Goal: Task Accomplishment & Management: Use online tool/utility

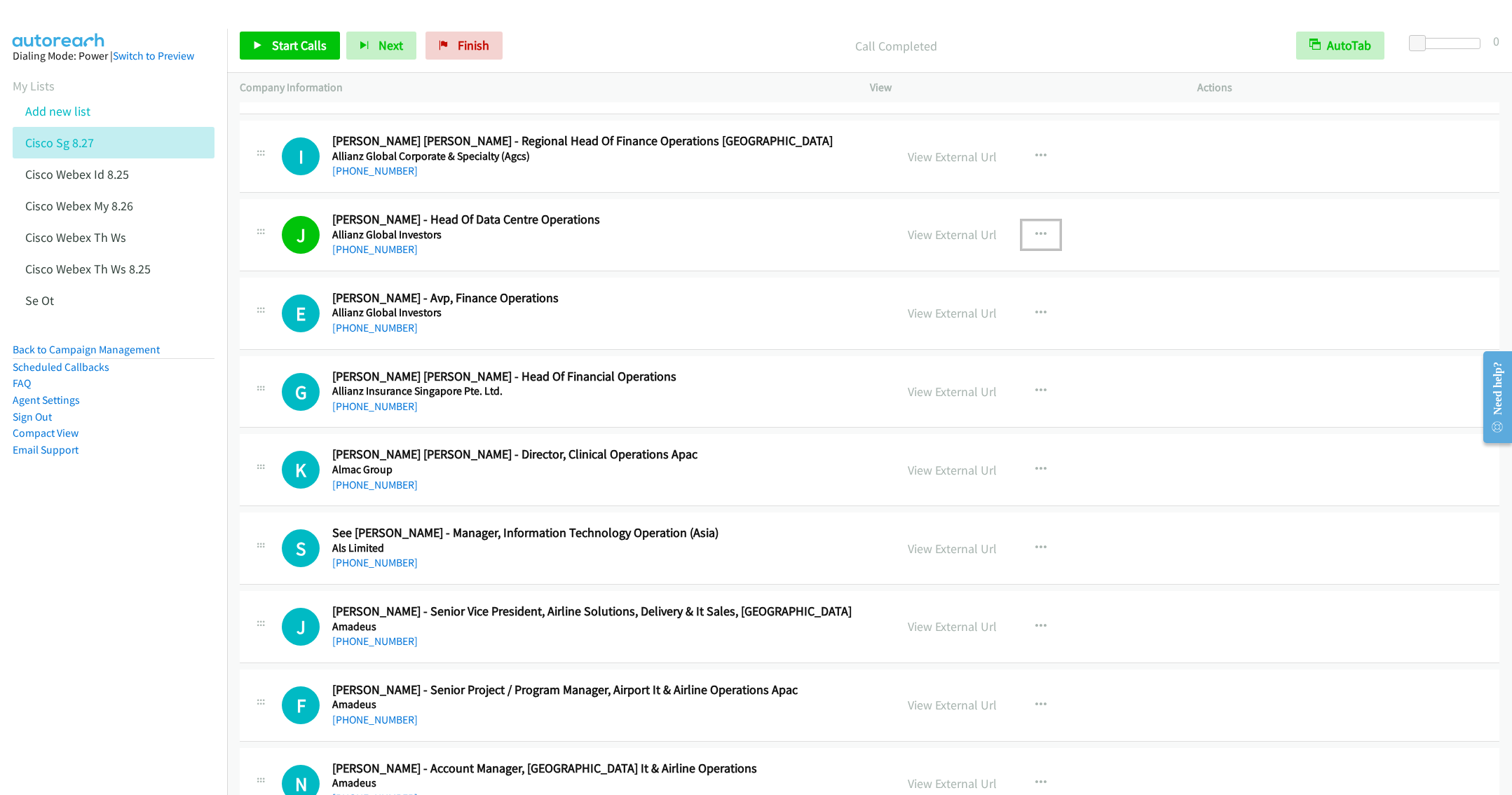
click at [1036, 240] on icon "button" at bounding box center [1041, 234] width 11 height 11
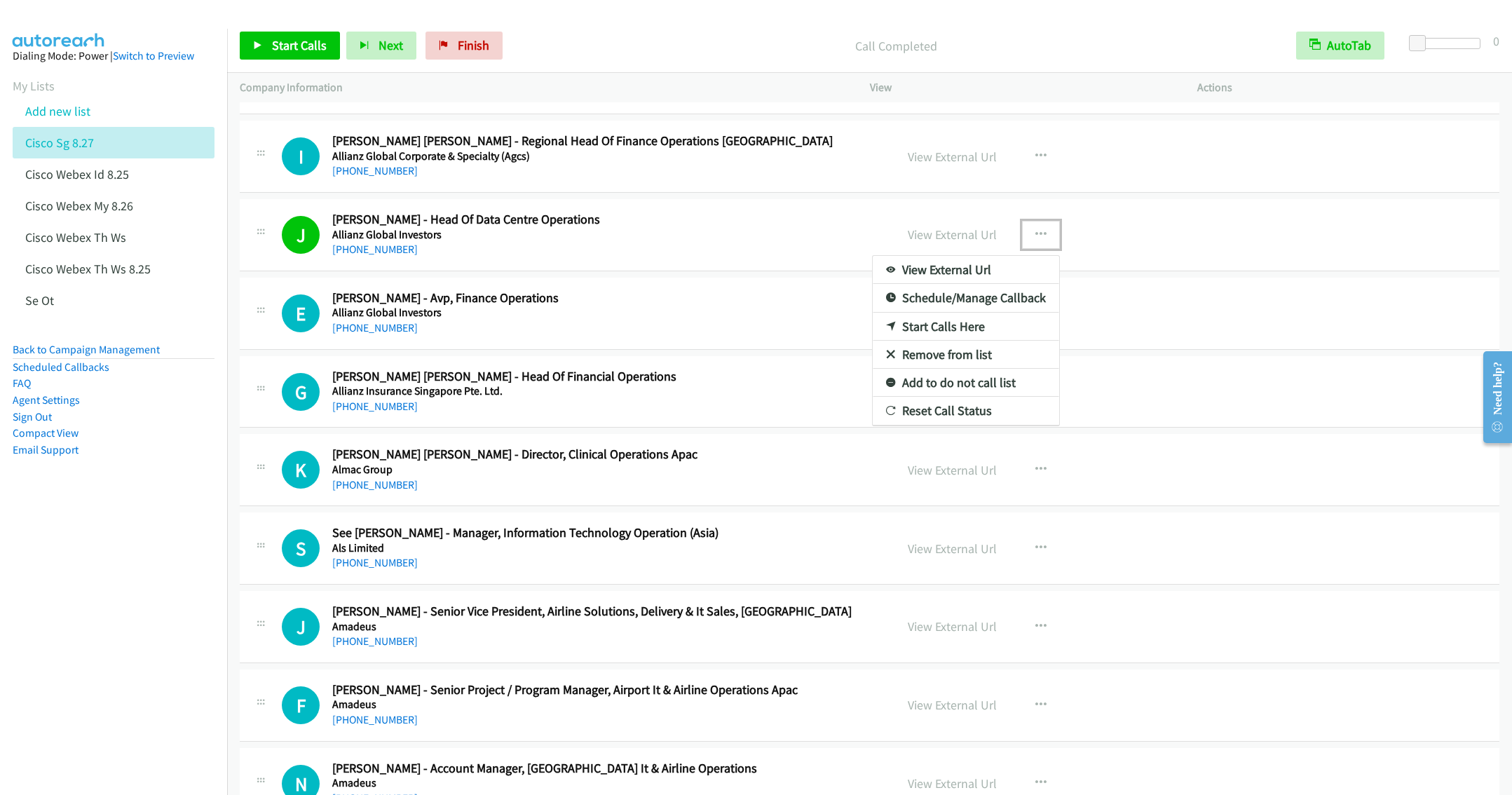
click at [942, 364] on link "Remove from list" at bounding box center [966, 355] width 187 height 28
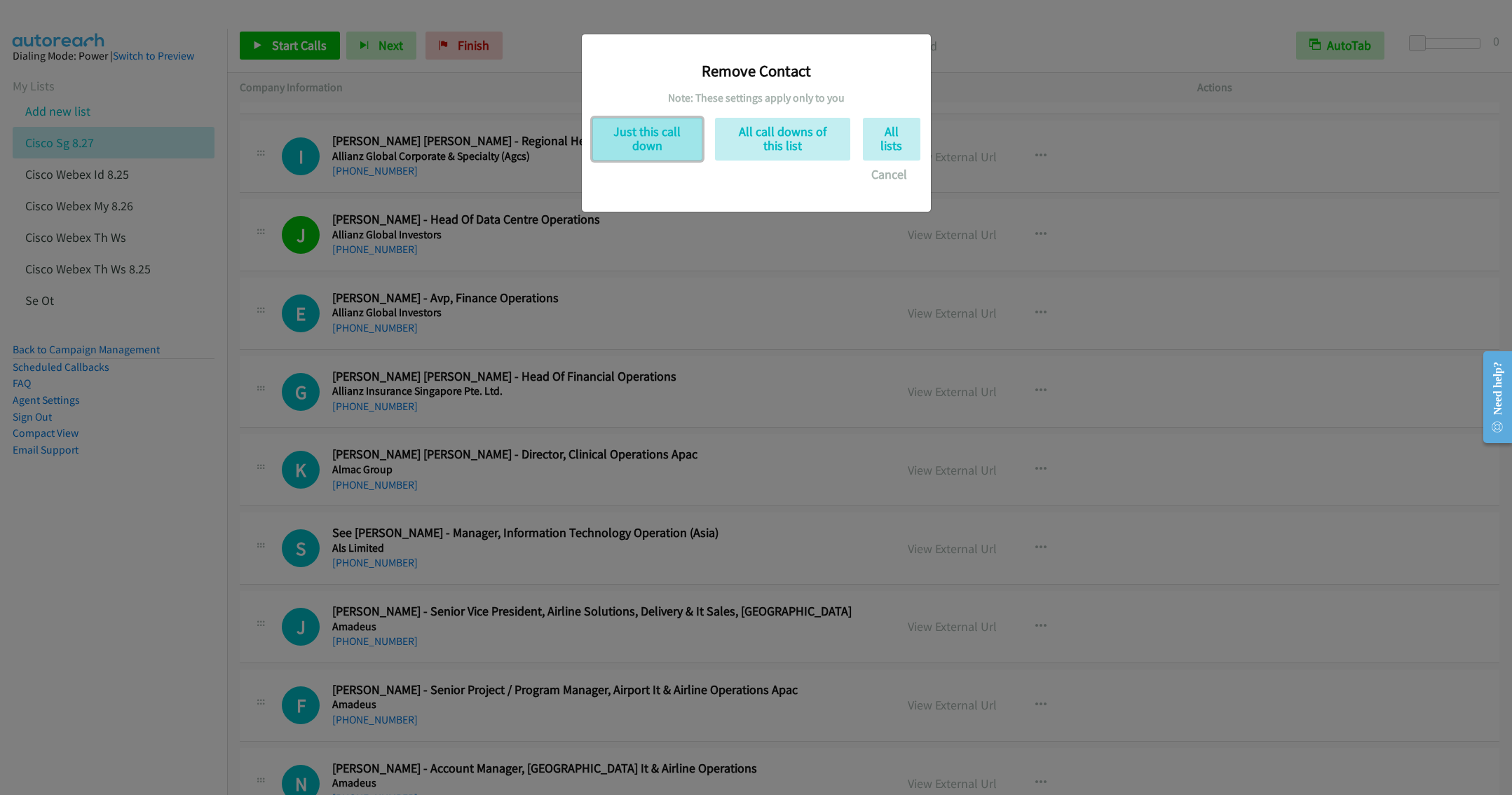
click at [631, 129] on button "Just this call down" at bounding box center [647, 139] width 110 height 43
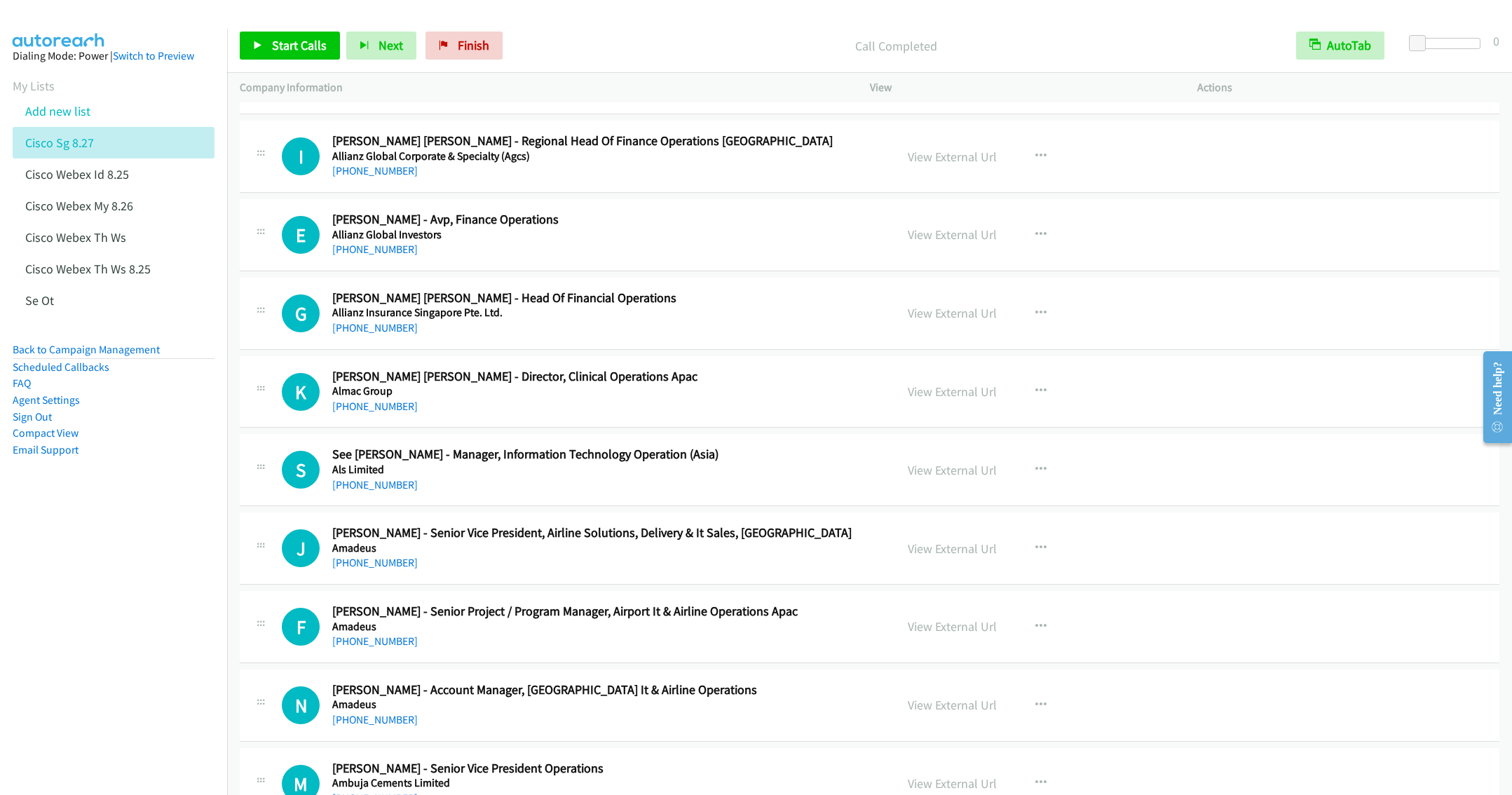
click at [937, 232] on div "View External Url View External Url Schedule/Manage Callback Start Calls Here R…" at bounding box center [1064, 235] width 340 height 46
click at [937, 242] on link "View External Url" at bounding box center [952, 235] width 89 height 16
click at [1038, 475] on button "button" at bounding box center [1041, 470] width 38 height 28
click at [945, 570] on link "Start Calls Here" at bounding box center [966, 561] width 187 height 28
click at [945, 570] on div "View External Url View External Url Schedule/Manage Callback Start Calls Here R…" at bounding box center [1064, 548] width 340 height 46
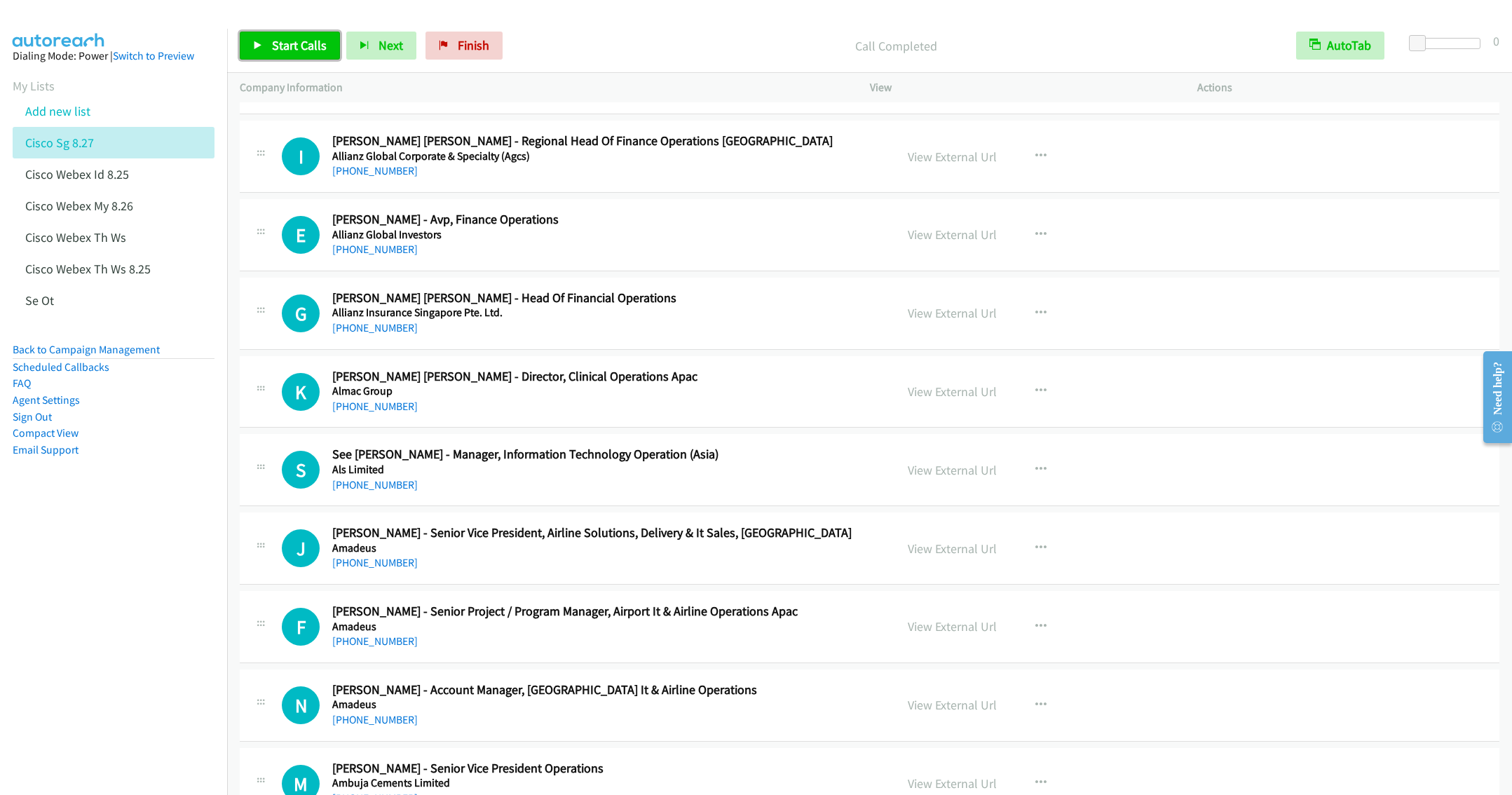
click at [282, 40] on span "Start Calls" at bounding box center [300, 45] width 55 height 16
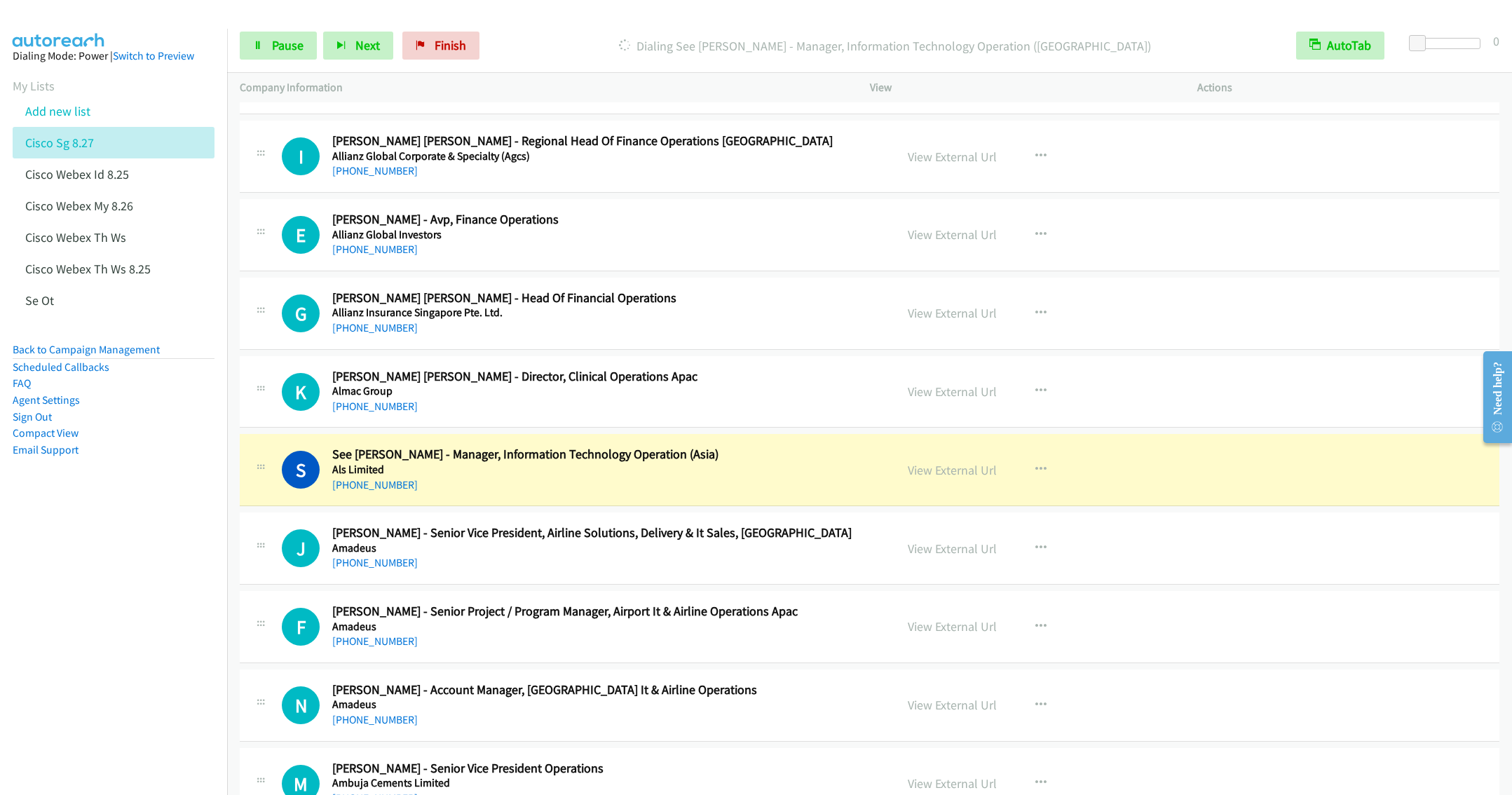
scroll to position [1893, 0]
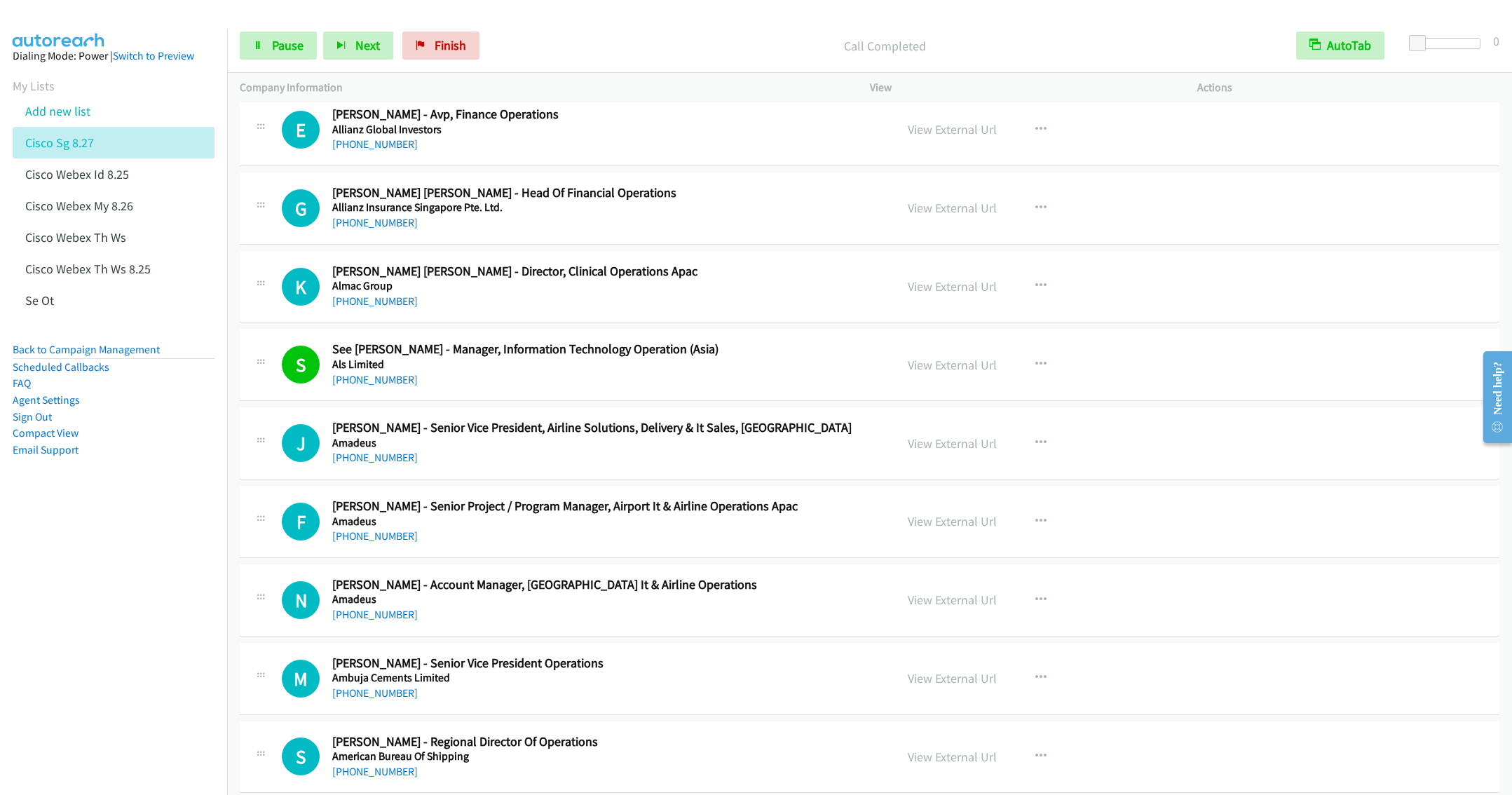
click at [576, 466] on div "+65 9127 2186" at bounding box center [604, 457] width 543 height 17
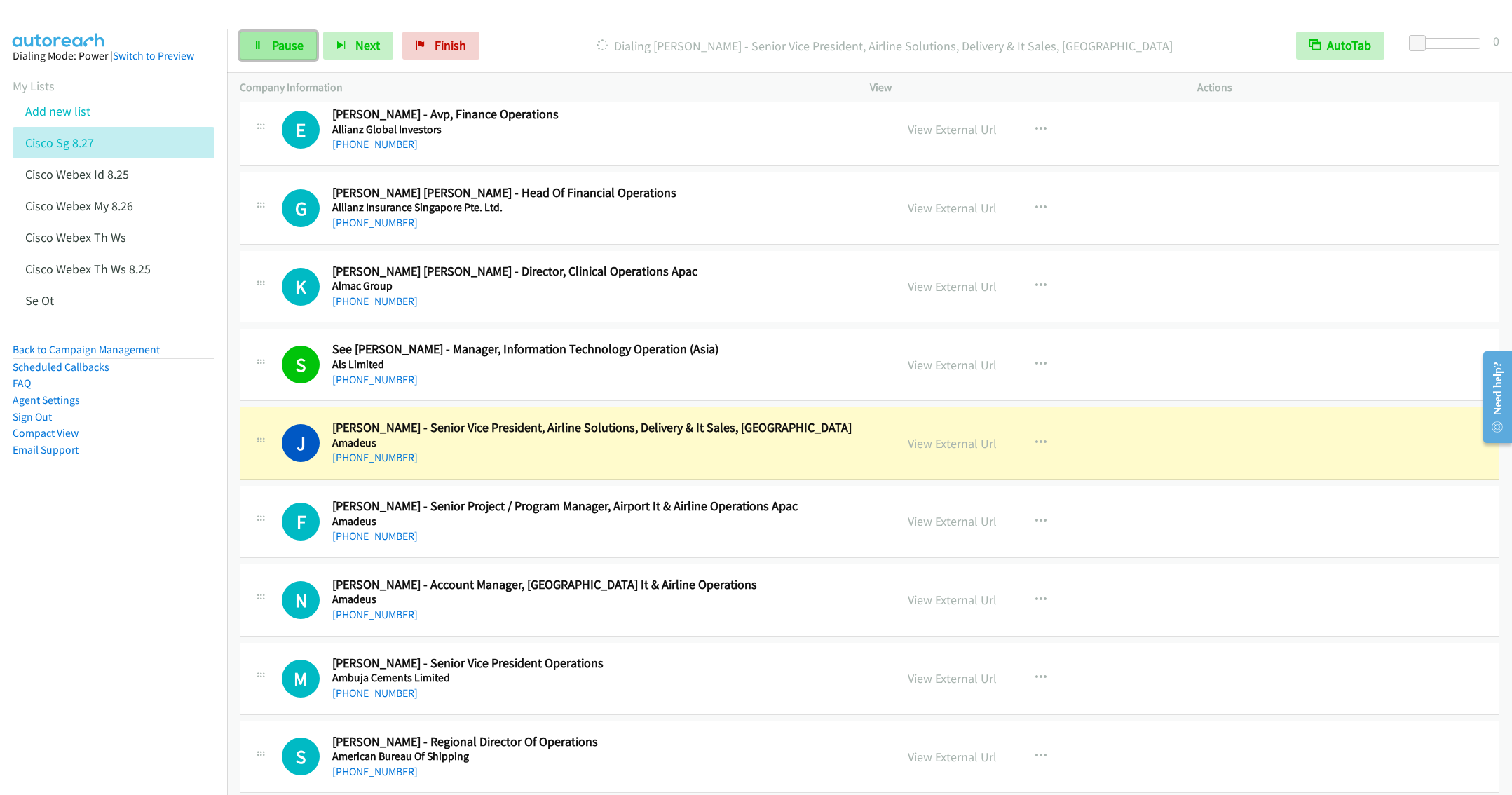
click at [264, 51] on link "Pause" at bounding box center [278, 45] width 77 height 28
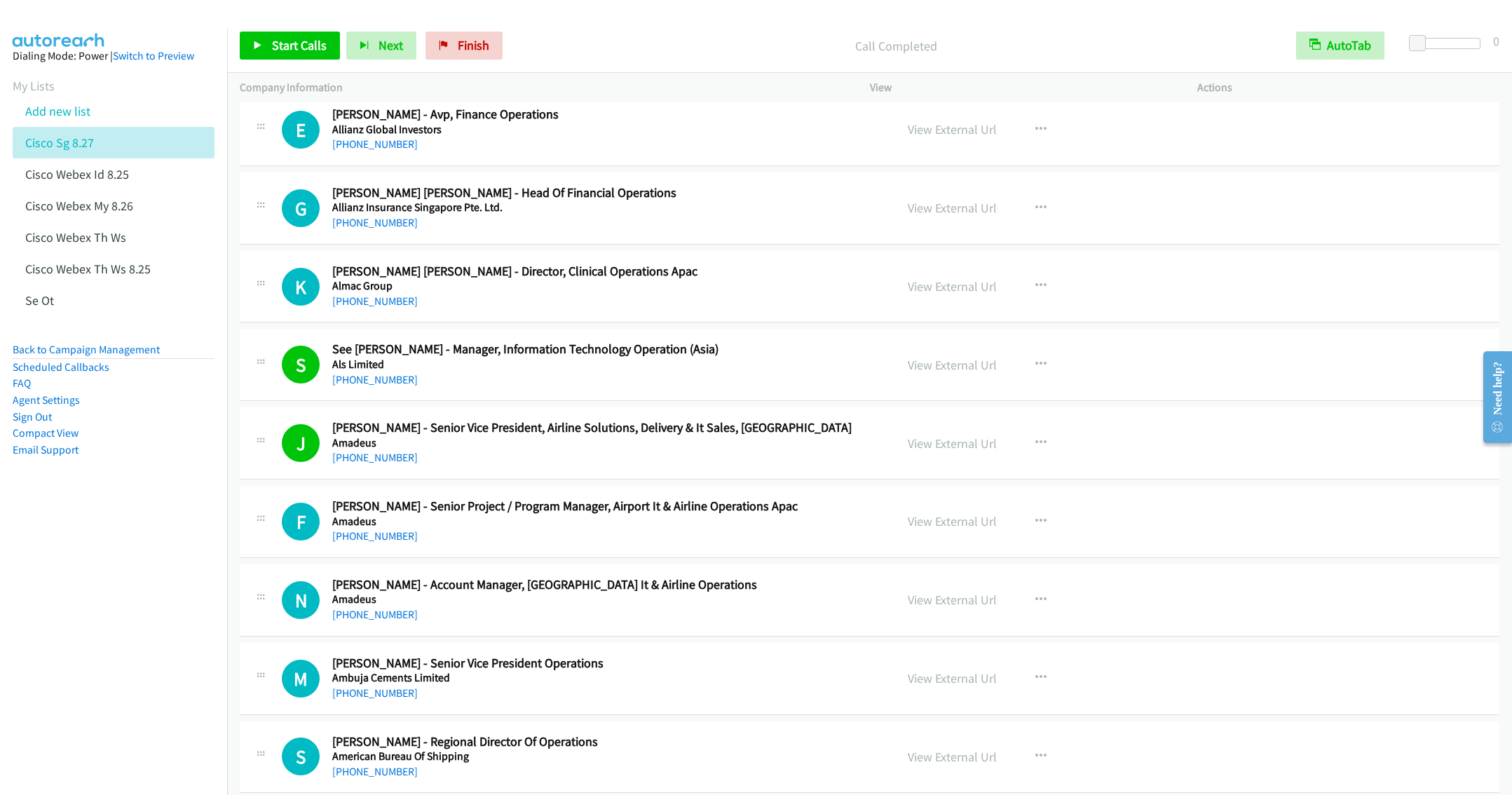
drag, startPoint x: 738, startPoint y: 538, endPoint x: 721, endPoint y: 541, distance: 17.3
click at [738, 538] on div "+65 9735 7076" at bounding box center [604, 536] width 543 height 17
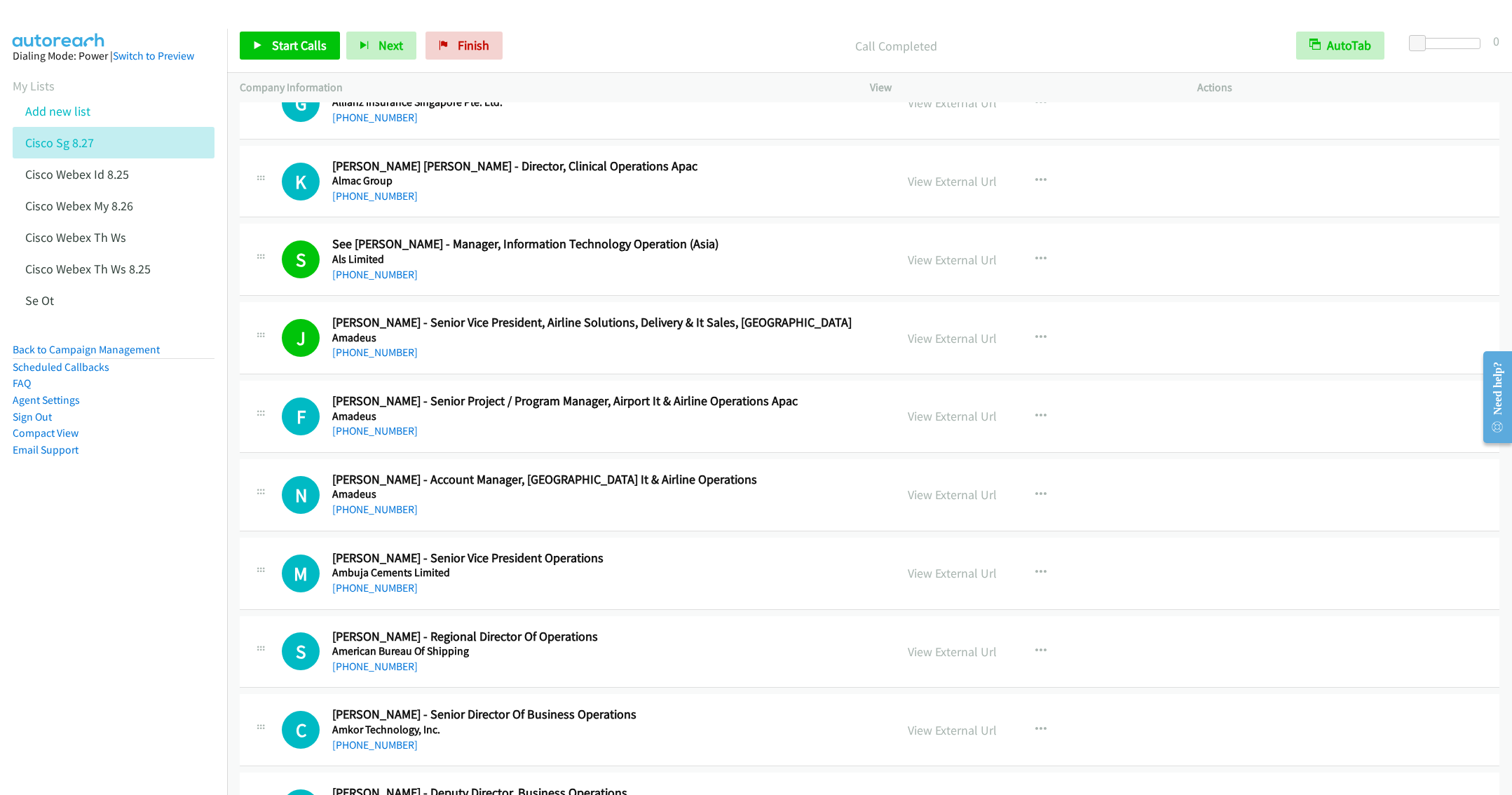
click at [109, 605] on nav "Dialing Mode: Power | Switch to Preview My Lists Add new list Cisco Sg 8.27 Cis…" at bounding box center [114, 426] width 227 height 795
click at [572, 378] on td "J Callback Scheduled Jonathan Tong - Senior Vice President, Airline Solutions, …" at bounding box center [870, 339] width 1285 height 79
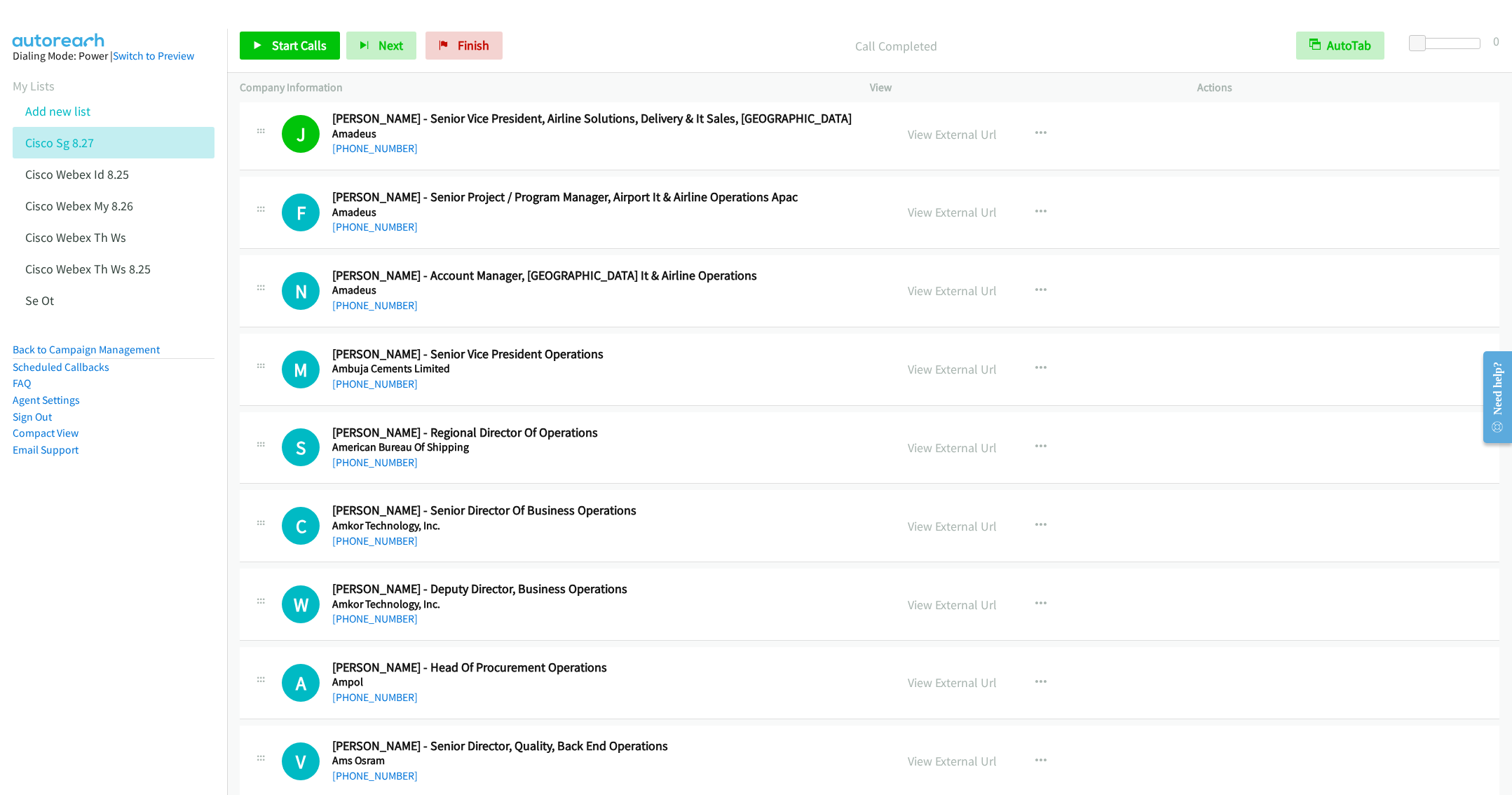
scroll to position [2209, 0]
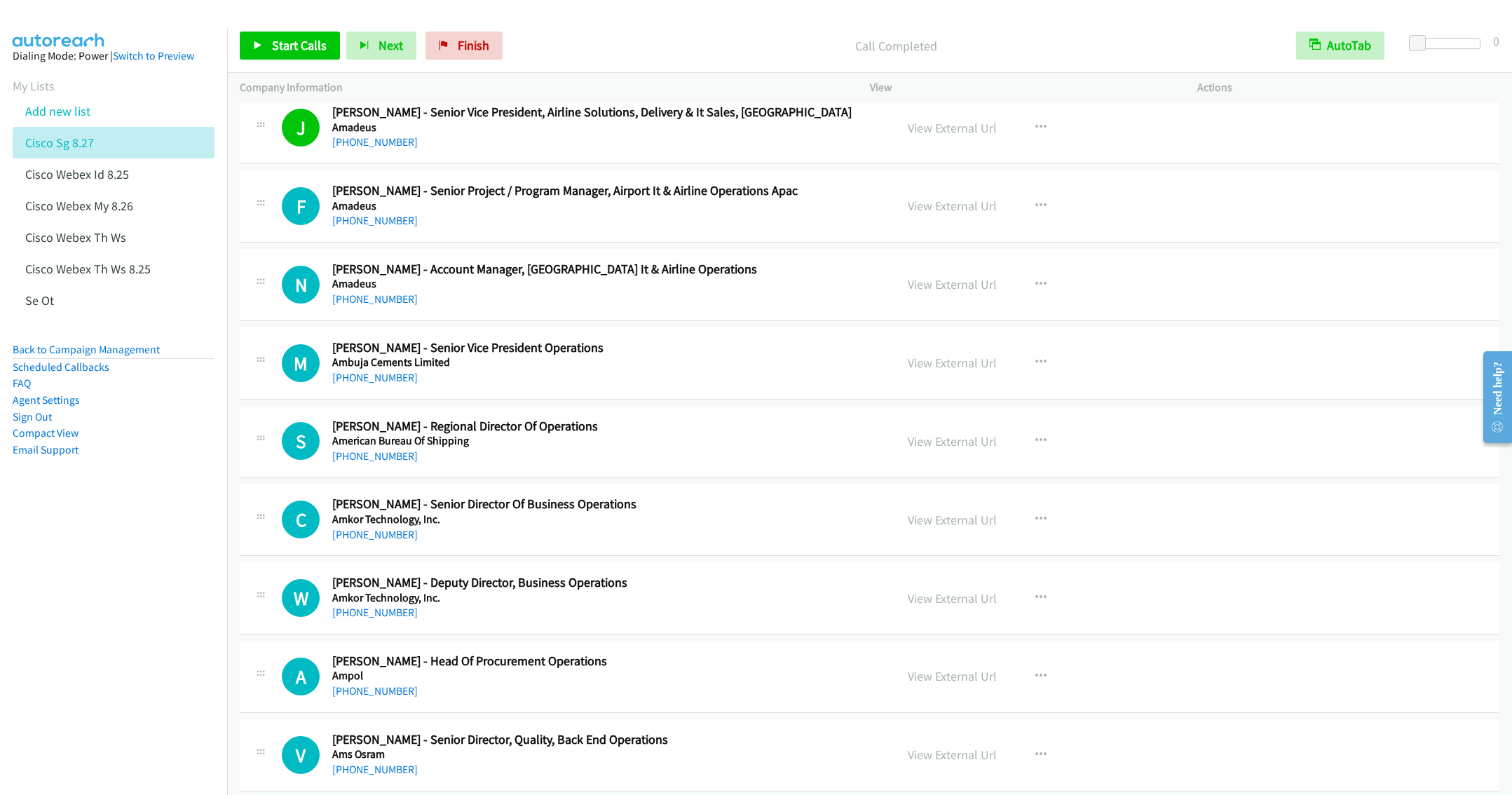
click at [617, 370] on h5 "Ambuja Cements Limited" at bounding box center [604, 362] width 543 height 14
click at [1022, 370] on button "button" at bounding box center [1041, 363] width 38 height 28
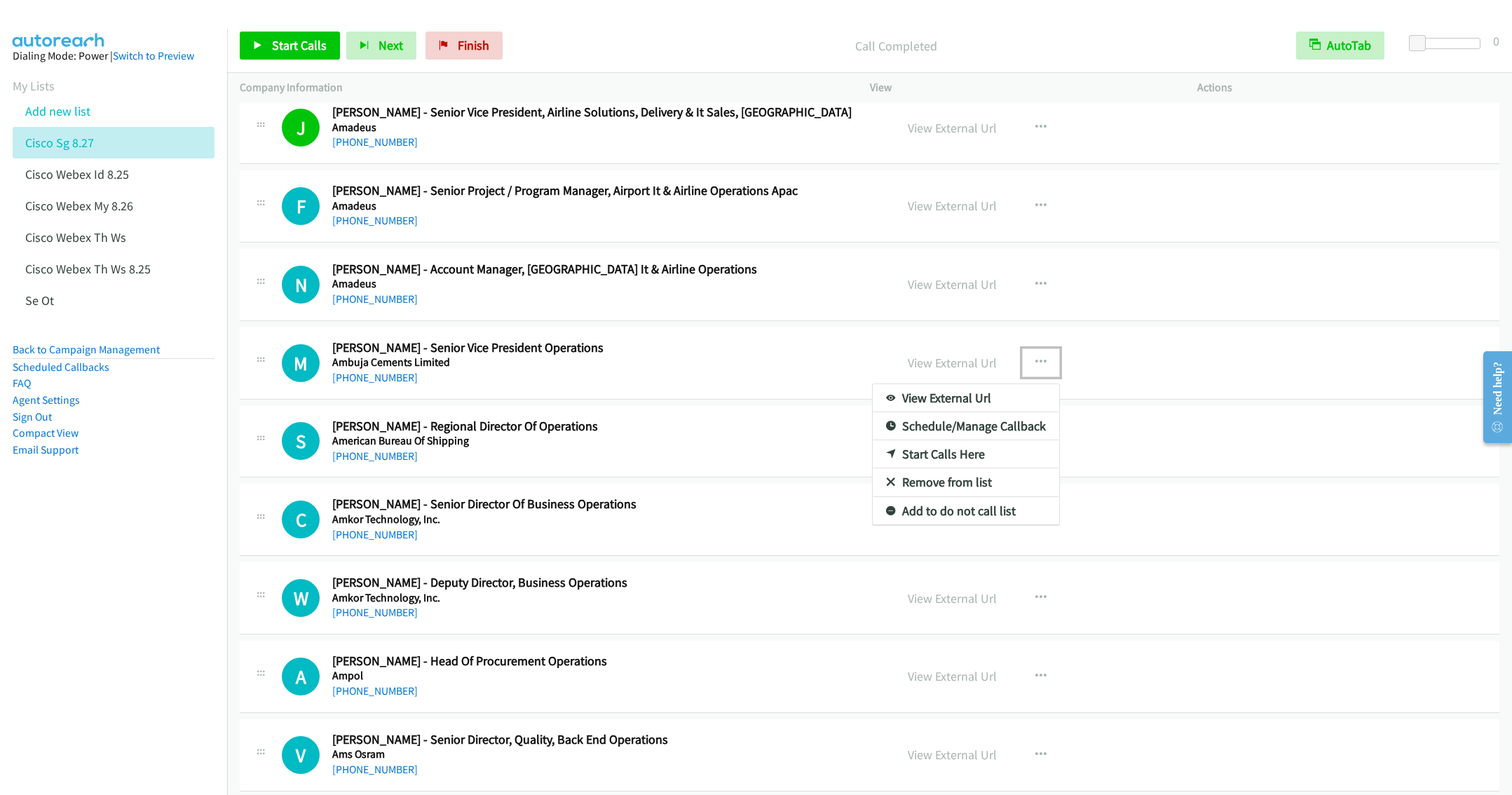
click at [939, 469] on link "Start Calls Here" at bounding box center [966, 454] width 187 height 28
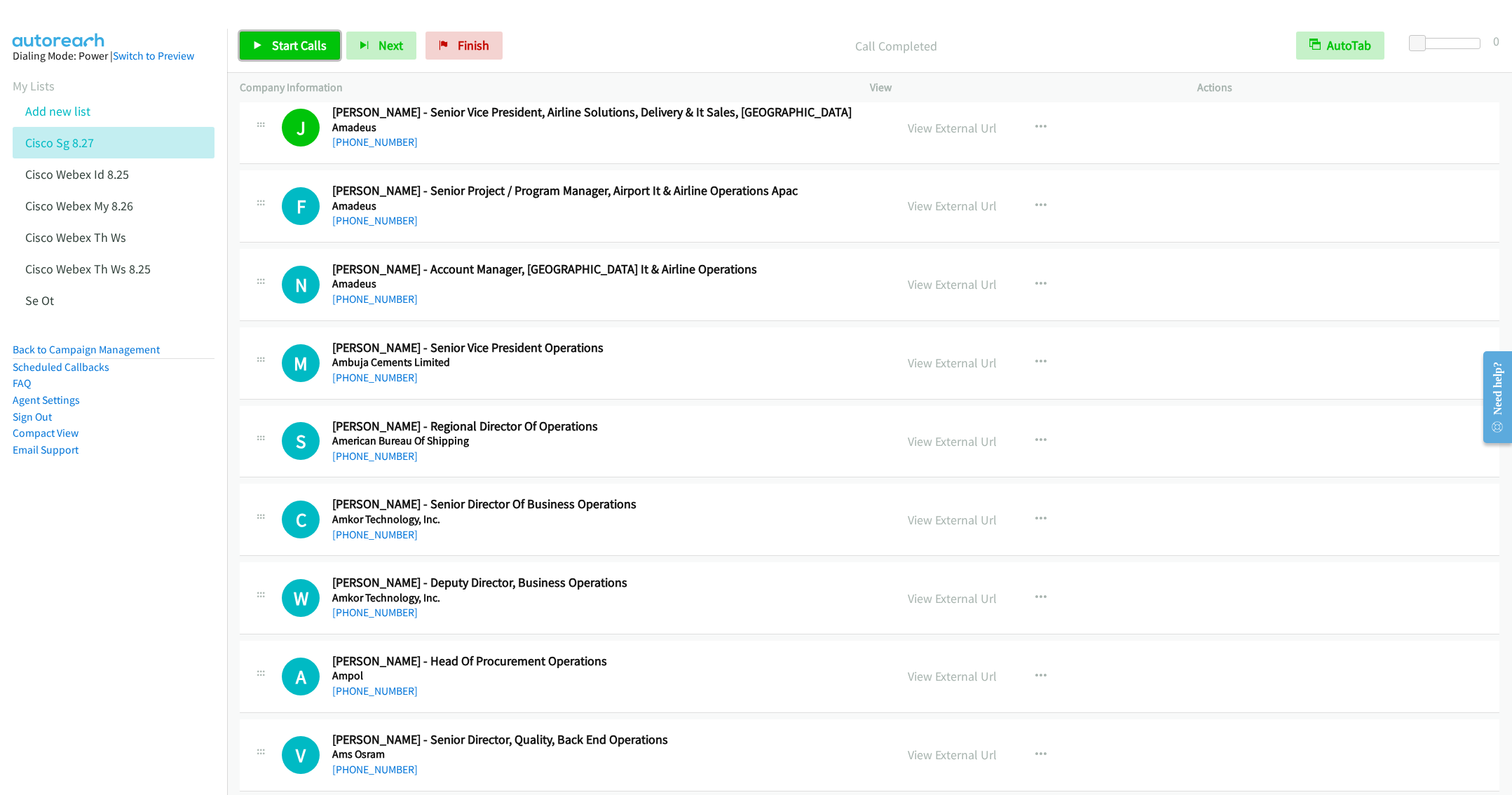
click at [282, 51] on span "Start Calls" at bounding box center [300, 45] width 55 height 16
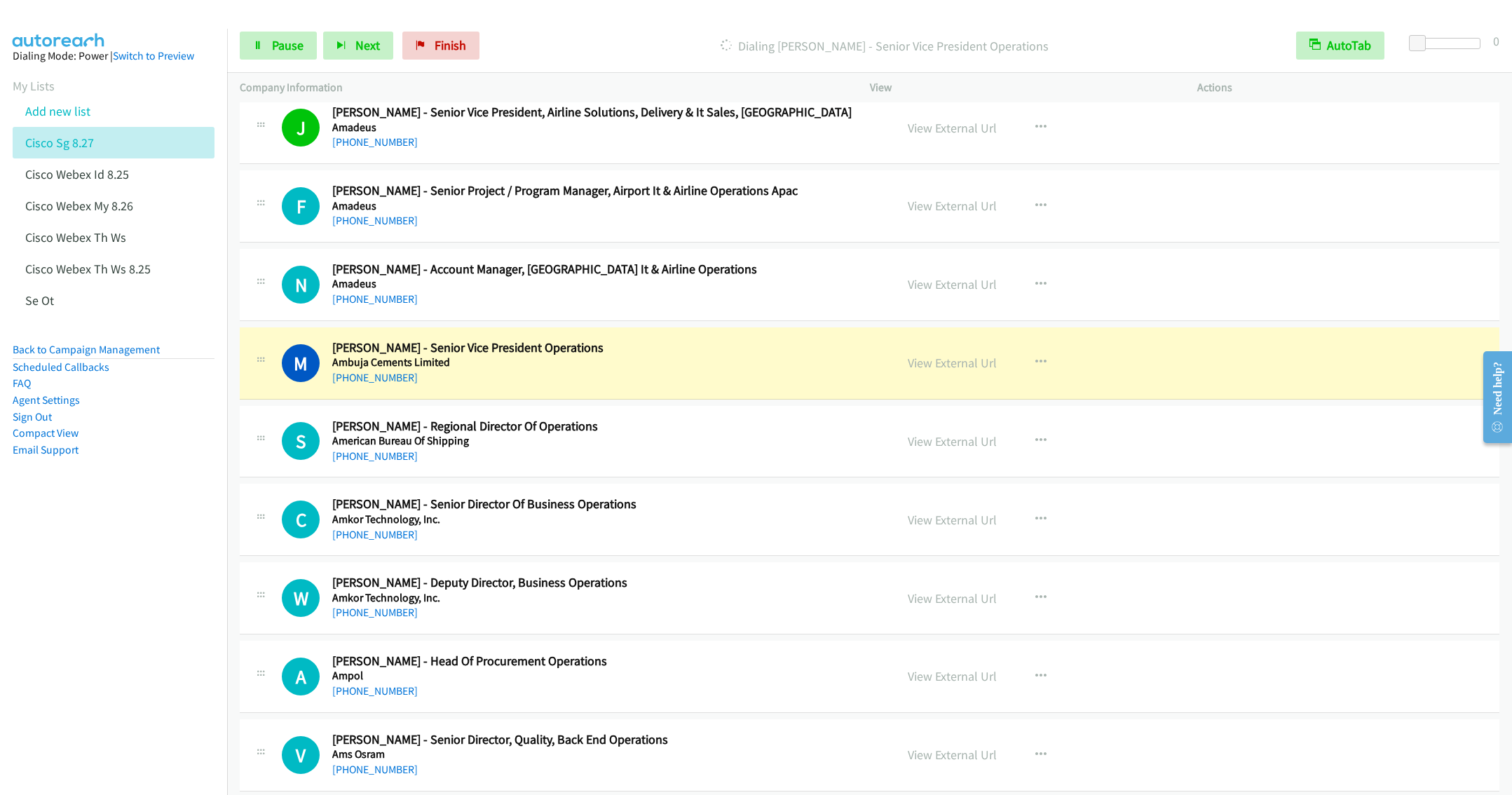
click at [694, 448] on h5 "American Bureau Of Shipping" at bounding box center [604, 441] width 543 height 14
click at [280, 47] on span "Pause" at bounding box center [288, 45] width 31 height 16
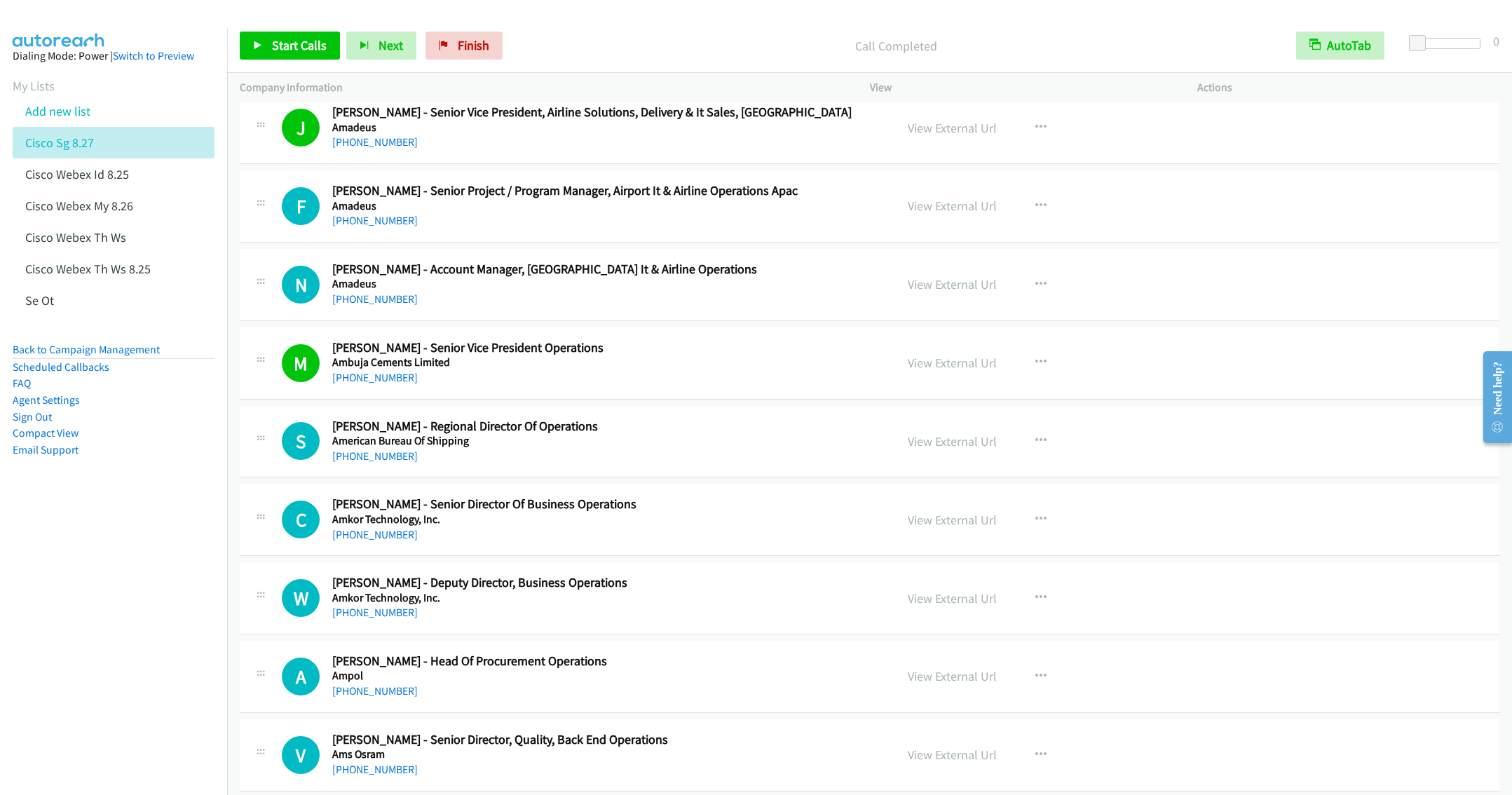
click at [614, 399] on div "M Callback Scheduled Manoj Attri - Senior Vice President Operations Ambuja Ceme…" at bounding box center [869, 363] width 1259 height 72
click at [263, 51] on link "Start Calls" at bounding box center [289, 45] width 100 height 28
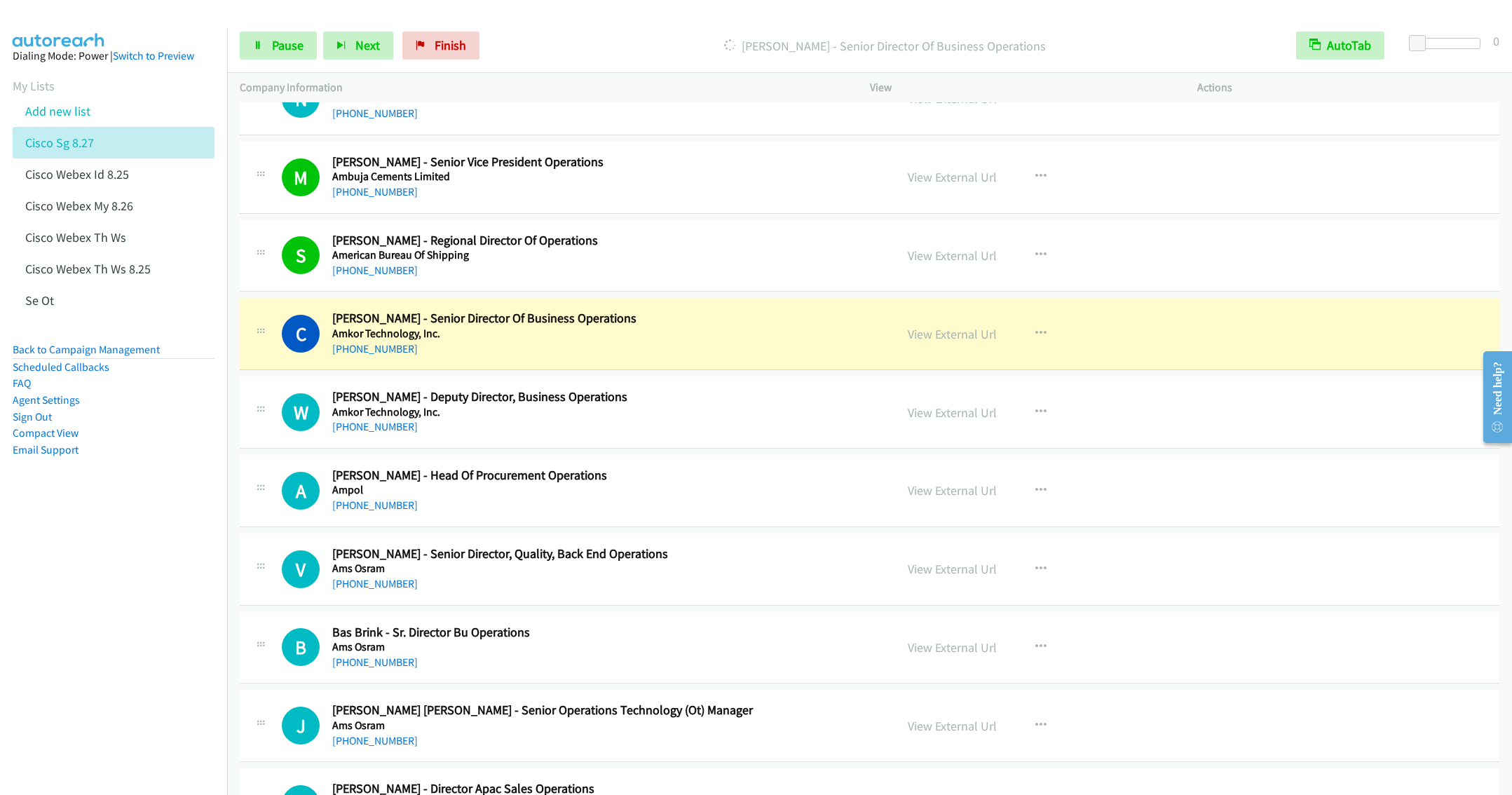
scroll to position [2419, 0]
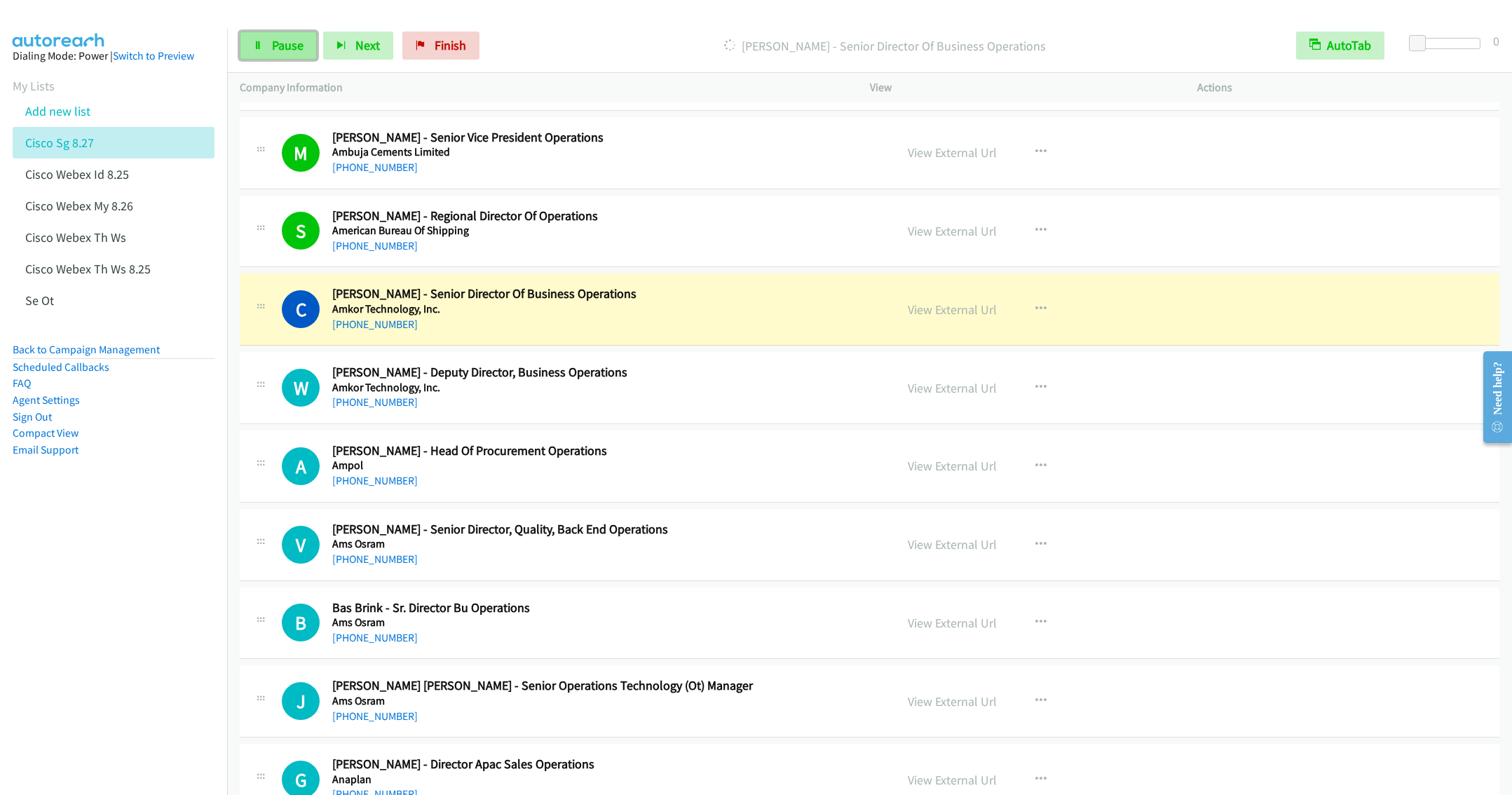
click at [272, 48] on span "Pause" at bounding box center [288, 45] width 31 height 16
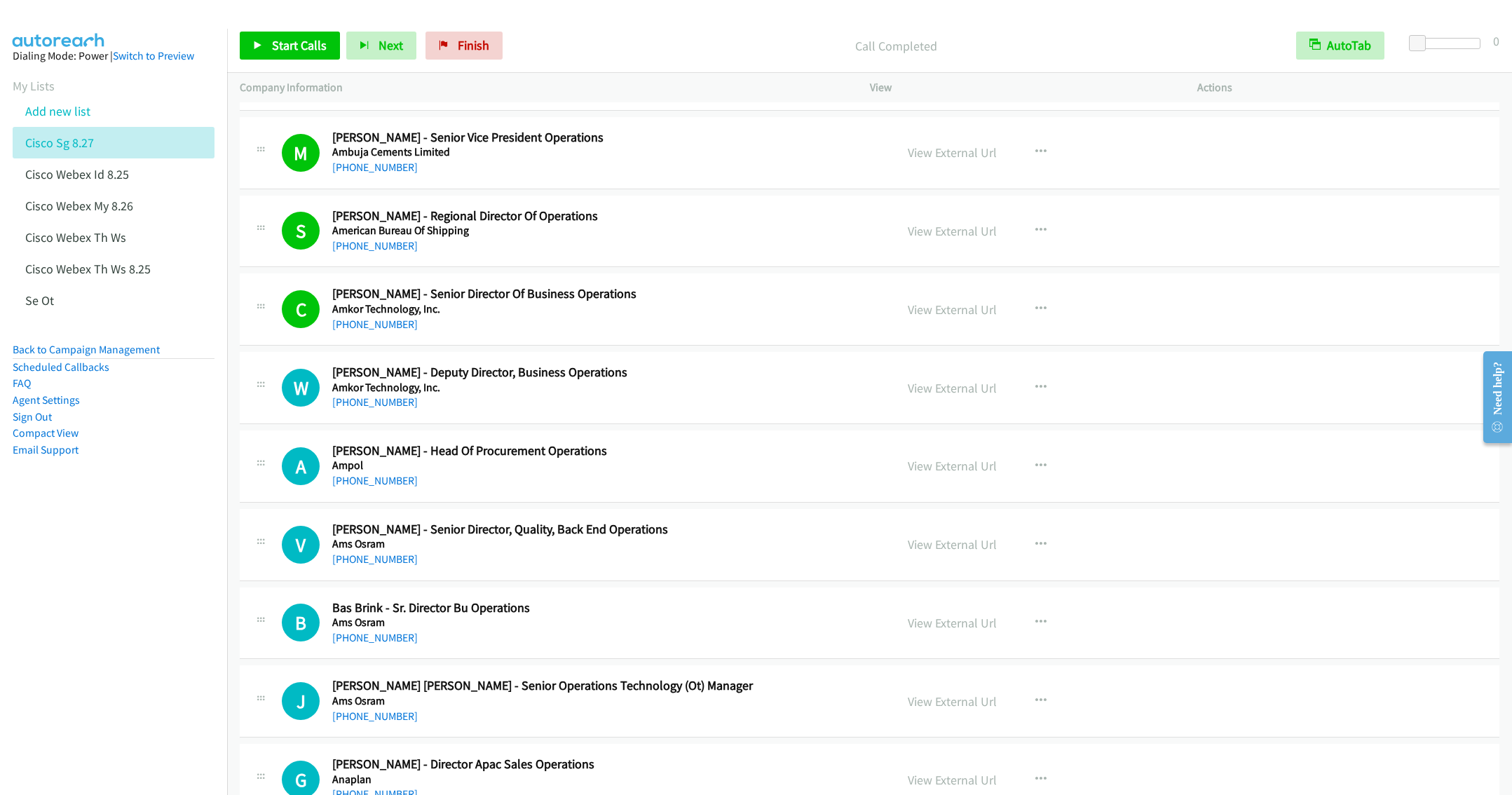
click at [671, 450] on div "A Callback Scheduled Abigail Ong - Head Of Procurement Operations Ampol Asia/Si…" at bounding box center [869, 466] width 1259 height 72
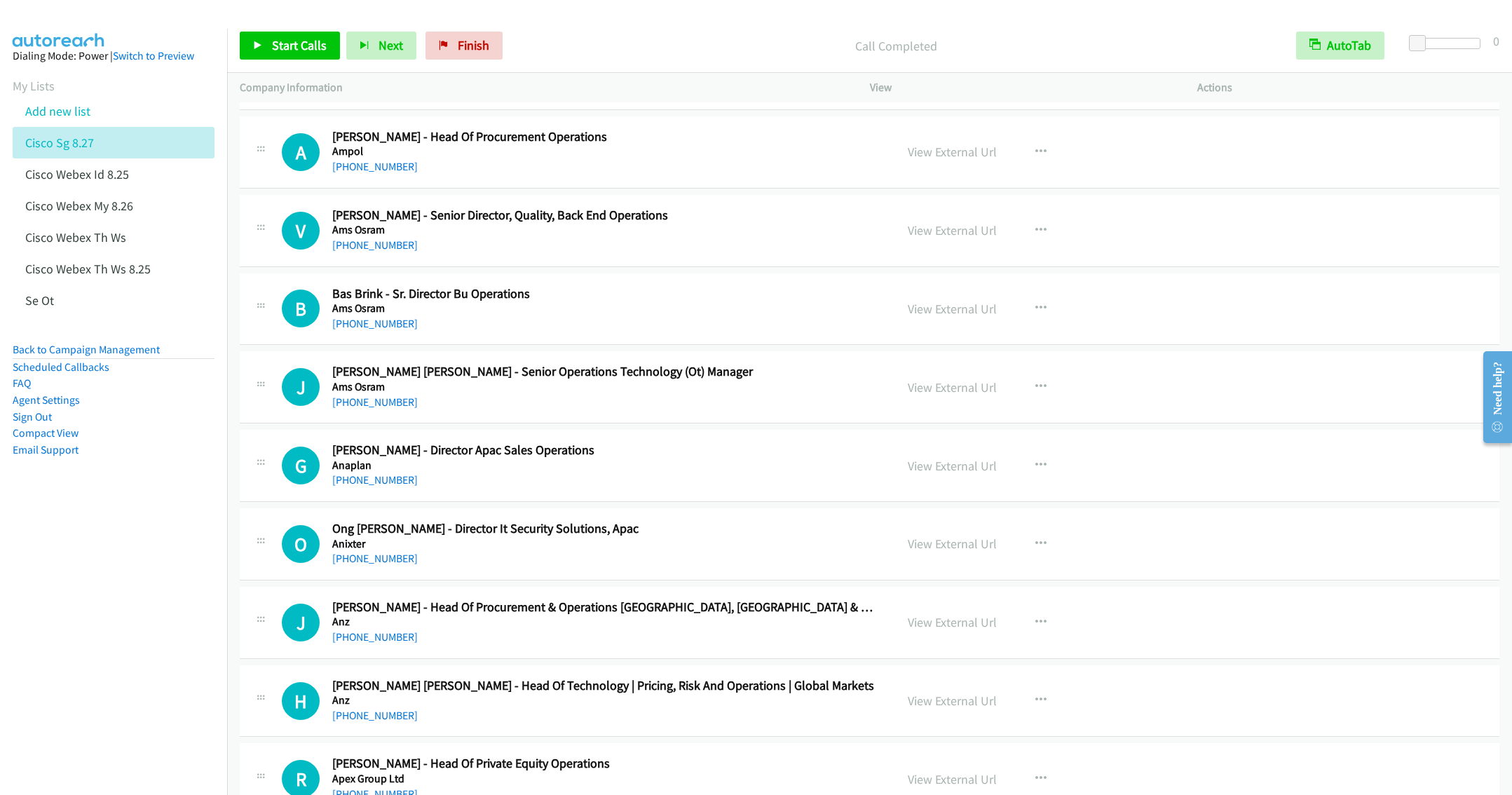
scroll to position [2735, 0]
click at [692, 393] on h5 "Ams Osram" at bounding box center [604, 385] width 543 height 14
click at [1036, 391] on icon "button" at bounding box center [1041, 385] width 11 height 11
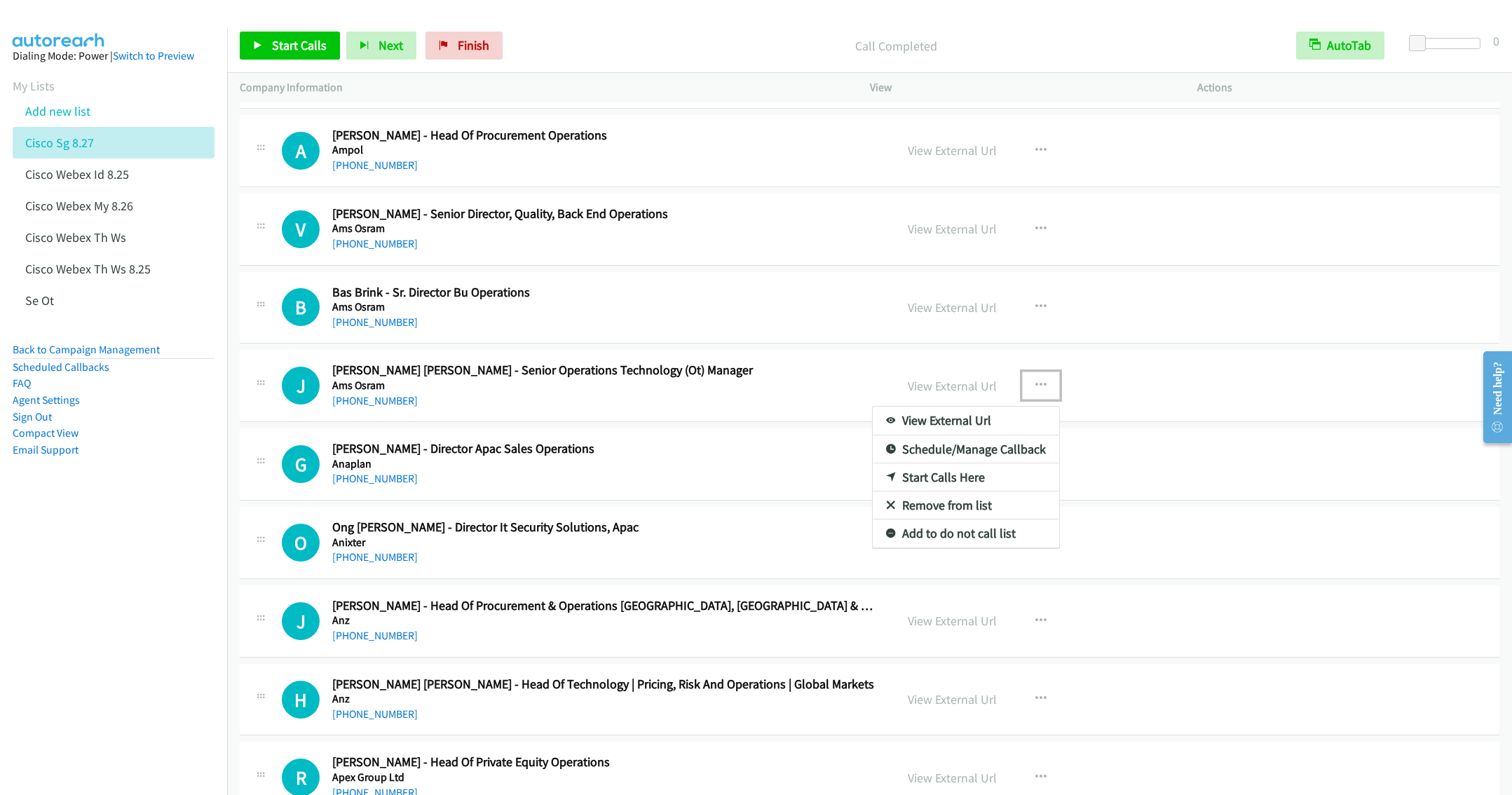
click at [936, 491] on link "Start Calls Here" at bounding box center [966, 477] width 187 height 28
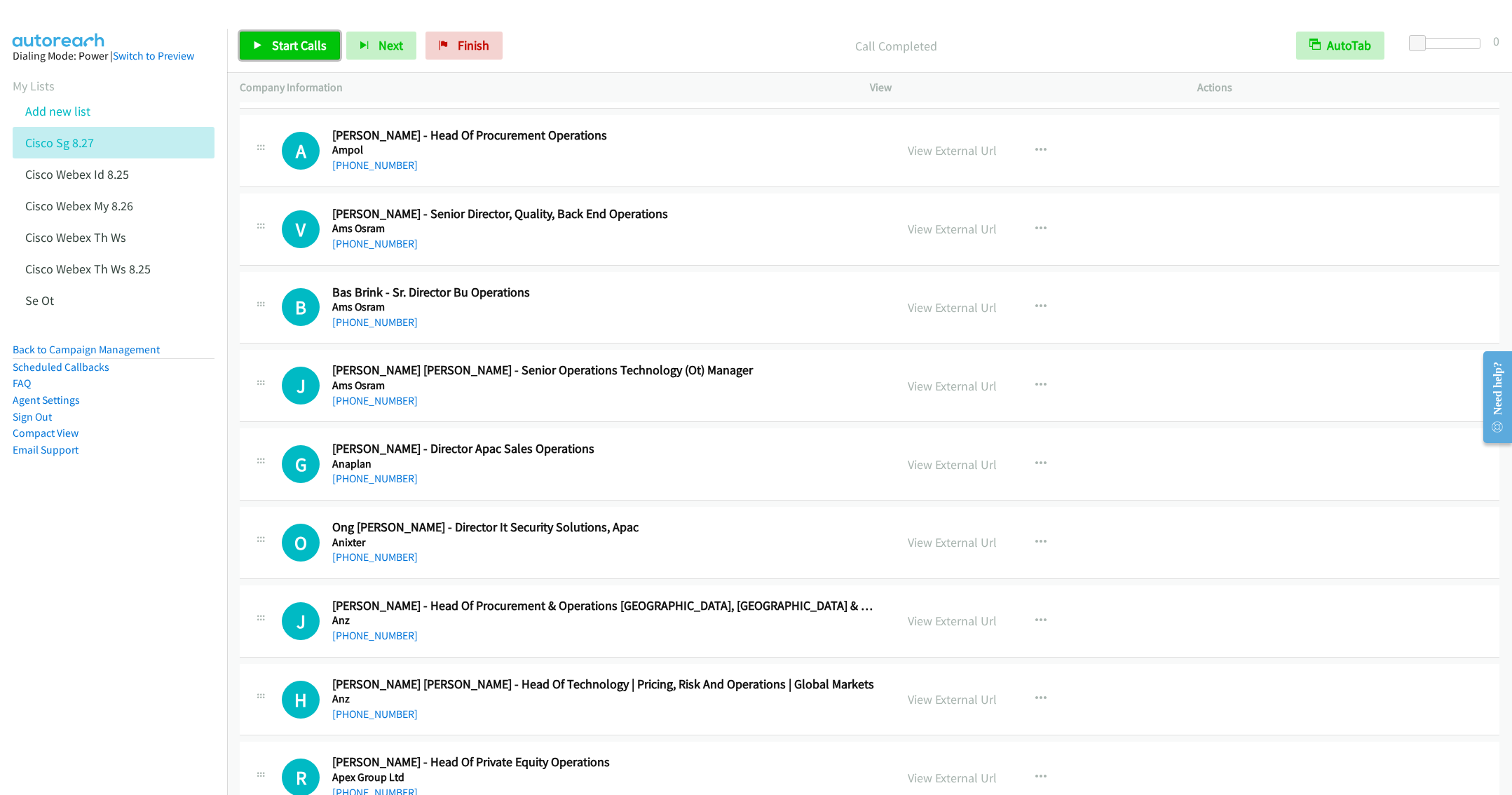
click at [293, 46] on span "Start Calls" at bounding box center [300, 45] width 55 height 16
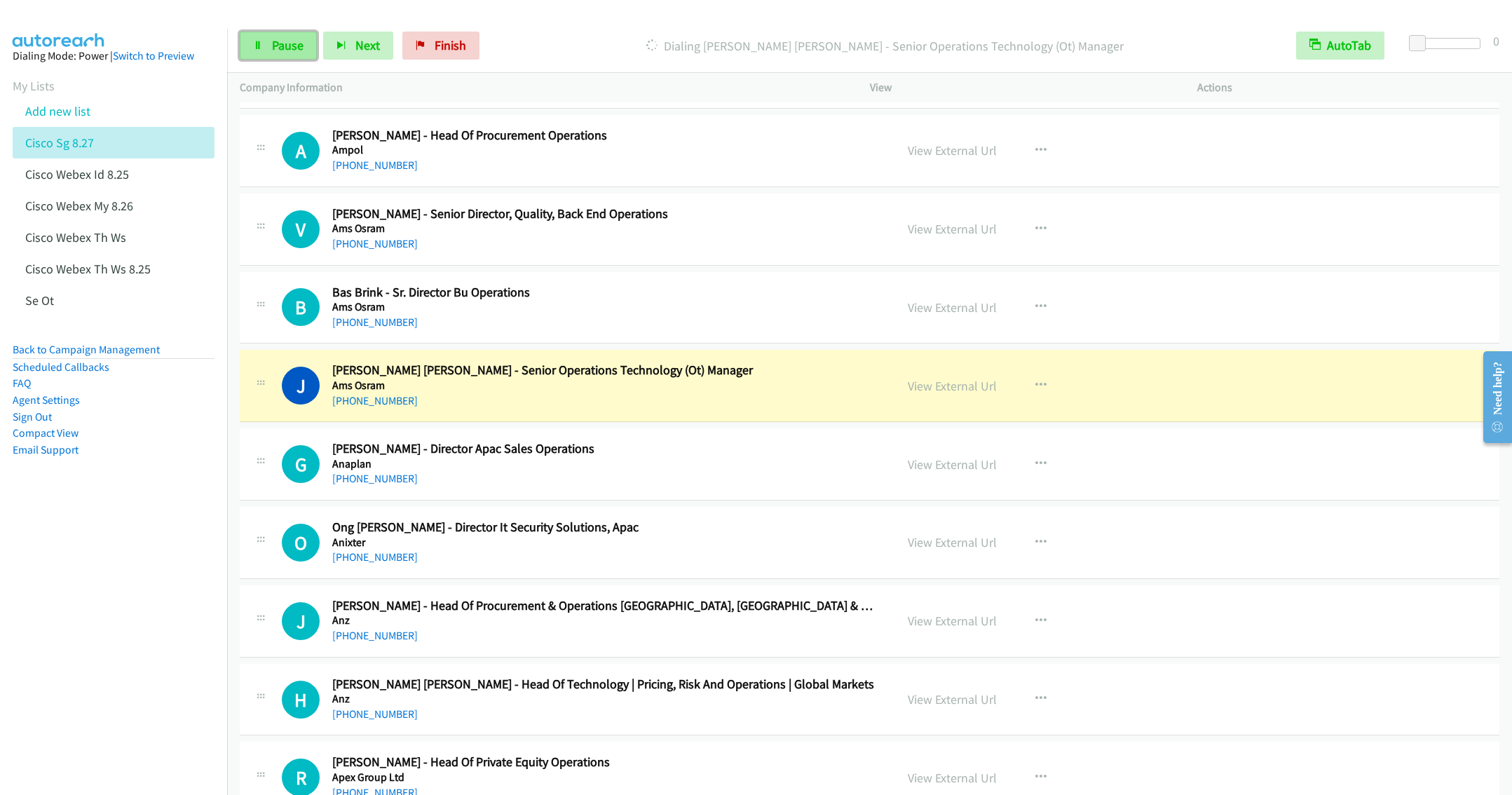
click at [288, 51] on span "Pause" at bounding box center [288, 45] width 31 height 16
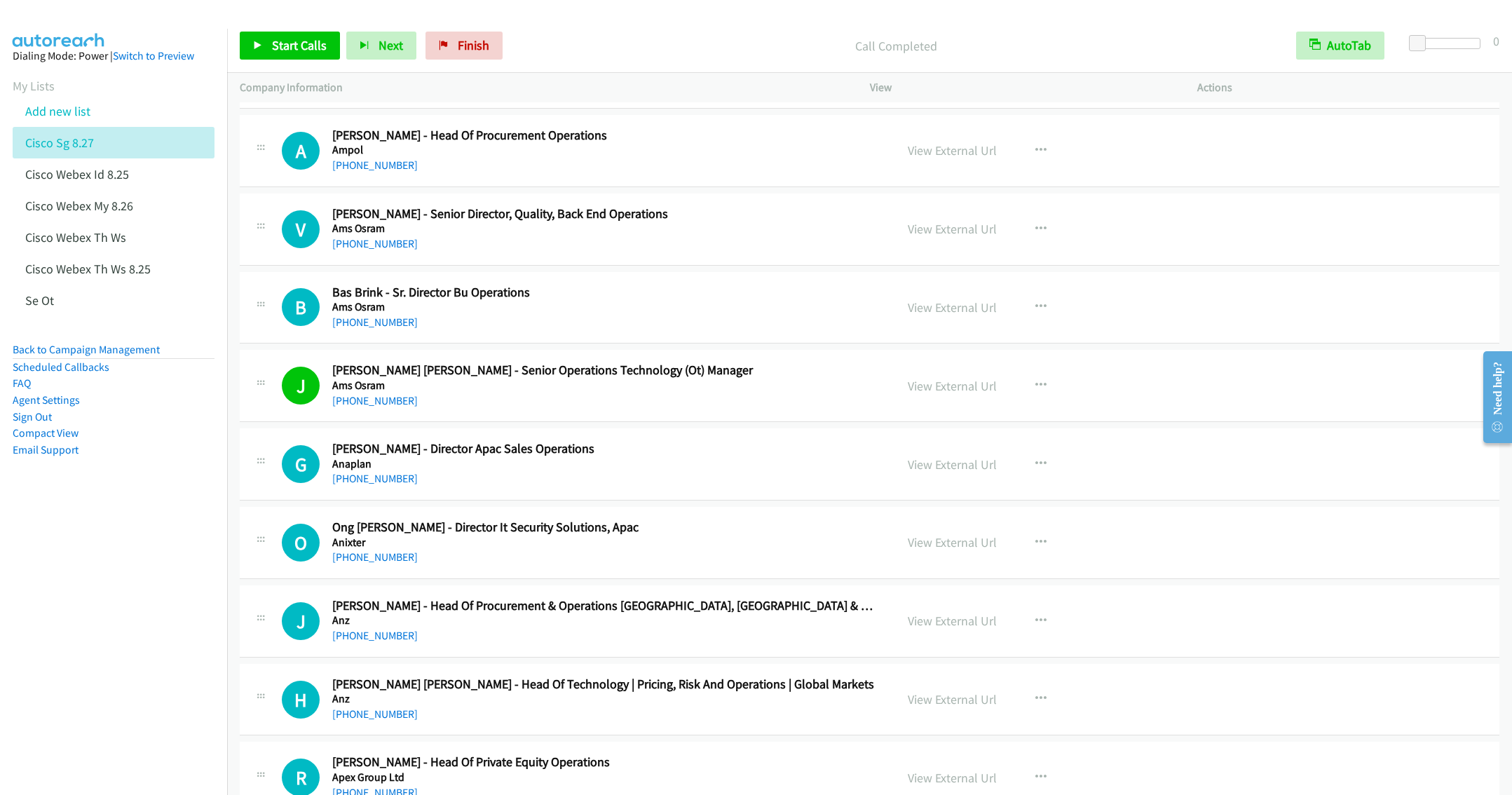
click at [762, 549] on h5 "Anixter" at bounding box center [604, 542] width 543 height 14
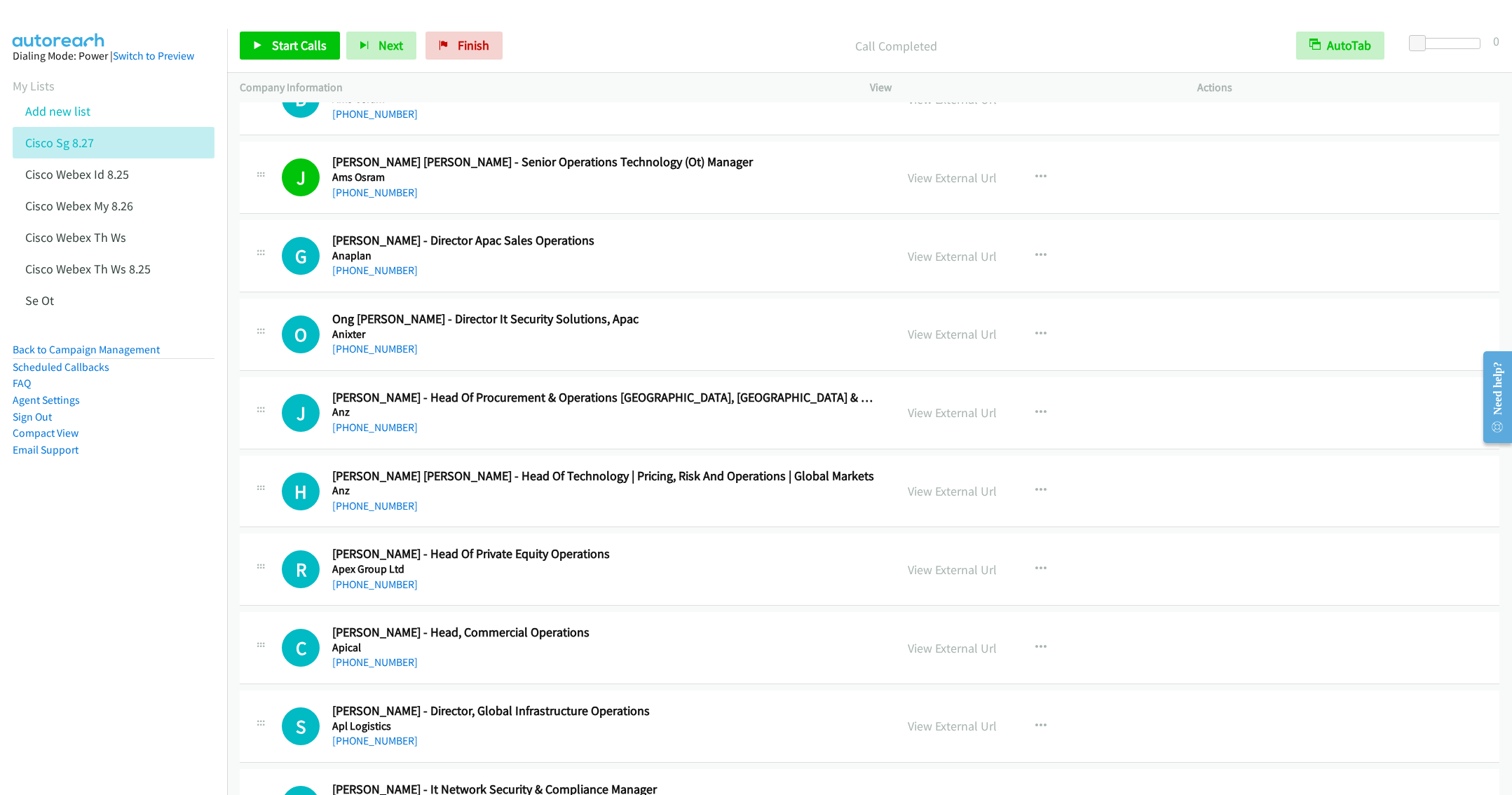
scroll to position [2945, 0]
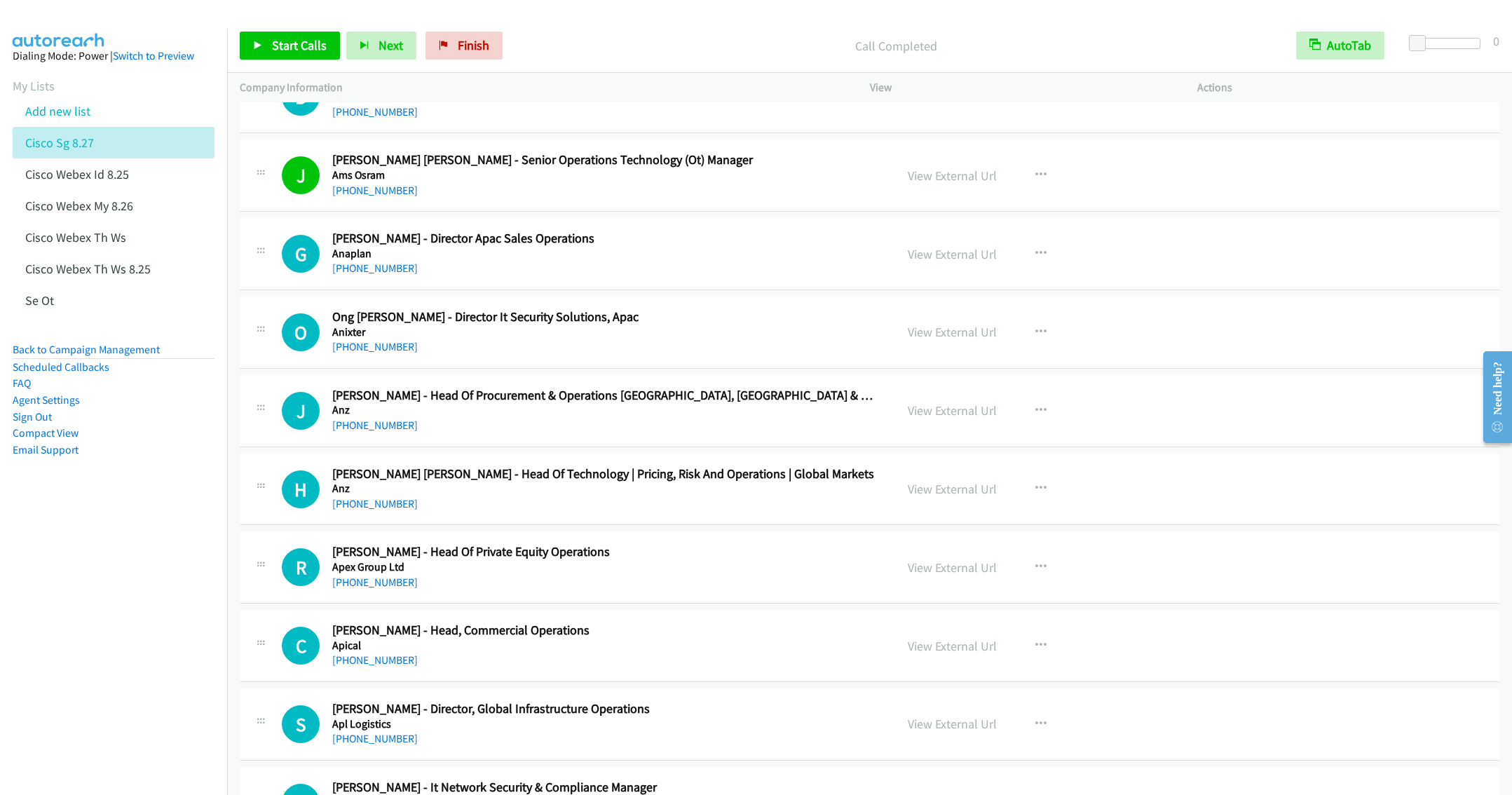
click at [616, 417] on h5 "Anz" at bounding box center [604, 410] width 543 height 14
click at [606, 431] on div "+65 9623 1313" at bounding box center [604, 425] width 543 height 17
click at [1036, 416] on icon "button" at bounding box center [1041, 411] width 11 height 11
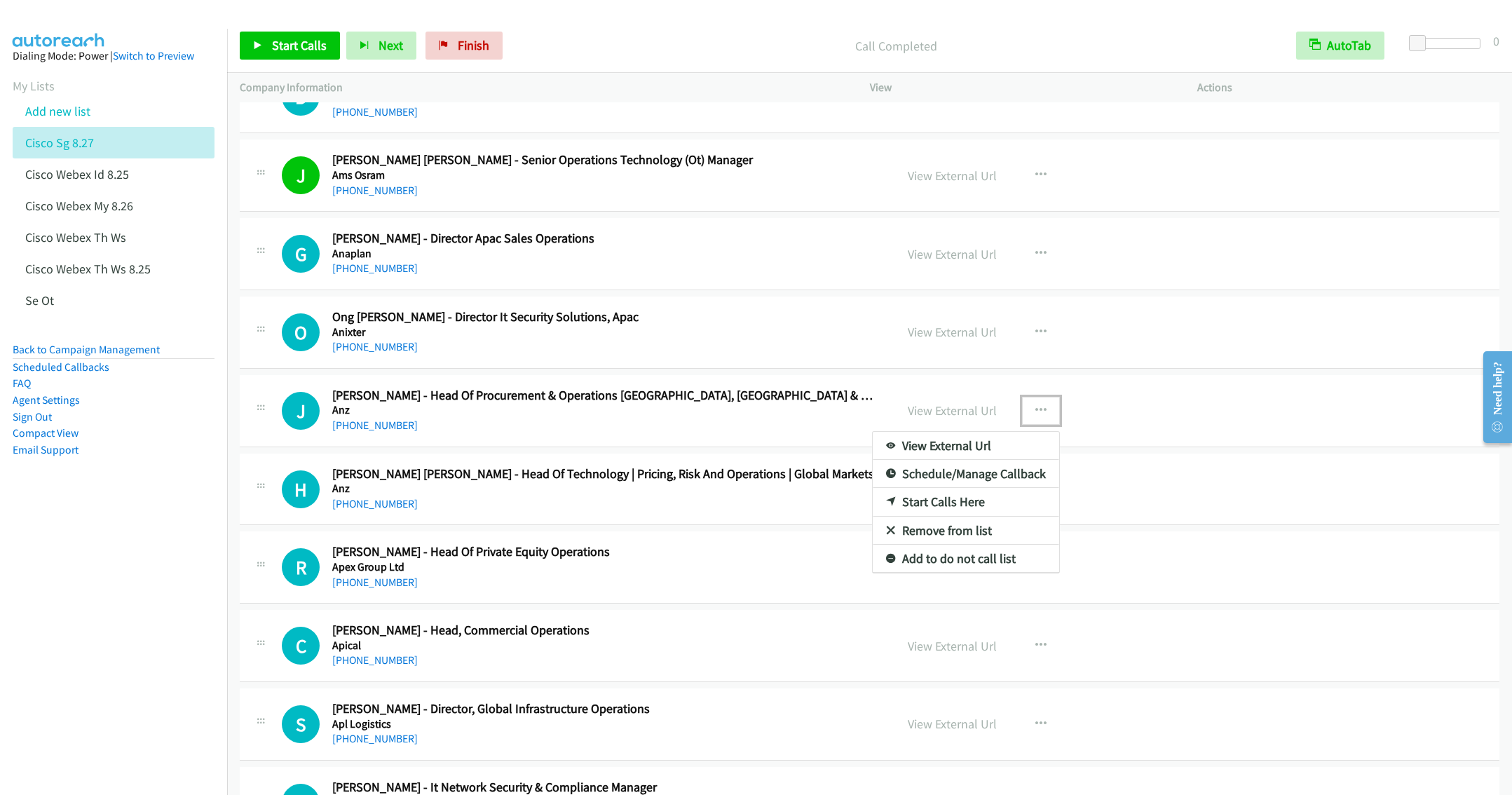
click at [902, 516] on link "Start Calls Here" at bounding box center [966, 502] width 187 height 28
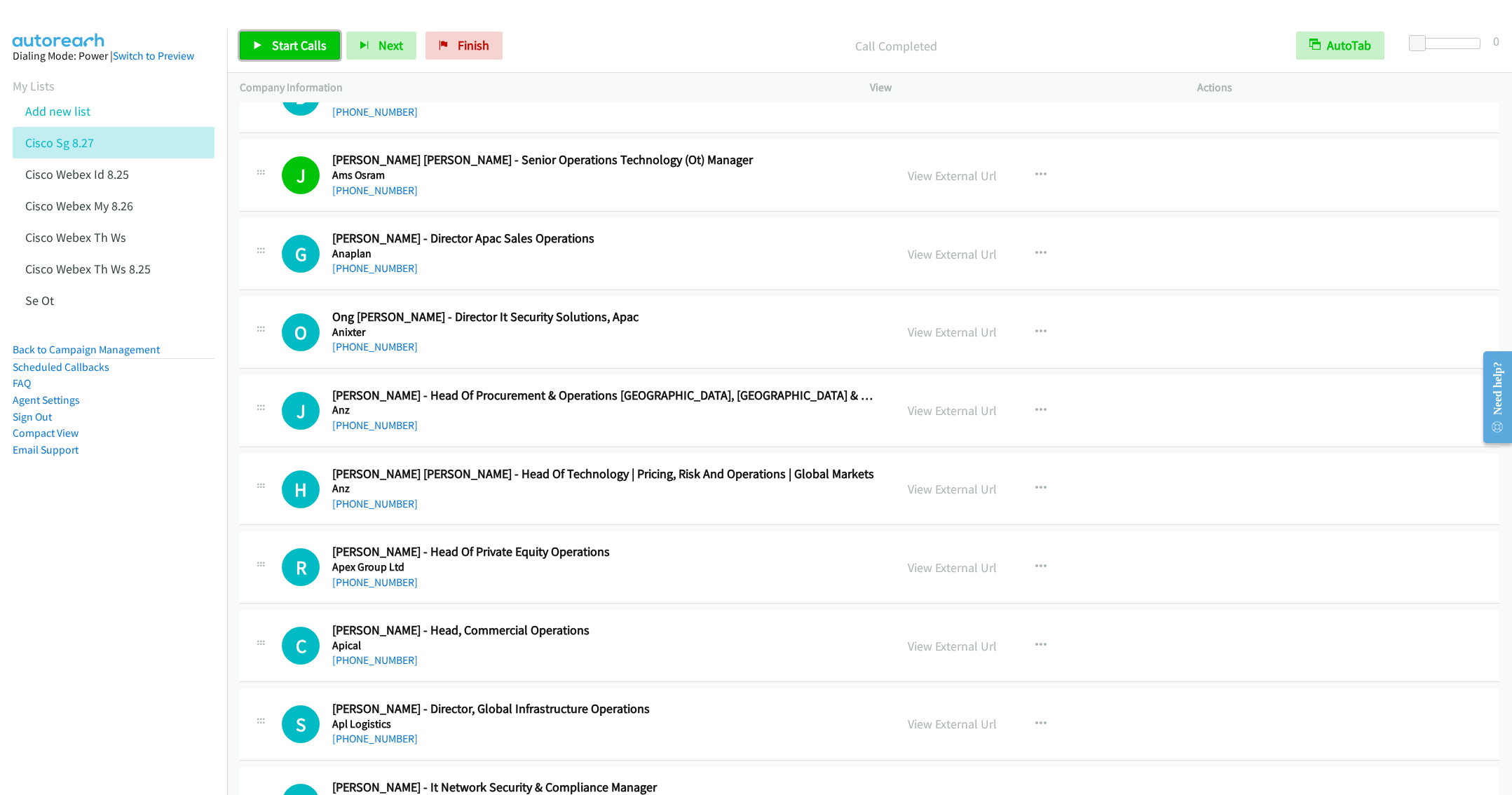
click at [272, 53] on span "Start Calls" at bounding box center [300, 45] width 55 height 16
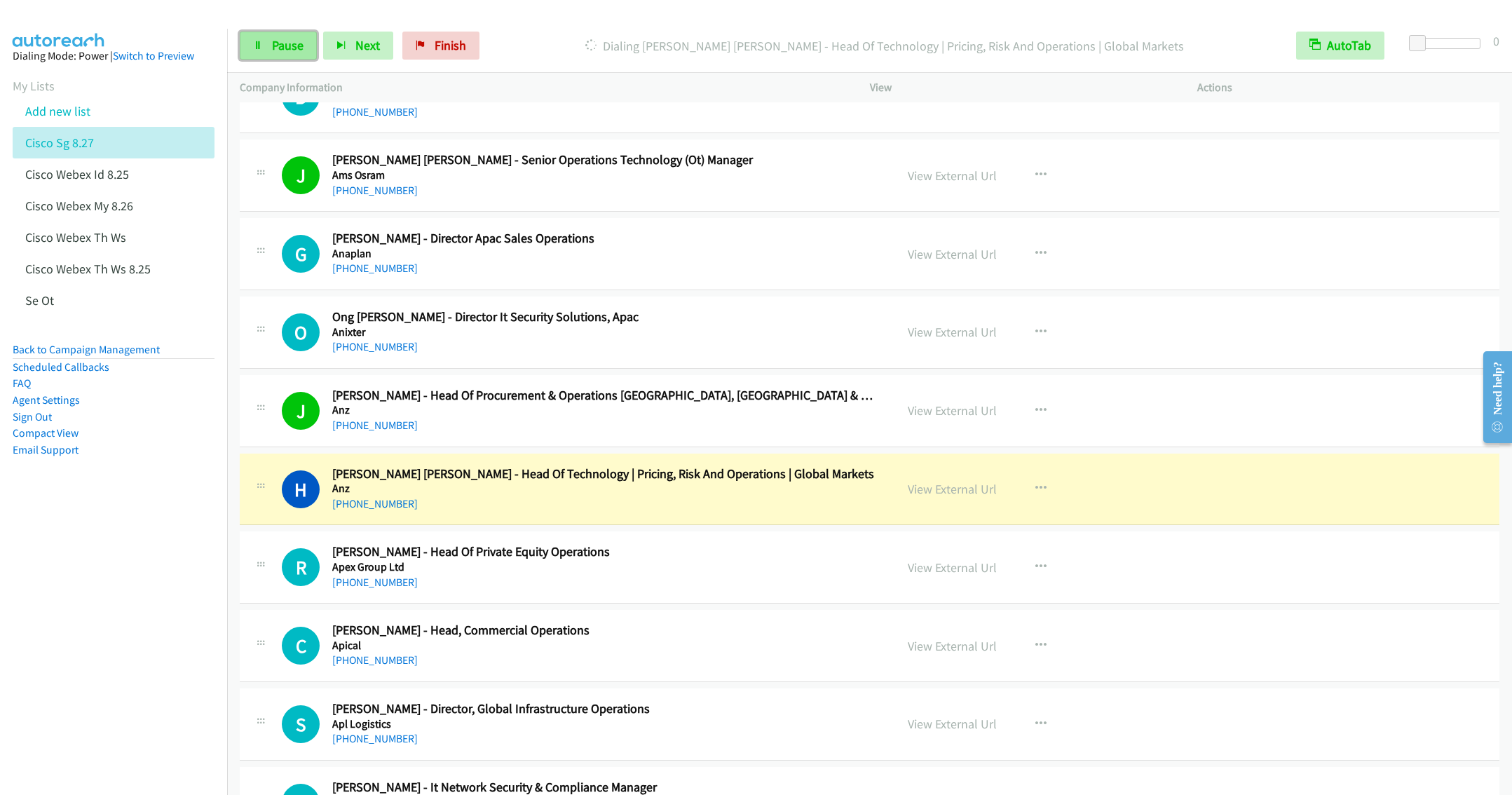
click at [277, 44] on span "Pause" at bounding box center [288, 45] width 31 height 16
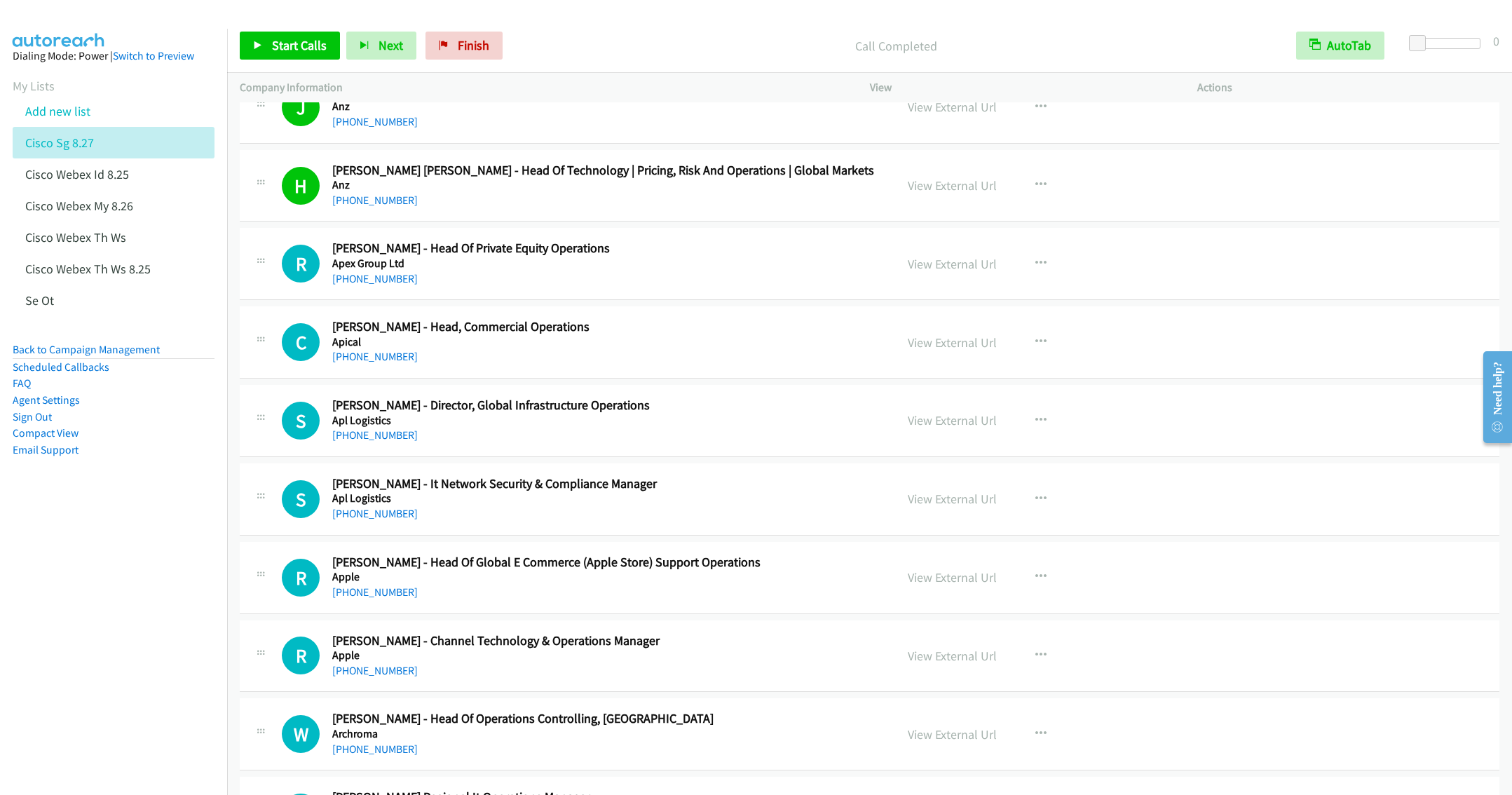
scroll to position [3261, 0]
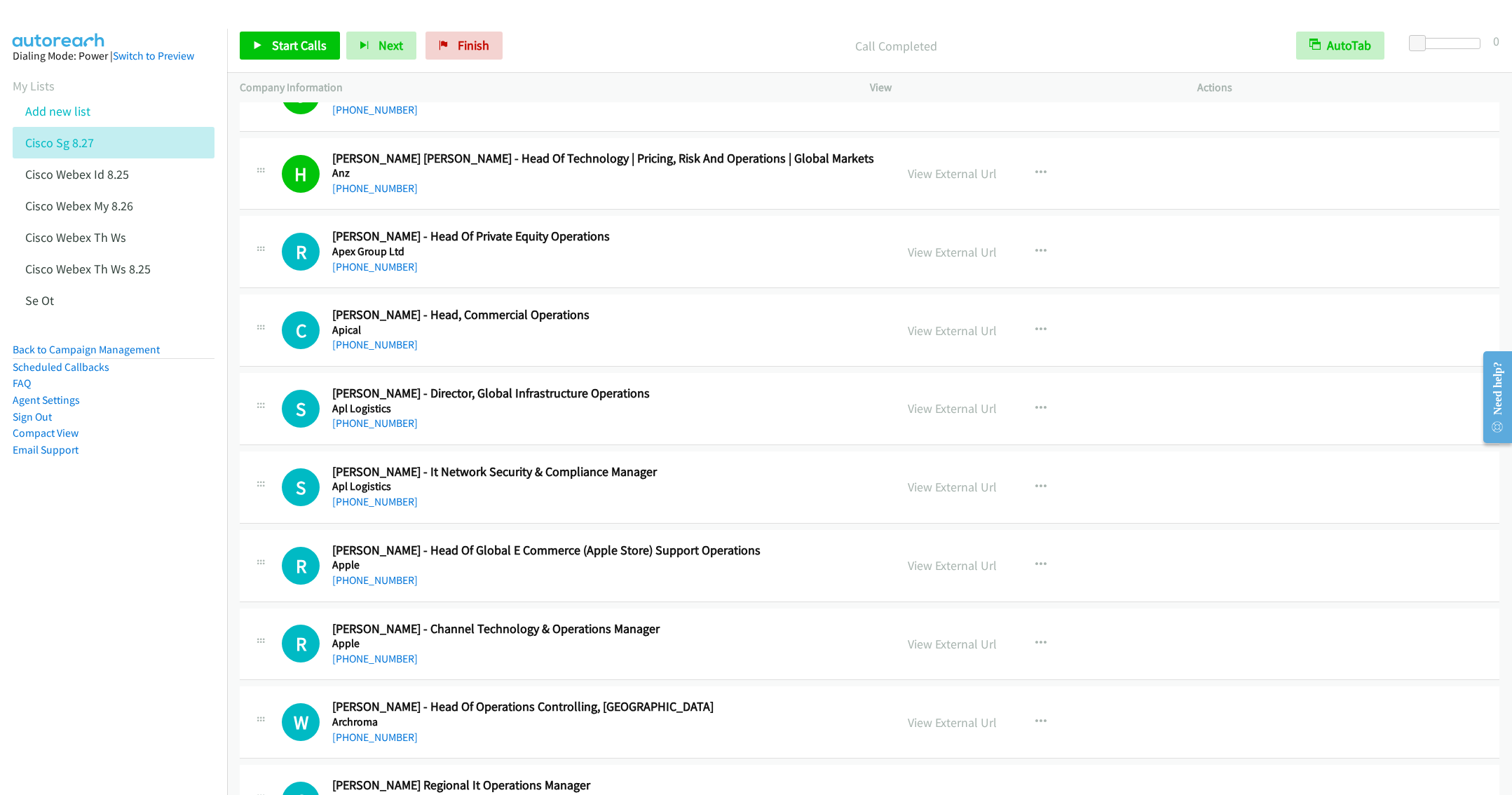
click at [503, 432] on div "+65 9822 7329" at bounding box center [604, 423] width 543 height 17
click at [1036, 414] on icon "button" at bounding box center [1041, 408] width 11 height 11
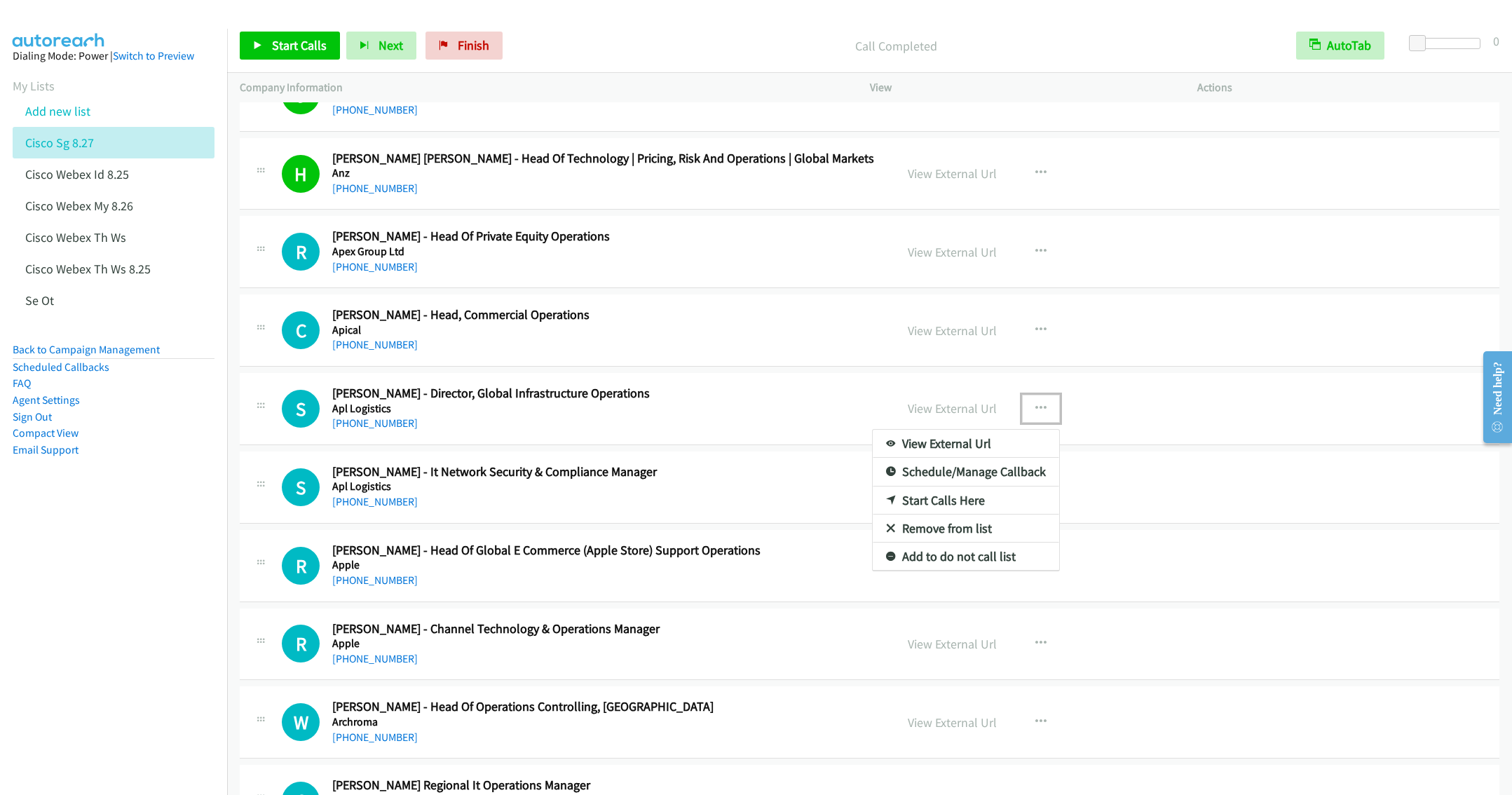
click at [927, 515] on link "Start Calls Here" at bounding box center [966, 501] width 187 height 28
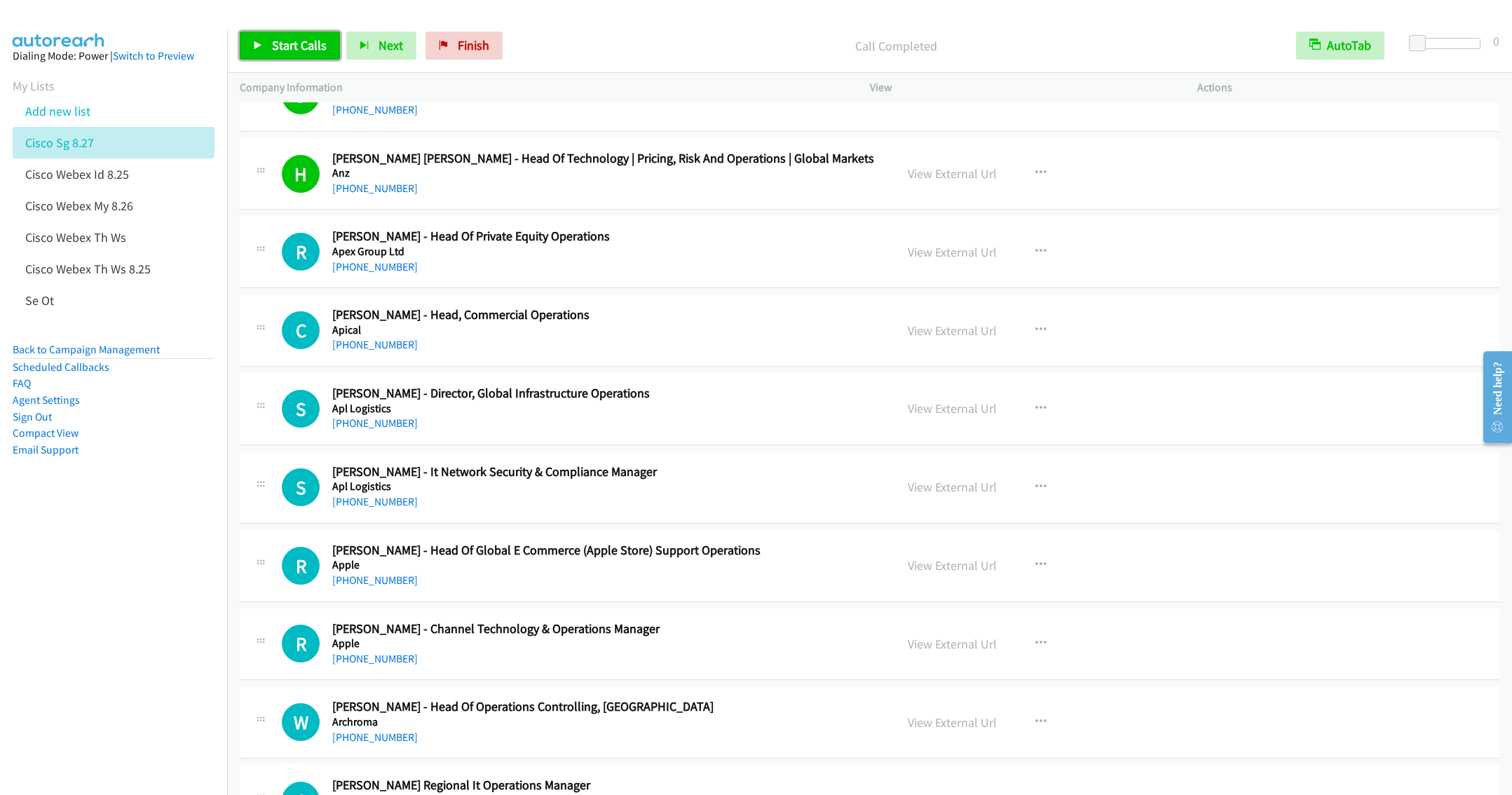
click at [301, 55] on link "Start Calls" at bounding box center [289, 45] width 100 height 28
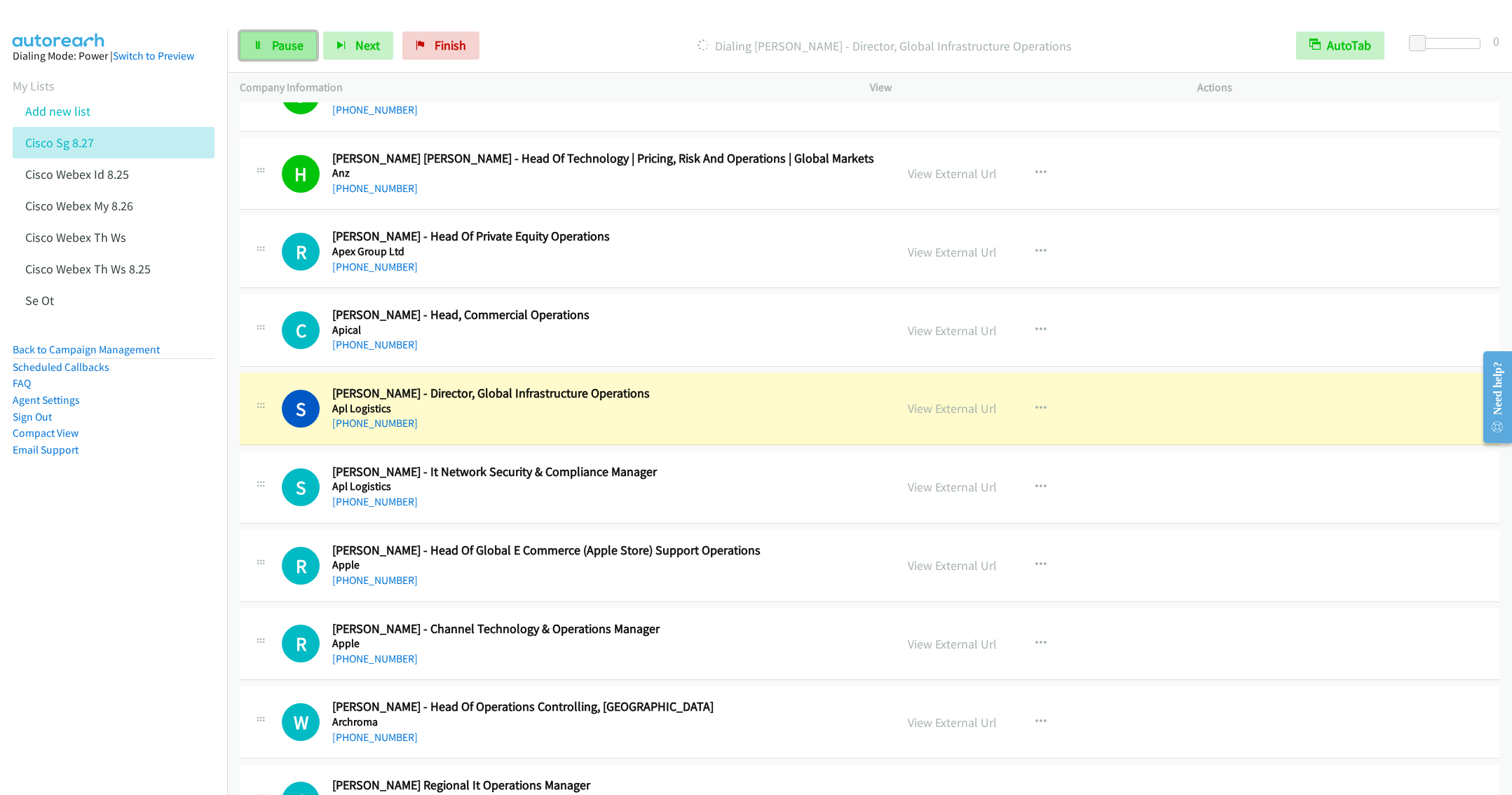
click at [272, 41] on span "Pause" at bounding box center [288, 45] width 31 height 16
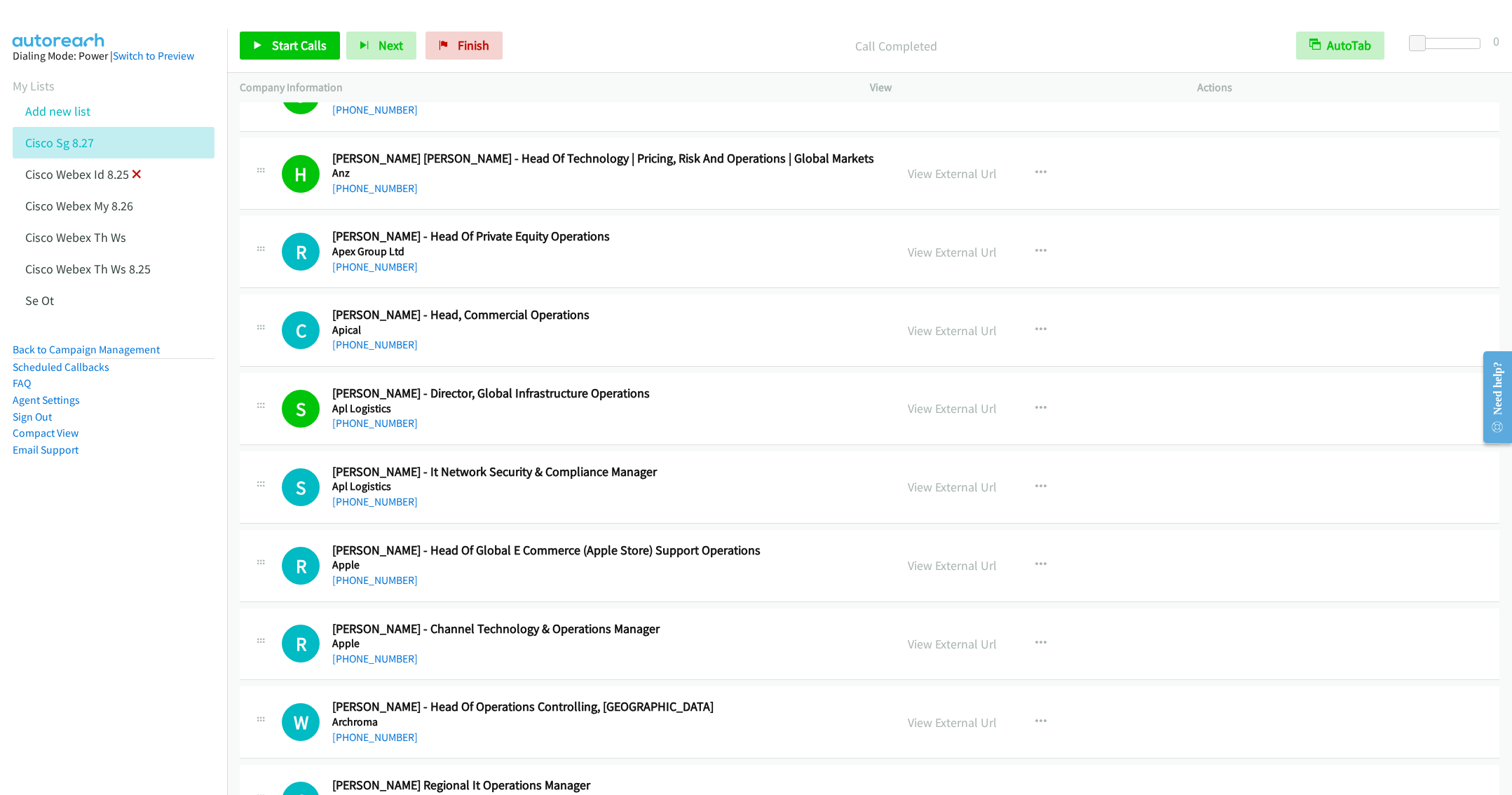
click at [138, 170] on icon at bounding box center [136, 175] width 10 height 10
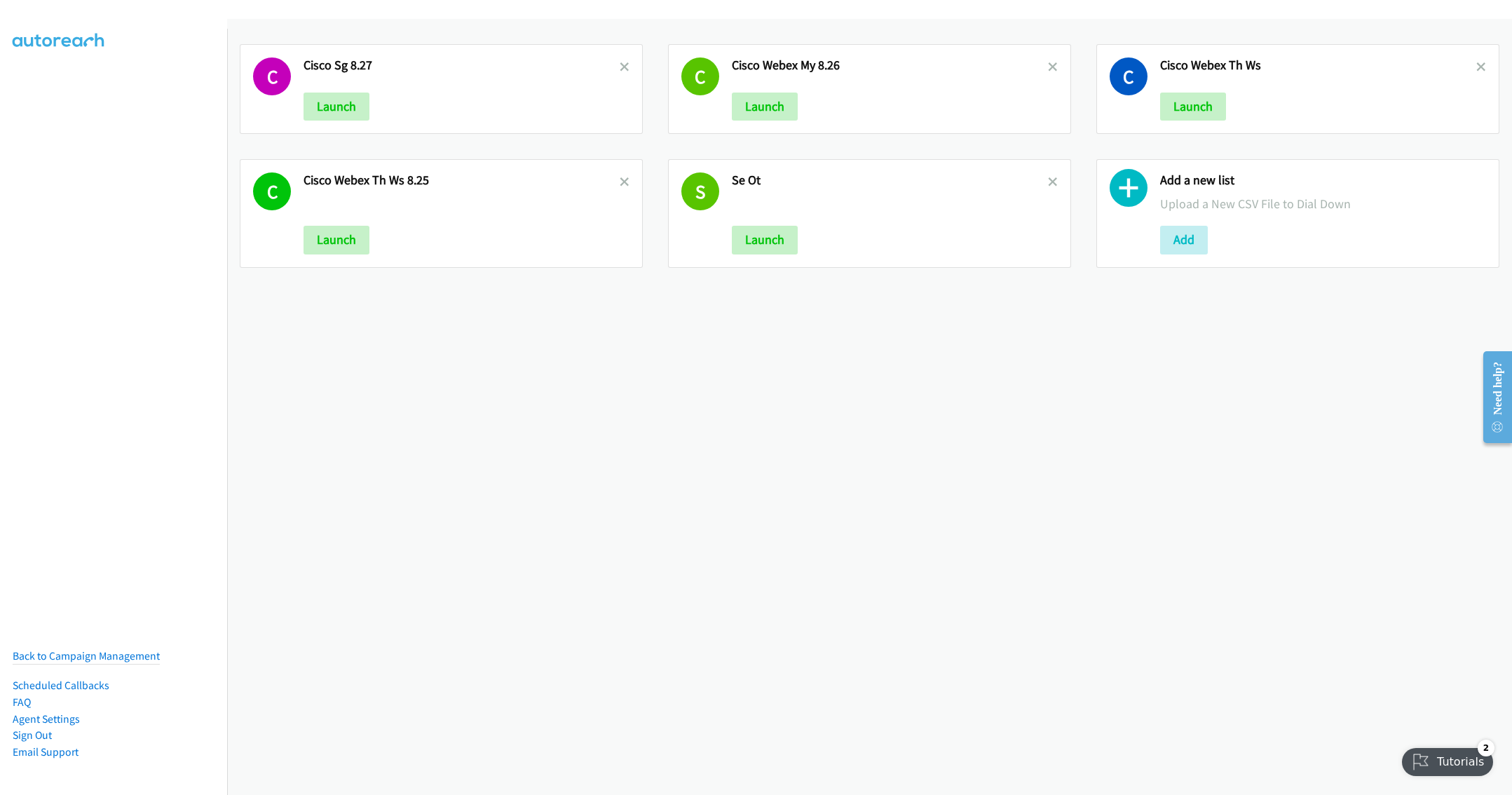
click at [272, 407] on div "C Cisco Sg 8.27 Launch C Cisco Webex My 8.26 Launch C Cisco Webex Th Ws Launch …" at bounding box center [870, 407] width 1285 height 776
click at [1048, 185] on icon at bounding box center [1053, 183] width 10 height 10
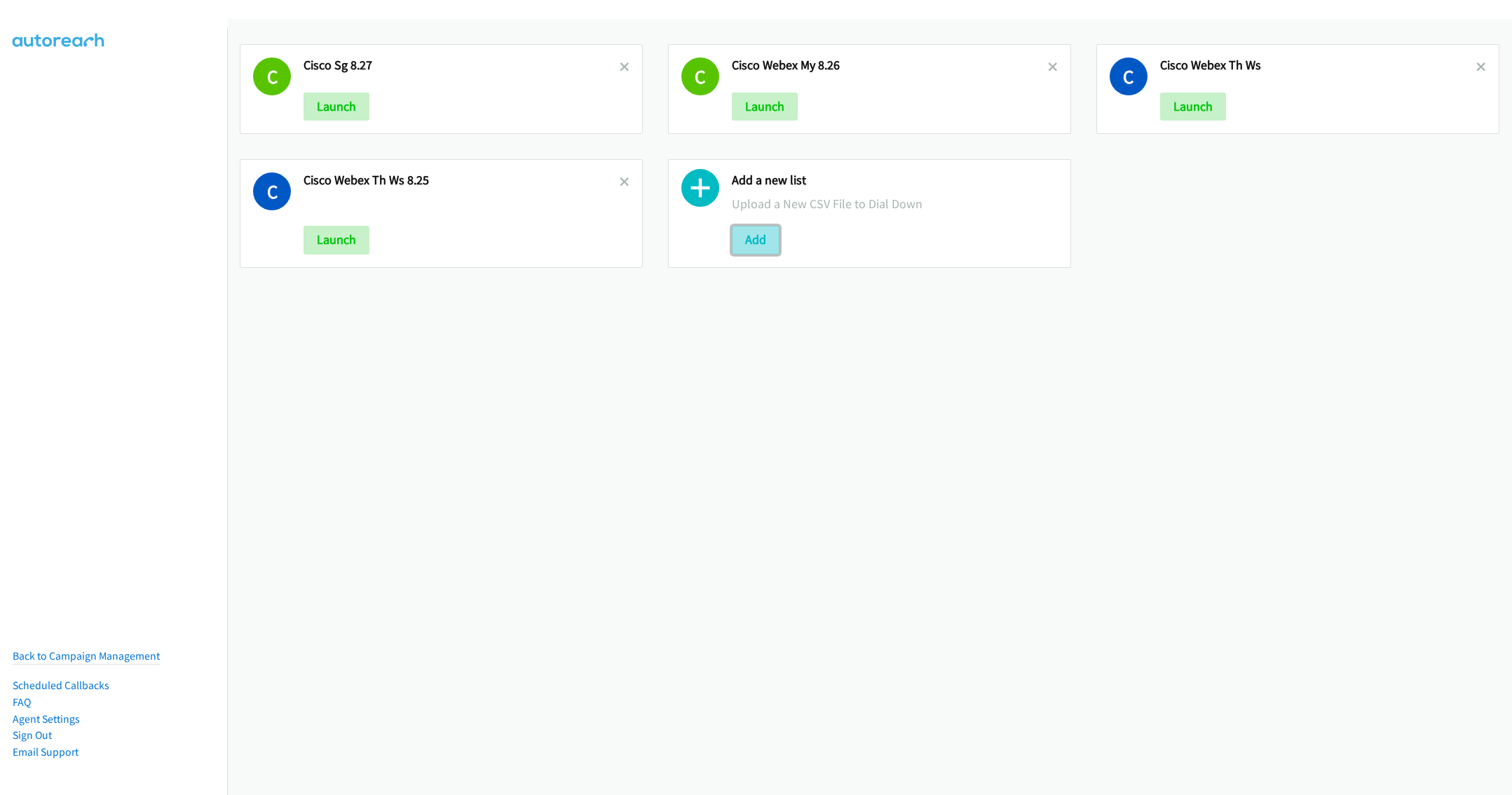
click at [751, 228] on button "Add" at bounding box center [755, 240] width 48 height 28
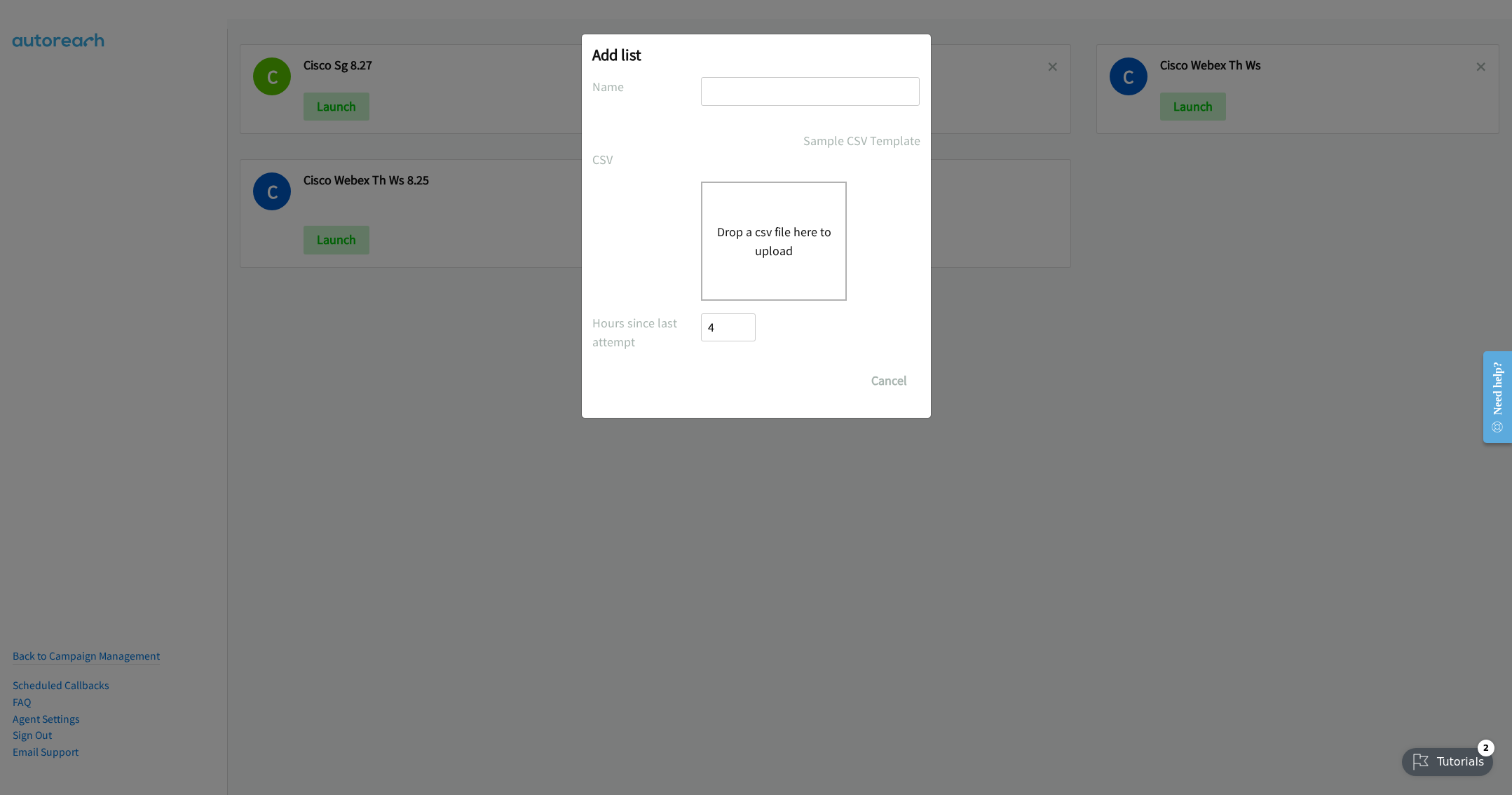
click at [747, 87] on input "text" at bounding box center [810, 91] width 219 height 29
type input "Cisco Webex TH WS 8.27"
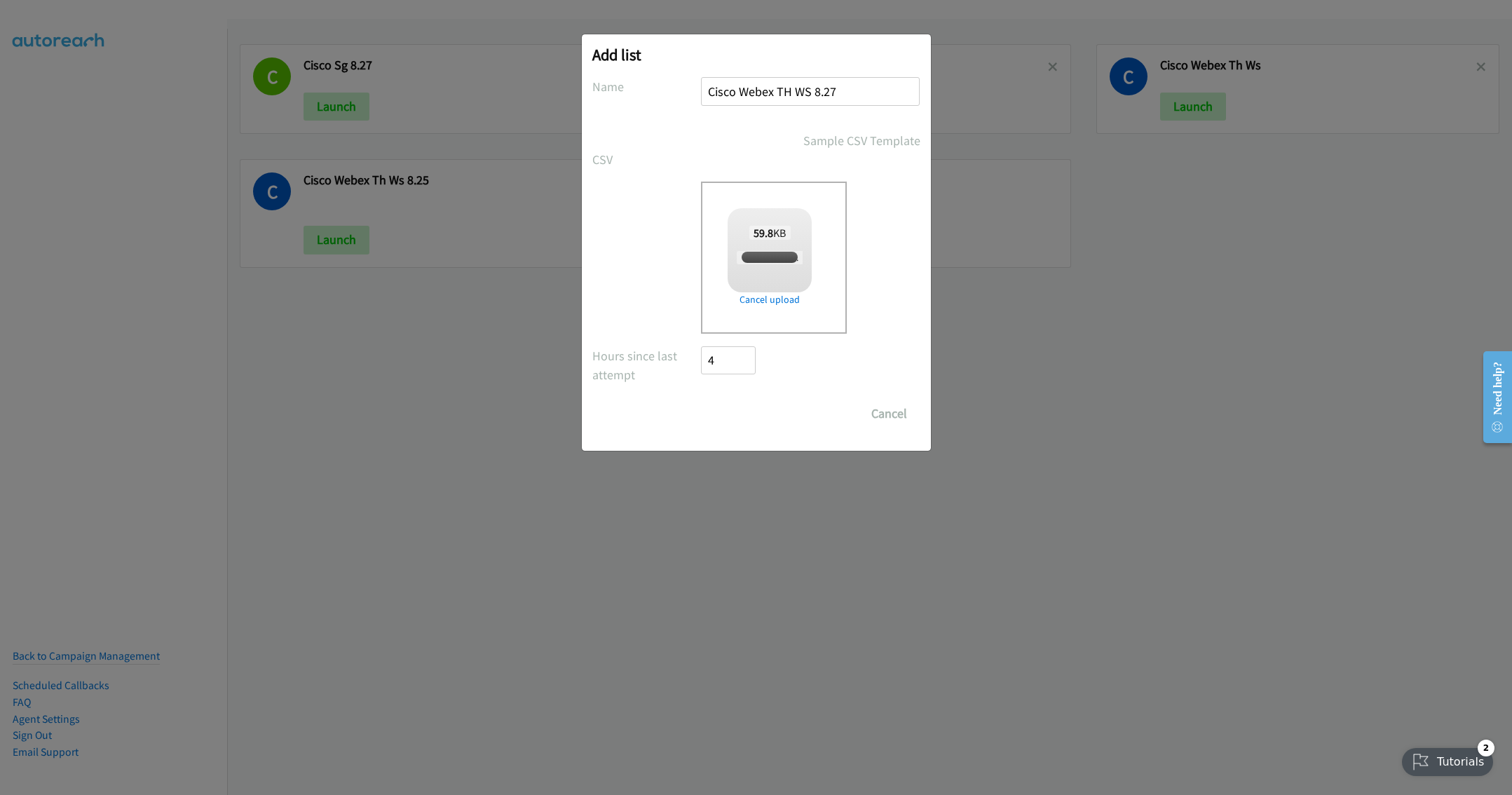
checkbox input "true"
click at [749, 415] on input "Save List" at bounding box center [738, 413] width 74 height 28
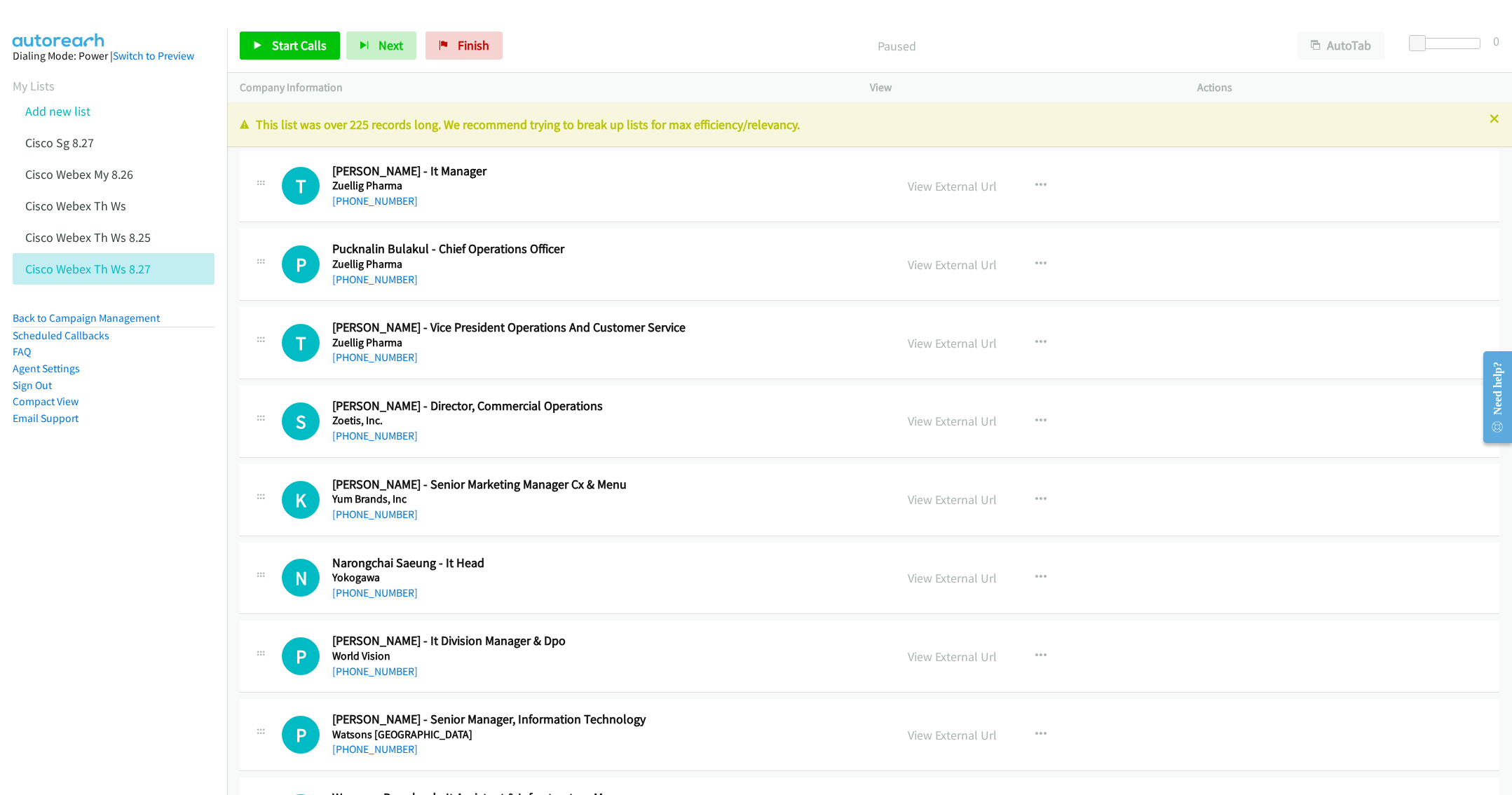
click at [909, 132] on p "This list was over 225 records long. We recommend trying to break up lists for …" at bounding box center [869, 124] width 1259 height 19
click at [1490, 120] on icon at bounding box center [1494, 120] width 10 height 10
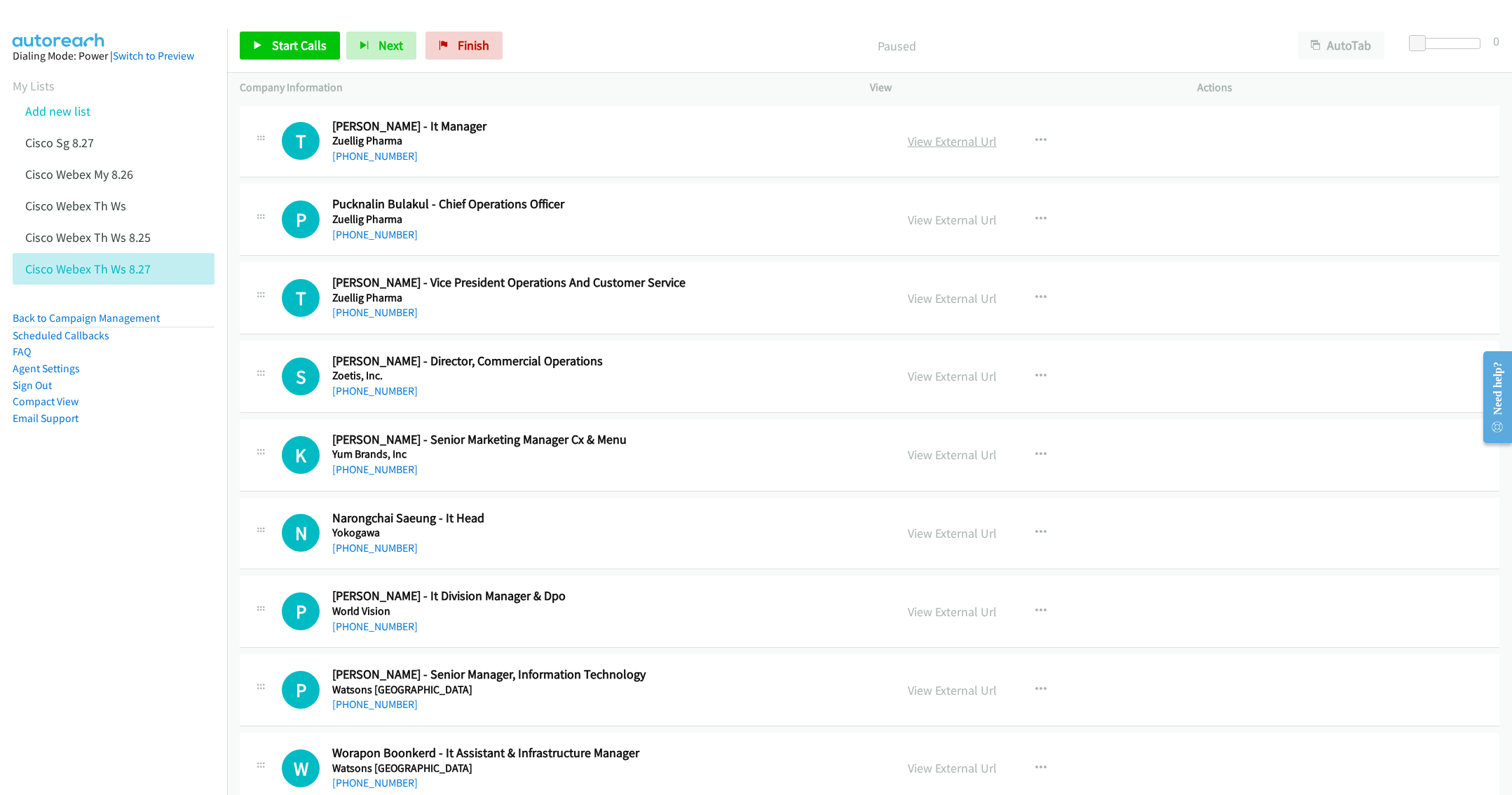
click at [949, 135] on link "View External Url" at bounding box center [952, 141] width 89 height 16
click at [943, 141] on link "View External Url" at bounding box center [952, 141] width 89 height 16
click at [1336, 44] on button "AutoTab" at bounding box center [1340, 45] width 87 height 28
click at [477, 152] on div "+66 81 793 3973" at bounding box center [604, 156] width 543 height 17
click at [269, 48] on link "Start Calls" at bounding box center [289, 45] width 100 height 28
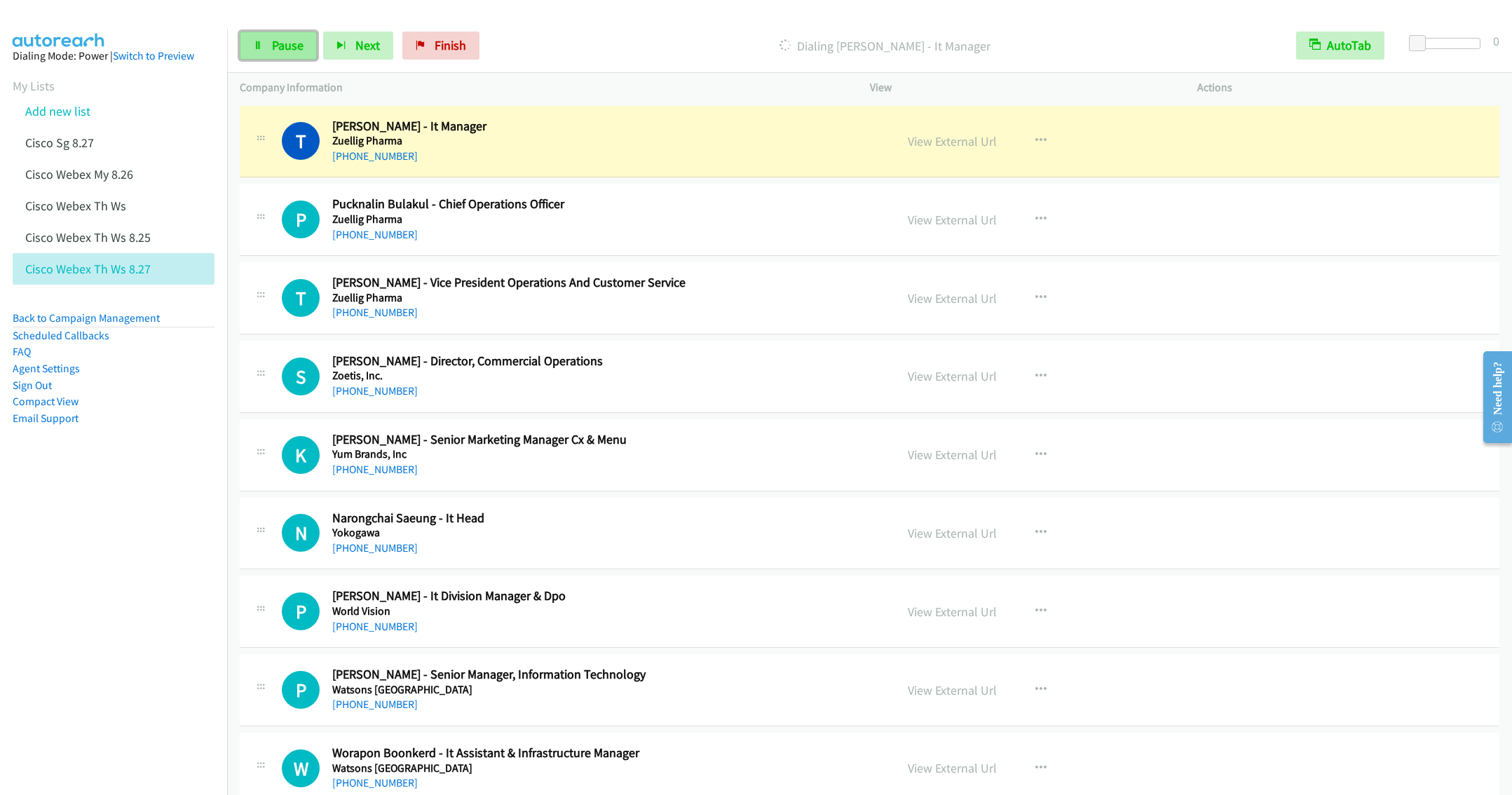
click at [278, 42] on span "Pause" at bounding box center [288, 45] width 31 height 16
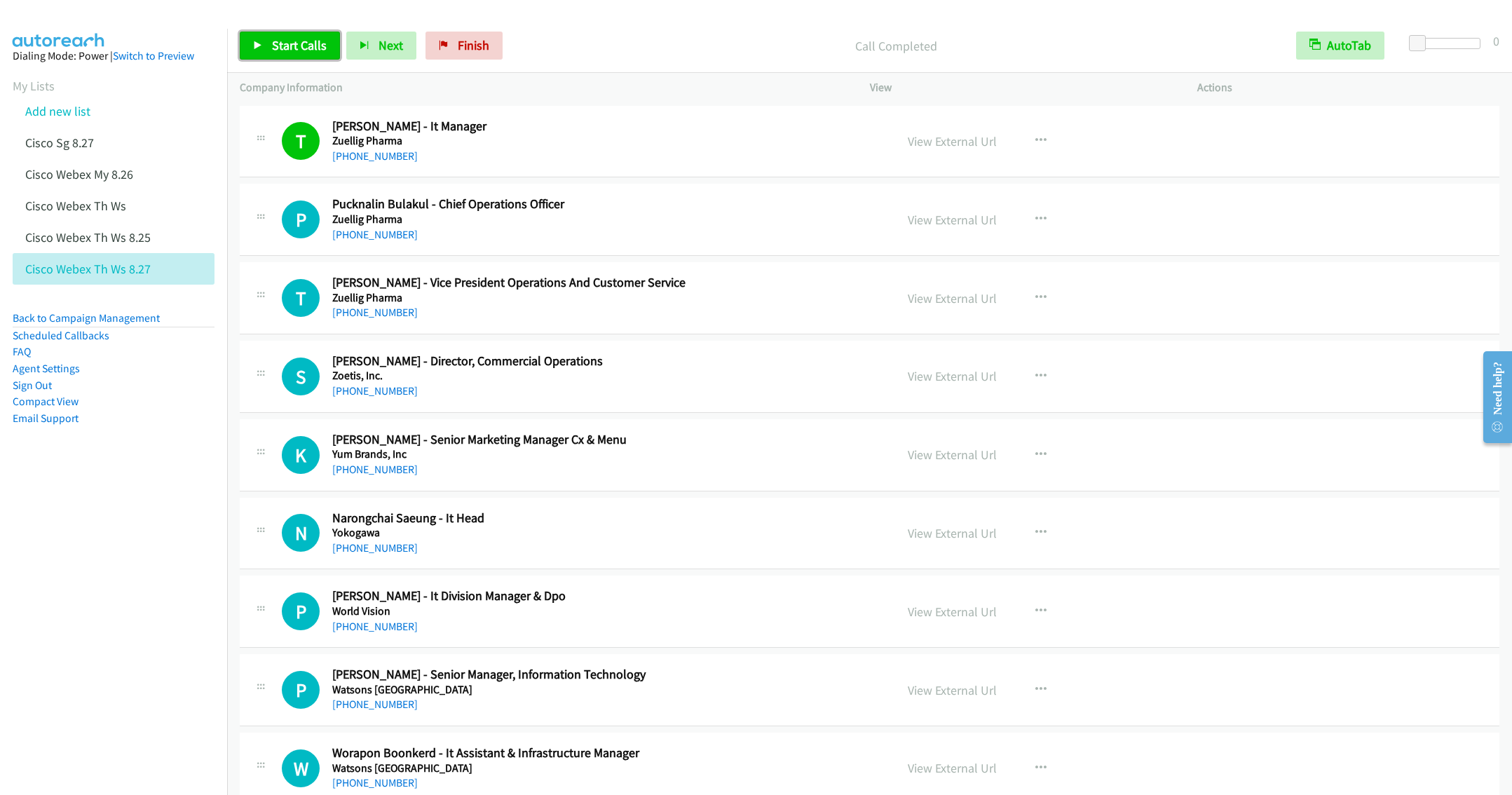
click at [284, 54] on link "Start Calls" at bounding box center [289, 45] width 100 height 28
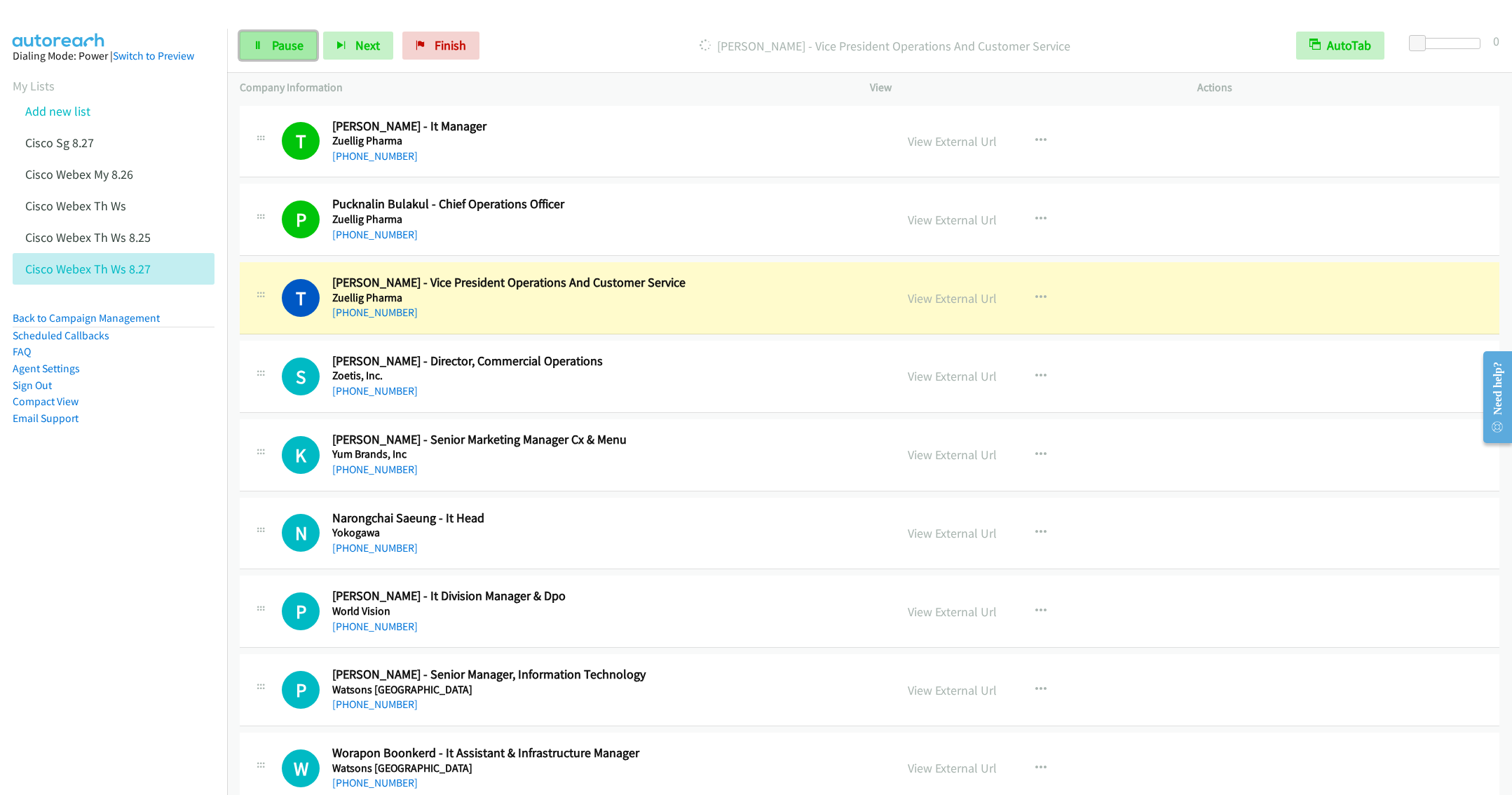
click at [267, 45] on link "Pause" at bounding box center [278, 45] width 77 height 28
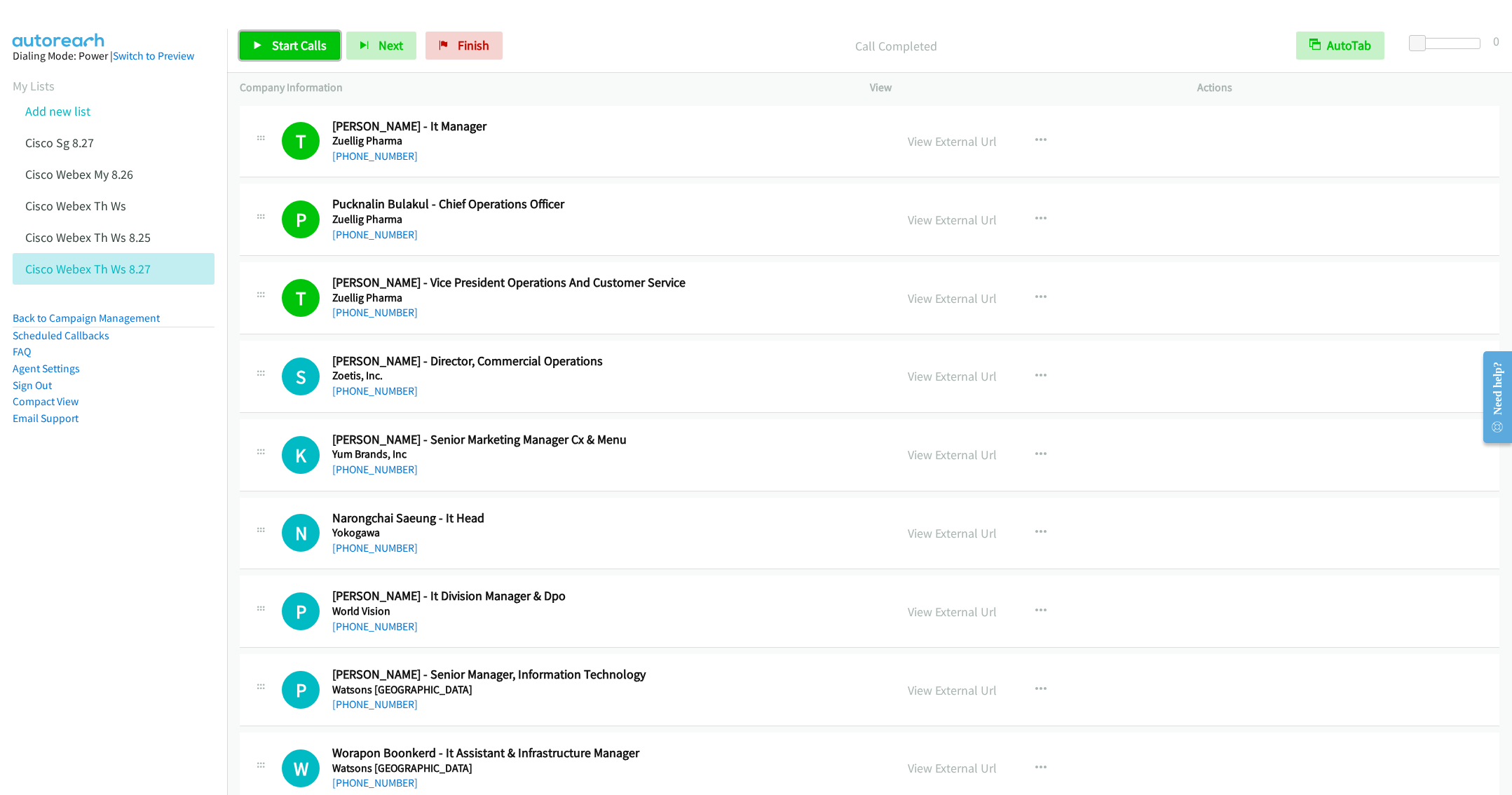
click at [285, 47] on span "Start Calls" at bounding box center [300, 45] width 55 height 16
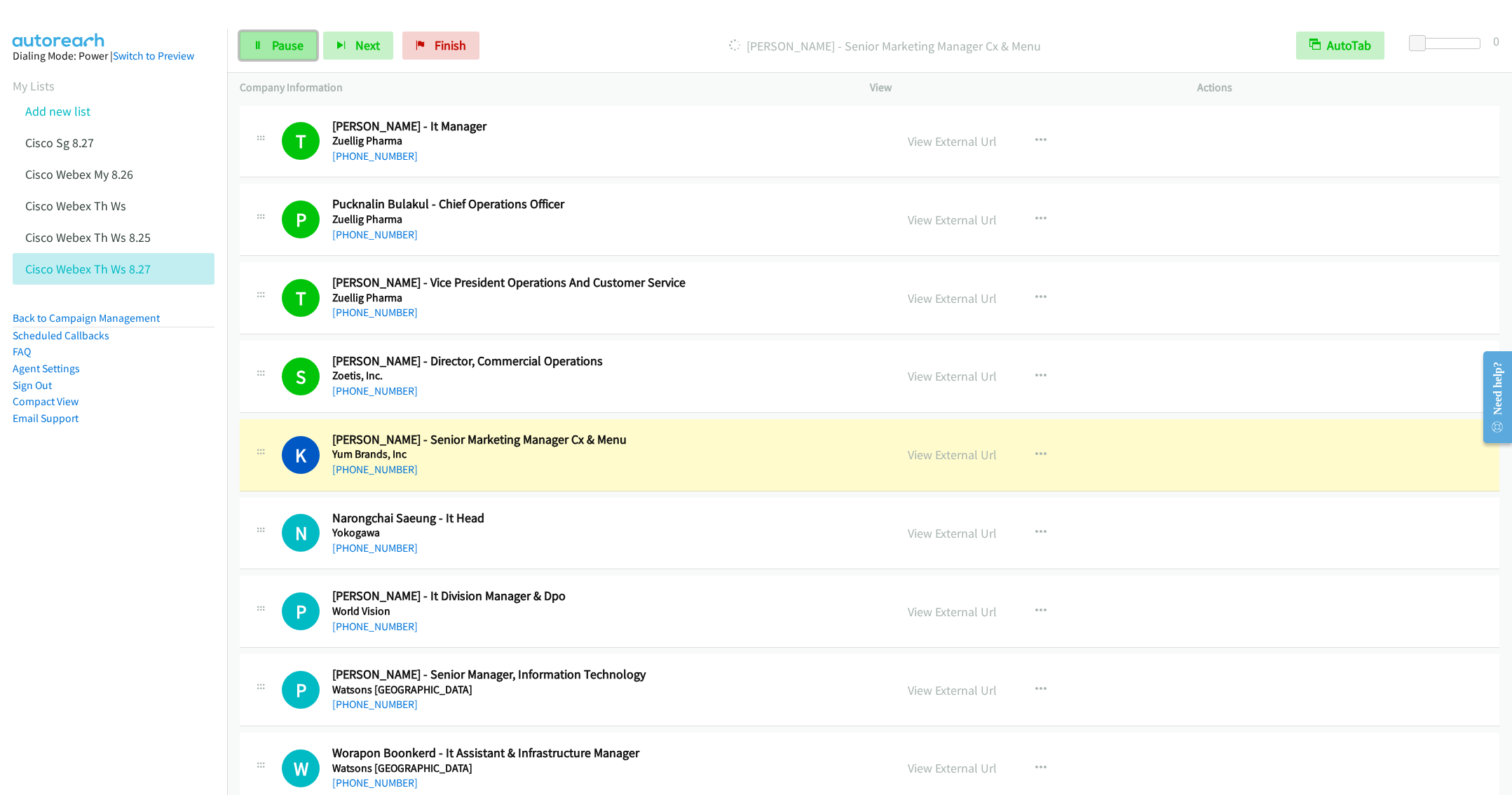
click at [285, 48] on span "Pause" at bounding box center [288, 45] width 31 height 16
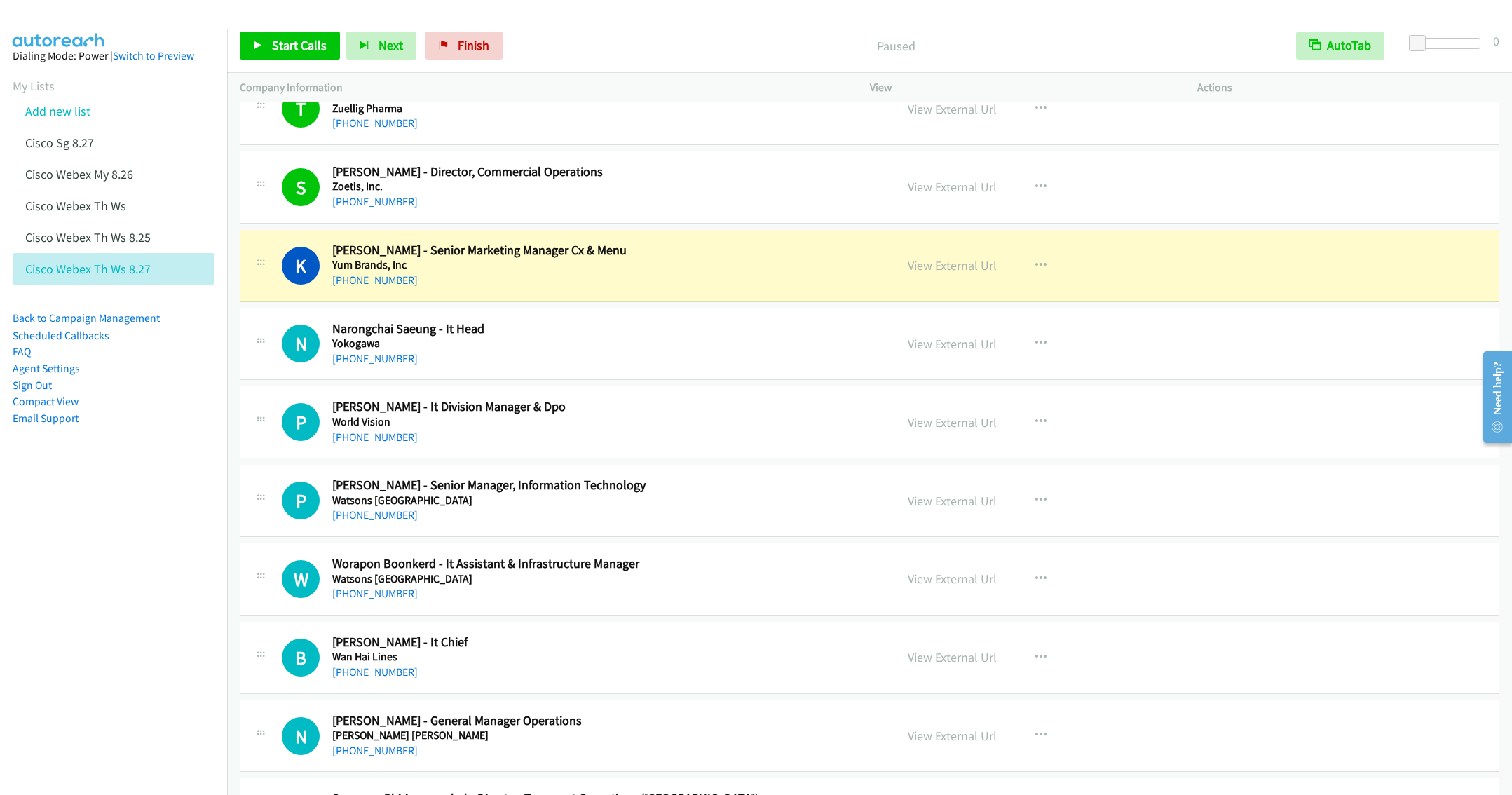
scroll to position [210, 0]
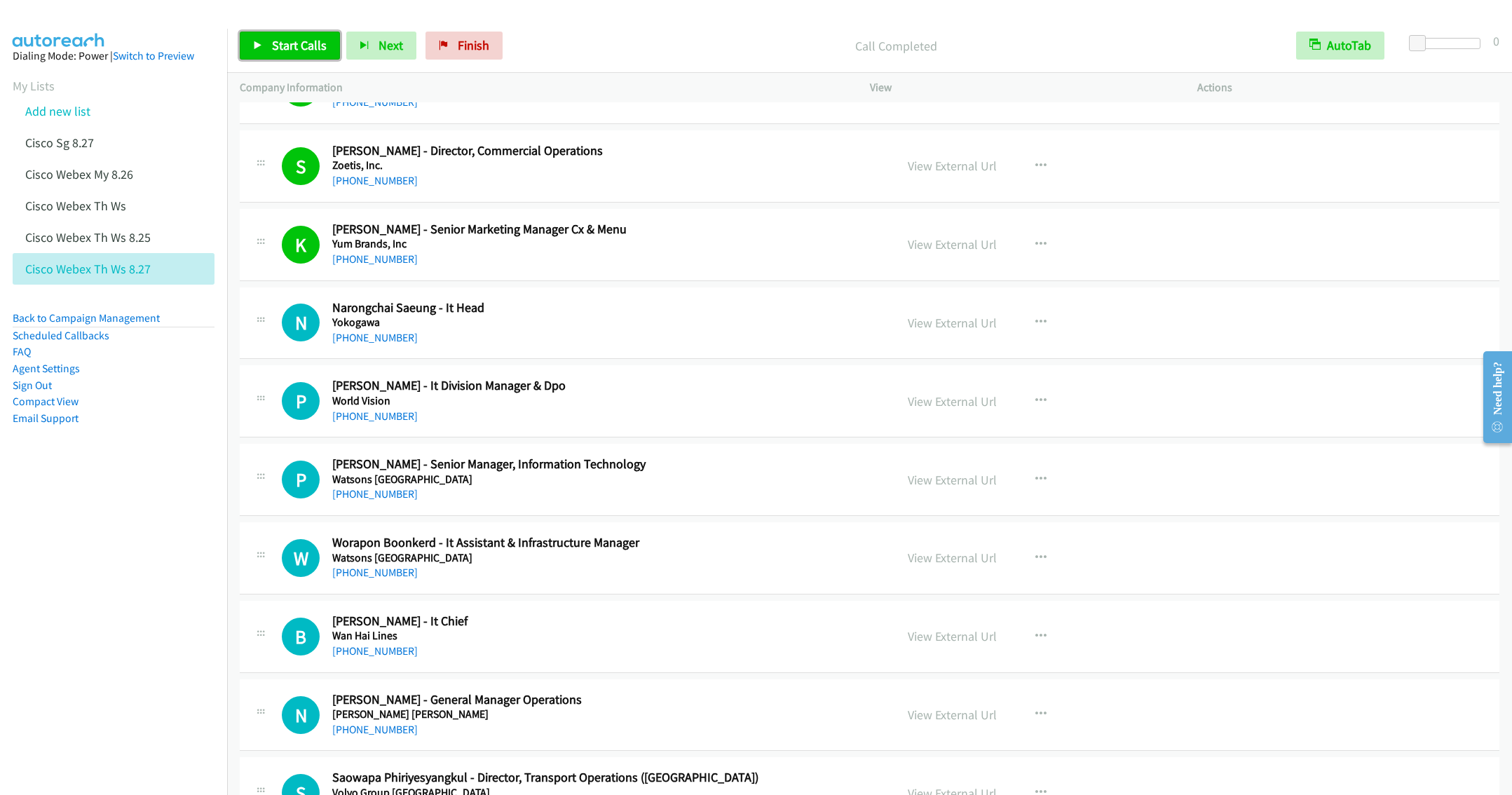
click at [280, 41] on span "Start Calls" at bounding box center [300, 45] width 55 height 16
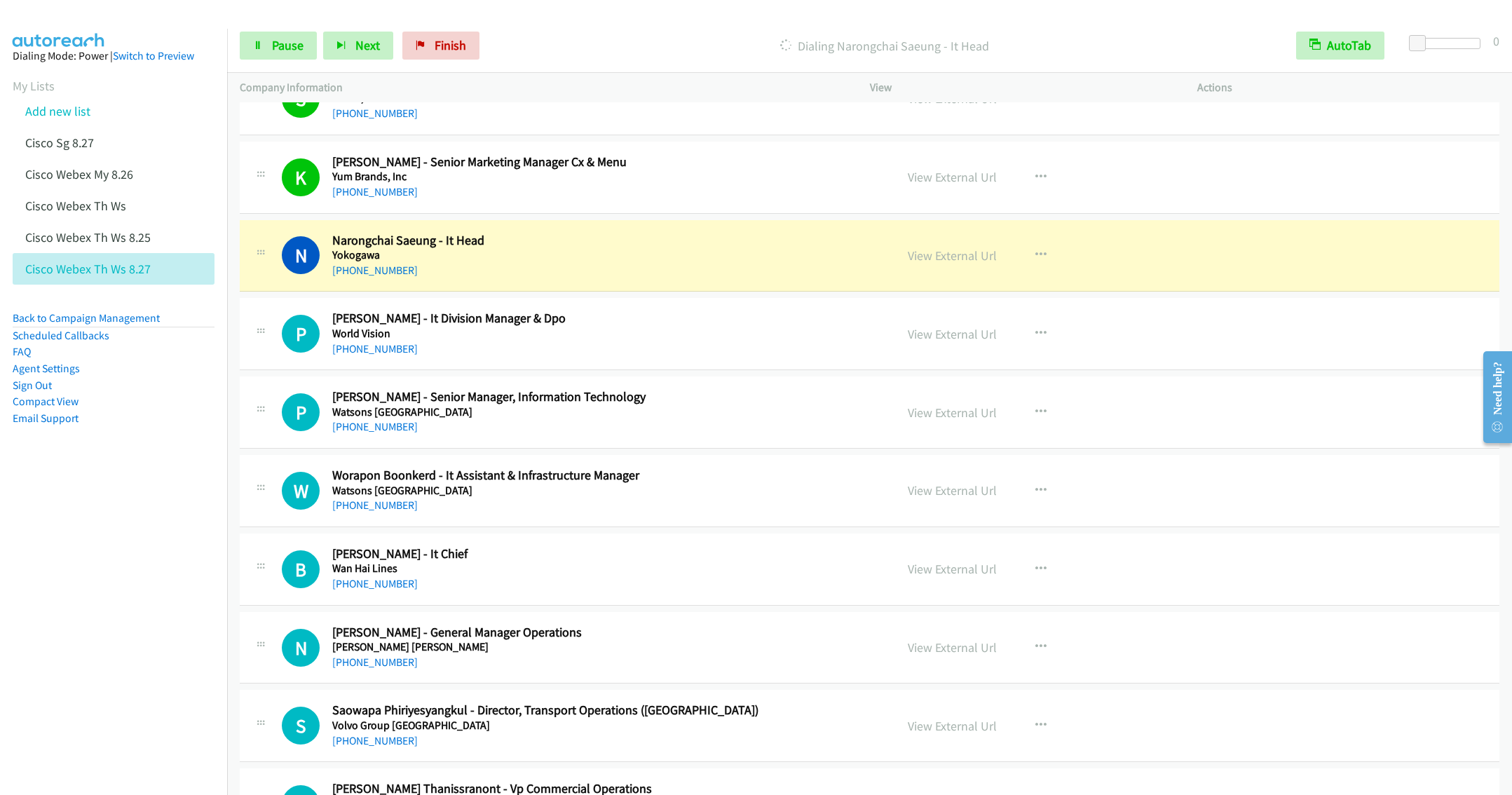
scroll to position [315, 0]
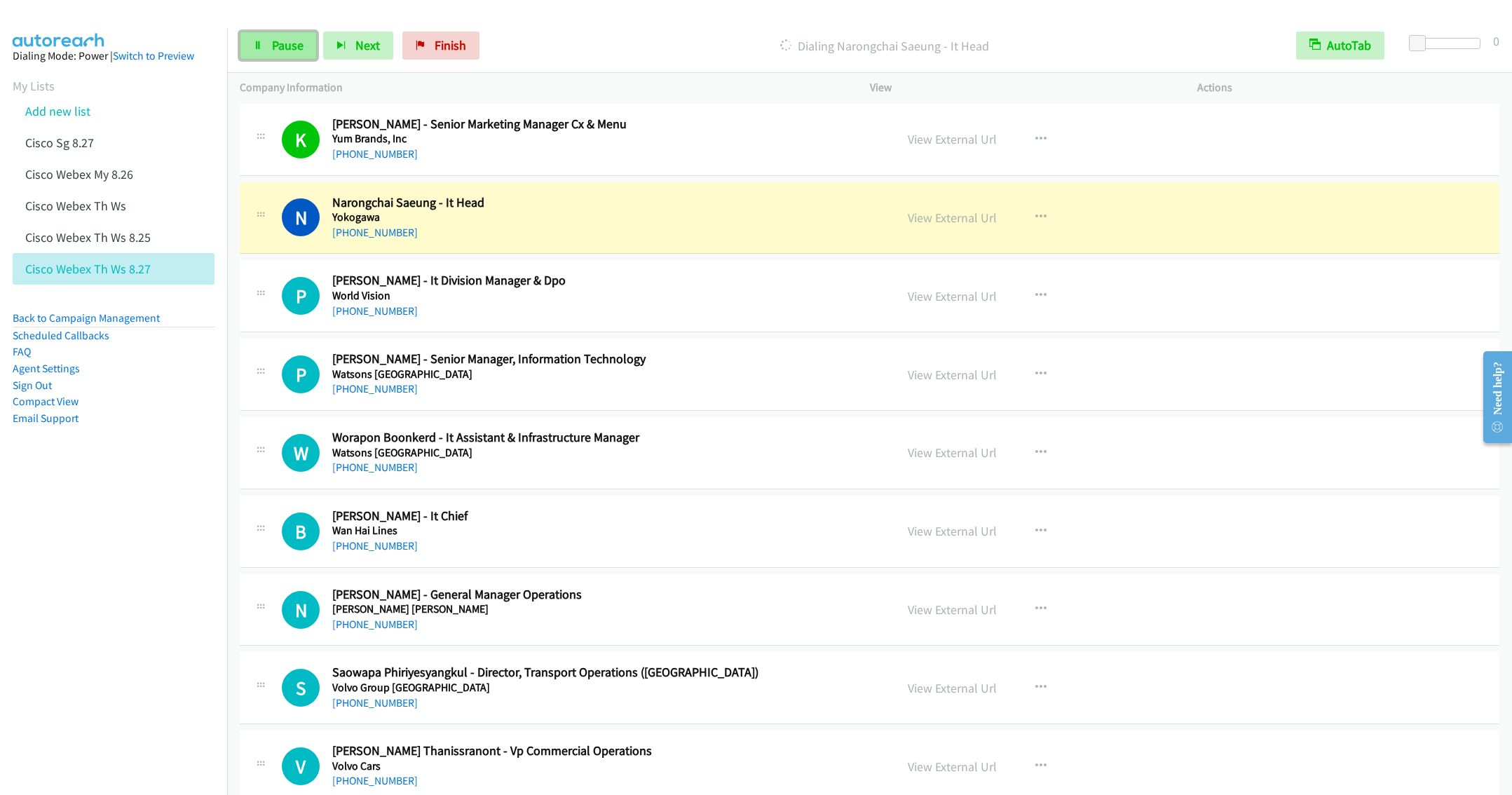
click at [274, 49] on span "Pause" at bounding box center [288, 45] width 31 height 16
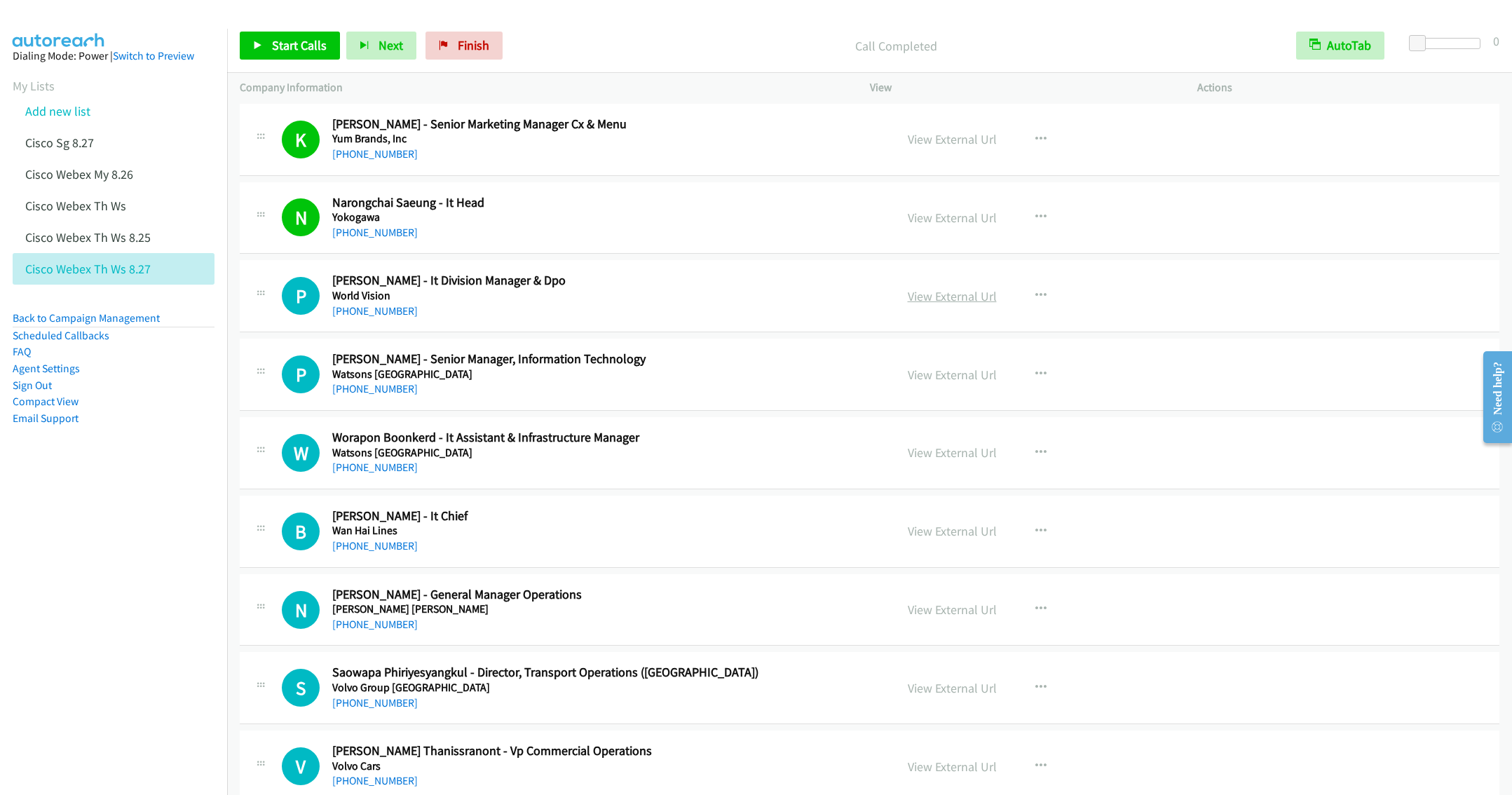
click at [952, 297] on link "View External Url" at bounding box center [952, 297] width 89 height 16
click at [945, 299] on link "View External Url" at bounding box center [952, 297] width 89 height 16
click at [943, 297] on link "View External Url" at bounding box center [952, 297] width 89 height 16
click at [280, 45] on span "Start Calls" at bounding box center [300, 45] width 55 height 16
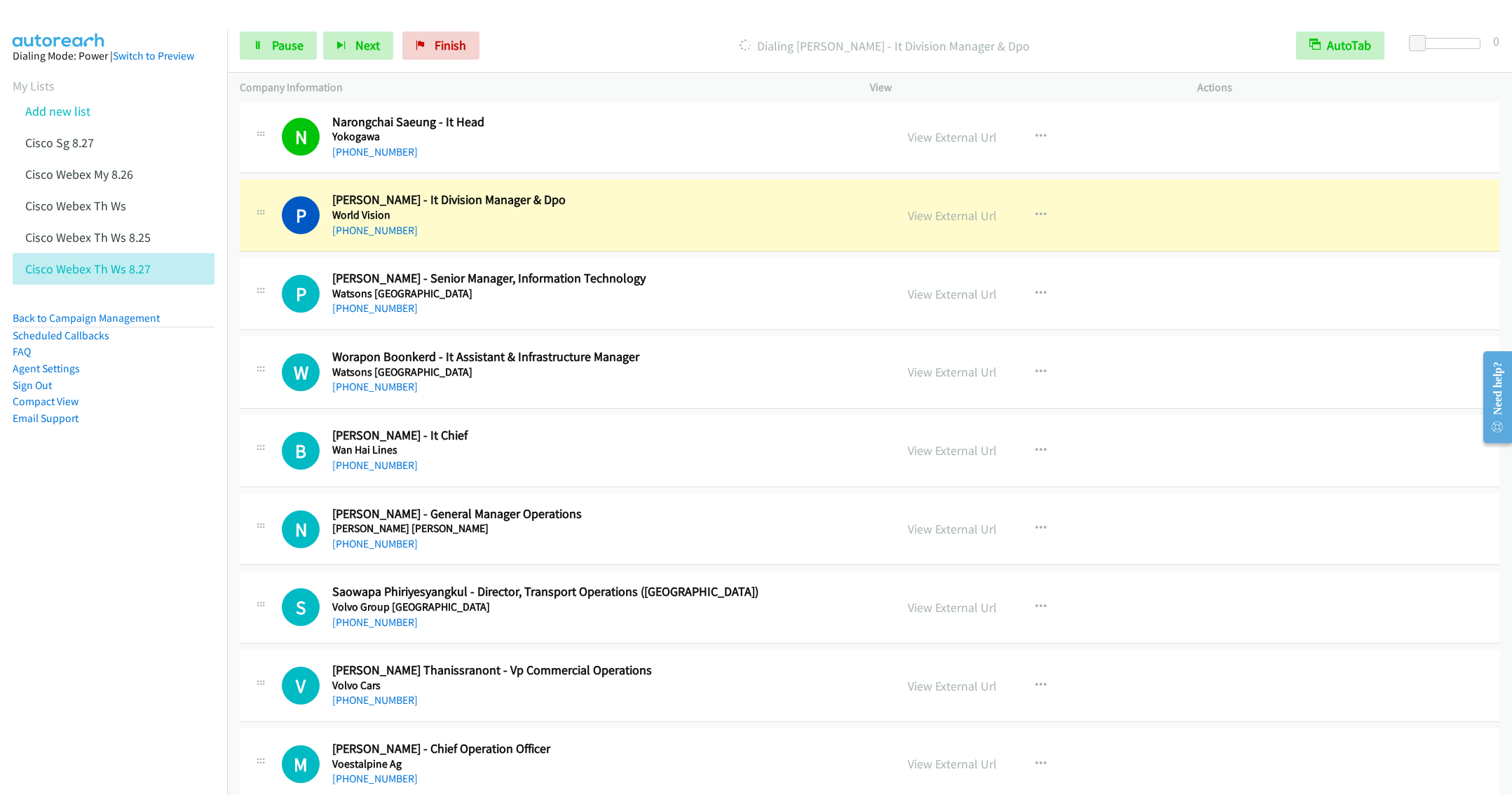
scroll to position [421, 0]
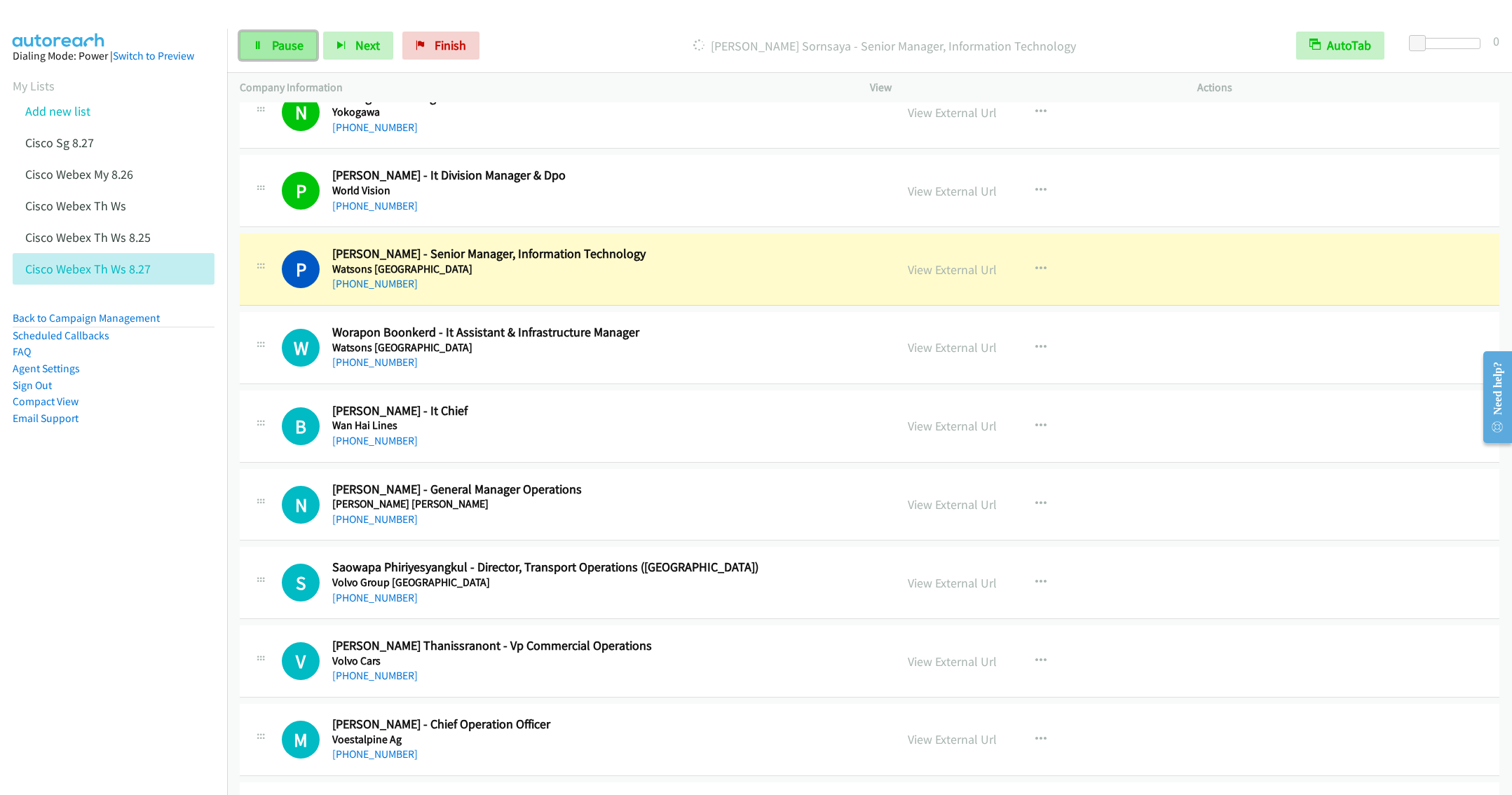
click at [284, 45] on span "Pause" at bounding box center [288, 45] width 31 height 16
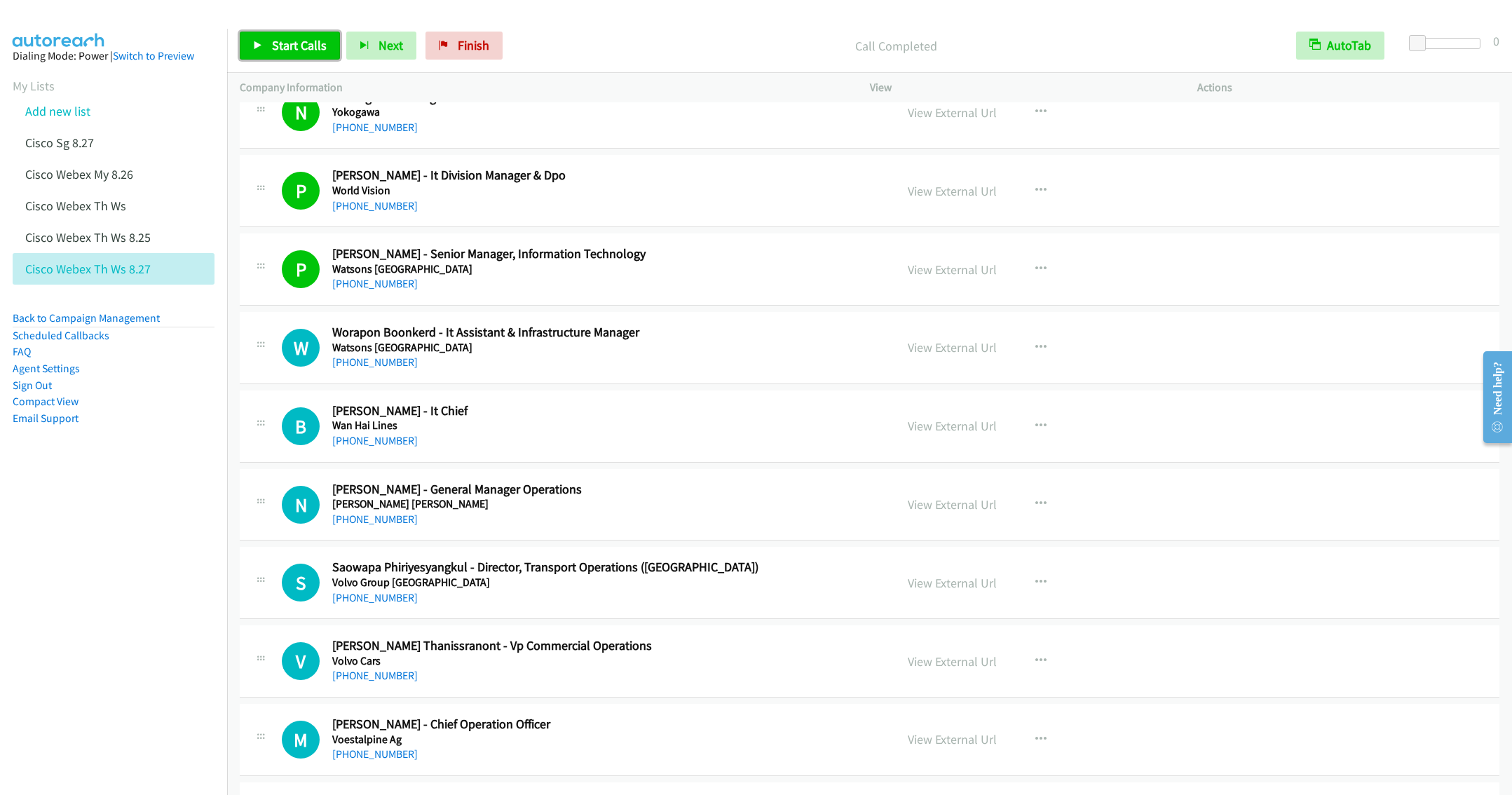
click at [276, 38] on span "Start Calls" at bounding box center [300, 45] width 55 height 16
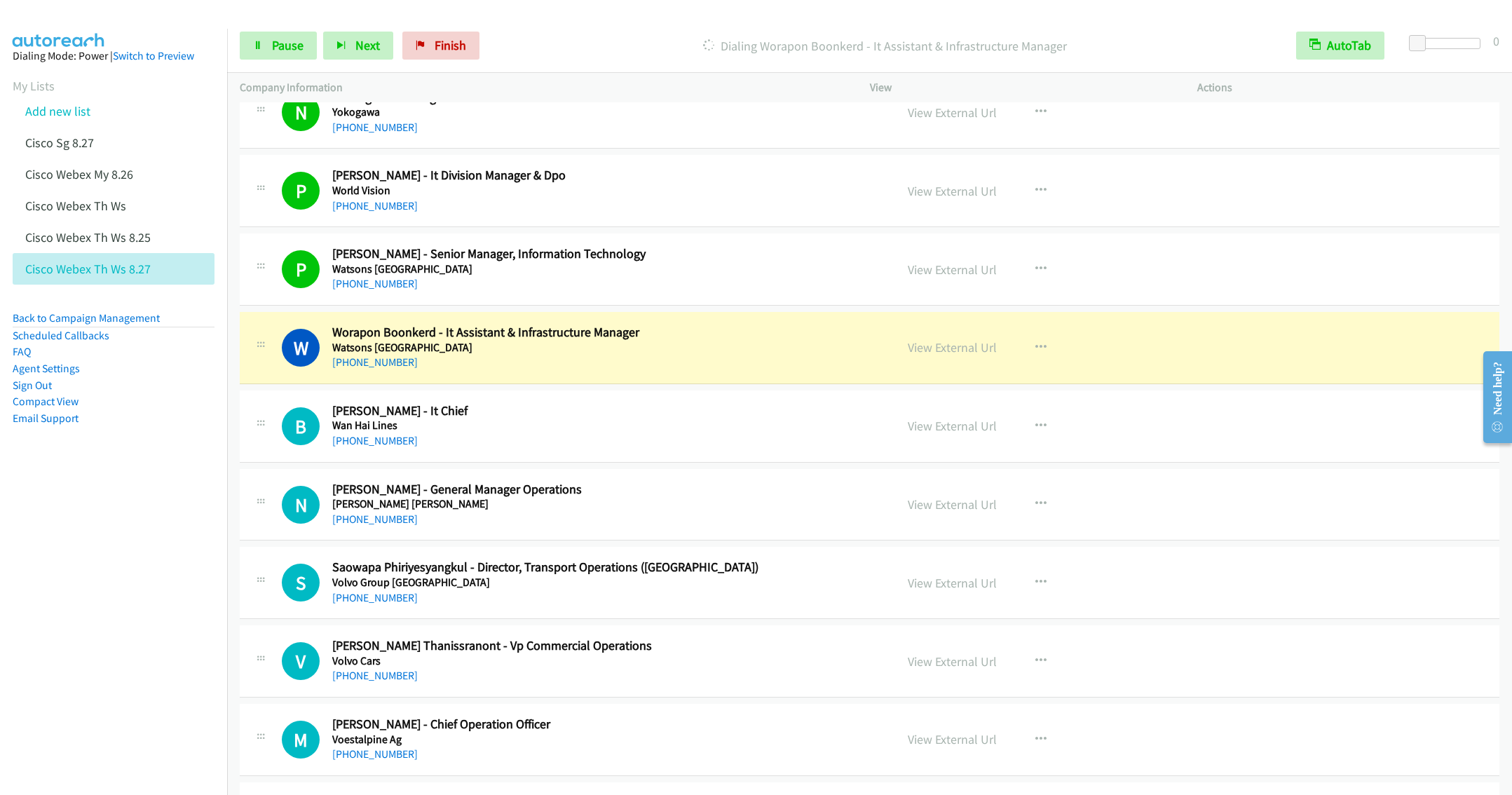
click at [558, 384] on div "W Callback Scheduled Worapon Boonkerd - It Assistant & Infrastructure Manager W…" at bounding box center [869, 348] width 1259 height 72
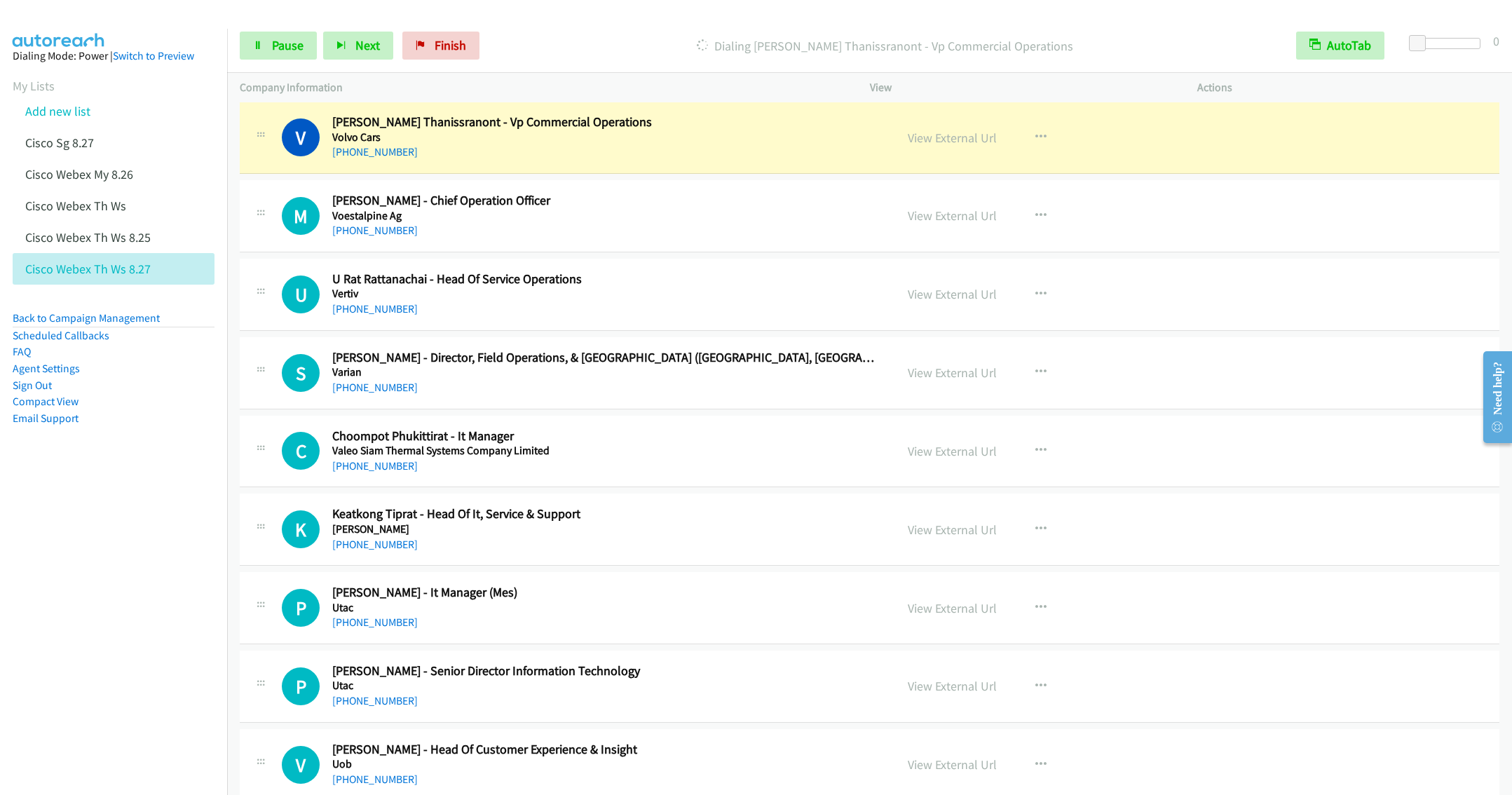
scroll to position [947, 0]
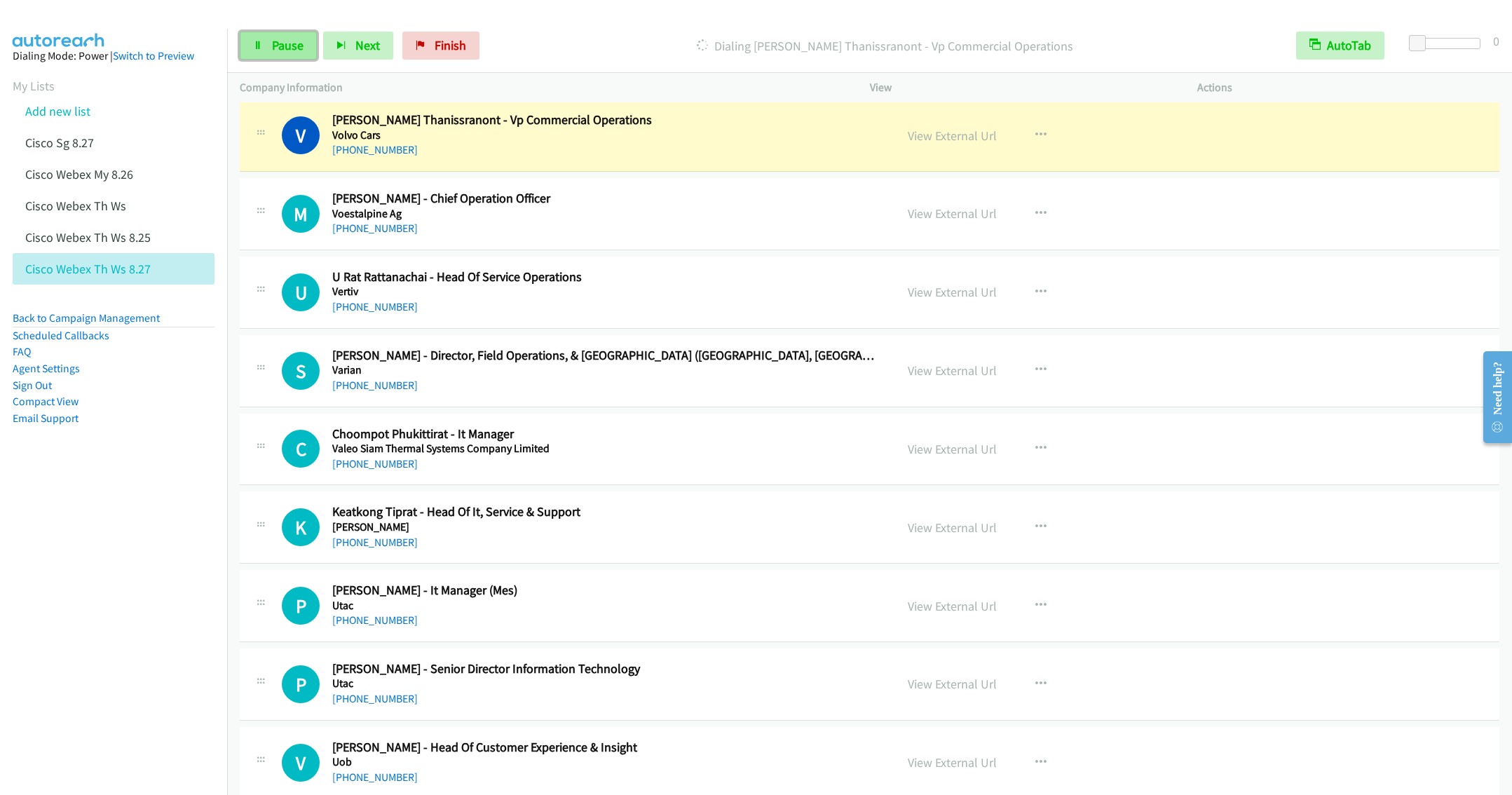
click at [268, 42] on link "Pause" at bounding box center [278, 45] width 77 height 28
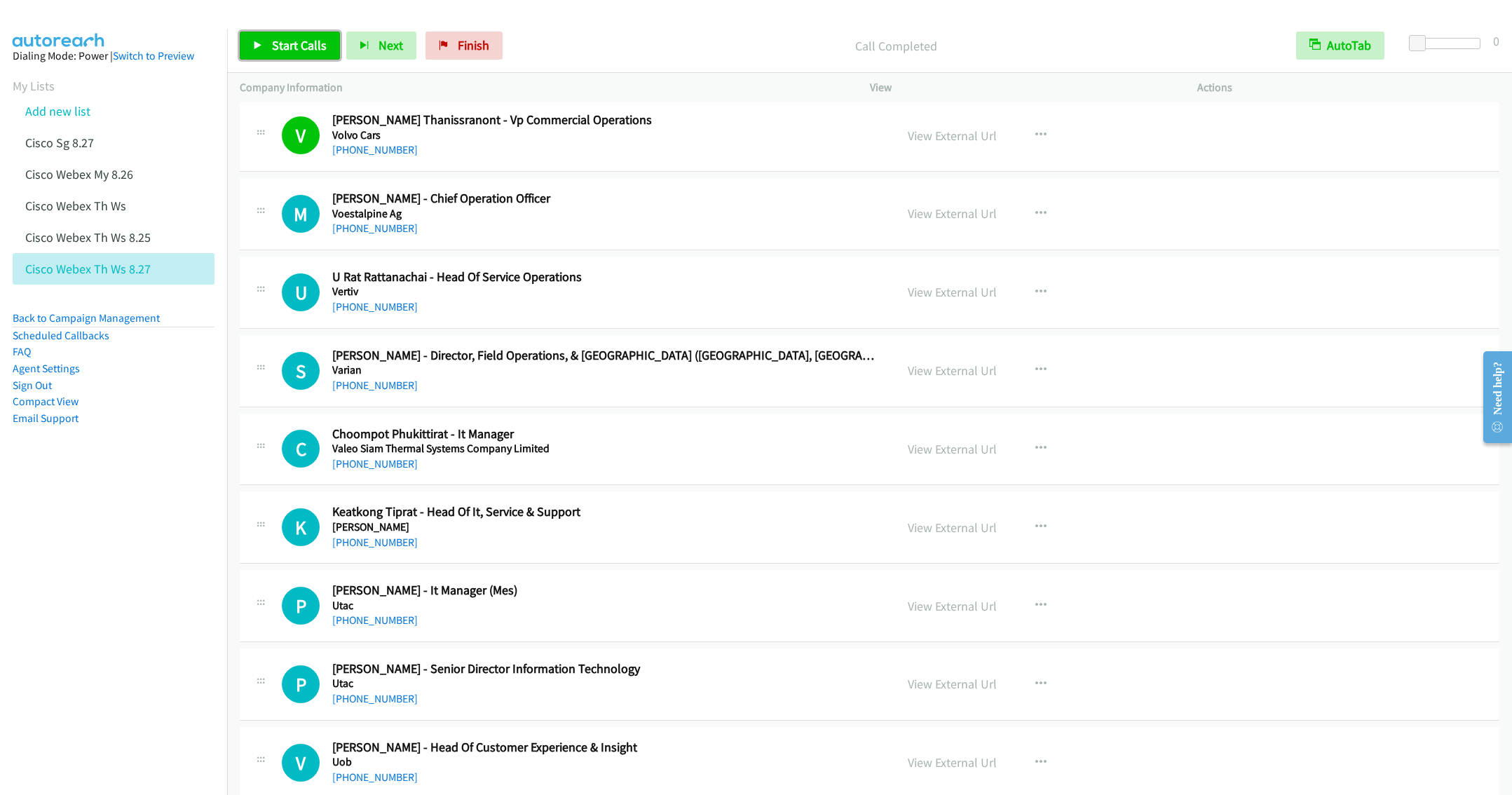
click at [282, 45] on span "Start Calls" at bounding box center [300, 45] width 55 height 16
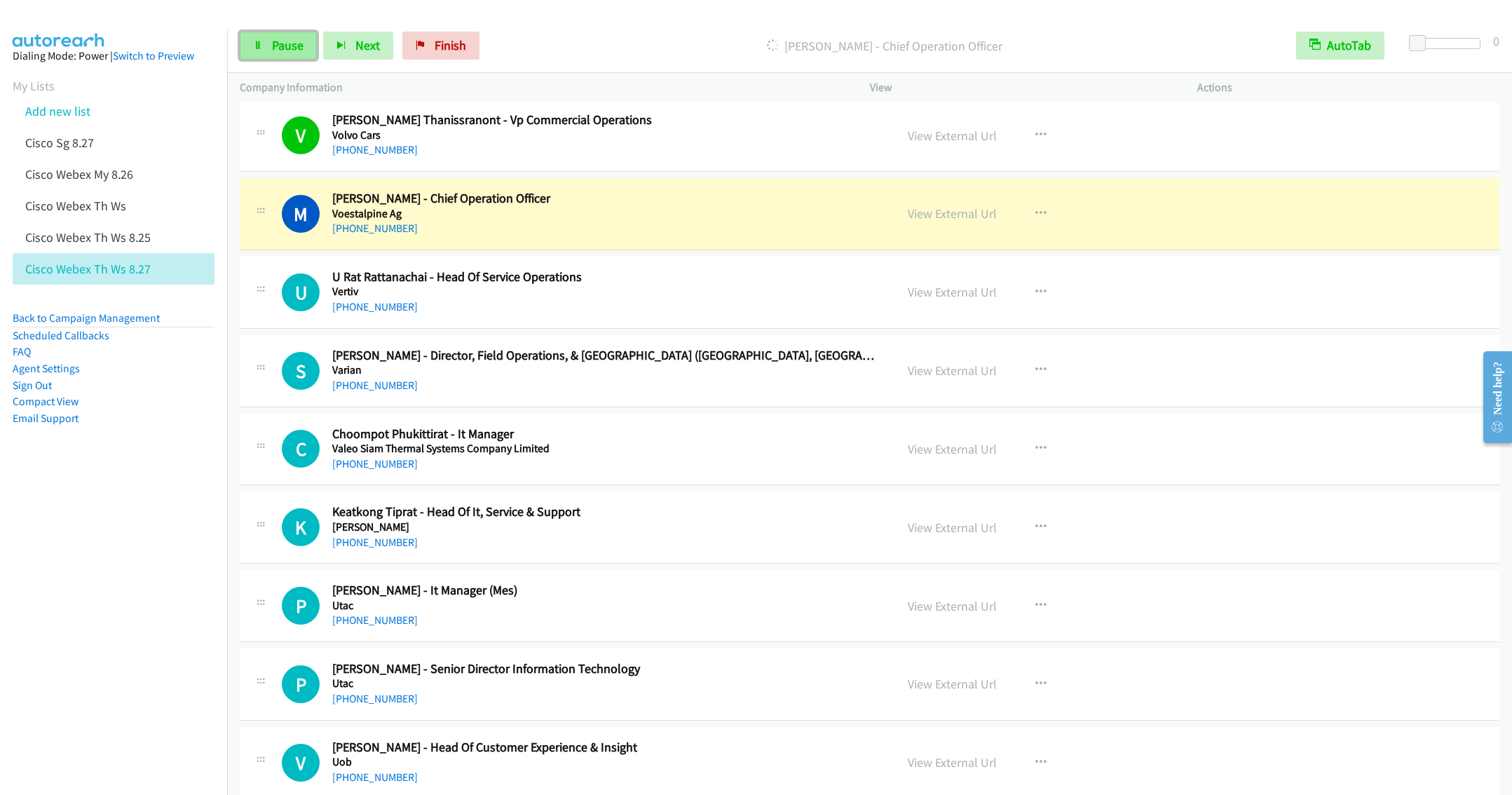
click at [265, 54] on link "Pause" at bounding box center [278, 45] width 77 height 28
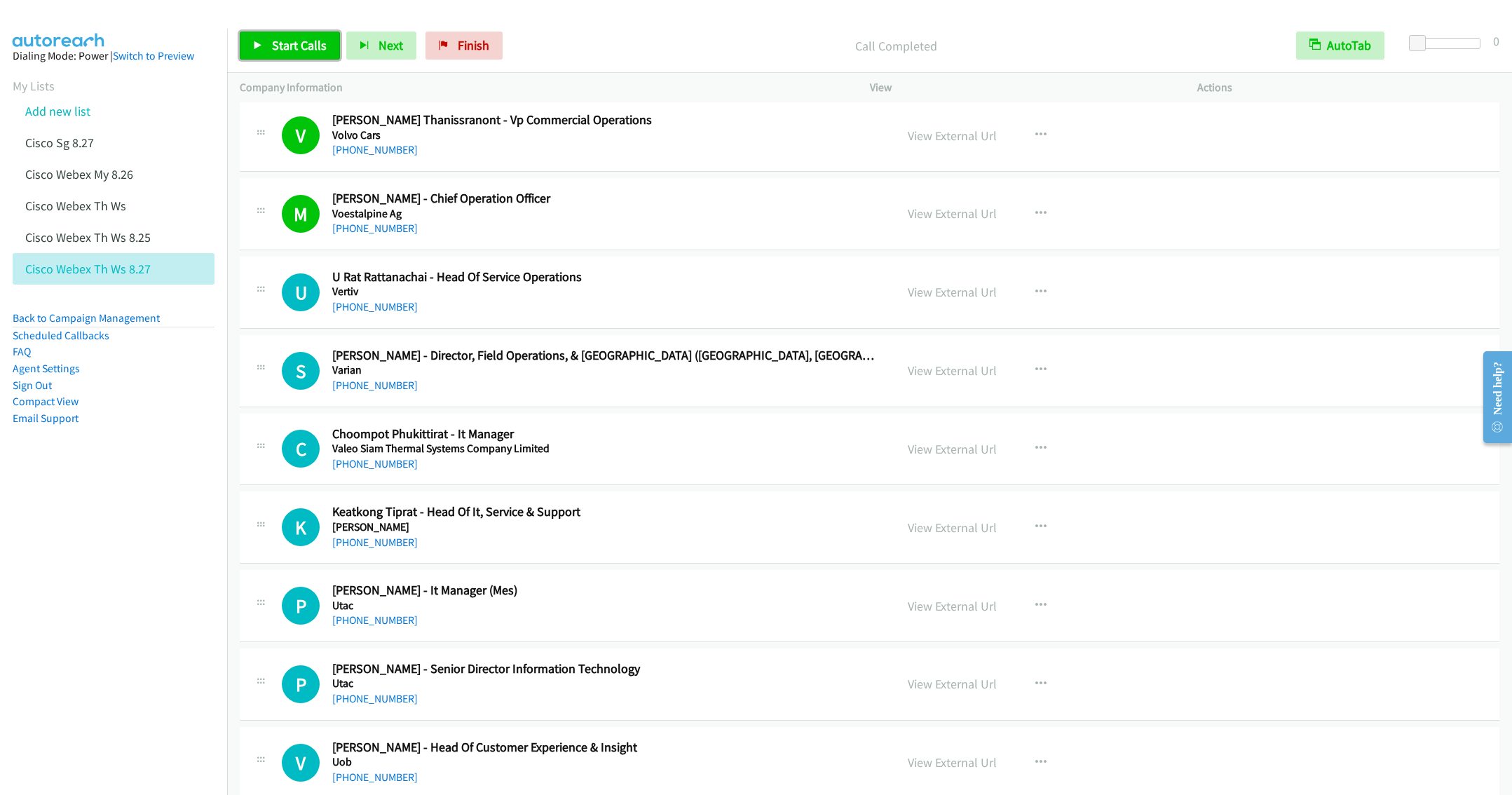
click at [278, 45] on span "Start Calls" at bounding box center [300, 45] width 55 height 16
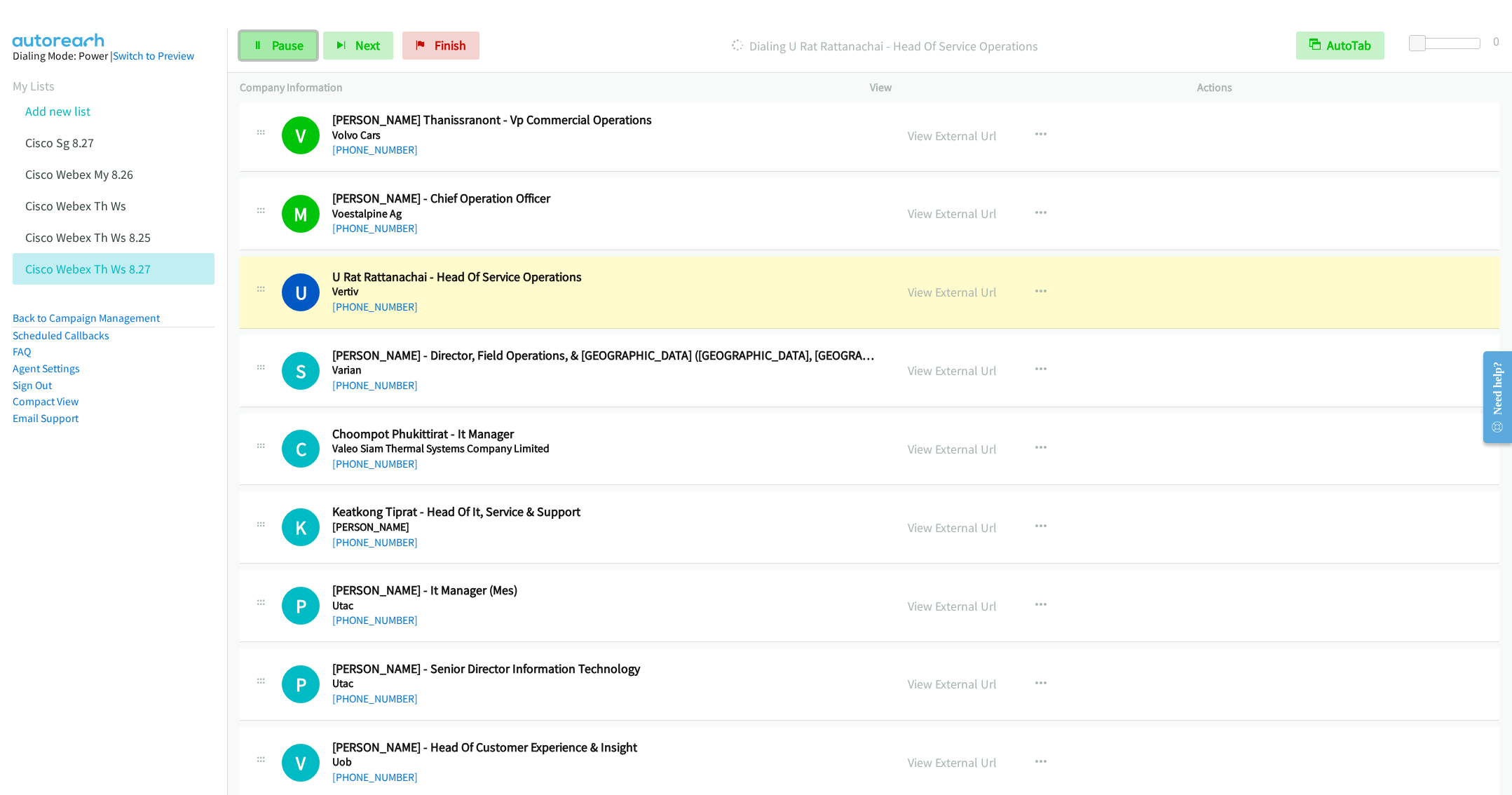
click at [274, 51] on span "Pause" at bounding box center [288, 45] width 31 height 16
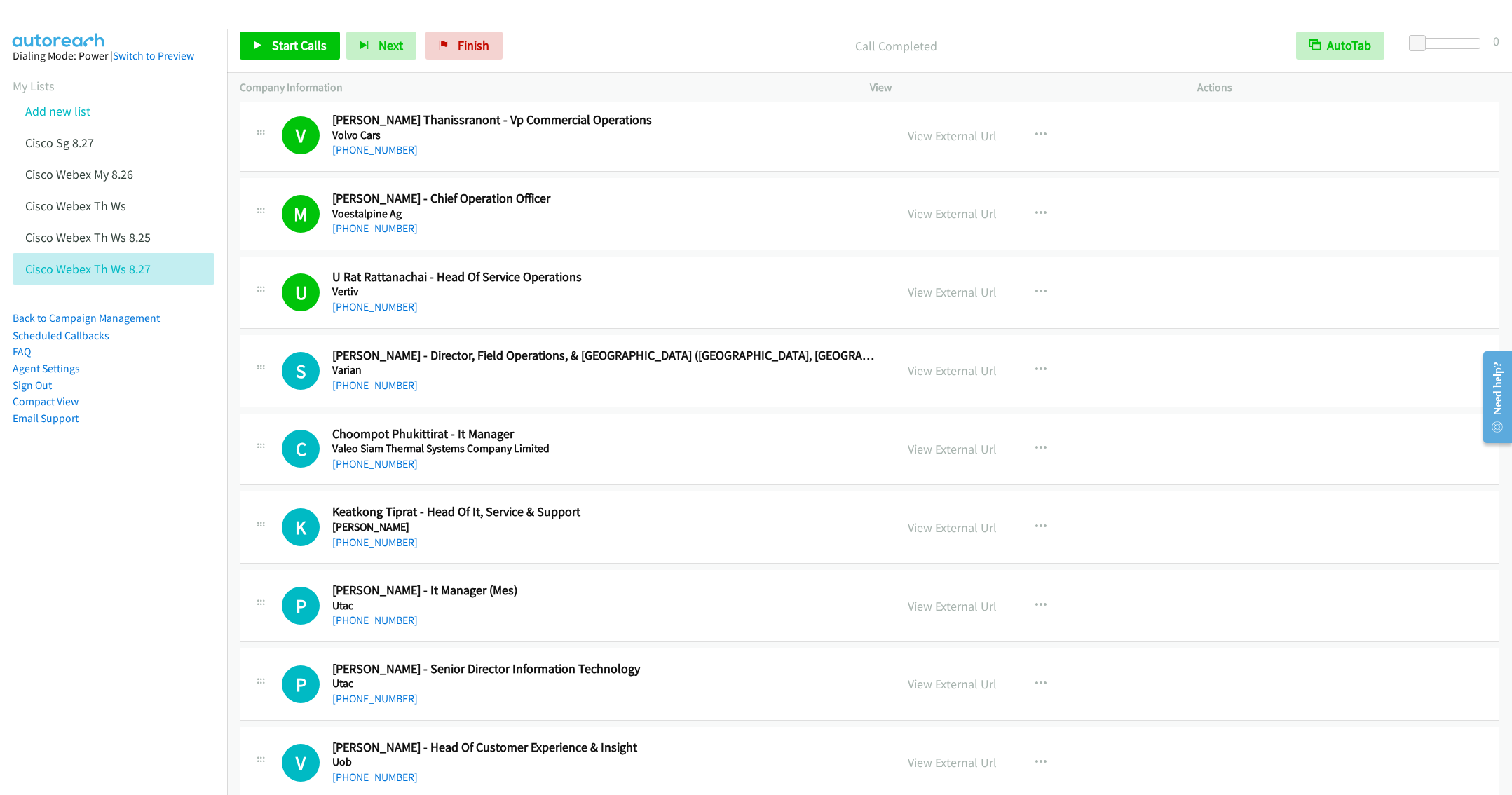
click at [599, 393] on div "+66 90 990 6690" at bounding box center [604, 385] width 543 height 17
drag, startPoint x: 703, startPoint y: 455, endPoint x: 976, endPoint y: 485, distance: 274.6
click at [1022, 448] on button "button" at bounding box center [1041, 449] width 38 height 28
click at [927, 550] on link "Start Calls Here" at bounding box center [966, 541] width 187 height 28
click at [277, 41] on span "Start Calls" at bounding box center [300, 45] width 55 height 16
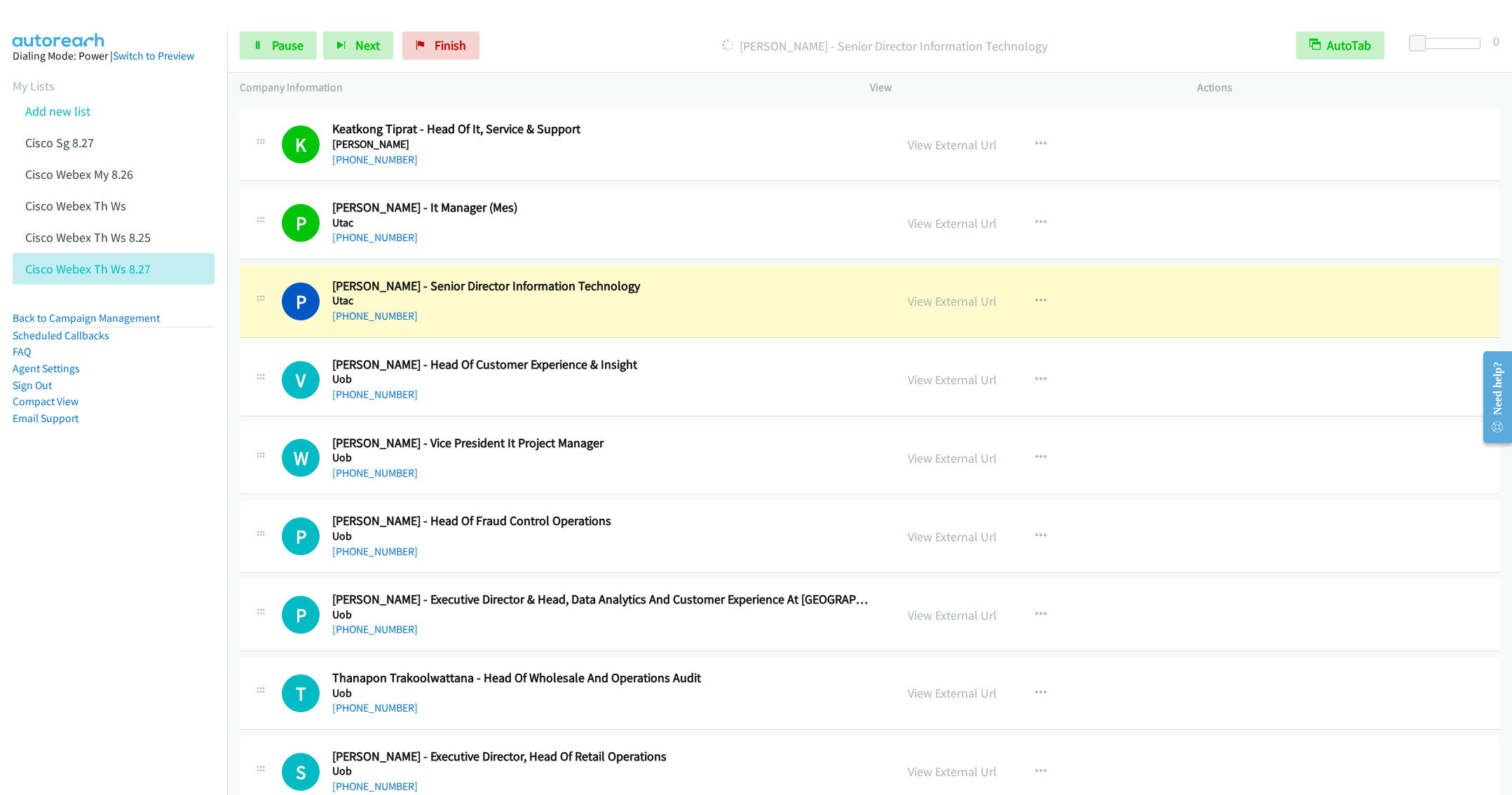
scroll to position [1368, 0]
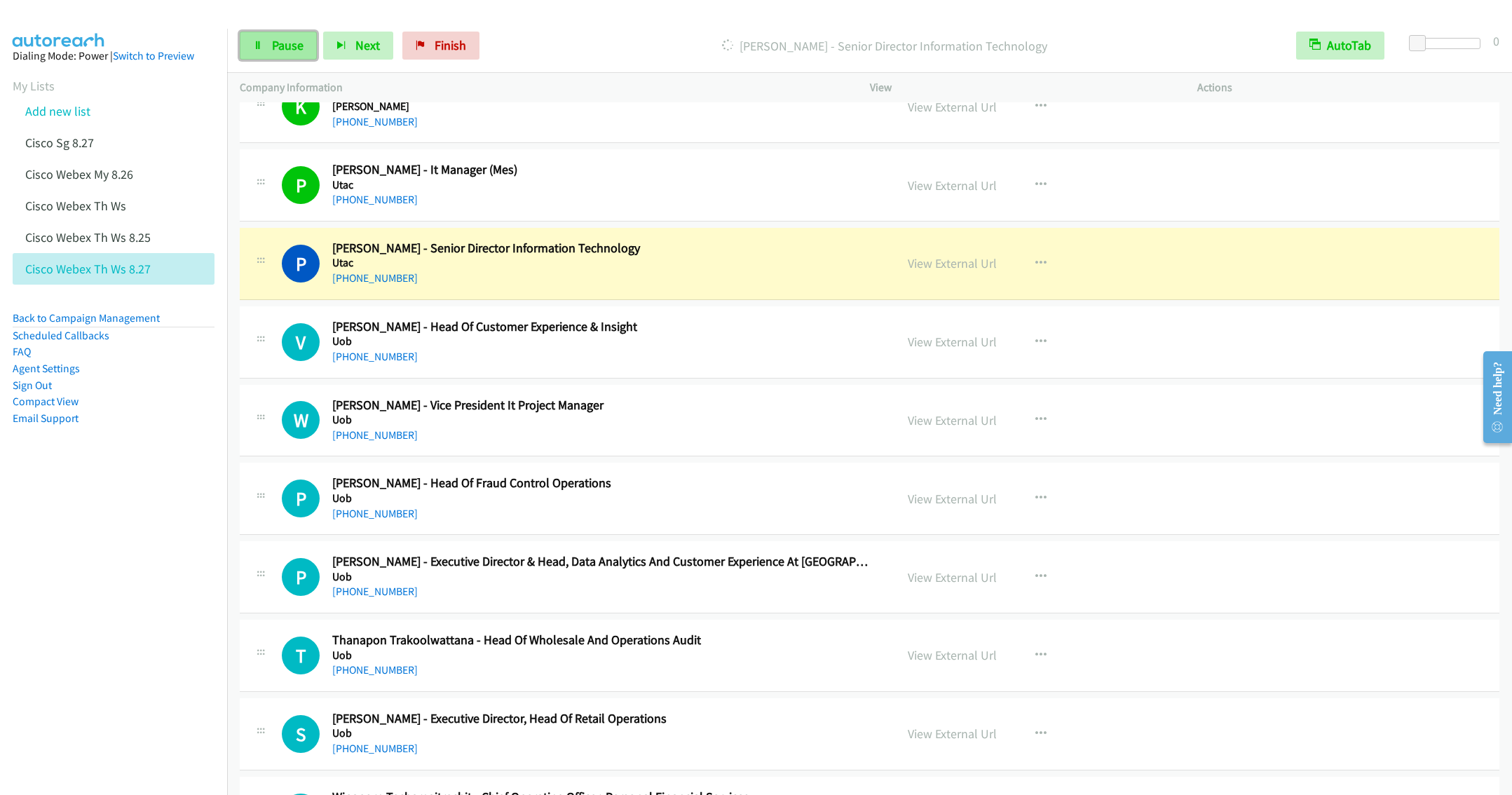
click at [280, 49] on span "Pause" at bounding box center [288, 45] width 31 height 16
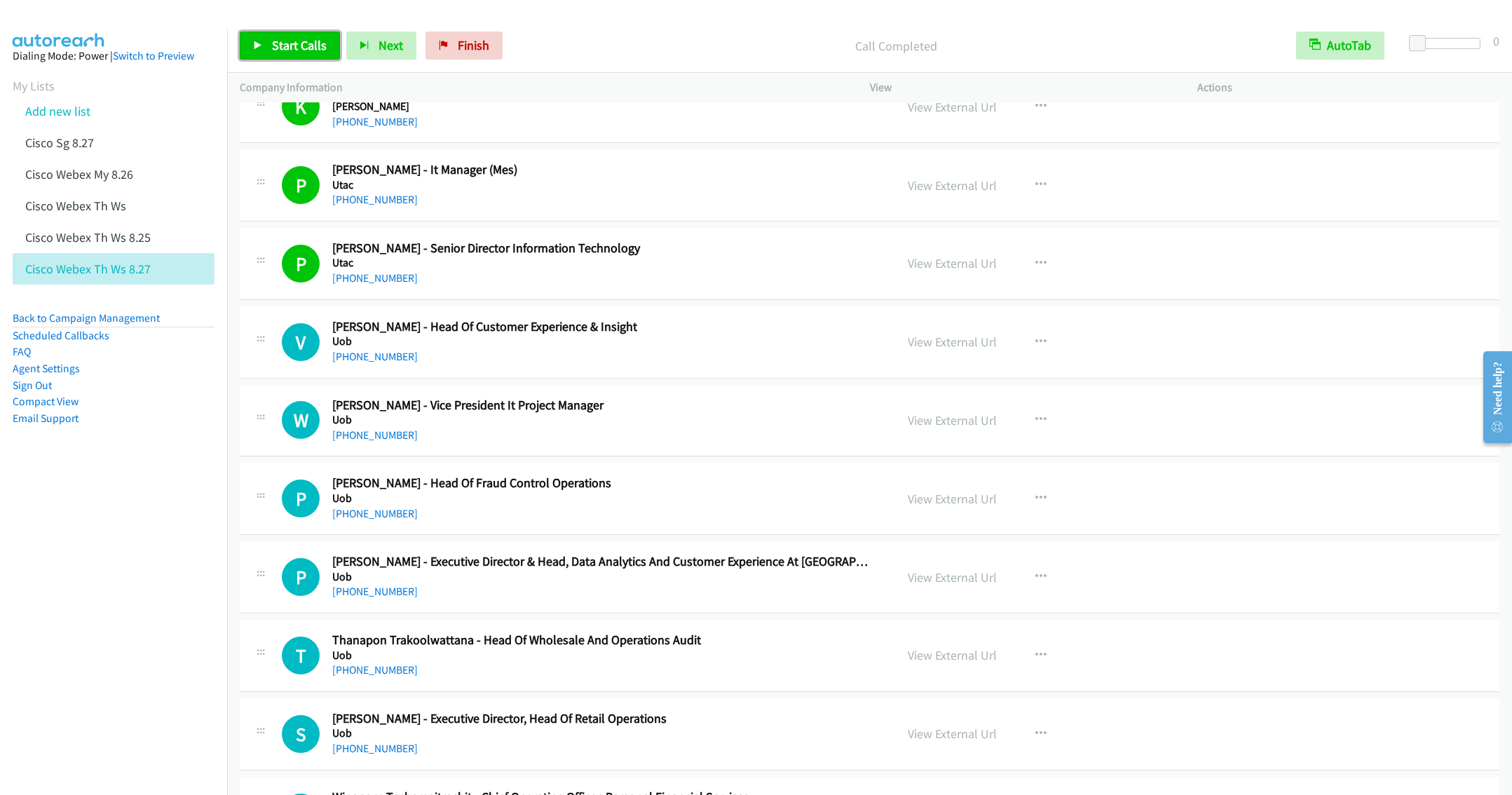
click at [284, 45] on span "Start Calls" at bounding box center [300, 45] width 55 height 16
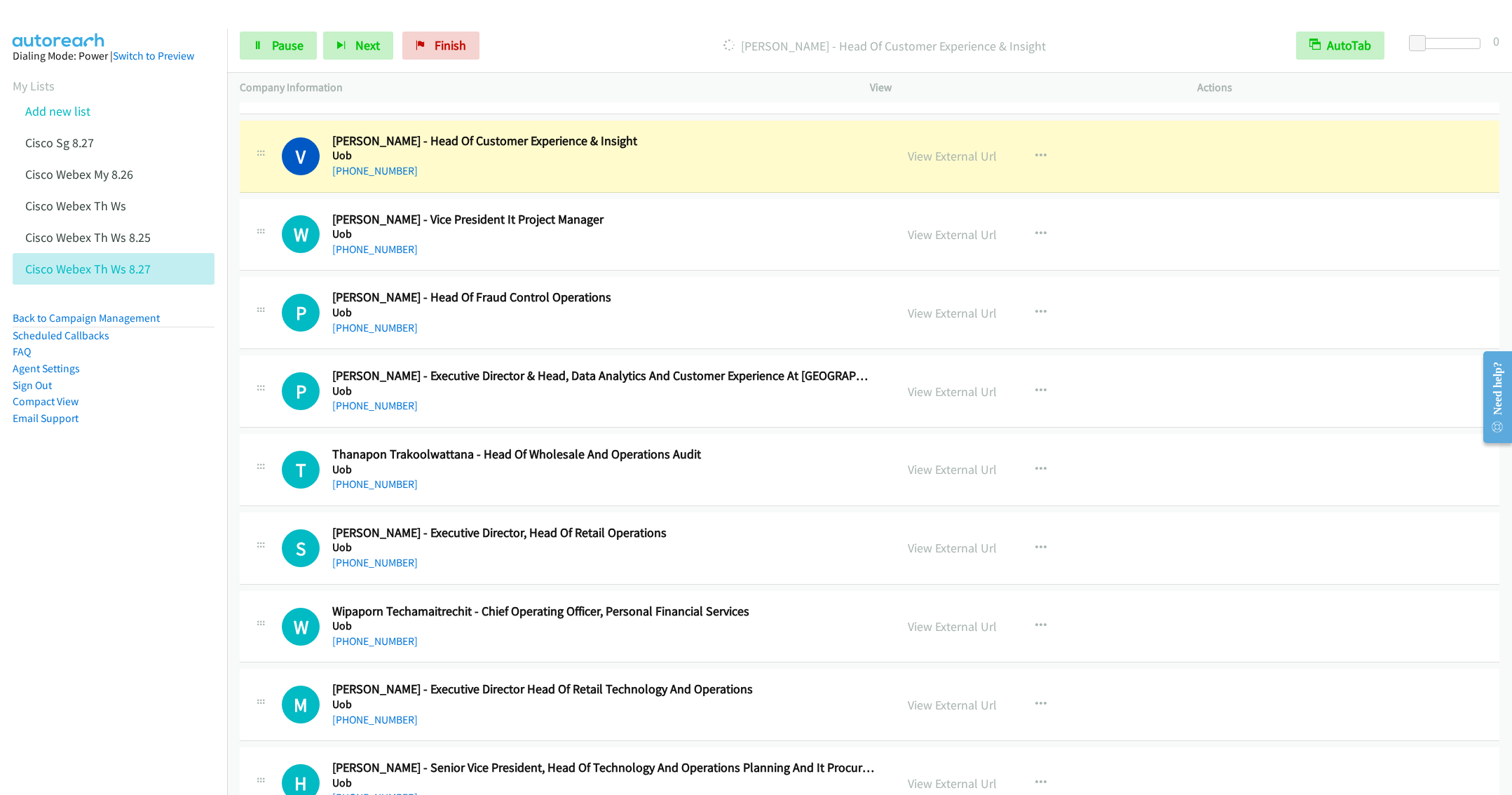
scroll to position [1578, 0]
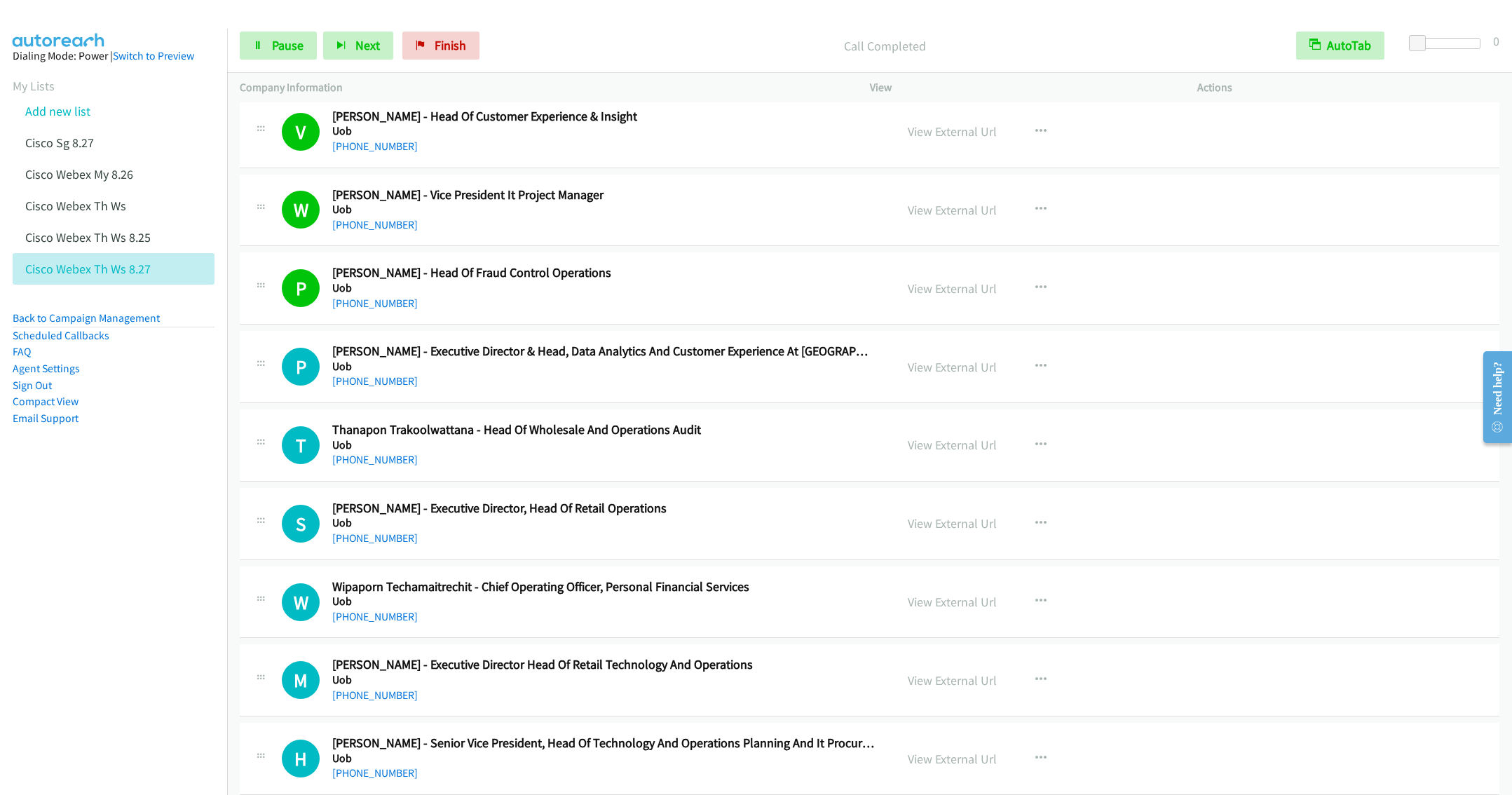
click at [553, 403] on div "P Callback Scheduled Pratheep Kamath - Executive Director & Head, Data Analytic…" at bounding box center [869, 367] width 1259 height 72
click at [564, 402] on div "P Callback Scheduled Pratheep Kamath - Executive Director & Head, Data Analytic…" at bounding box center [869, 367] width 1259 height 72
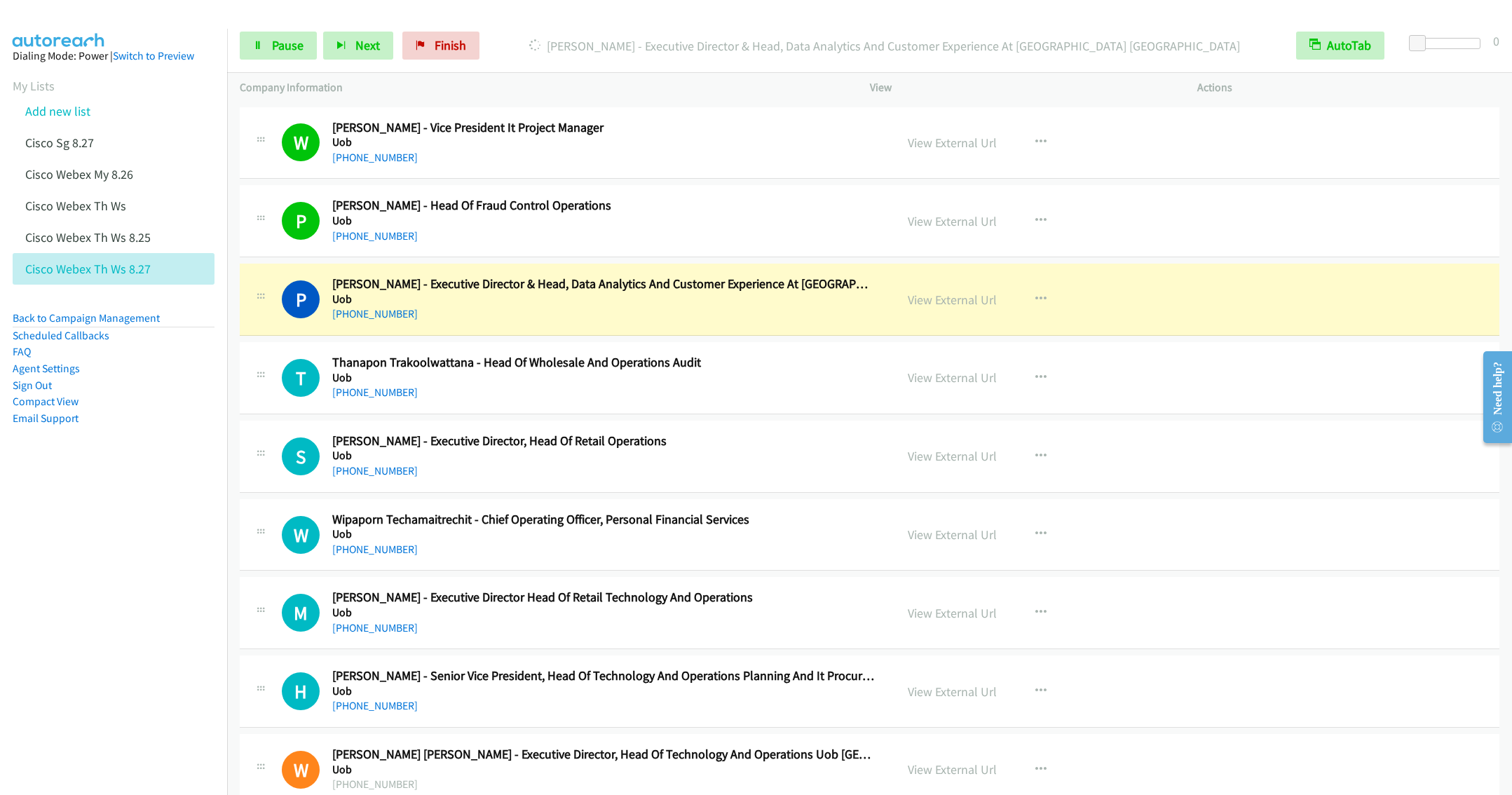
scroll to position [1683, 0]
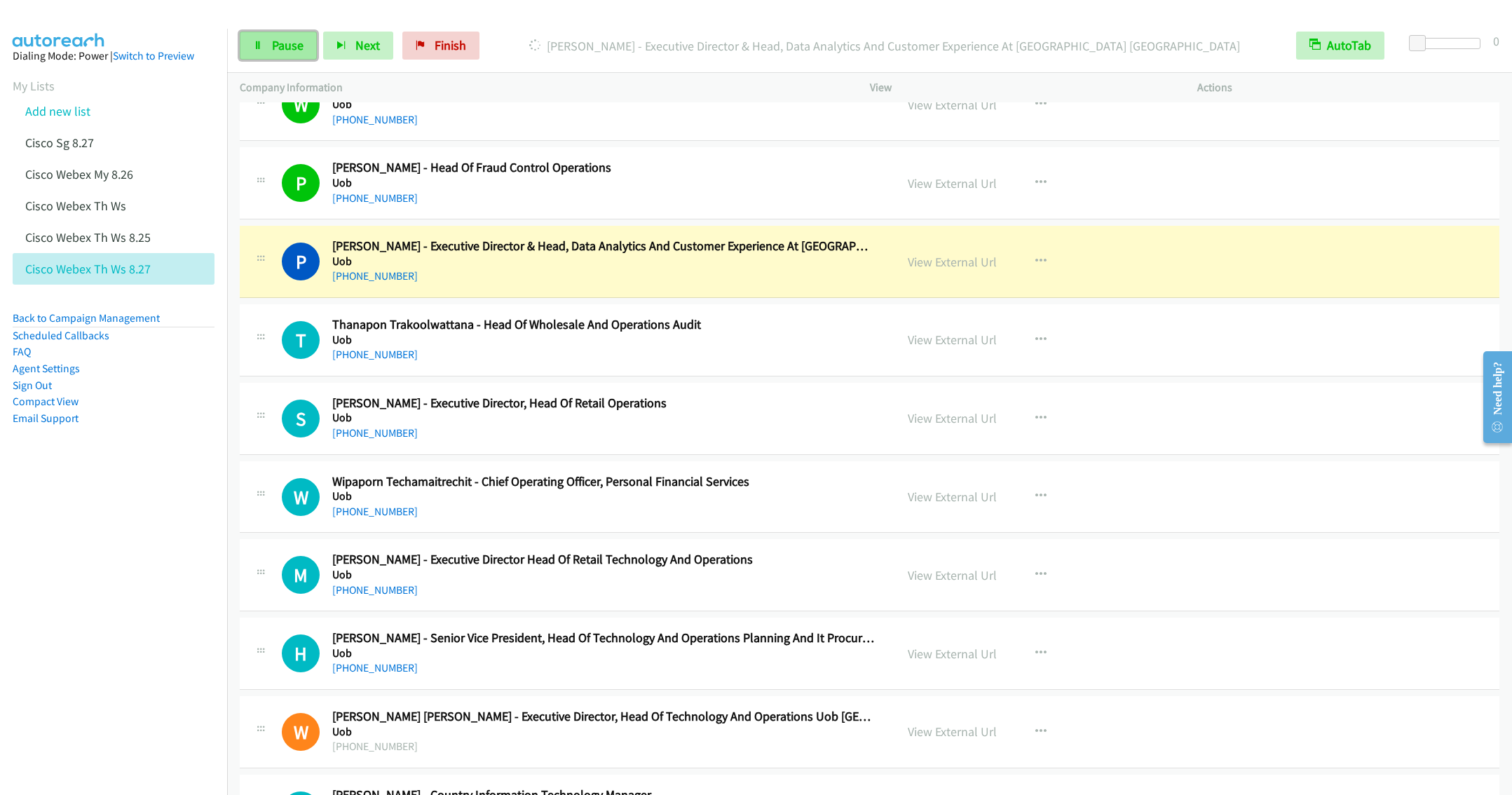
click at [280, 51] on span "Pause" at bounding box center [288, 45] width 31 height 16
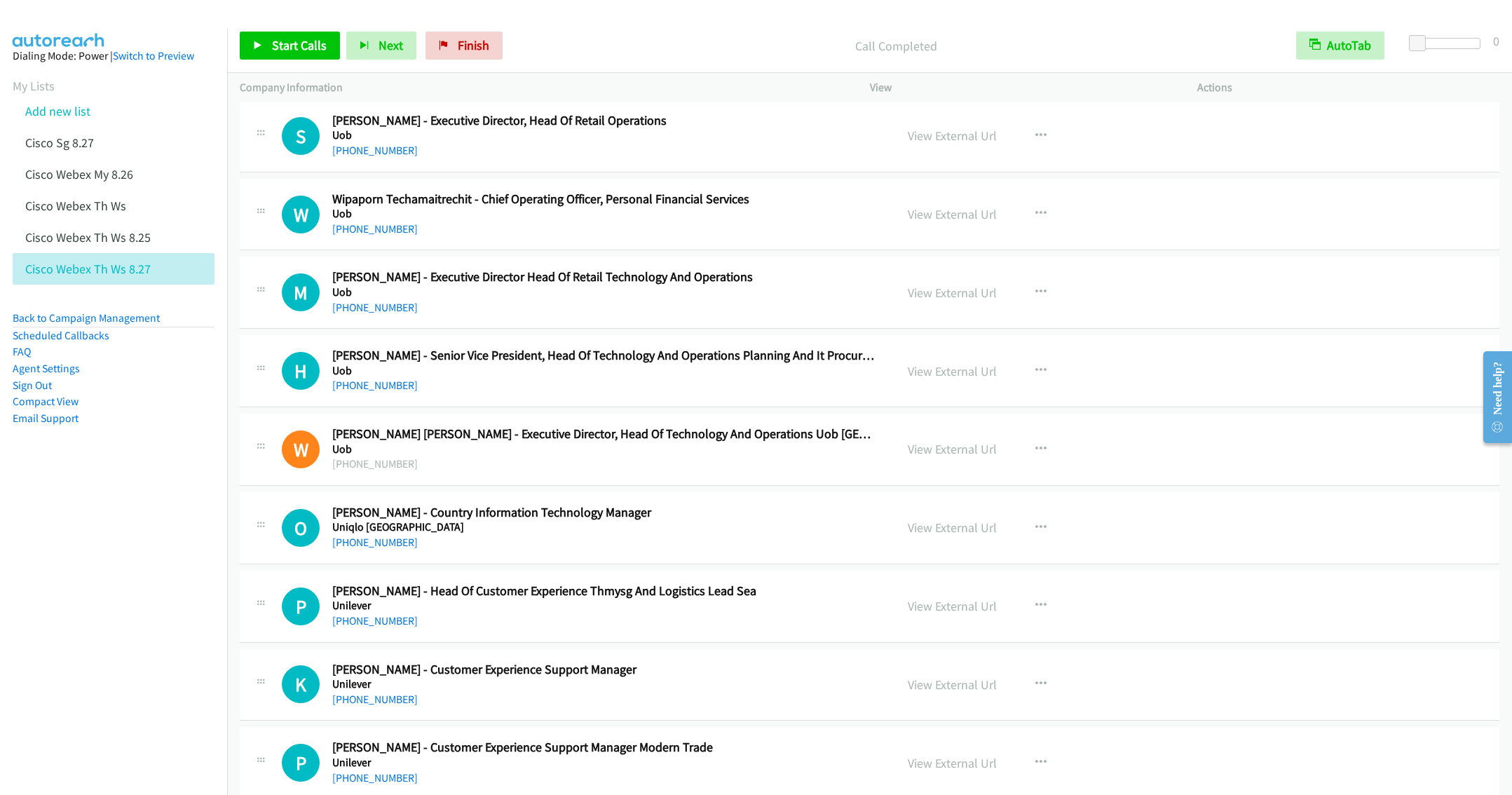
scroll to position [1998, 0]
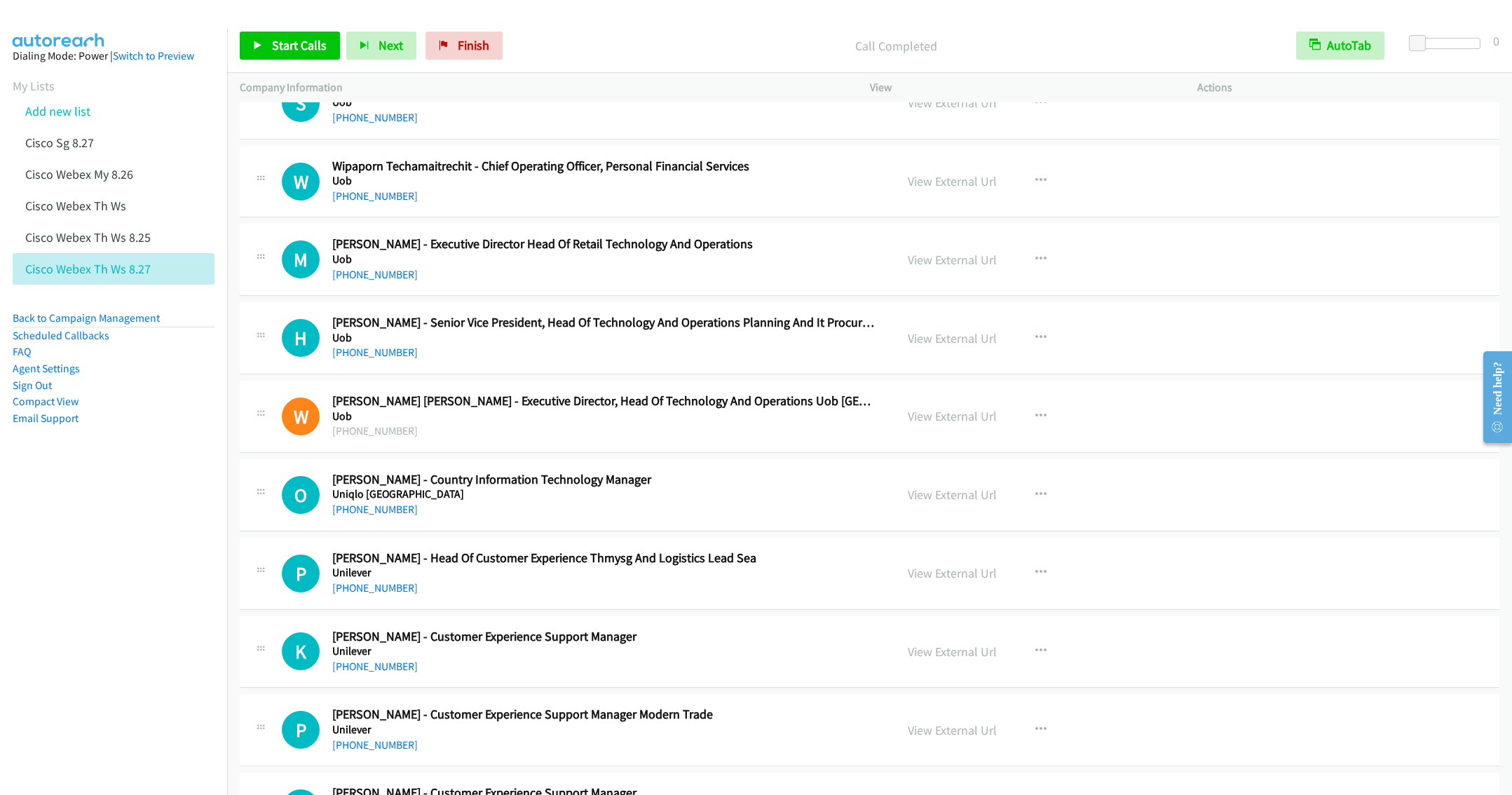
click at [534, 331] on h2 "Haruethai Benjasilrak - Senior Vice President, Head Of Technology And Operation…" at bounding box center [604, 323] width 543 height 16
click at [638, 331] on h2 "Haruethai Benjasilrak - Senior Vice President, Head Of Technology And Operation…" at bounding box center [604, 323] width 543 height 16
click at [1041, 343] on button "button" at bounding box center [1041, 338] width 38 height 28
click at [923, 440] on link "Start Calls Here" at bounding box center [966, 430] width 187 height 28
click at [278, 49] on span "Start Calls" at bounding box center [300, 45] width 55 height 16
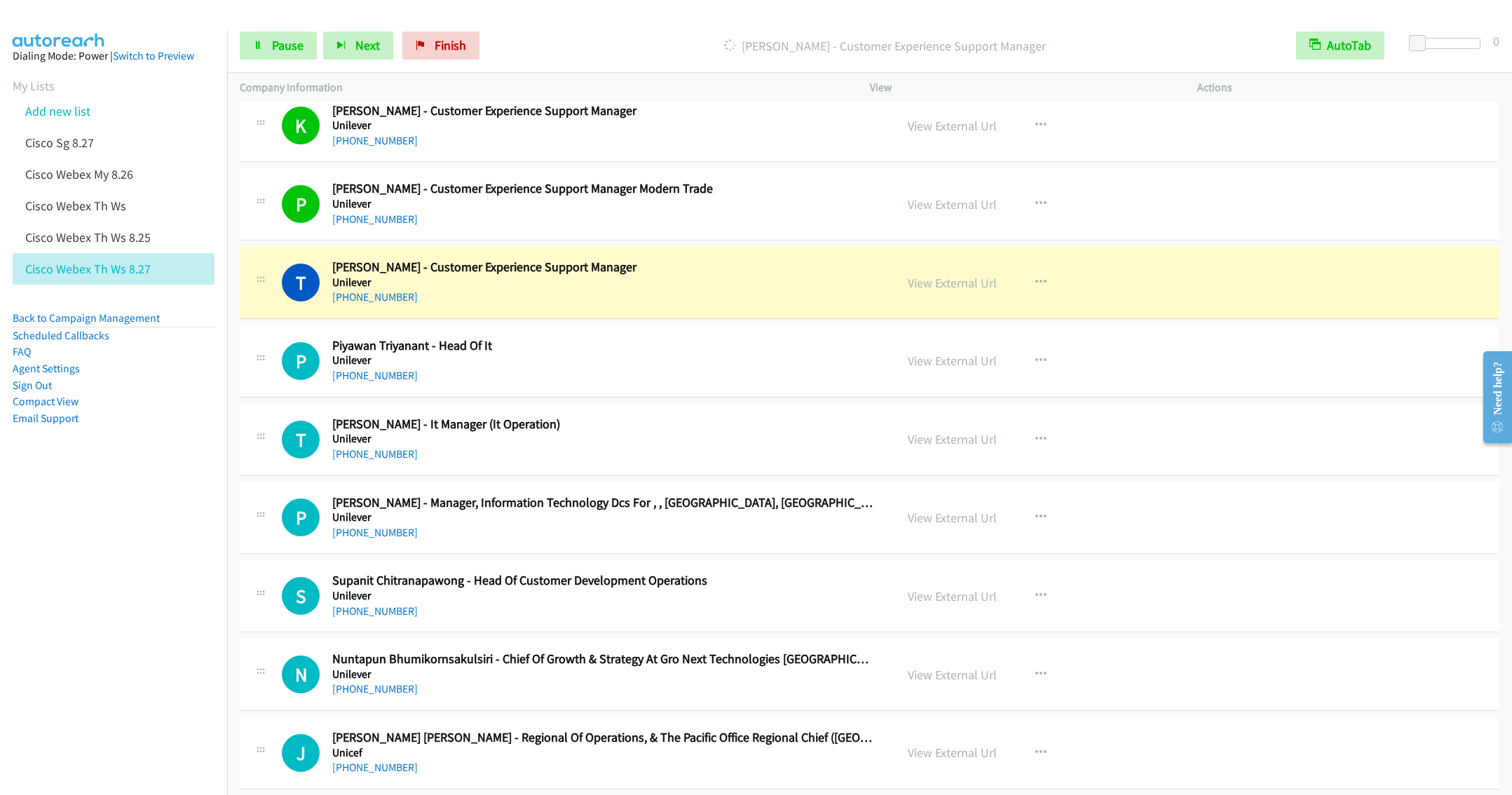
scroll to position [2630, 0]
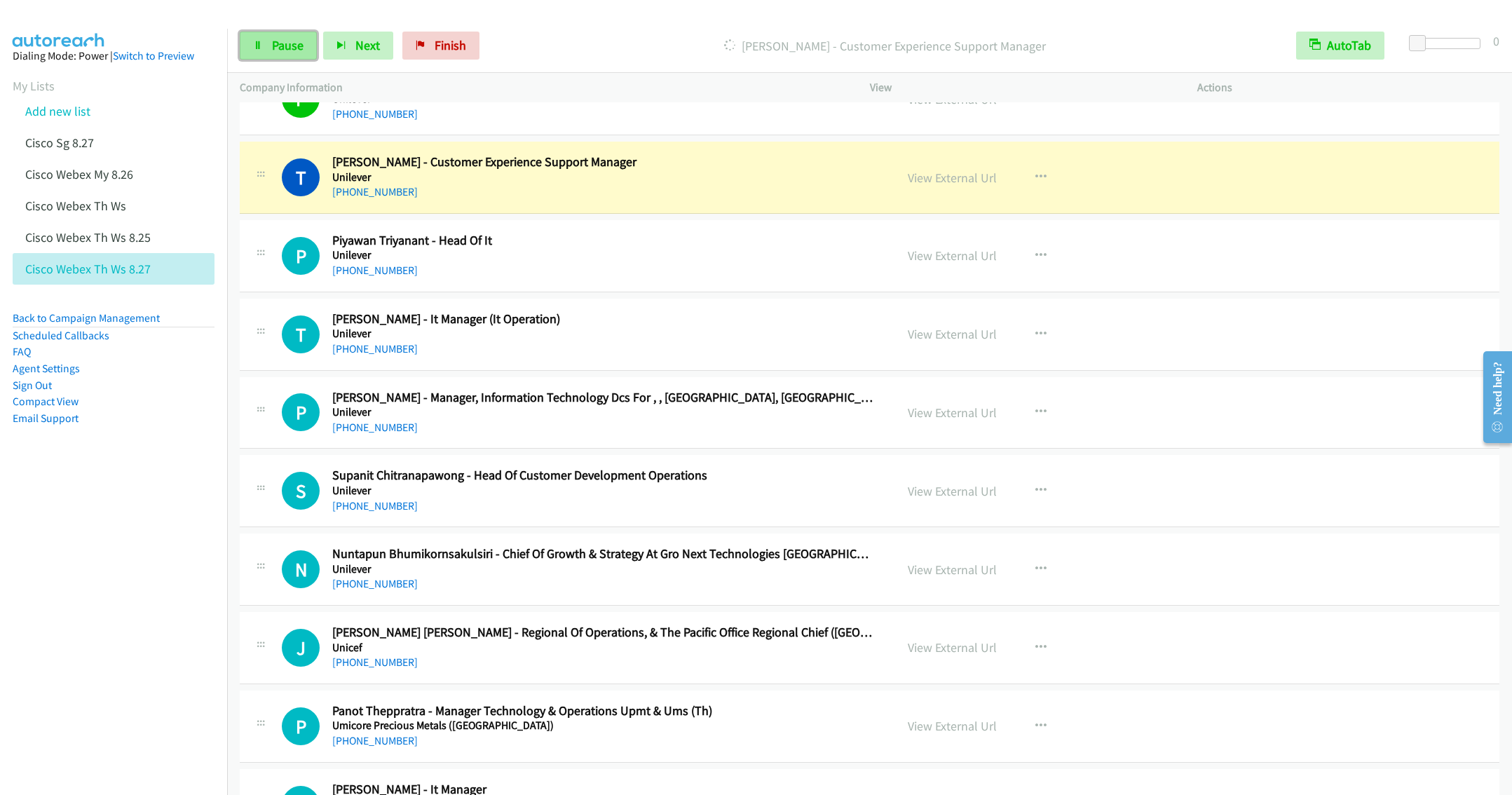
click at [276, 47] on span "Pause" at bounding box center [288, 45] width 31 height 16
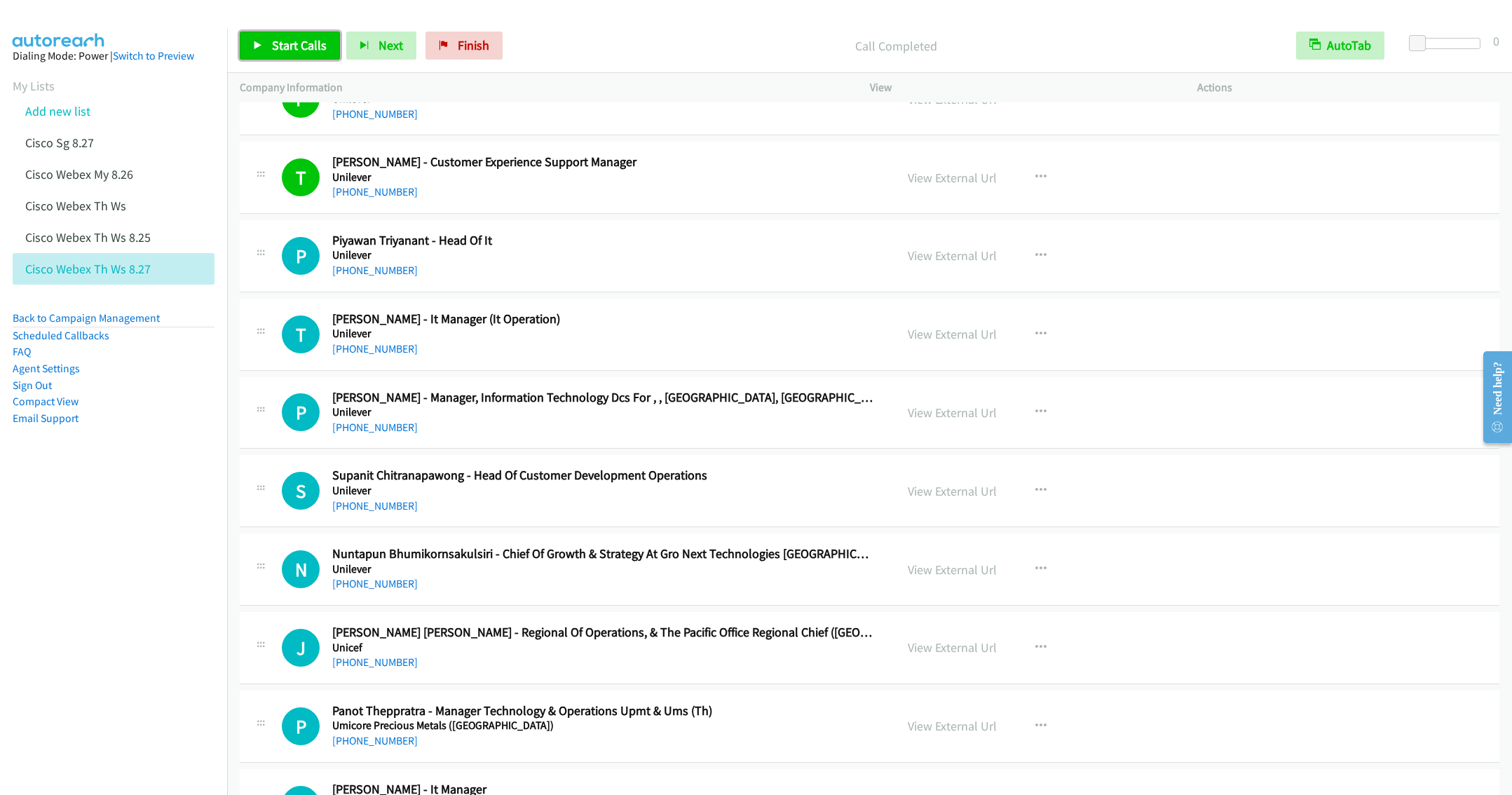
click at [286, 44] on span "Start Calls" at bounding box center [300, 45] width 55 height 16
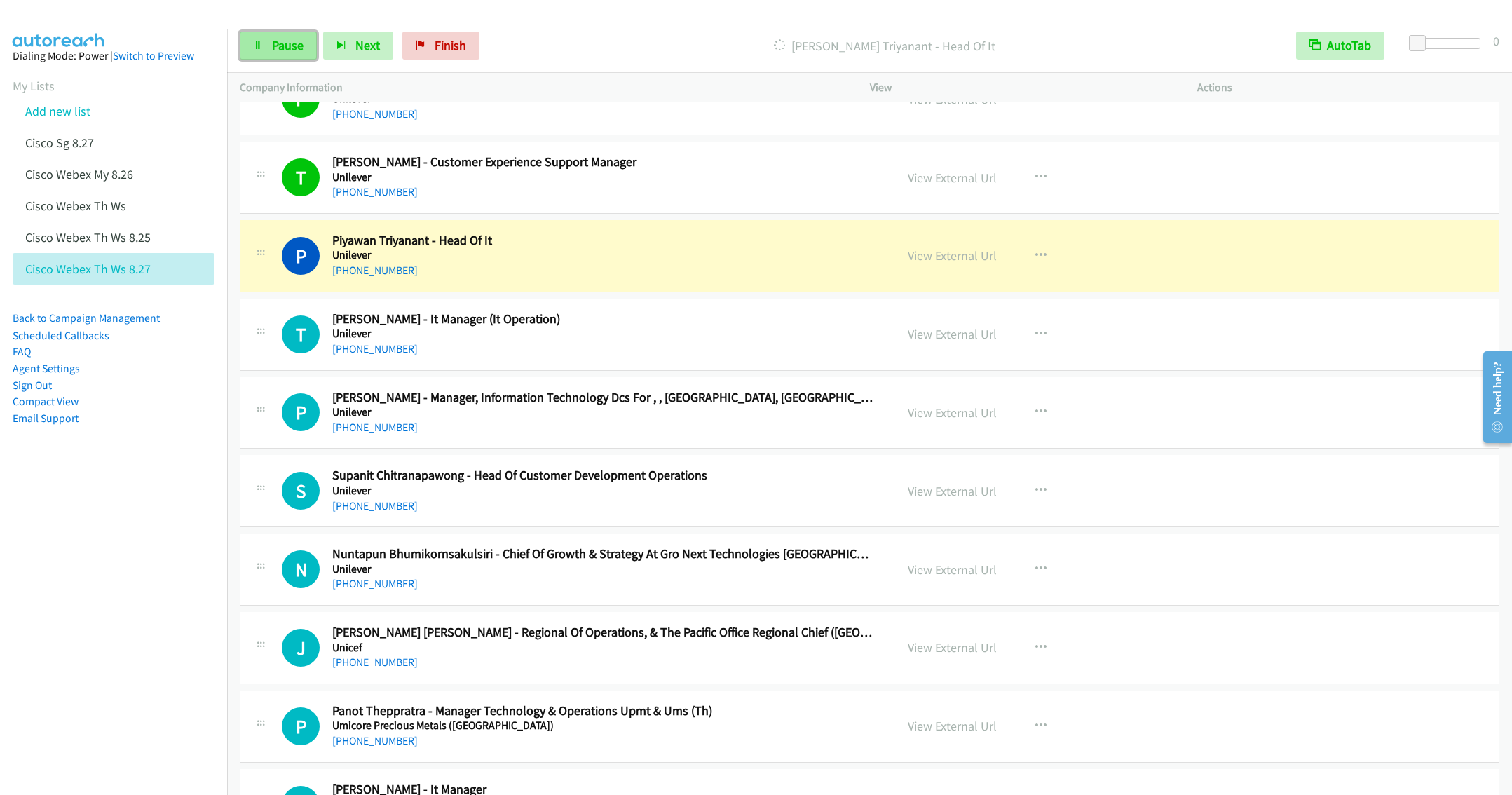
click at [278, 55] on link "Pause" at bounding box center [278, 45] width 77 height 28
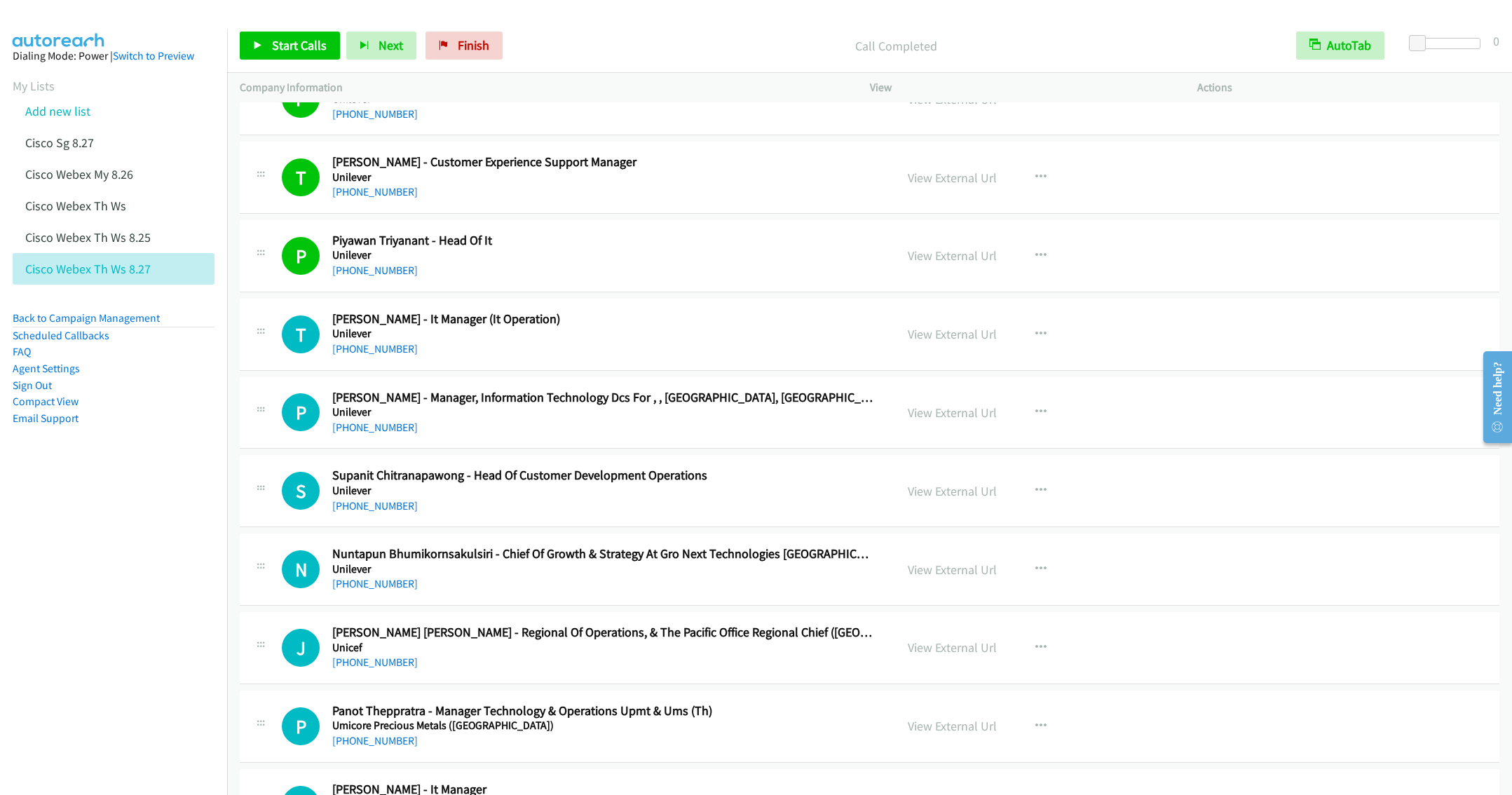
click at [613, 249] on h2 "Piyawan Triyanant - Head Of It" at bounding box center [604, 241] width 543 height 16
click at [274, 38] on span "Start Calls" at bounding box center [300, 45] width 55 height 16
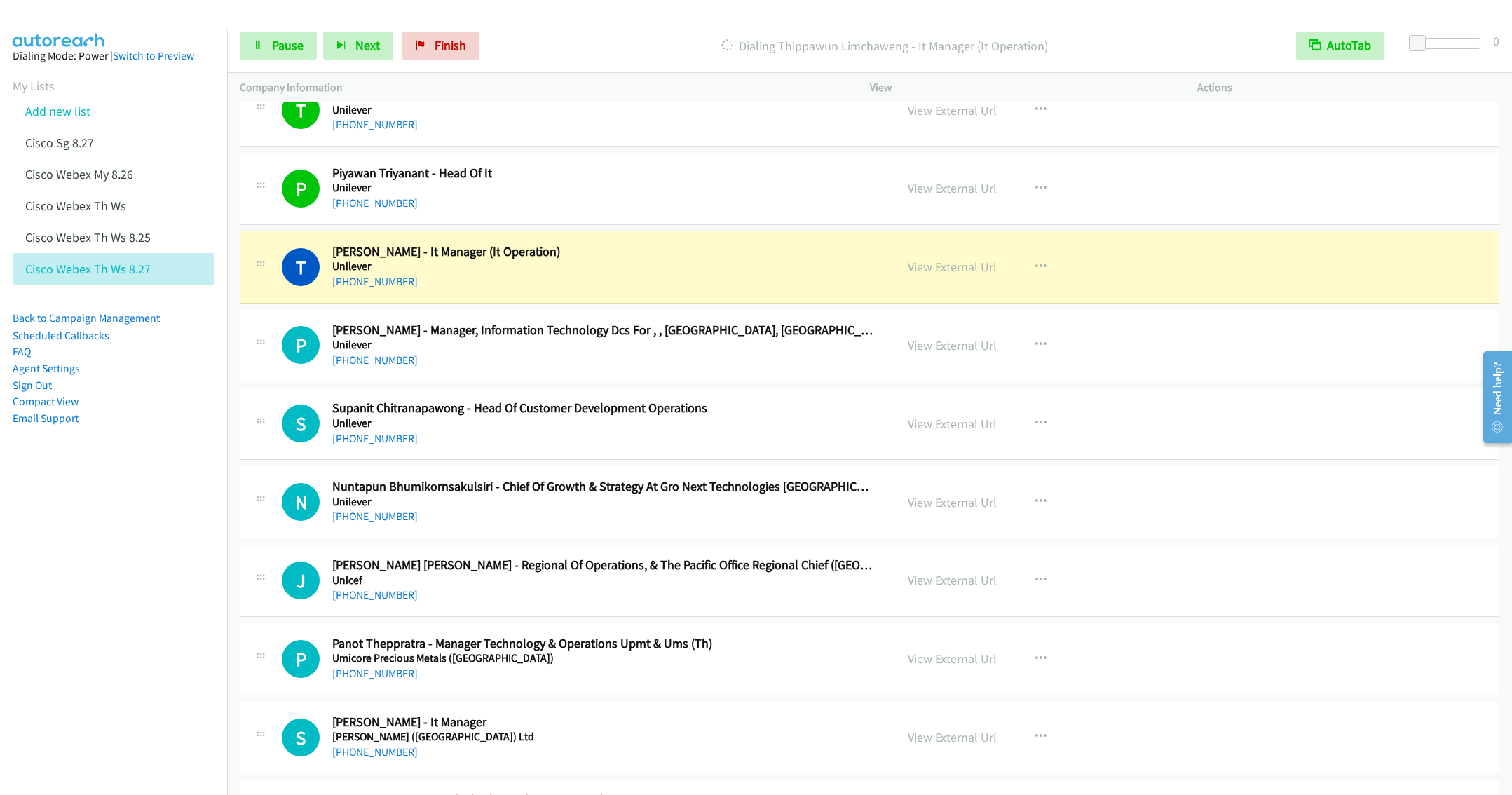
scroll to position [2735, 0]
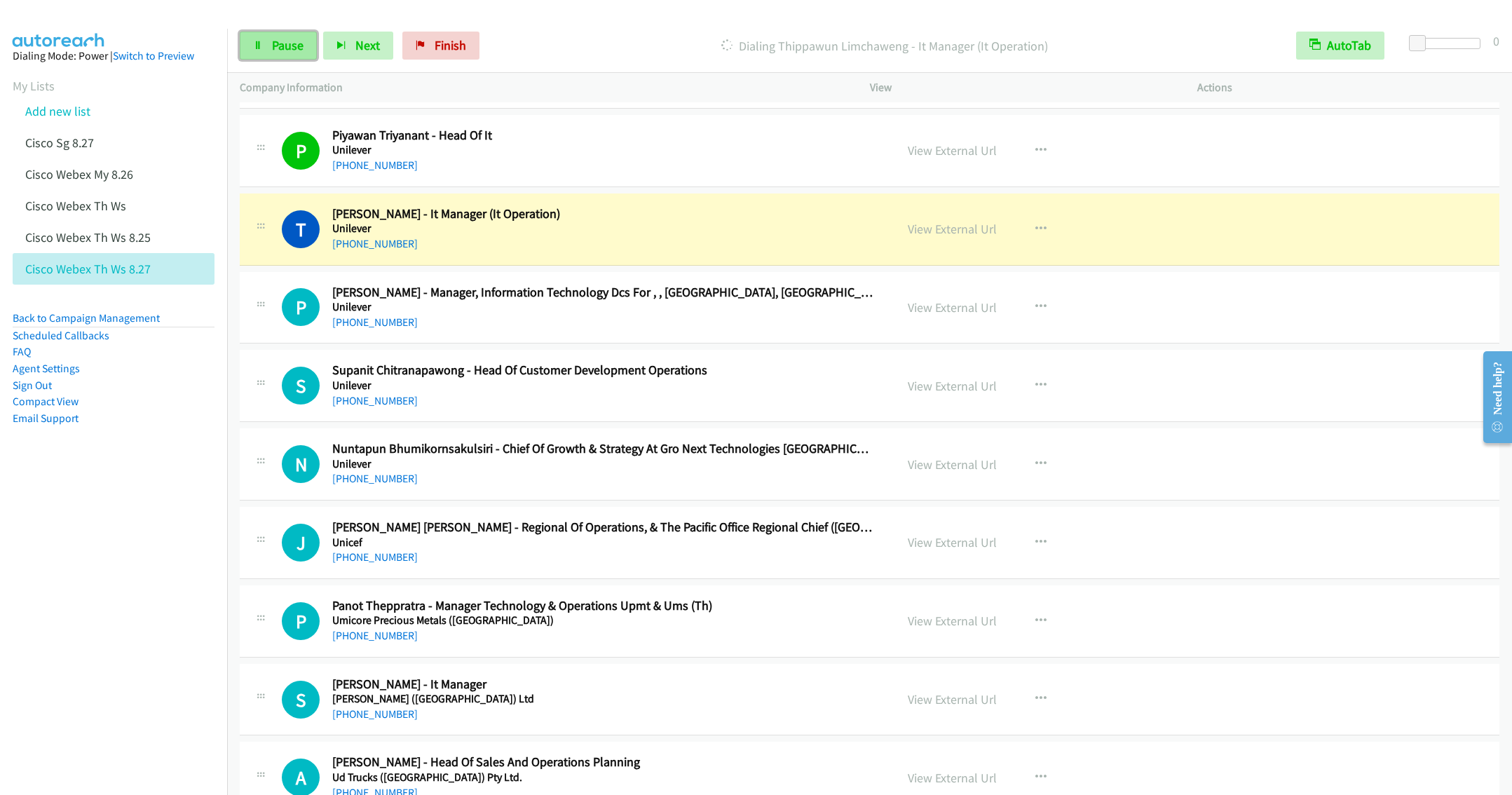
click at [267, 47] on link "Pause" at bounding box center [278, 45] width 77 height 28
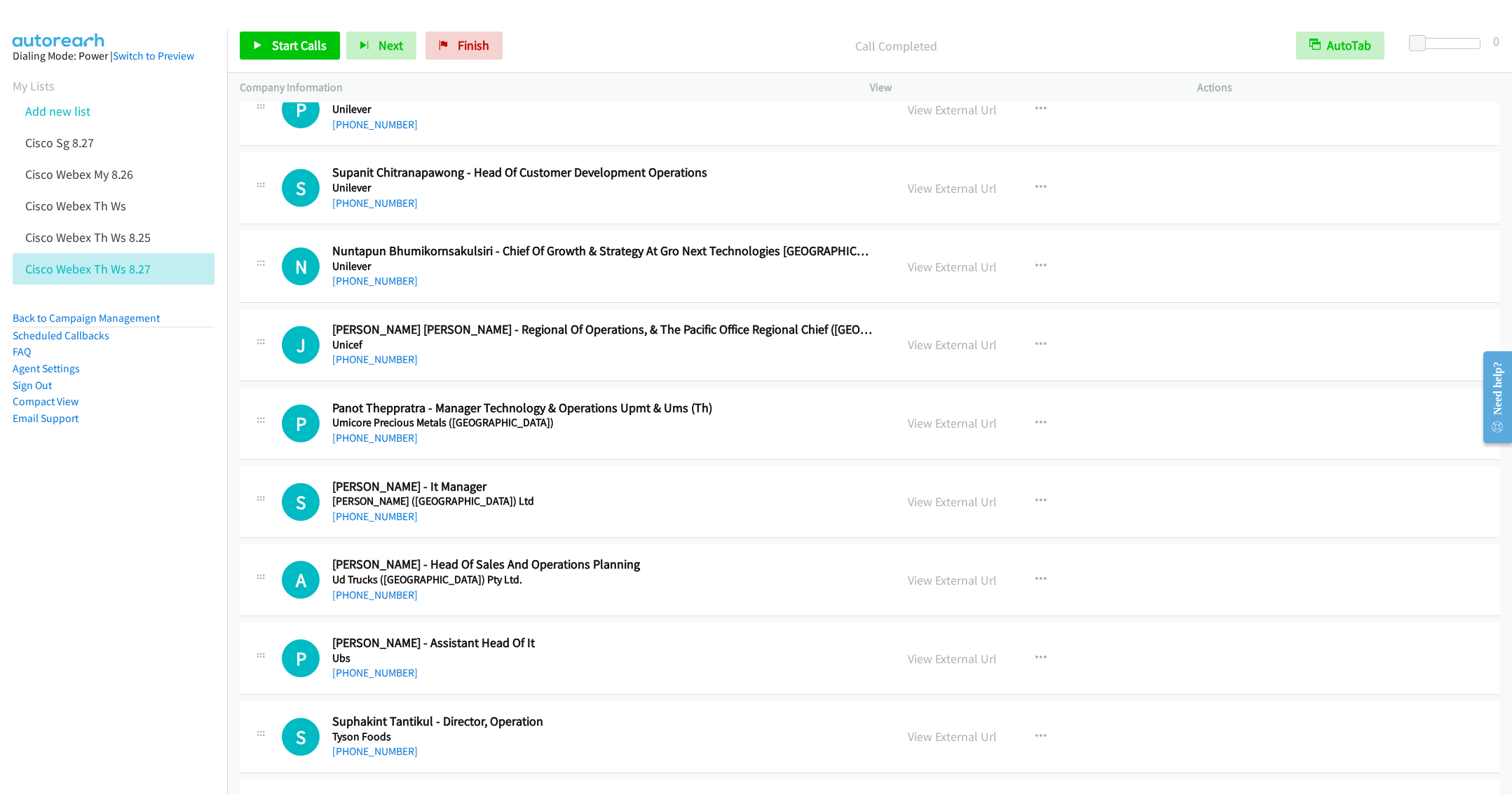
scroll to position [2945, 0]
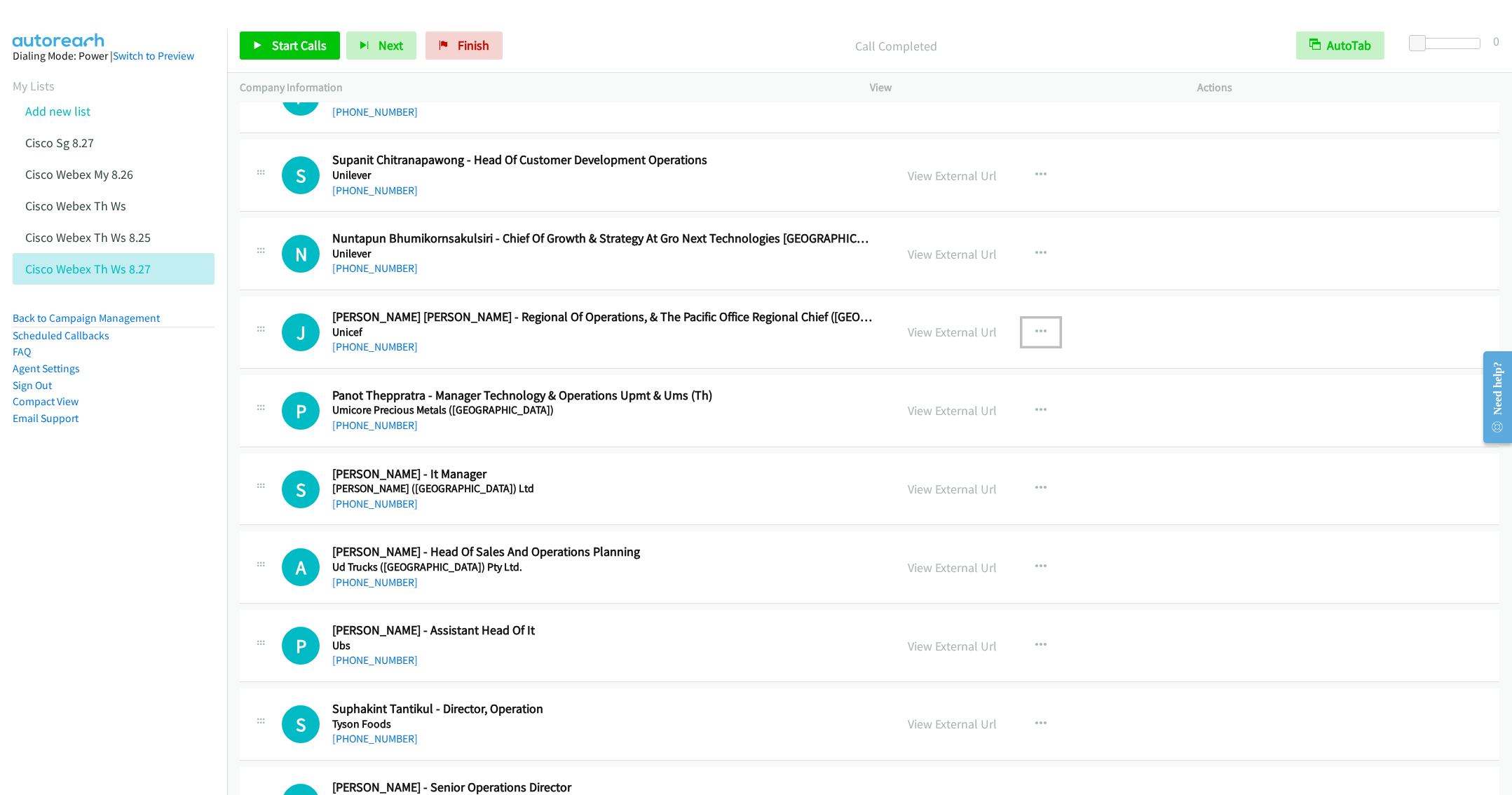
click at [1041, 339] on button "button" at bounding box center [1041, 332] width 38 height 28
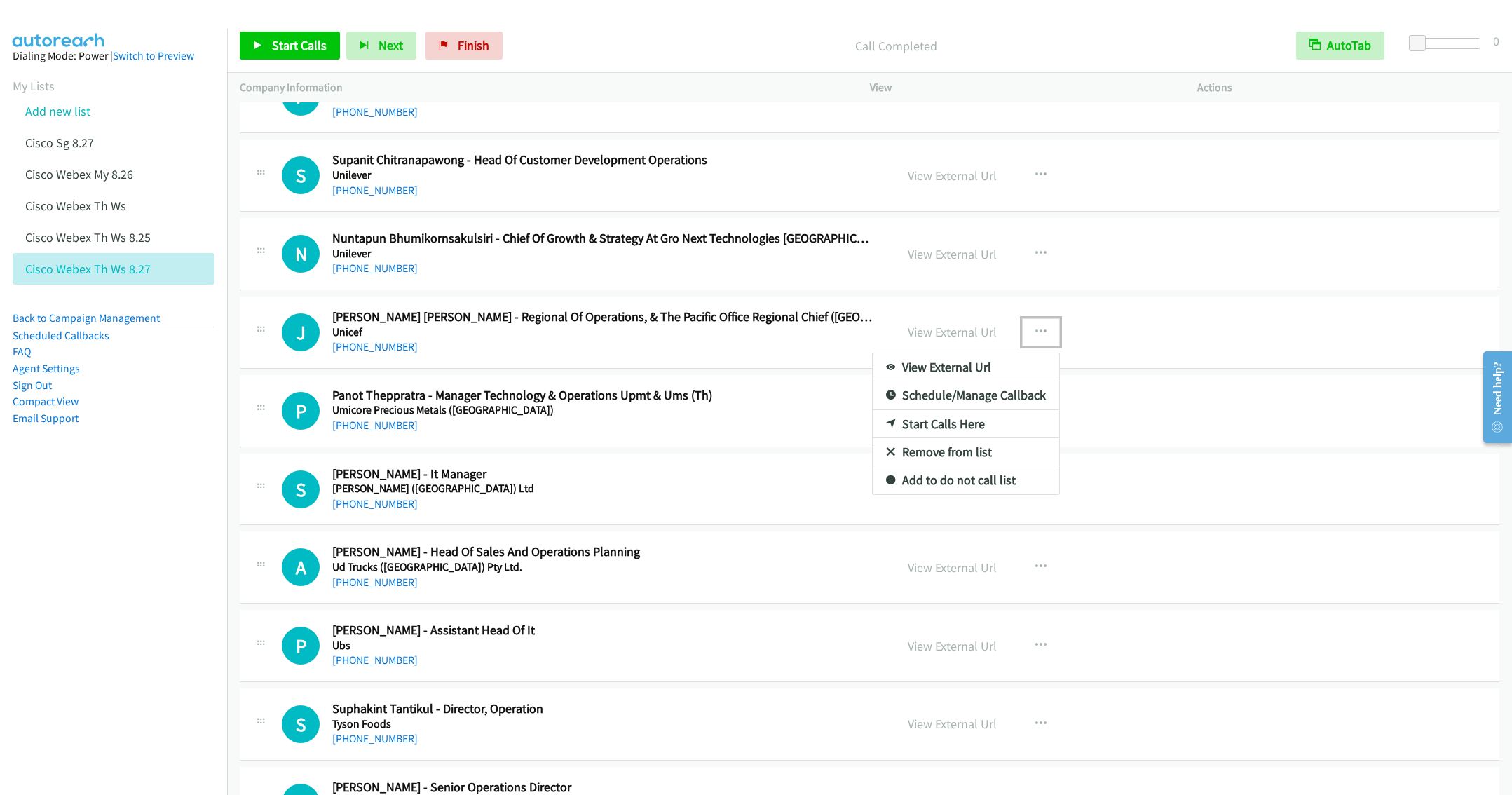
click at [934, 437] on link "Start Calls Here" at bounding box center [966, 425] width 187 height 28
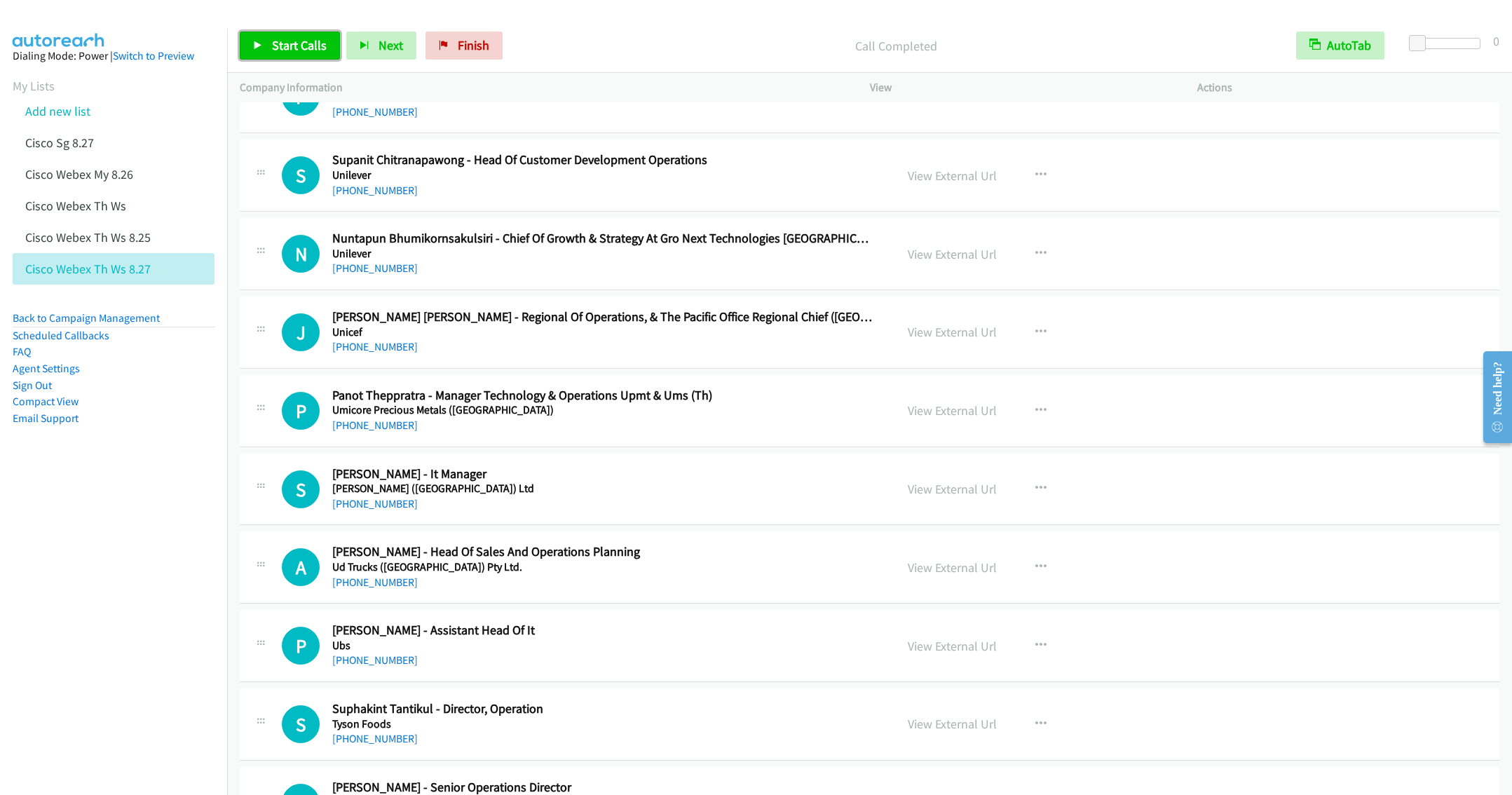
click at [294, 42] on span "Start Calls" at bounding box center [300, 45] width 55 height 16
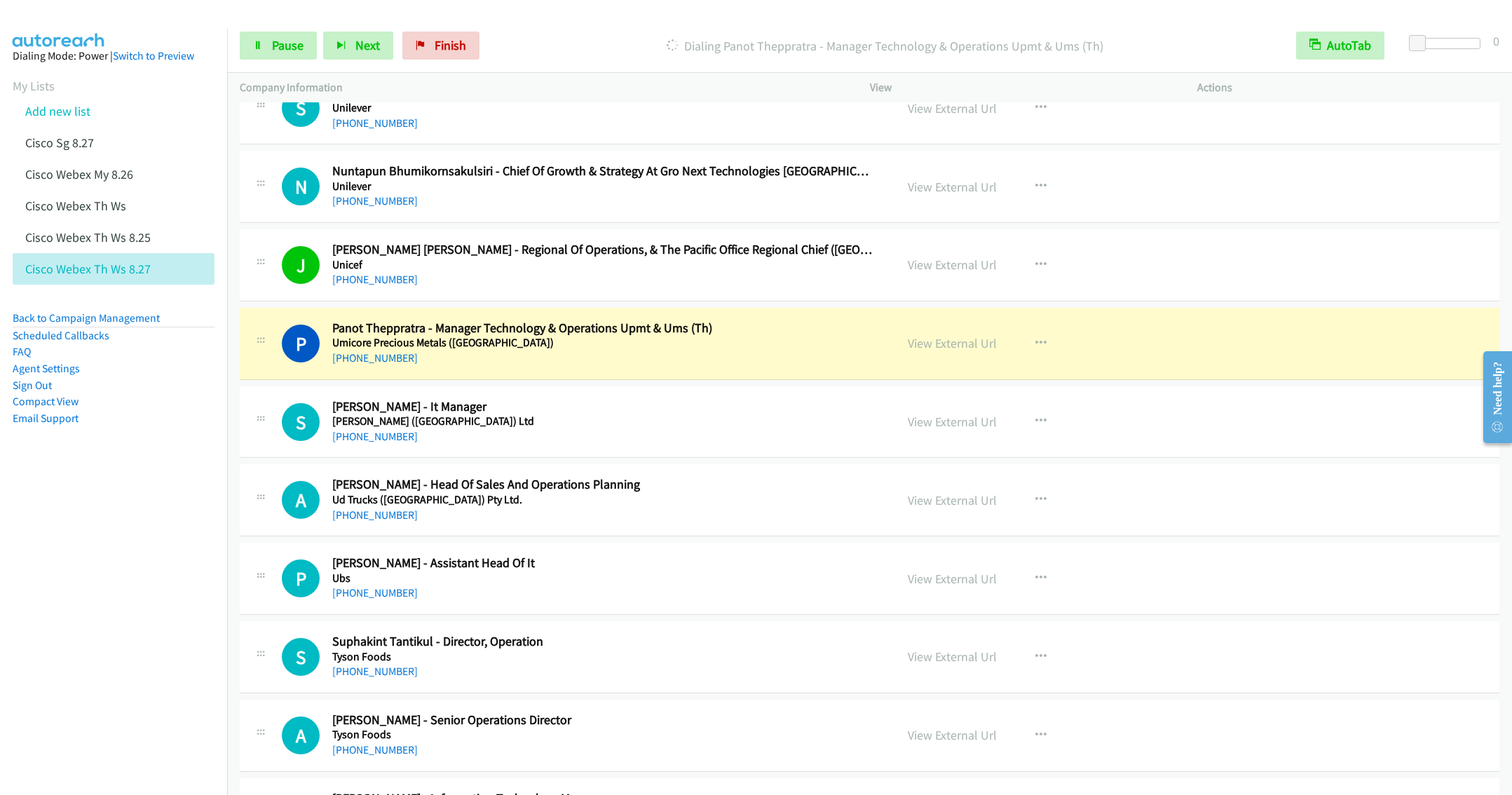
scroll to position [3051, 0]
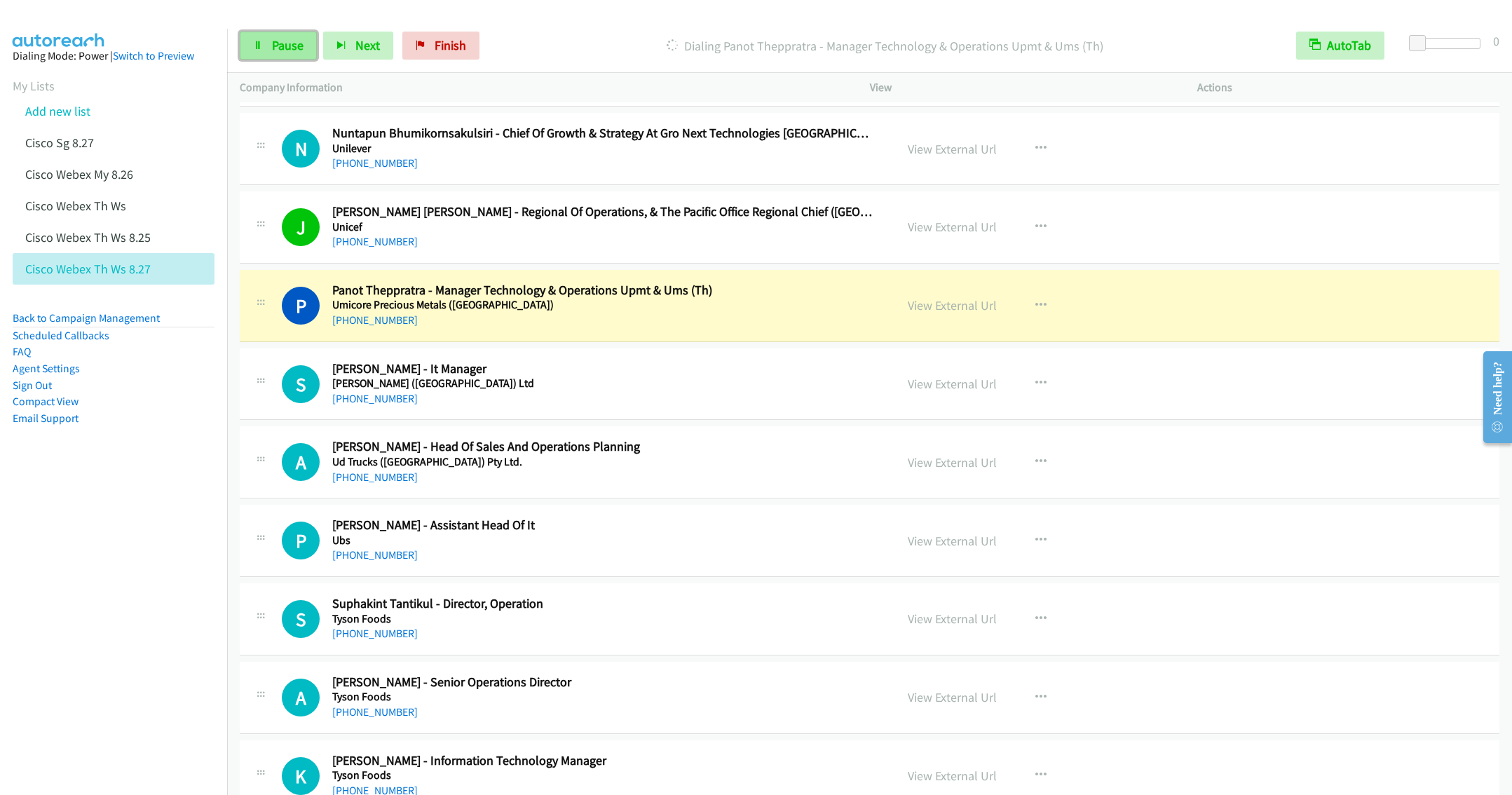
click at [277, 43] on span "Pause" at bounding box center [288, 45] width 31 height 16
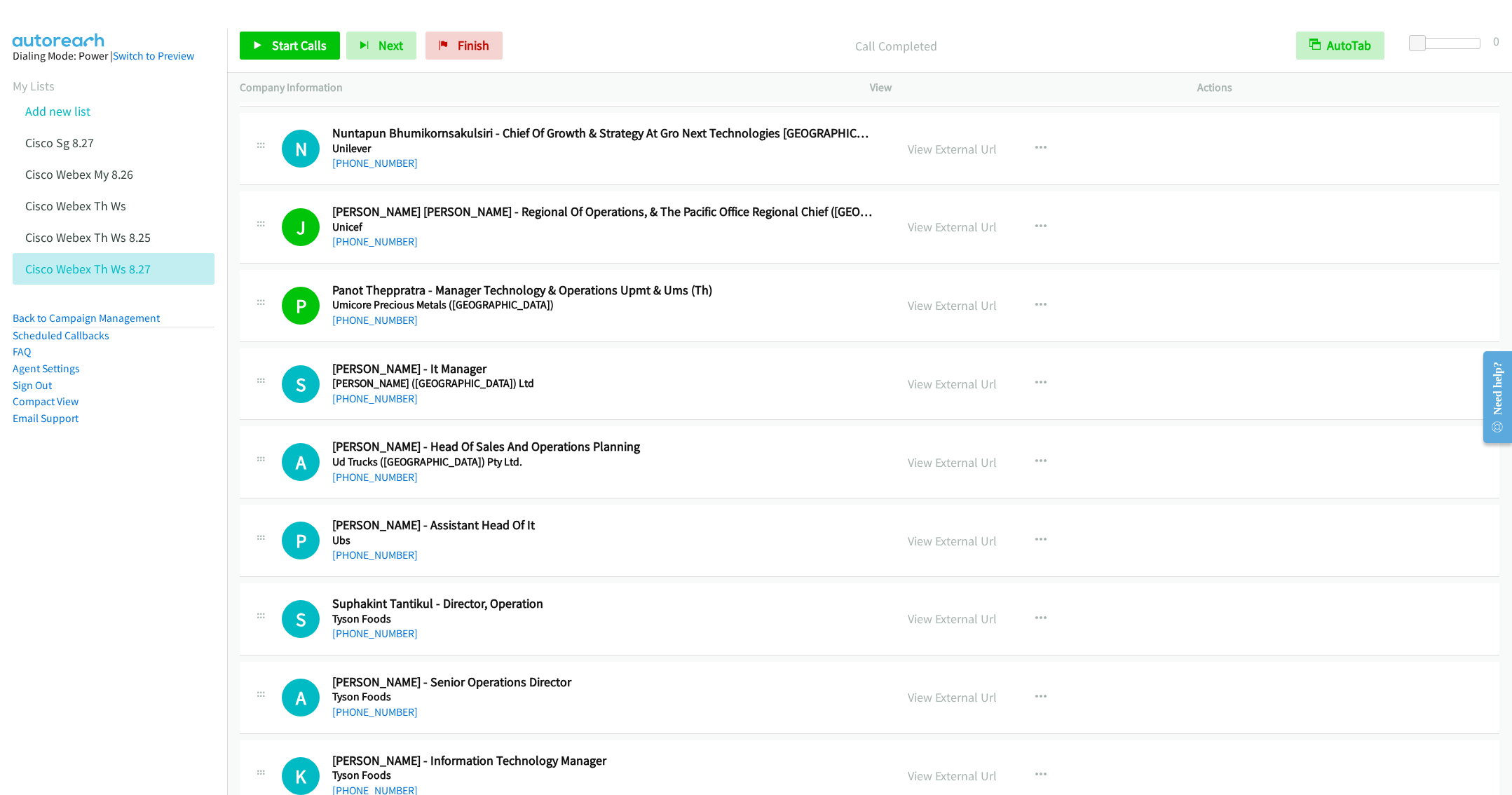
click at [648, 390] on h5 "Uhde (Thailand) Ltd" at bounding box center [604, 383] width 543 height 14
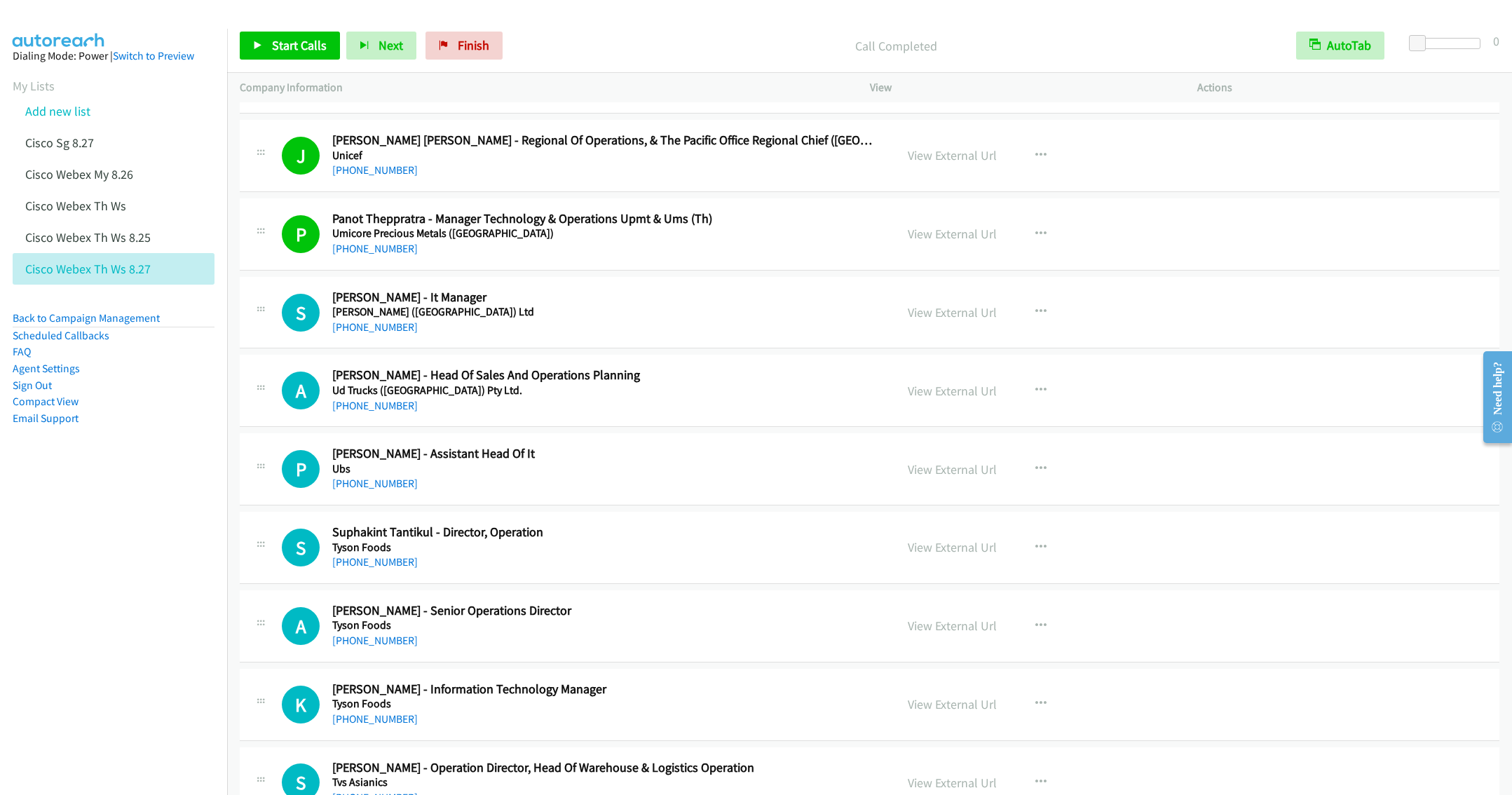
scroll to position [3155, 0]
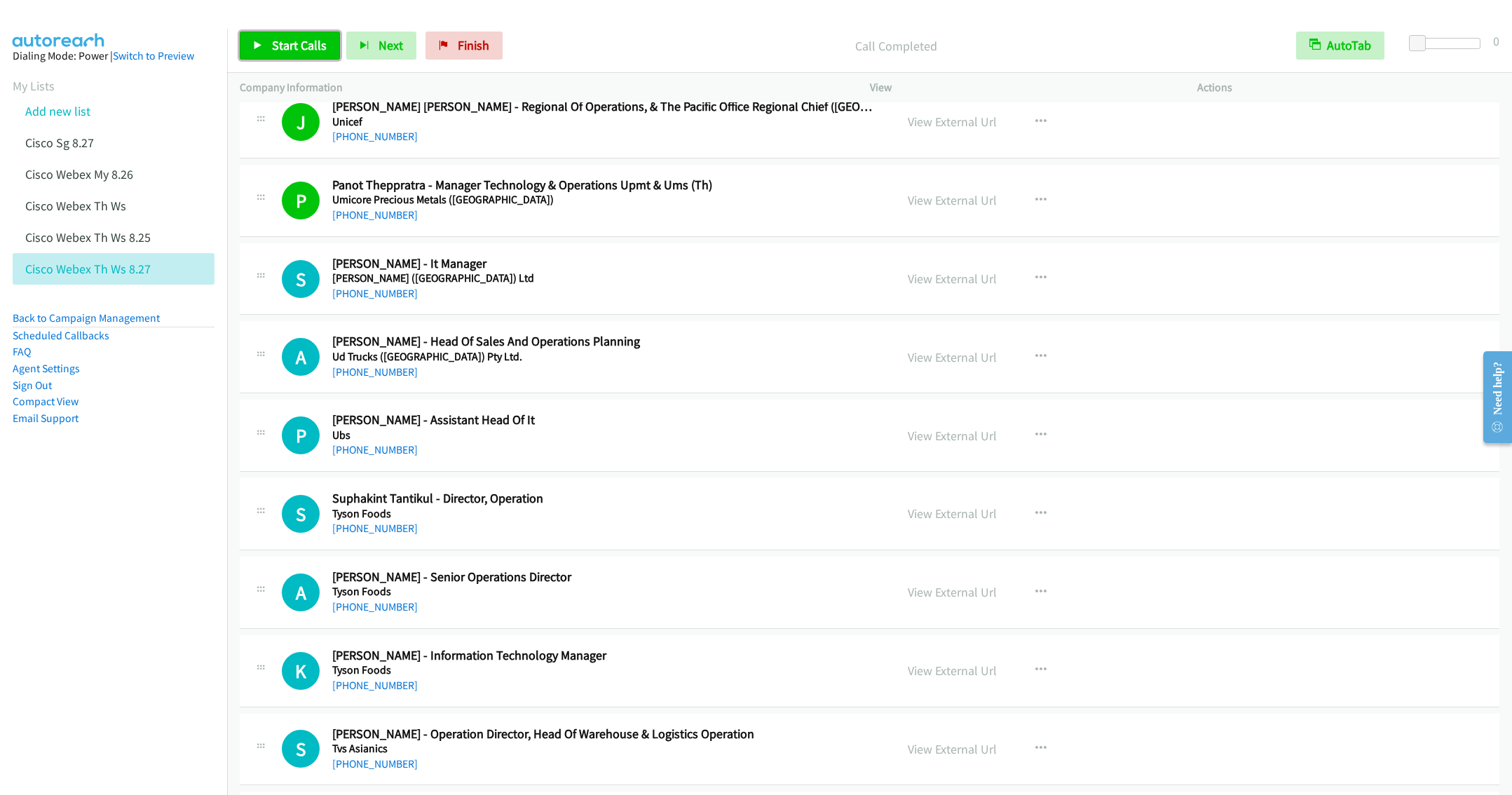
click at [288, 44] on span "Start Calls" at bounding box center [300, 45] width 55 height 16
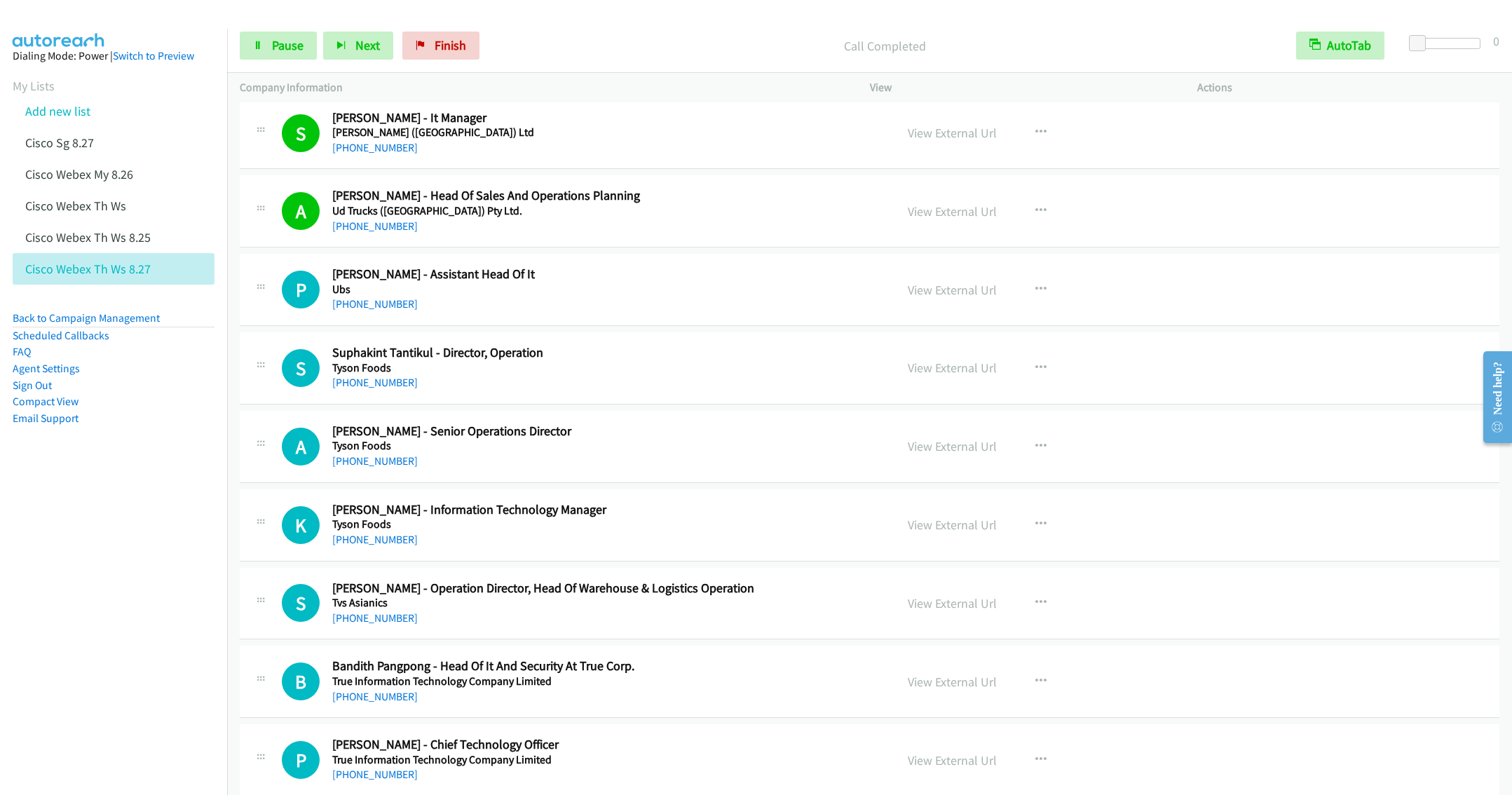
scroll to position [3366, 0]
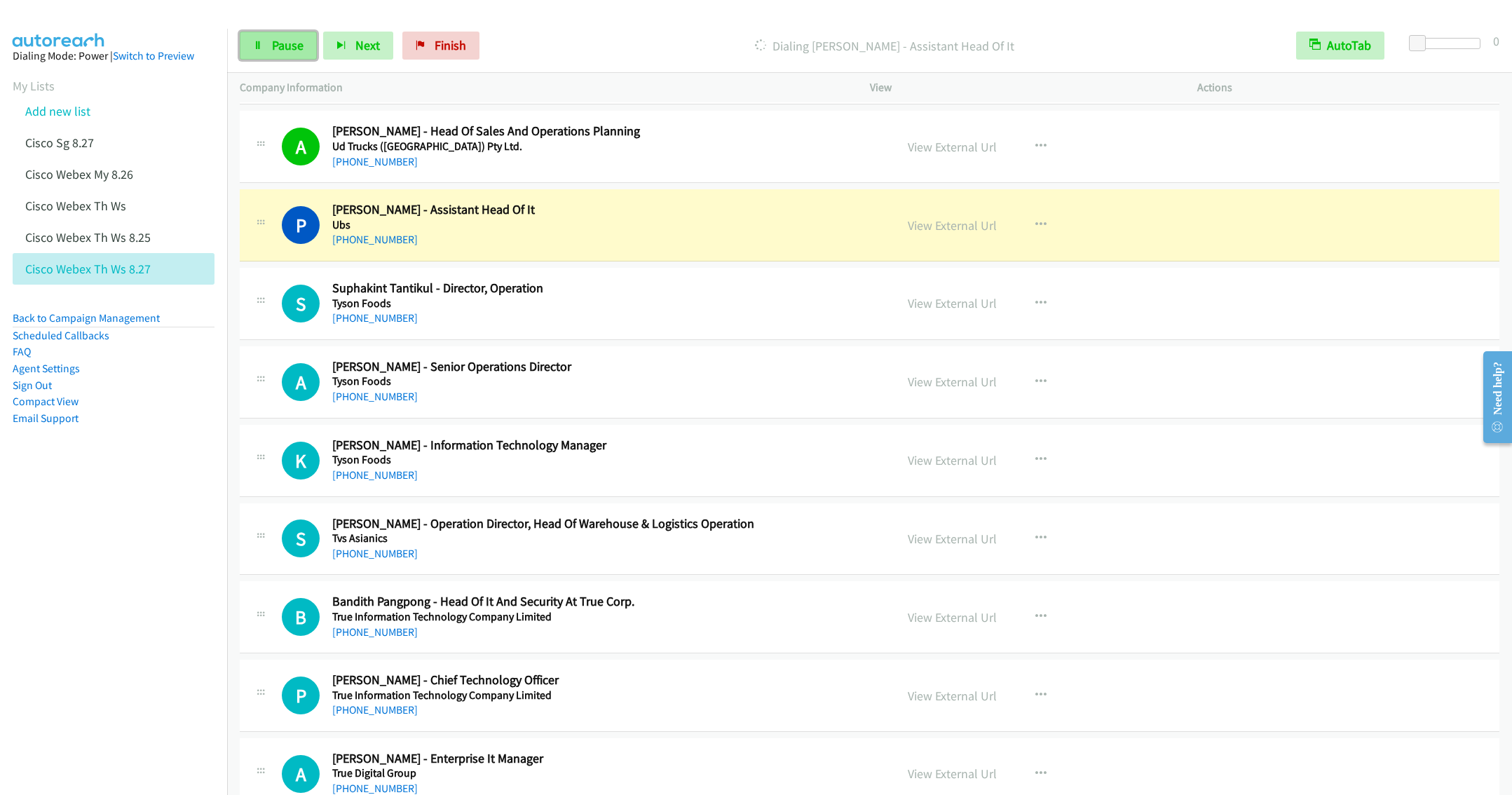
click at [274, 47] on span "Pause" at bounding box center [288, 45] width 31 height 16
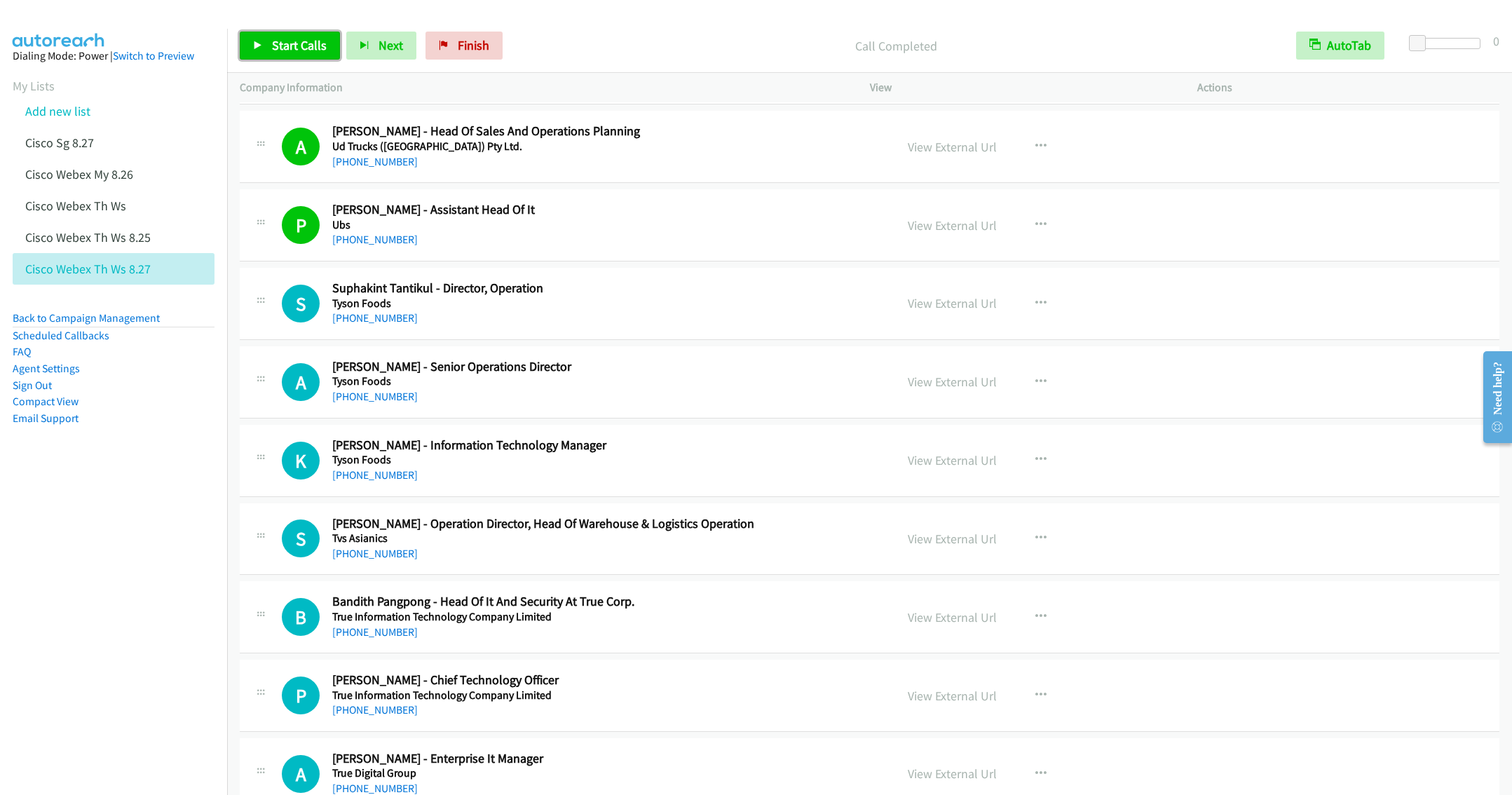
click at [291, 42] on span "Start Calls" at bounding box center [300, 45] width 55 height 16
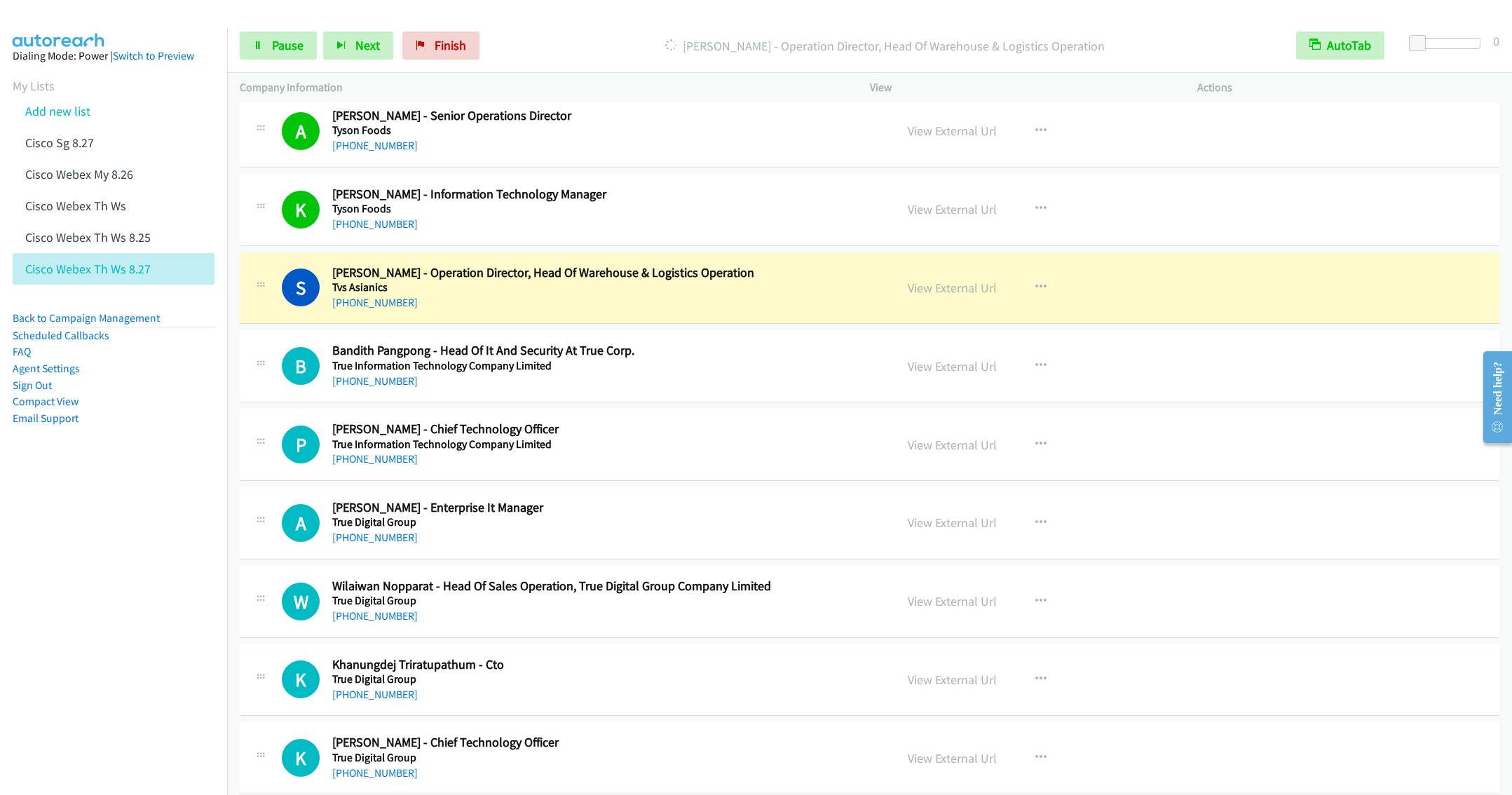
scroll to position [3681, 0]
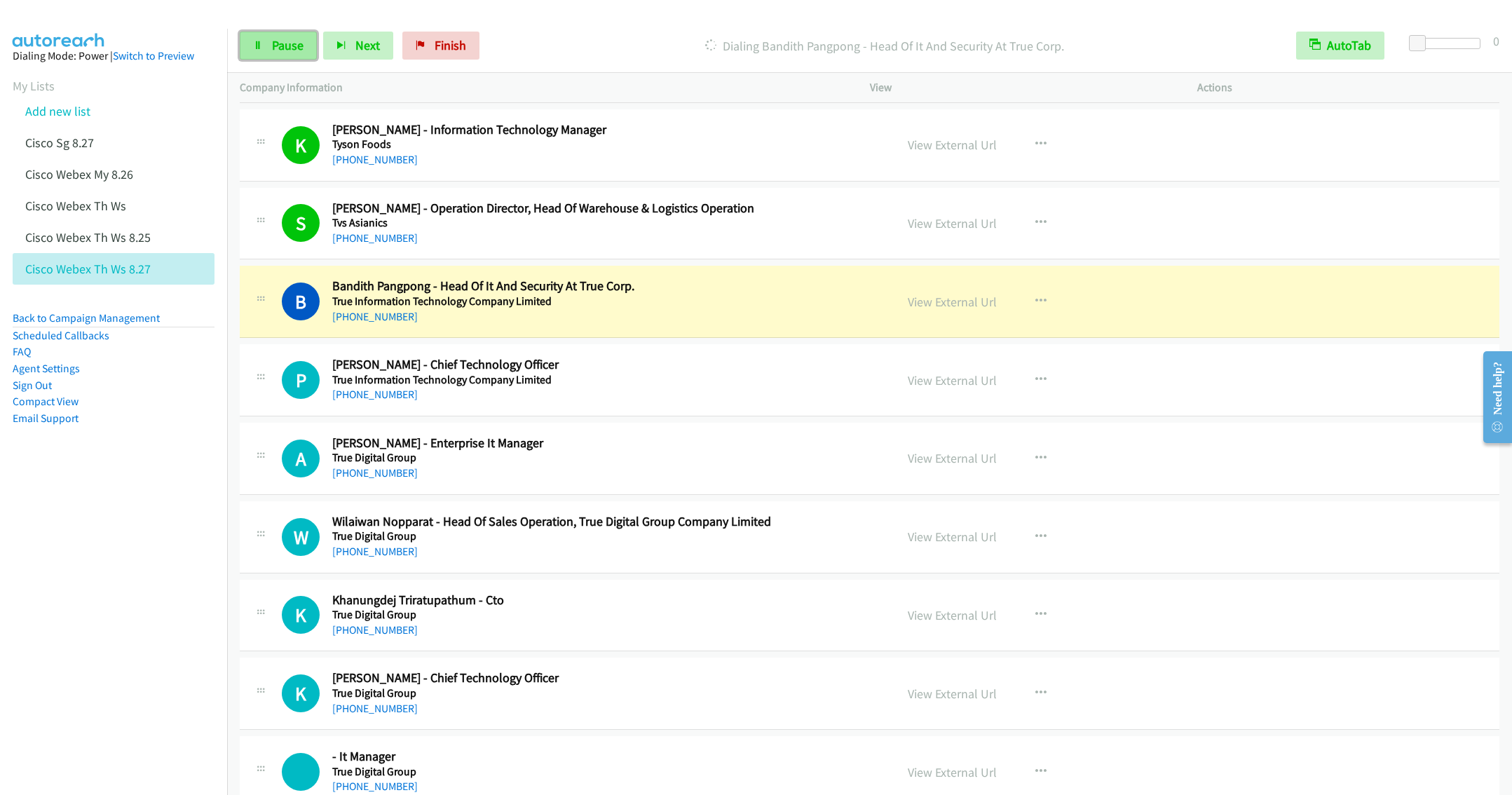
click at [277, 42] on span "Pause" at bounding box center [288, 45] width 31 height 16
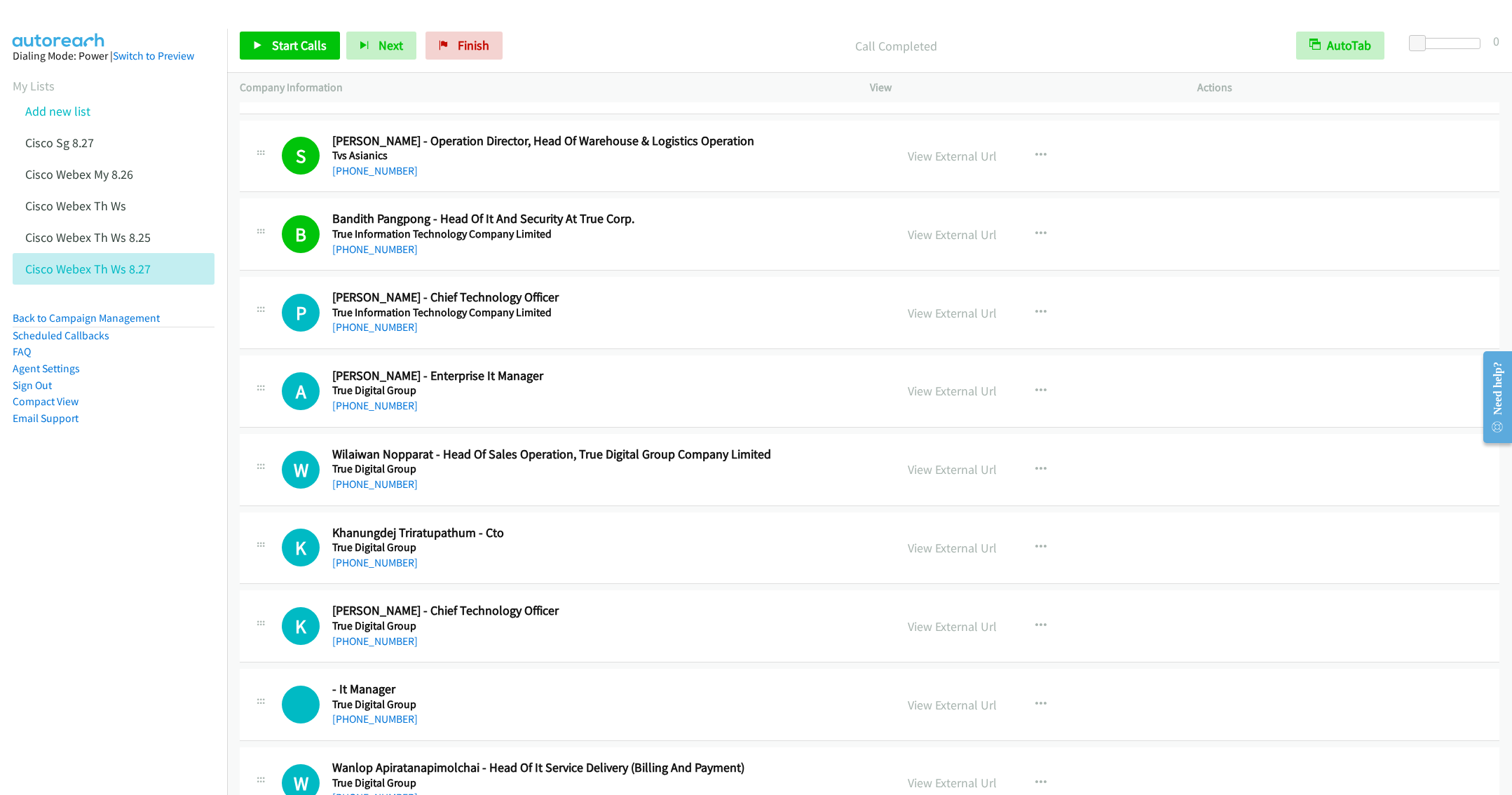
scroll to position [3787, 0]
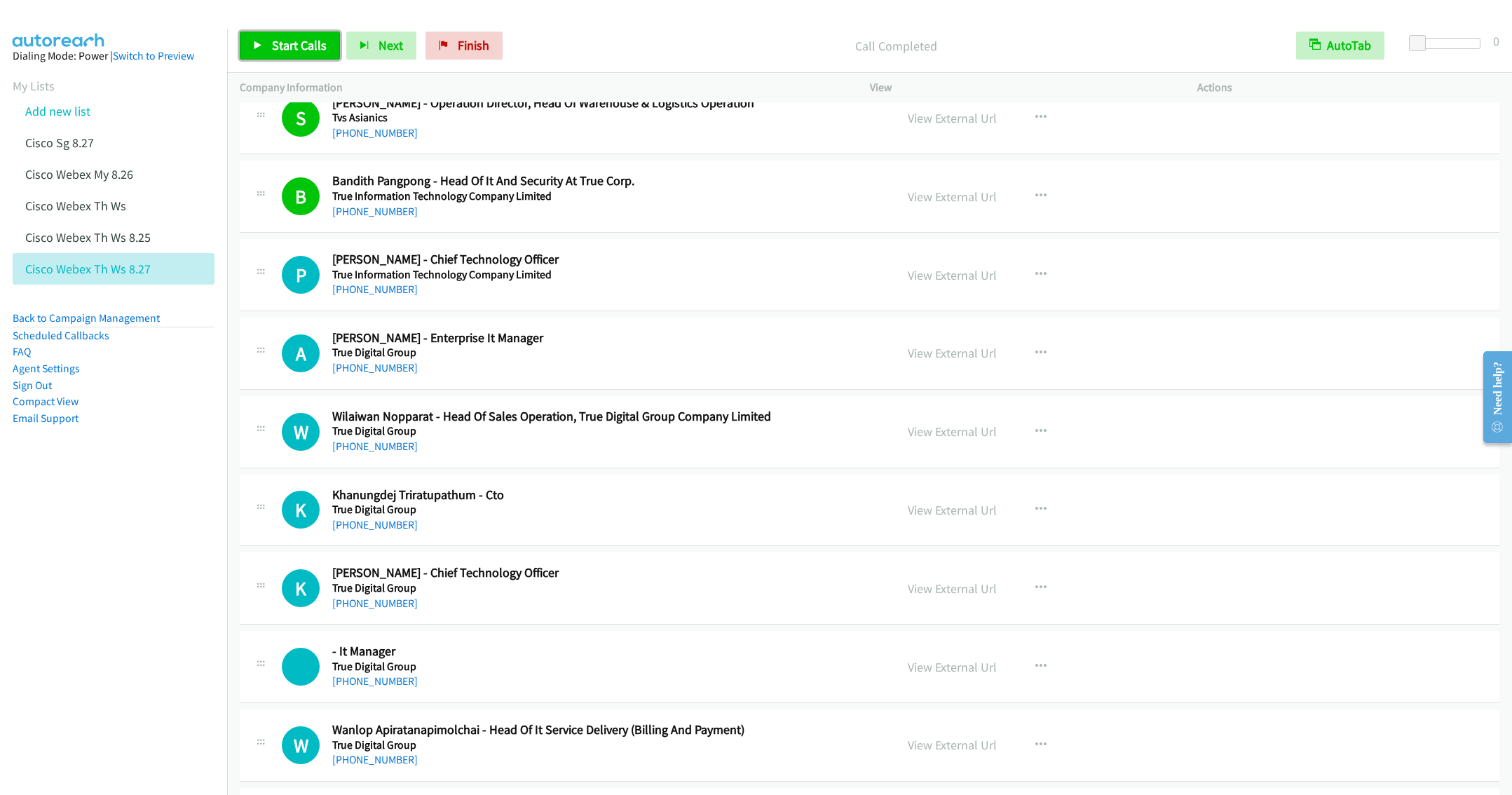
click at [262, 40] on link "Start Calls" at bounding box center [289, 45] width 100 height 28
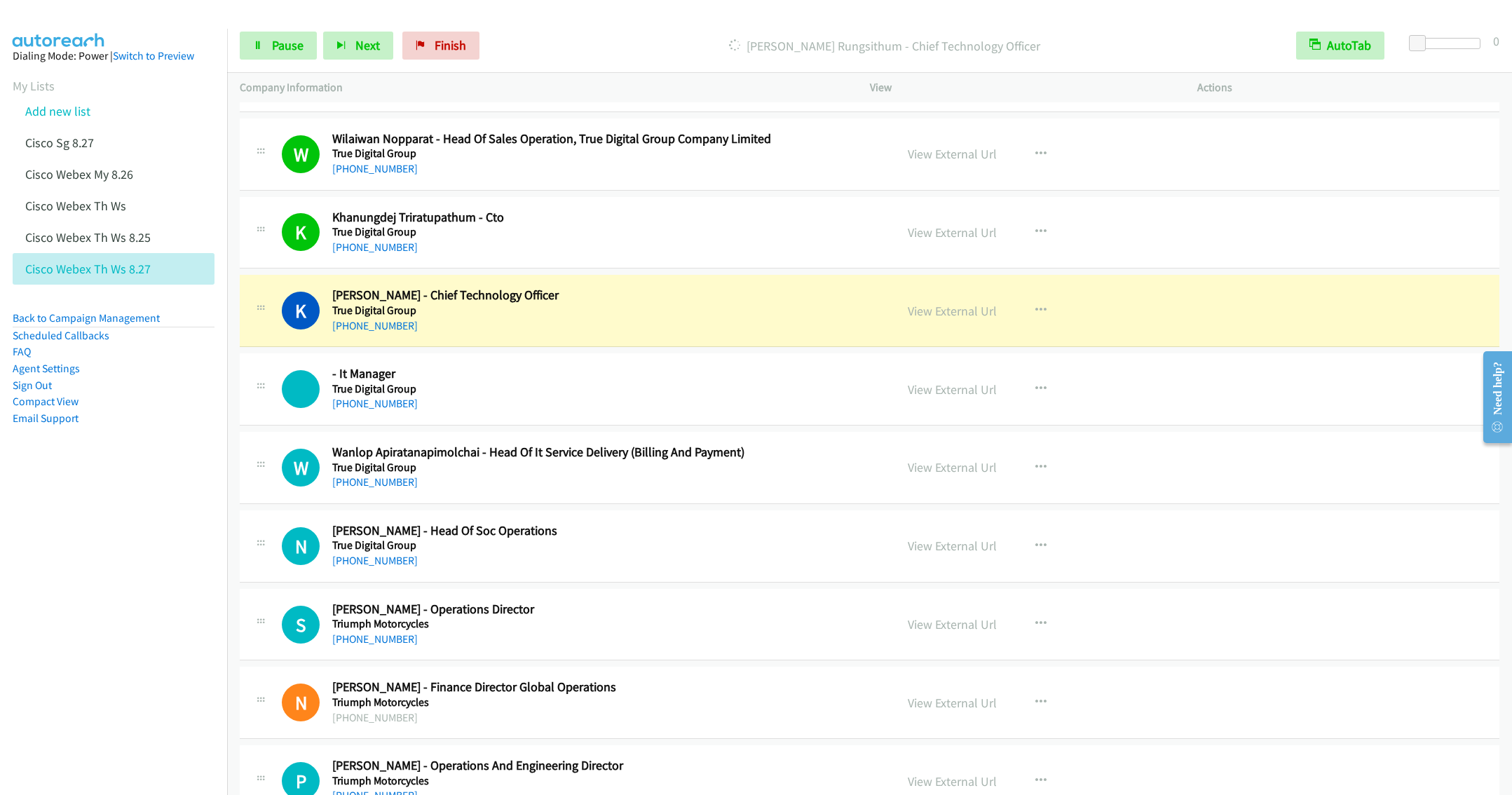
scroll to position [4102, 0]
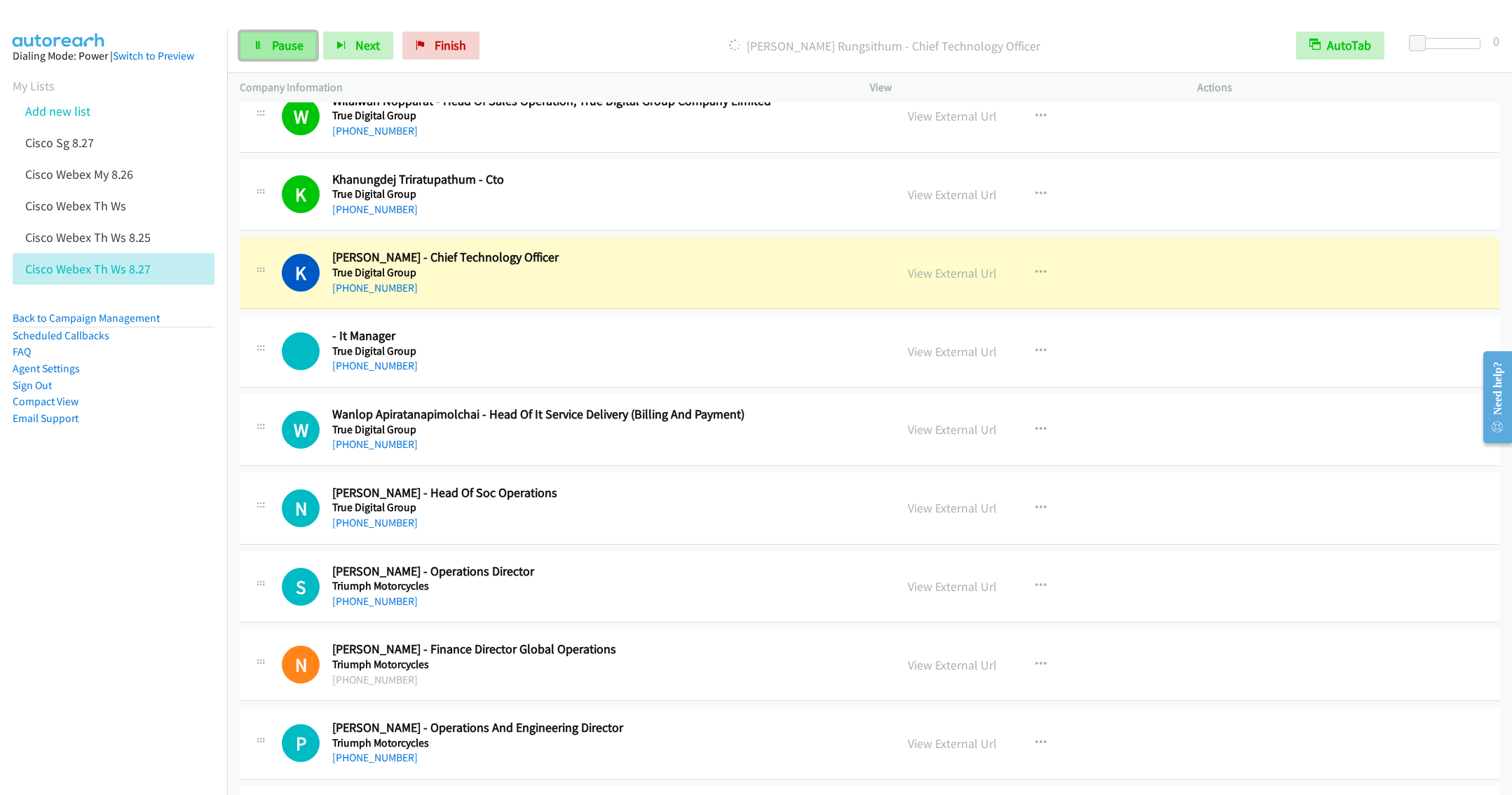
click at [280, 48] on span "Pause" at bounding box center [288, 45] width 31 height 16
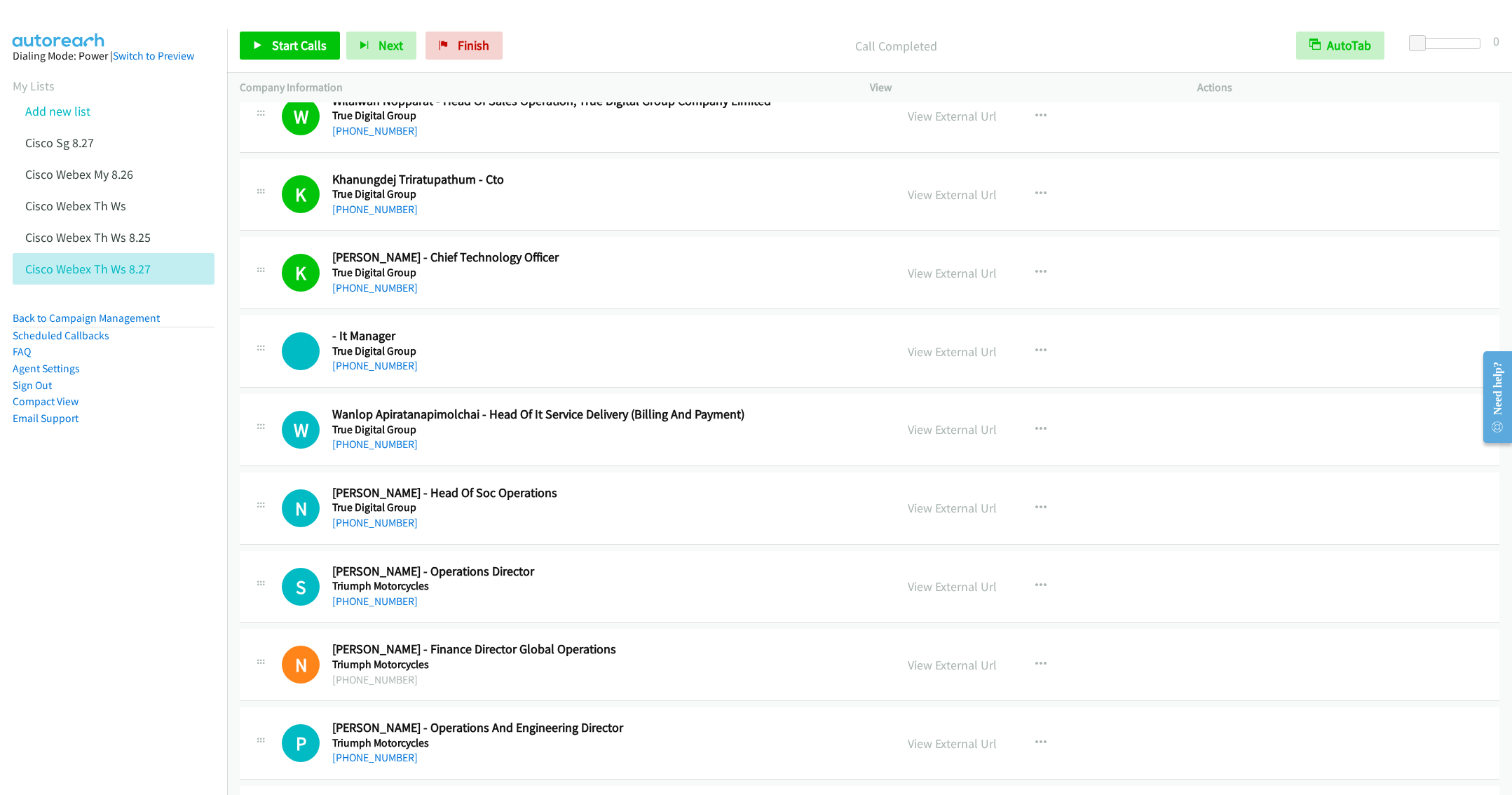
click at [648, 344] on h2 "- It Manager" at bounding box center [604, 336] width 543 height 16
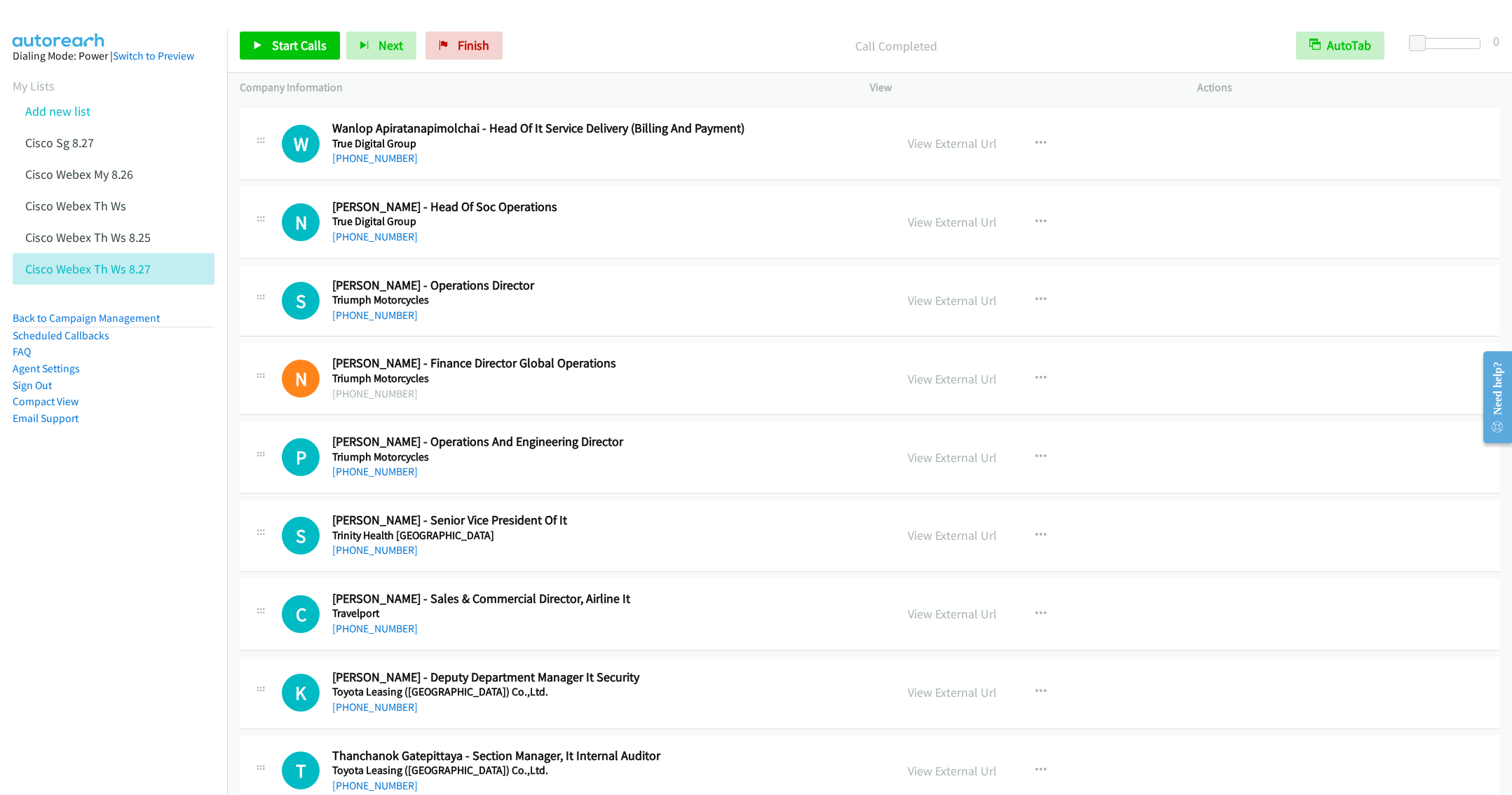
scroll to position [4417, 0]
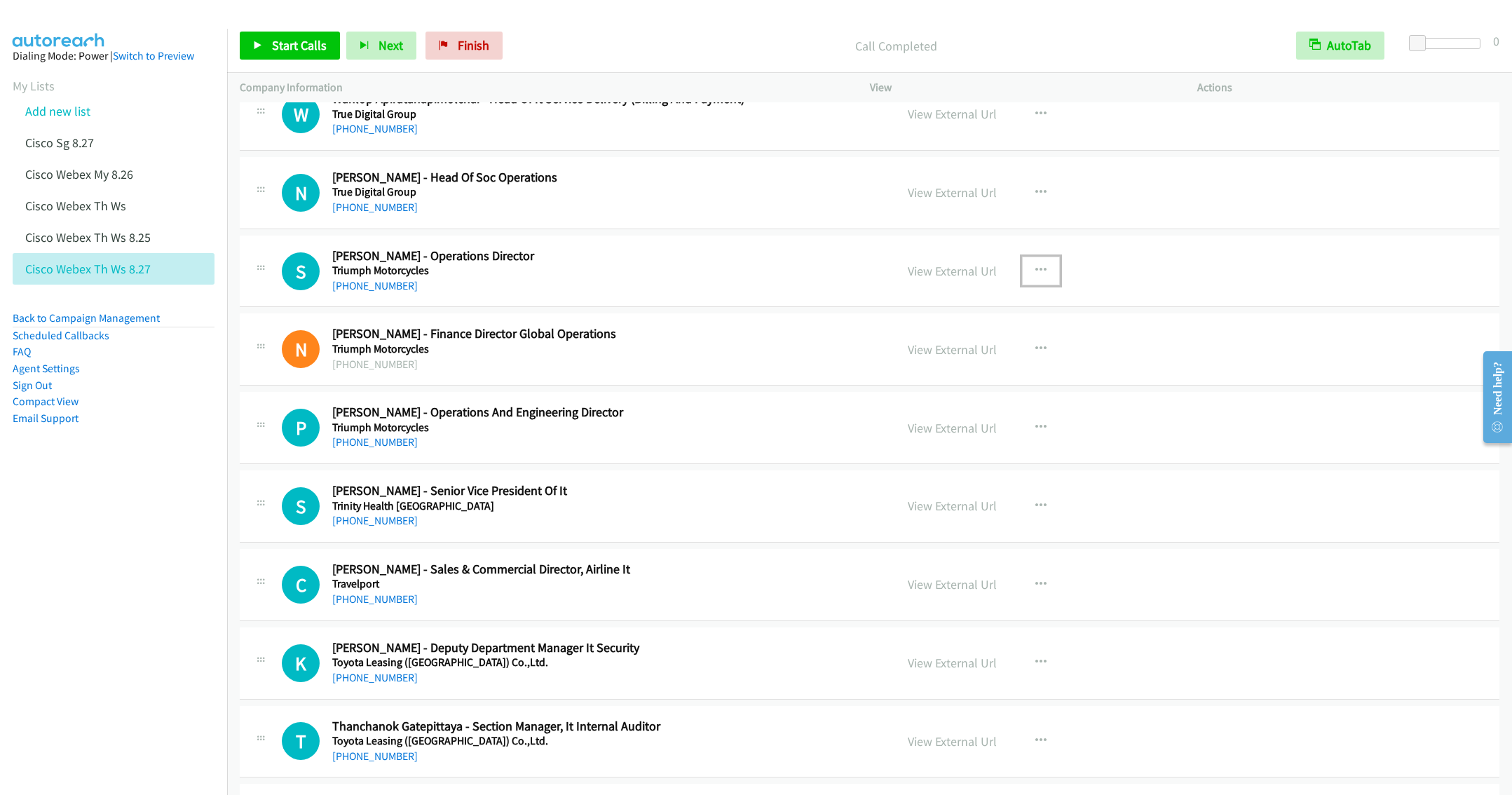
click at [1036, 277] on icon "button" at bounding box center [1041, 270] width 11 height 11
click at [962, 376] on link "Start Calls Here" at bounding box center [966, 363] width 187 height 28
click at [278, 34] on link "Start Calls" at bounding box center [289, 45] width 100 height 28
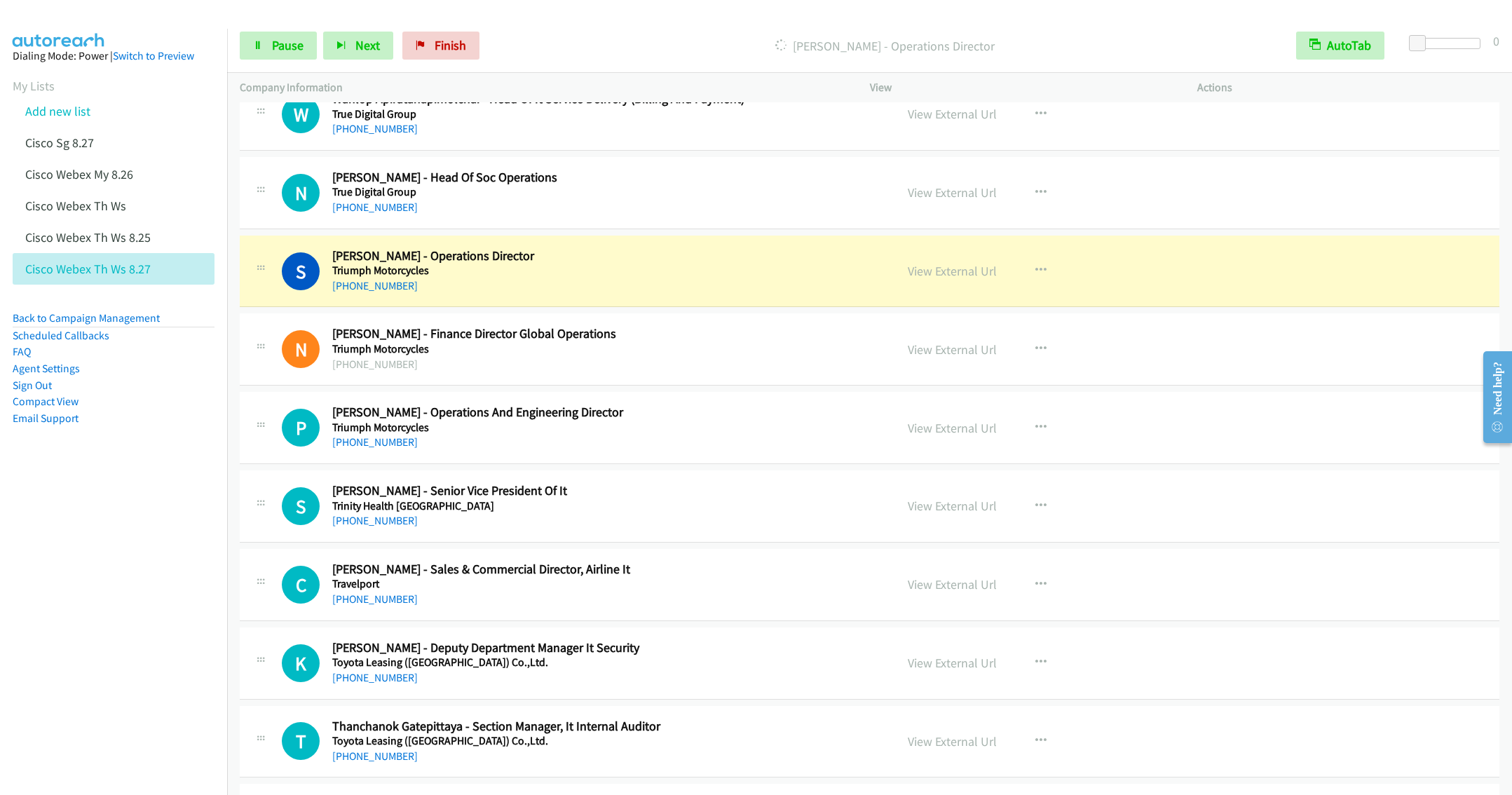
click at [583, 277] on h5 "Triumph Motorcycles" at bounding box center [604, 271] width 543 height 14
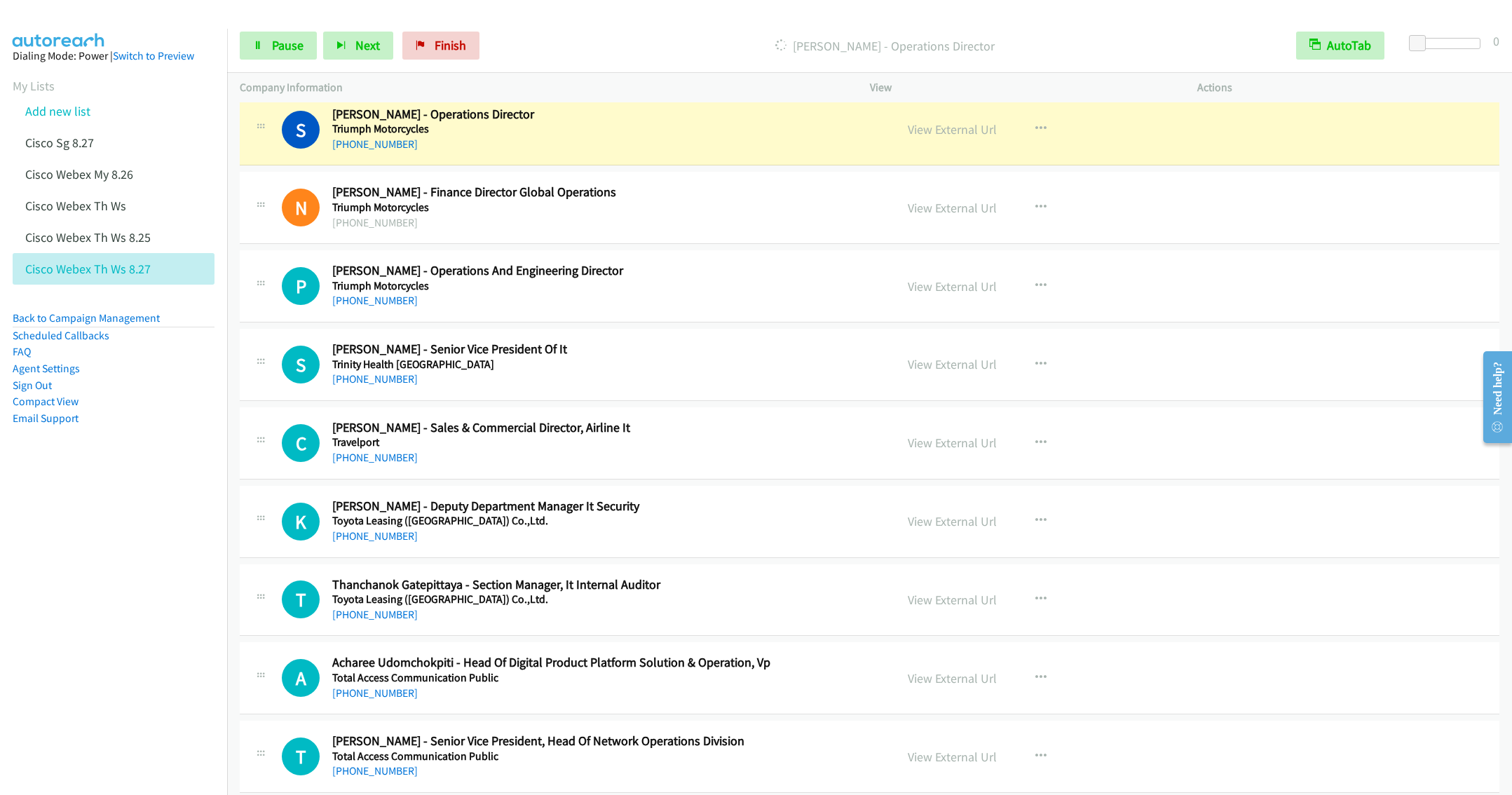
scroll to position [4523, 0]
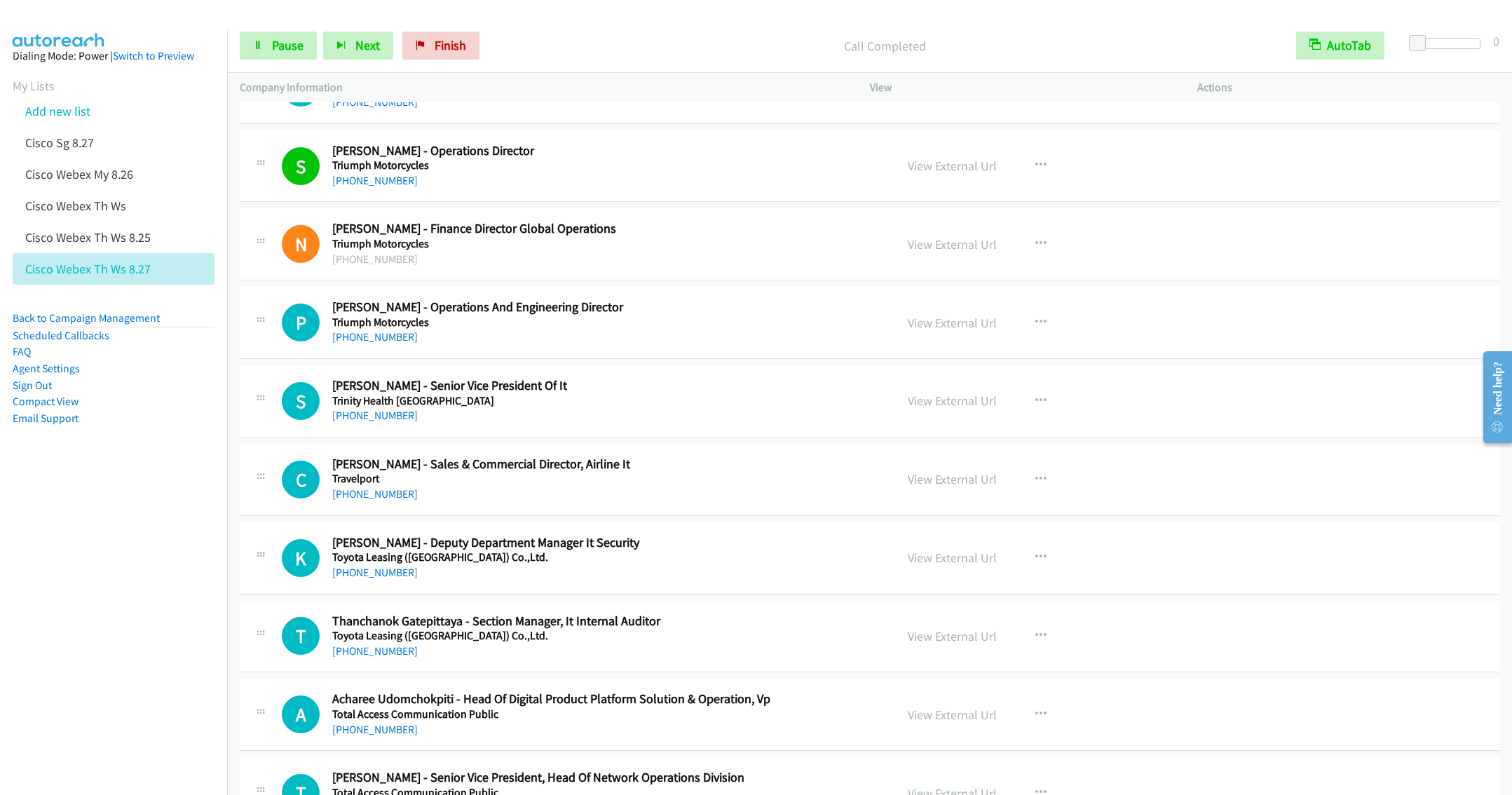
click at [610, 359] on div "P Callback Scheduled Patipan Wongsit - Operations And Engineering Director Triu…" at bounding box center [869, 323] width 1259 height 72
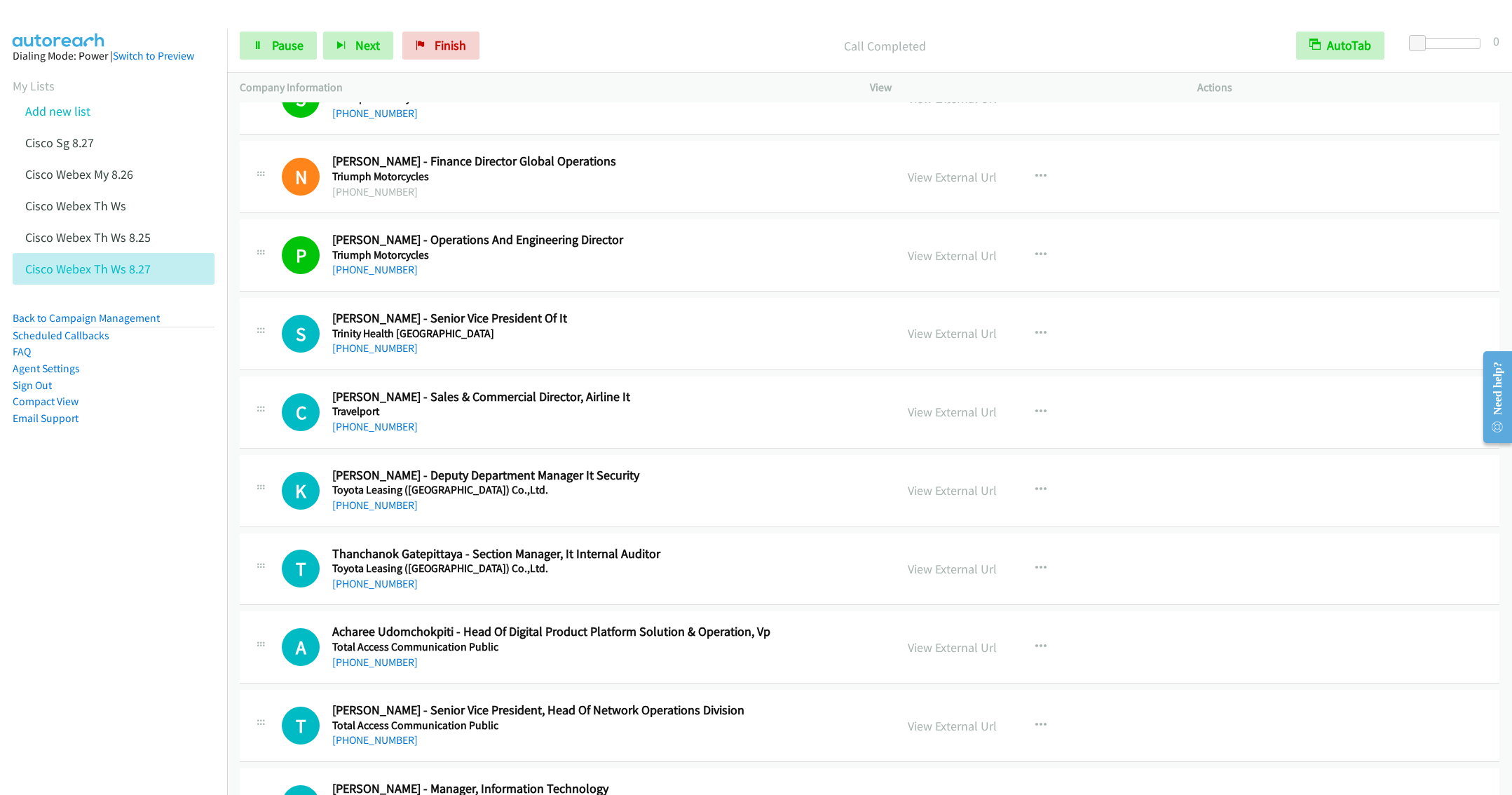
scroll to position [4628, 0]
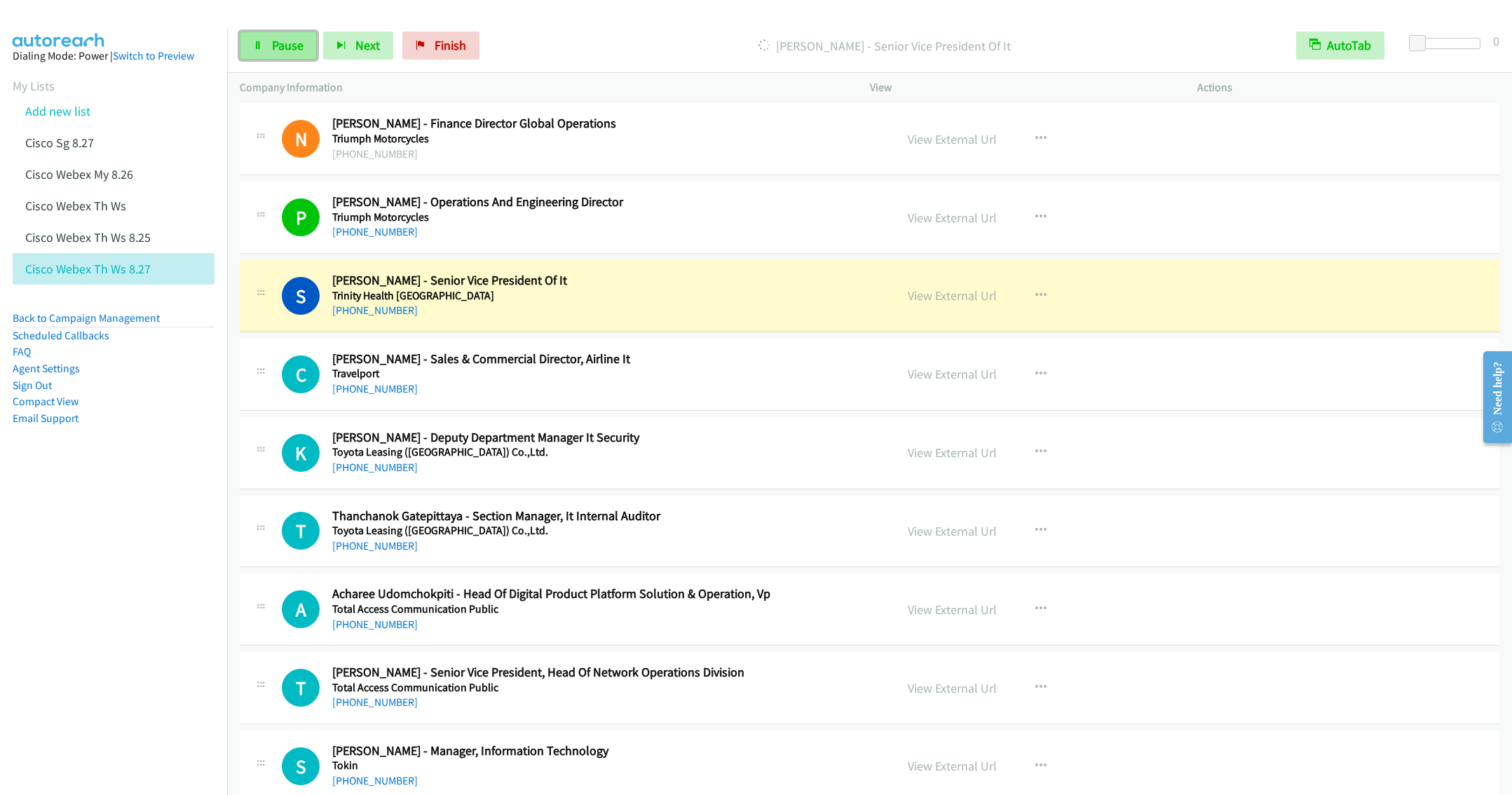
click at [274, 48] on span "Pause" at bounding box center [288, 45] width 31 height 16
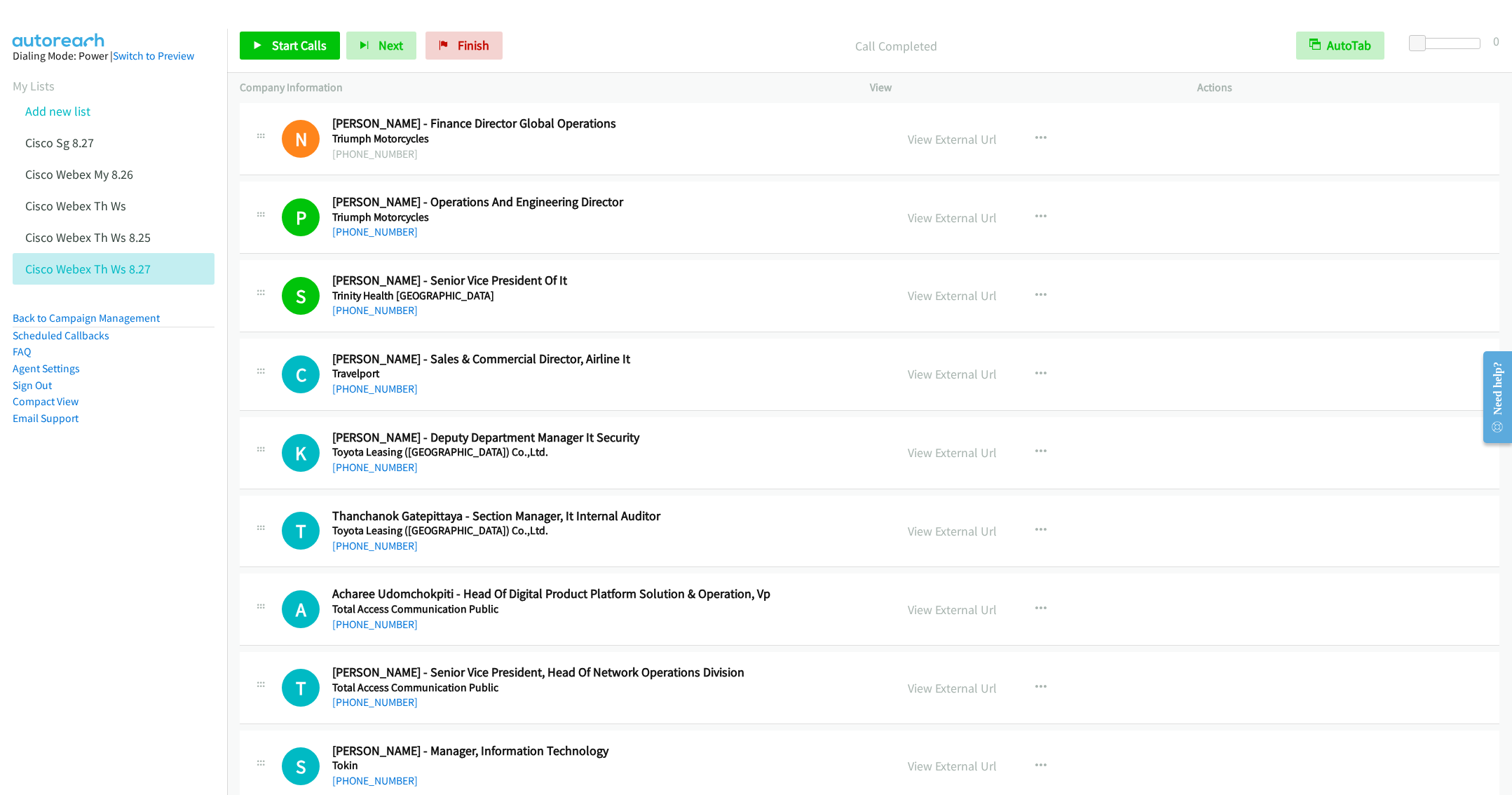
scroll to position [4734, 0]
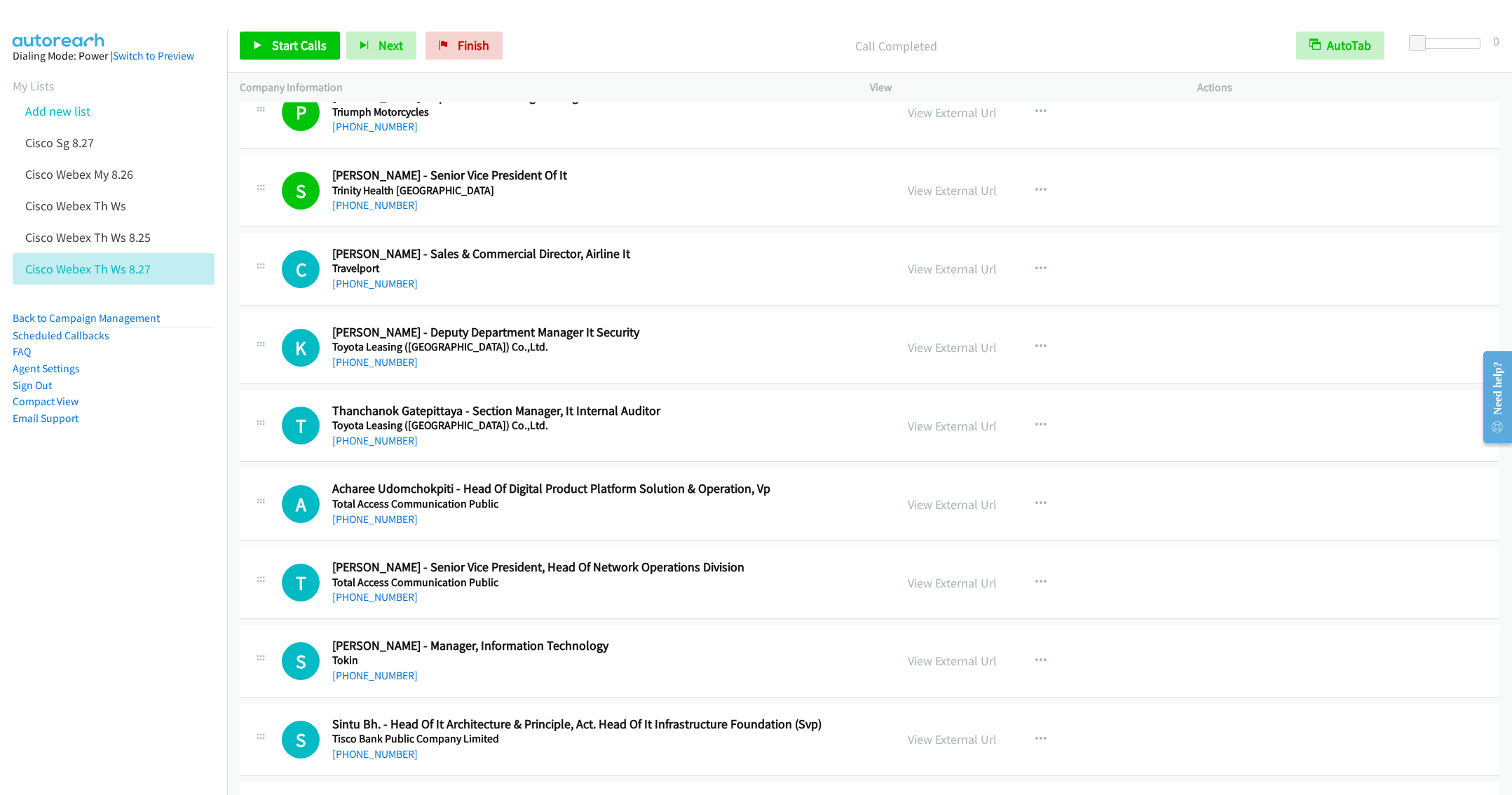
click at [721, 354] on h5 "Toyota Leasing (Thailand) Co.,Ltd." at bounding box center [604, 347] width 543 height 14
click at [747, 417] on div "T Callback Scheduled Thanchanok Gatepittaya - Section Manager, It Internal Audi…" at bounding box center [869, 426] width 1259 height 72
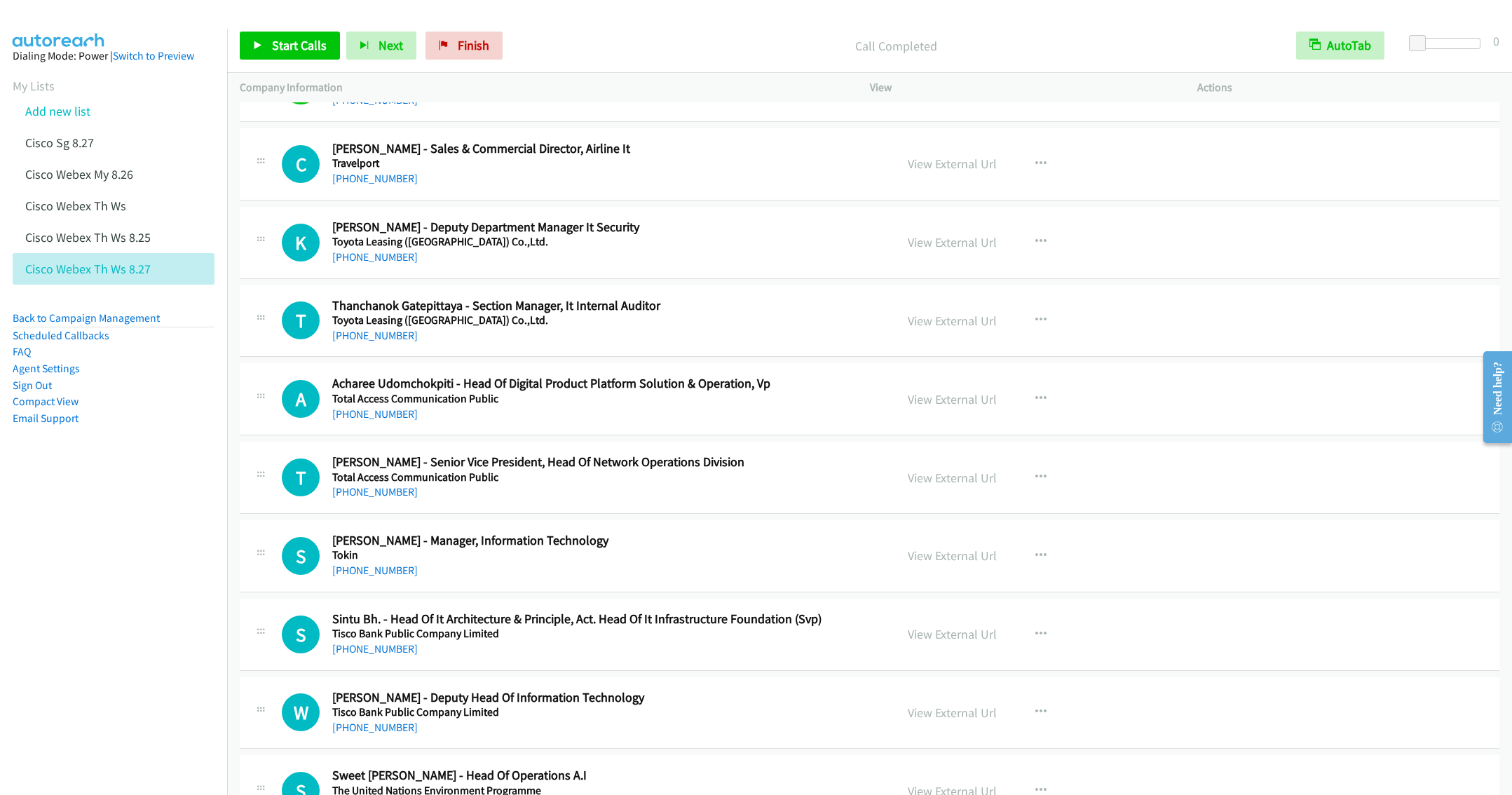
click at [781, 406] on h5 "Total Access Communication Public" at bounding box center [604, 399] width 543 height 14
click at [1039, 413] on button "button" at bounding box center [1041, 399] width 38 height 28
click at [945, 505] on link "Start Calls Here" at bounding box center [966, 491] width 187 height 28
click at [282, 39] on span "Start Calls" at bounding box center [300, 45] width 55 height 16
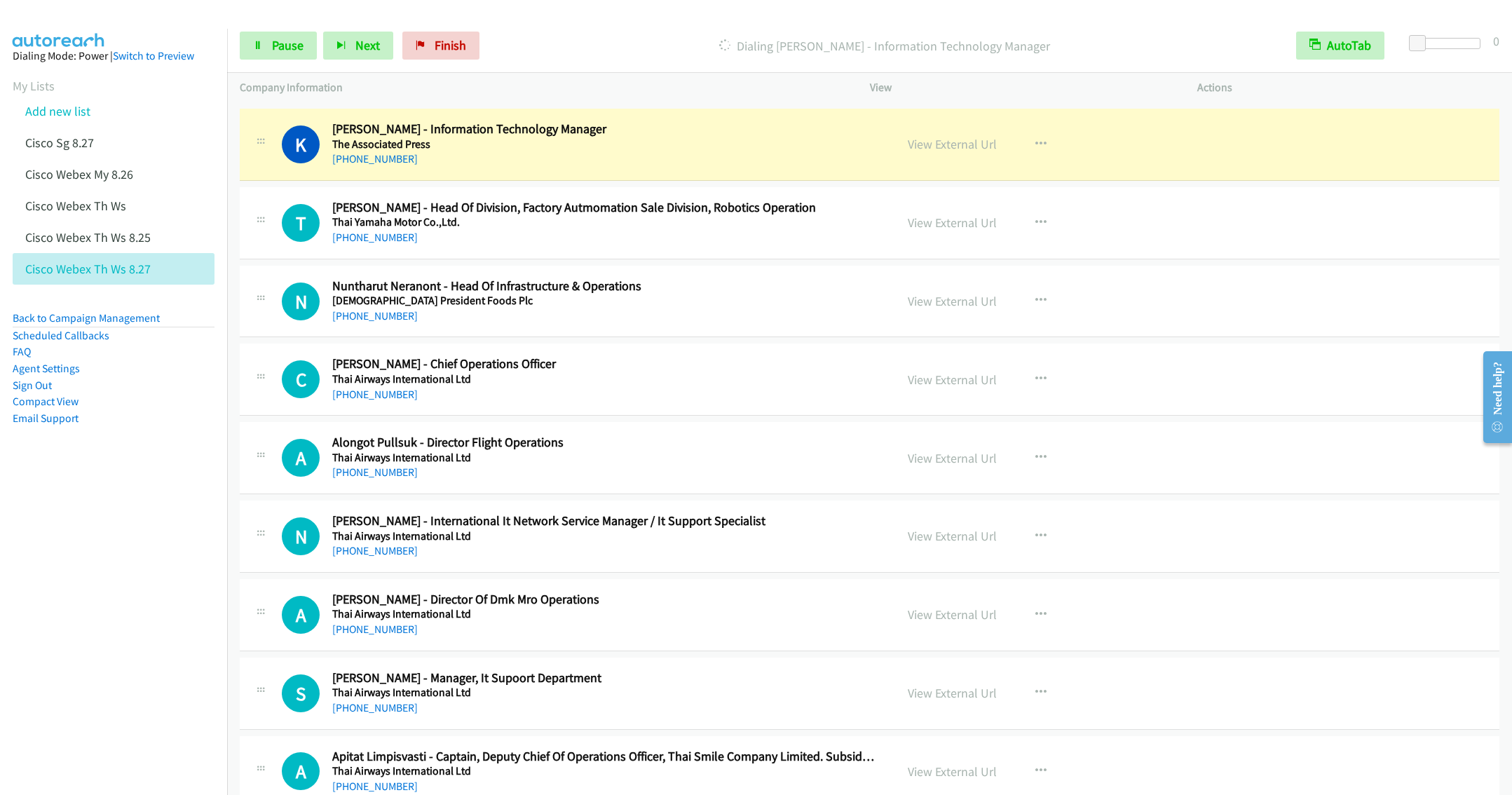
scroll to position [5680, 0]
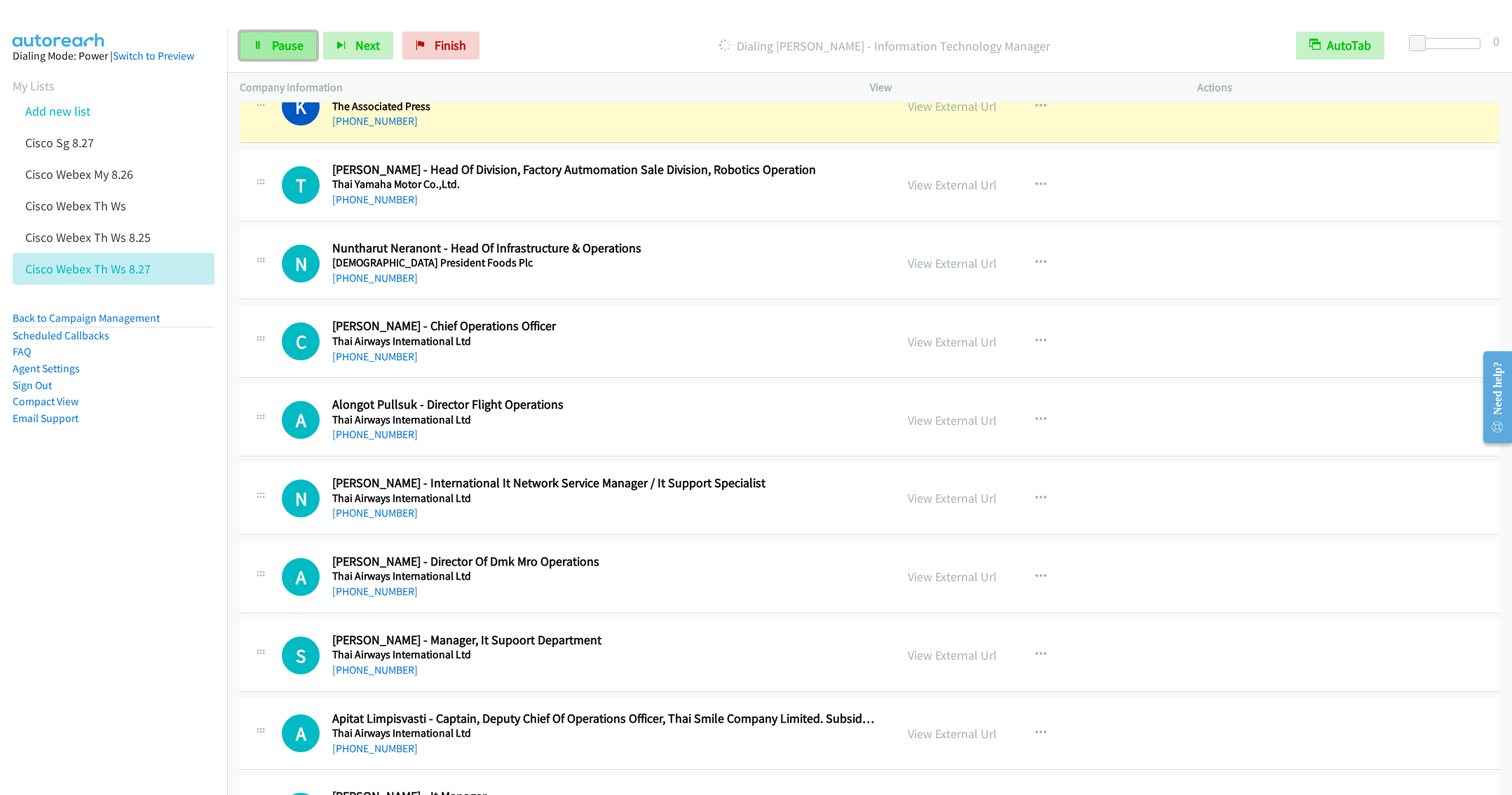
click at [276, 44] on span "Pause" at bounding box center [288, 45] width 31 height 16
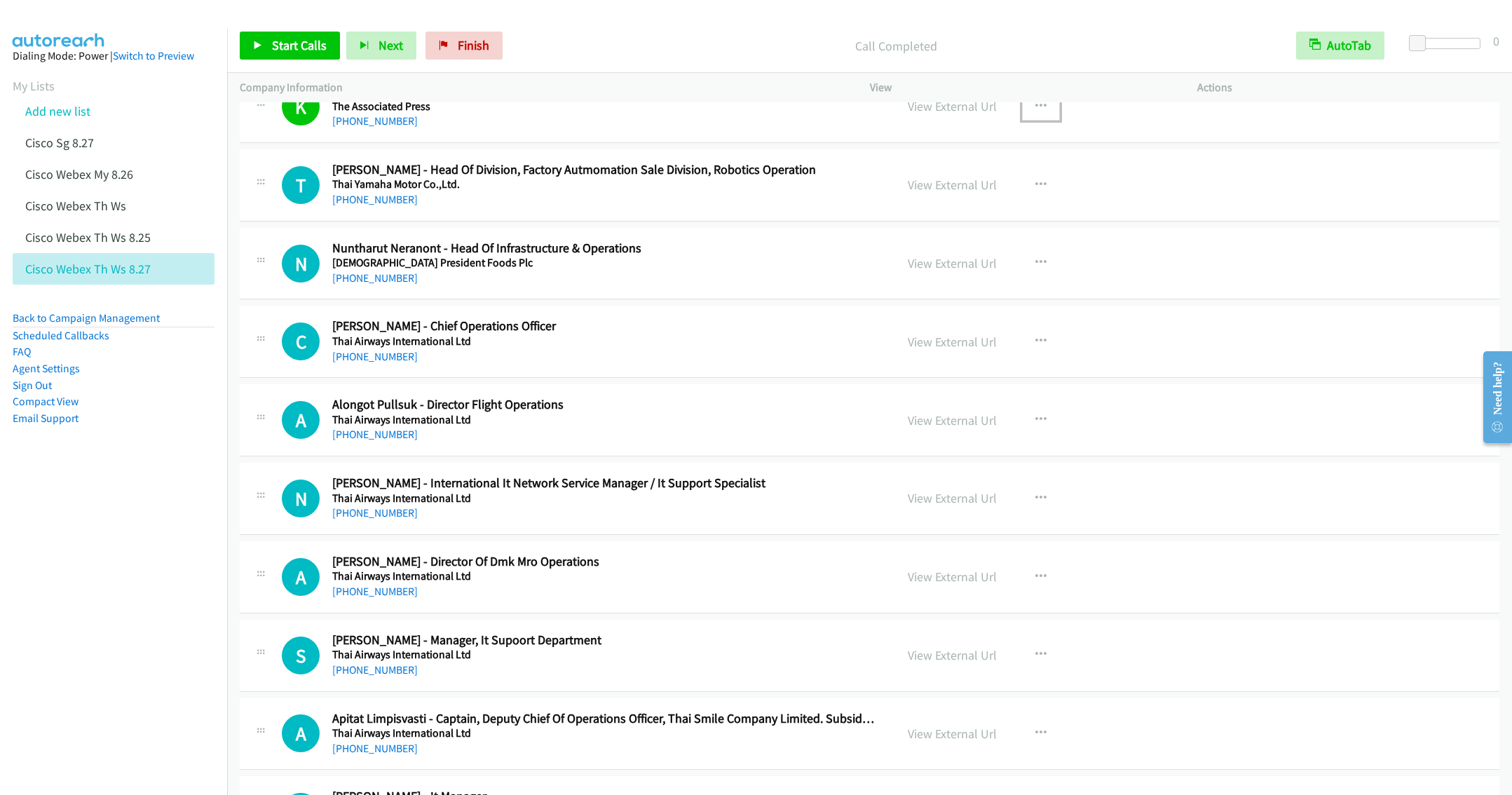
click at [1023, 120] on button "button" at bounding box center [1041, 106] width 38 height 28
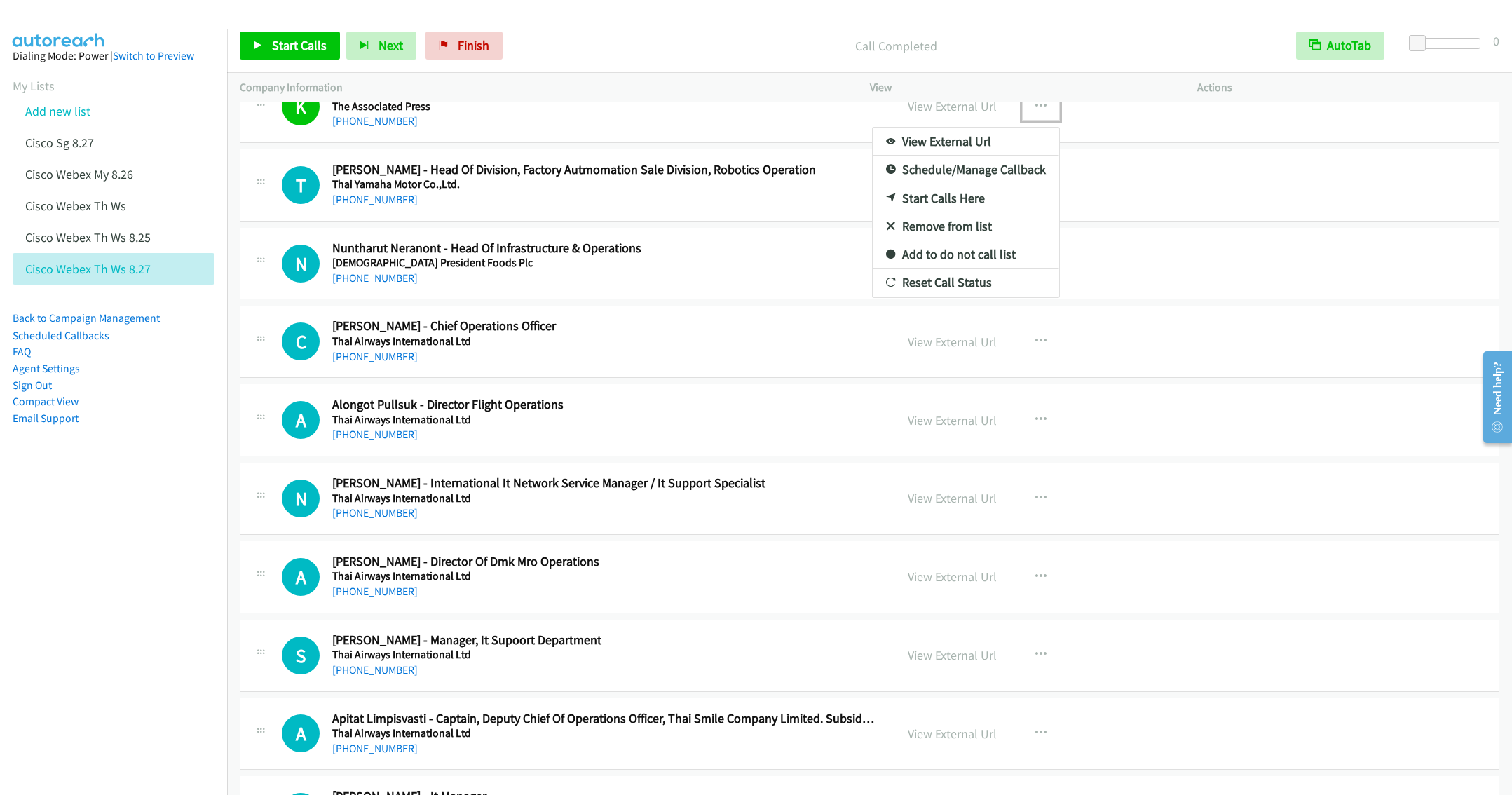
click at [942, 240] on link "Remove from list" at bounding box center [966, 227] width 187 height 28
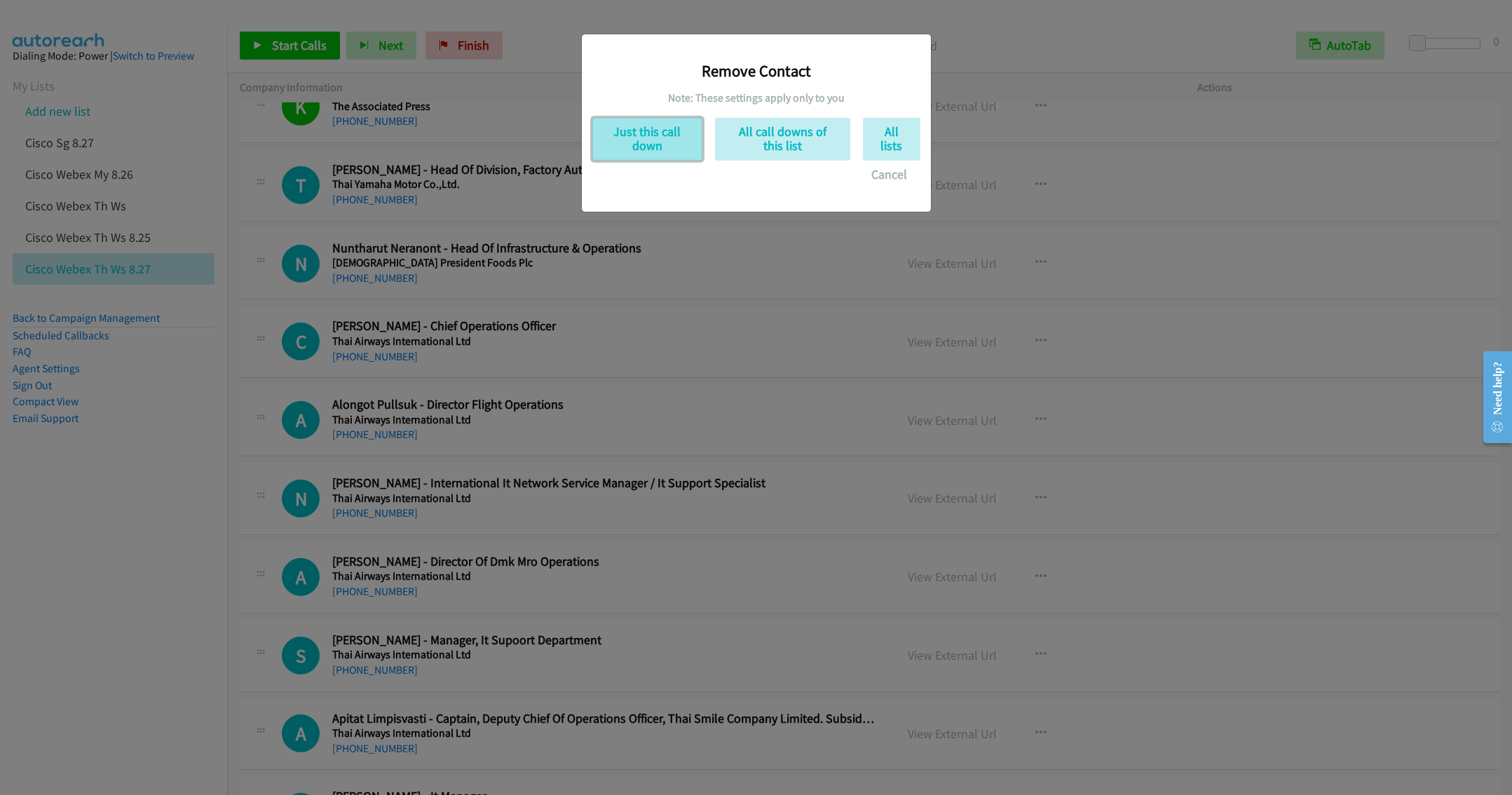
click at [624, 139] on button "Just this call down" at bounding box center [647, 139] width 110 height 43
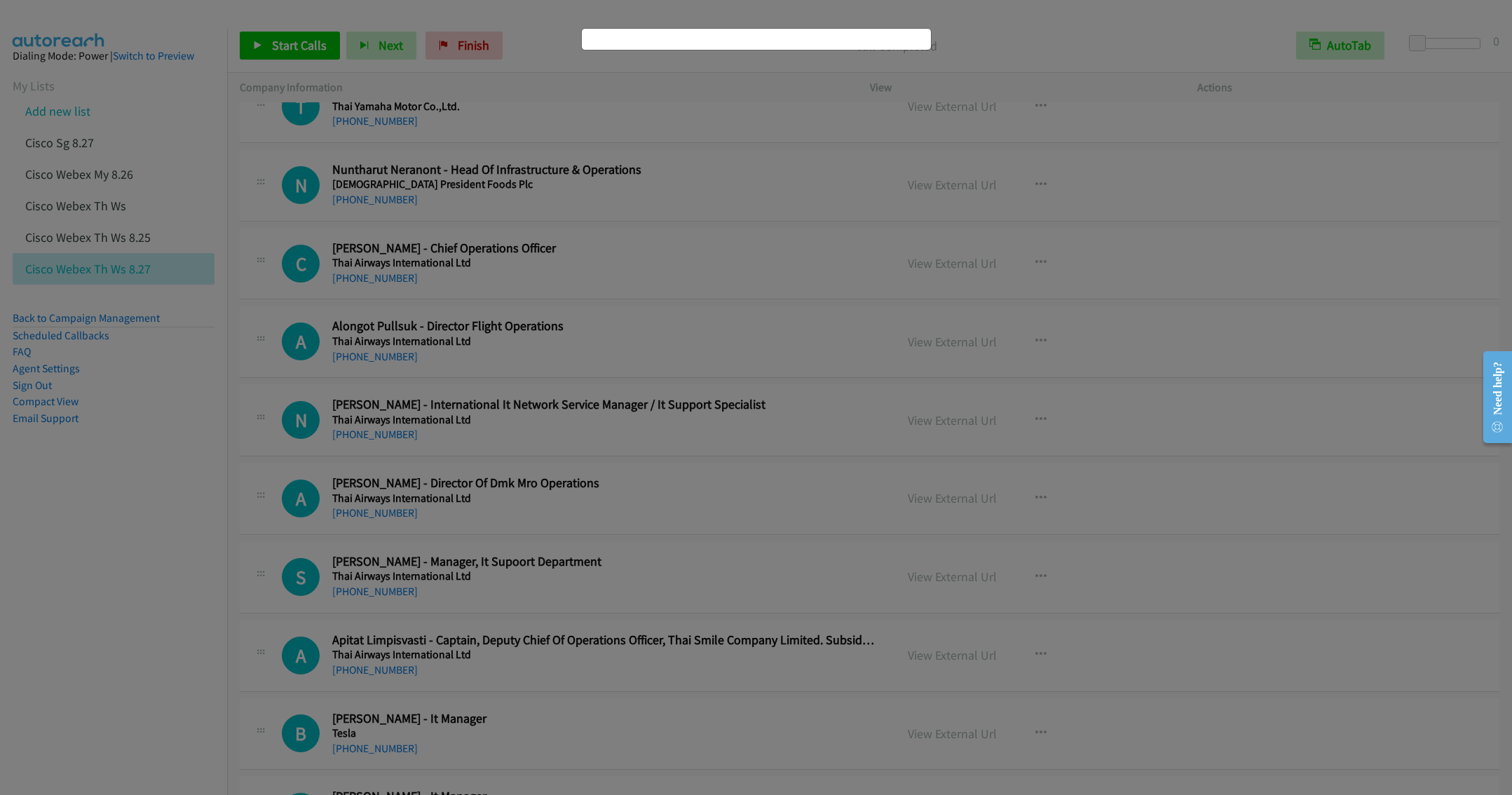
scroll to position [5601, 0]
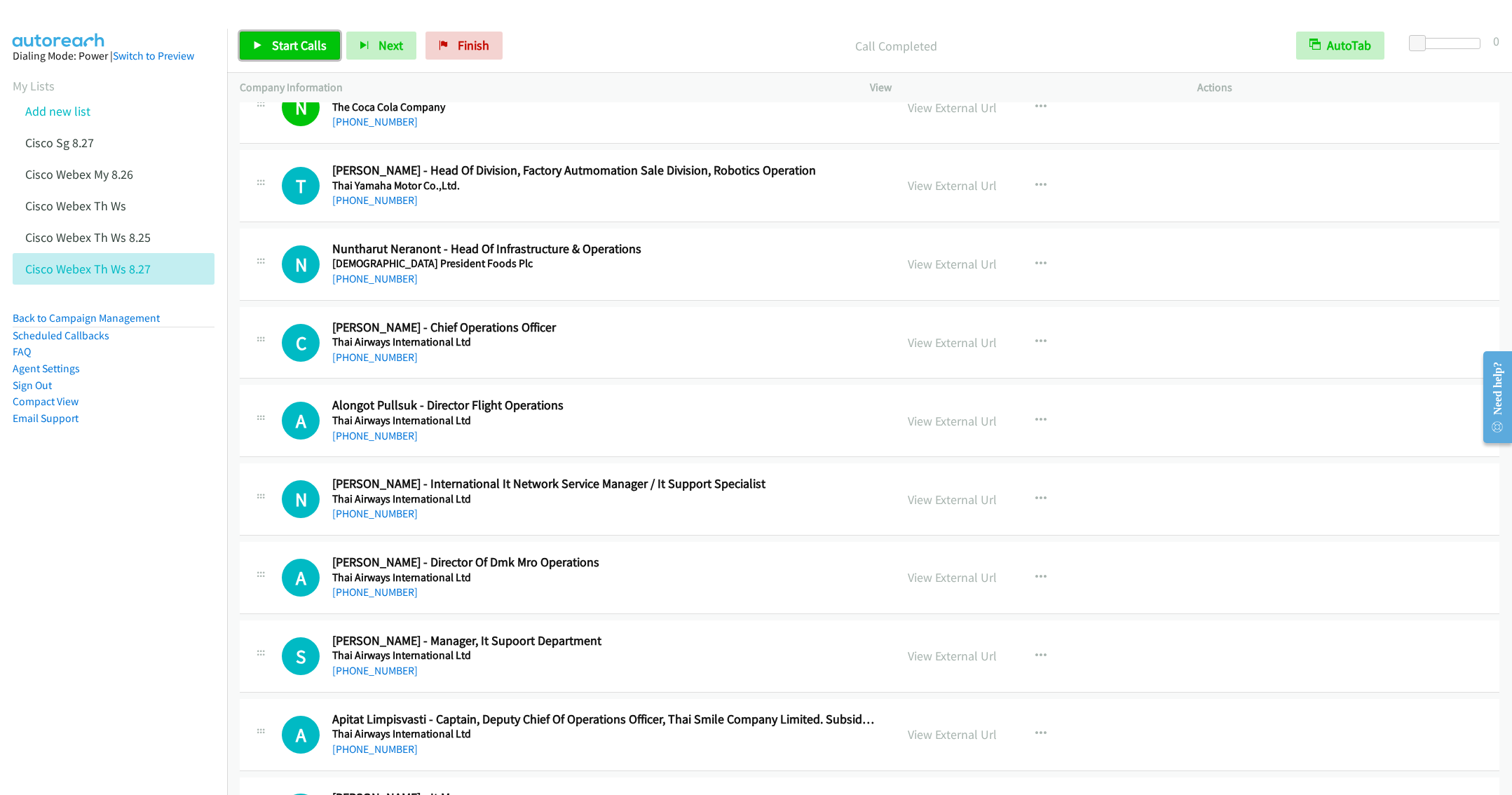
click at [285, 42] on span "Start Calls" at bounding box center [300, 45] width 55 height 16
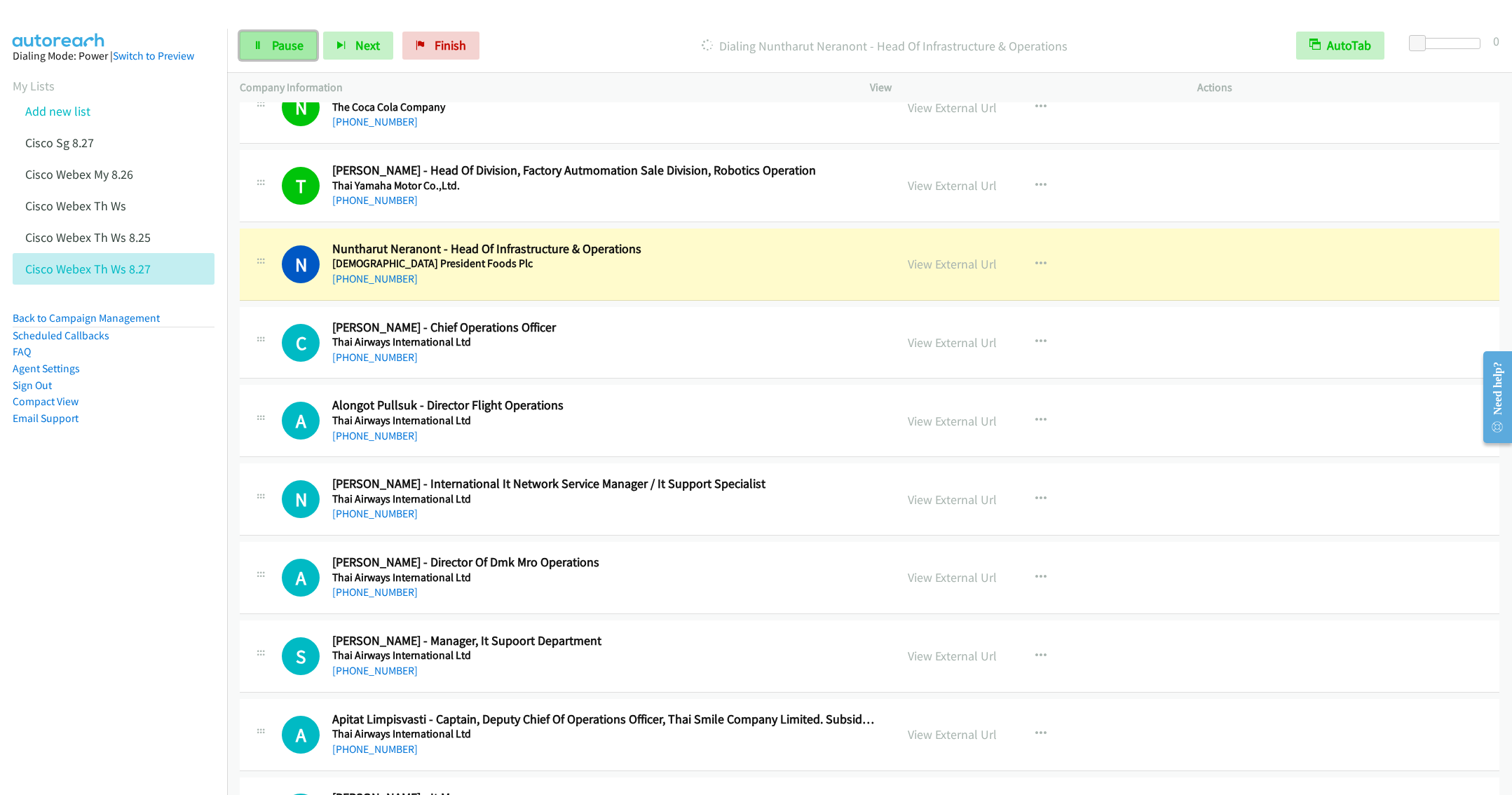
click at [280, 47] on span "Pause" at bounding box center [288, 45] width 31 height 16
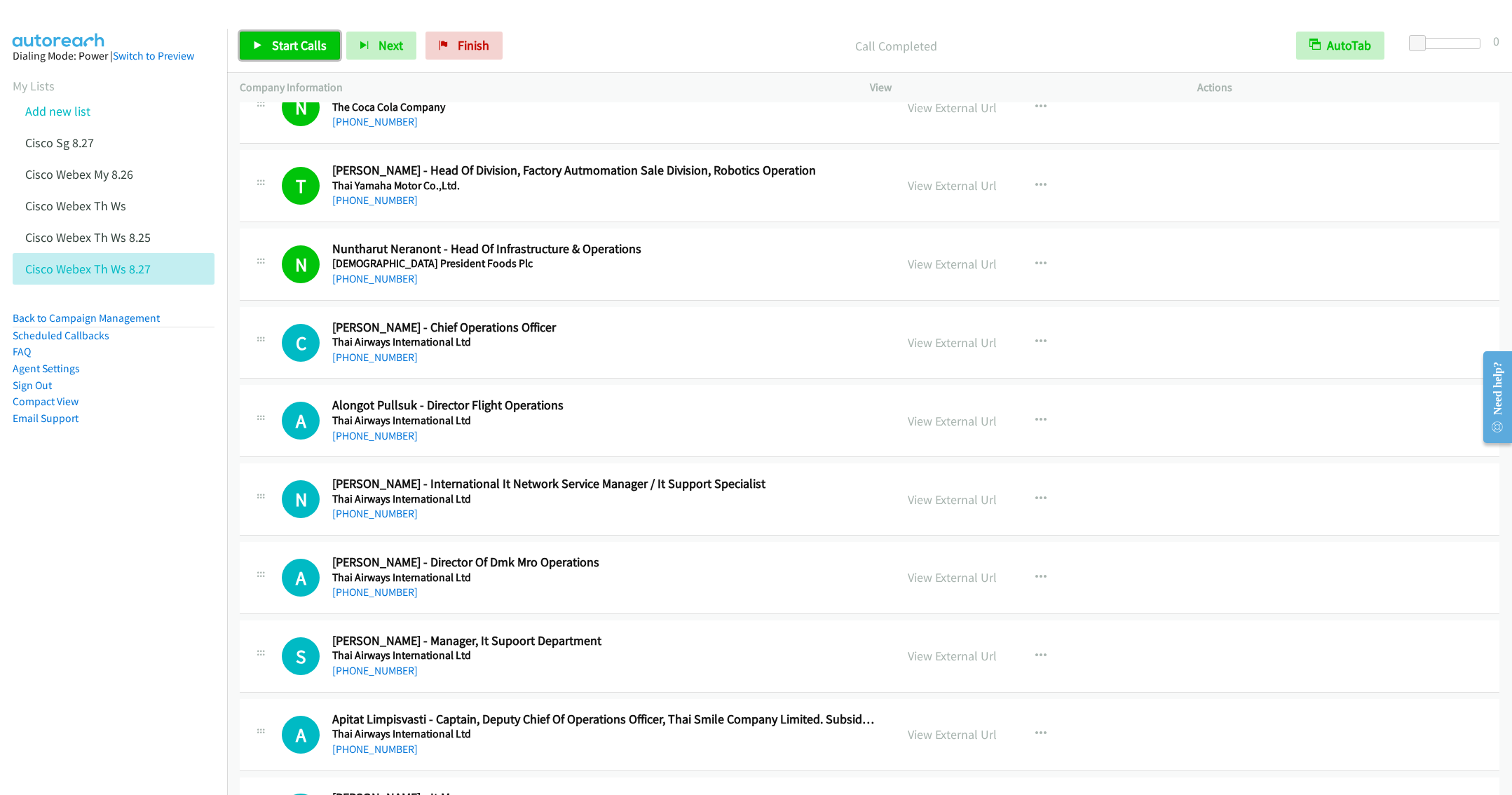
click at [288, 45] on span "Start Calls" at bounding box center [300, 45] width 55 height 16
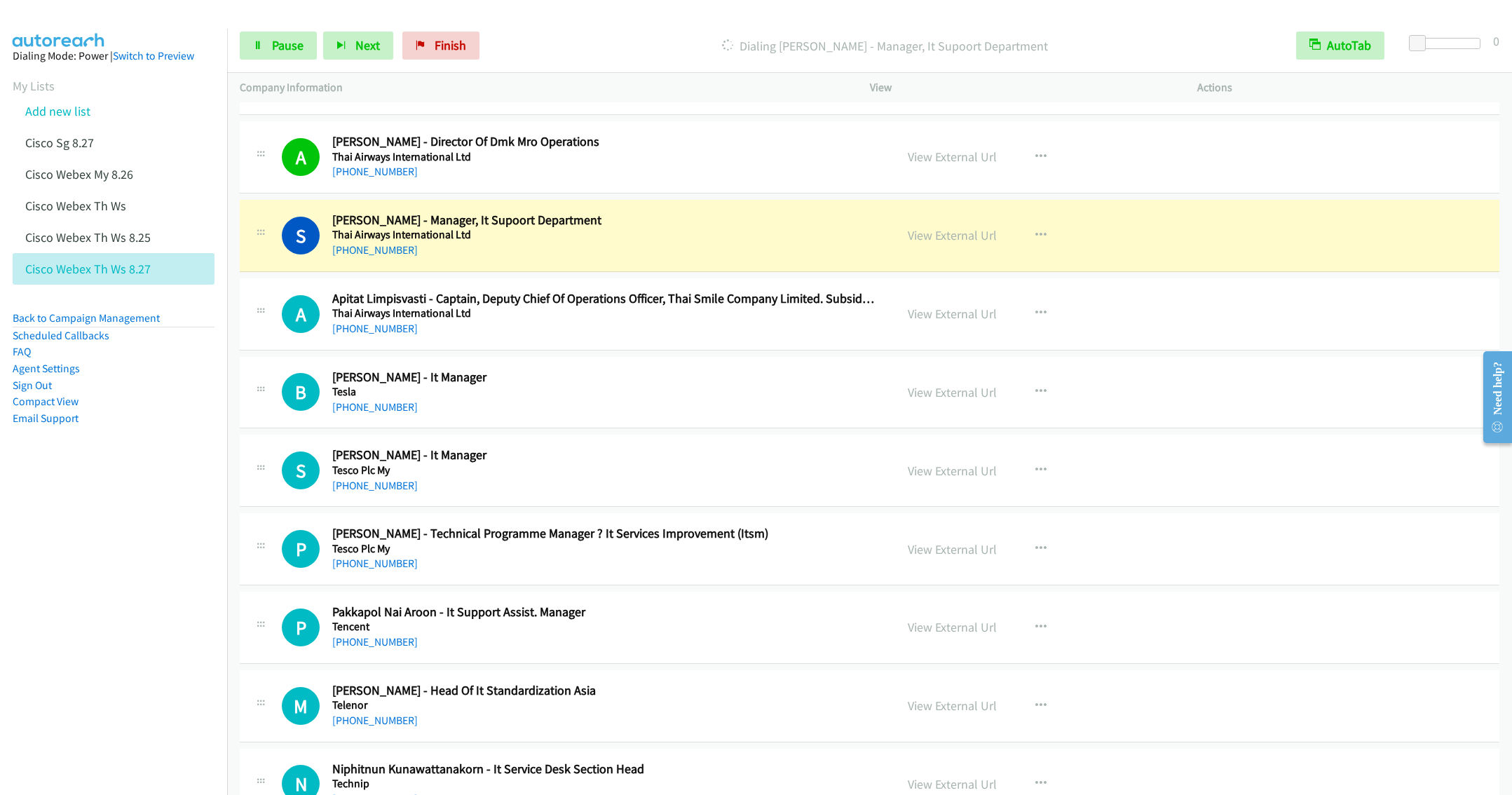
scroll to position [6126, 0]
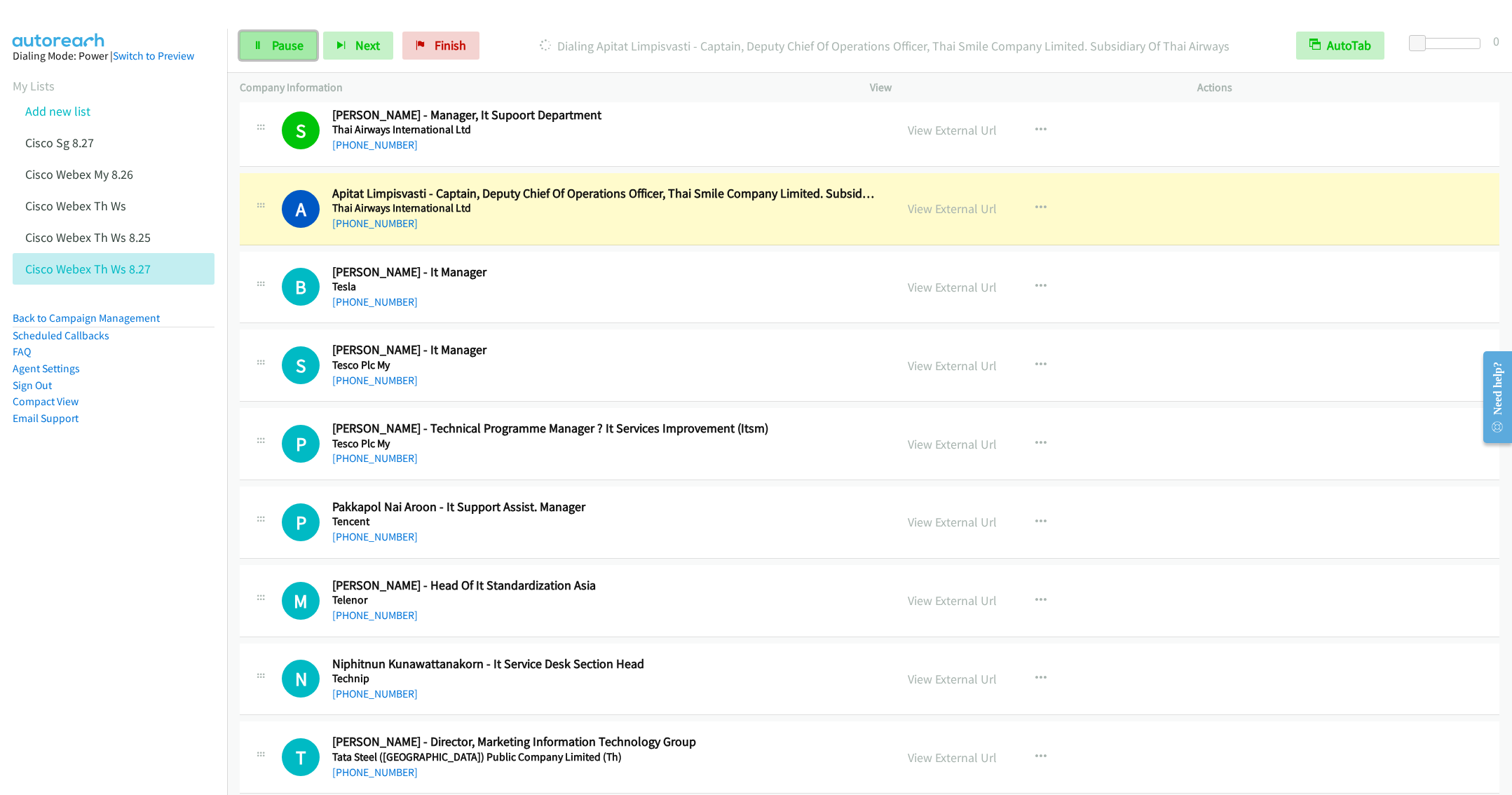
click at [267, 46] on link "Pause" at bounding box center [278, 45] width 77 height 28
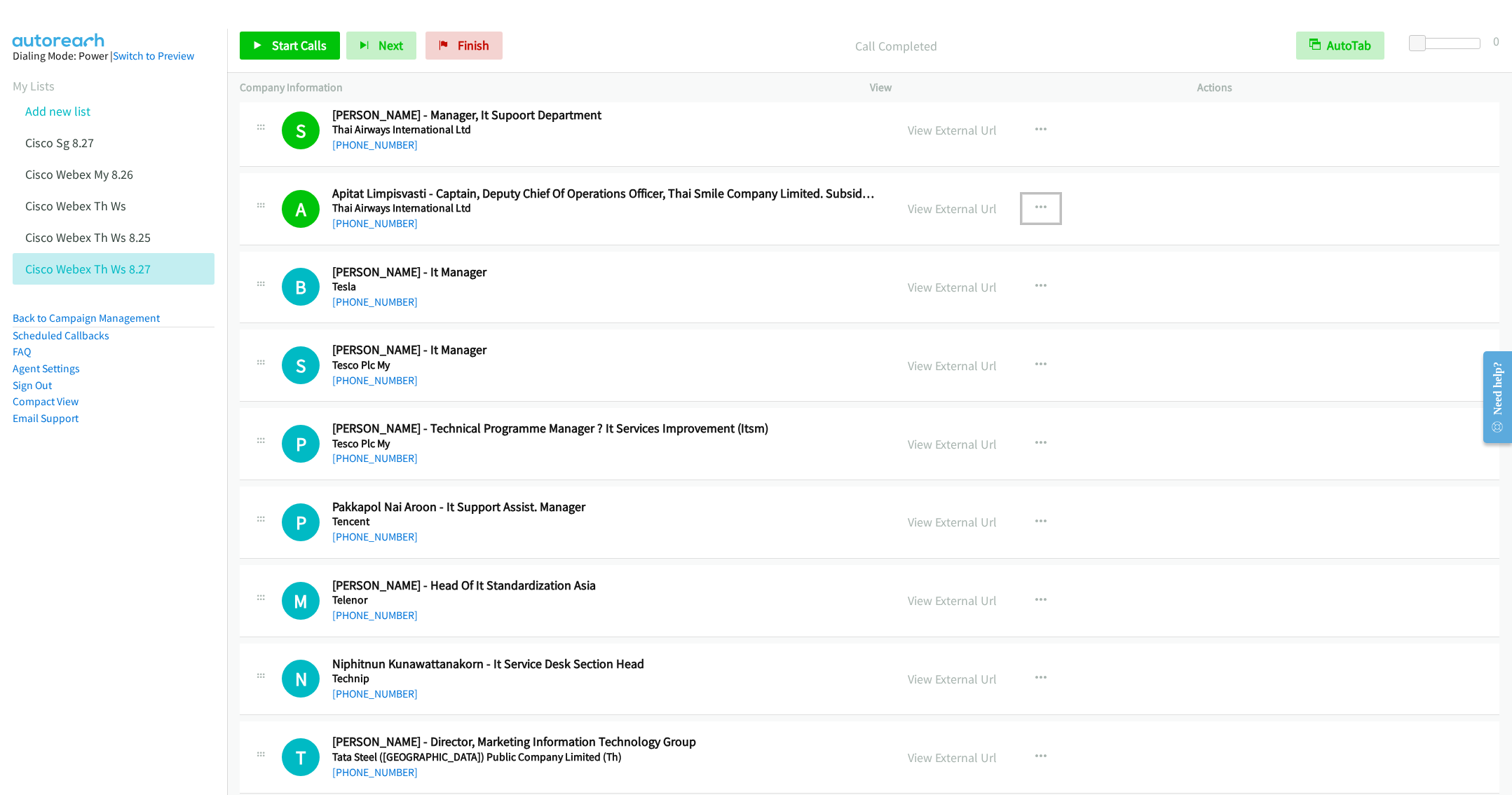
click at [1039, 222] on button "button" at bounding box center [1041, 208] width 38 height 28
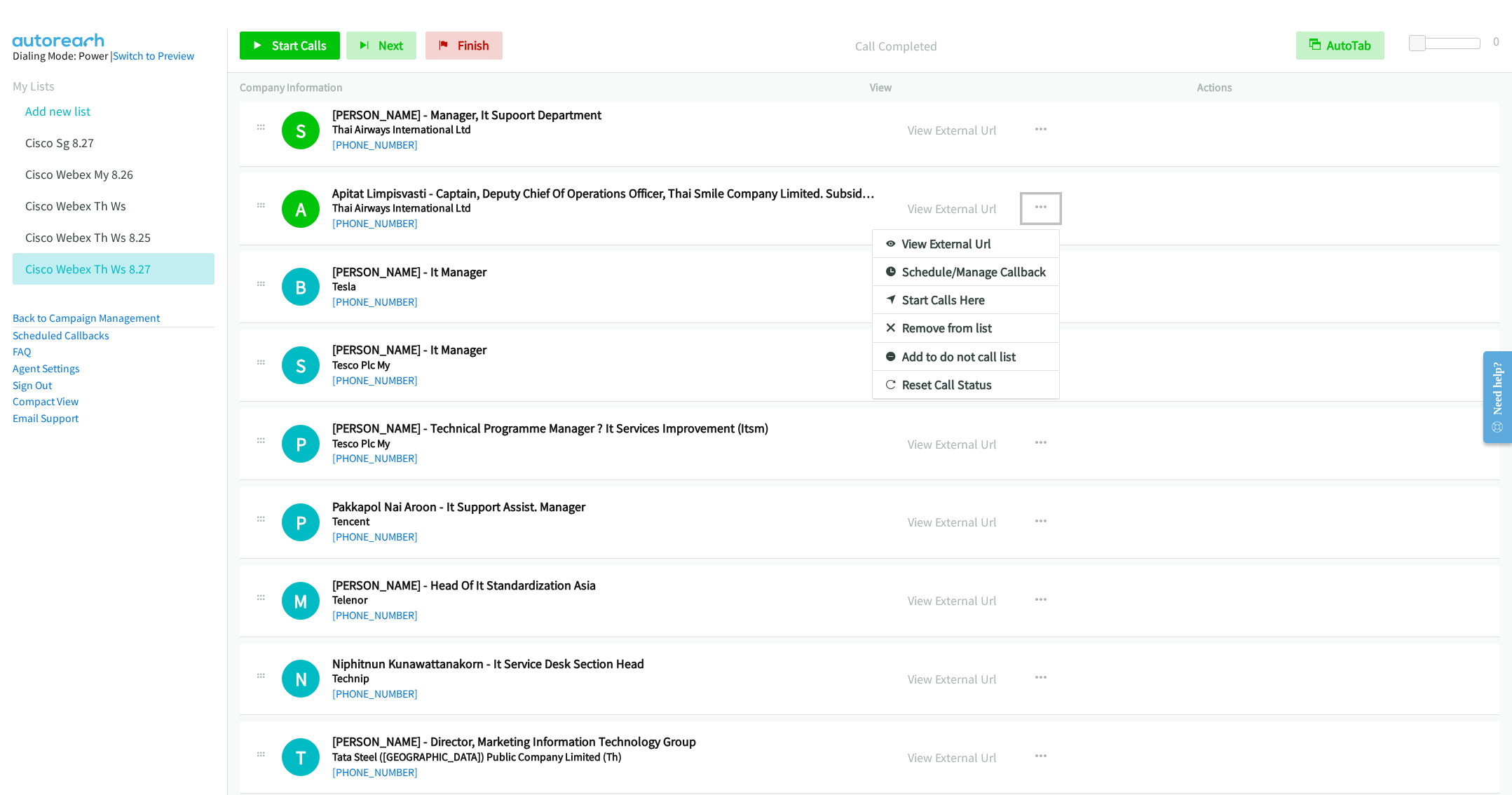
click at [945, 342] on link "Remove from list" at bounding box center [966, 328] width 187 height 28
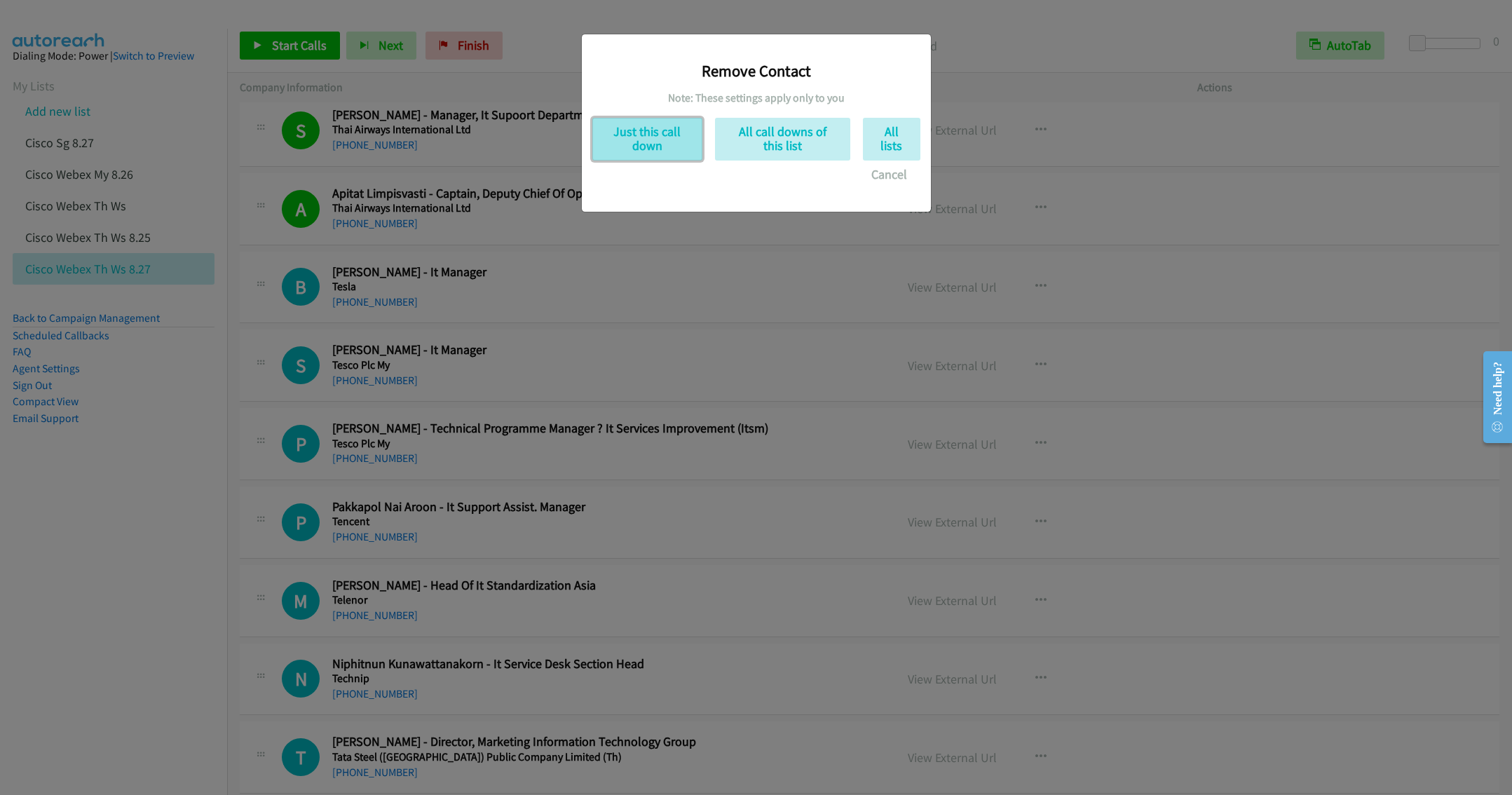
click at [637, 158] on button "Just this call down" at bounding box center [647, 139] width 110 height 43
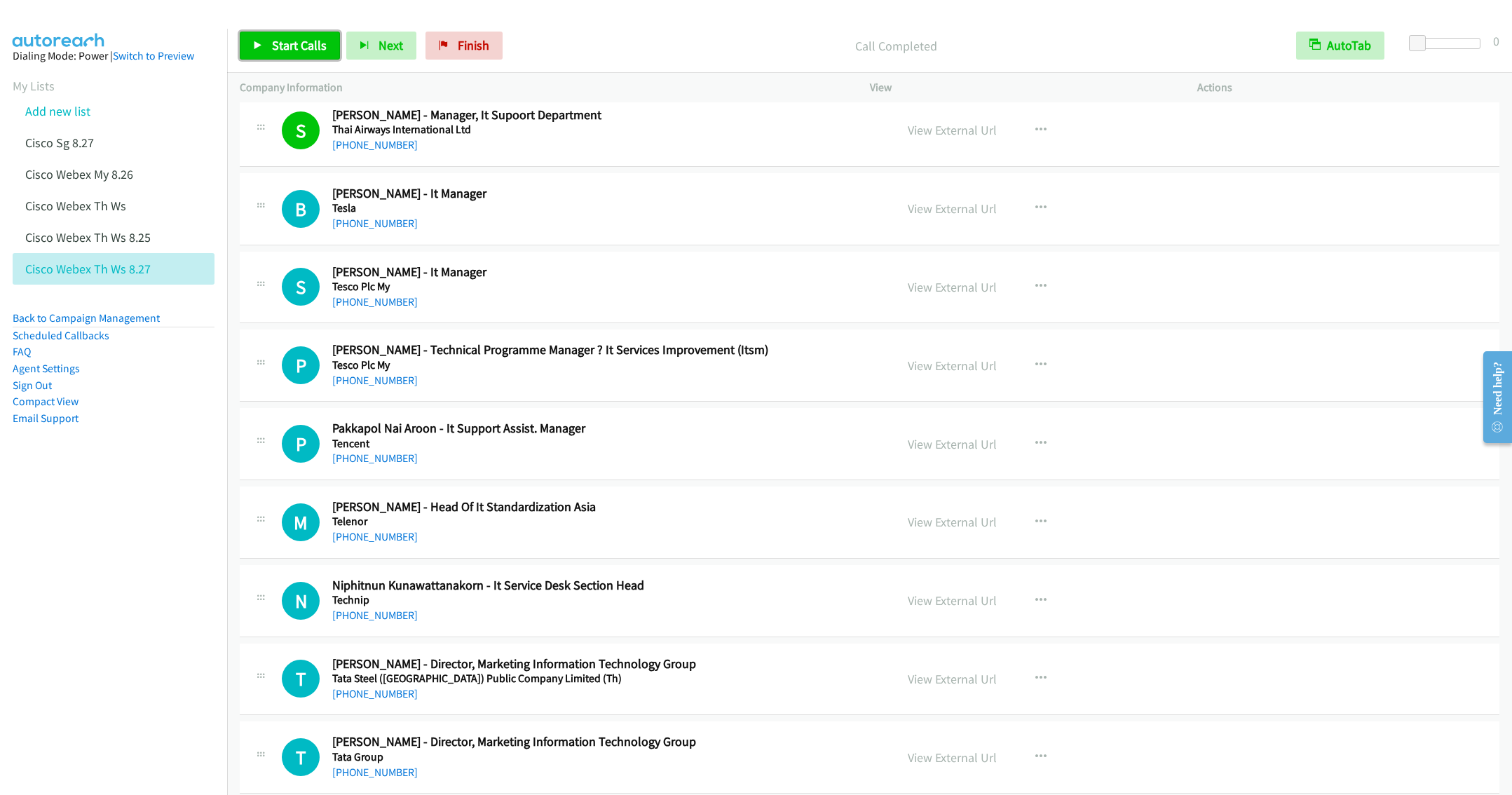
click at [290, 38] on span "Start Calls" at bounding box center [300, 45] width 55 height 16
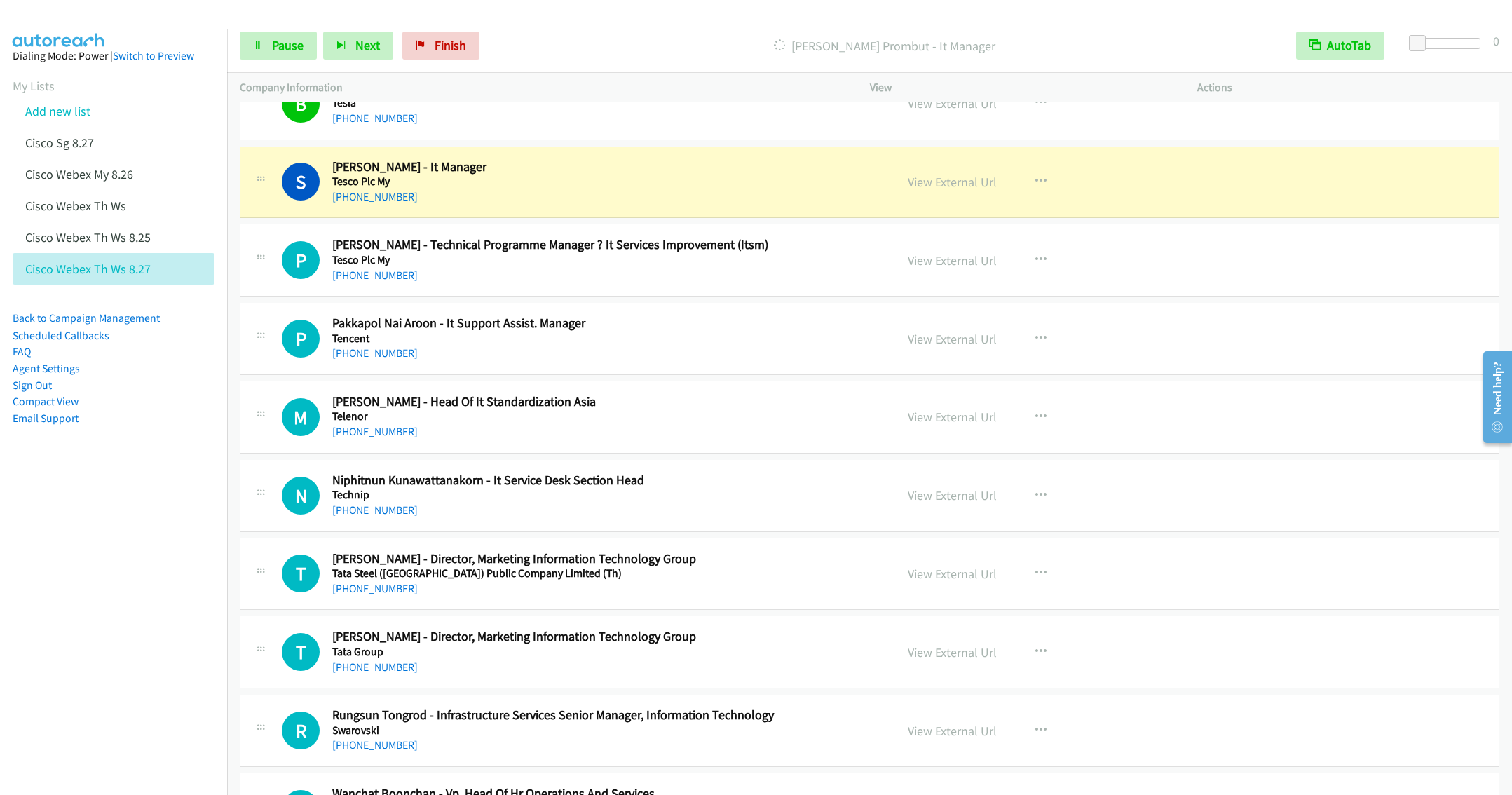
scroll to position [6337, 0]
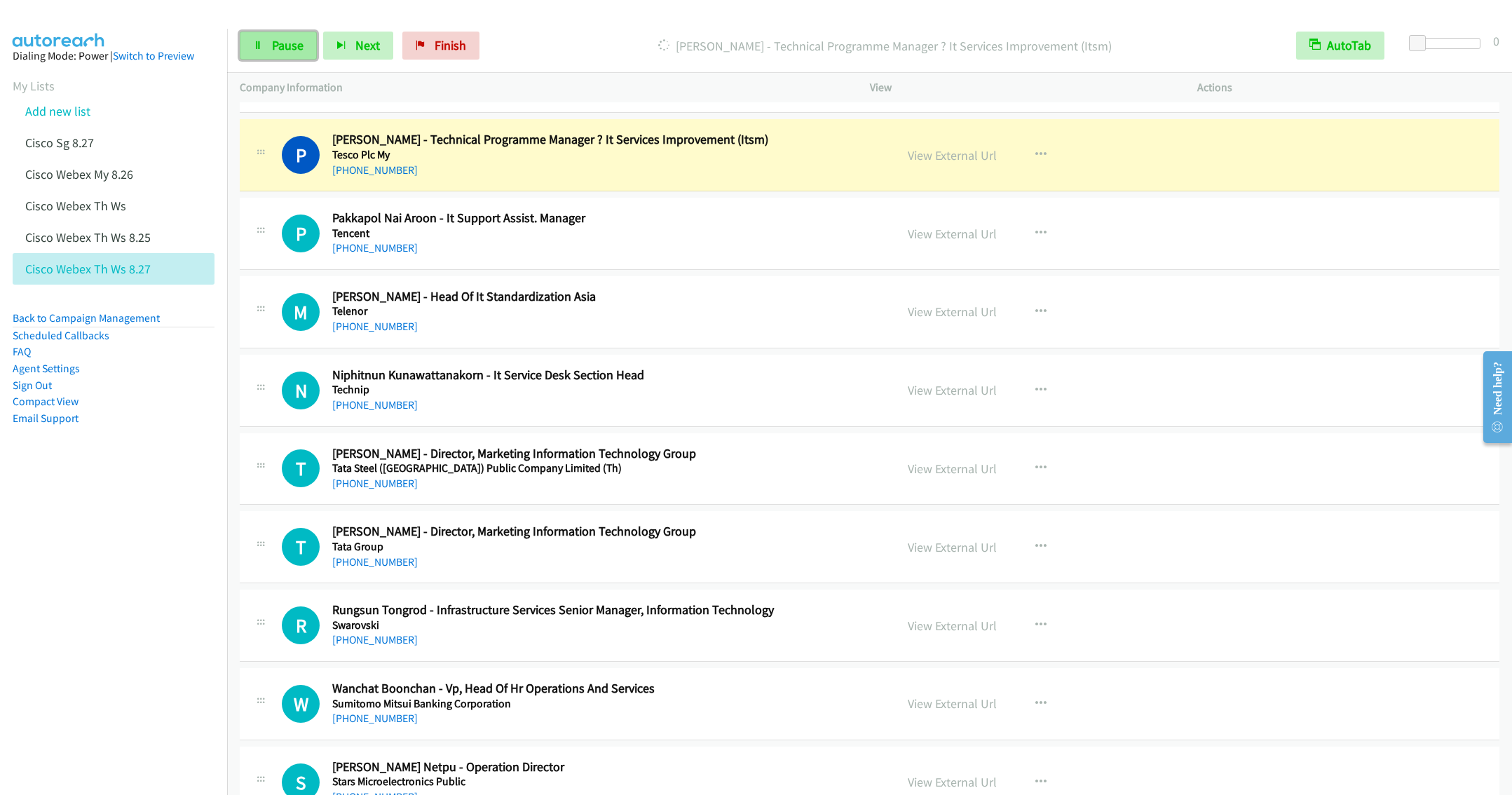
click at [282, 49] on span "Pause" at bounding box center [288, 45] width 31 height 16
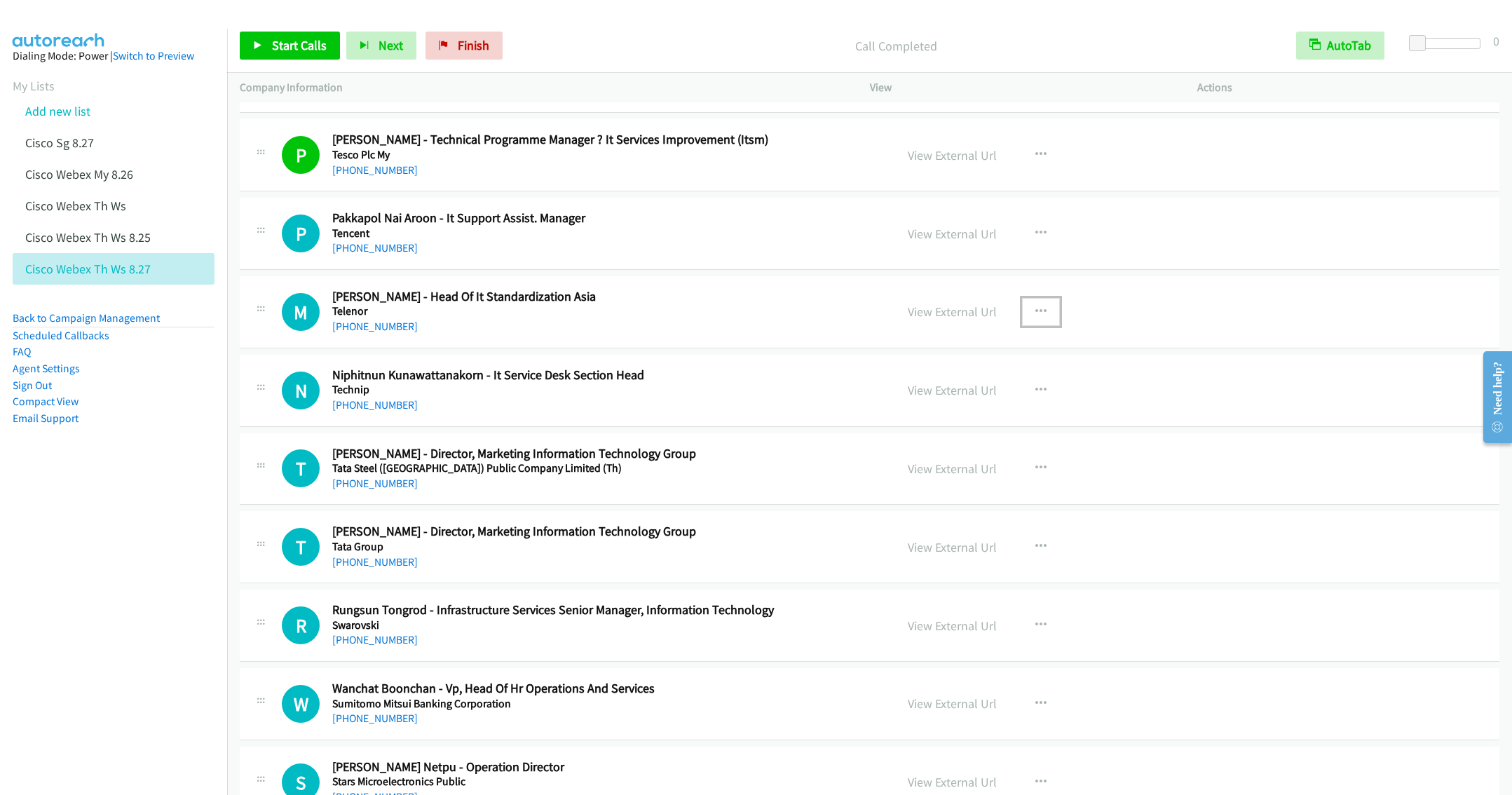
click at [1036, 318] on icon "button" at bounding box center [1041, 312] width 11 height 11
click at [940, 417] on link "Start Calls Here" at bounding box center [966, 403] width 187 height 28
click at [290, 42] on span "Start Calls" at bounding box center [300, 45] width 55 height 16
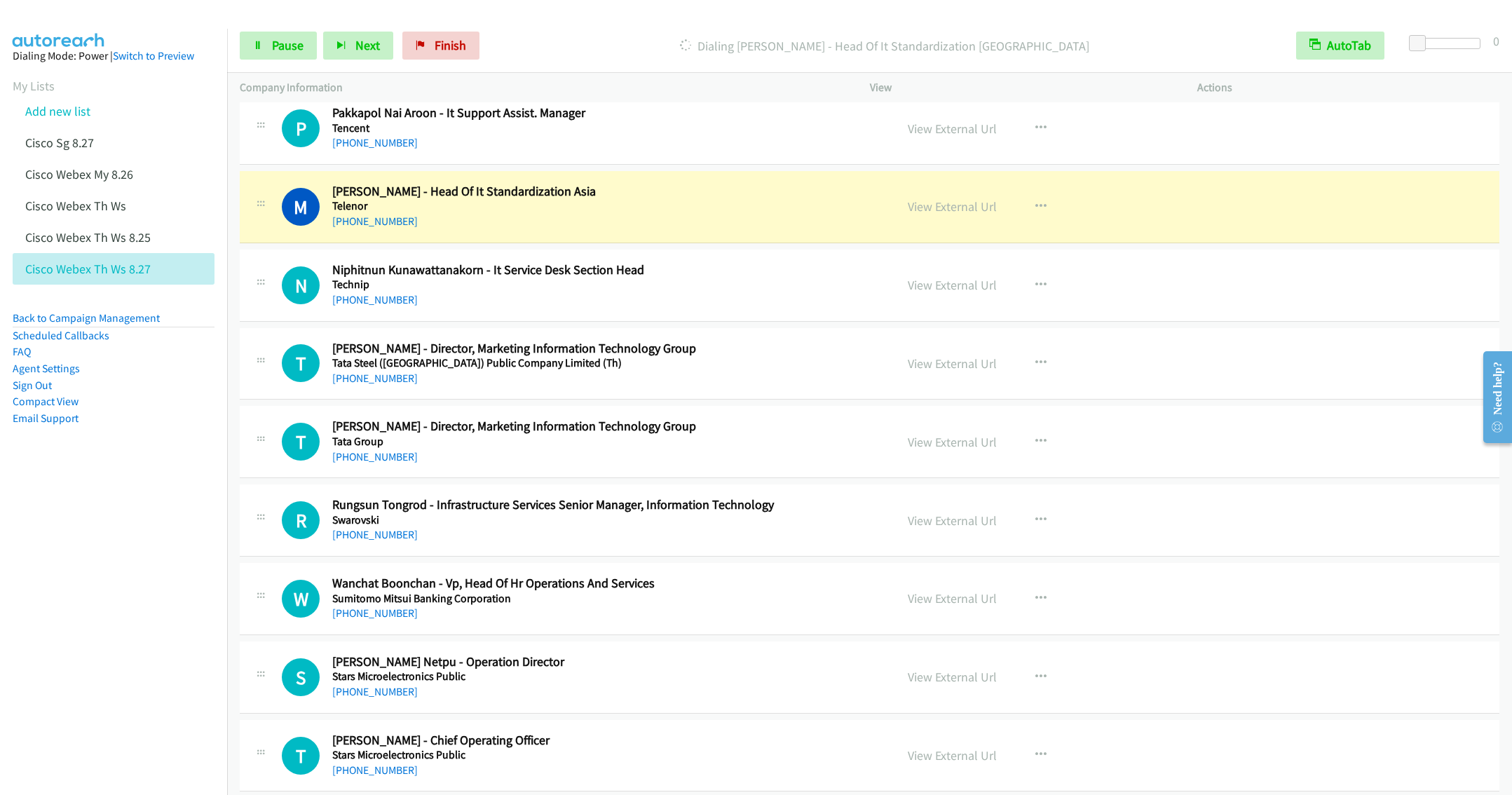
scroll to position [6547, 0]
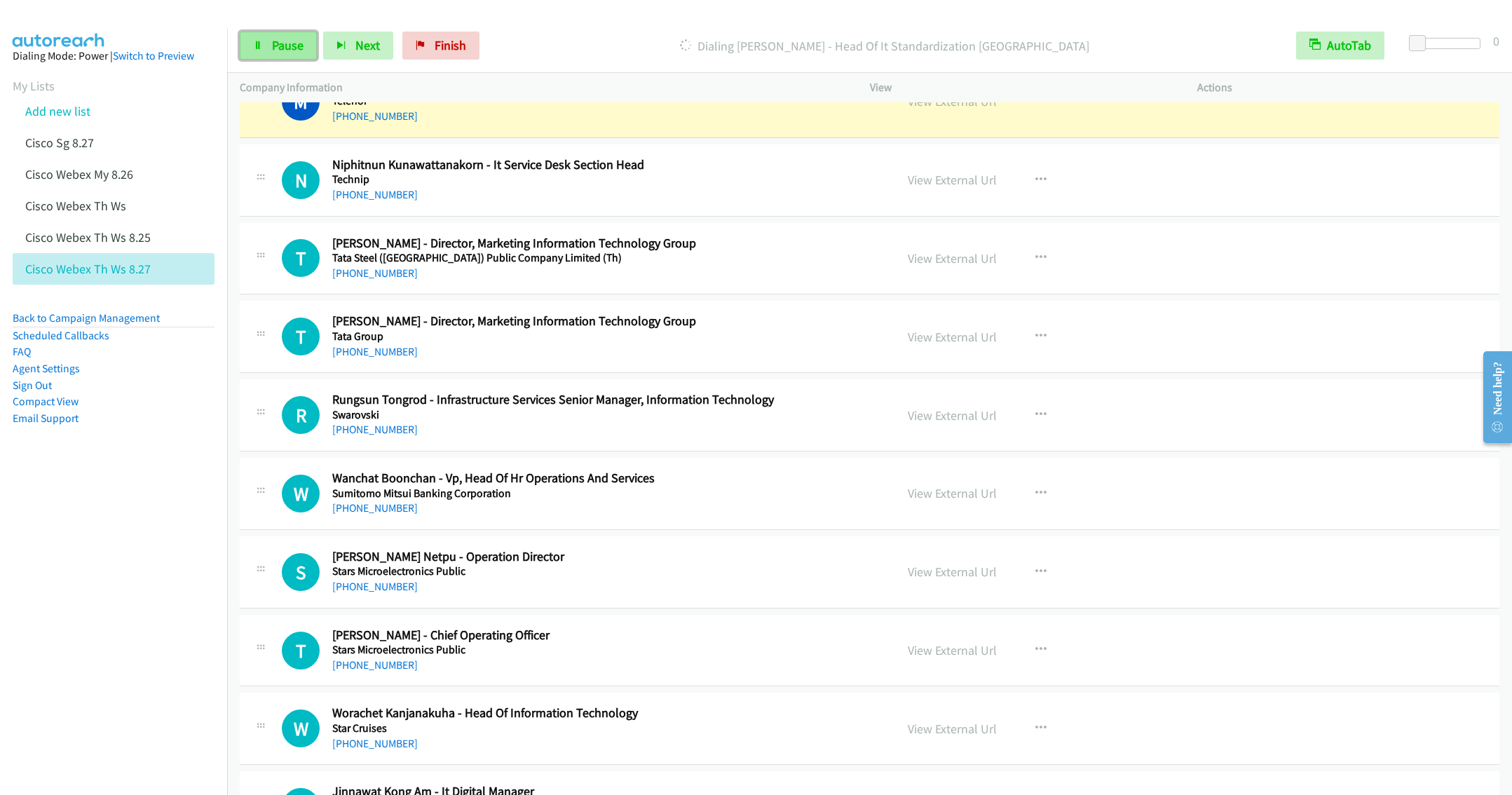
click at [277, 45] on span "Pause" at bounding box center [288, 45] width 31 height 16
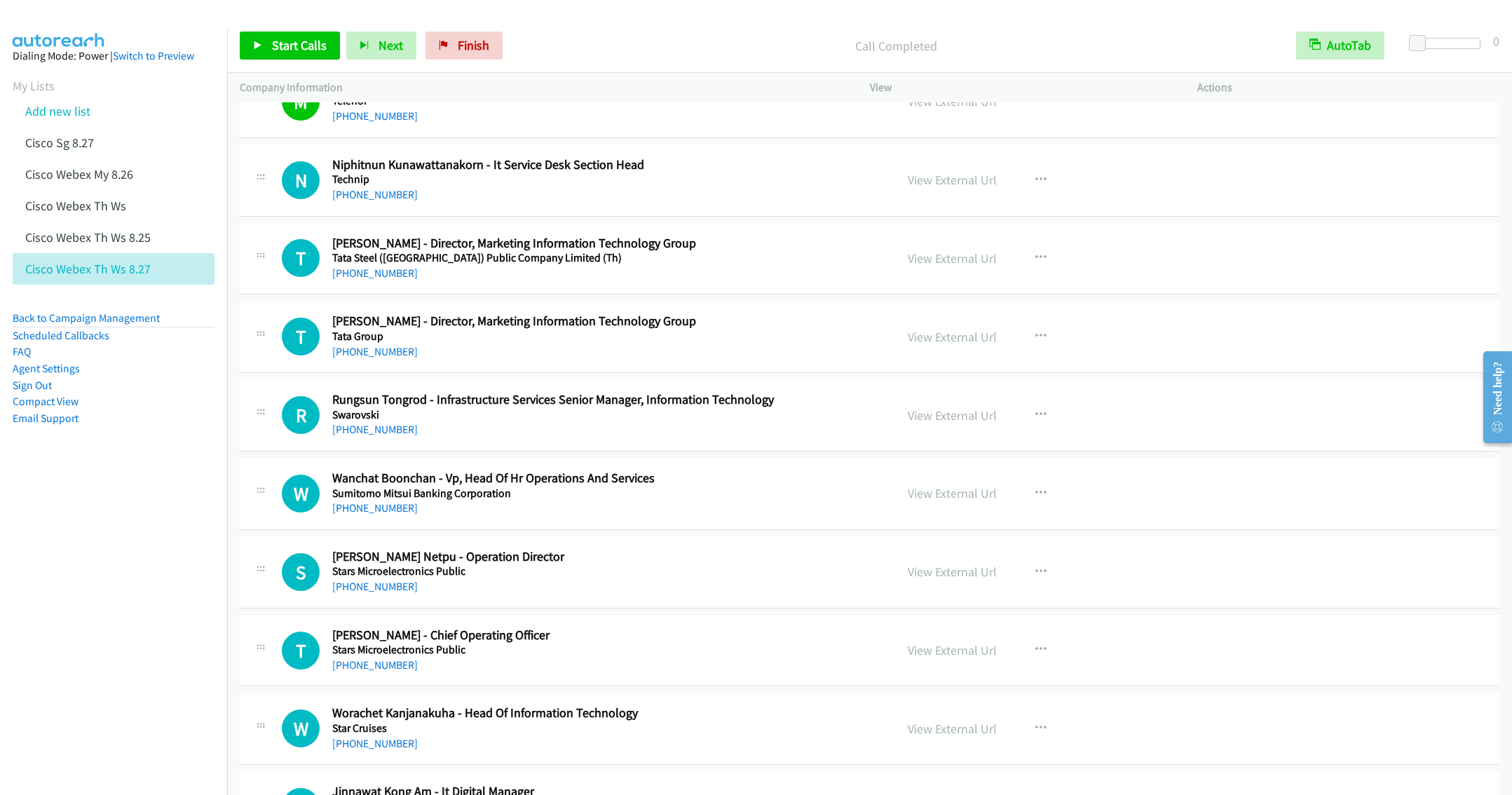
click at [564, 125] on div "+66 63 373 0842" at bounding box center [604, 116] width 543 height 17
click at [282, 41] on span "Start Calls" at bounding box center [300, 45] width 55 height 16
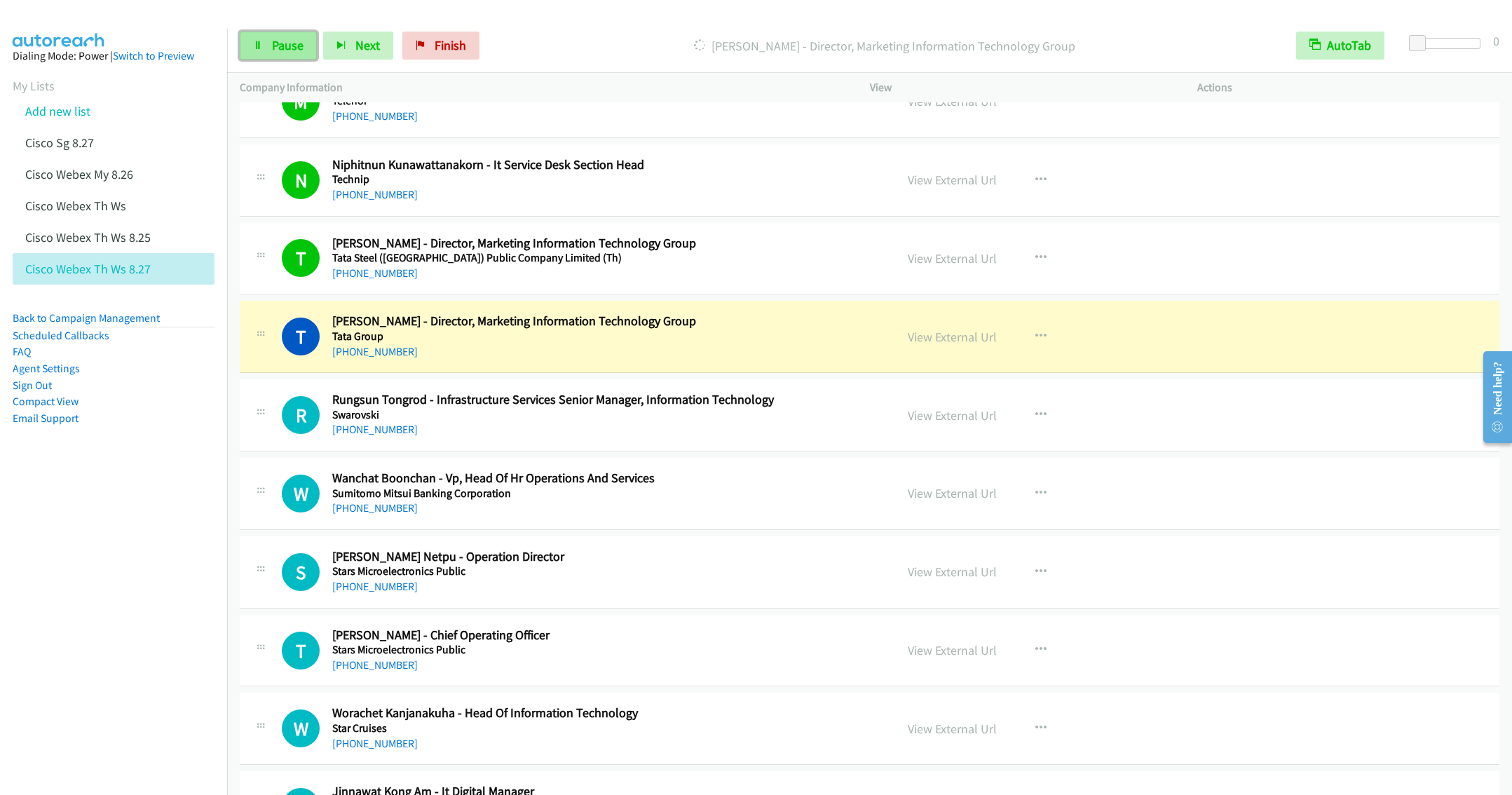
click at [276, 42] on span "Pause" at bounding box center [288, 45] width 31 height 16
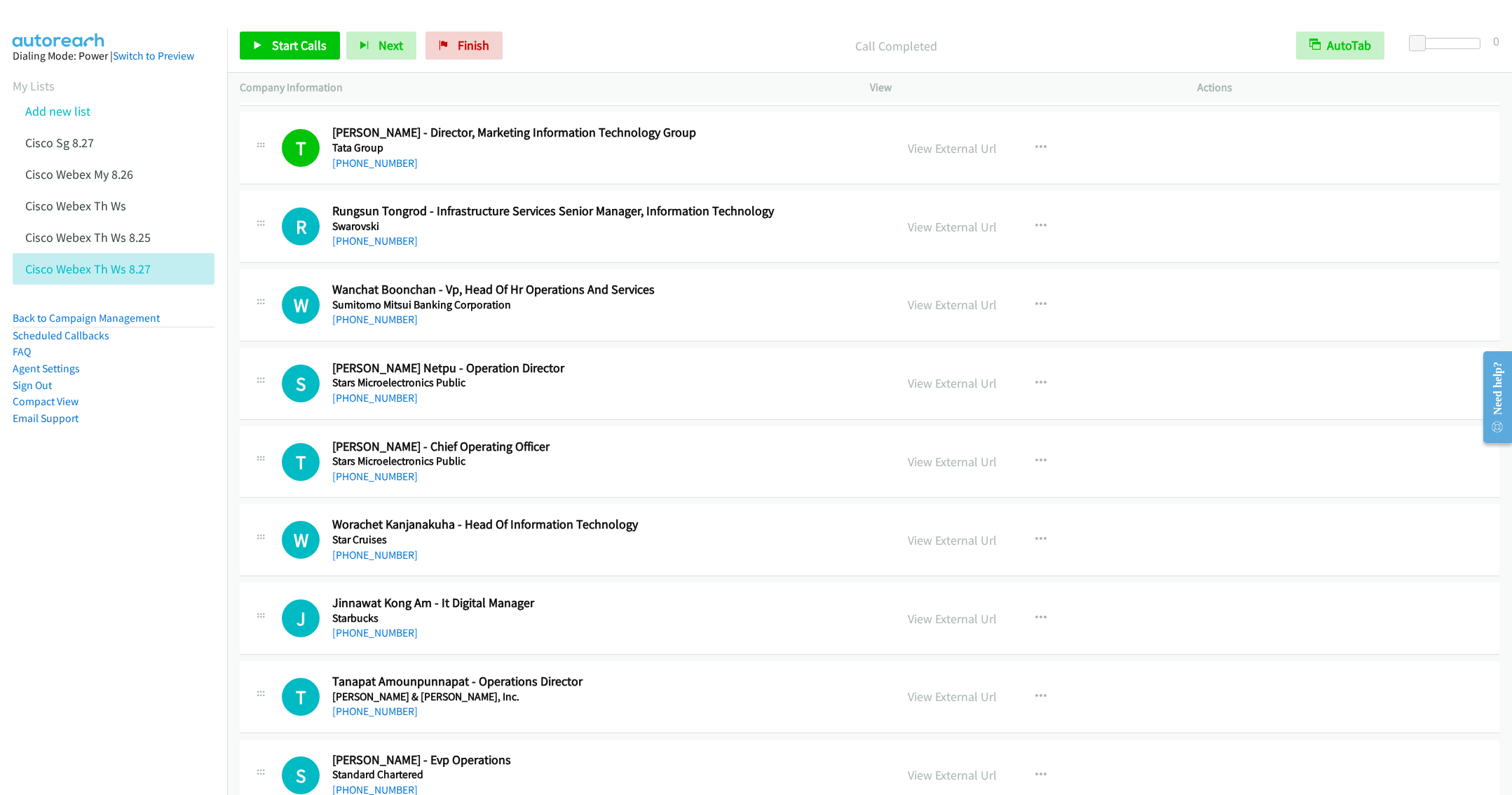
scroll to position [6758, 0]
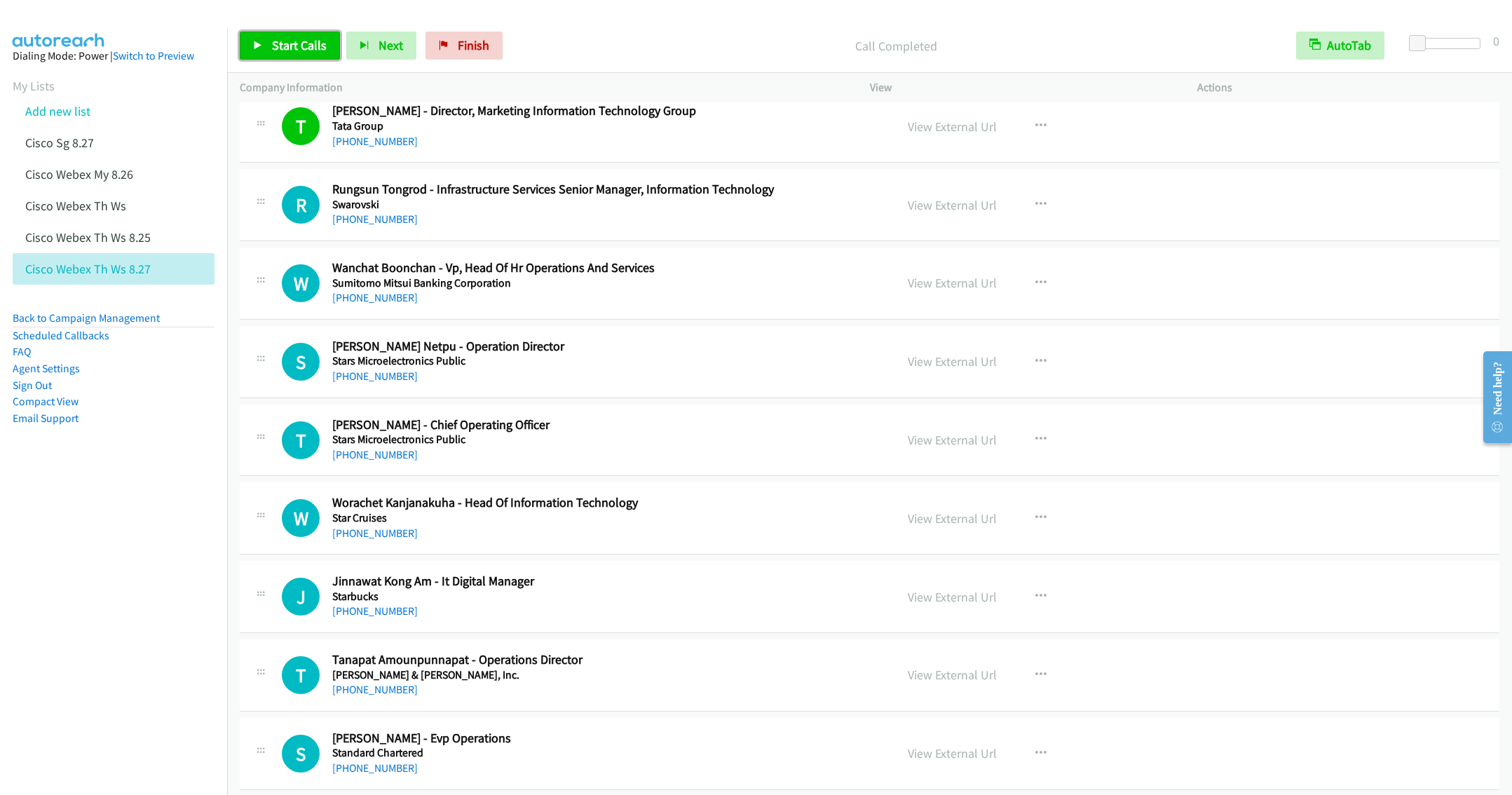
click at [284, 43] on span "Start Calls" at bounding box center [300, 45] width 55 height 16
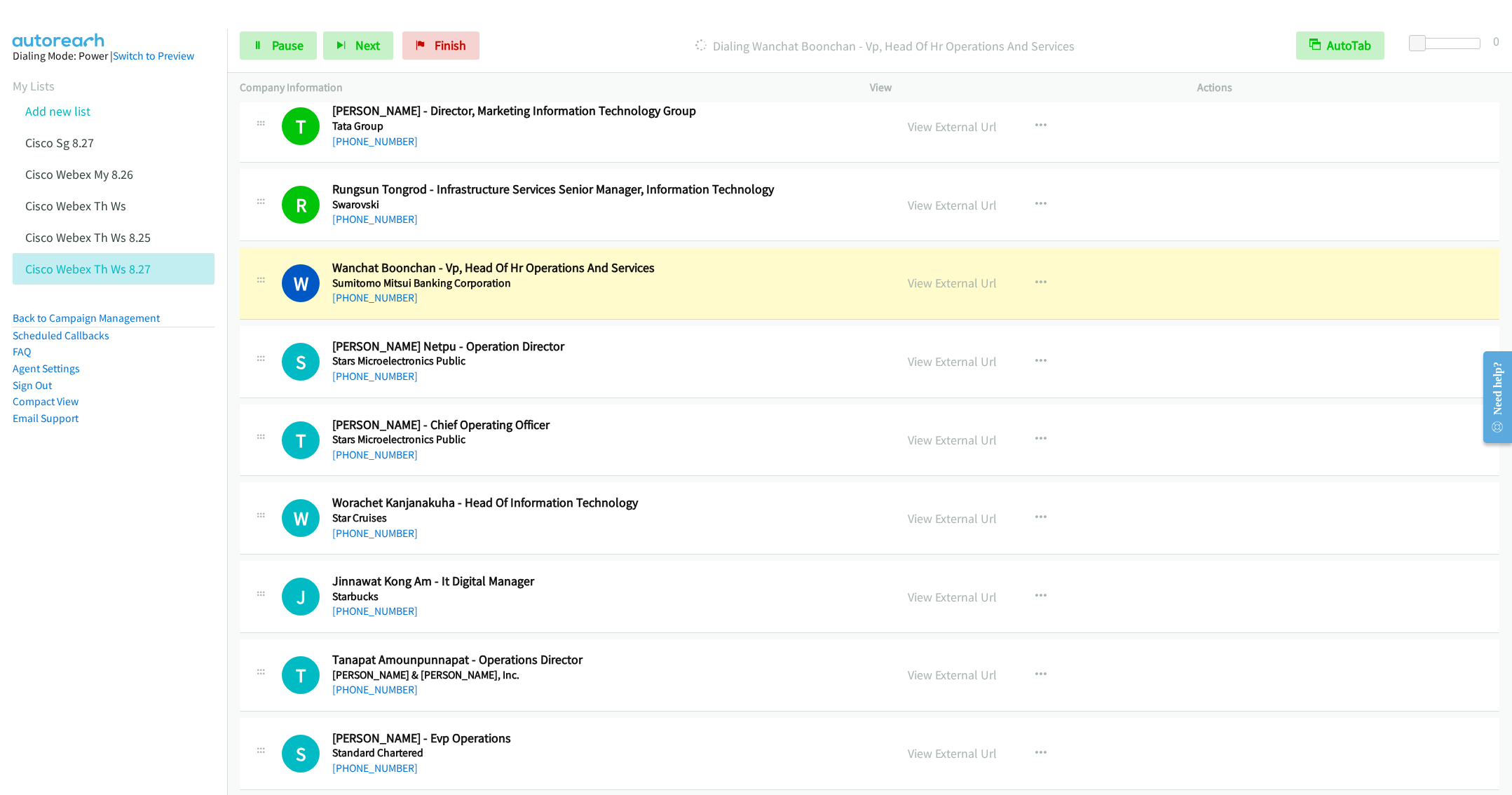
scroll to position [6863, 0]
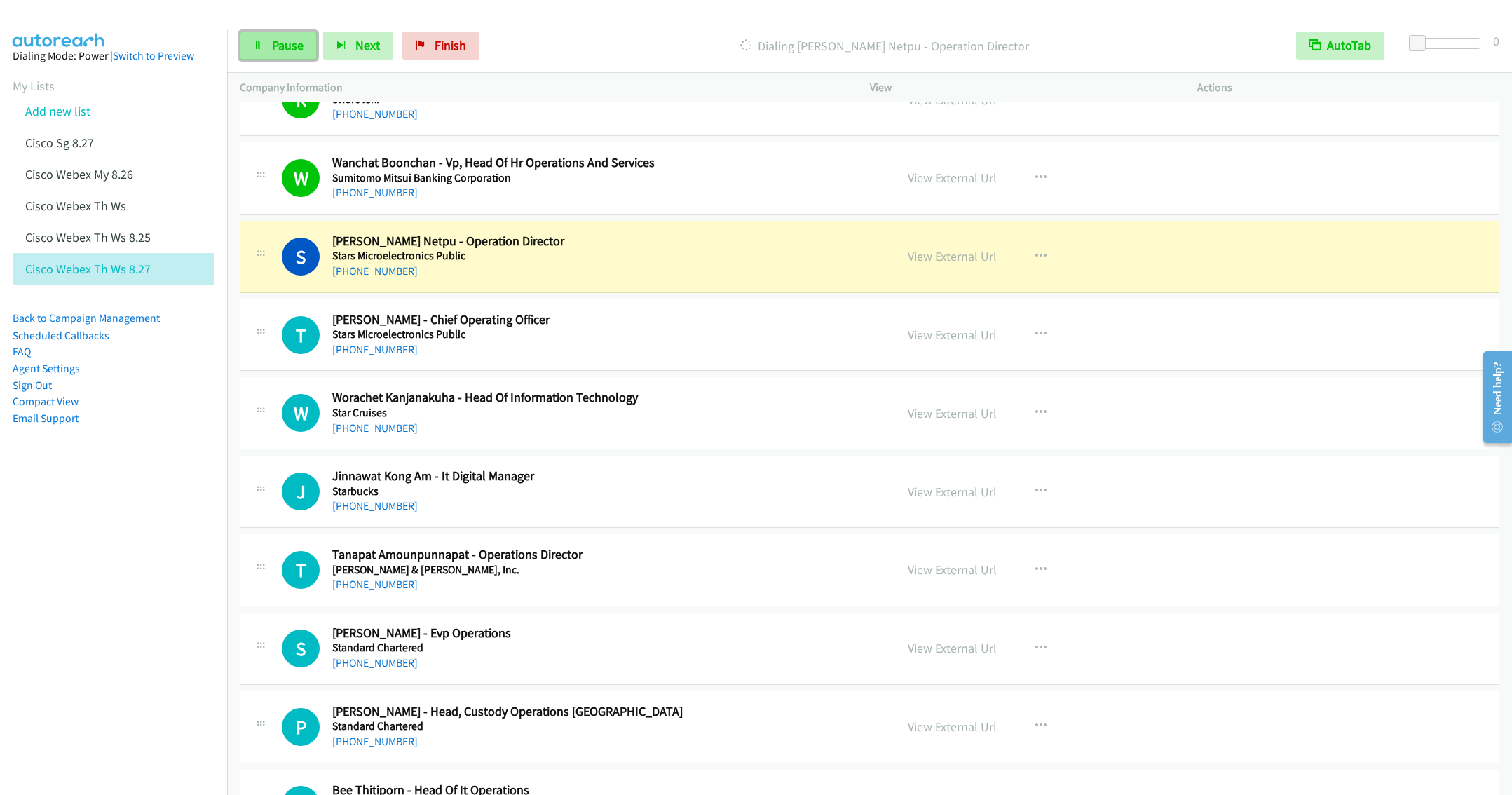
click at [276, 49] on span "Pause" at bounding box center [288, 45] width 31 height 16
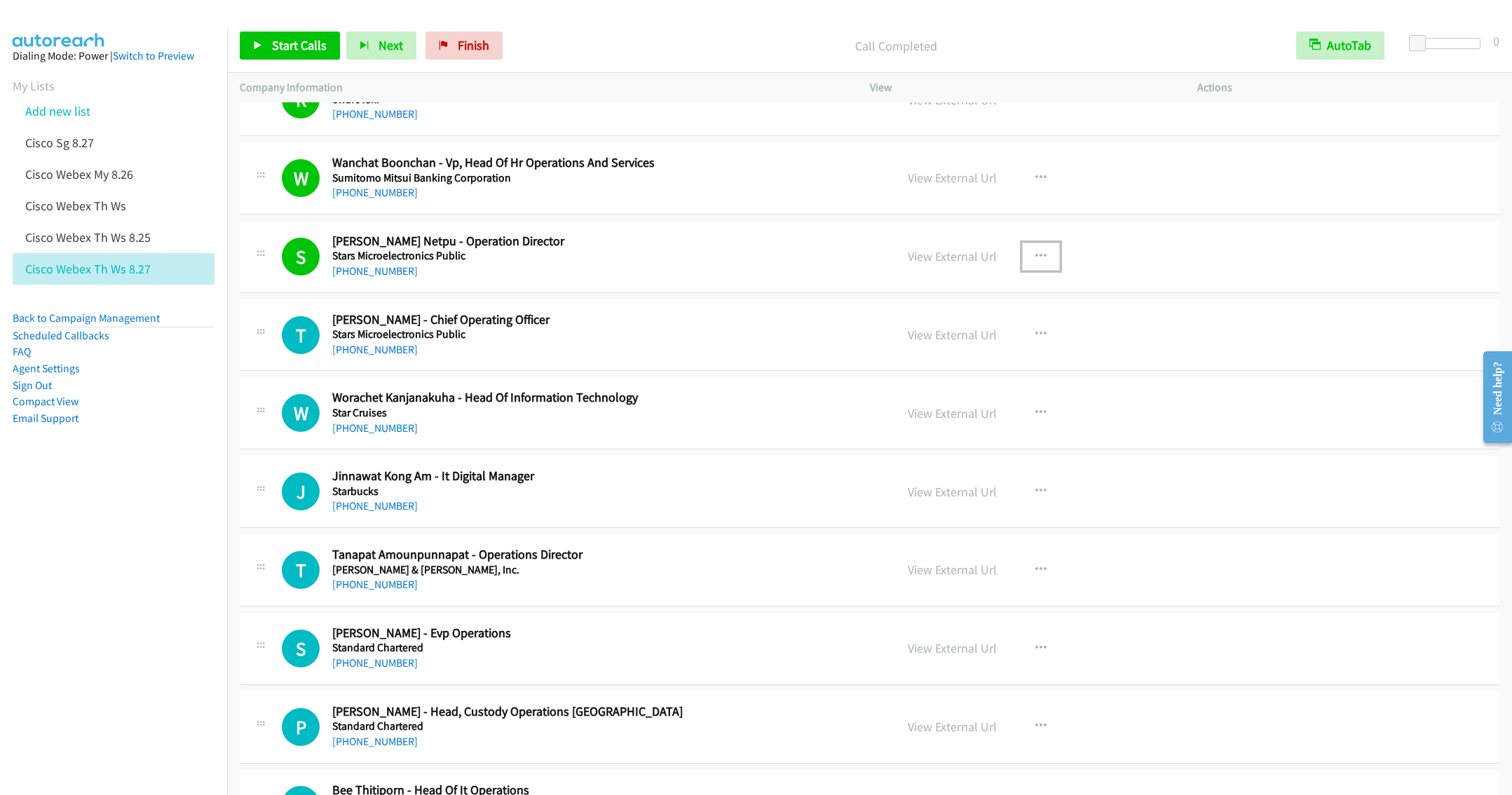
click at [1035, 271] on button "button" at bounding box center [1041, 257] width 38 height 28
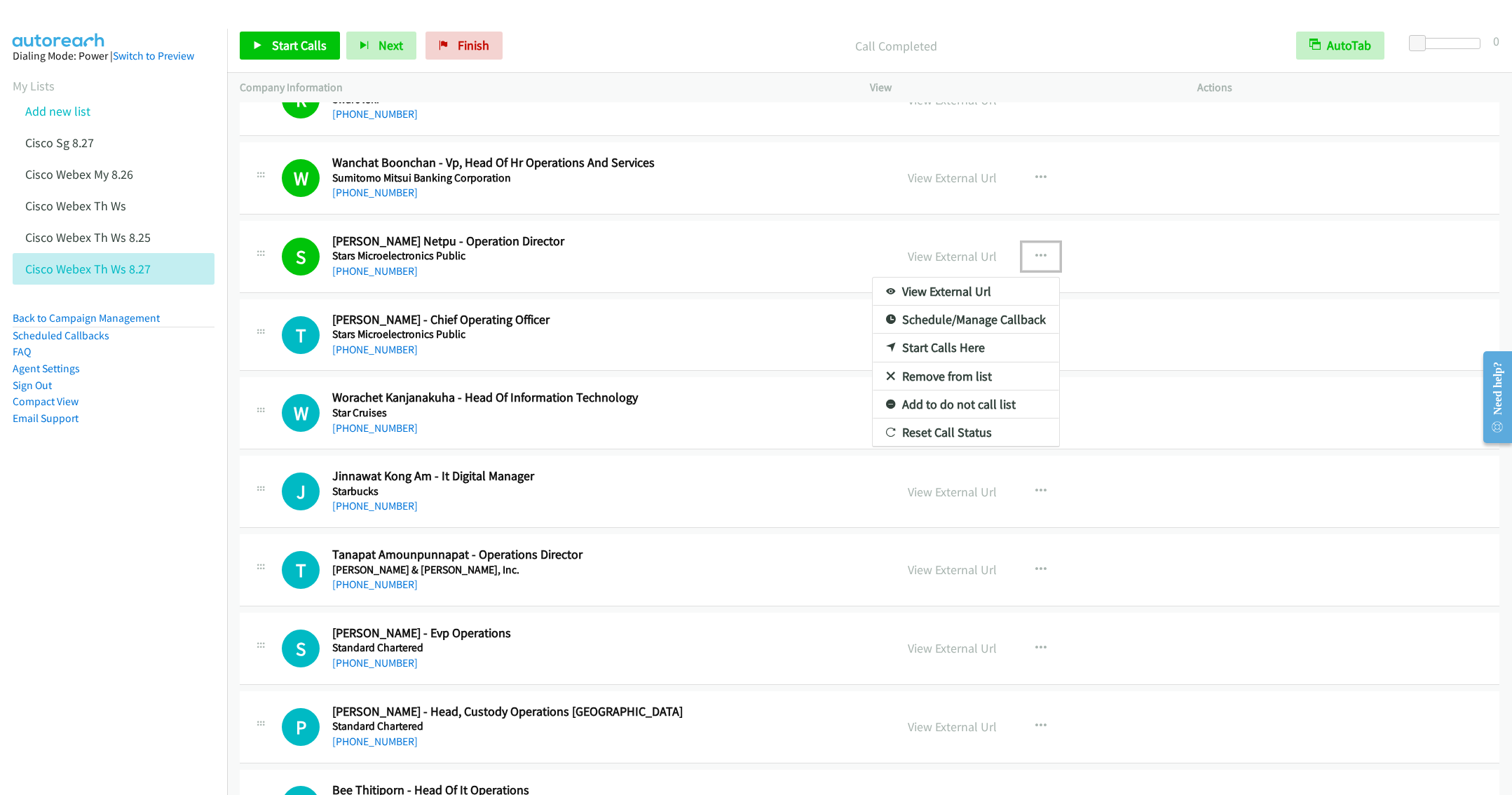
click at [934, 390] on link "Remove from list" at bounding box center [966, 376] width 187 height 28
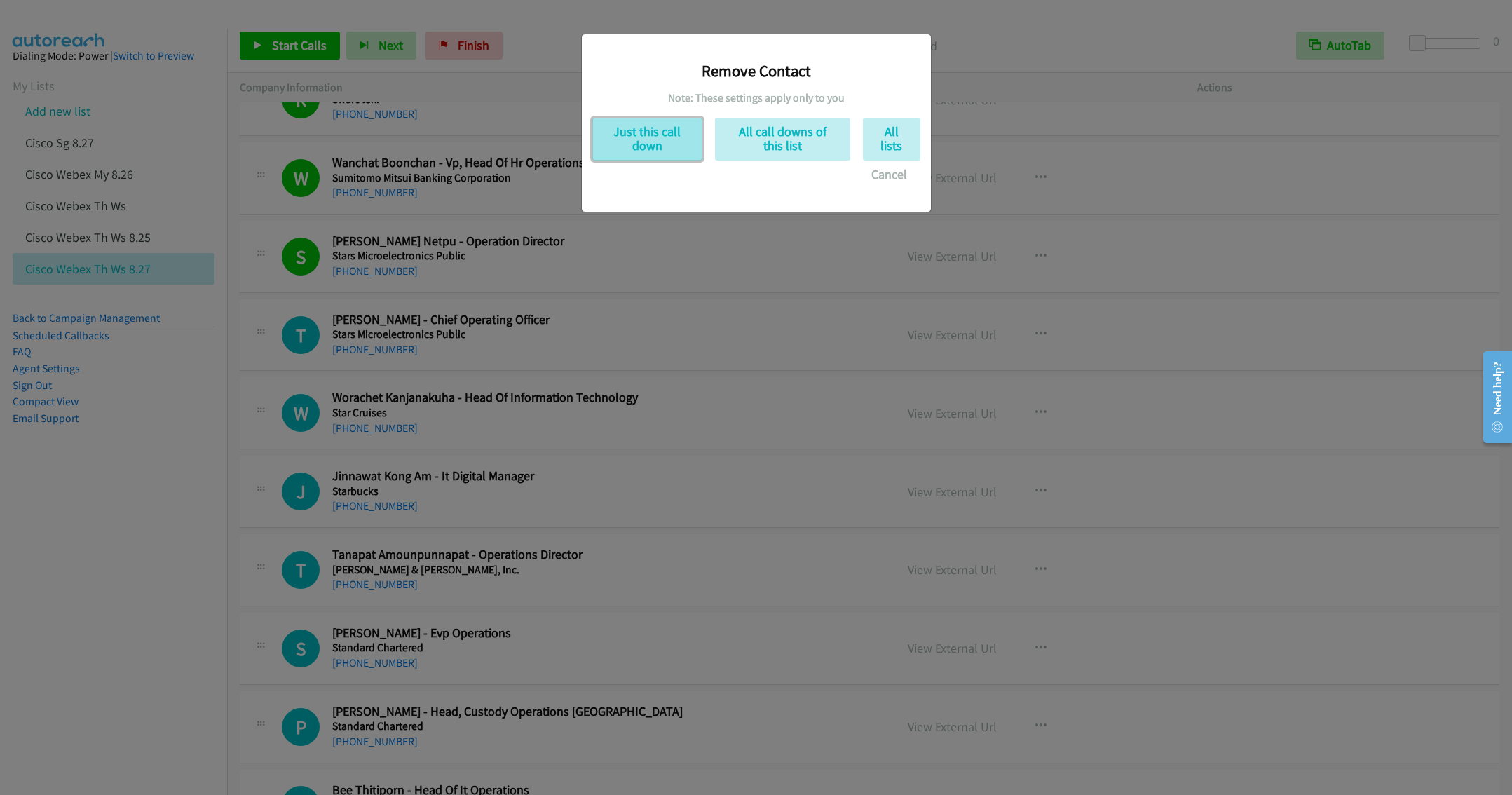
click at [644, 145] on button "Just this call down" at bounding box center [647, 139] width 110 height 43
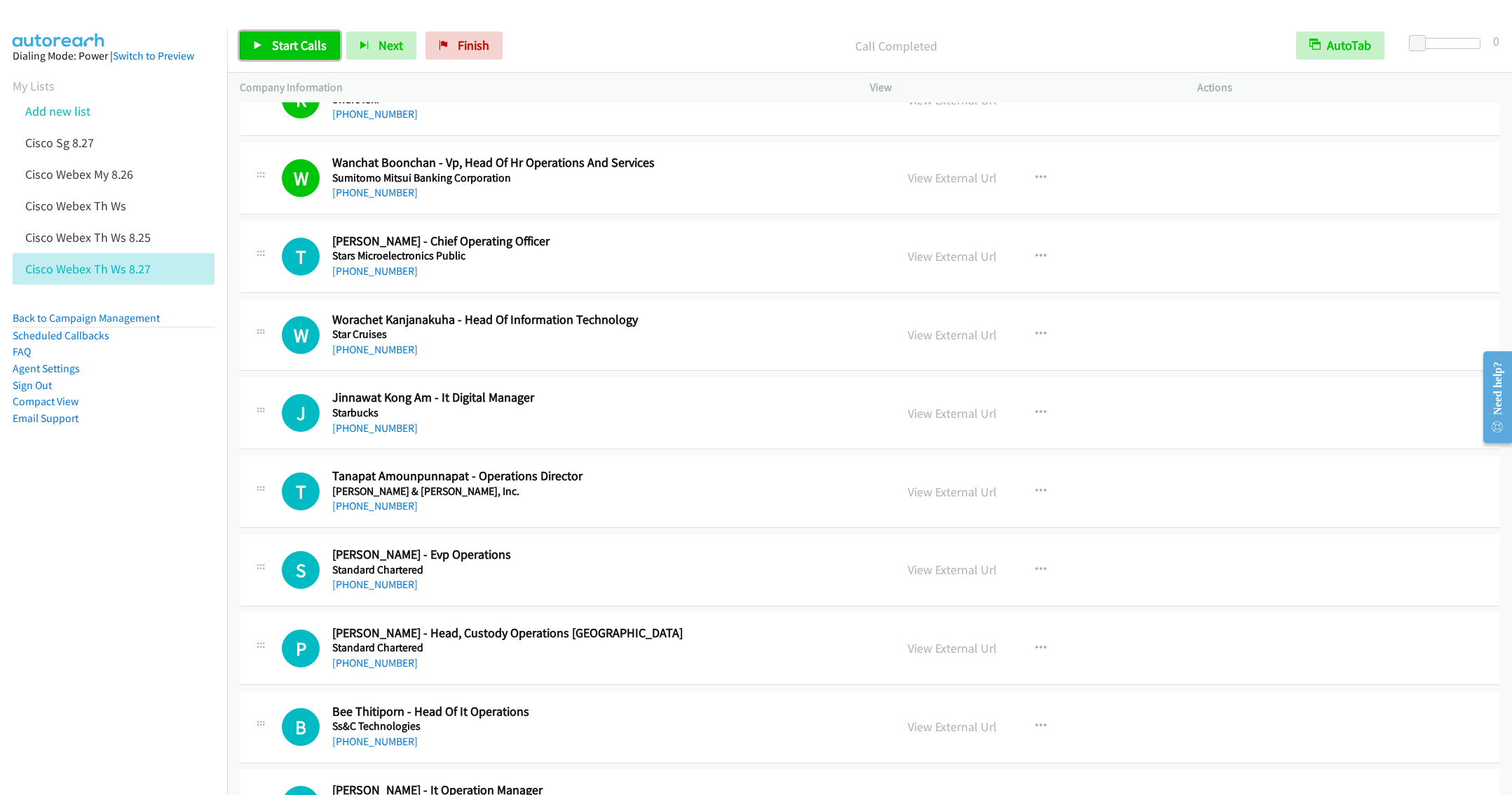
click at [290, 47] on span "Start Calls" at bounding box center [300, 45] width 55 height 16
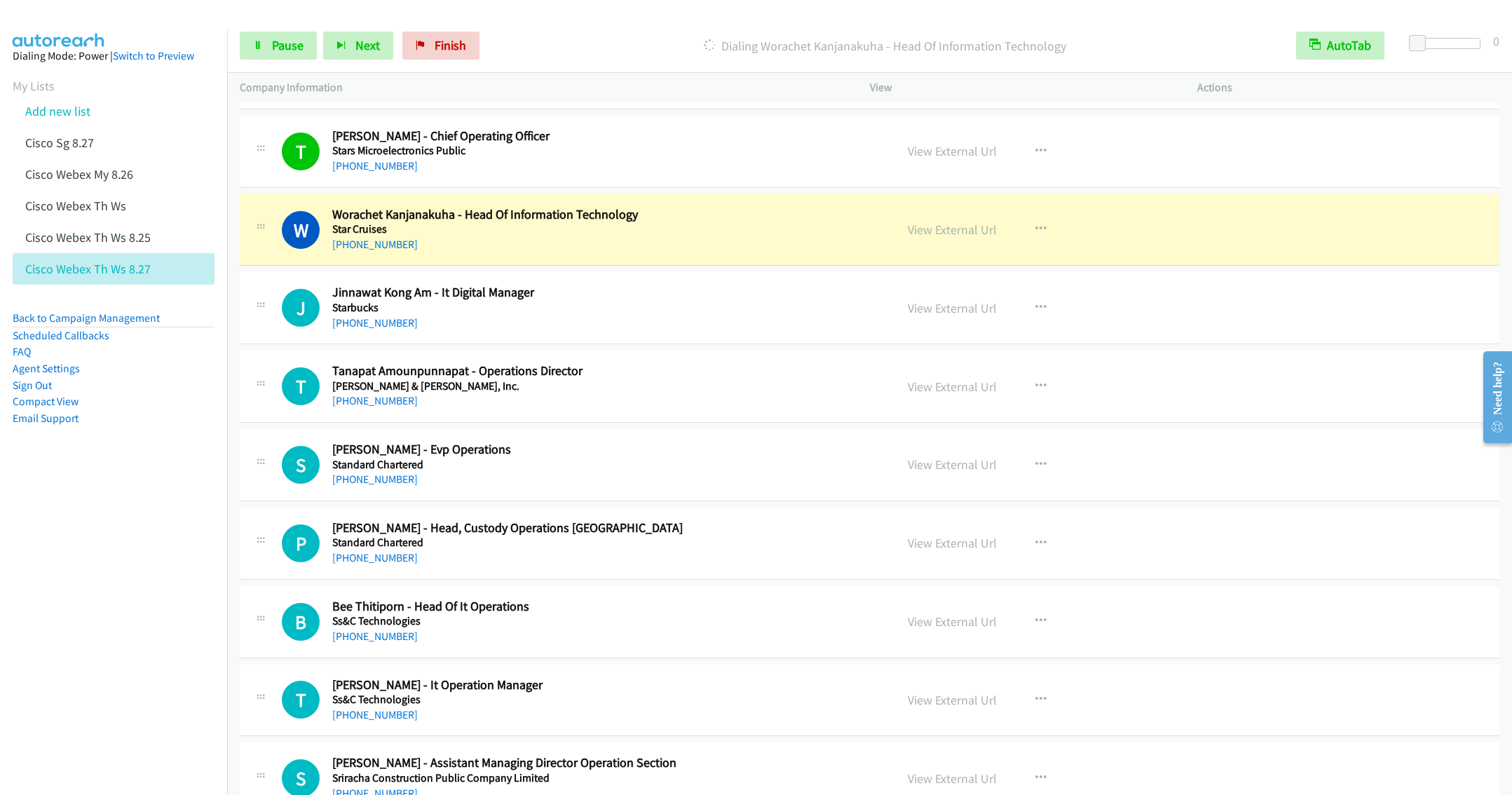
scroll to position [7073, 0]
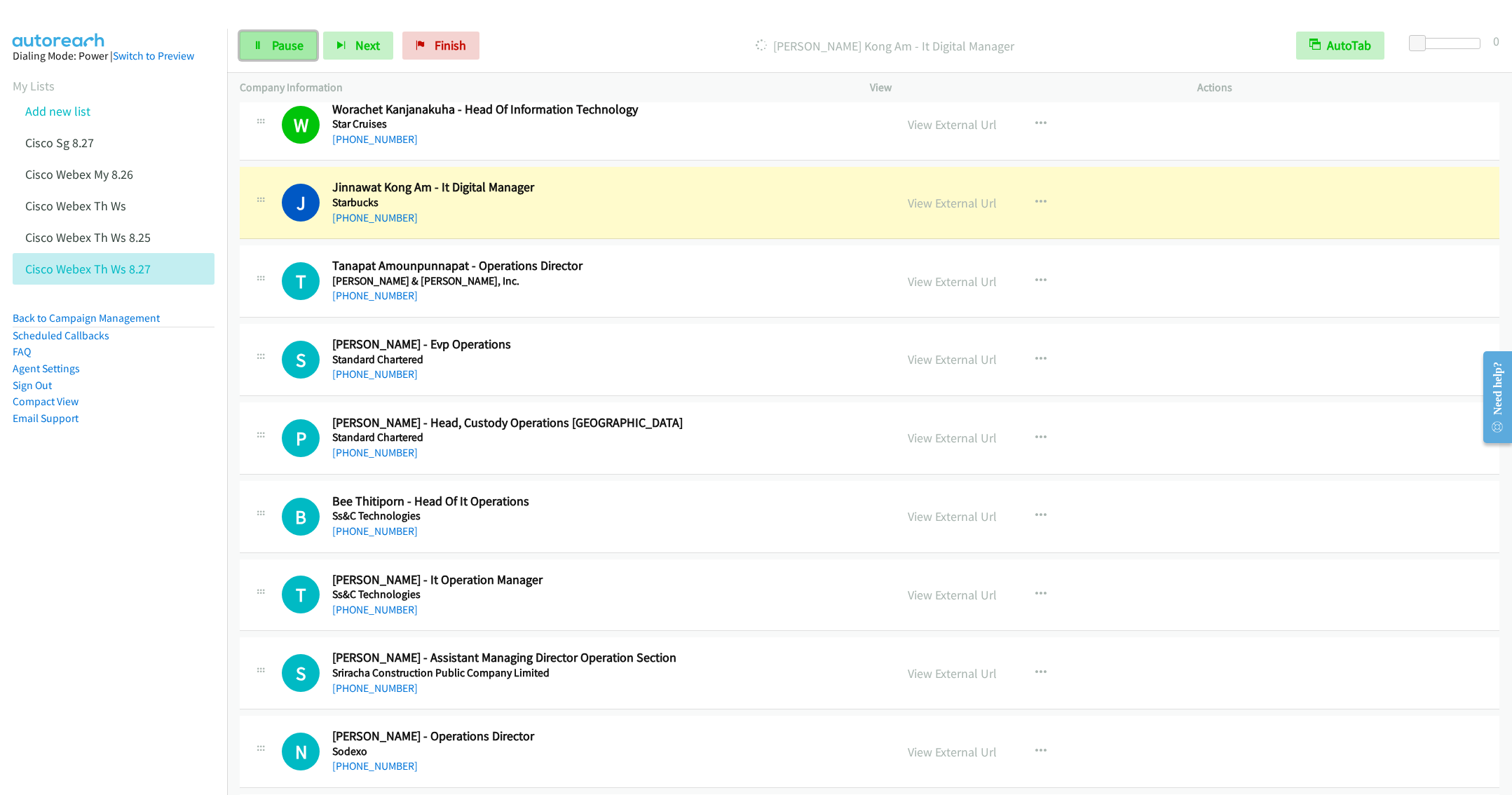
drag, startPoint x: 282, startPoint y: 44, endPoint x: 295, endPoint y: 47, distance: 13.3
click at [282, 44] on span "Pause" at bounding box center [288, 45] width 31 height 16
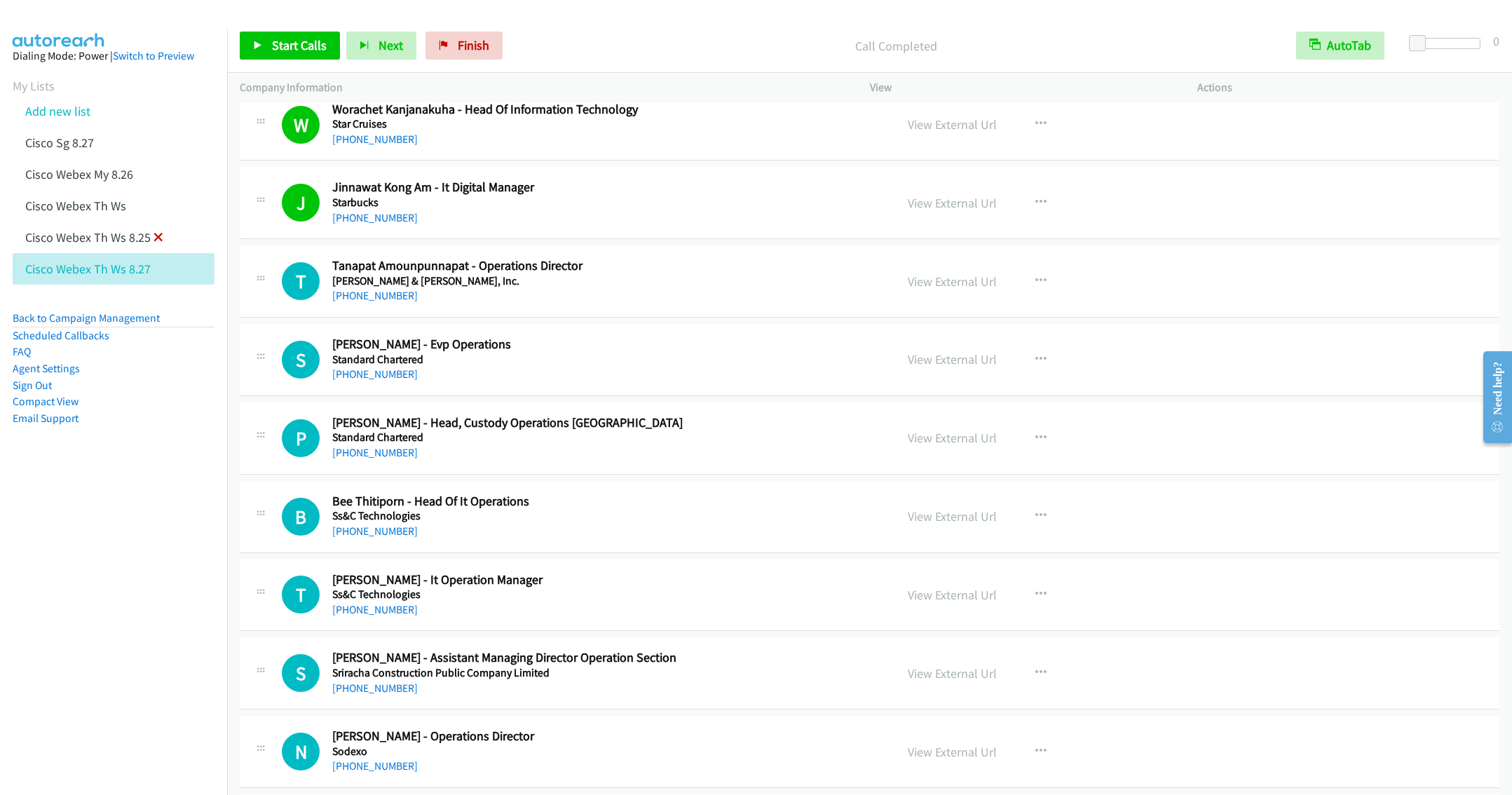
click at [158, 236] on icon at bounding box center [158, 238] width 10 height 10
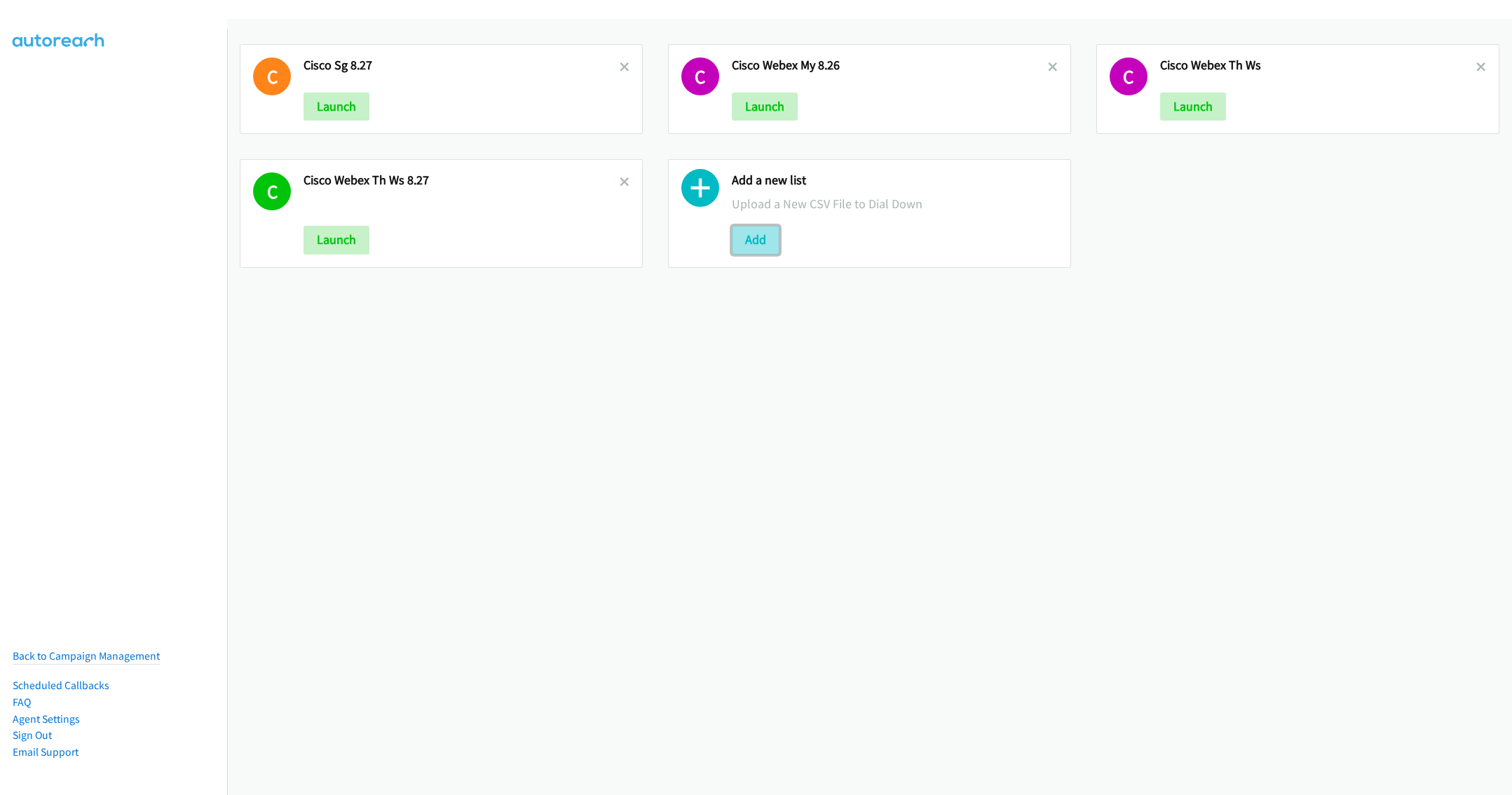
click at [757, 234] on button "Add" at bounding box center [755, 240] width 48 height 28
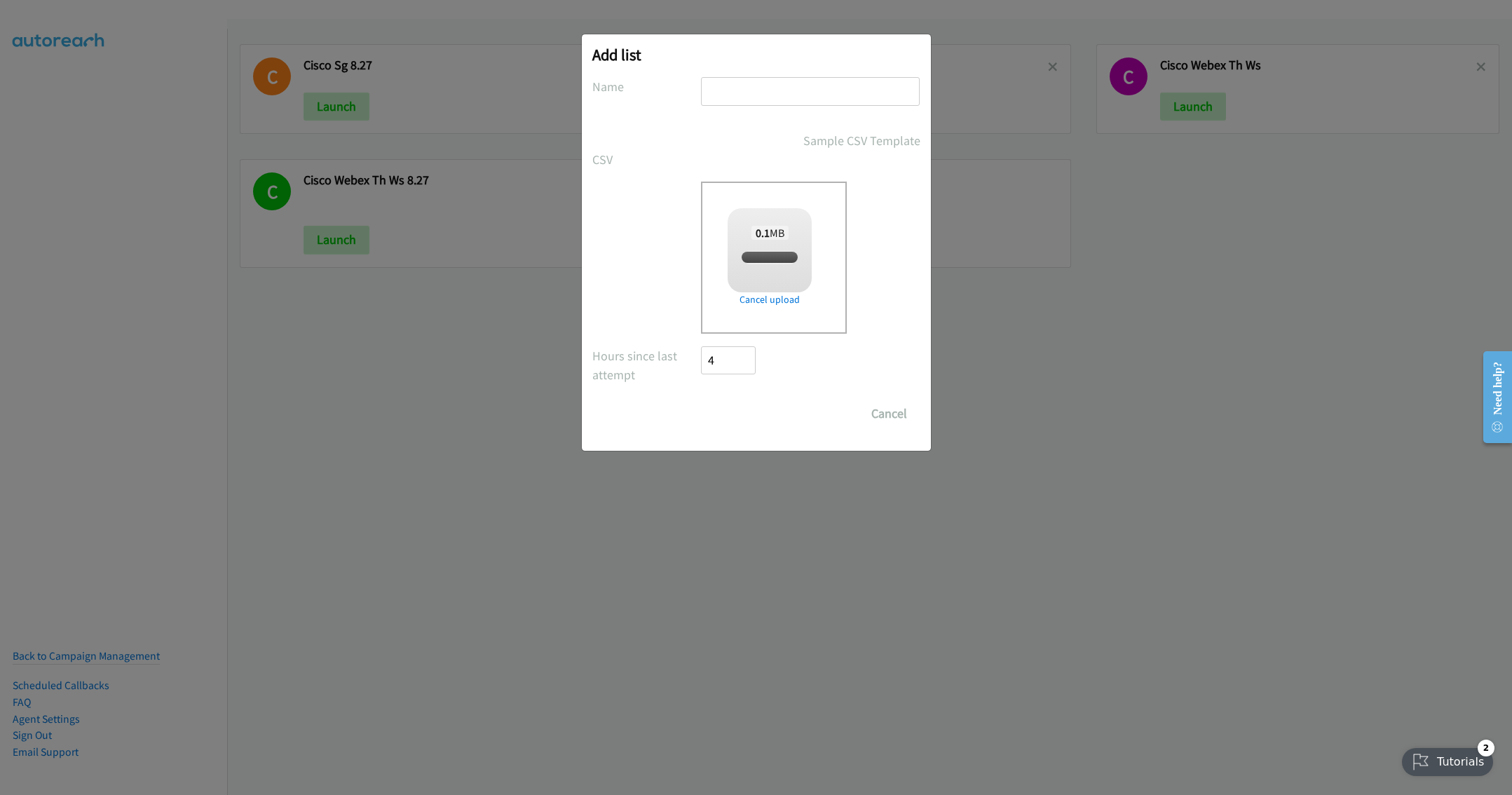
checkbox input "true"
click at [764, 89] on input "text" at bounding box center [810, 91] width 219 height 29
type input "Cisco Webex PH 8.27"
click at [709, 416] on input "Save List" at bounding box center [738, 413] width 74 height 28
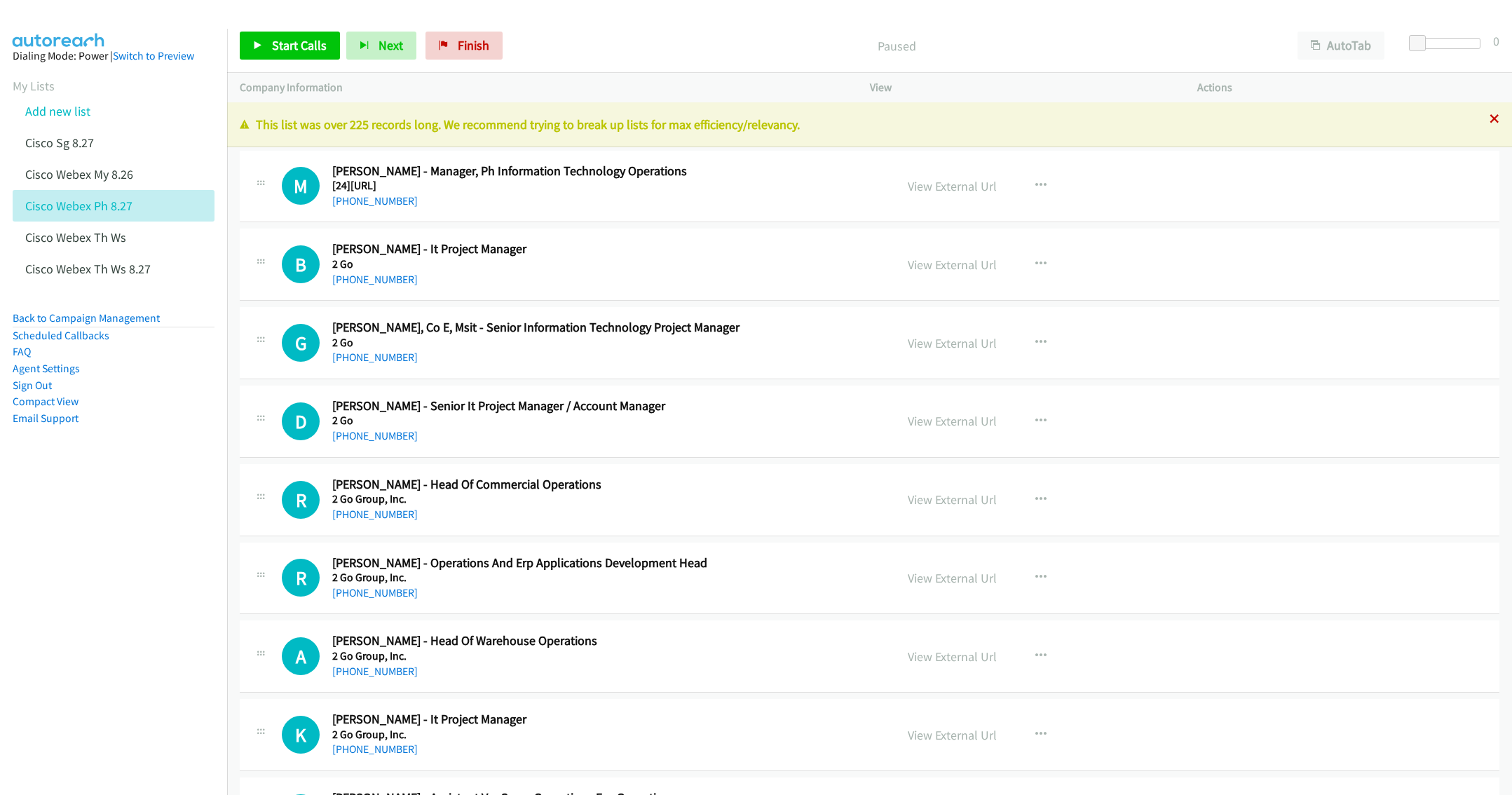
click at [1490, 120] on icon at bounding box center [1494, 120] width 10 height 10
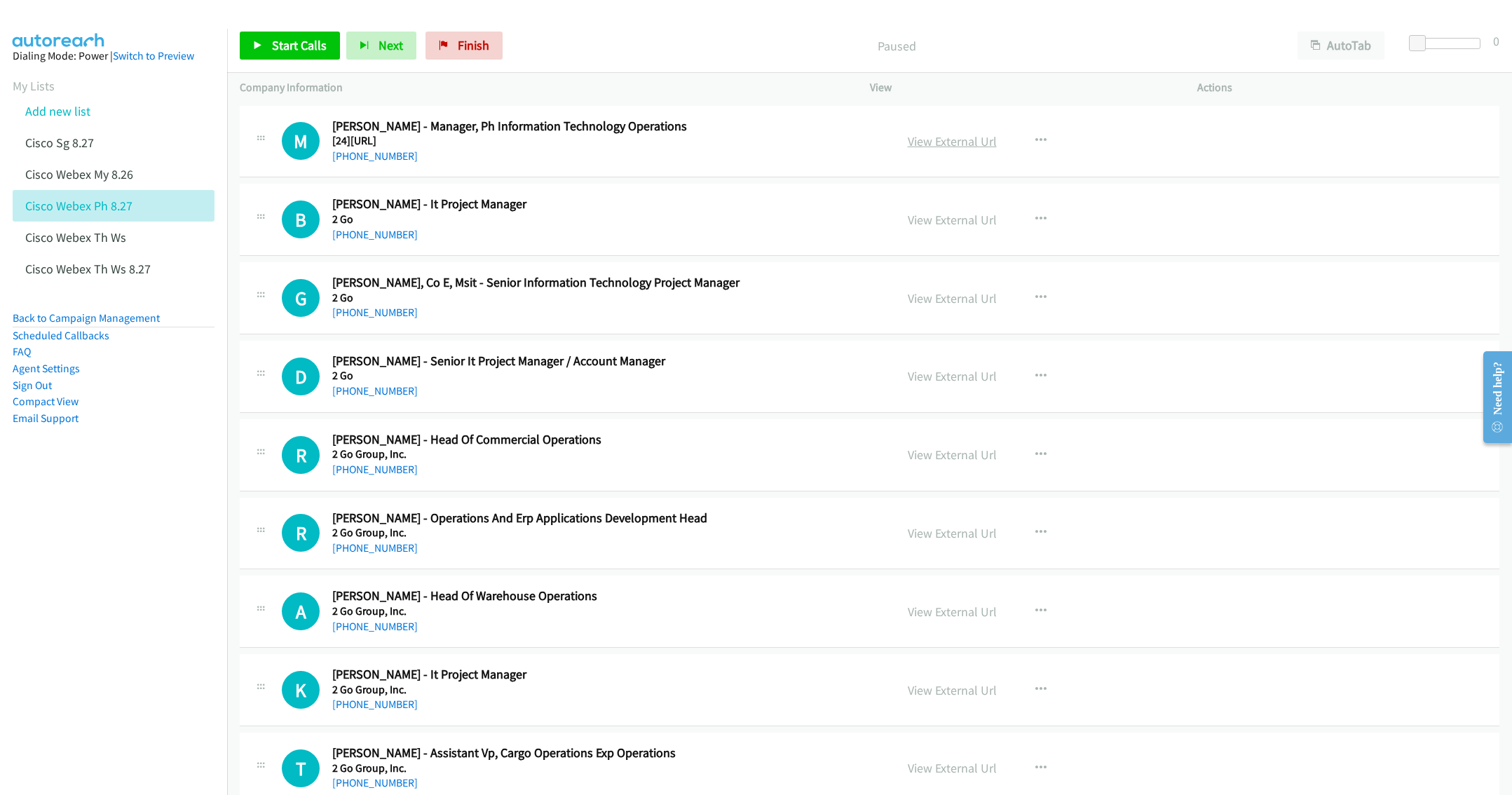
click at [944, 137] on link "View External Url" at bounding box center [952, 141] width 89 height 16
click at [282, 43] on span "Start Calls" at bounding box center [300, 45] width 55 height 16
click at [691, 40] on p "Started" at bounding box center [885, 45] width 774 height 19
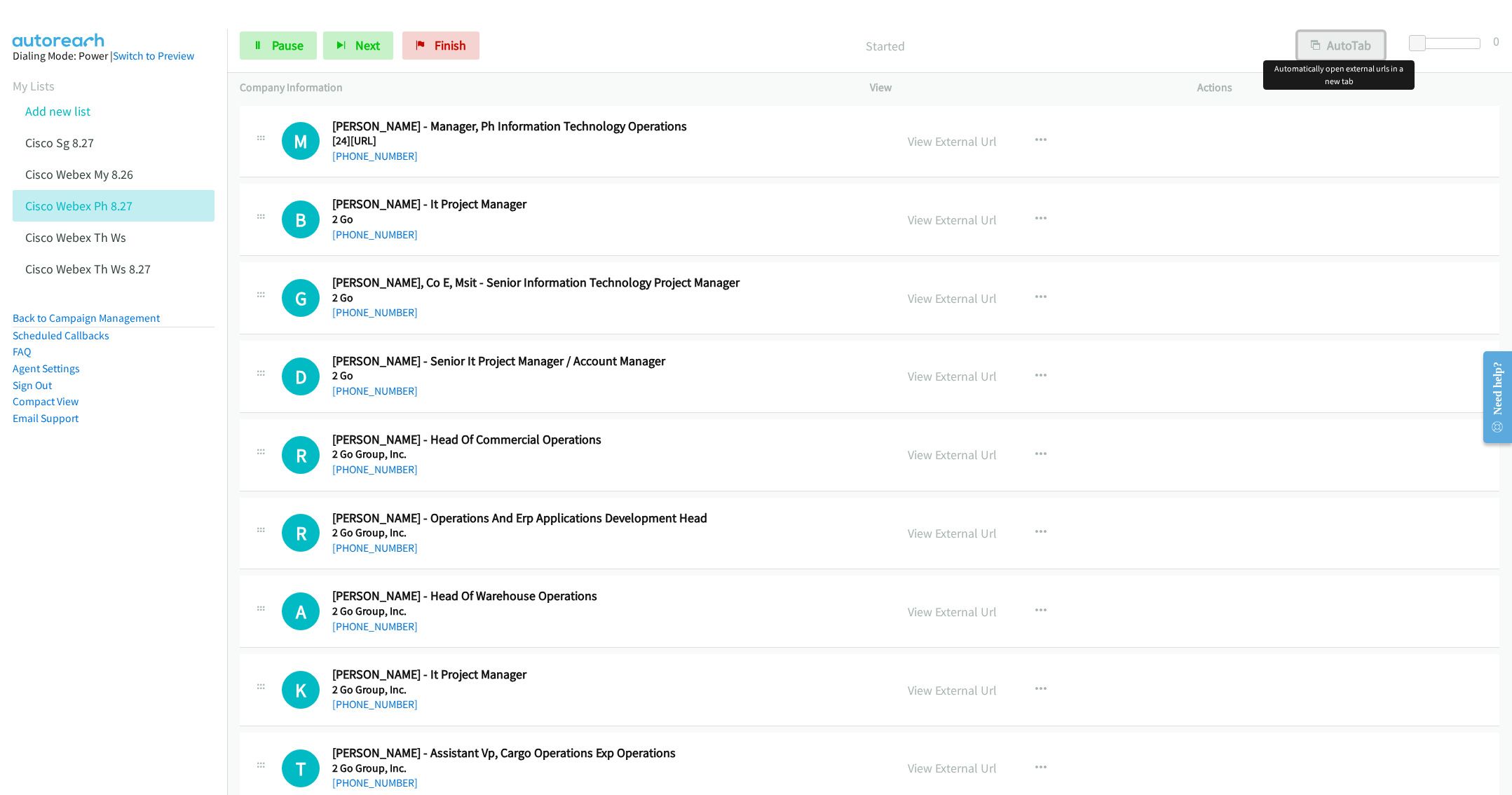
click at [1343, 49] on button "AutoTab" at bounding box center [1340, 45] width 87 height 28
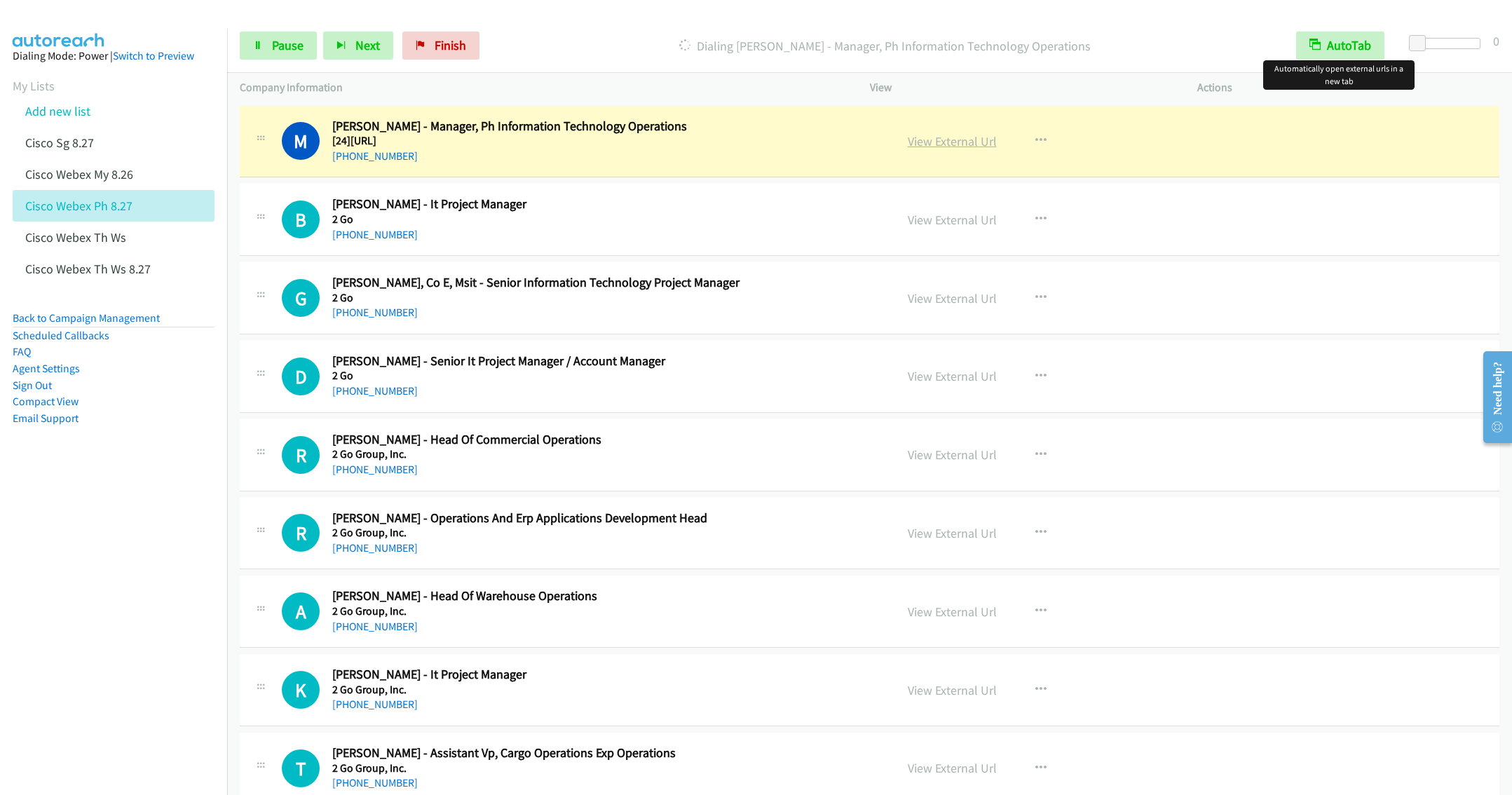
click at [942, 145] on link "View External Url" at bounding box center [952, 141] width 89 height 16
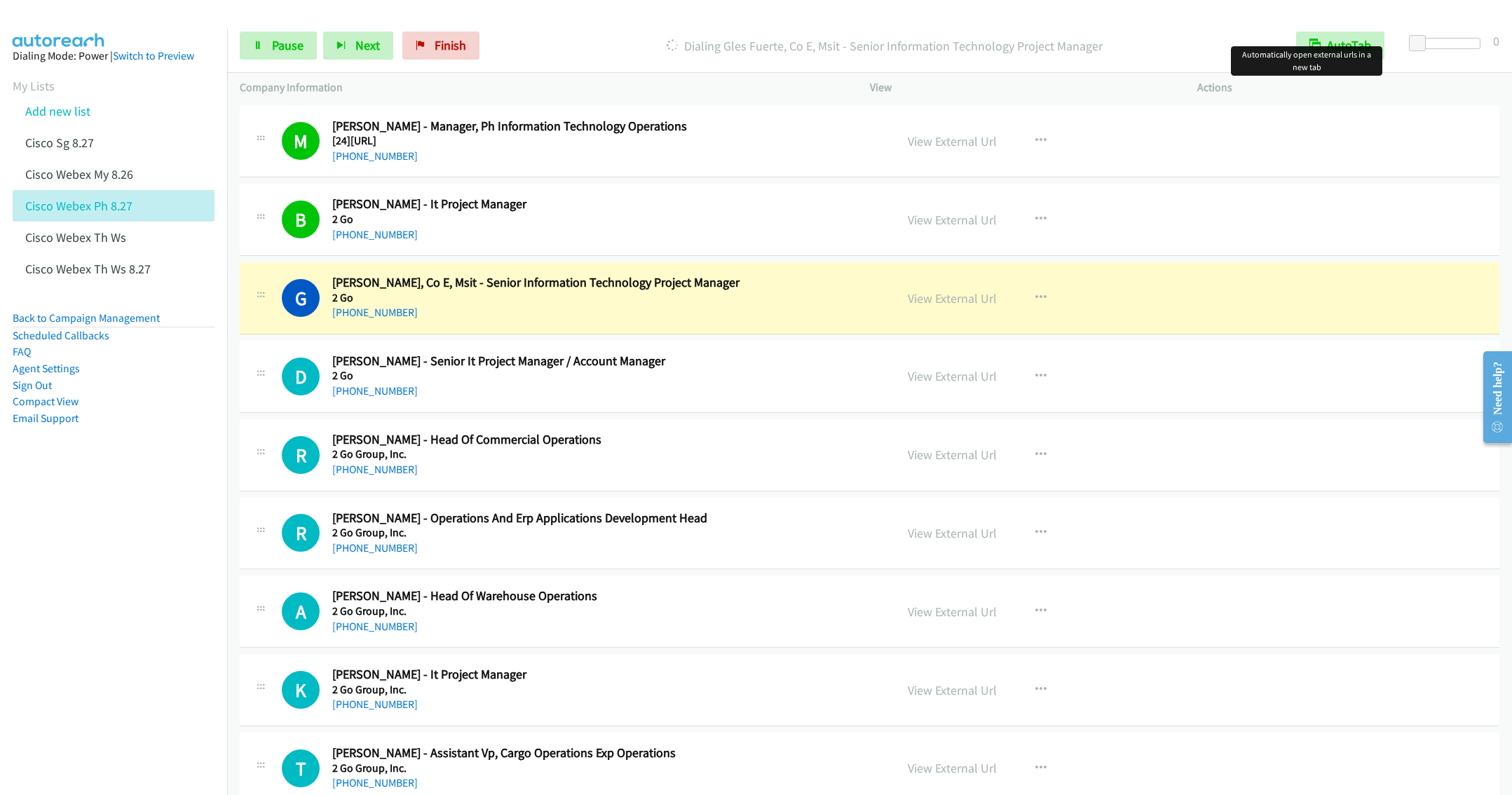
click at [539, 320] on div "[PHONE_NUMBER]" at bounding box center [585, 312] width 506 height 17
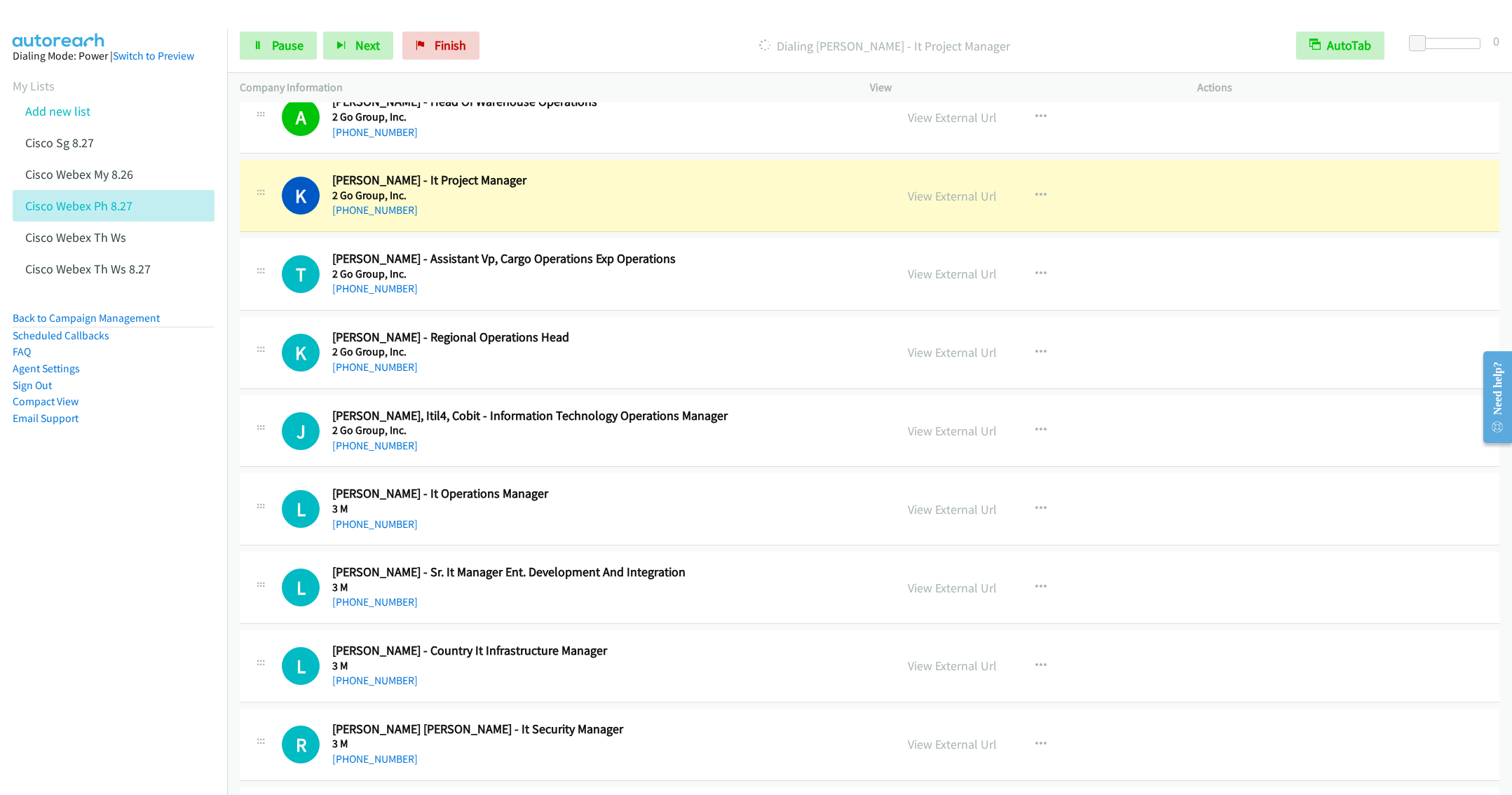
scroll to position [526, 0]
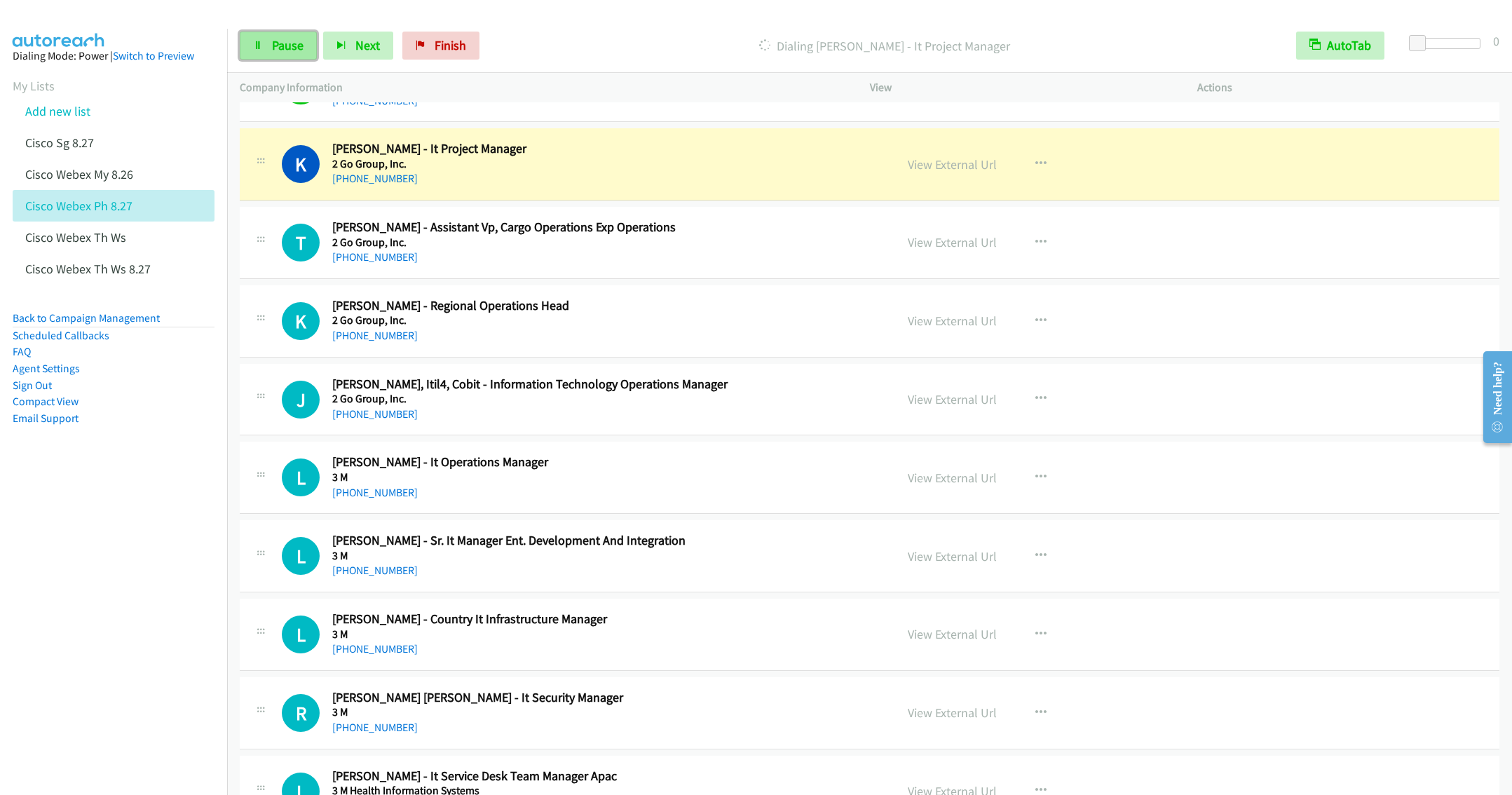
click at [288, 44] on span "Pause" at bounding box center [288, 45] width 31 height 16
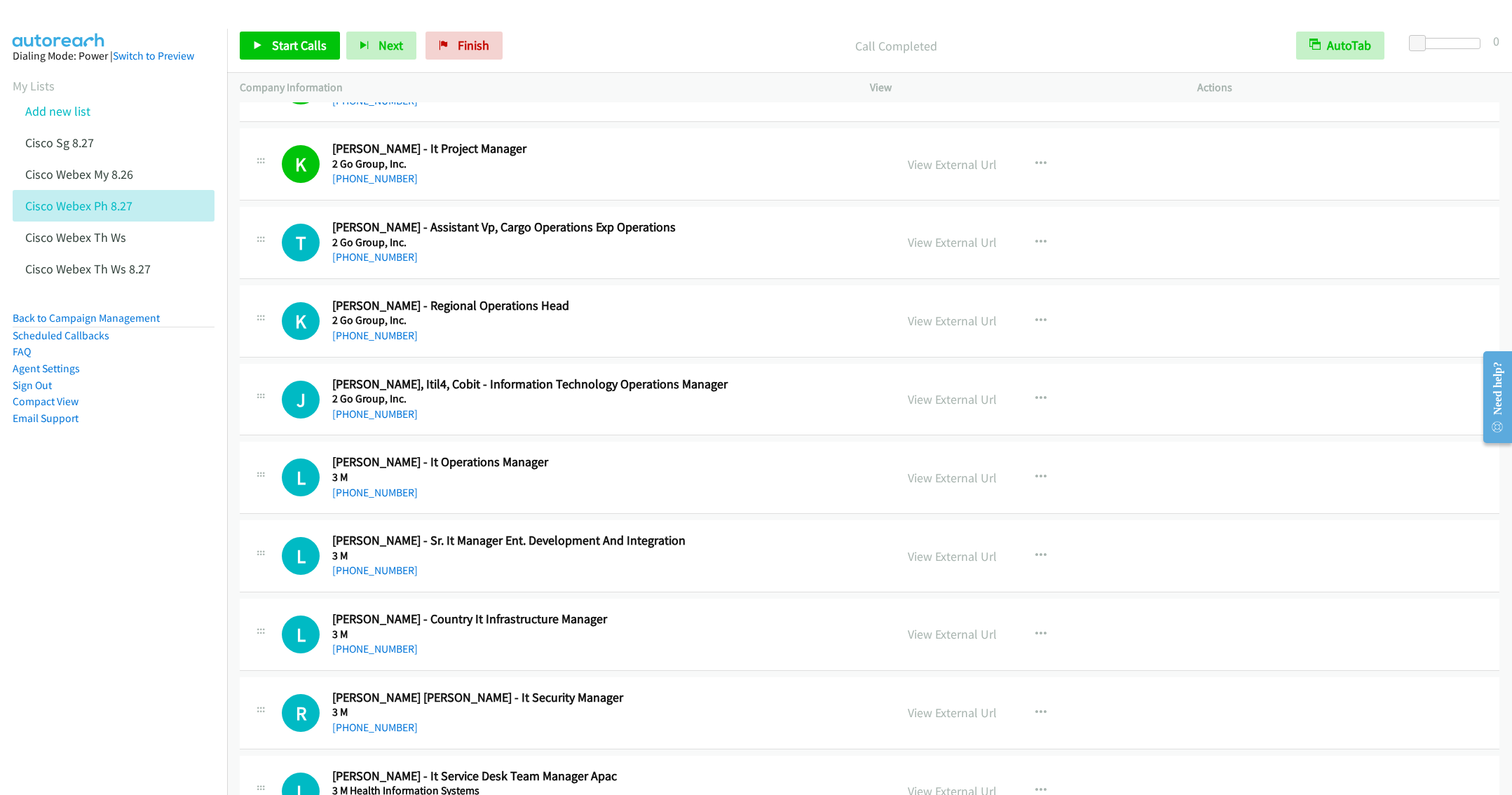
click at [635, 327] on h5 "2 Go Group, Inc." at bounding box center [585, 320] width 506 height 14
click at [1041, 323] on button "button" at bounding box center [1041, 321] width 38 height 28
click at [945, 424] on link "Start Calls Here" at bounding box center [966, 413] width 187 height 28
click at [269, 54] on link "Start Calls" at bounding box center [289, 45] width 100 height 28
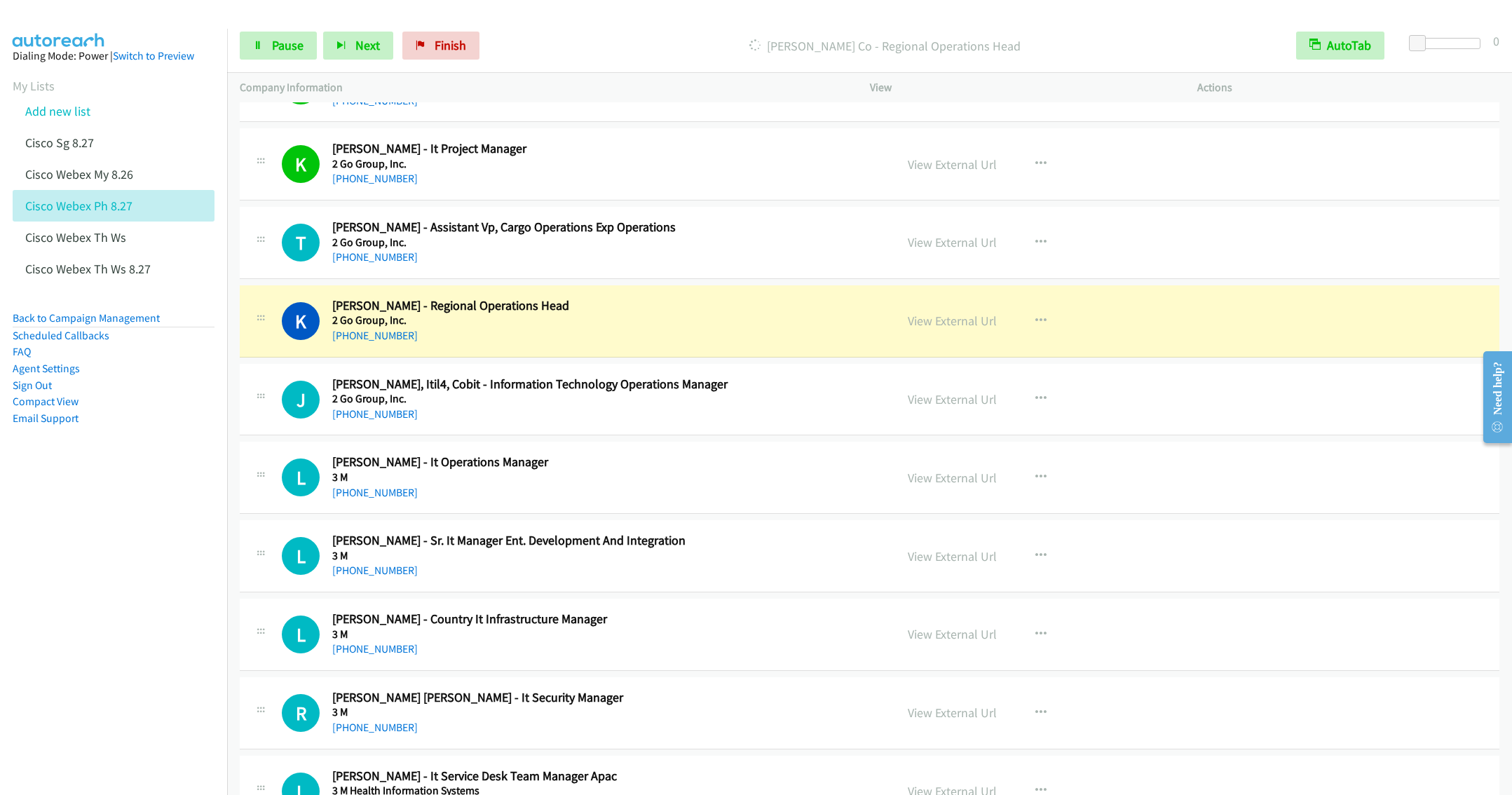
scroll to position [631, 0]
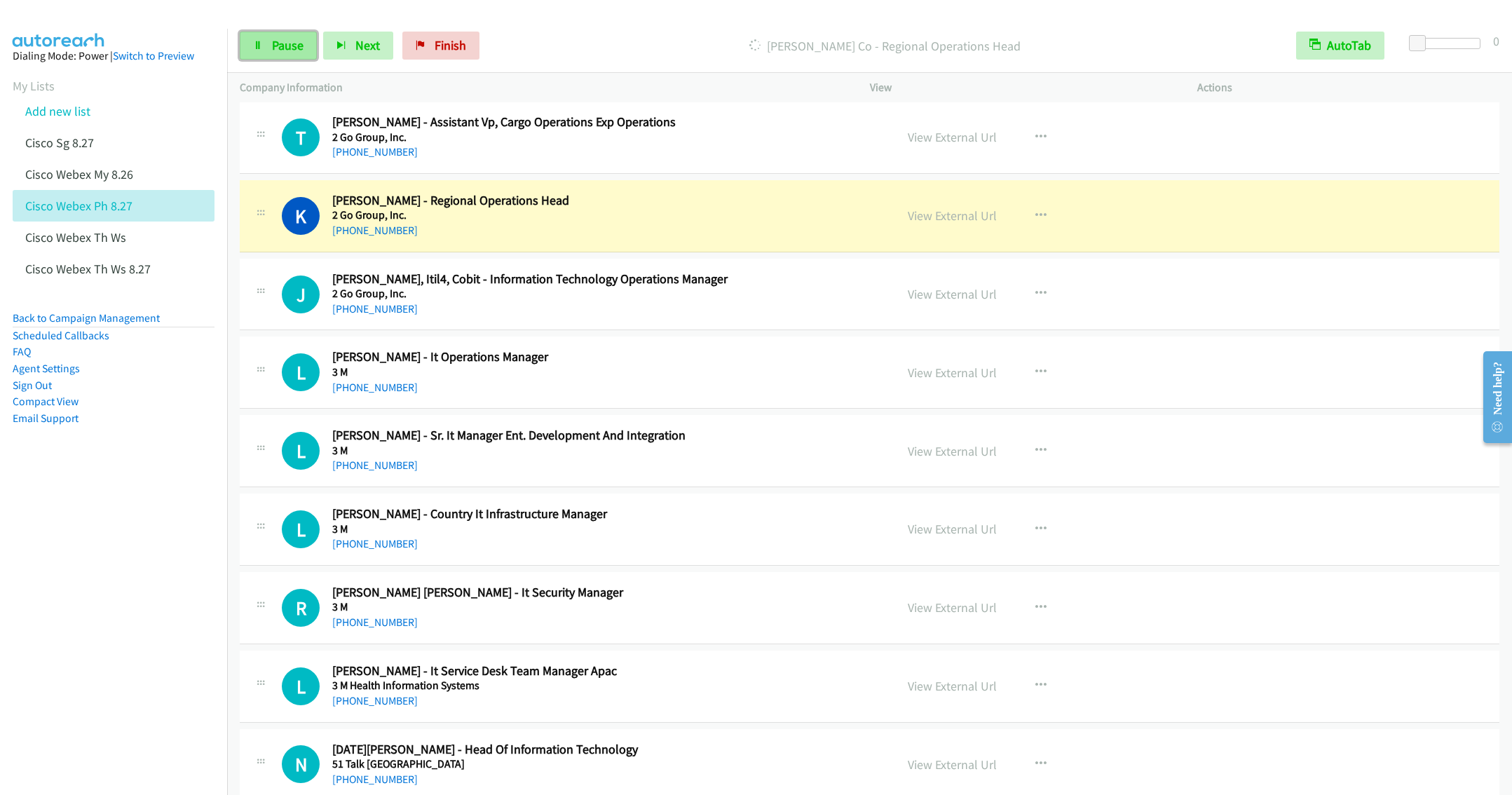
click at [290, 57] on link "Pause" at bounding box center [278, 45] width 77 height 28
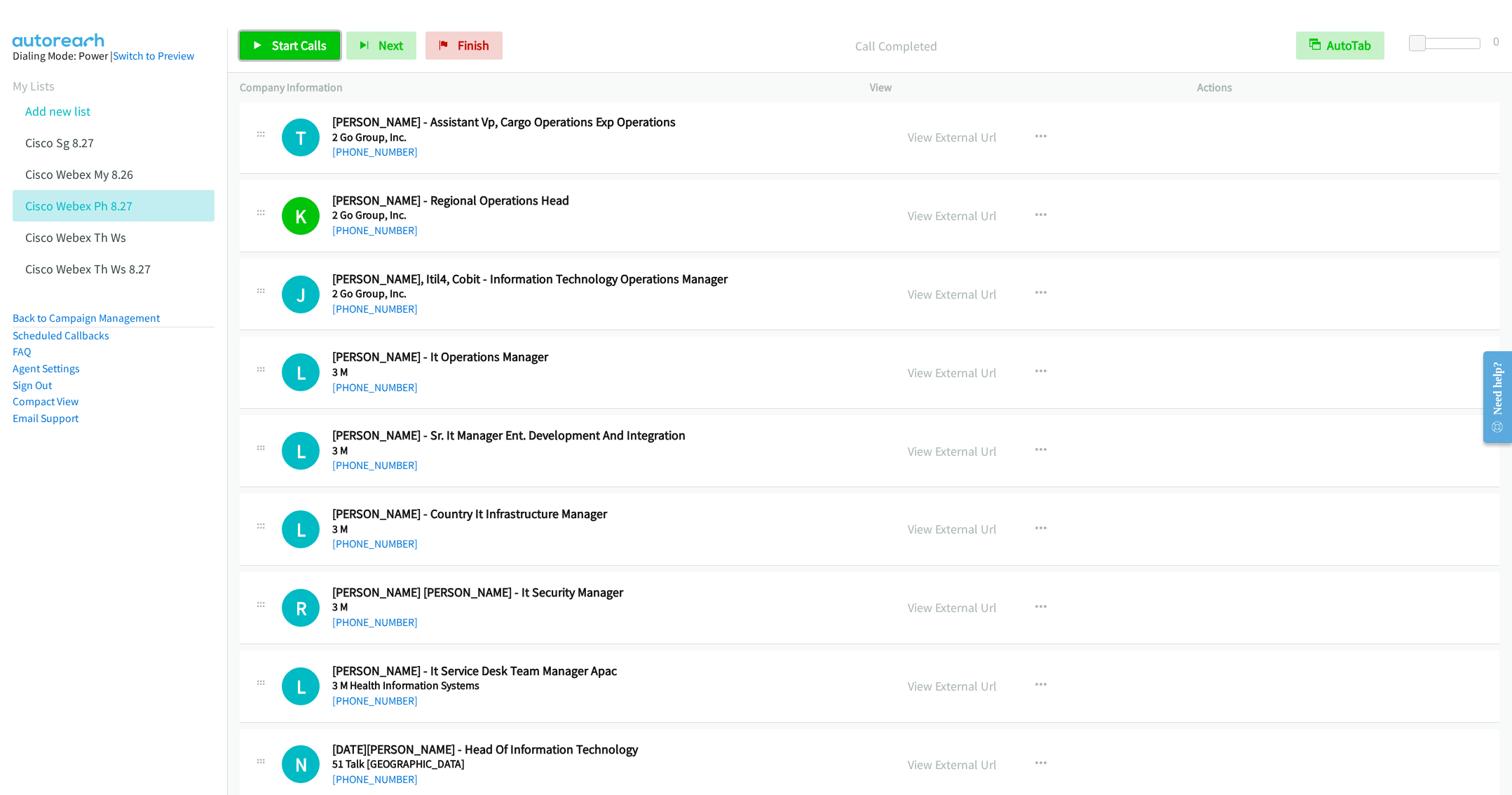
click at [277, 51] on span "Start Calls" at bounding box center [300, 45] width 55 height 16
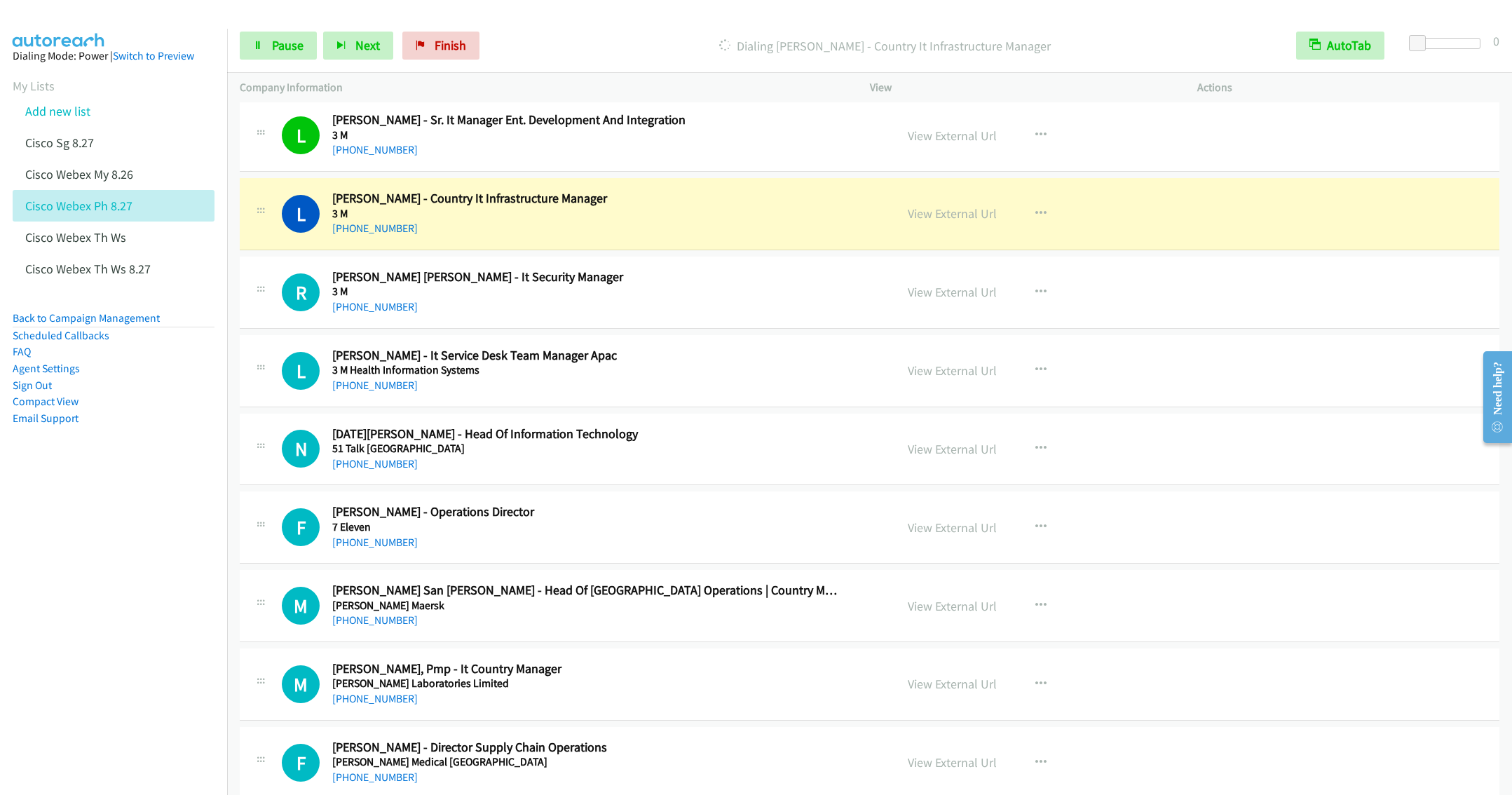
scroll to position [1052, 0]
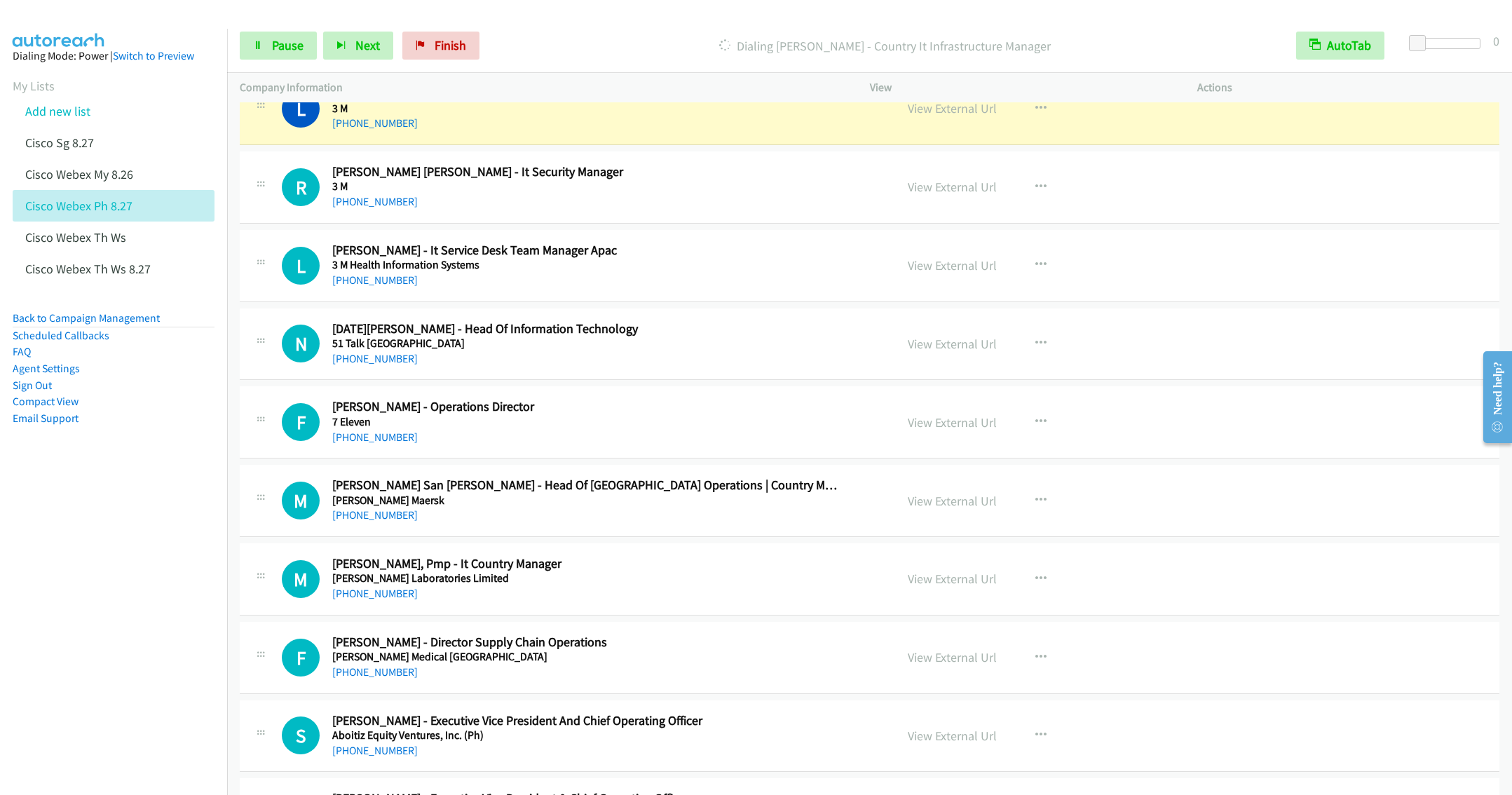
click at [726, 179] on h2 "[PERSON_NAME] [PERSON_NAME] - It Security Manager" at bounding box center [585, 173] width 506 height 16
click at [1036, 190] on icon "button" at bounding box center [1041, 187] width 11 height 11
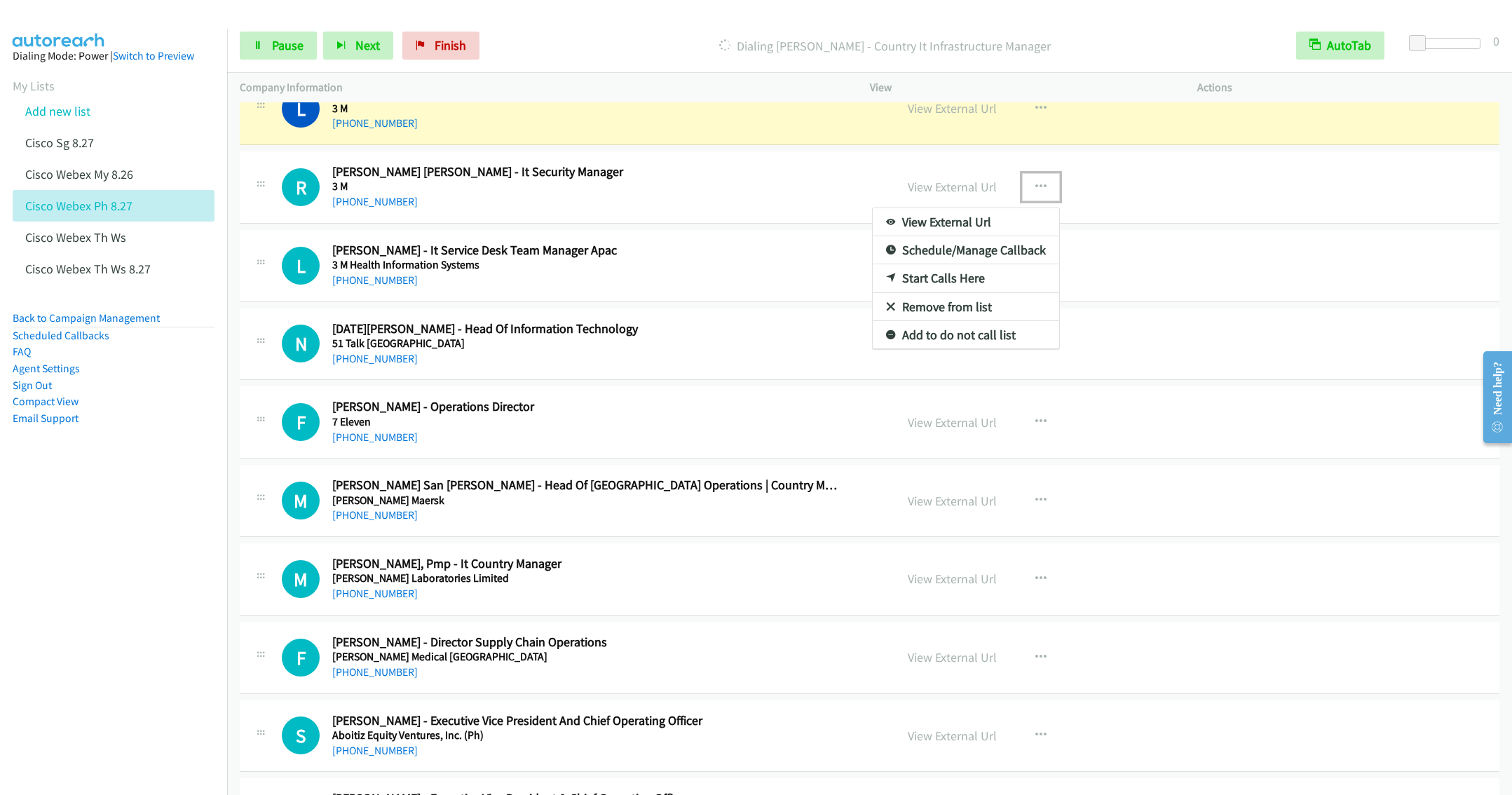
click at [963, 314] on link "Remove from list" at bounding box center [966, 307] width 187 height 28
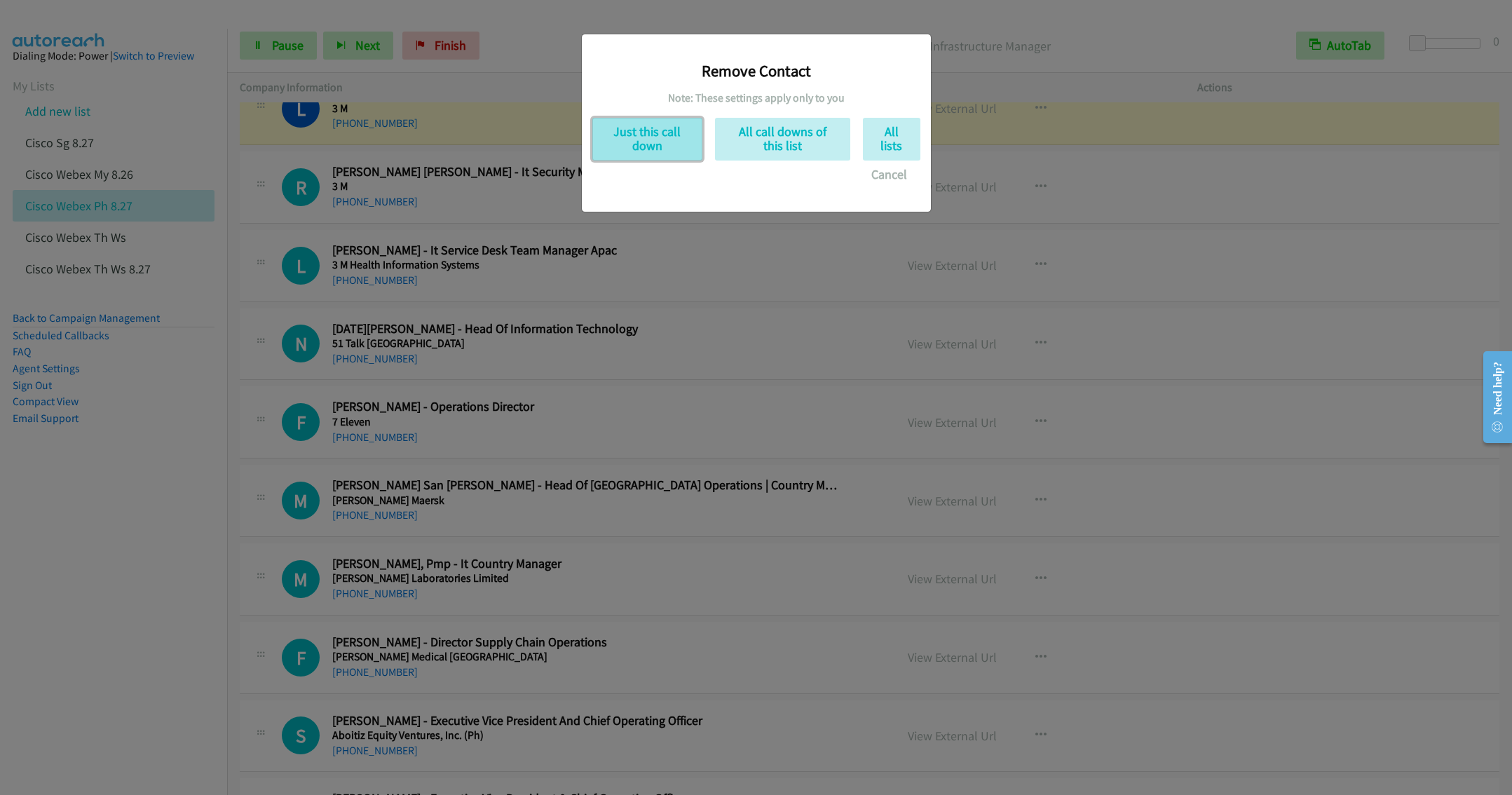
click at [661, 135] on button "Just this call down" at bounding box center [647, 139] width 110 height 43
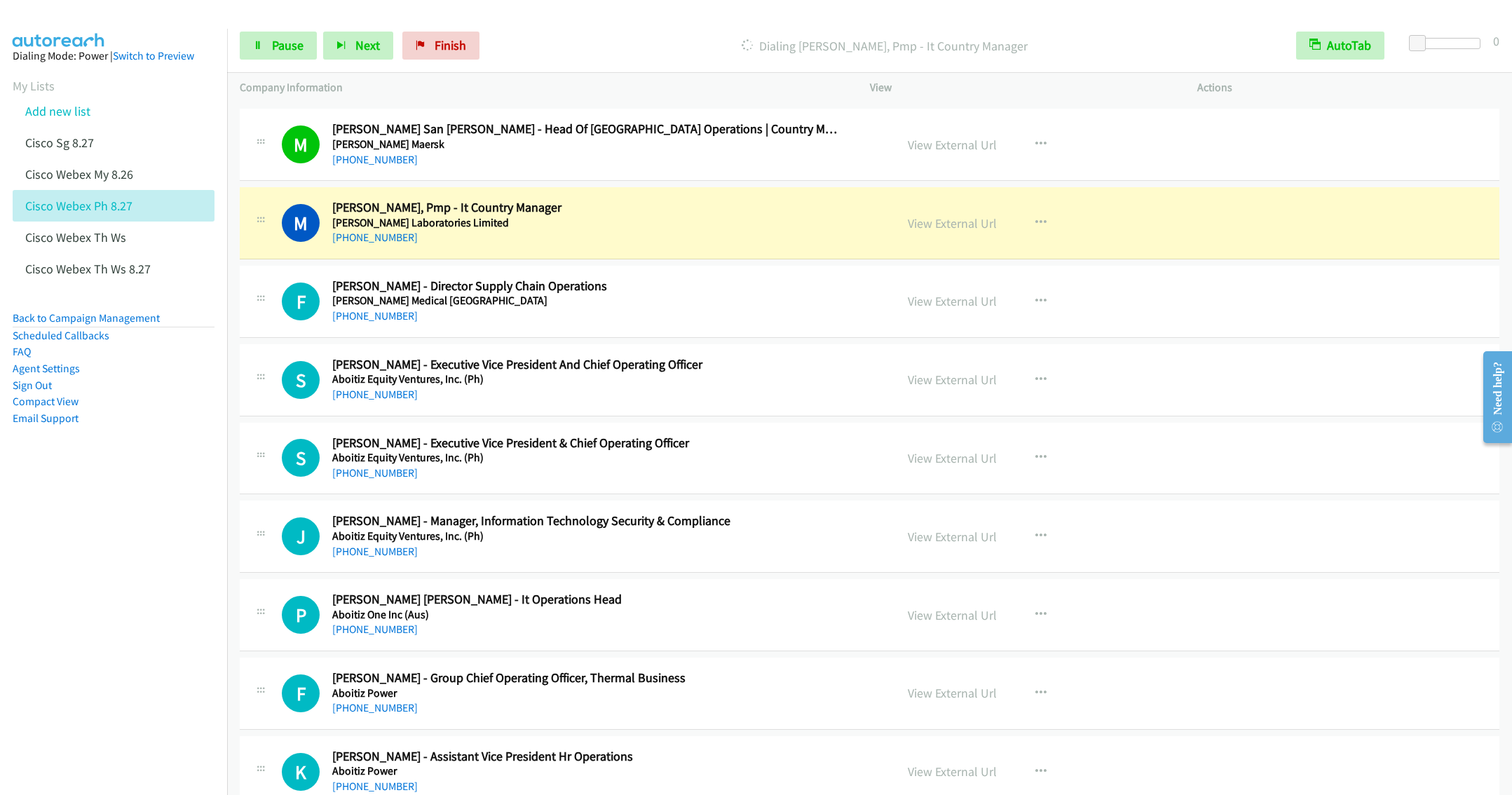
scroll to position [1368, 0]
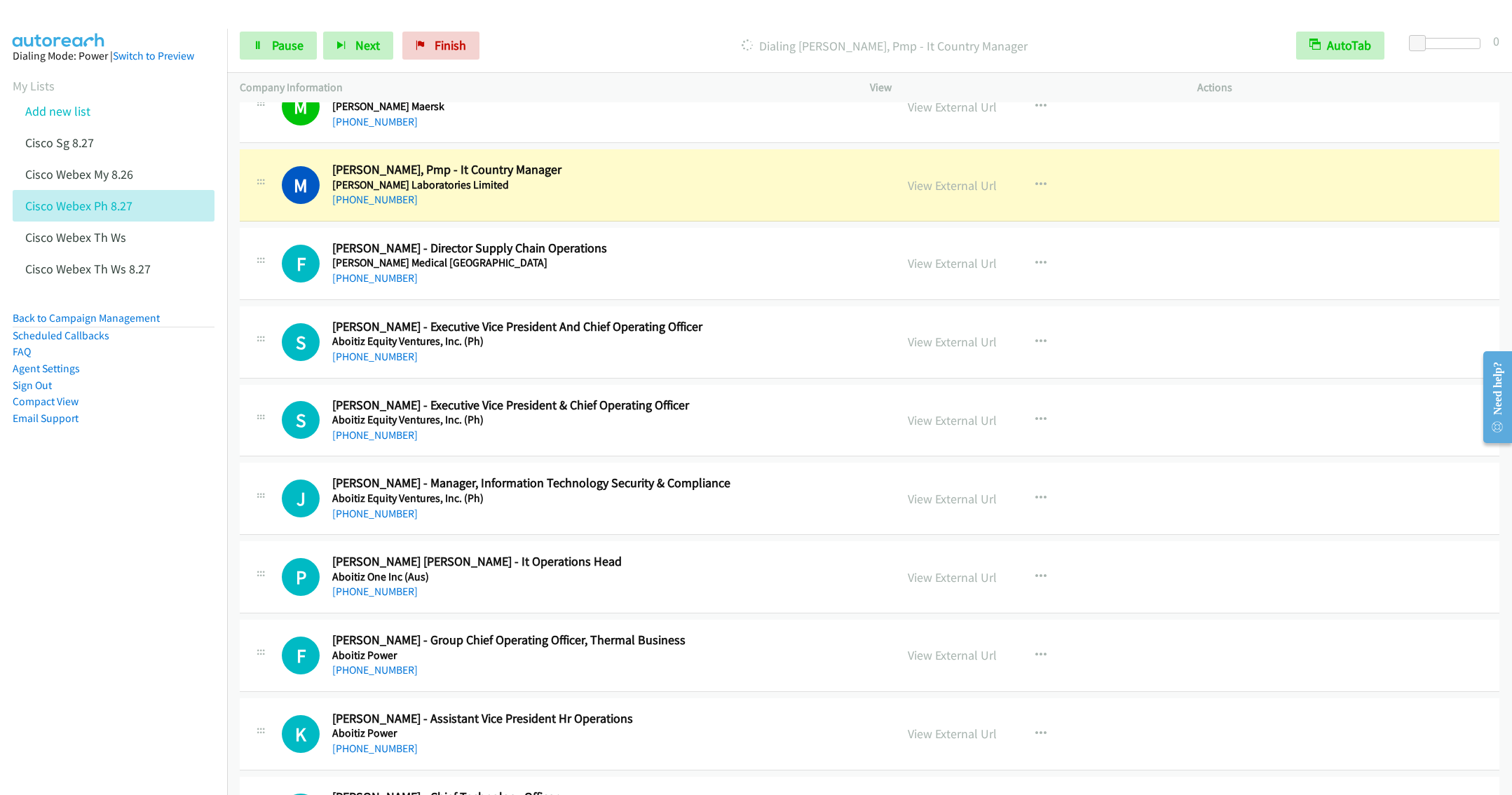
click at [740, 257] on h2 "[PERSON_NAME] - Director Supply Chain Operations" at bounding box center [585, 248] width 506 height 16
click at [1036, 269] on icon "button" at bounding box center [1041, 263] width 11 height 11
click at [938, 392] on link "Remove from list" at bounding box center [966, 384] width 187 height 28
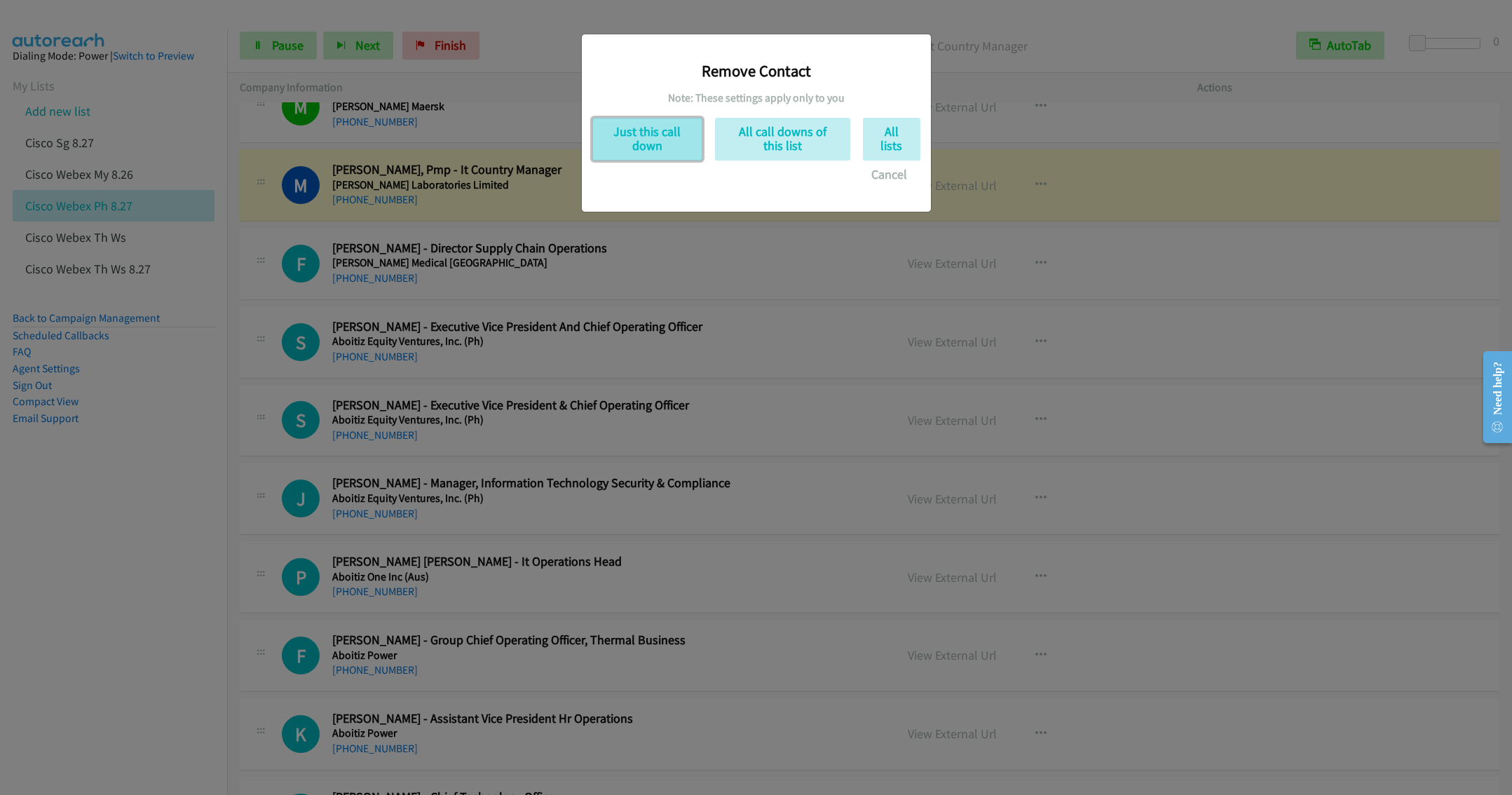
click at [657, 135] on button "Just this call down" at bounding box center [647, 139] width 110 height 43
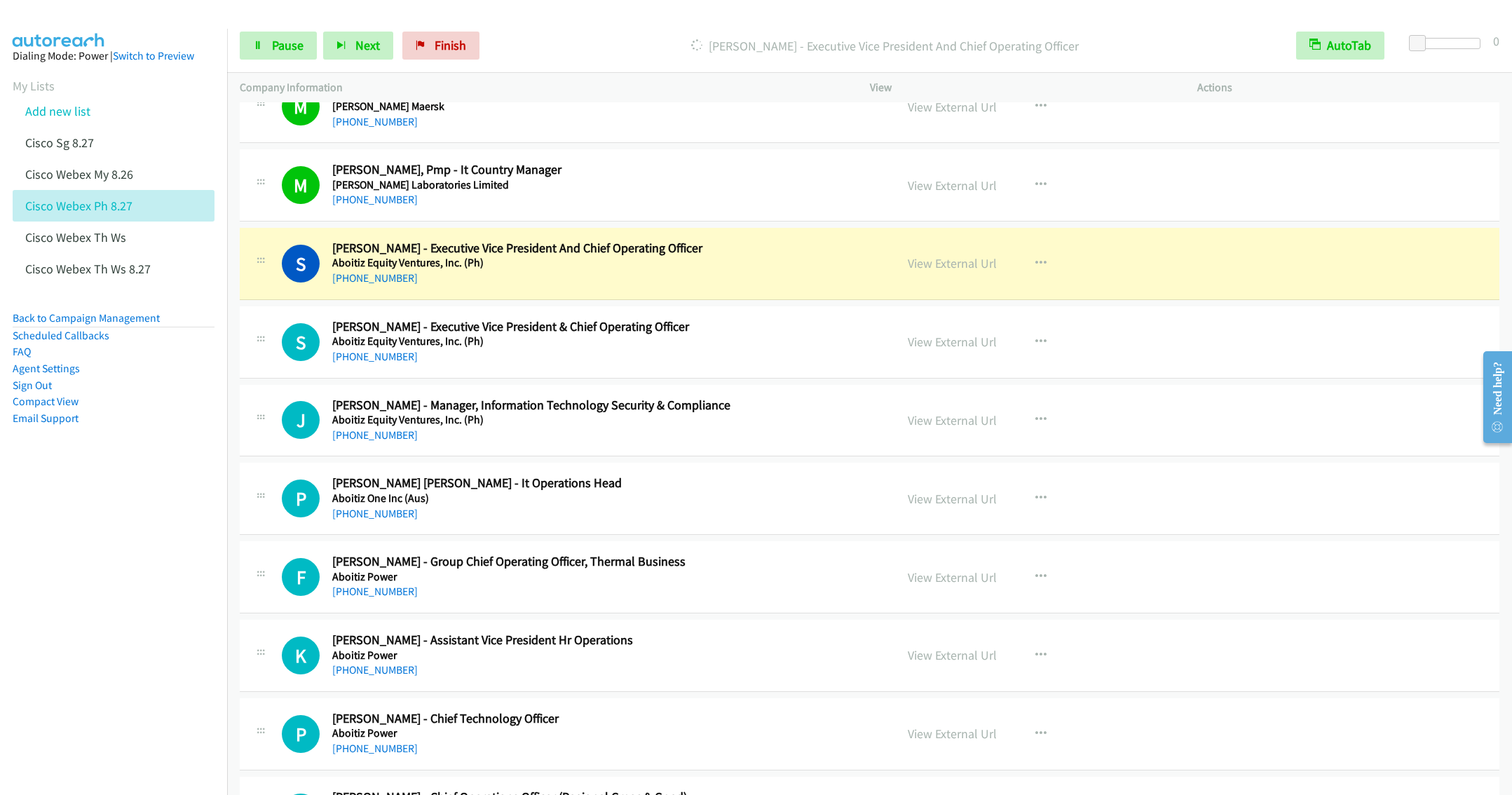
click at [137, 547] on nav "Dialing Mode: Power | Switch to Preview My Lists Add new list Cisco Sg 8.27 Cis…" at bounding box center [114, 426] width 227 height 795
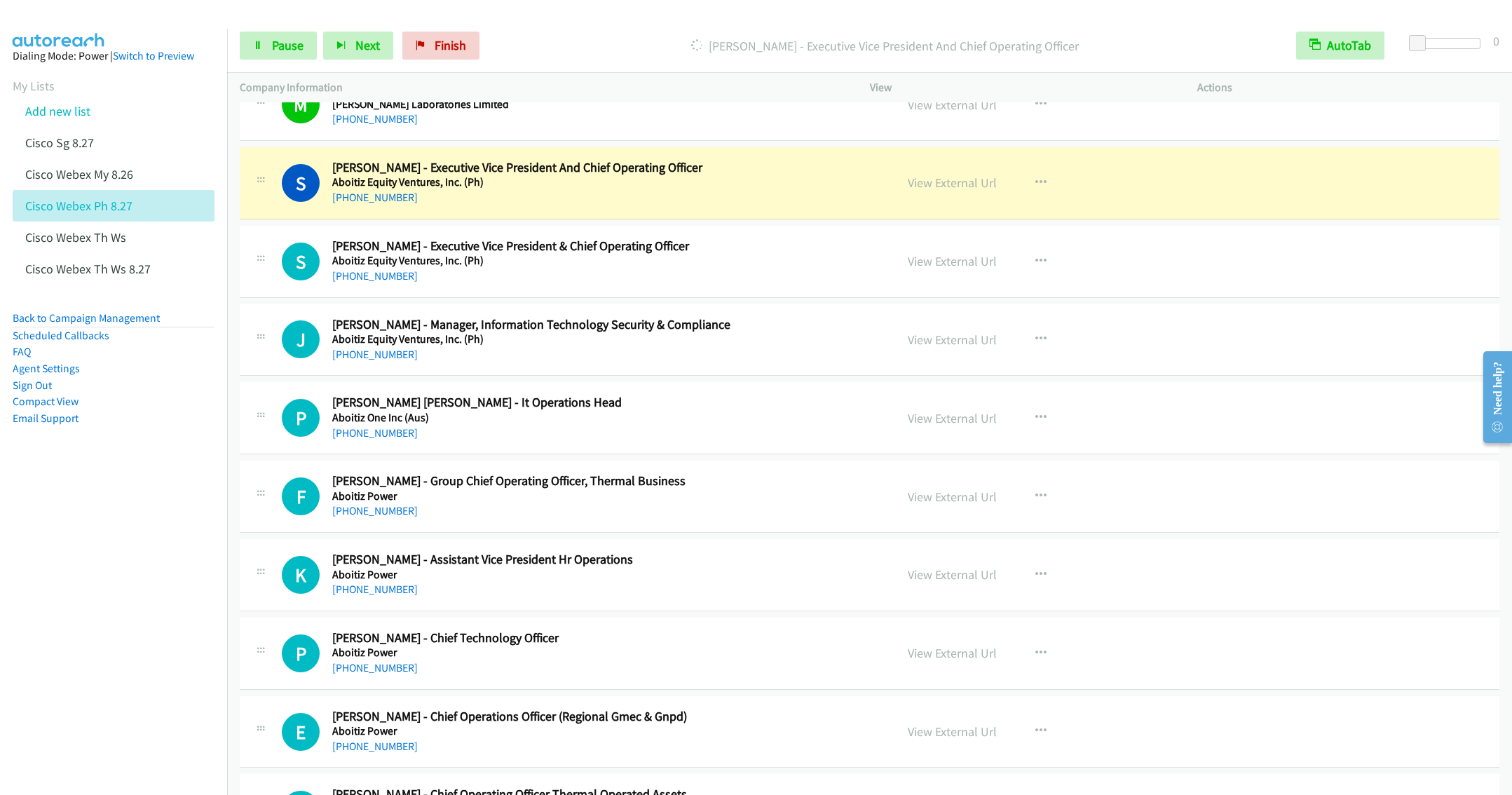
scroll to position [1472, 0]
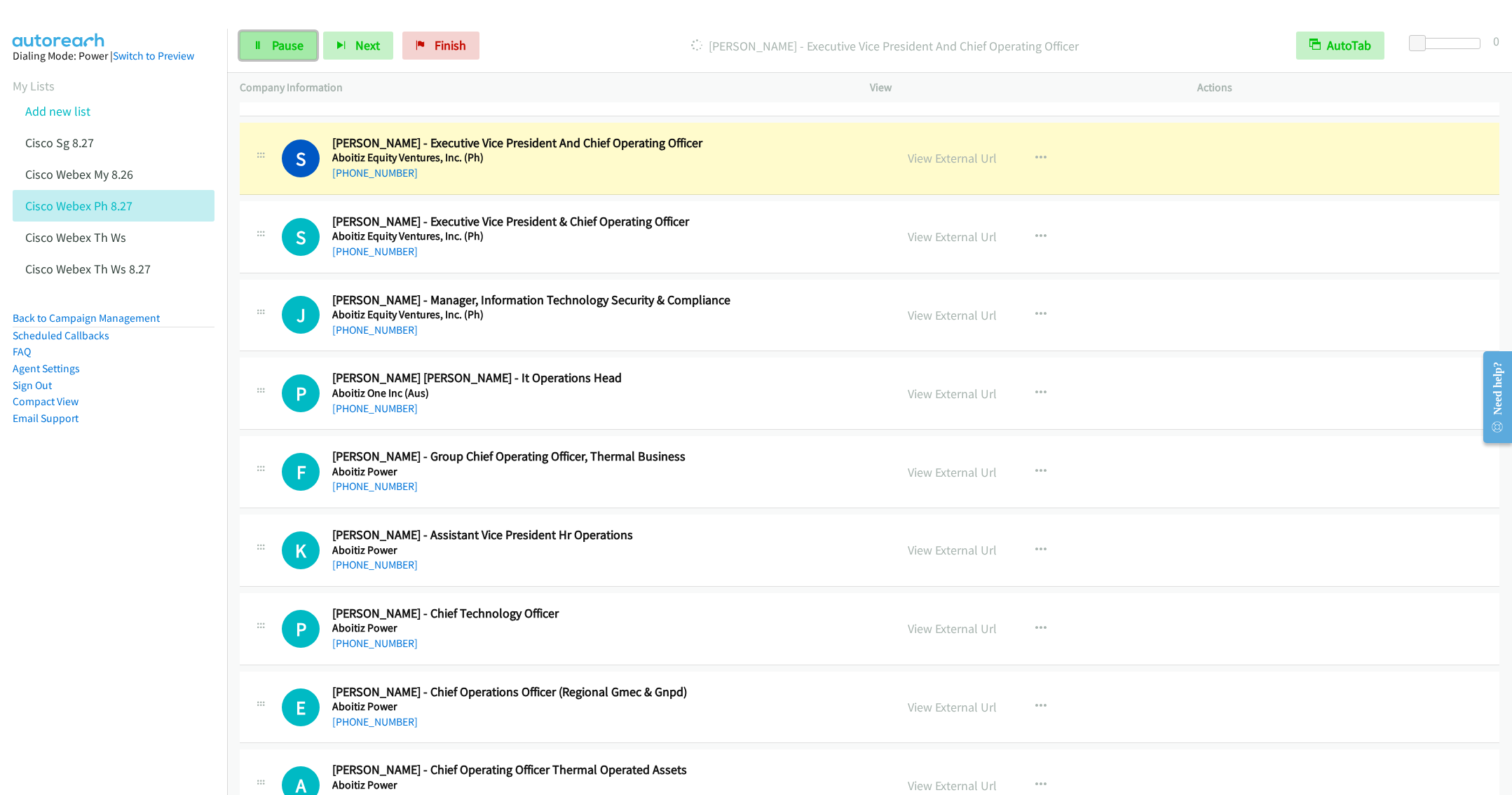
click at [274, 46] on span "Pause" at bounding box center [288, 45] width 31 height 16
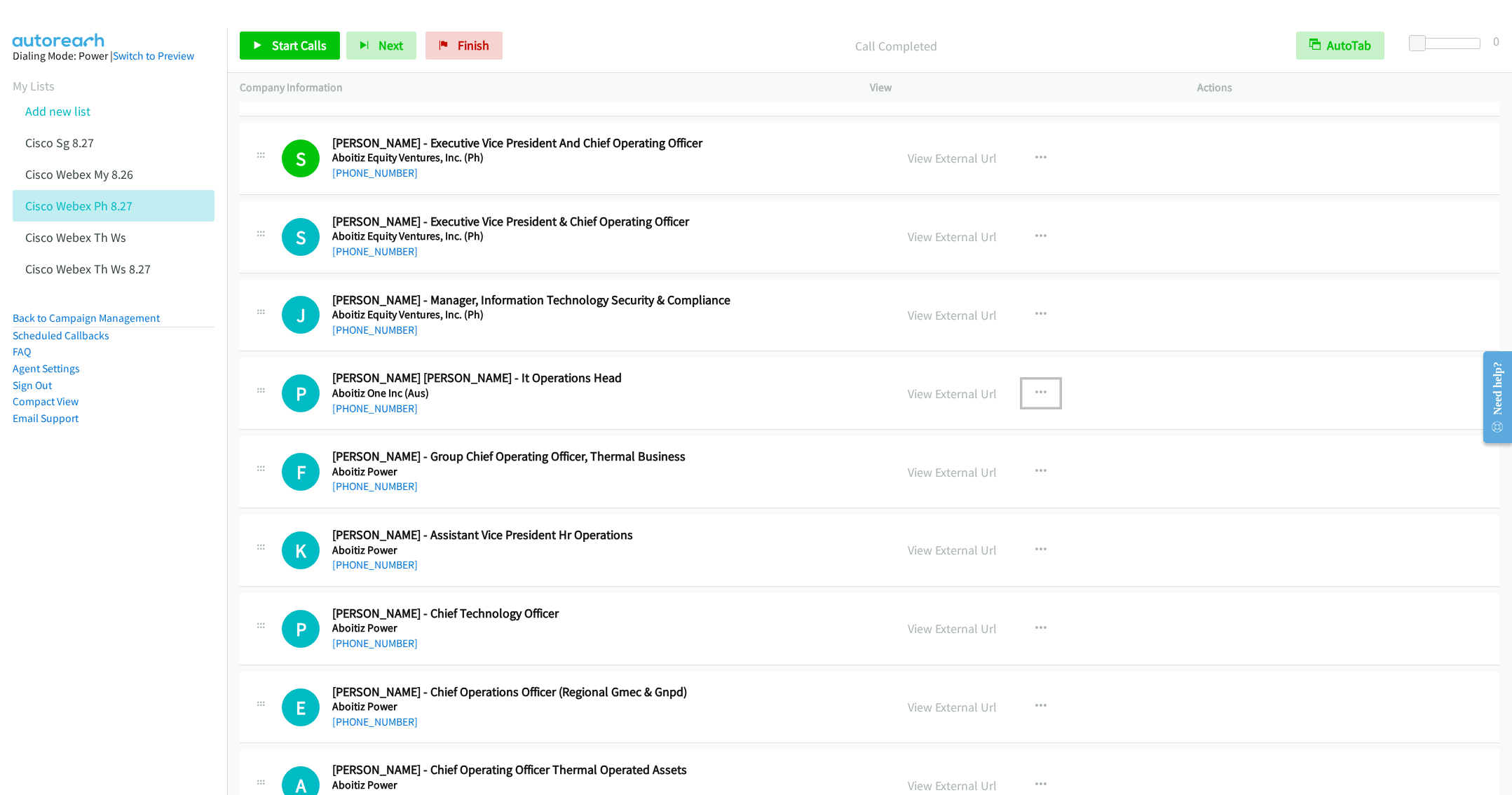
click at [1037, 399] on icon "button" at bounding box center [1041, 393] width 11 height 11
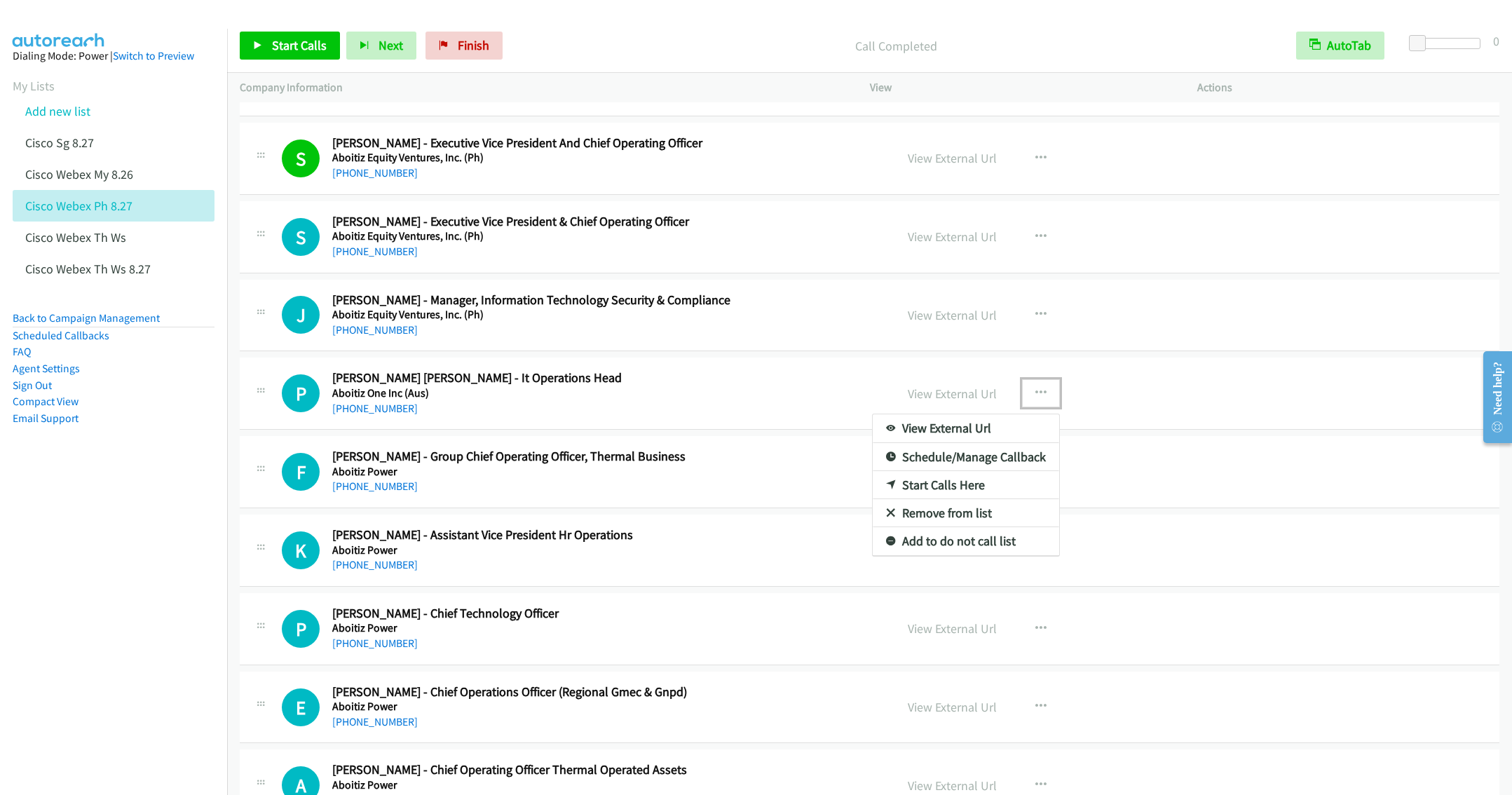
click at [927, 493] on link "Start Calls Here" at bounding box center [966, 486] width 187 height 28
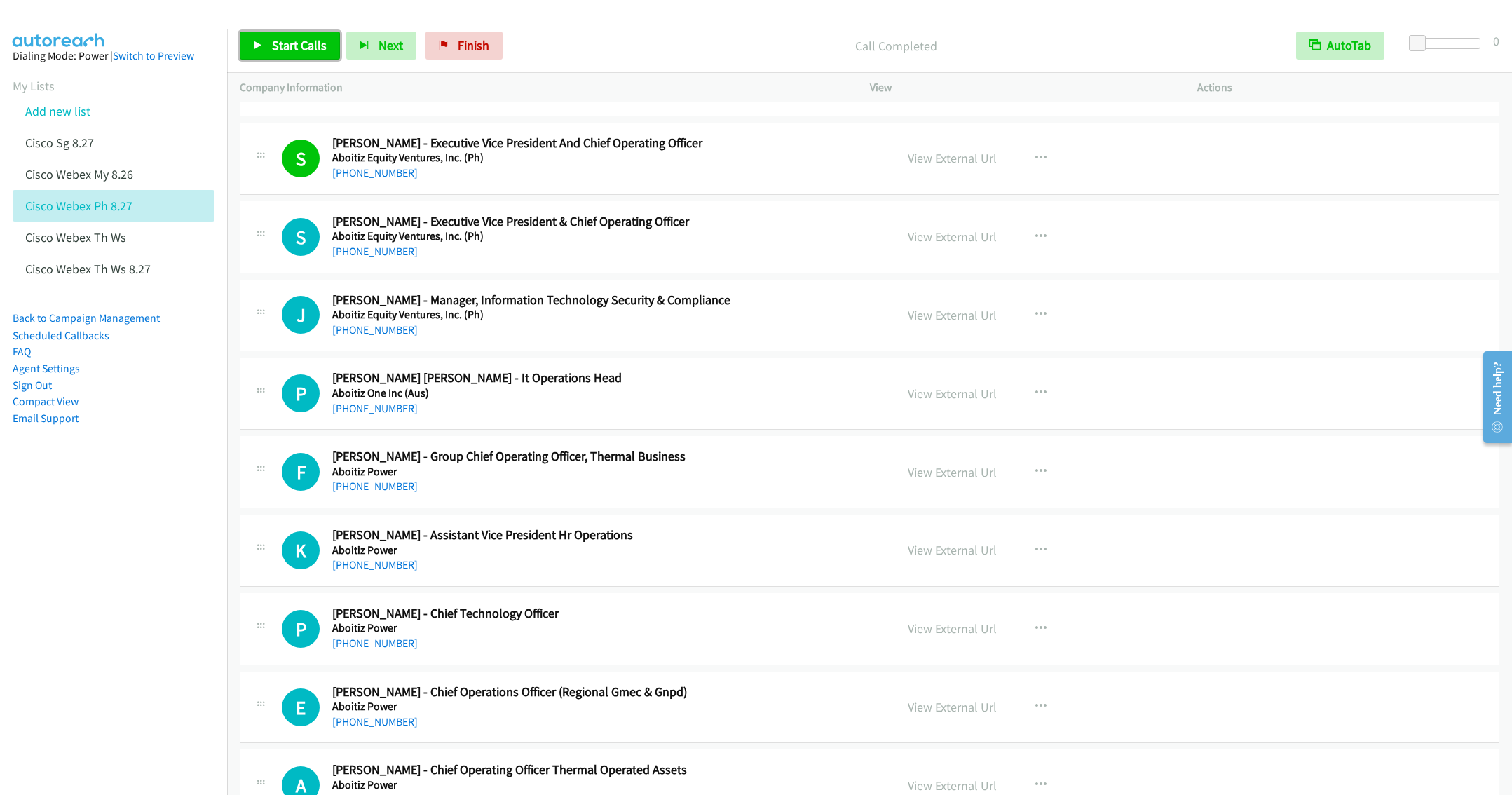
click at [287, 46] on span "Start Calls" at bounding box center [300, 45] width 55 height 16
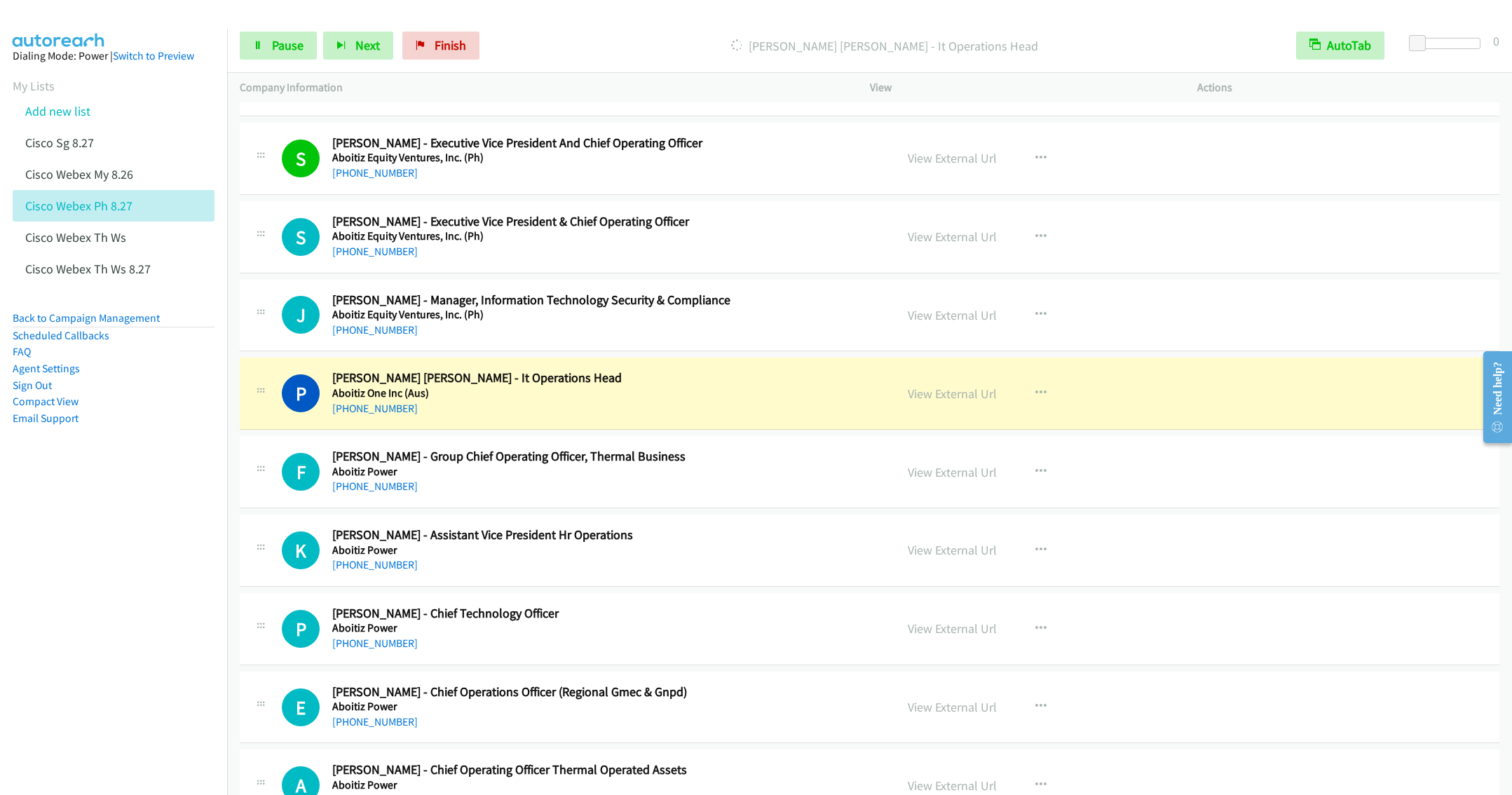
click at [692, 394] on h5 "Aboitiz One Inc (Aus)" at bounding box center [585, 393] width 506 height 14
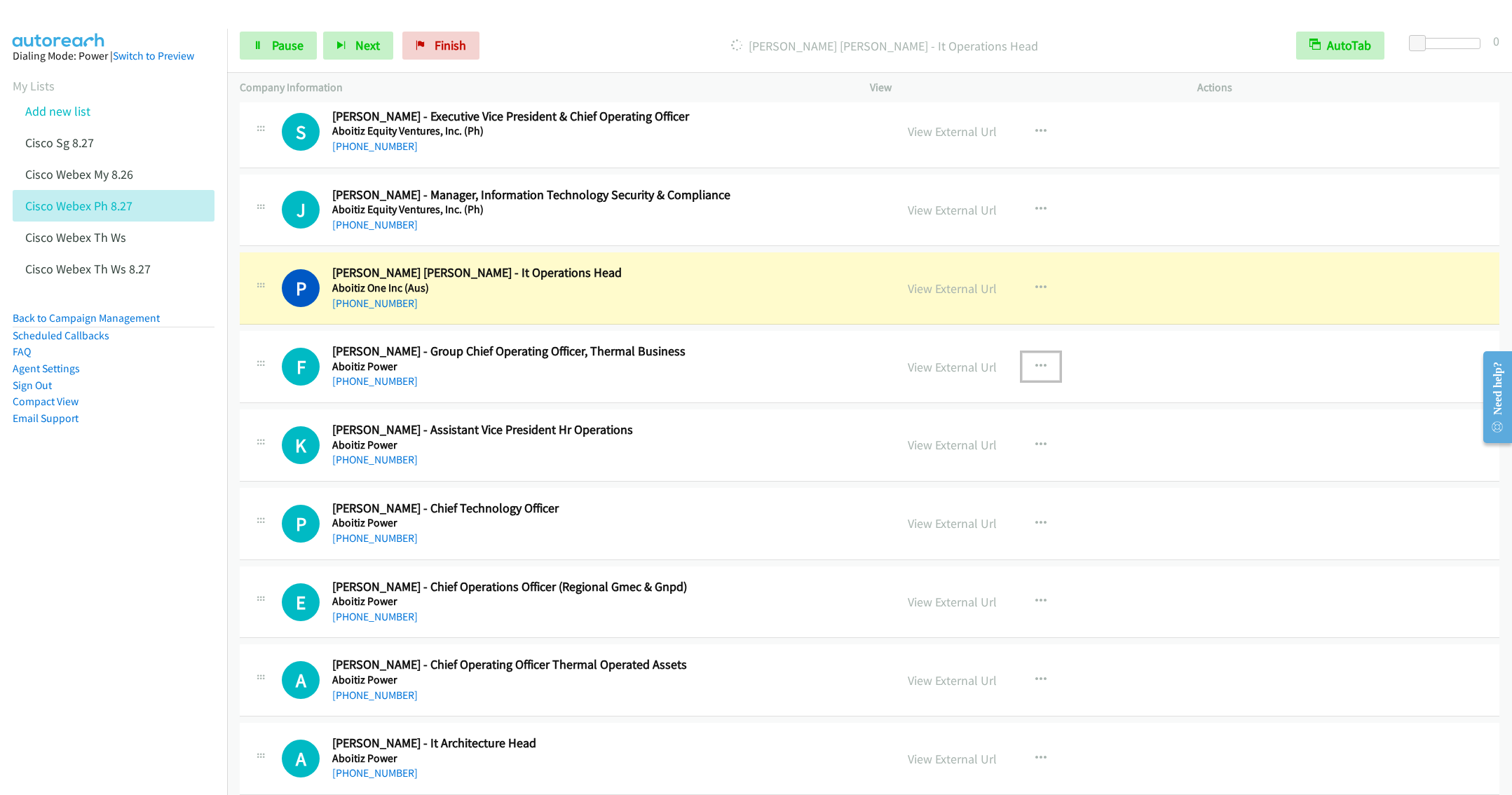
click at [1036, 370] on icon "button" at bounding box center [1041, 367] width 11 height 11
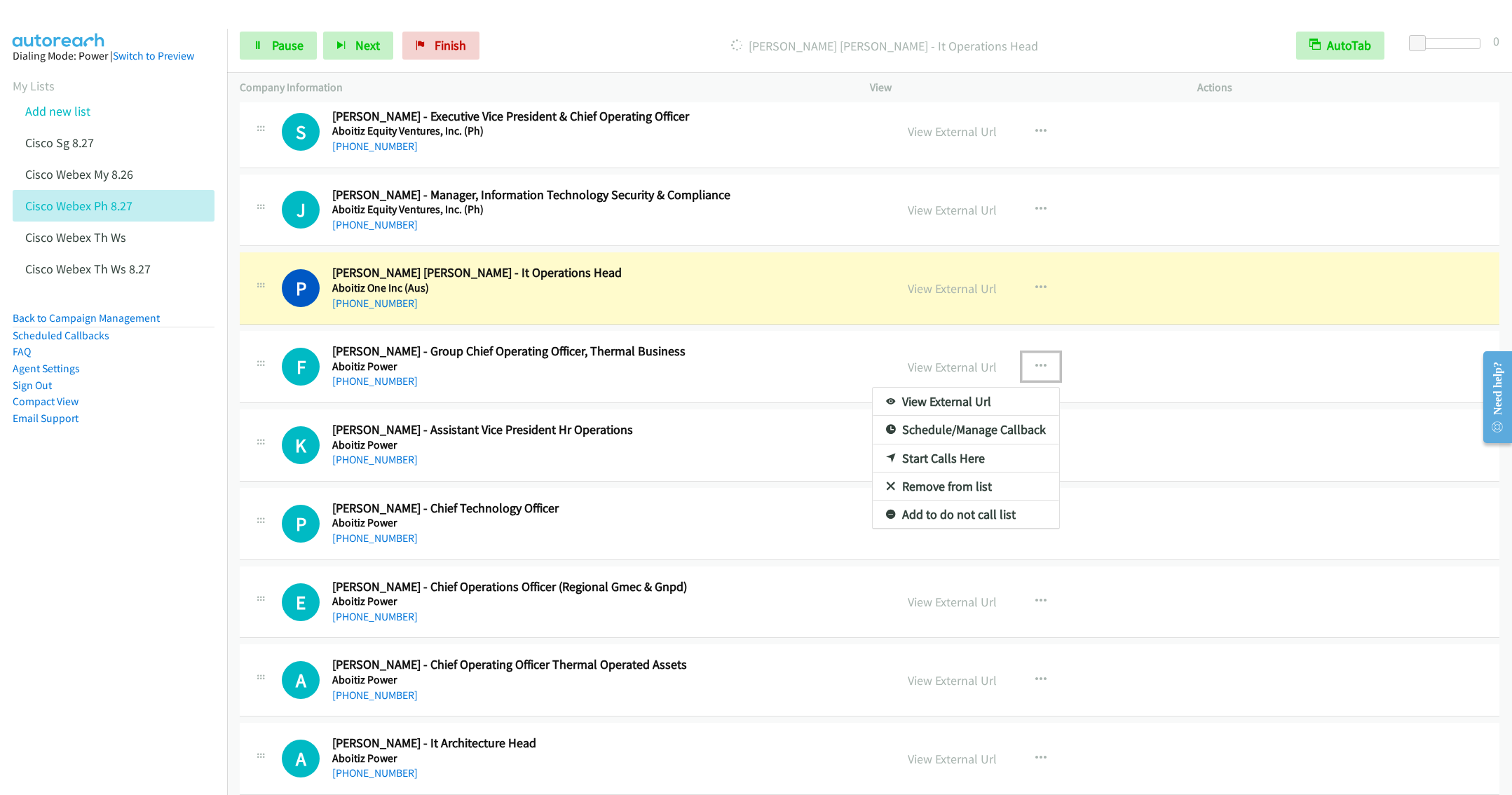
click at [939, 497] on link "Remove from list" at bounding box center [966, 487] width 187 height 28
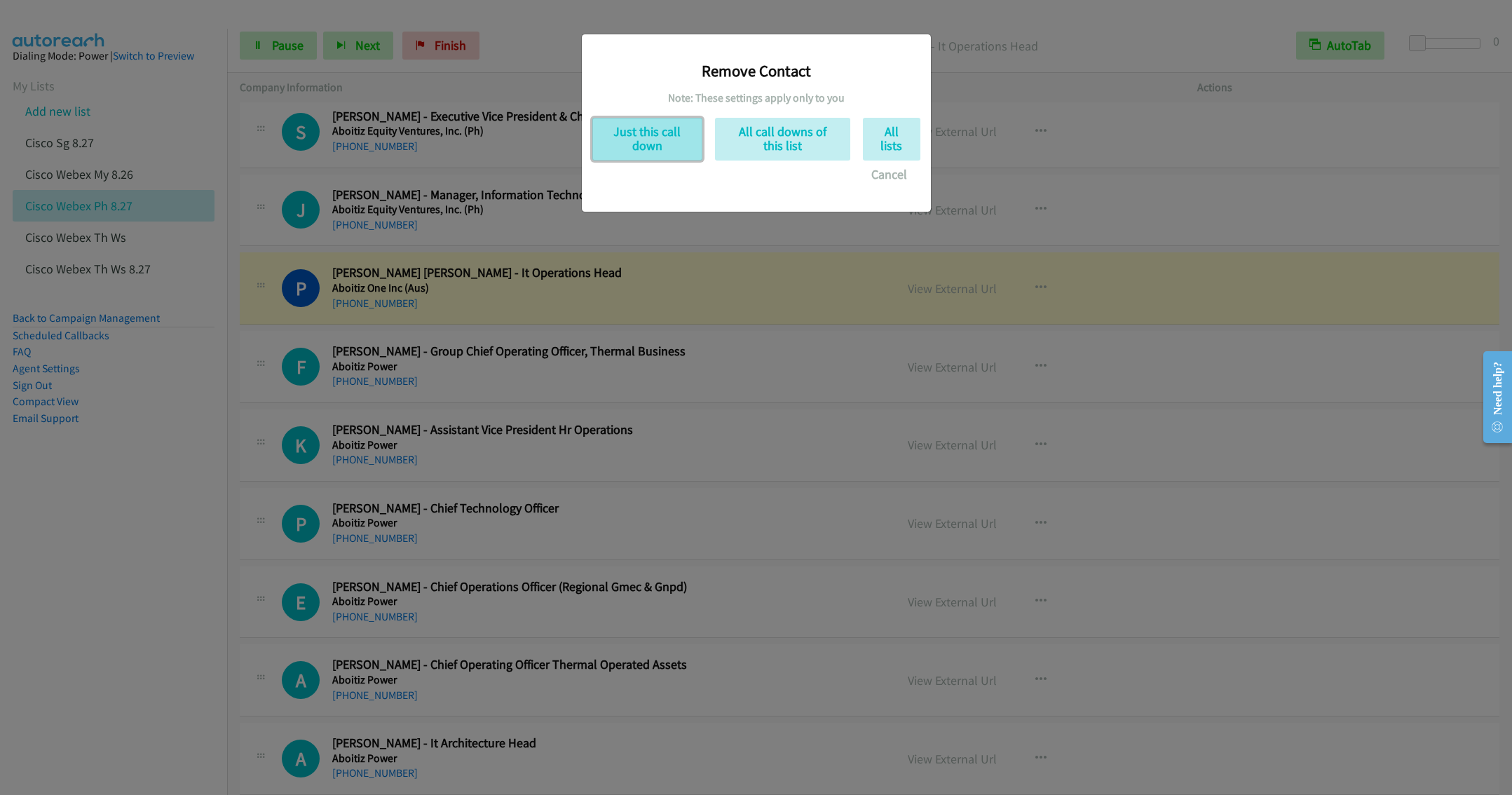
click at [627, 140] on button "Just this call down" at bounding box center [647, 139] width 110 height 43
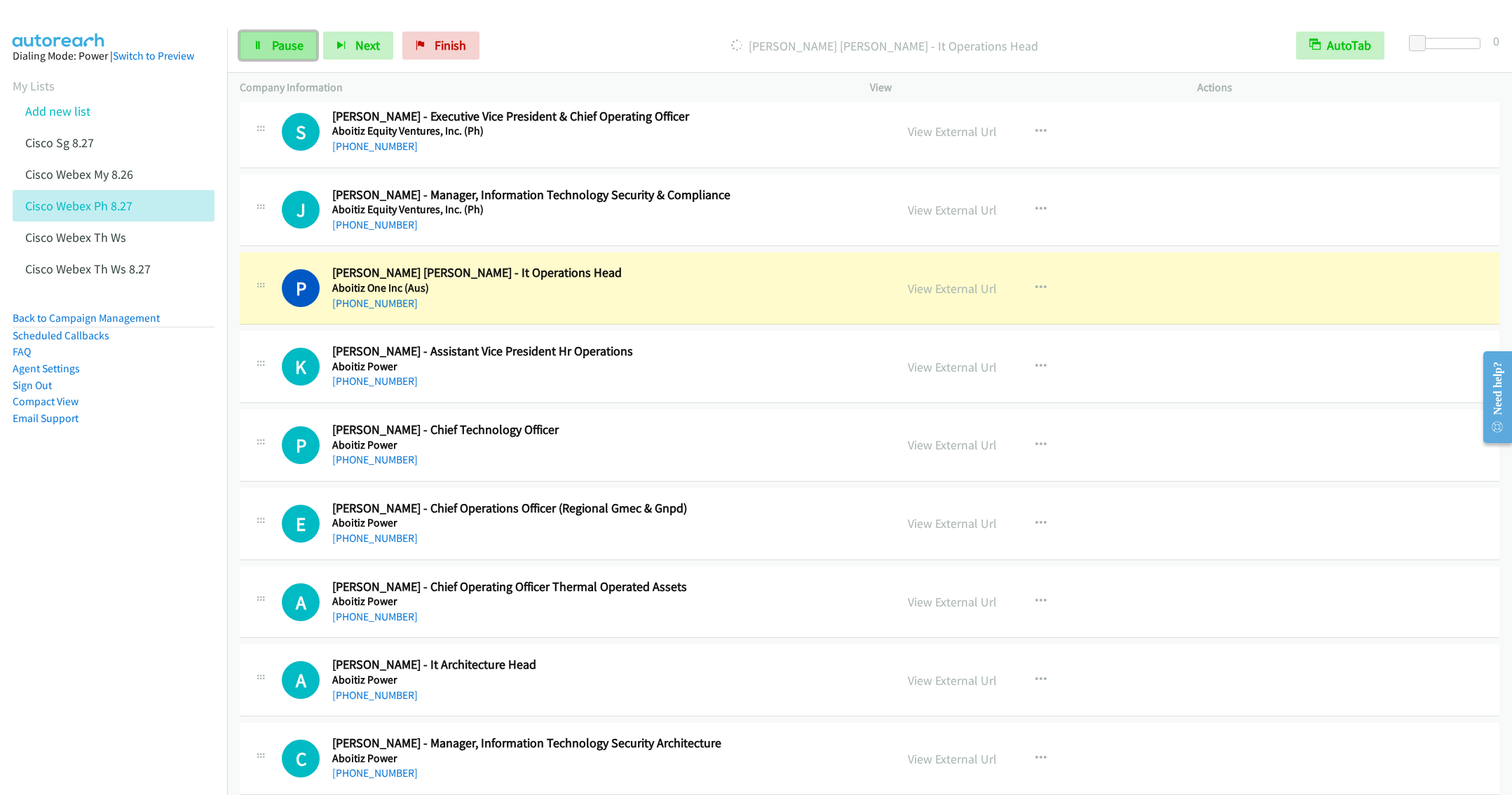
click at [285, 47] on span "Pause" at bounding box center [288, 45] width 31 height 16
click at [1036, 367] on button "button" at bounding box center [1041, 367] width 38 height 28
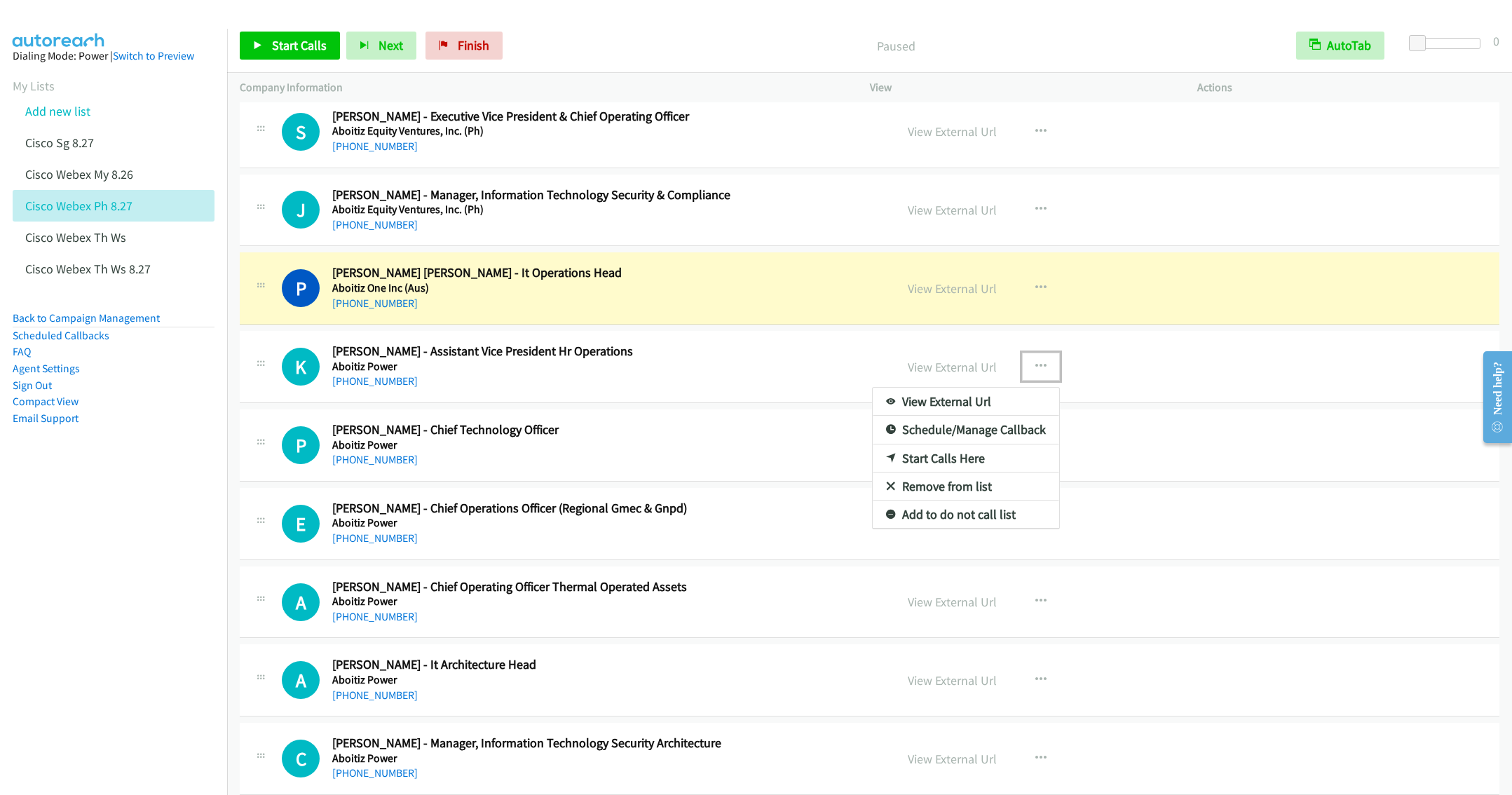
click at [952, 501] on link "Remove from list" at bounding box center [966, 487] width 187 height 28
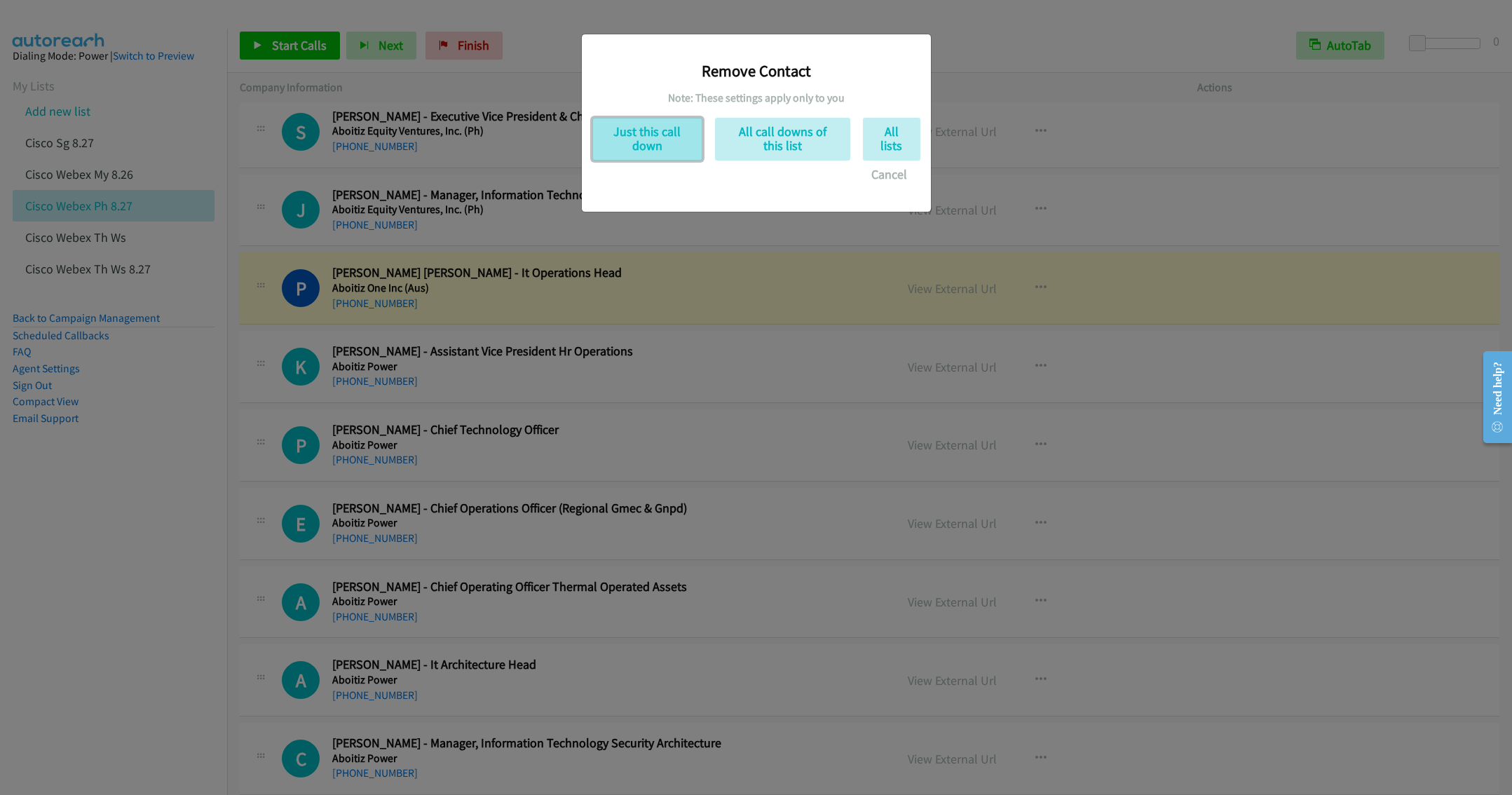
click at [640, 146] on button "Just this call down" at bounding box center [647, 139] width 110 height 43
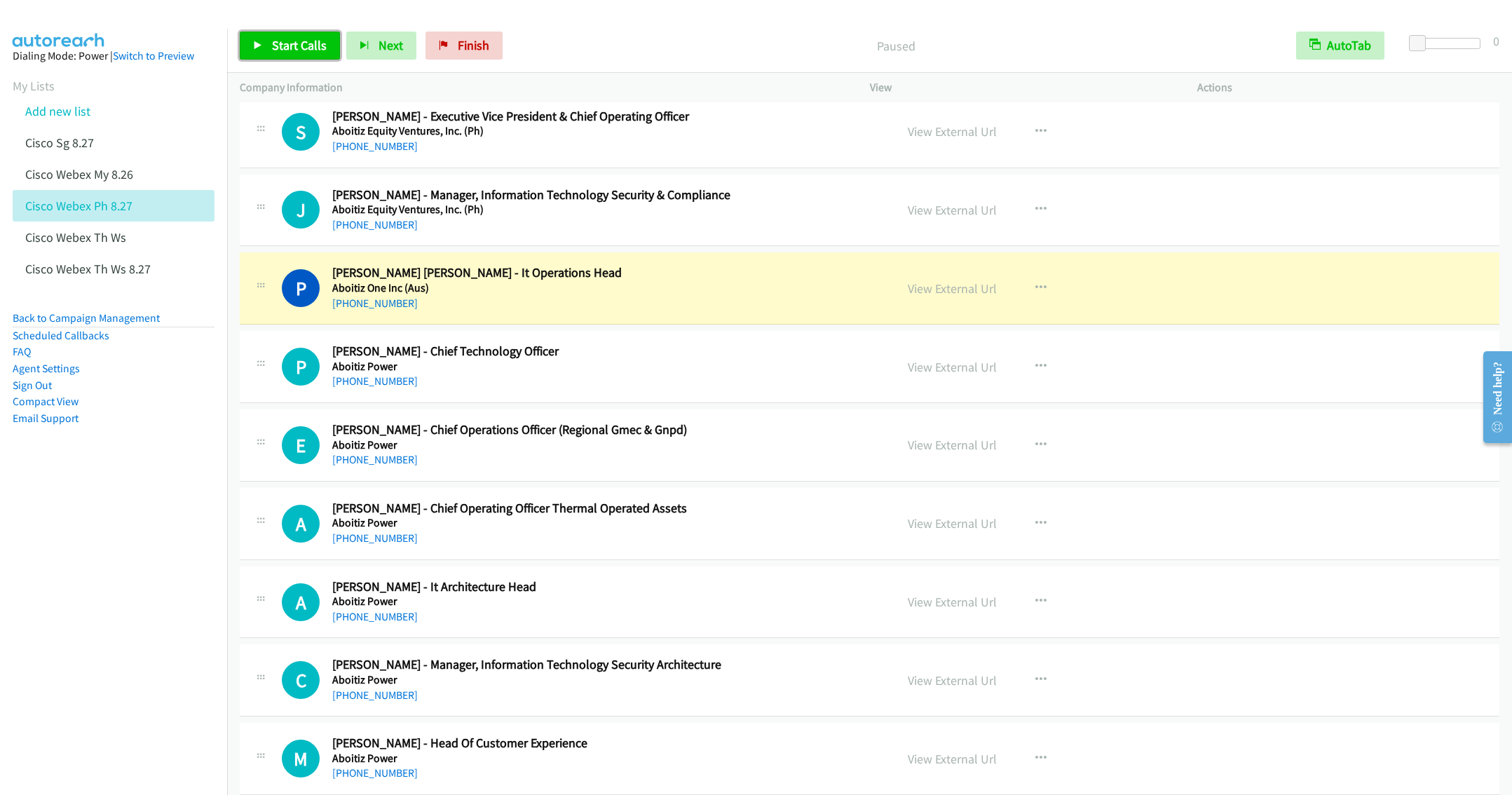
click at [285, 49] on span "Start Calls" at bounding box center [300, 45] width 55 height 16
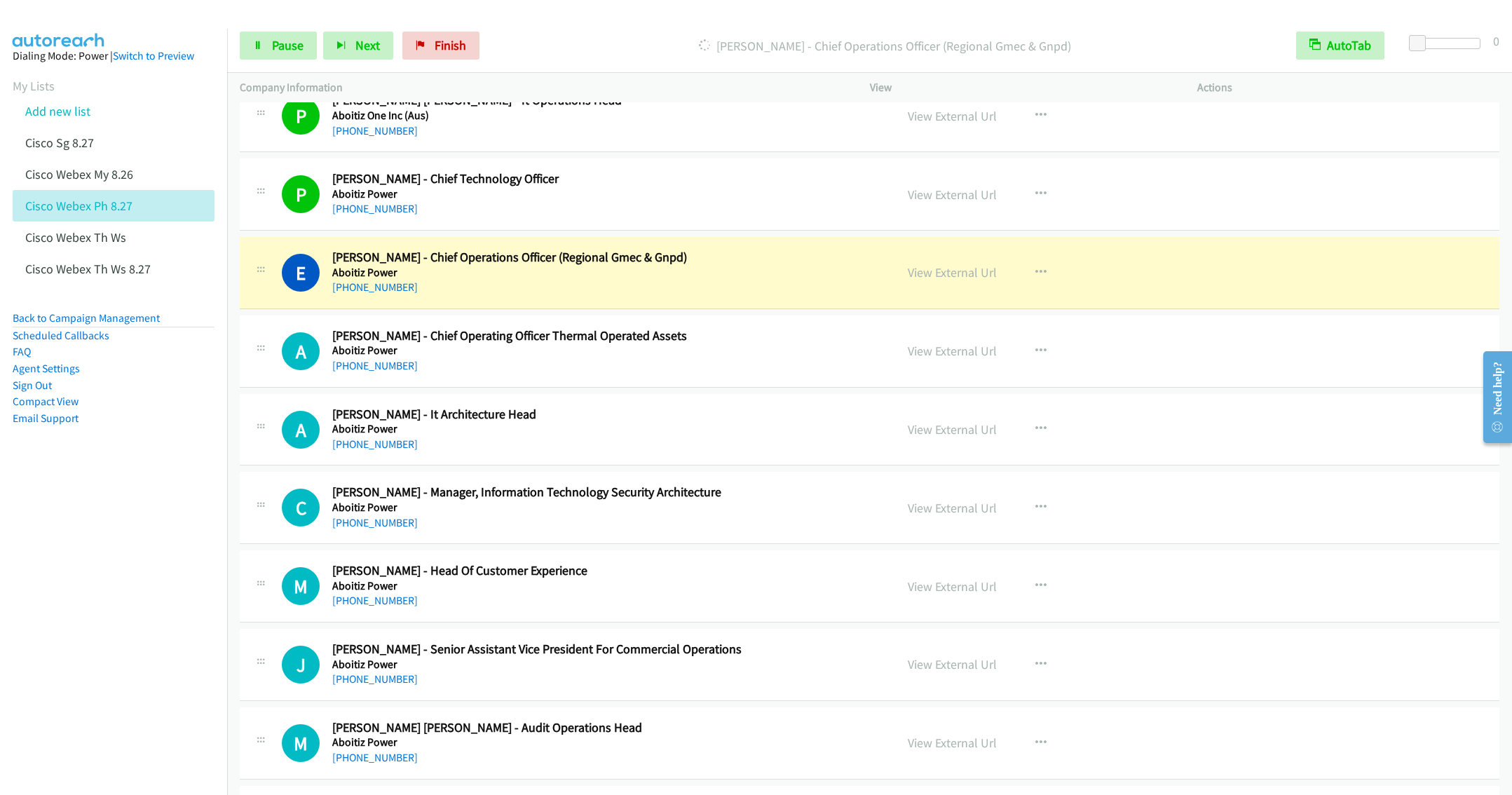
scroll to position [1788, 0]
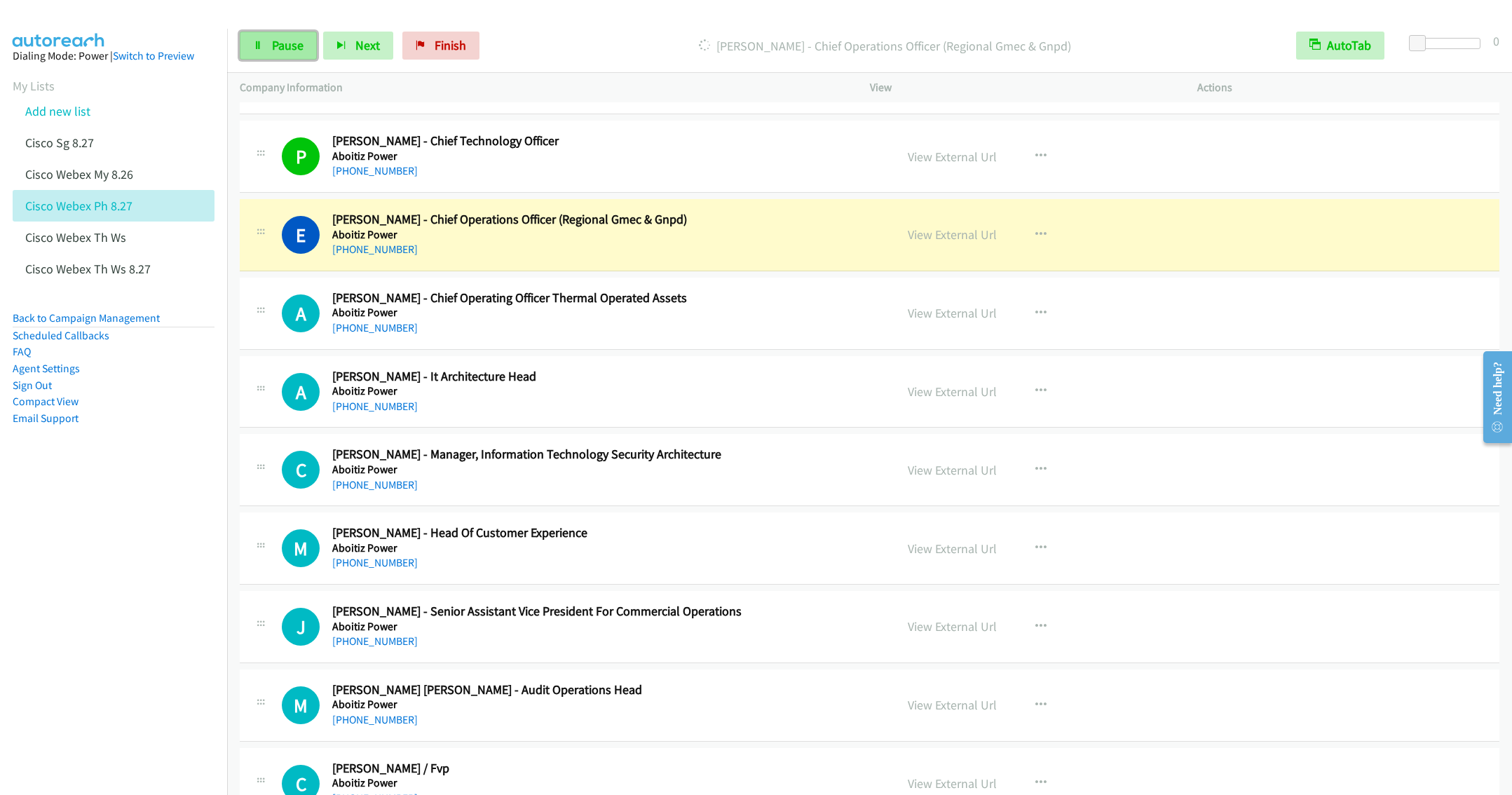
click at [259, 39] on link "Pause" at bounding box center [278, 45] width 77 height 28
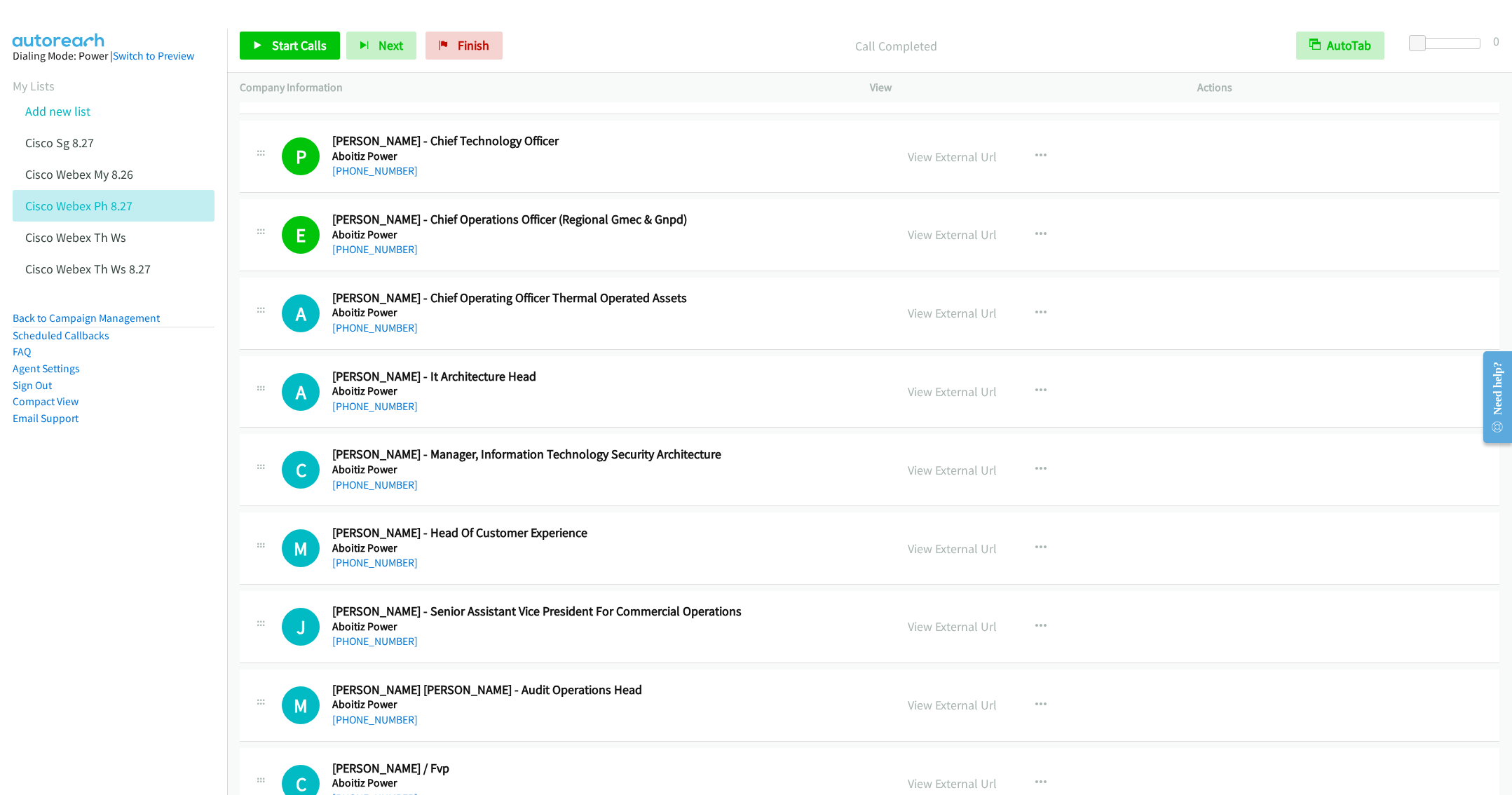
click at [648, 333] on div "[PHONE_NUMBER]" at bounding box center [585, 328] width 506 height 17
click at [1024, 316] on button "button" at bounding box center [1041, 314] width 38 height 28
click at [914, 442] on link "Remove from list" at bounding box center [966, 434] width 187 height 28
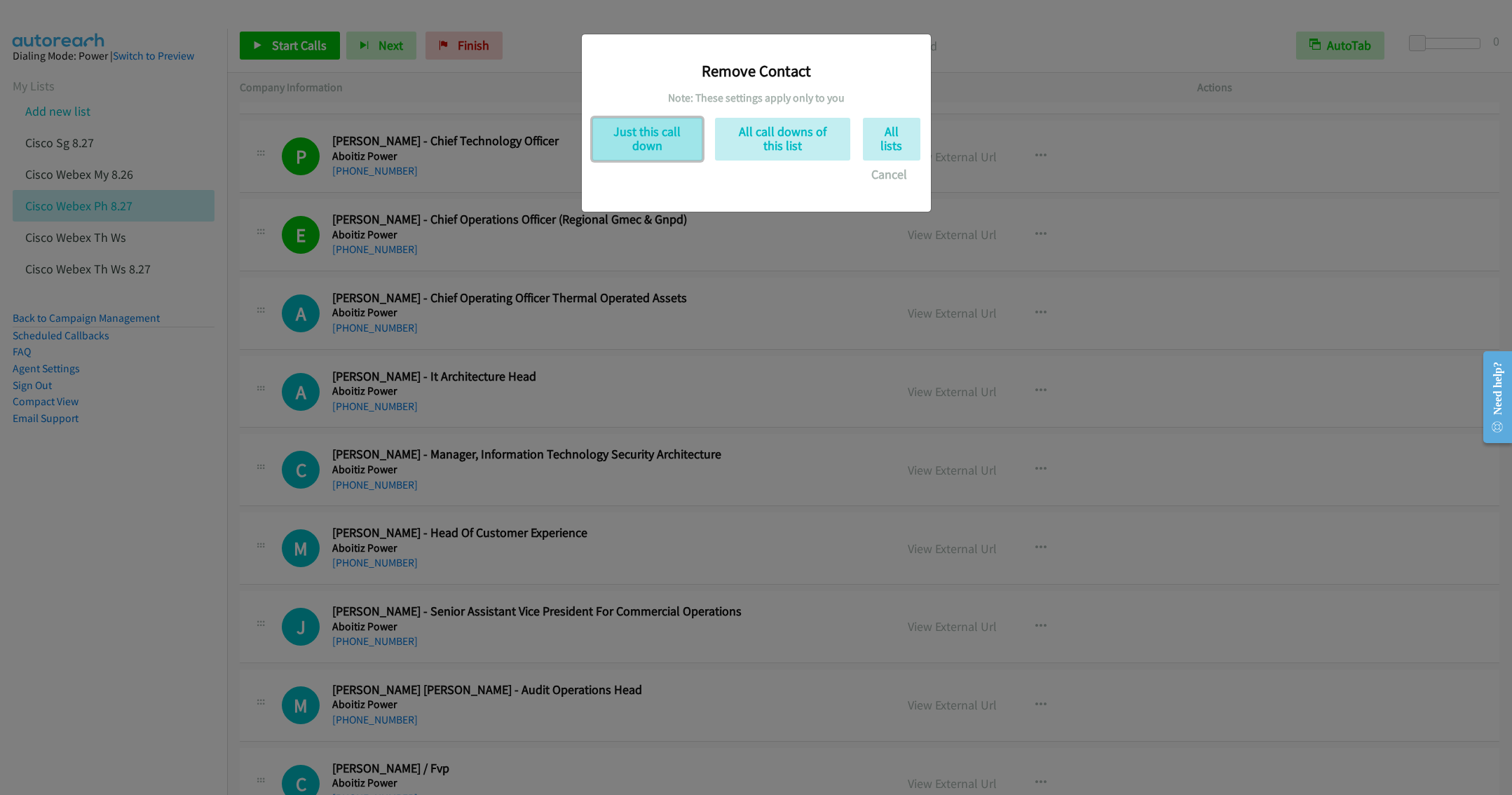
click at [647, 132] on button "Just this call down" at bounding box center [647, 139] width 110 height 43
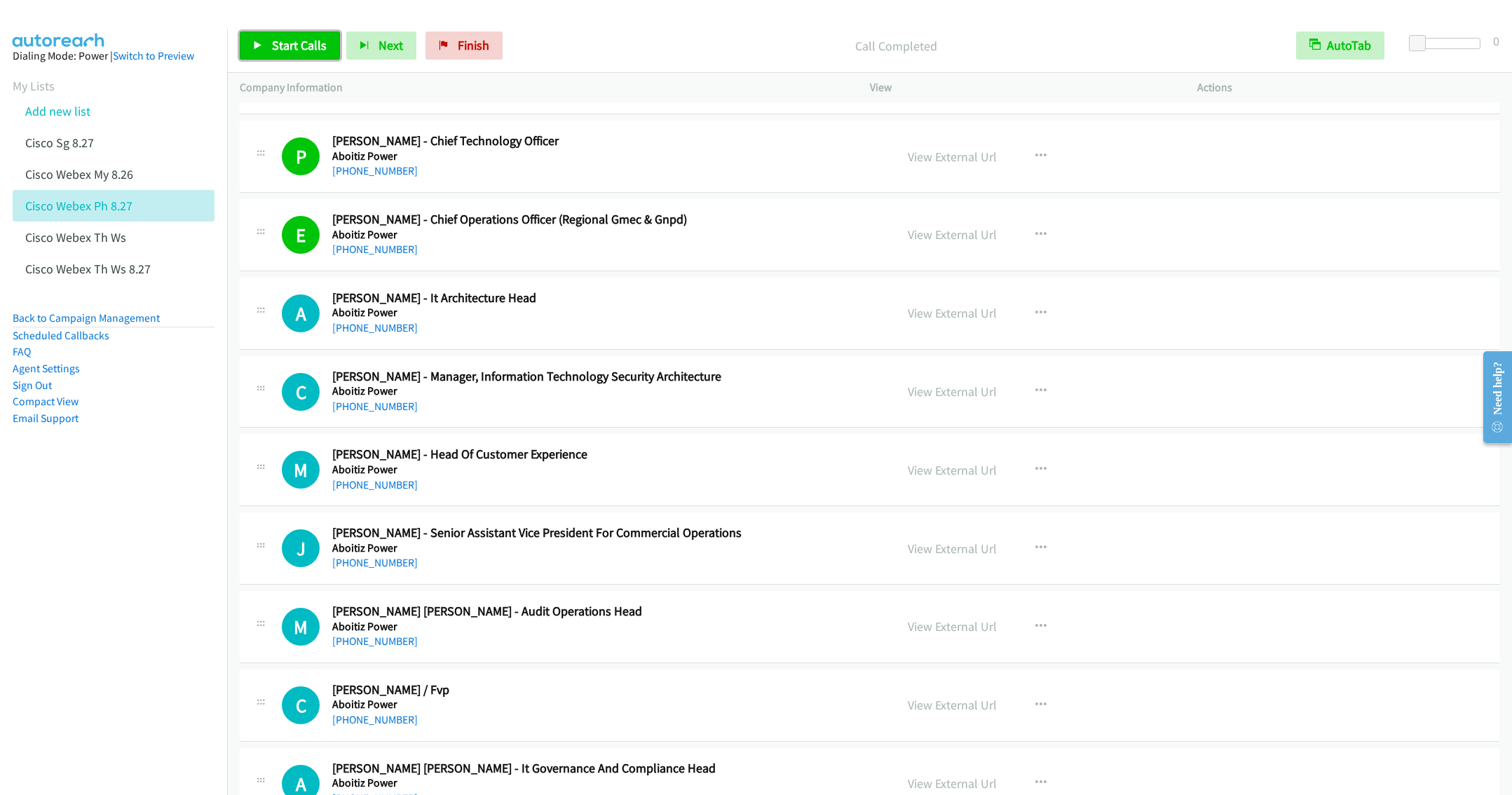
click at [290, 31] on link "Start Calls" at bounding box center [289, 45] width 100 height 28
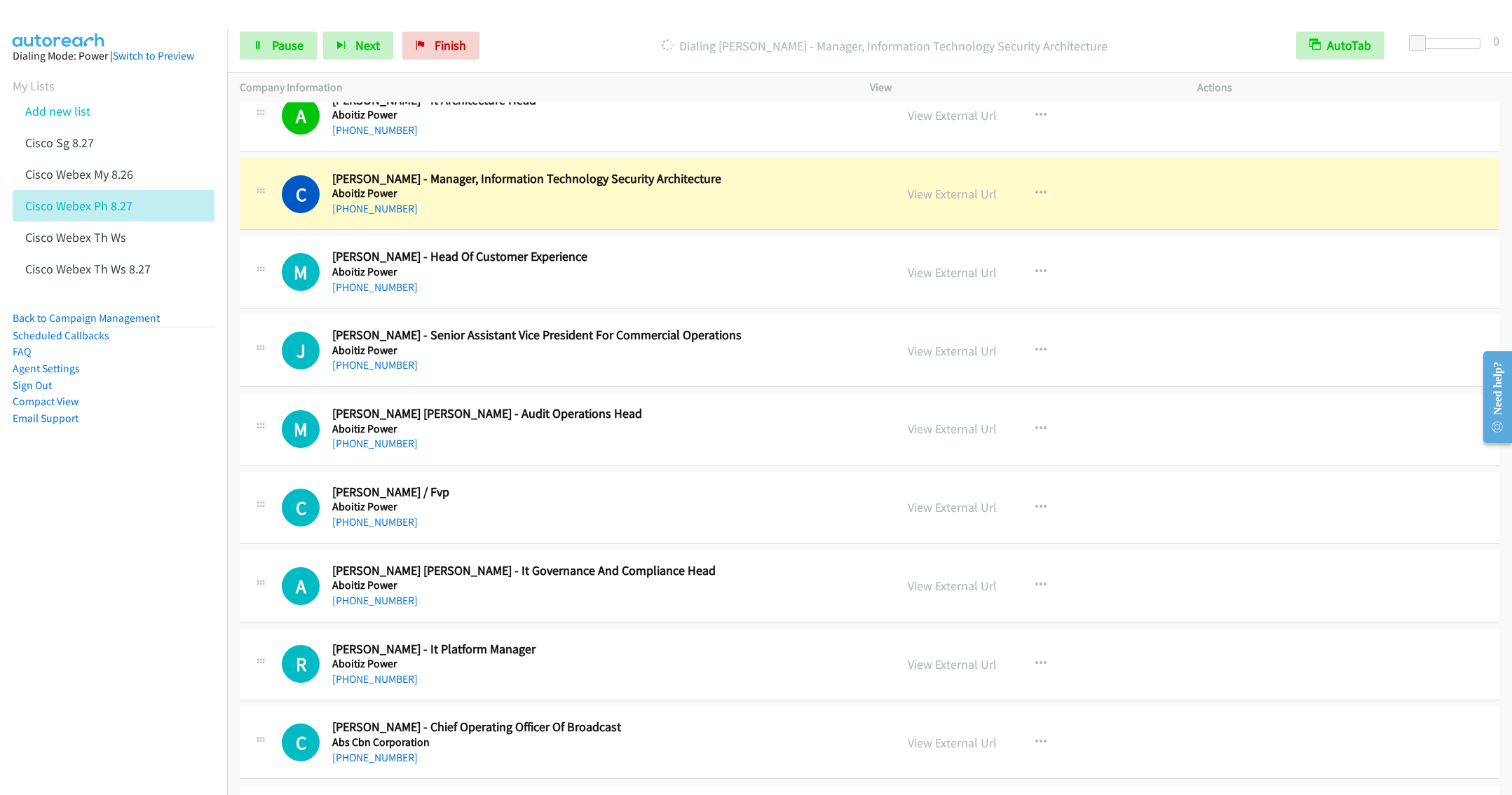
scroll to position [1998, 0]
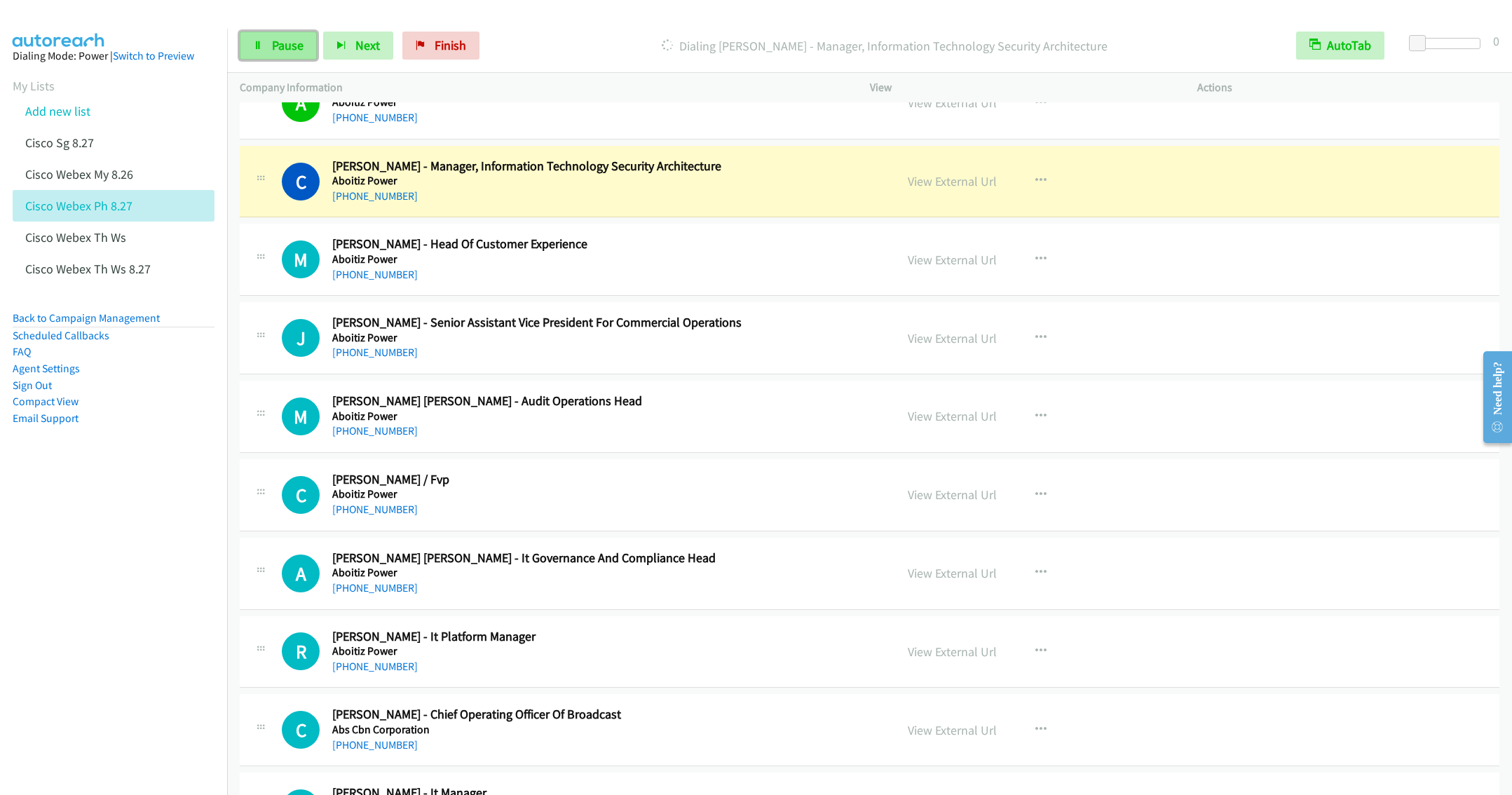
click at [274, 46] on span "Pause" at bounding box center [288, 45] width 31 height 16
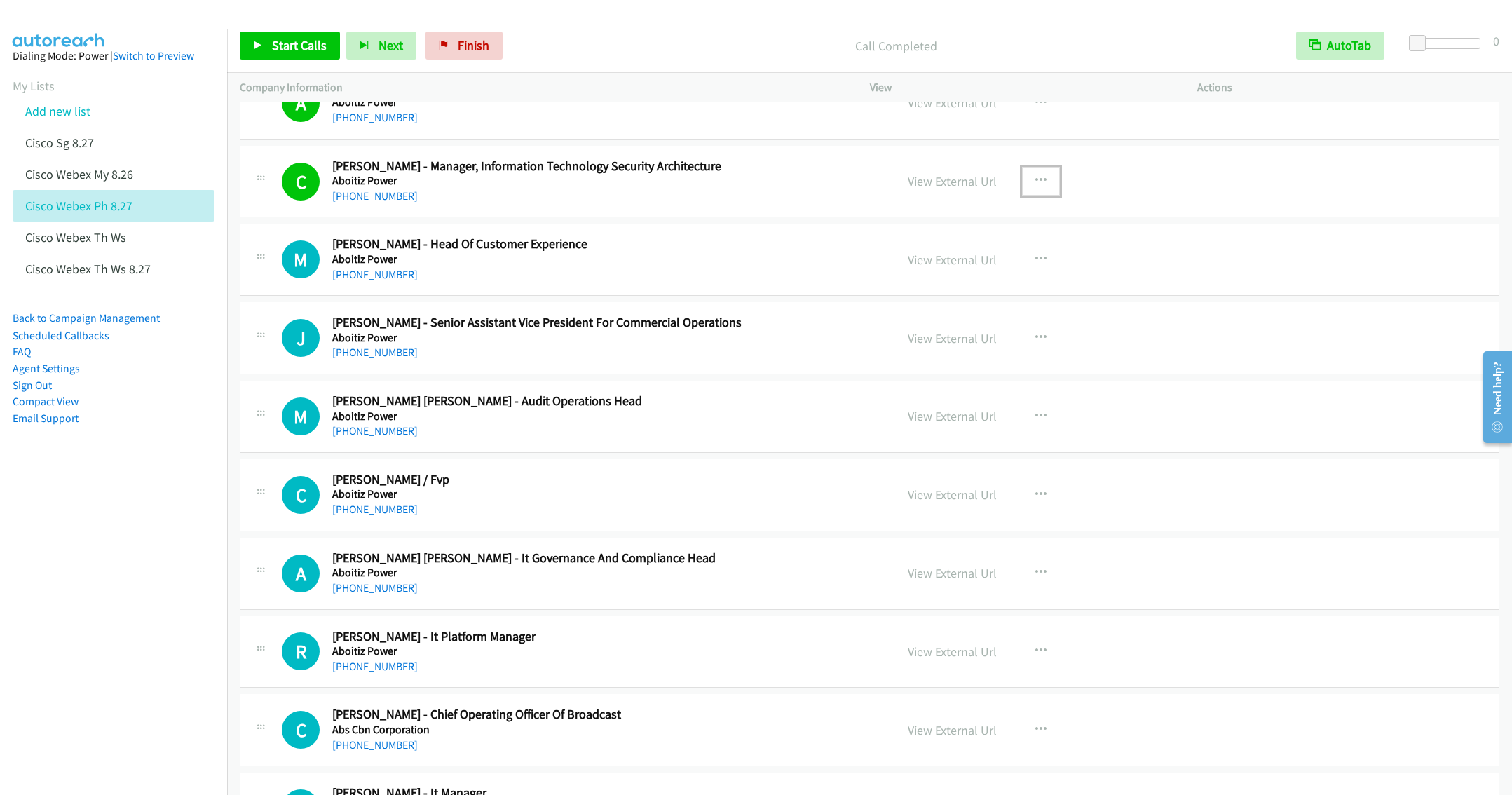
click at [1036, 183] on icon "button" at bounding box center [1041, 181] width 11 height 11
click at [929, 314] on link "Remove from list" at bounding box center [966, 301] width 187 height 28
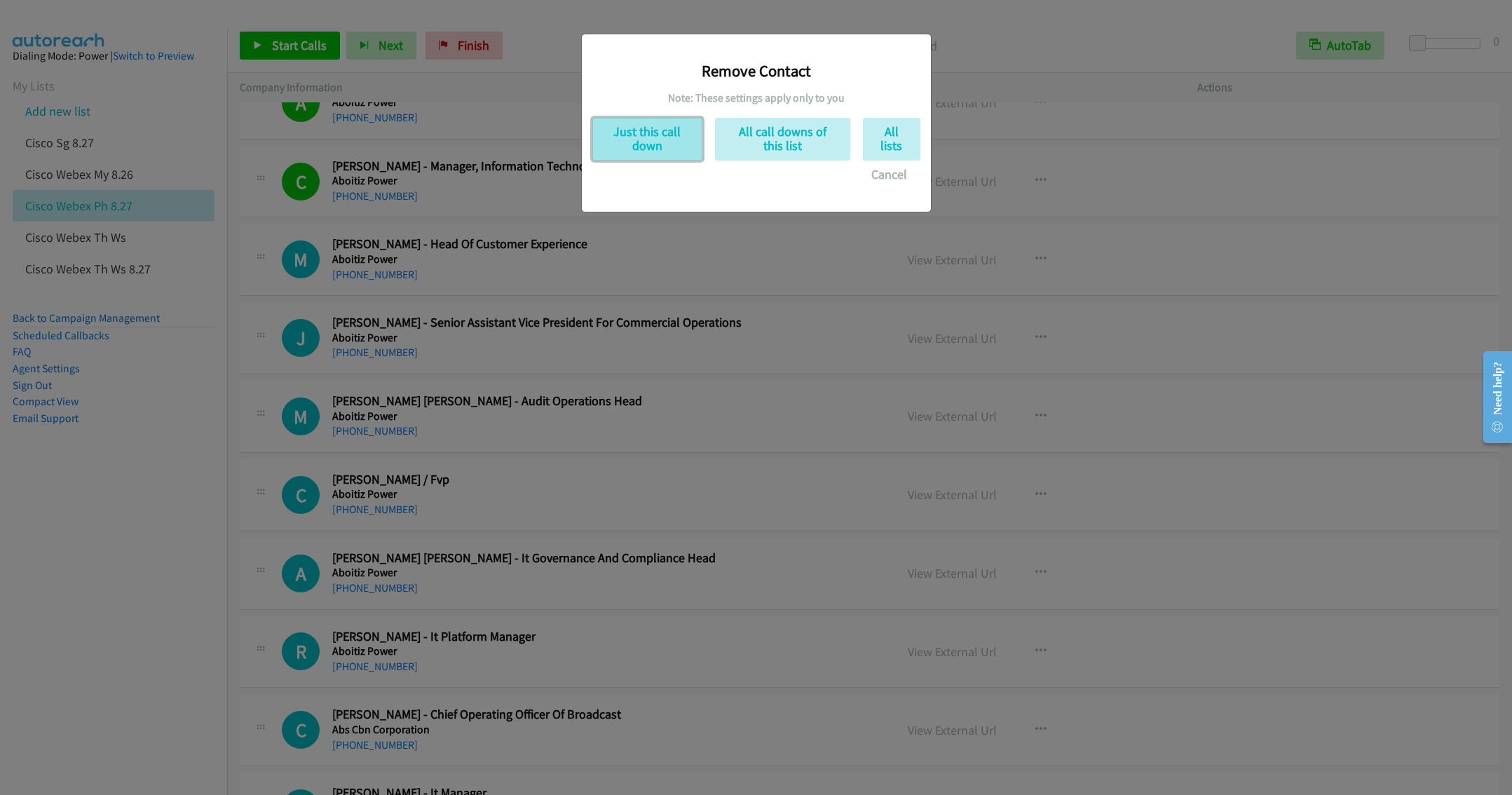
click at [635, 141] on button "Just this call down" at bounding box center [647, 139] width 110 height 43
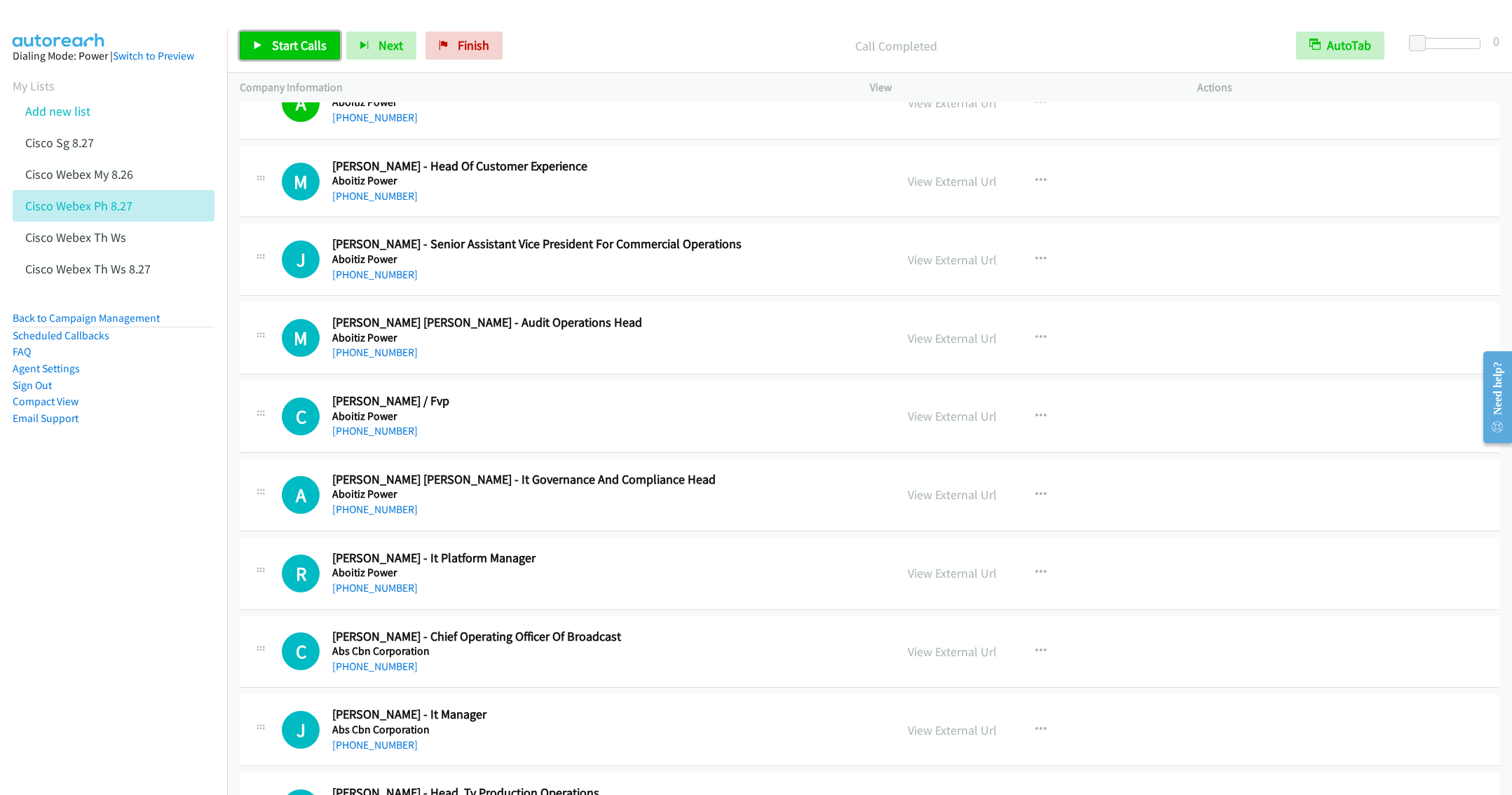
click at [277, 41] on span "Start Calls" at bounding box center [300, 45] width 55 height 16
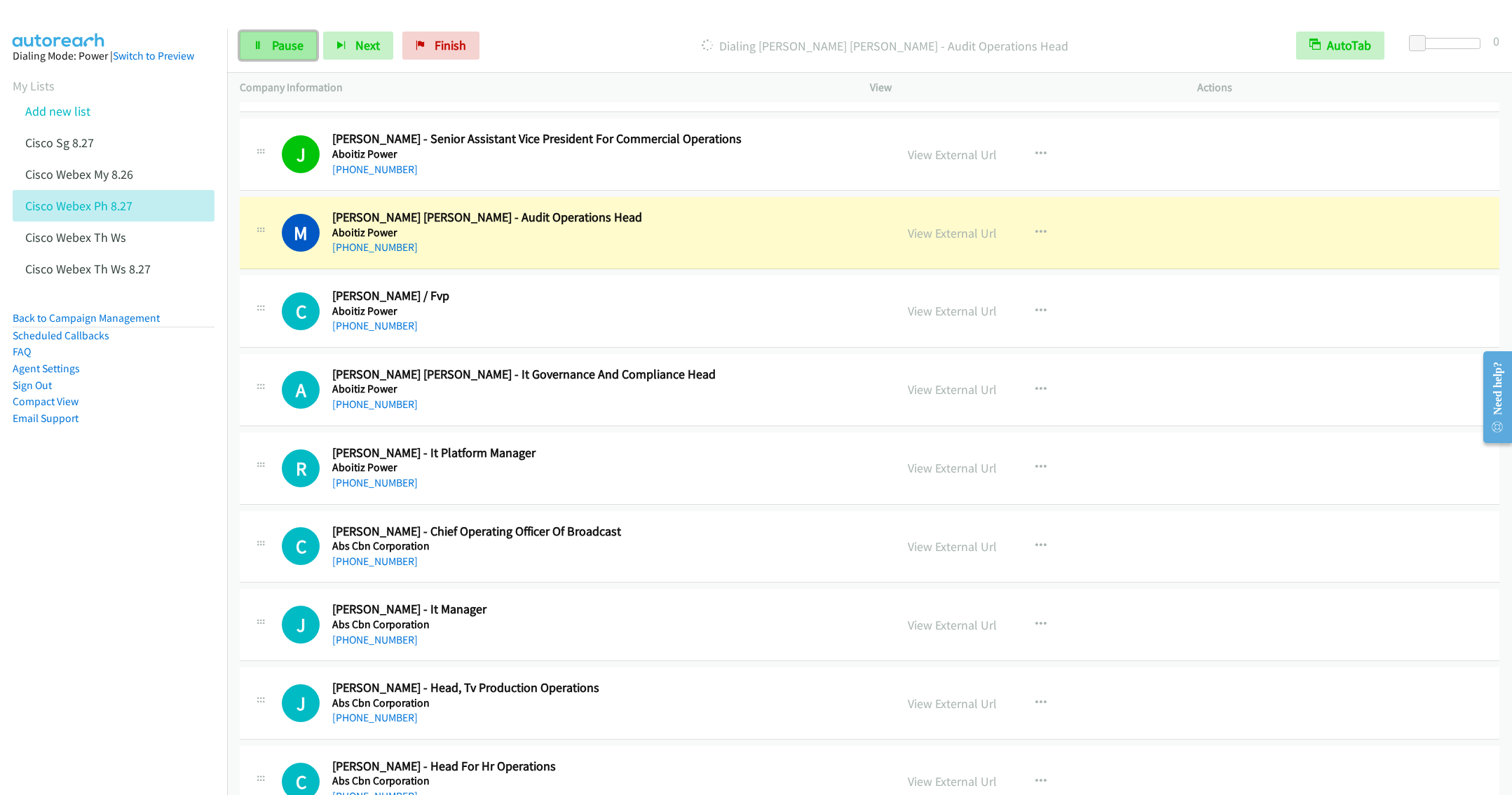
click at [285, 45] on span "Pause" at bounding box center [288, 45] width 31 height 16
click at [937, 234] on link "View External Url" at bounding box center [952, 234] width 89 height 16
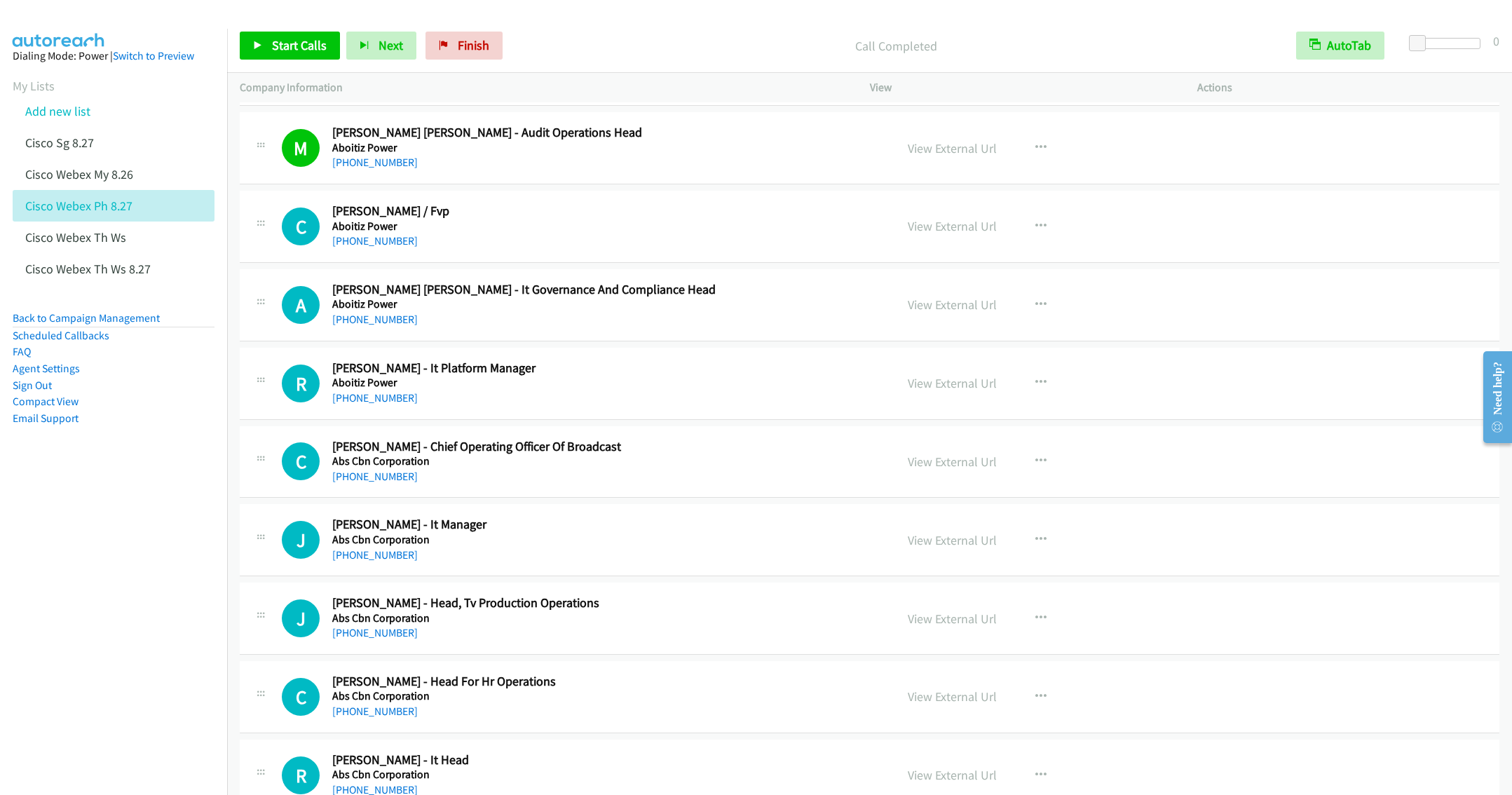
scroll to position [2209, 0]
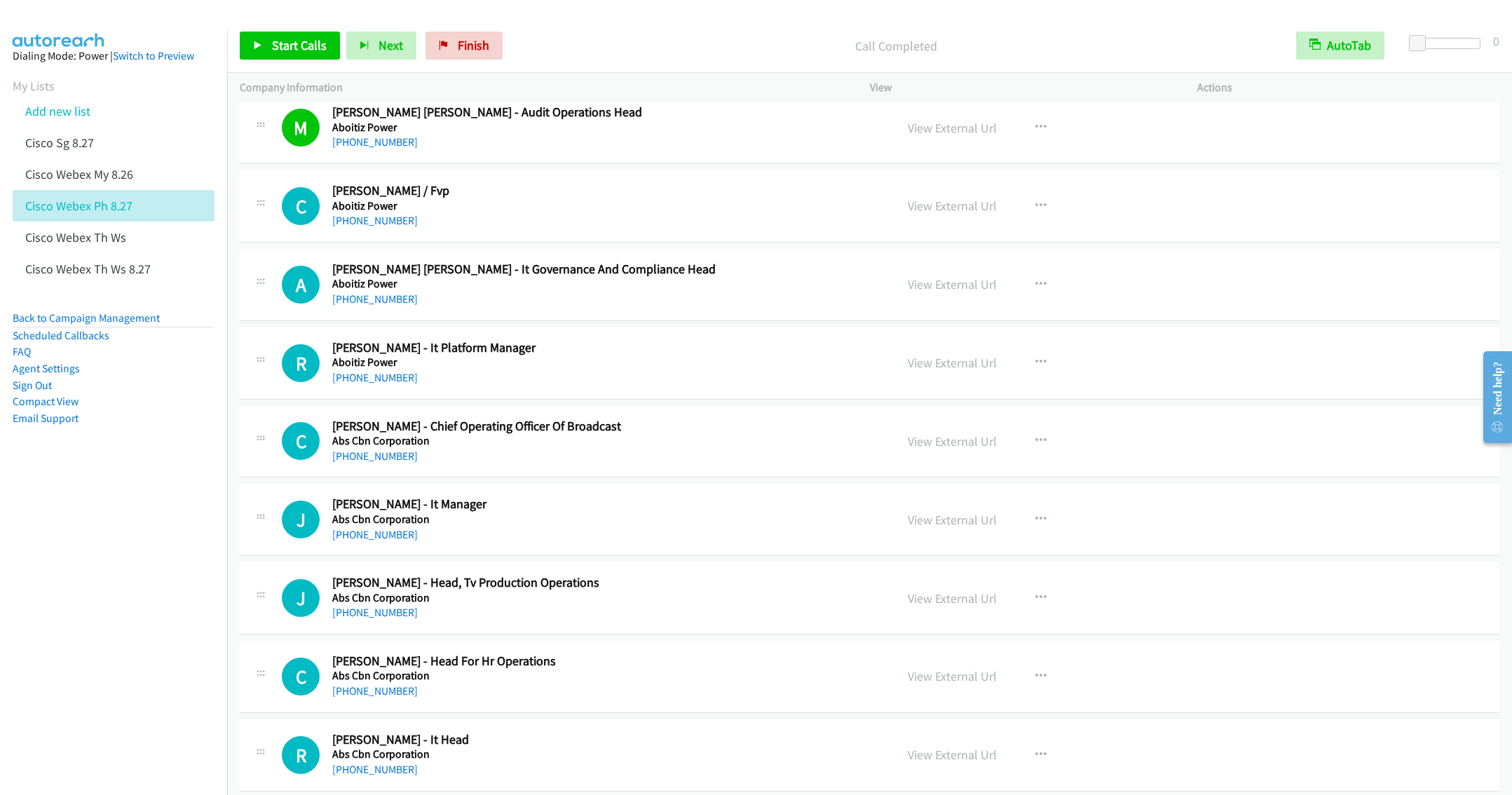
click at [511, 367] on h5 "Aboitiz Power" at bounding box center [585, 362] width 506 height 14
click at [1033, 366] on button "button" at bounding box center [1041, 363] width 38 height 28
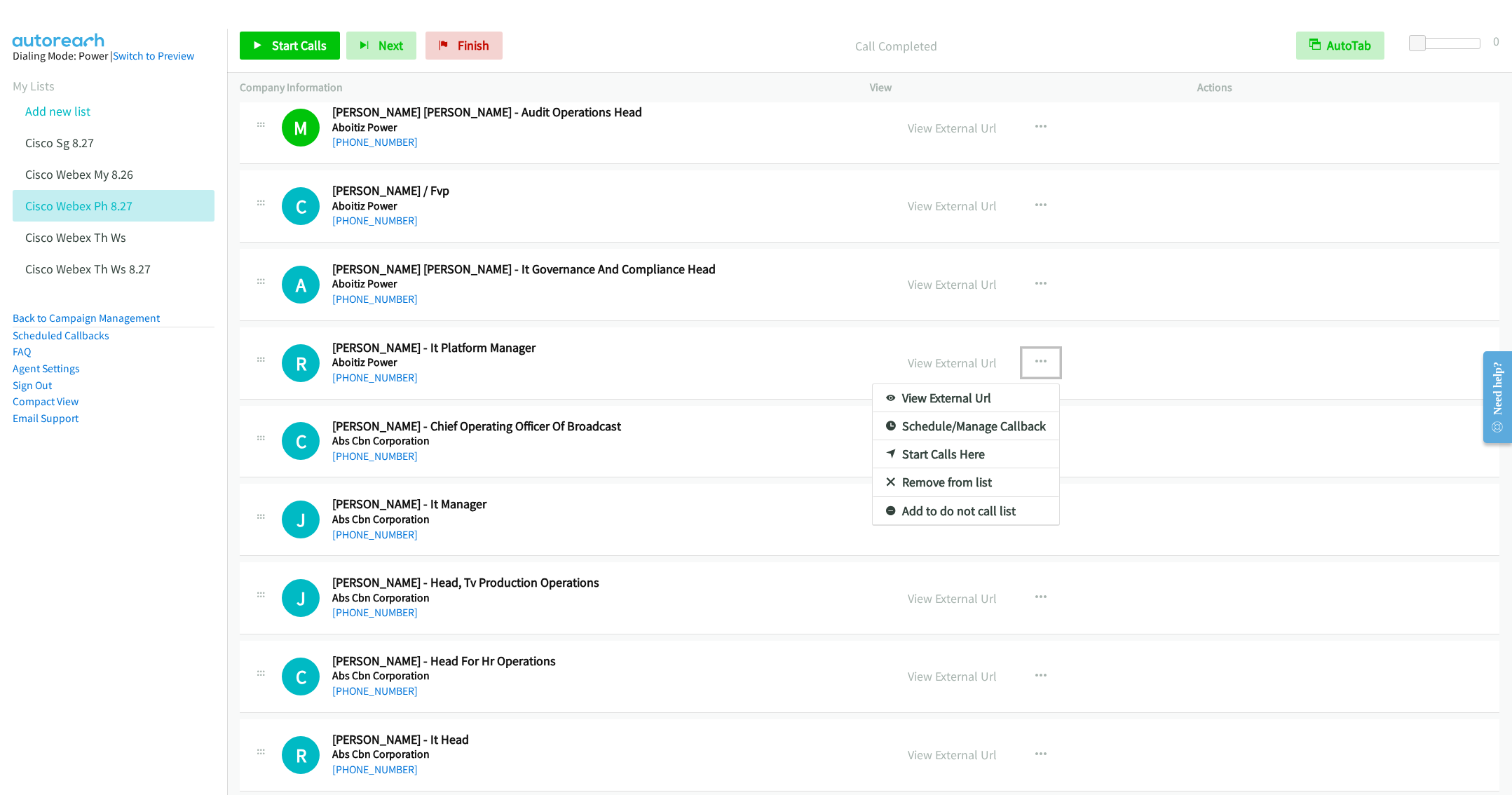
click at [927, 465] on link "Start Calls Here" at bounding box center [966, 454] width 187 height 28
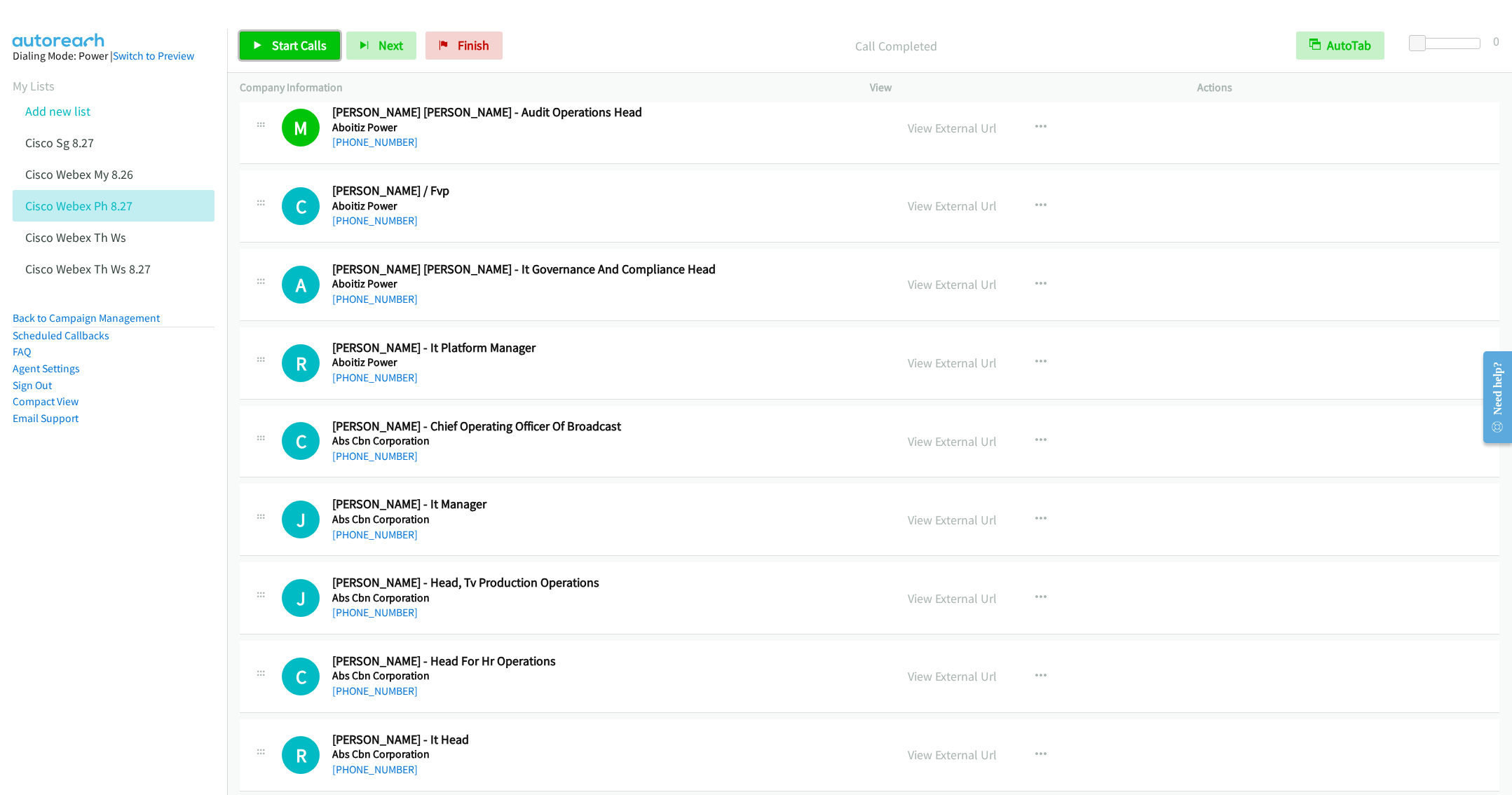
click at [276, 40] on span "Start Calls" at bounding box center [300, 45] width 55 height 16
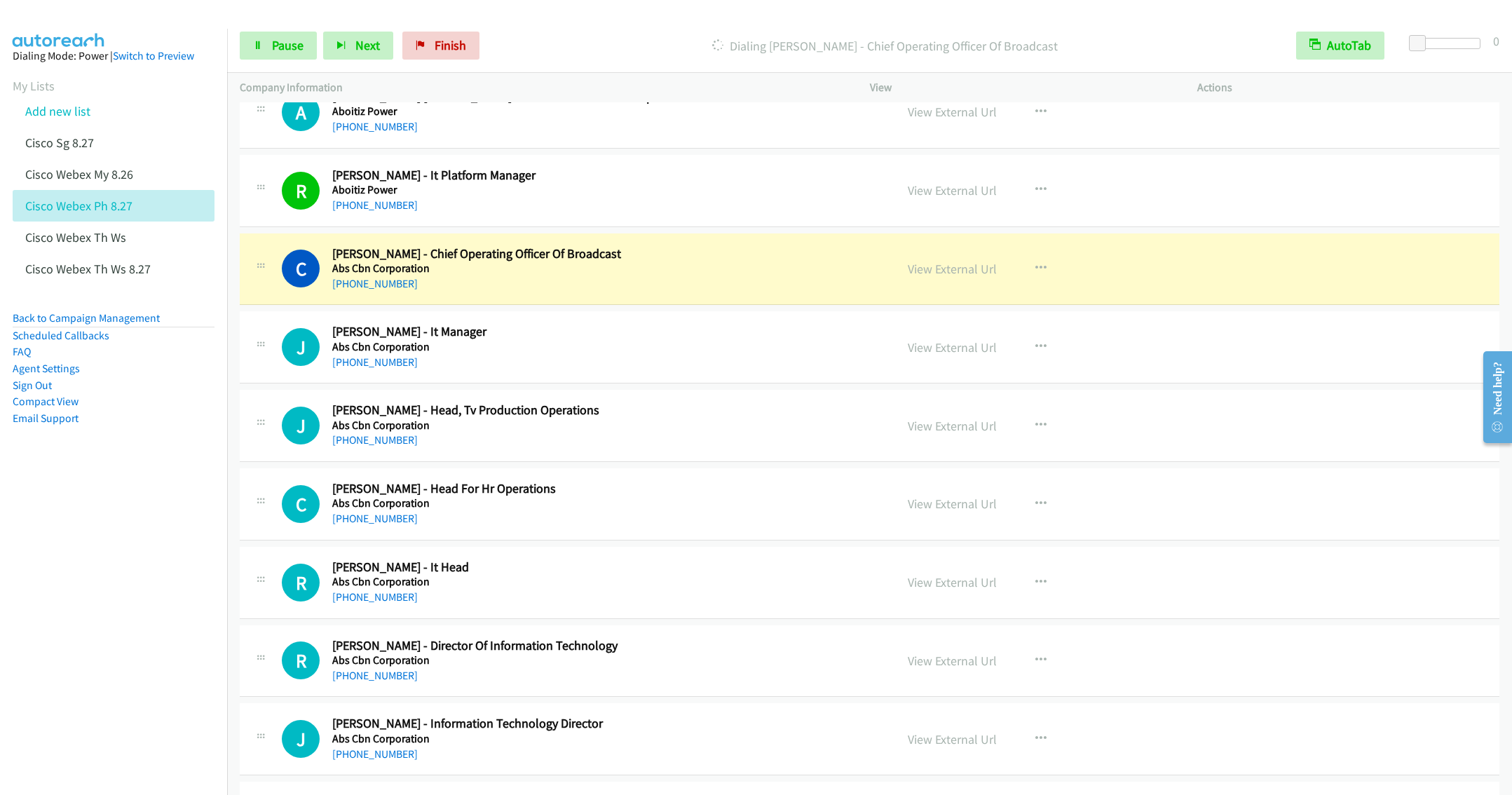
scroll to position [2419, 0]
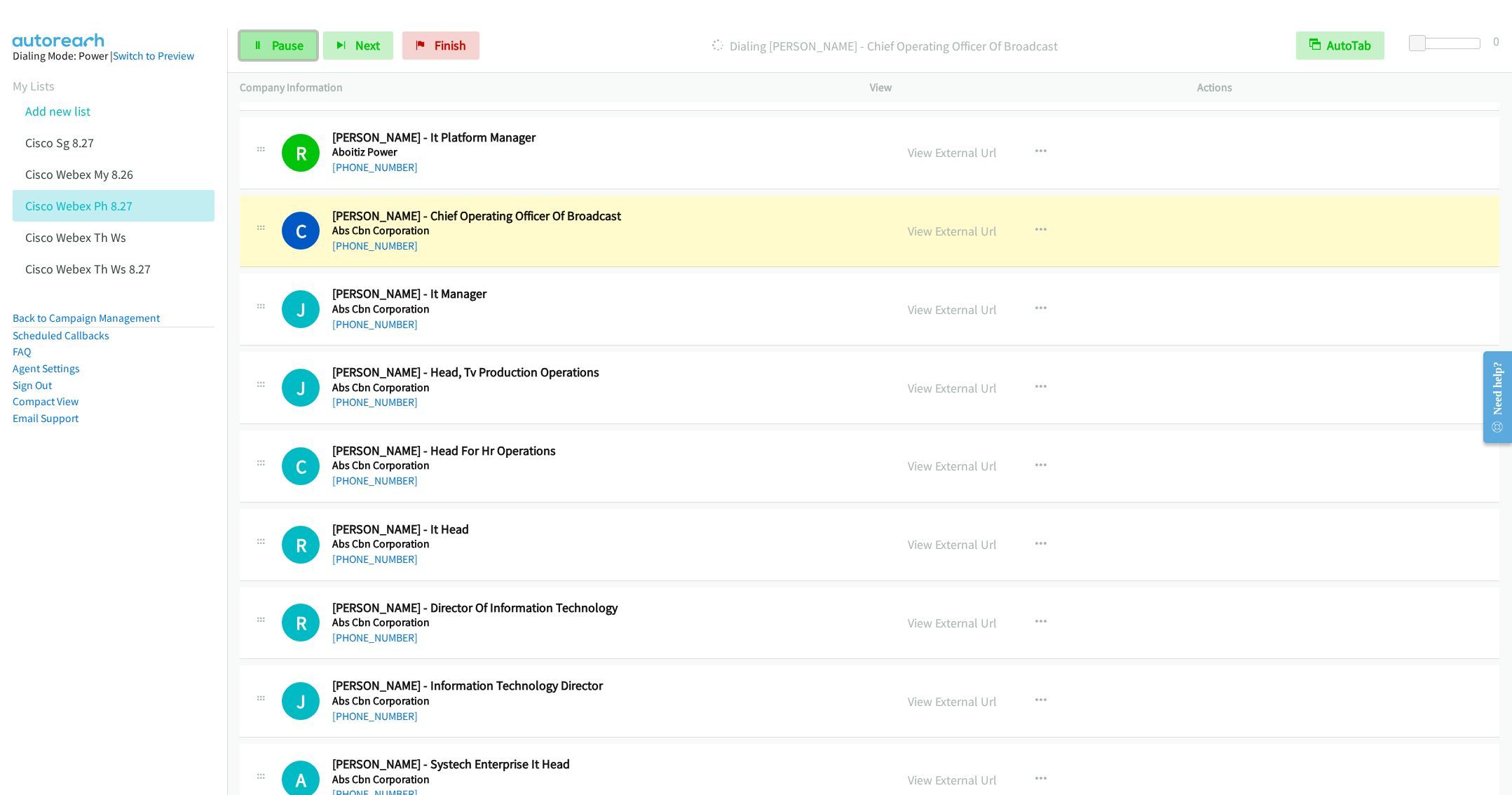
click at [274, 48] on span "Pause" at bounding box center [288, 45] width 31 height 16
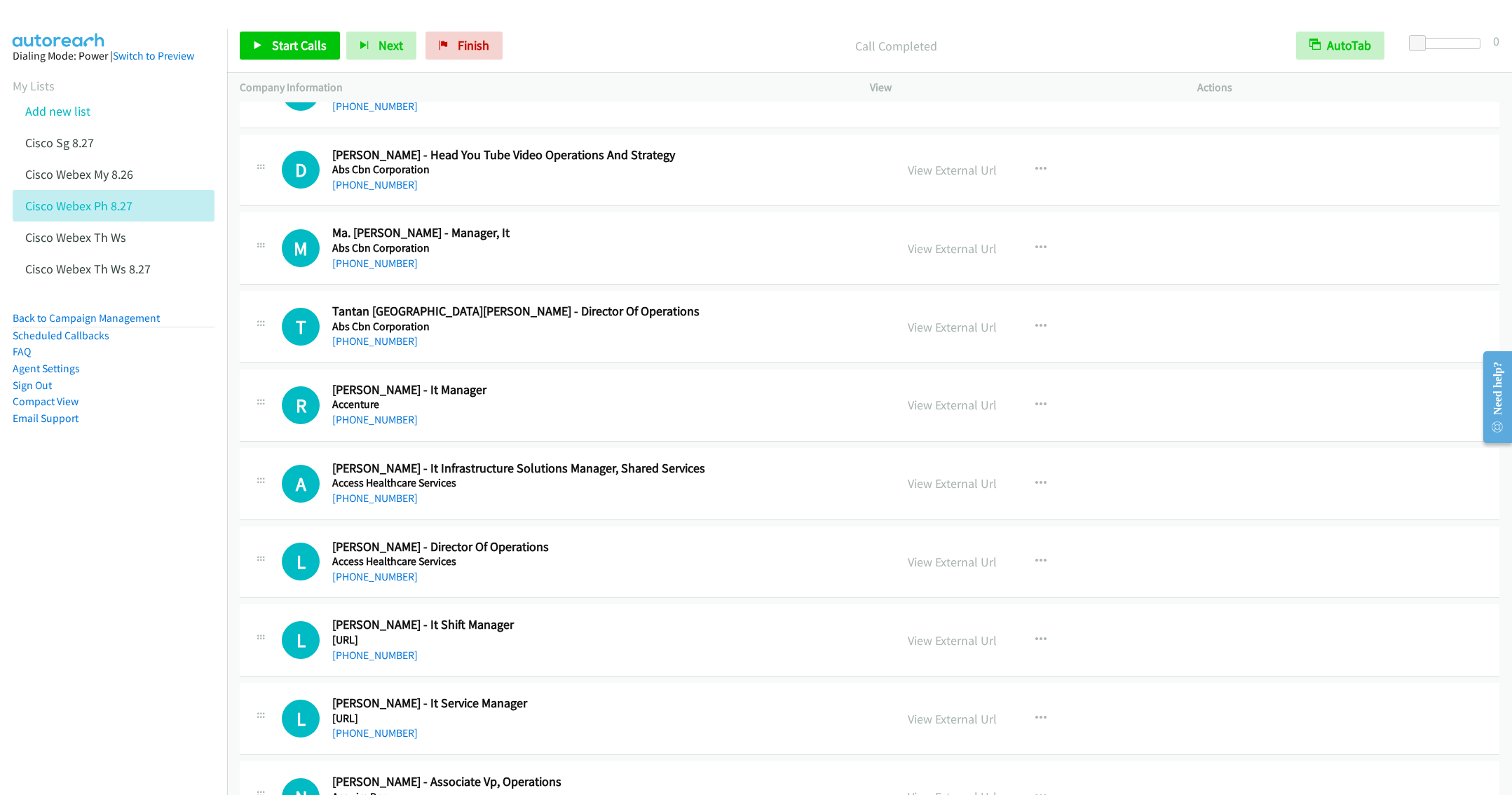
scroll to position [3787, 0]
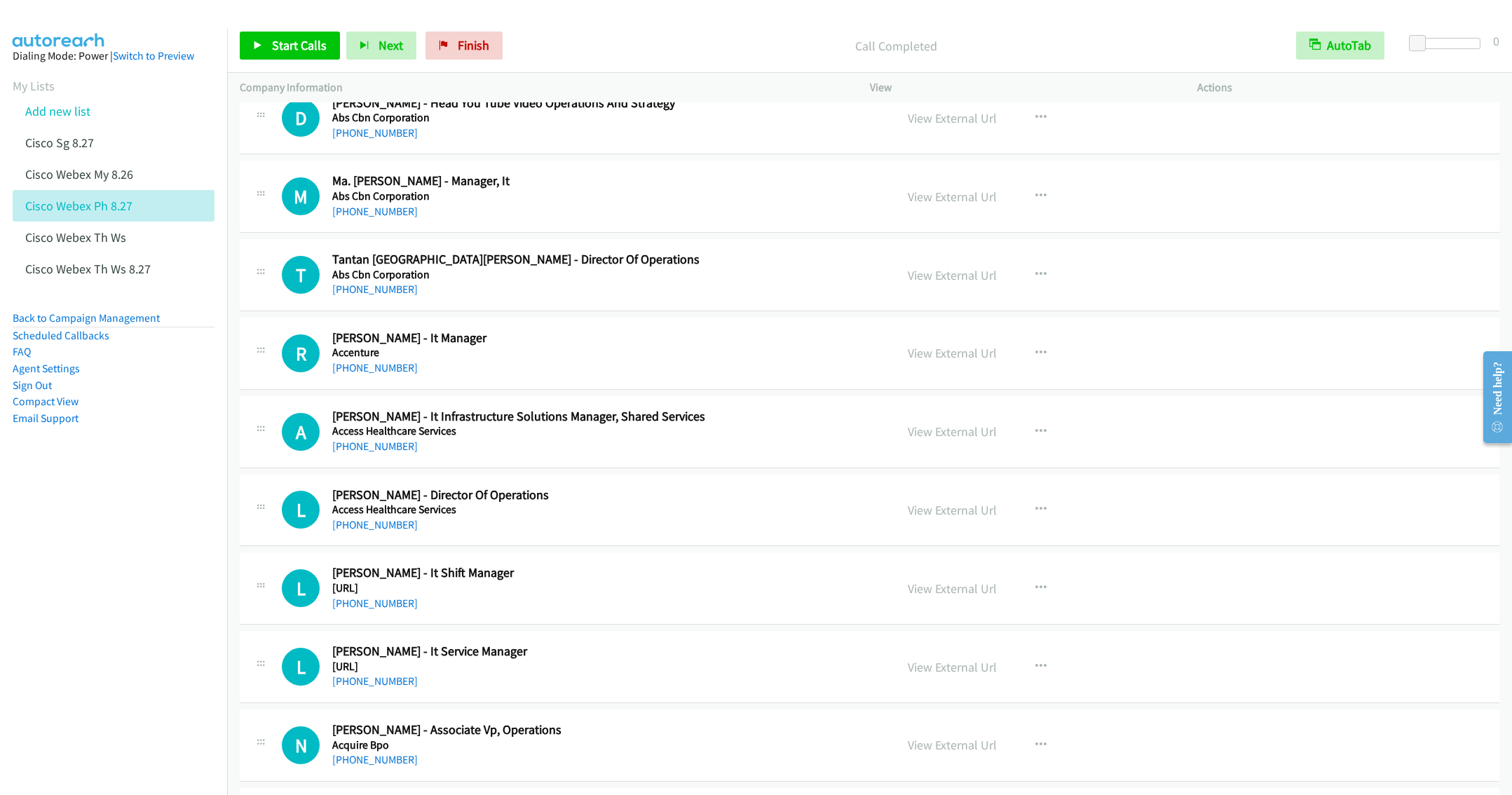
click at [503, 360] on h5 "Accenture" at bounding box center [585, 353] width 506 height 14
click at [927, 361] on link "View External Url" at bounding box center [952, 353] width 89 height 16
click at [954, 205] on link "View External Url" at bounding box center [952, 197] width 89 height 16
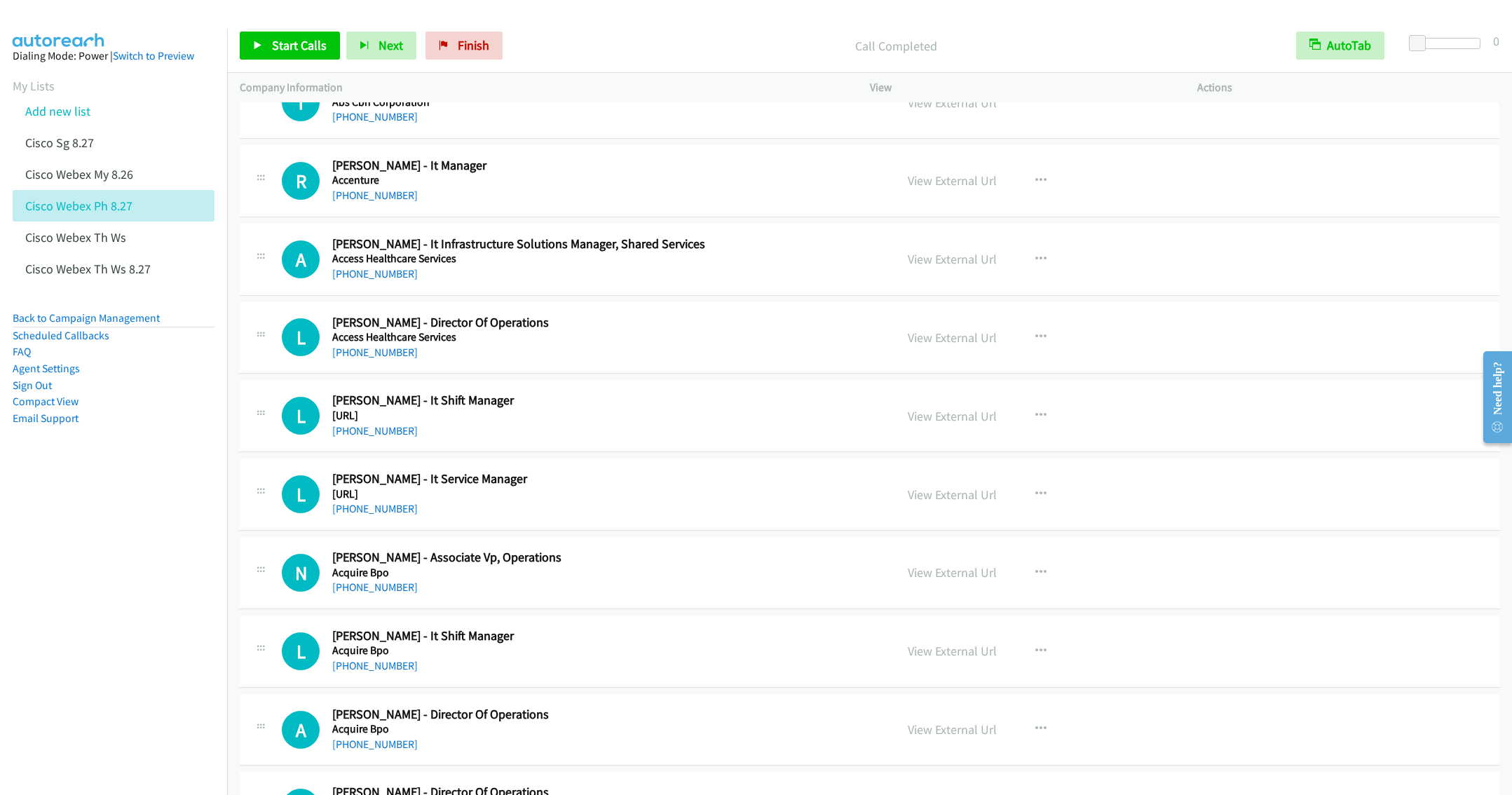
scroll to position [3997, 0]
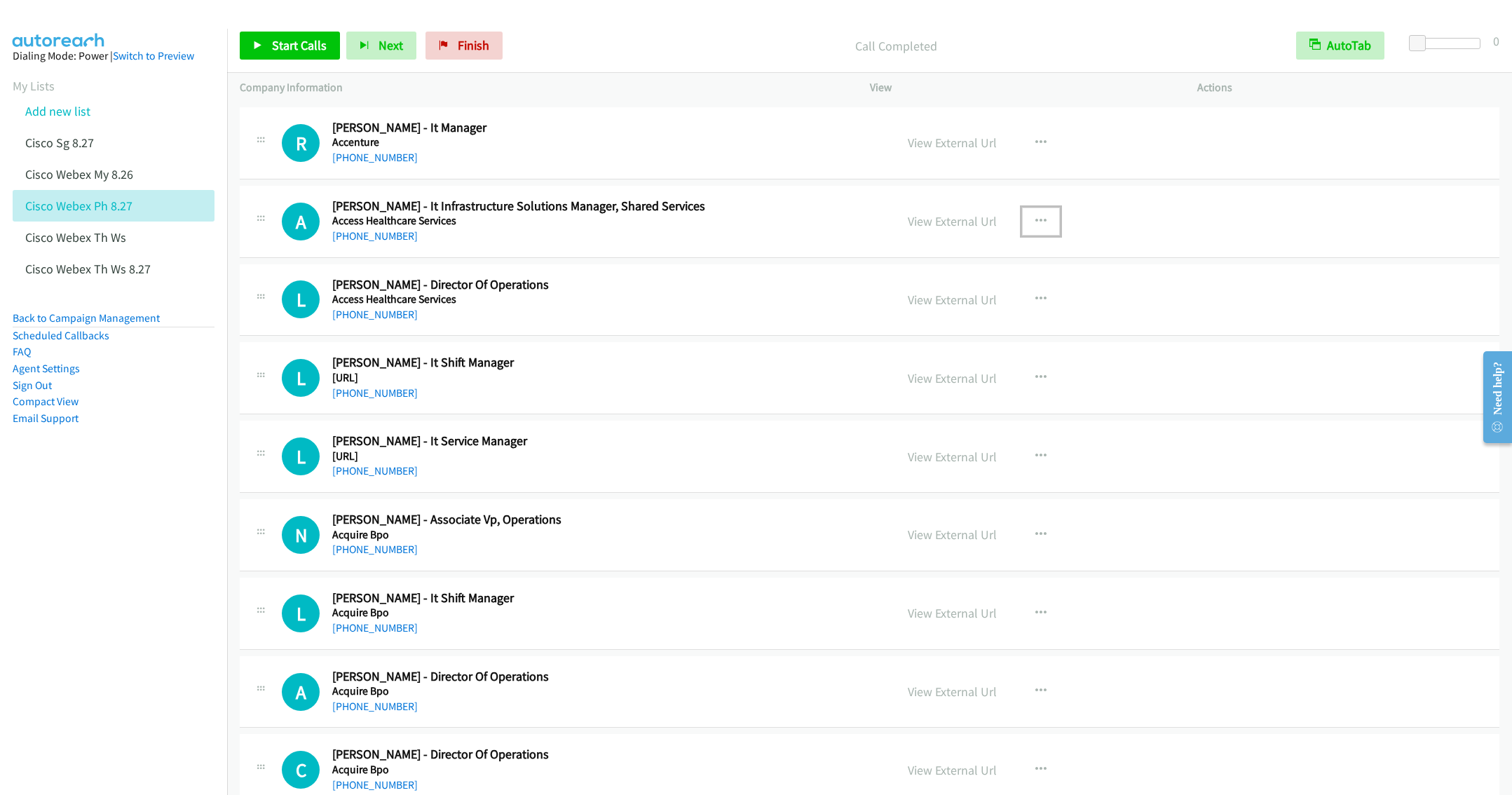
click at [1037, 228] on icon "button" at bounding box center [1041, 221] width 11 height 11
click at [928, 326] on link "Start Calls Here" at bounding box center [966, 313] width 187 height 28
click at [272, 44] on span "Start Calls" at bounding box center [300, 45] width 55 height 16
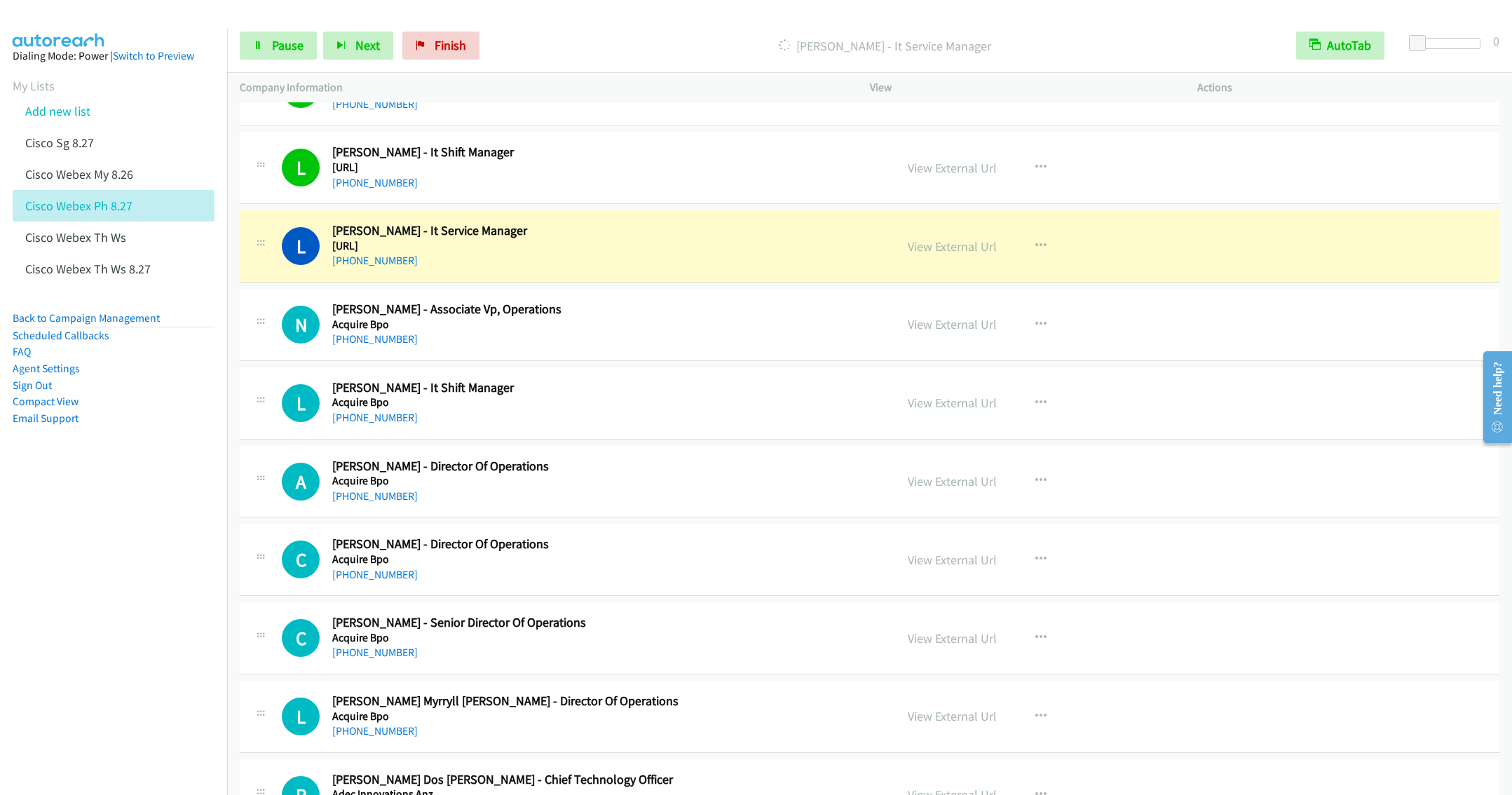
scroll to position [4313, 0]
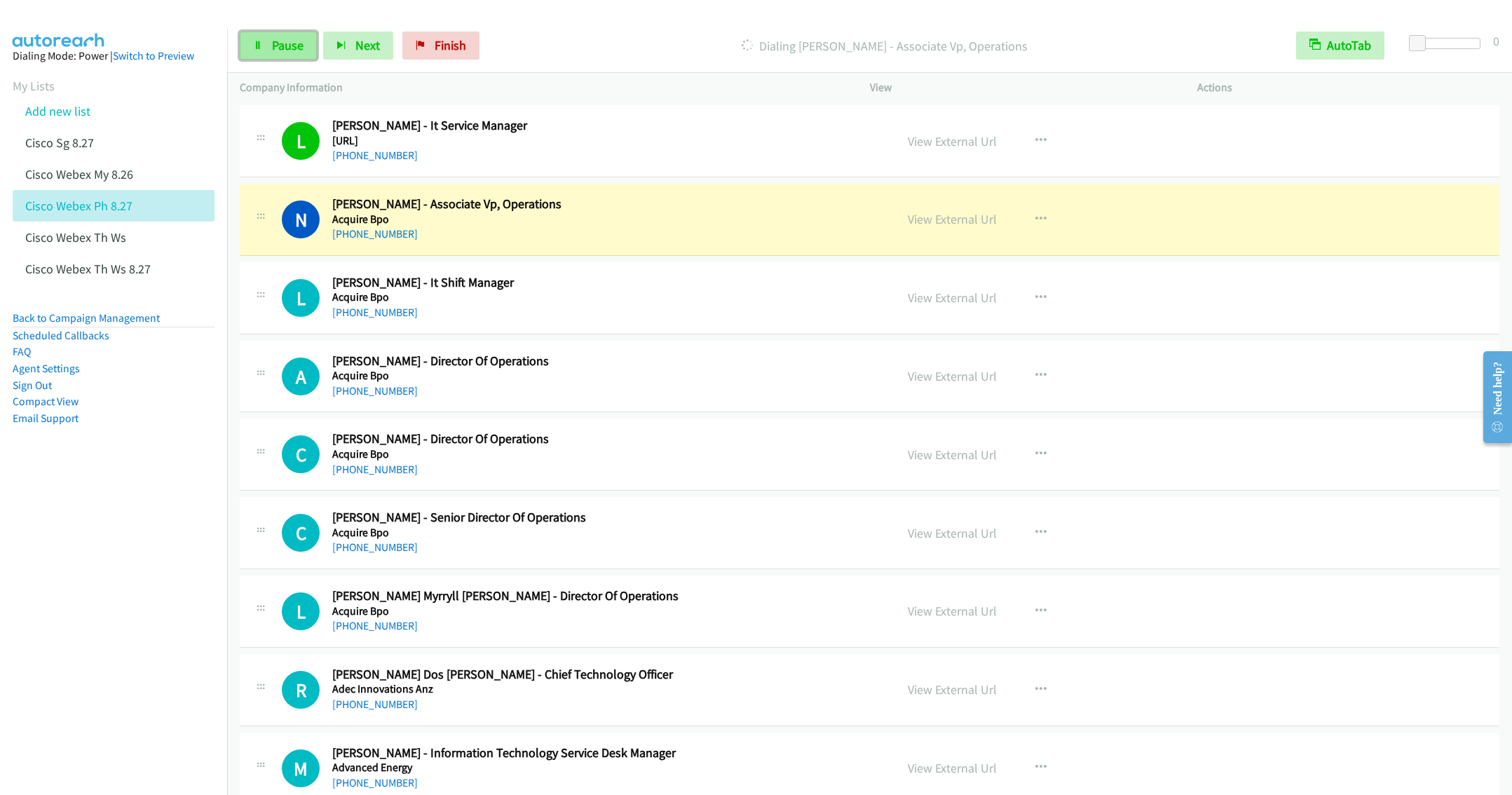
click at [284, 51] on span "Pause" at bounding box center [288, 45] width 31 height 16
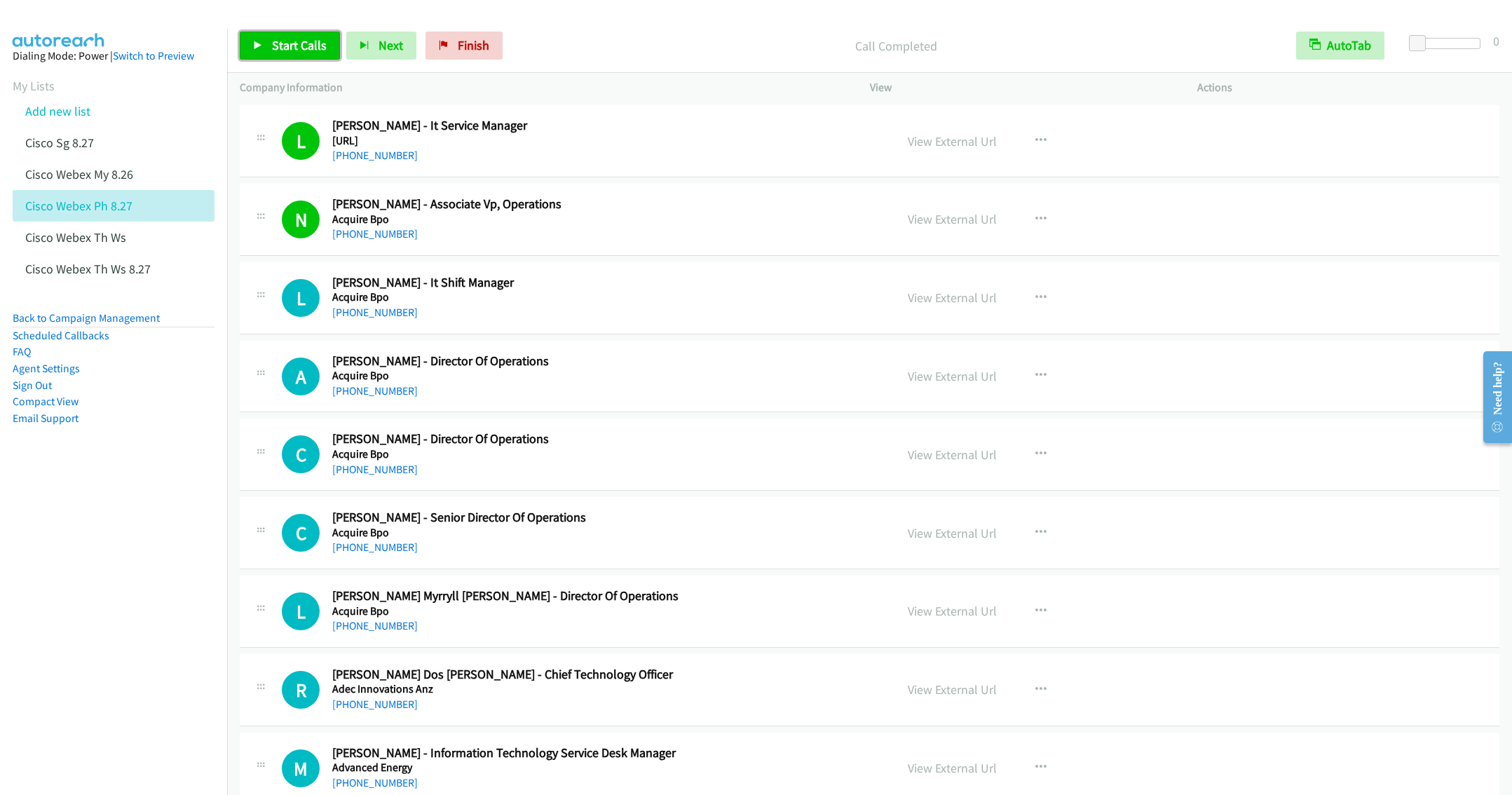
click at [291, 43] on span "Start Calls" at bounding box center [300, 45] width 55 height 16
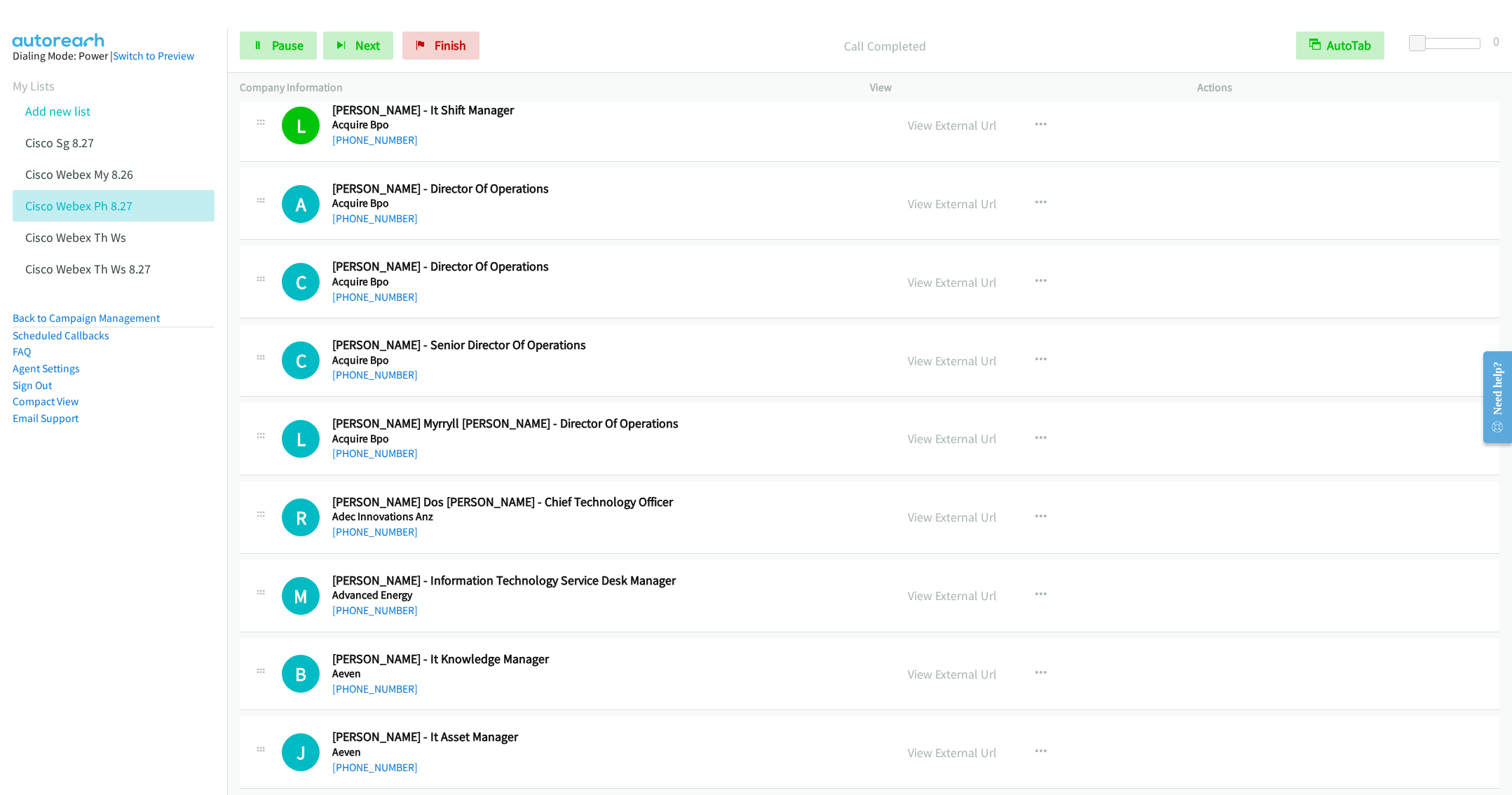
scroll to position [4523, 0]
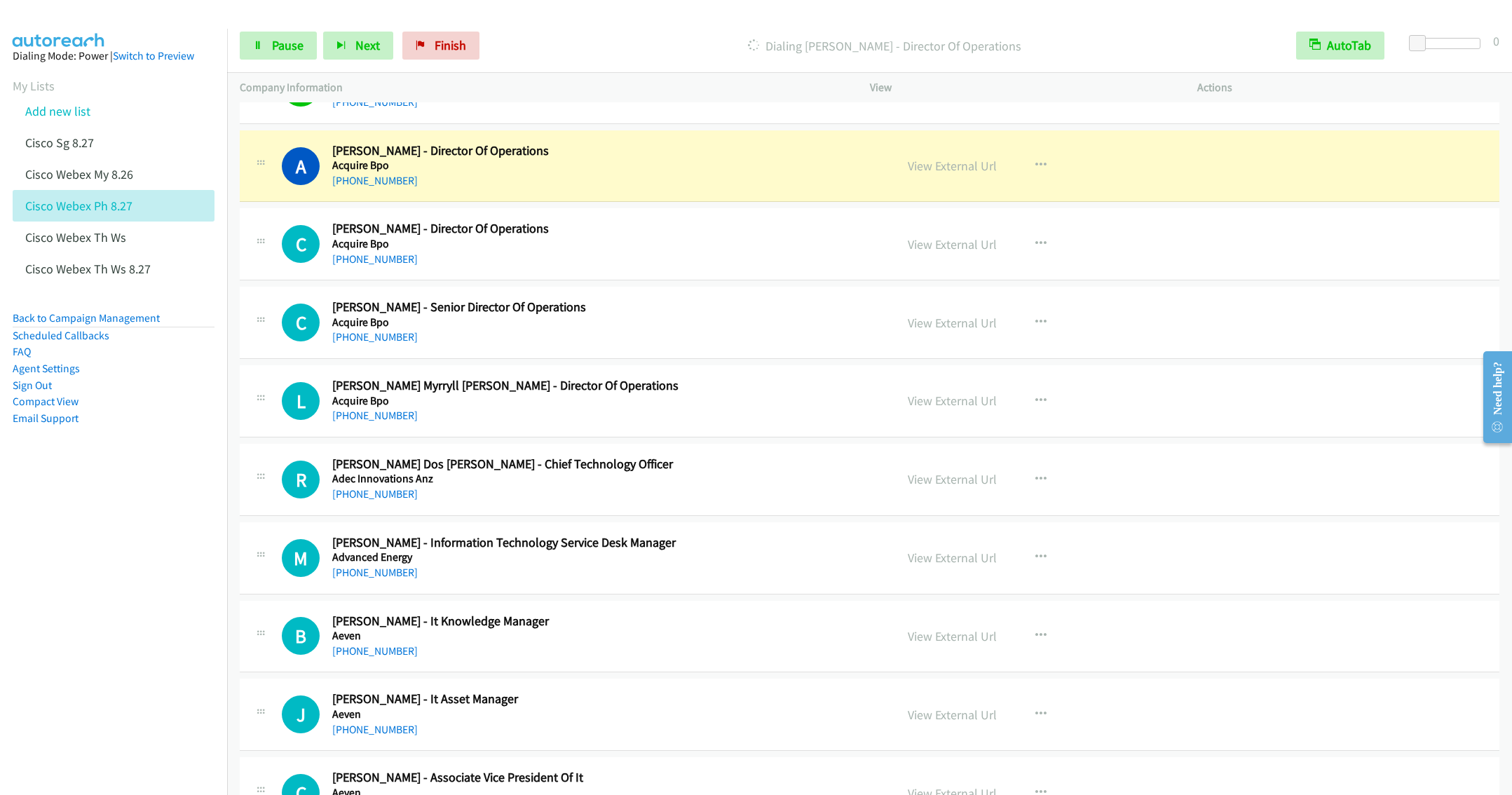
click at [630, 251] on h5 "Acquire Bpo" at bounding box center [585, 244] width 506 height 14
click at [1039, 257] on button "button" at bounding box center [1041, 244] width 38 height 28
click at [925, 378] on link "Remove from list" at bounding box center [966, 364] width 187 height 28
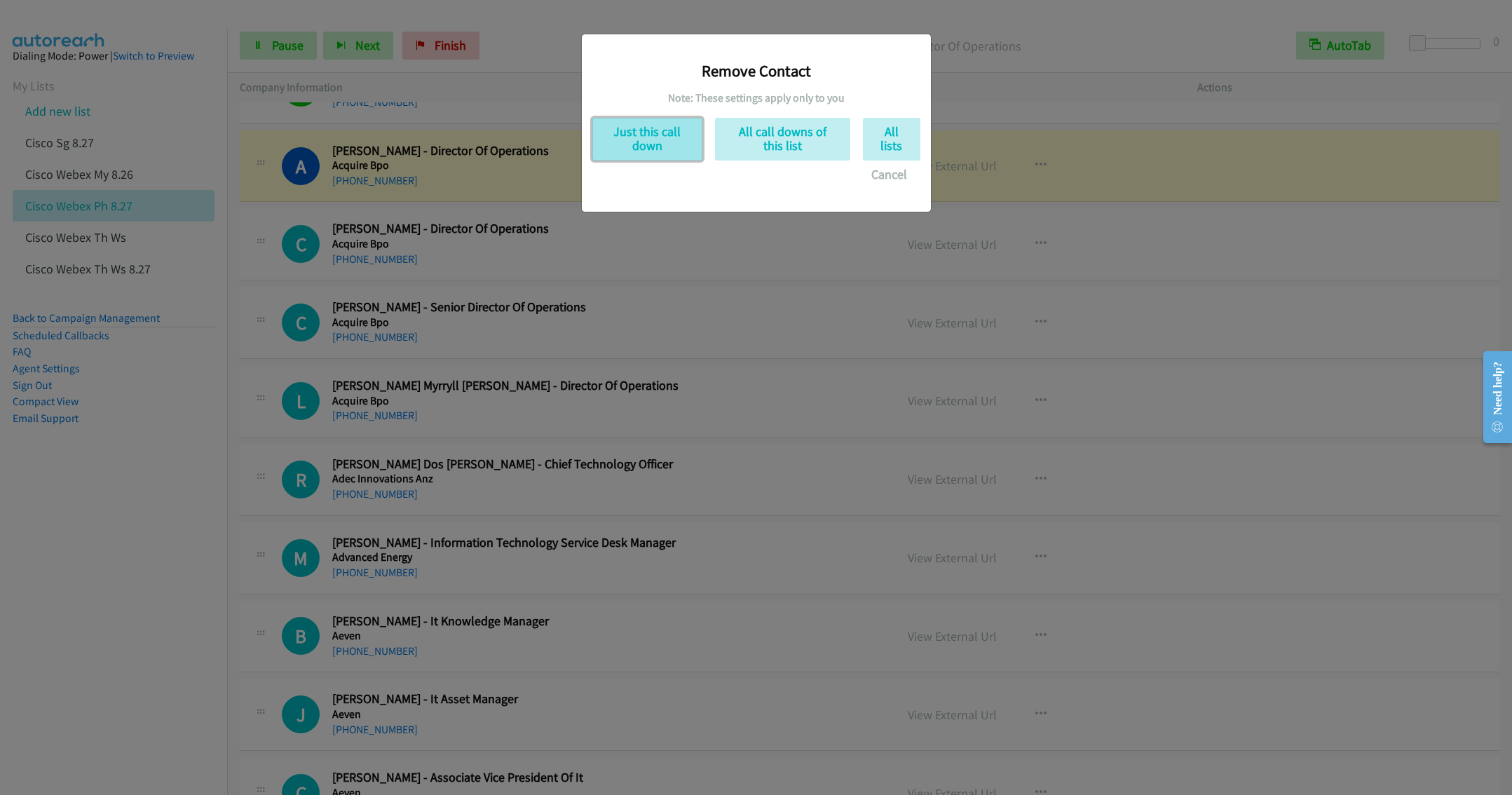
click at [637, 130] on button "Just this call down" at bounding box center [647, 139] width 110 height 43
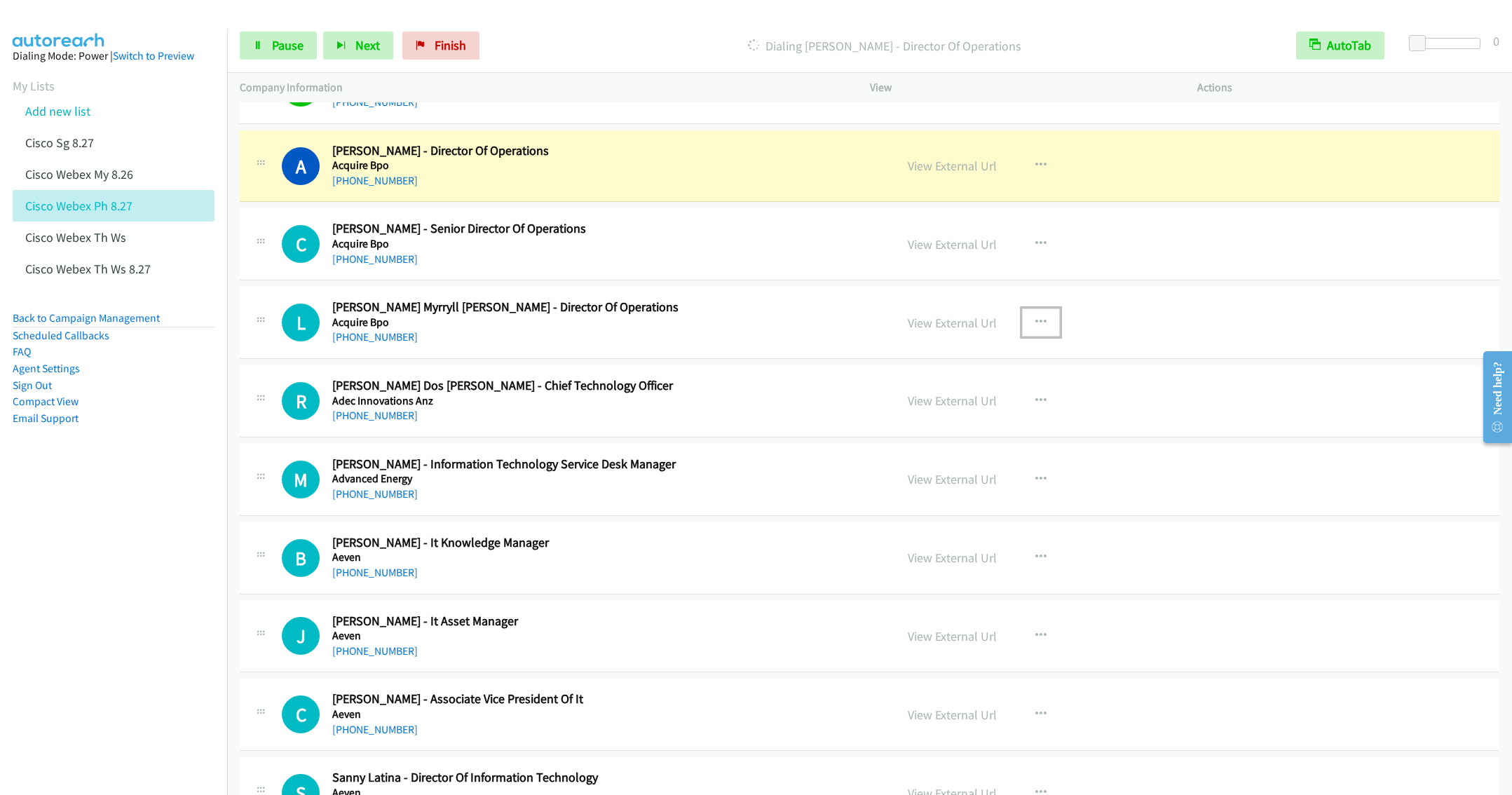
click at [1024, 337] on button "button" at bounding box center [1041, 323] width 38 height 28
click at [789, 321] on div at bounding box center [756, 397] width 1512 height 795
click at [791, 315] on h2 "[PERSON_NAME] Myrryll [PERSON_NAME] - Director Of Operations" at bounding box center [585, 308] width 506 height 16
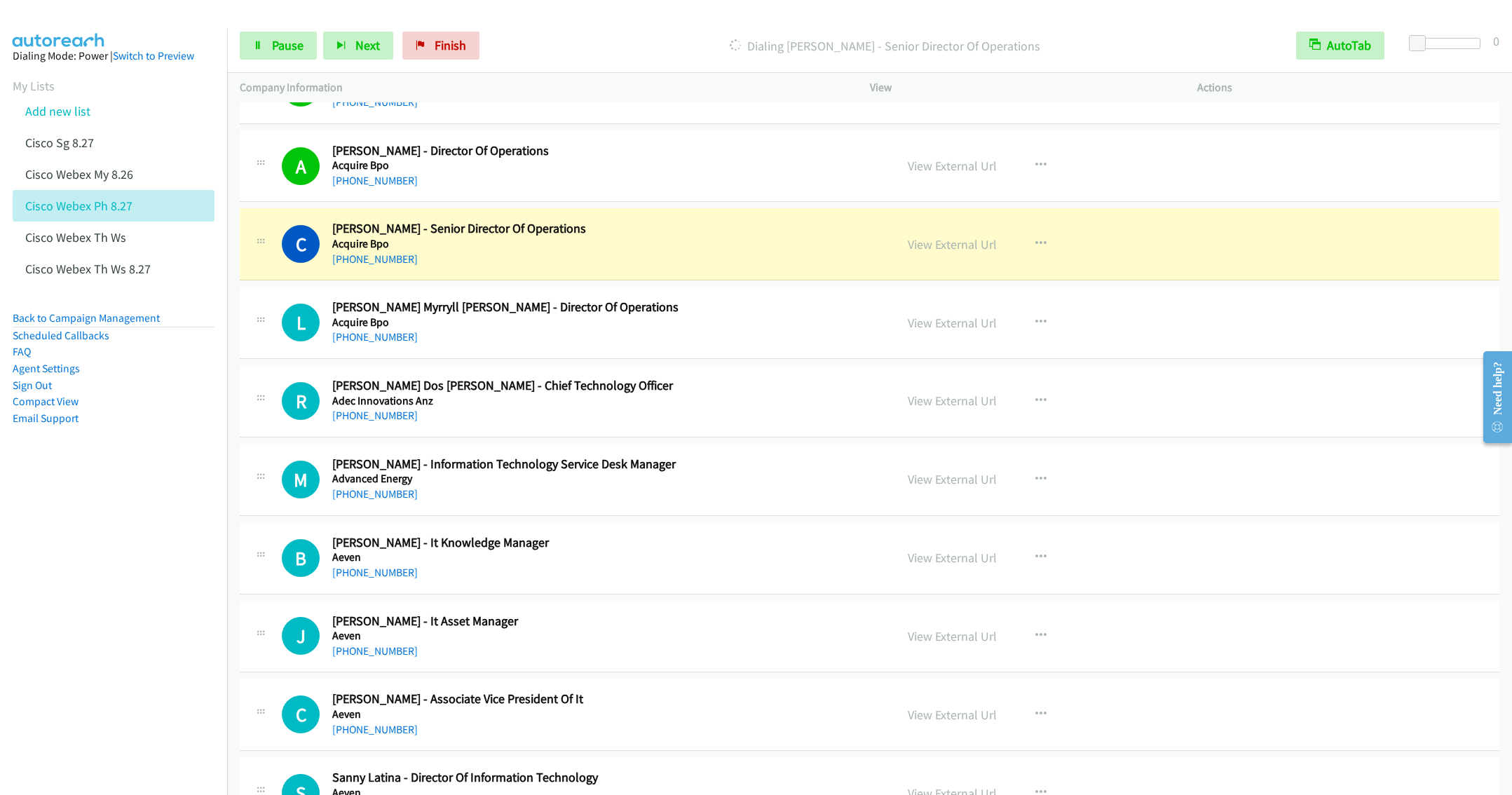
scroll to position [4628, 0]
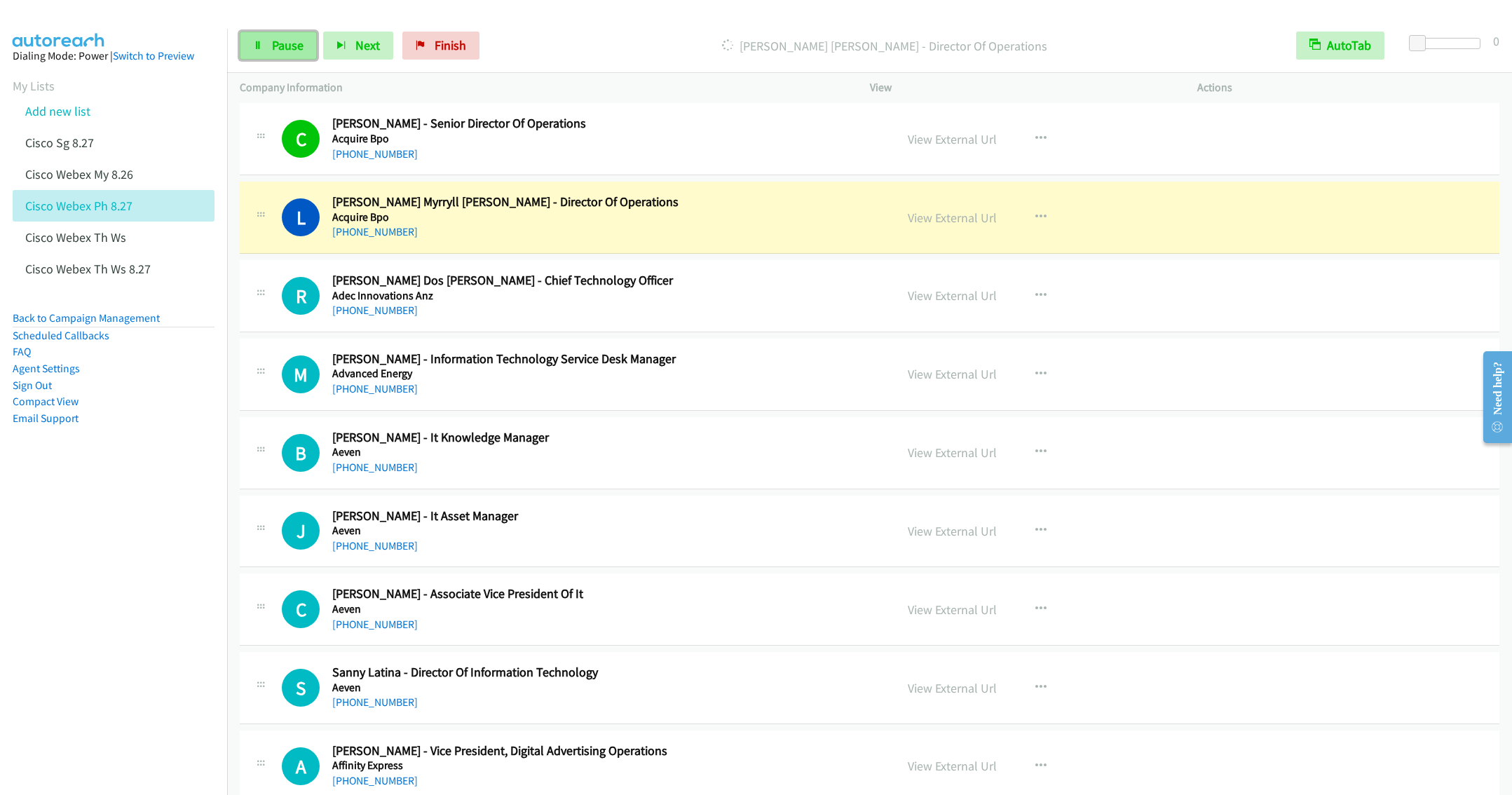
click at [264, 51] on link "Pause" at bounding box center [278, 45] width 77 height 28
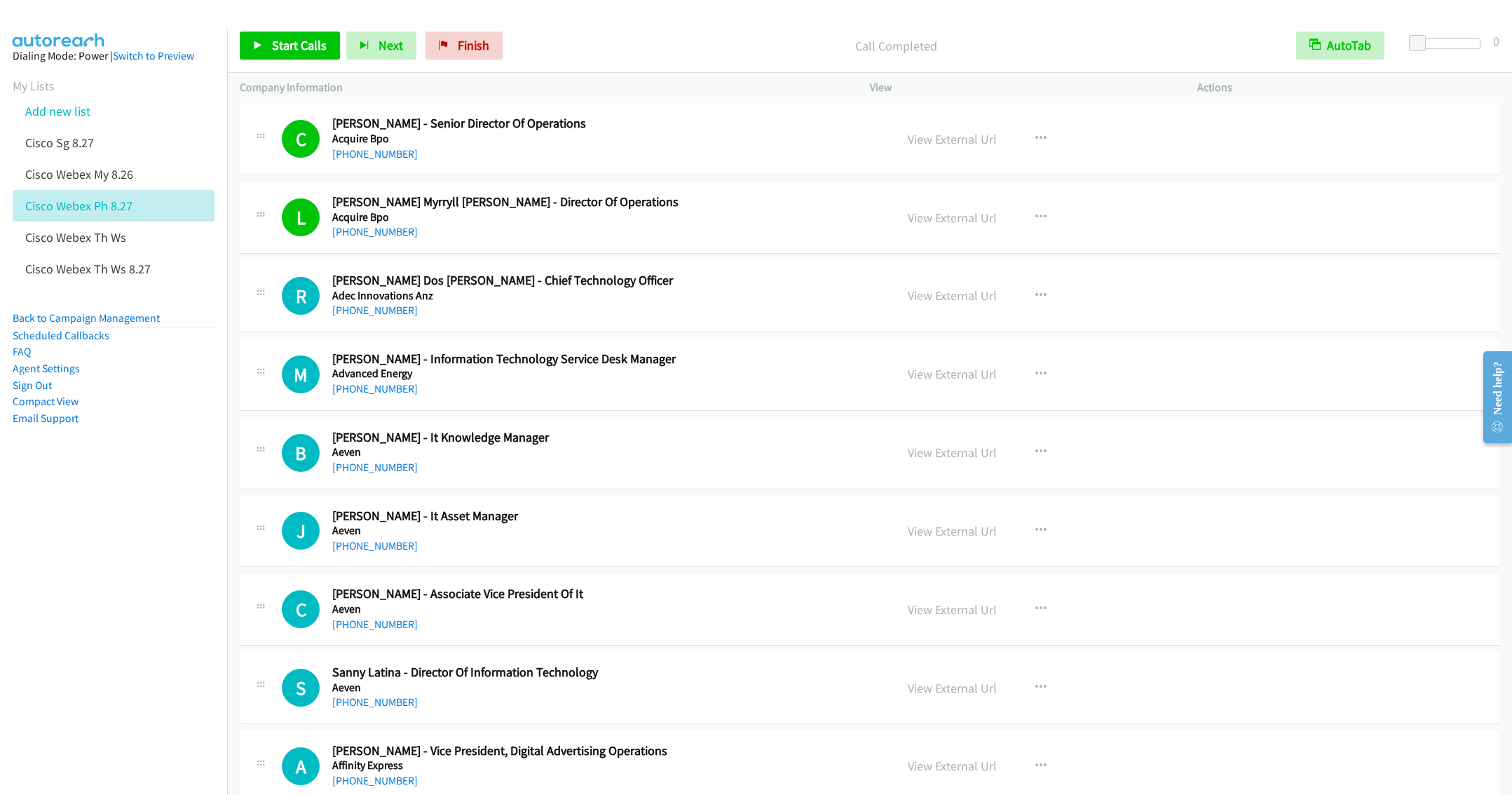
click at [280, 30] on div "Start Calls Pause Next Finish Call Completed AutoTab AutoTab 0" at bounding box center [870, 45] width 1285 height 54
click at [299, 43] on span "Start Calls" at bounding box center [300, 45] width 55 height 16
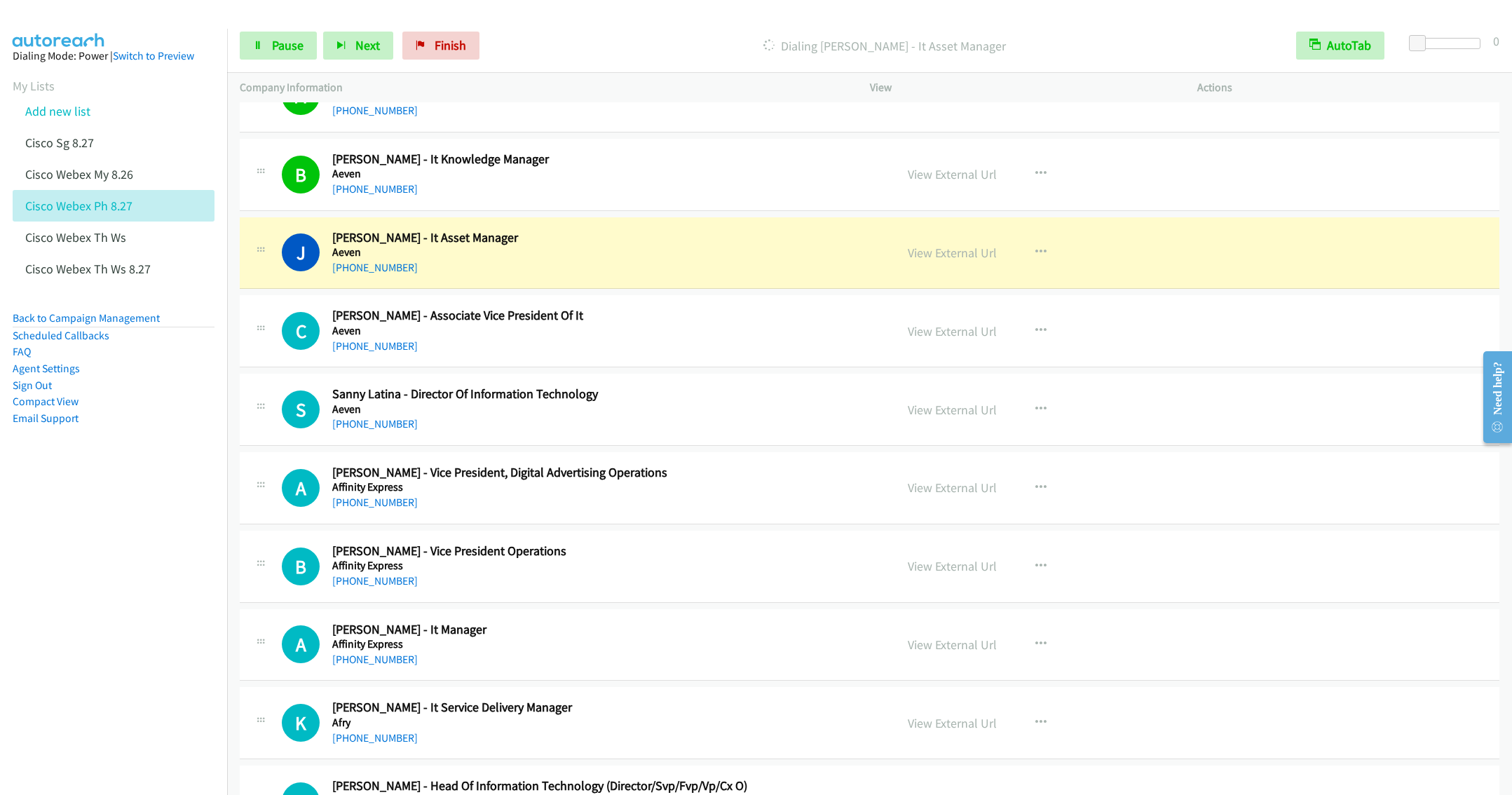
scroll to position [4944, 0]
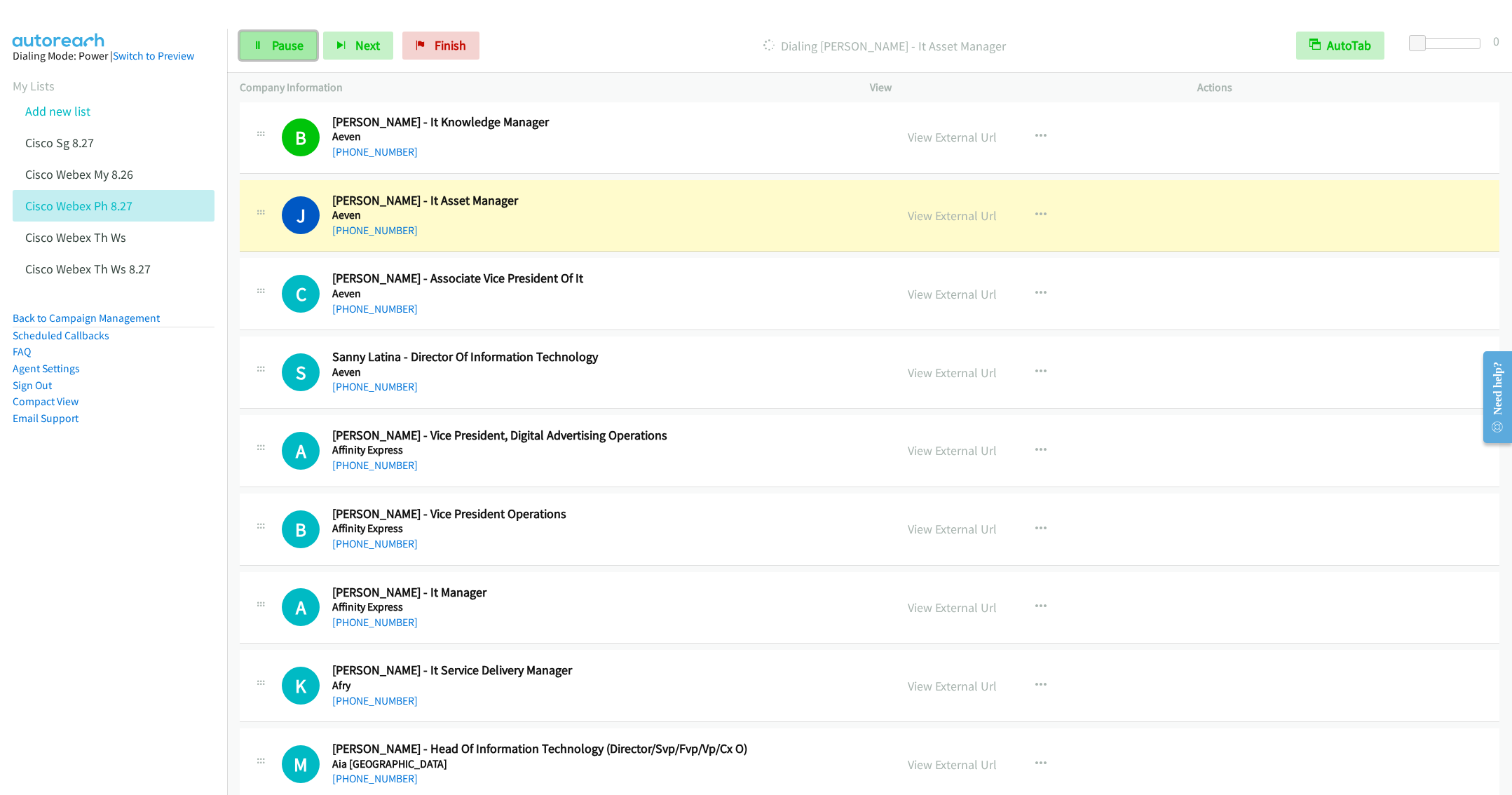
click at [274, 45] on span "Pause" at bounding box center [288, 45] width 31 height 16
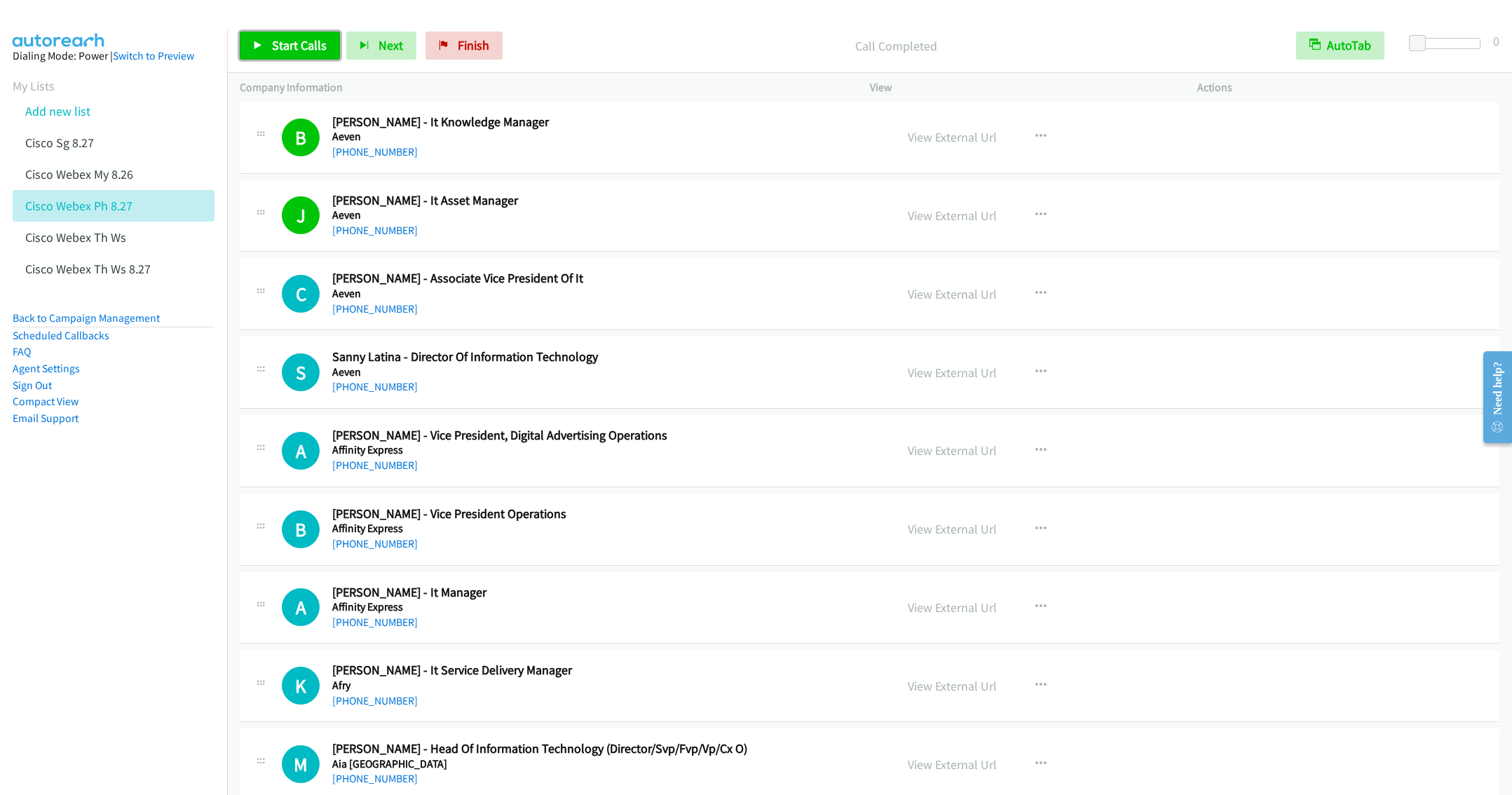
click at [274, 40] on span "Start Calls" at bounding box center [300, 45] width 55 height 16
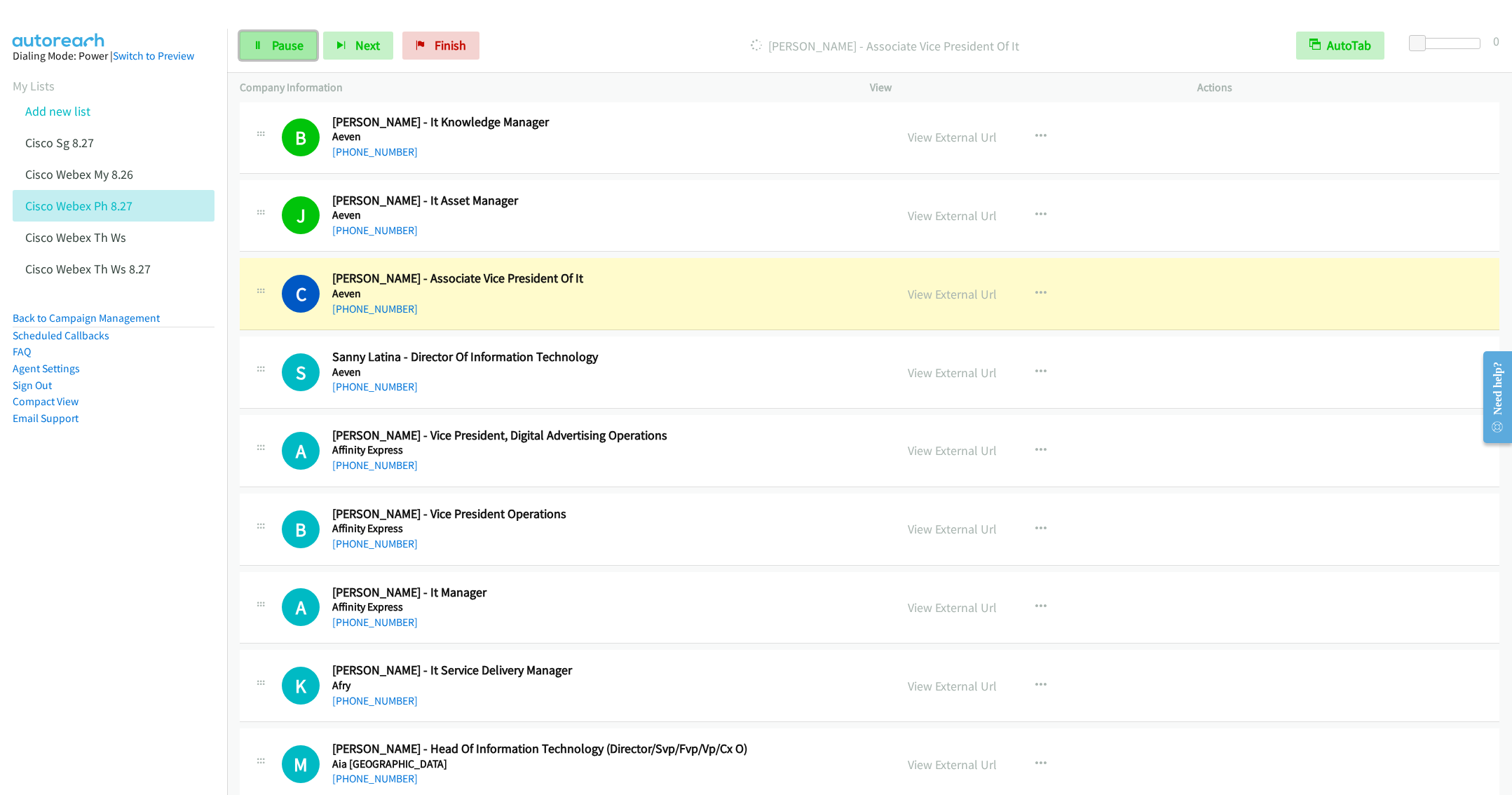
click at [264, 45] on link "Pause" at bounding box center [278, 45] width 77 height 28
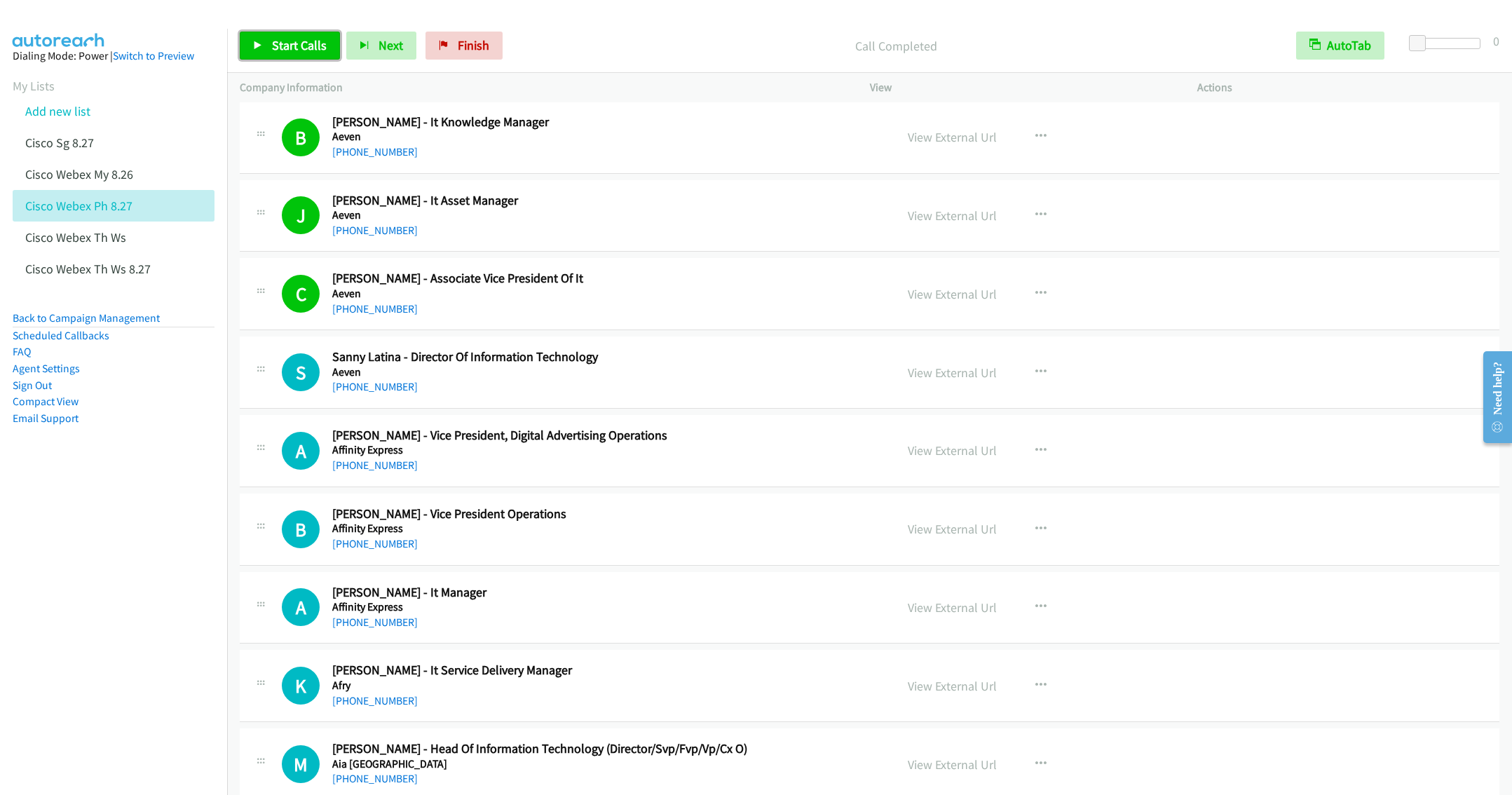
click at [282, 47] on span "Start Calls" at bounding box center [300, 45] width 55 height 16
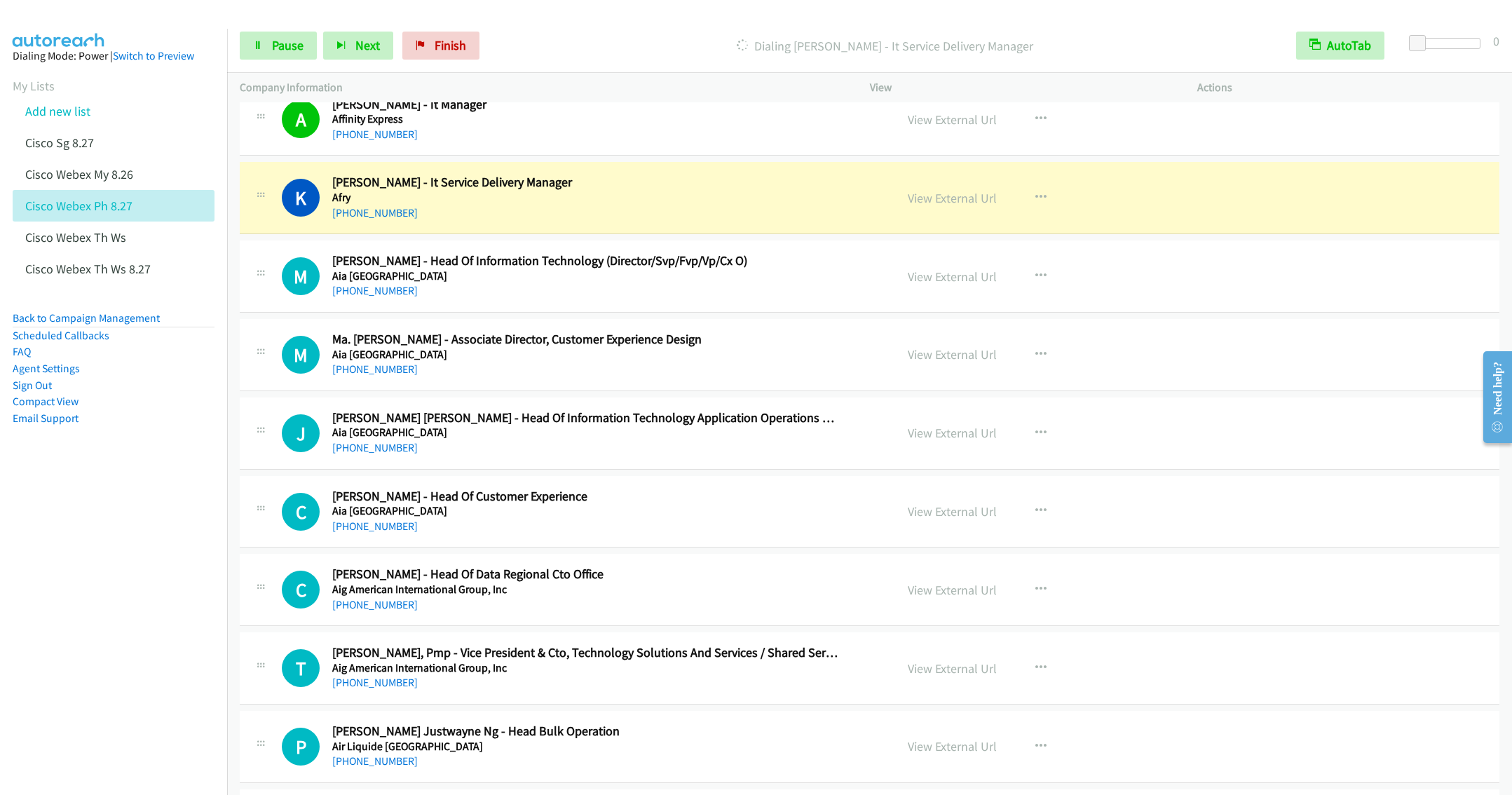
scroll to position [5470, 0]
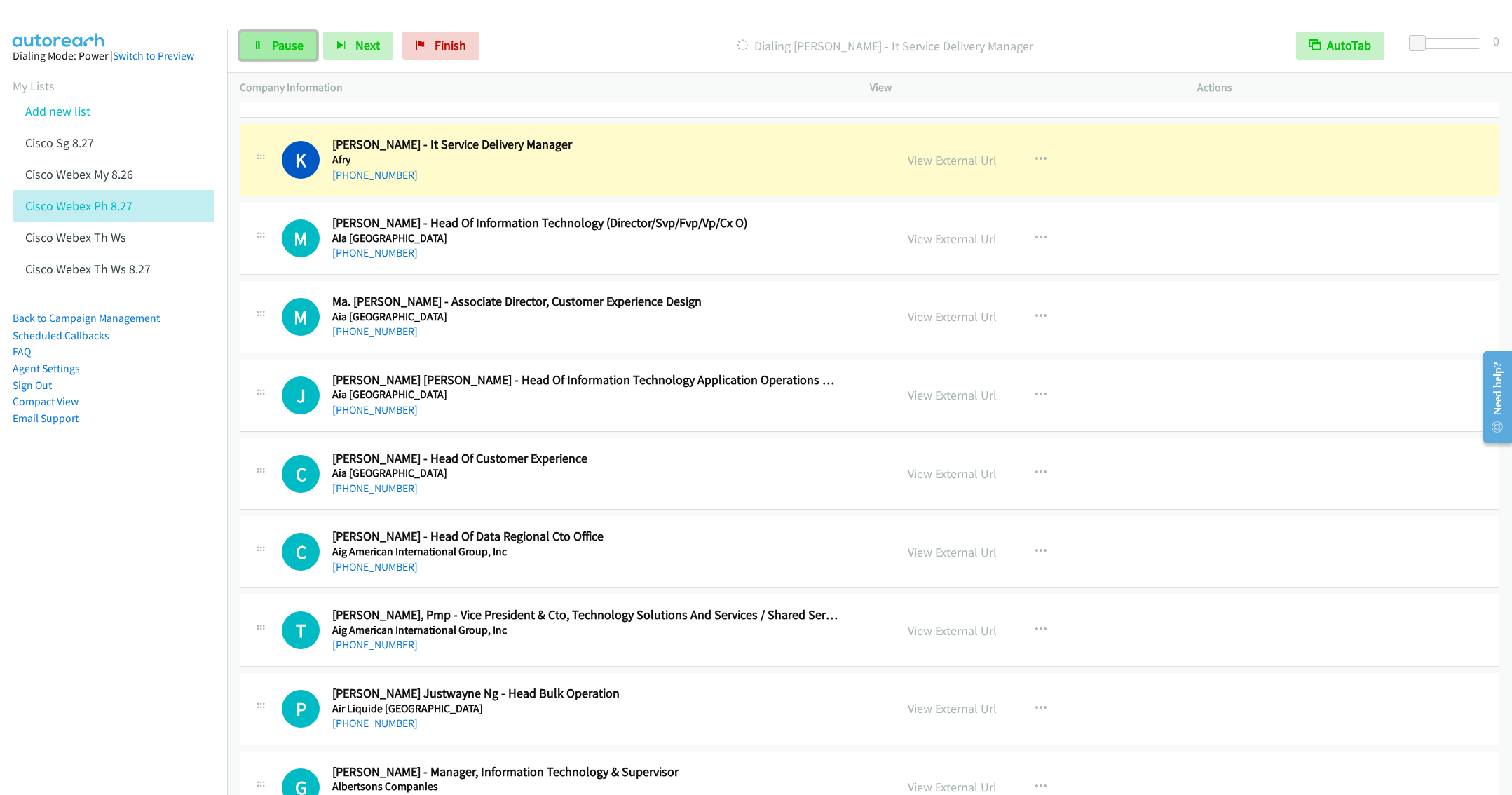
click at [274, 46] on span "Pause" at bounding box center [288, 45] width 31 height 16
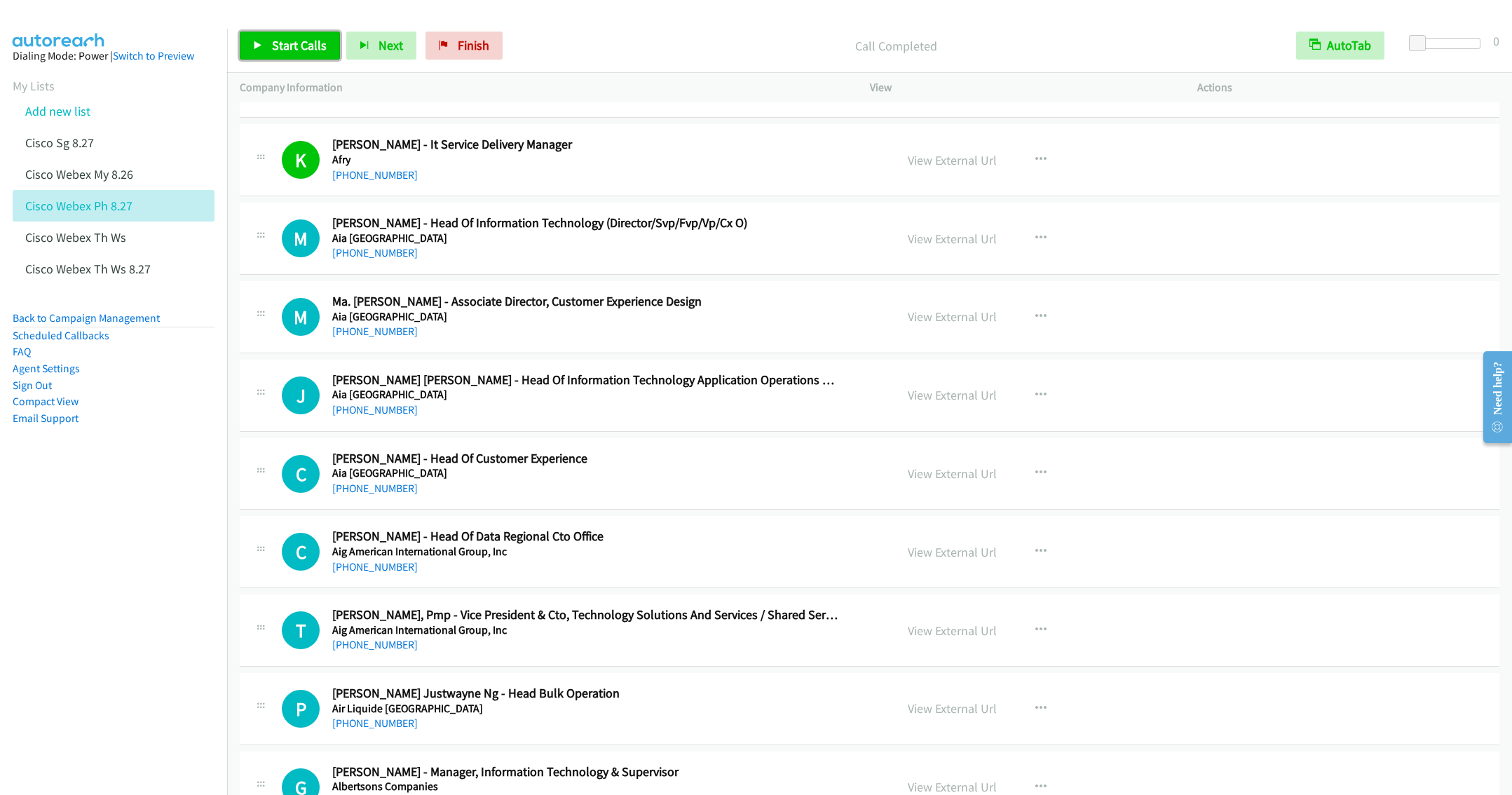
click at [290, 44] on span "Start Calls" at bounding box center [300, 45] width 55 height 16
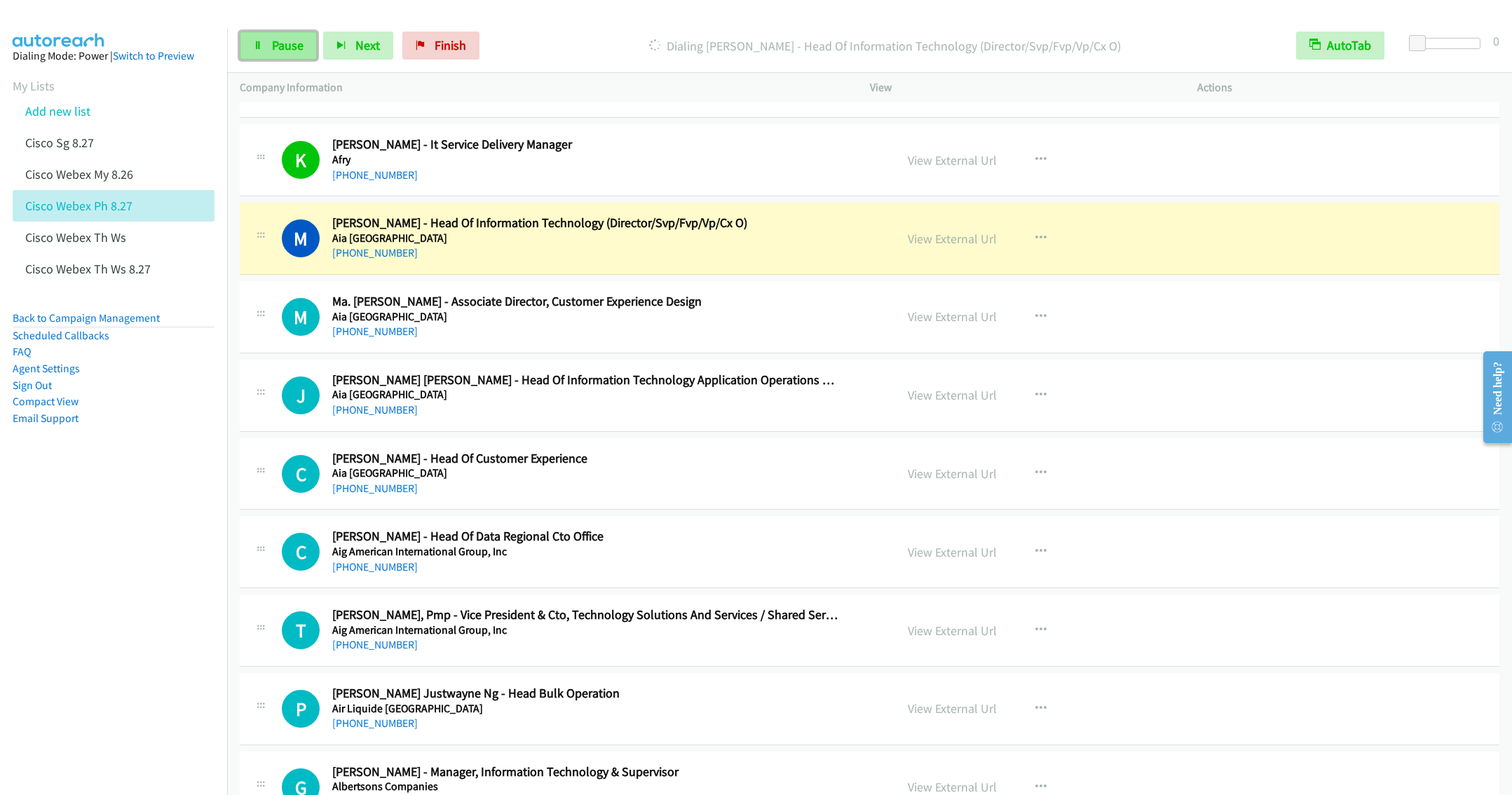
click at [282, 43] on span "Pause" at bounding box center [288, 45] width 31 height 16
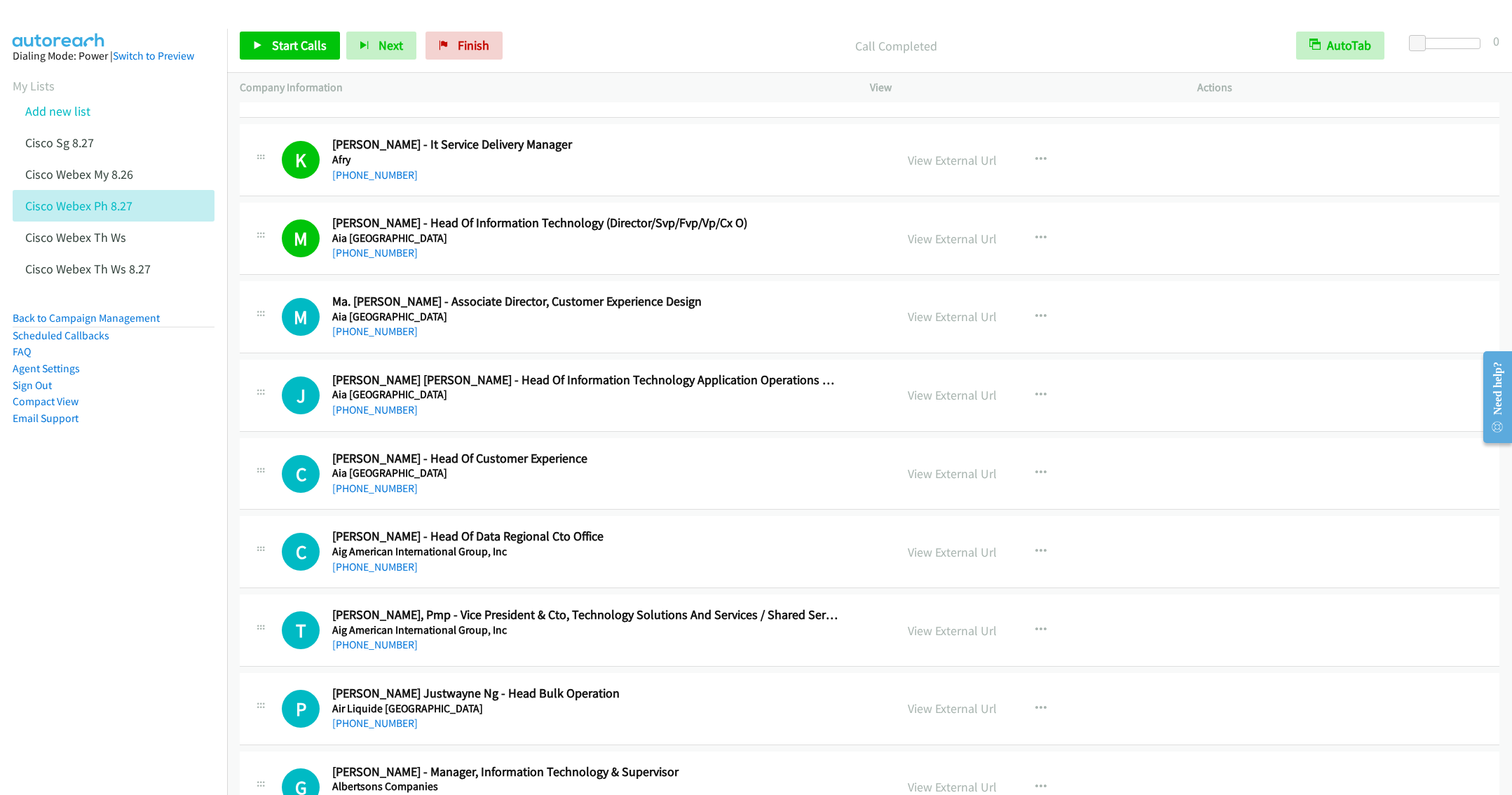
click at [653, 153] on h2 "[PERSON_NAME] - It Service Delivery Manager" at bounding box center [585, 145] width 506 height 16
click at [293, 47] on span "Start Calls" at bounding box center [300, 45] width 55 height 16
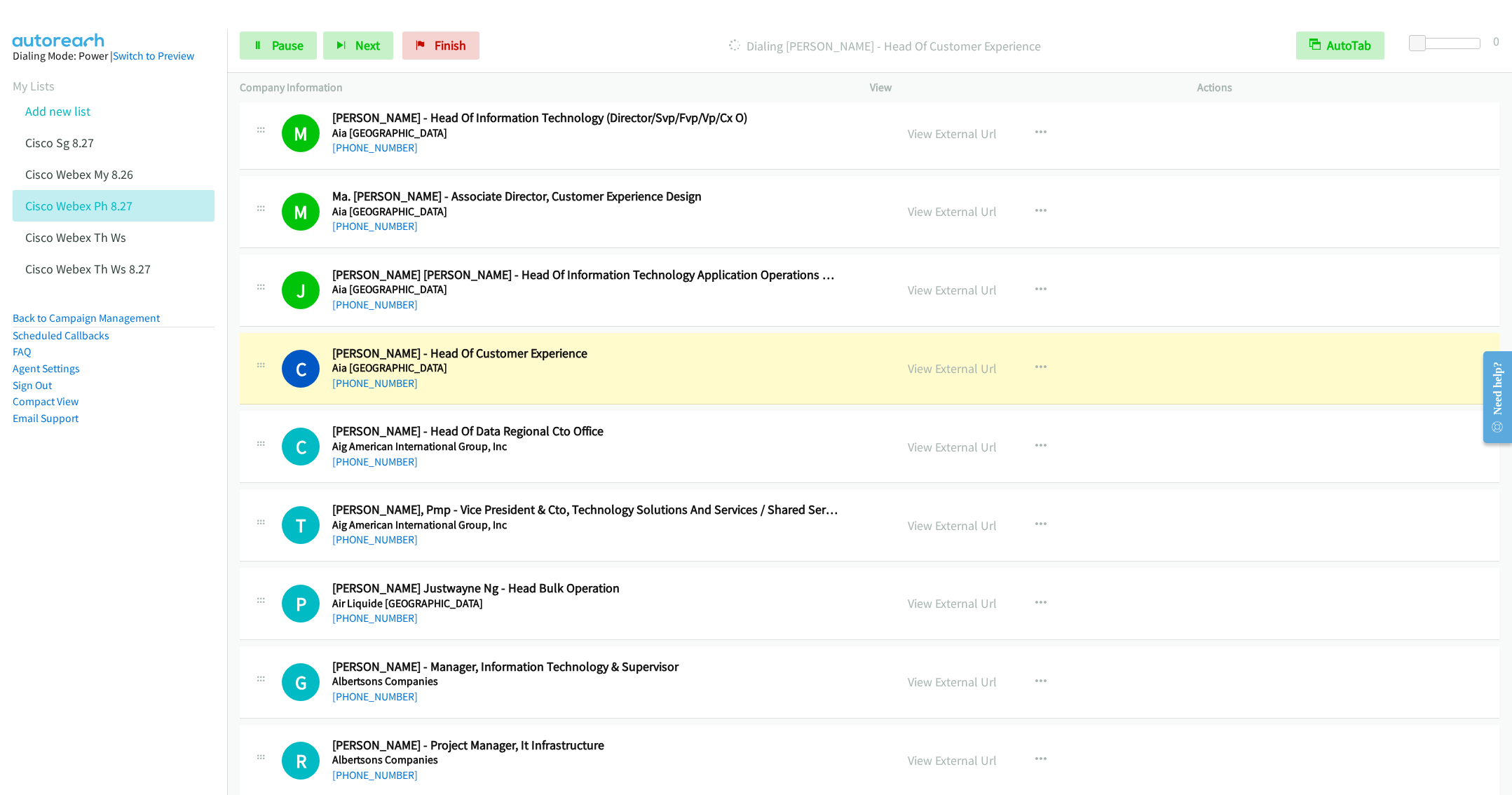
scroll to position [5680, 0]
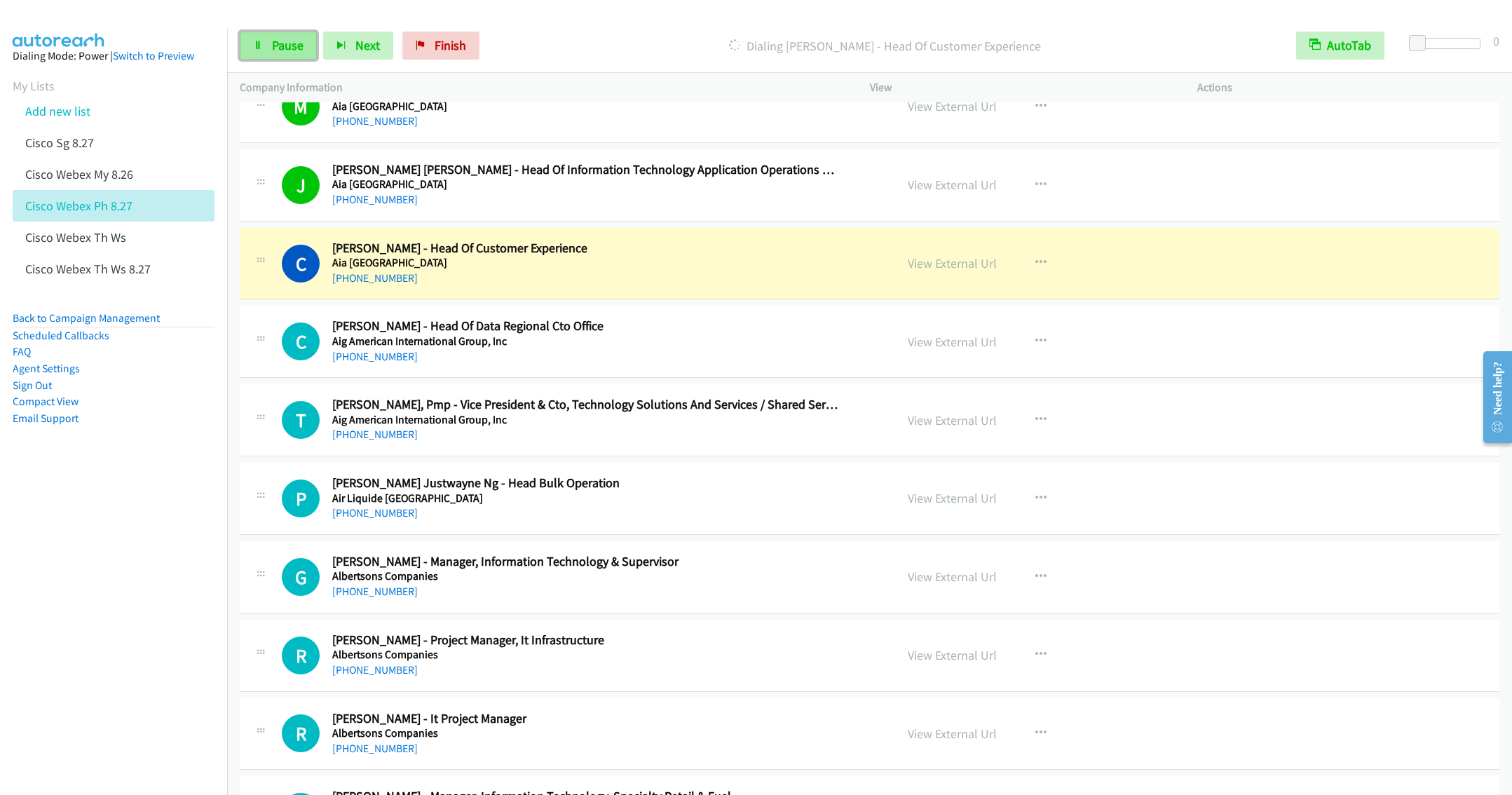
click at [272, 51] on span "Pause" at bounding box center [288, 45] width 31 height 16
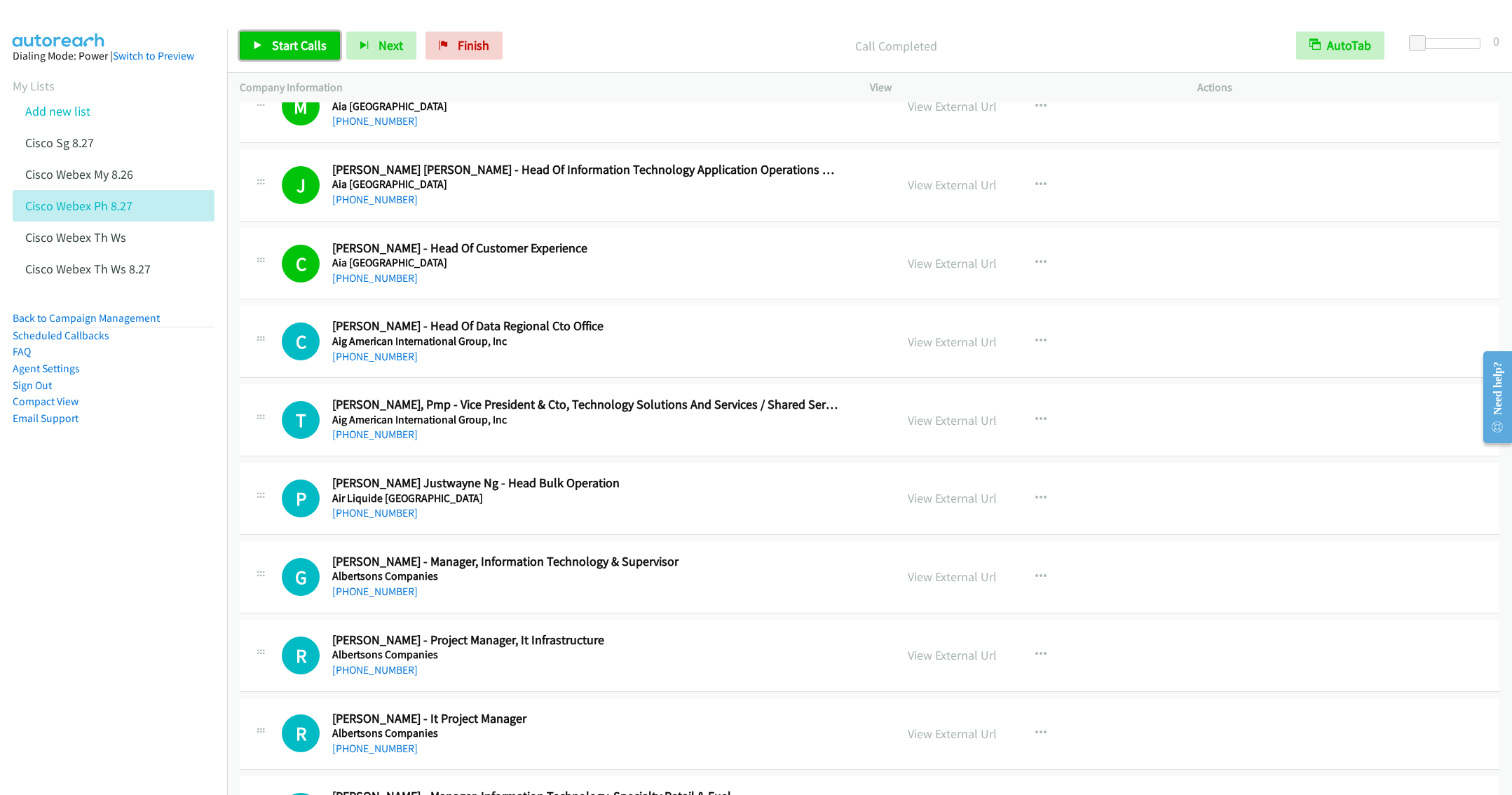
click at [280, 49] on span "Start Calls" at bounding box center [300, 45] width 55 height 16
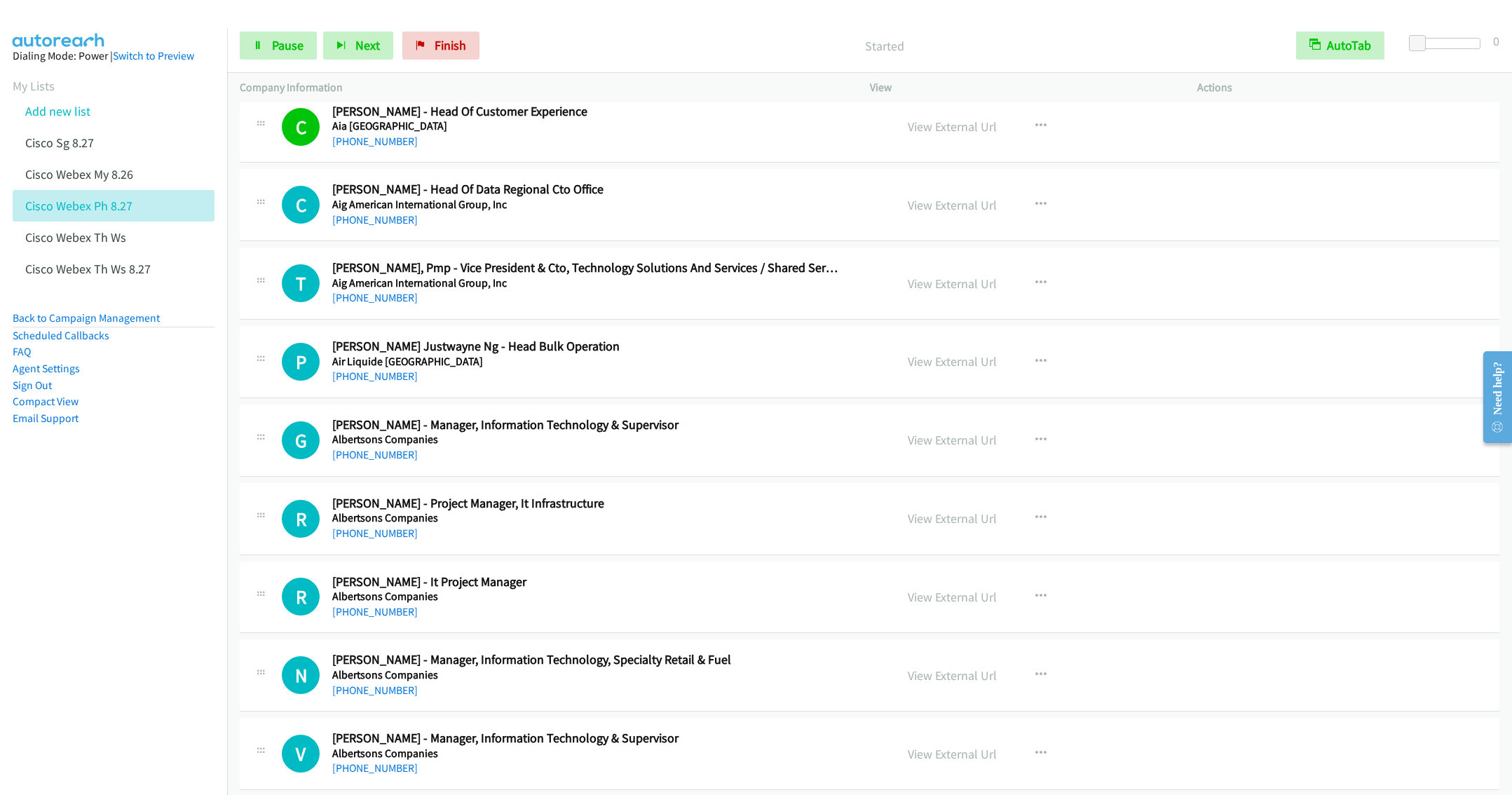
scroll to position [5785, 0]
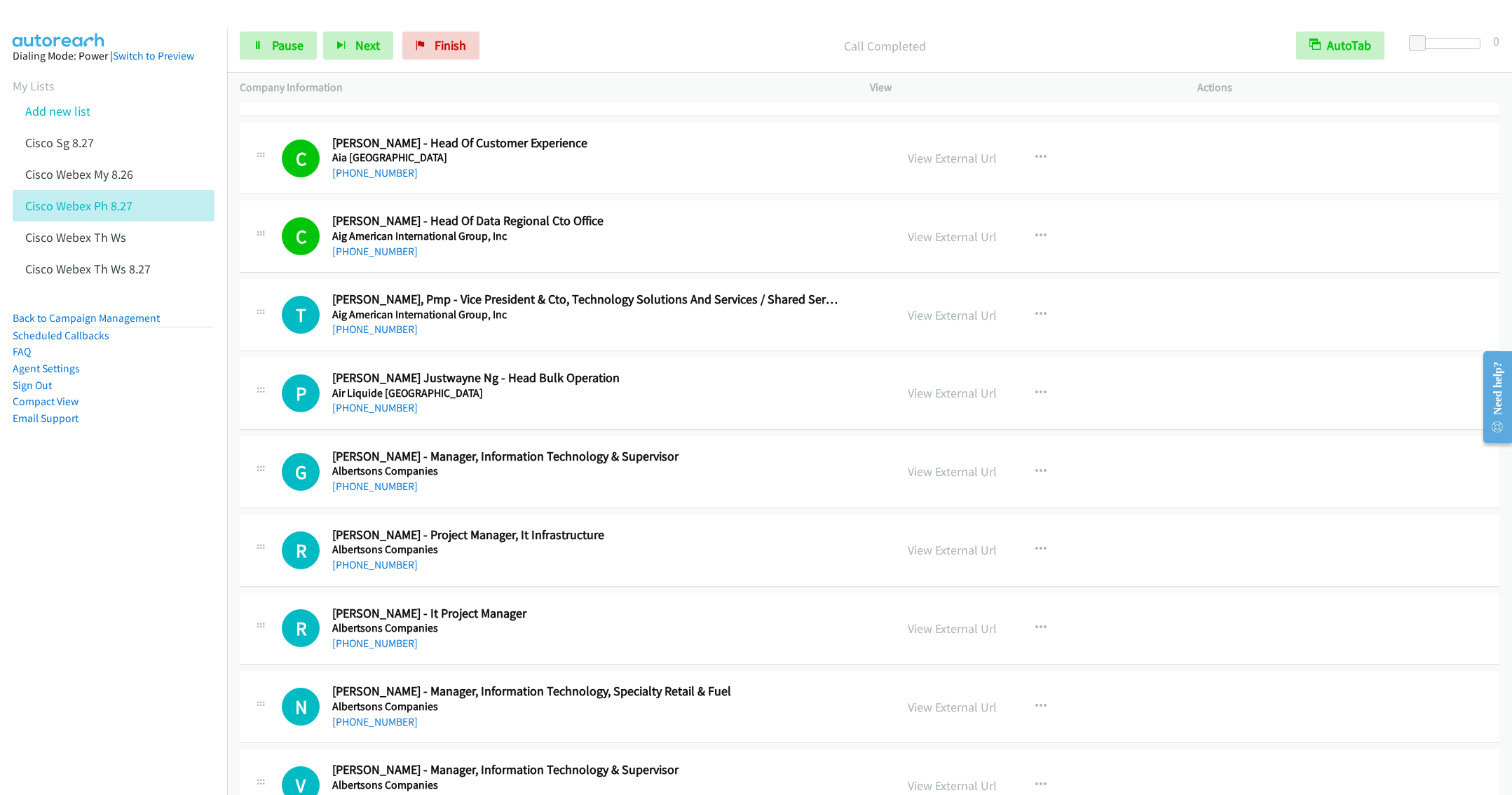
click at [632, 351] on div "T Callback Scheduled [PERSON_NAME], Pmp - Vice President & Cto, Technology Solu…" at bounding box center [869, 315] width 1259 height 72
click at [624, 351] on div "T Callback Scheduled [PERSON_NAME], Pmp - Vice President & Cto, Technology Solu…" at bounding box center [869, 315] width 1259 height 72
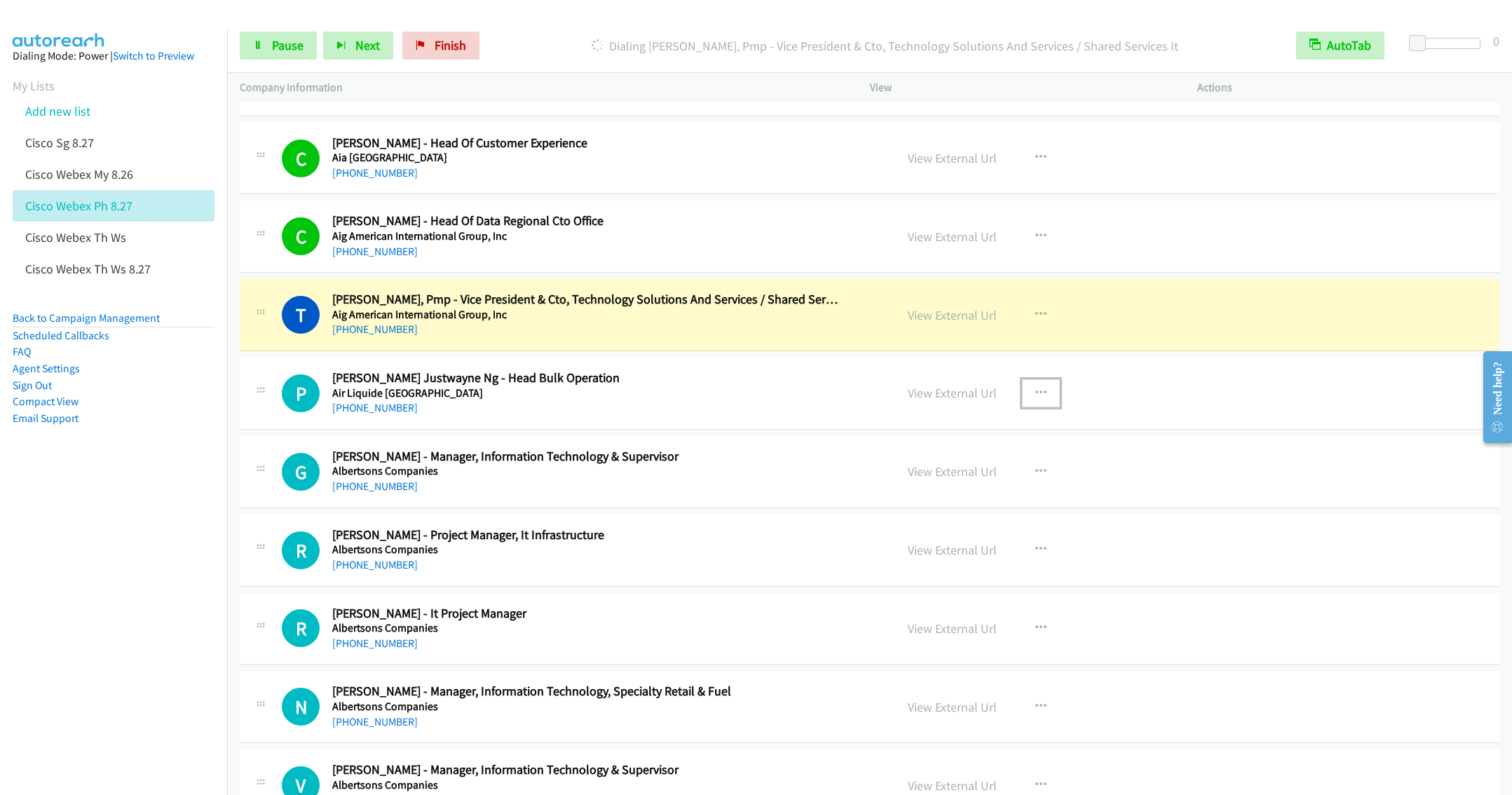
click at [1036, 399] on icon "button" at bounding box center [1041, 393] width 11 height 11
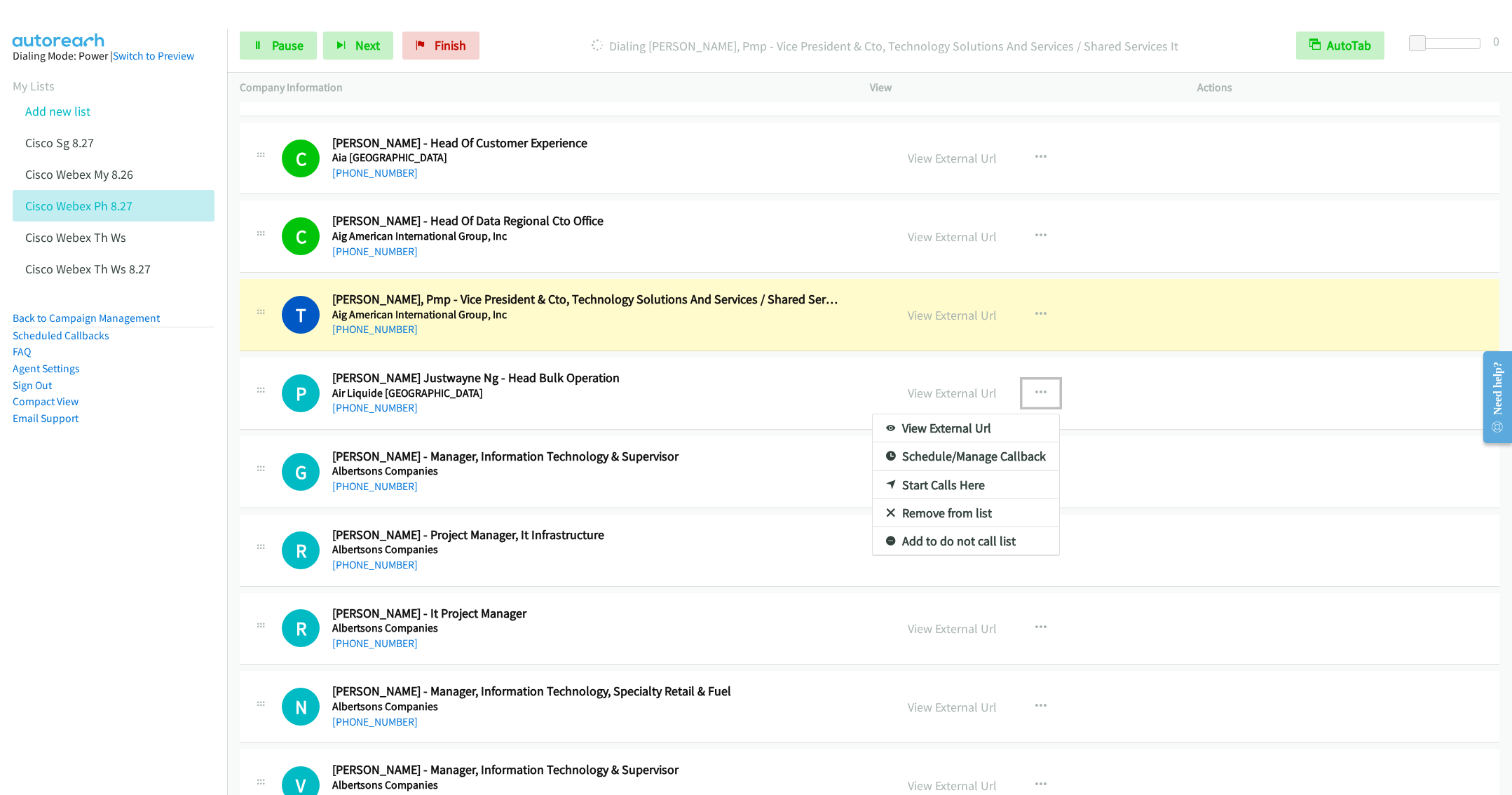
click at [920, 527] on link "Remove from list" at bounding box center [966, 513] width 187 height 28
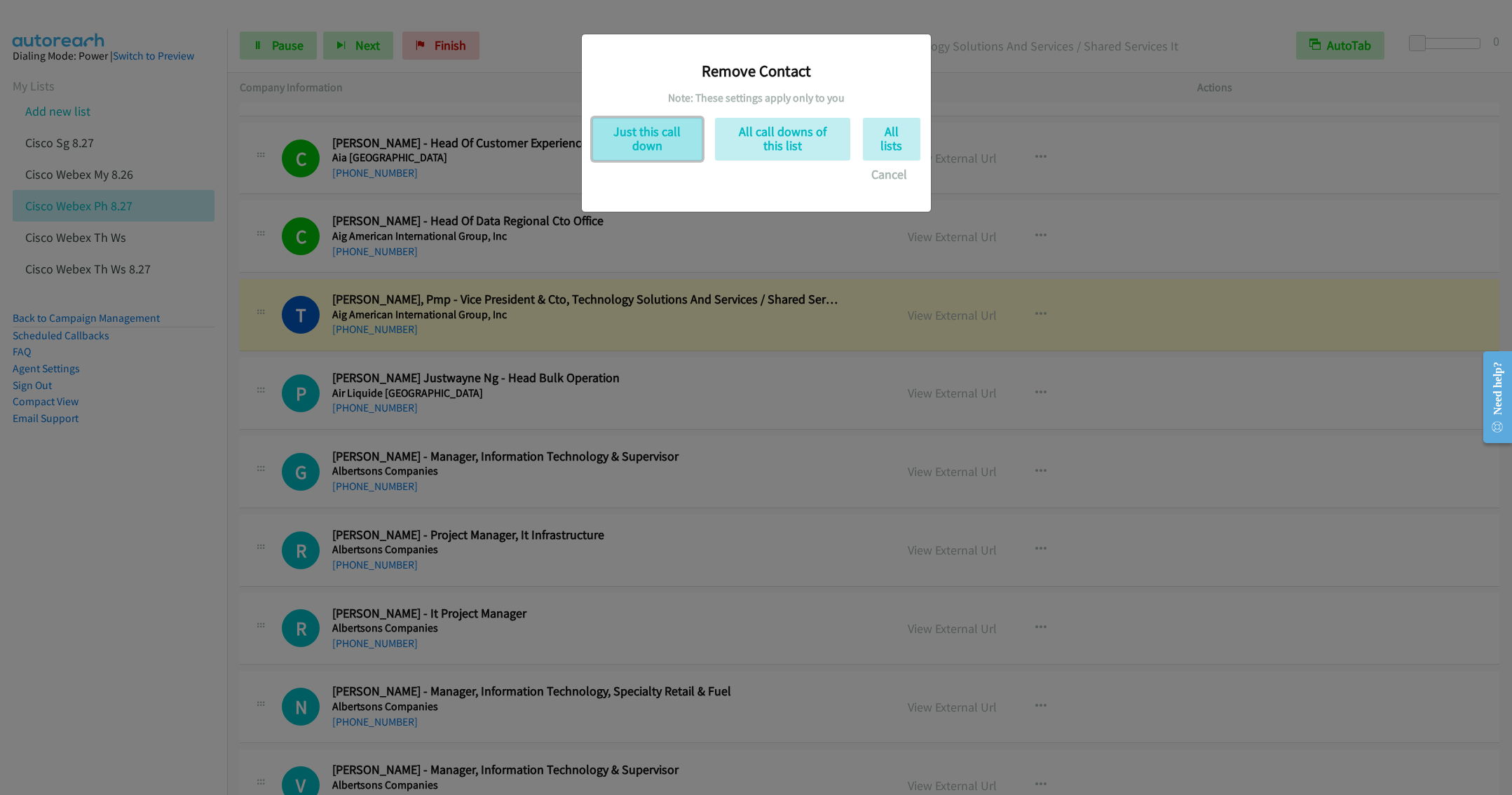
click at [646, 147] on button "Just this call down" at bounding box center [647, 139] width 110 height 43
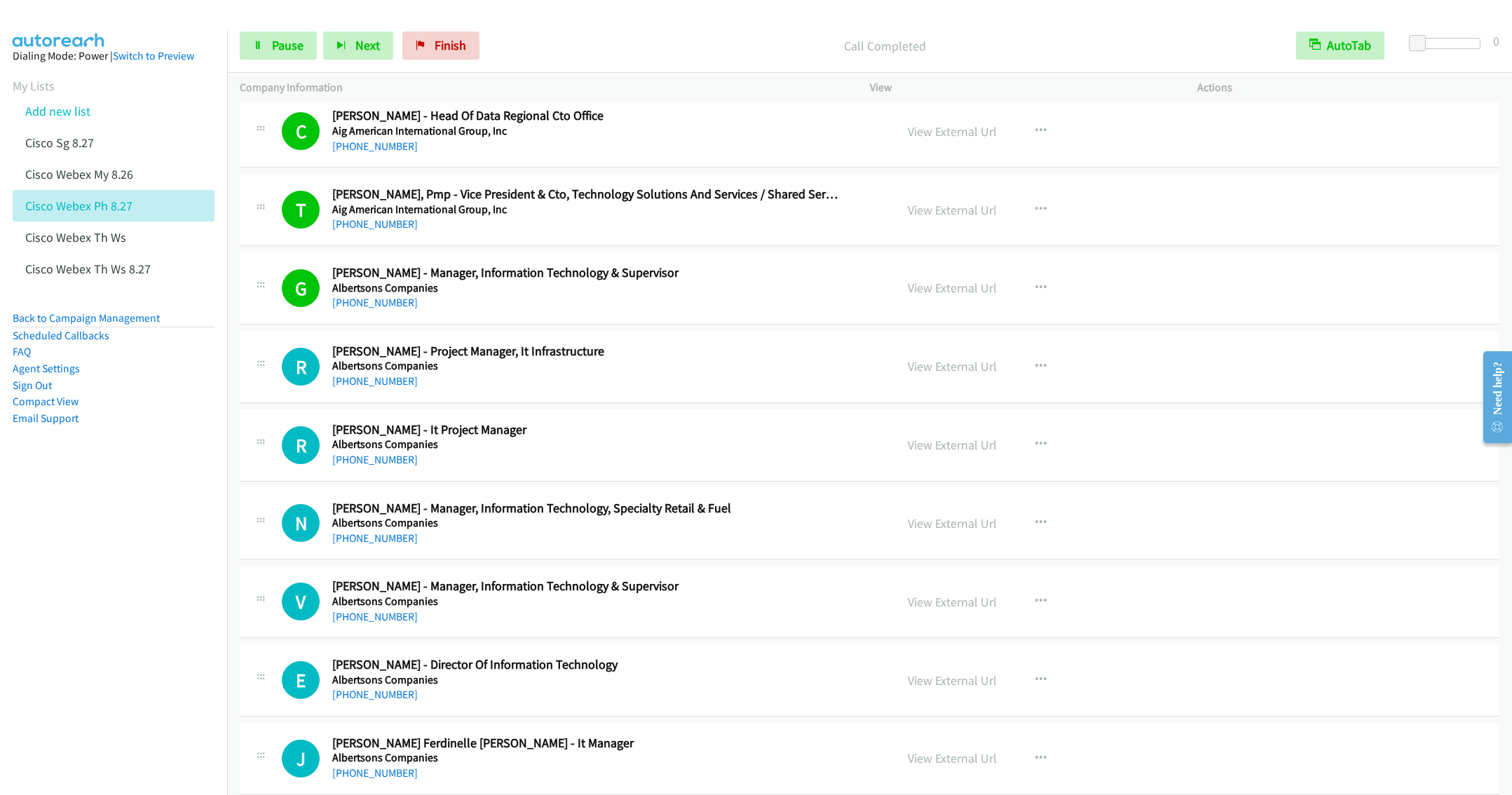
scroll to position [5996, 0]
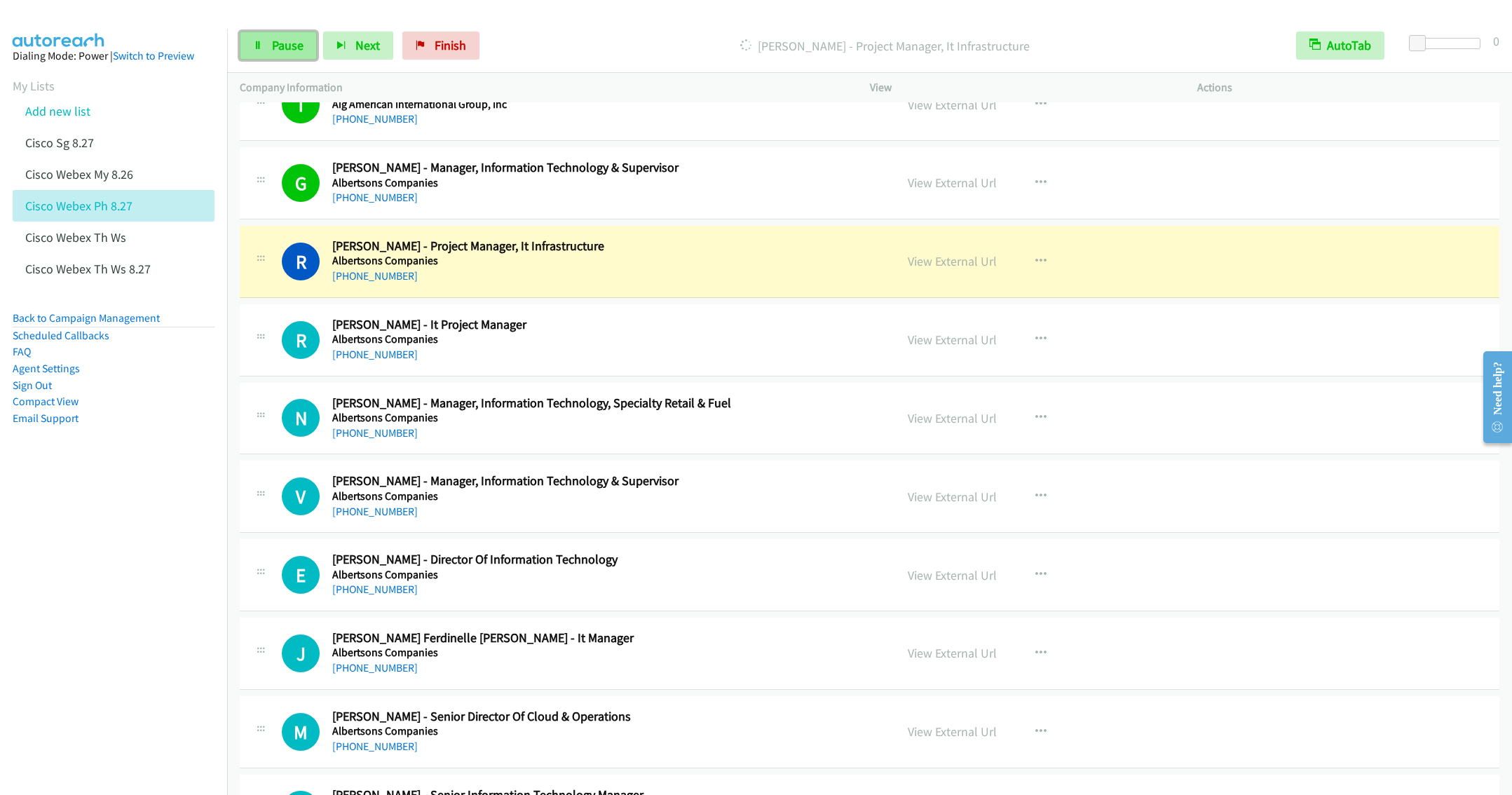
click at [262, 48] on icon at bounding box center [257, 46] width 10 height 10
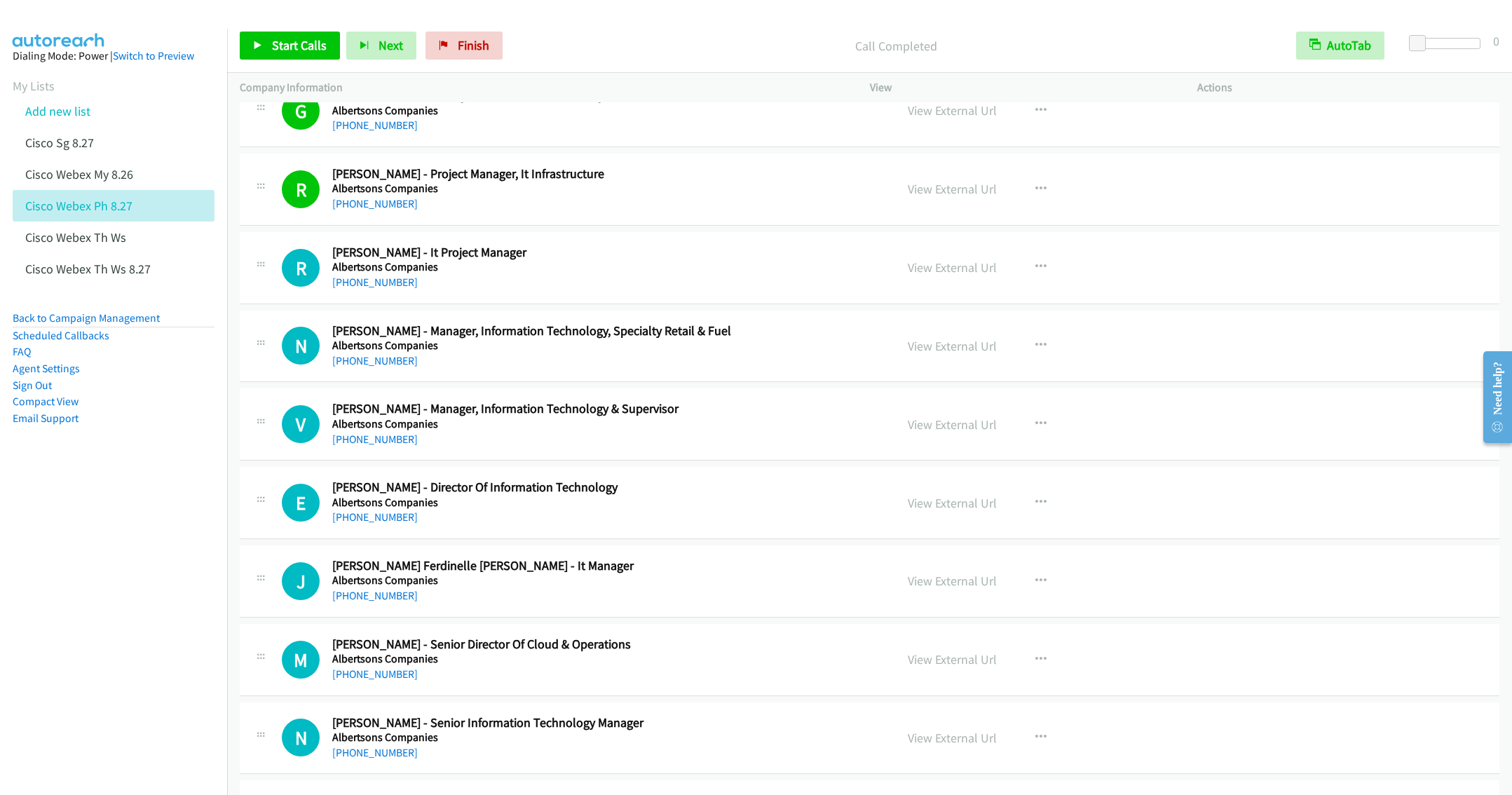
scroll to position [6100, 0]
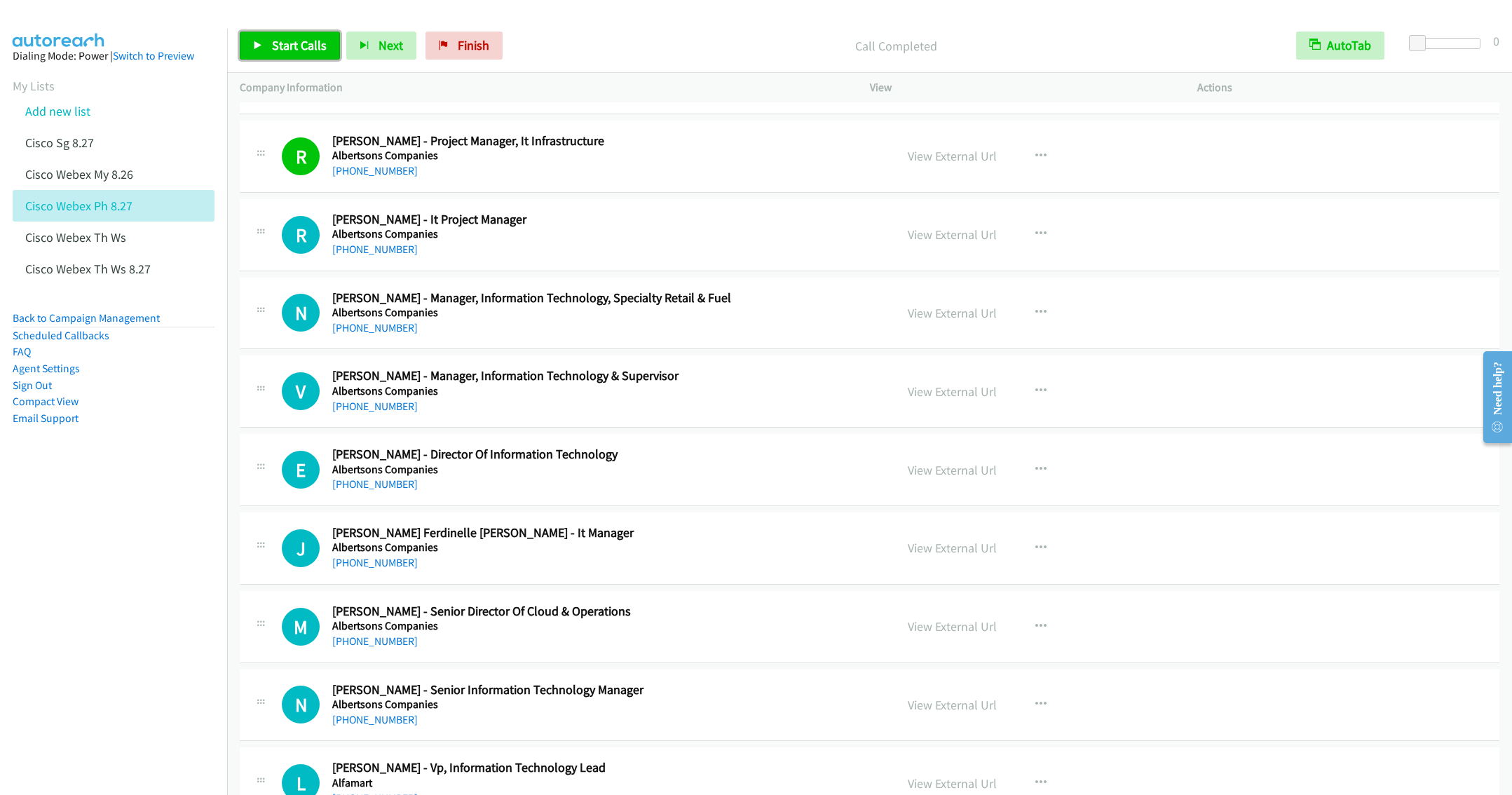
click at [277, 32] on link "Start Calls" at bounding box center [289, 45] width 100 height 28
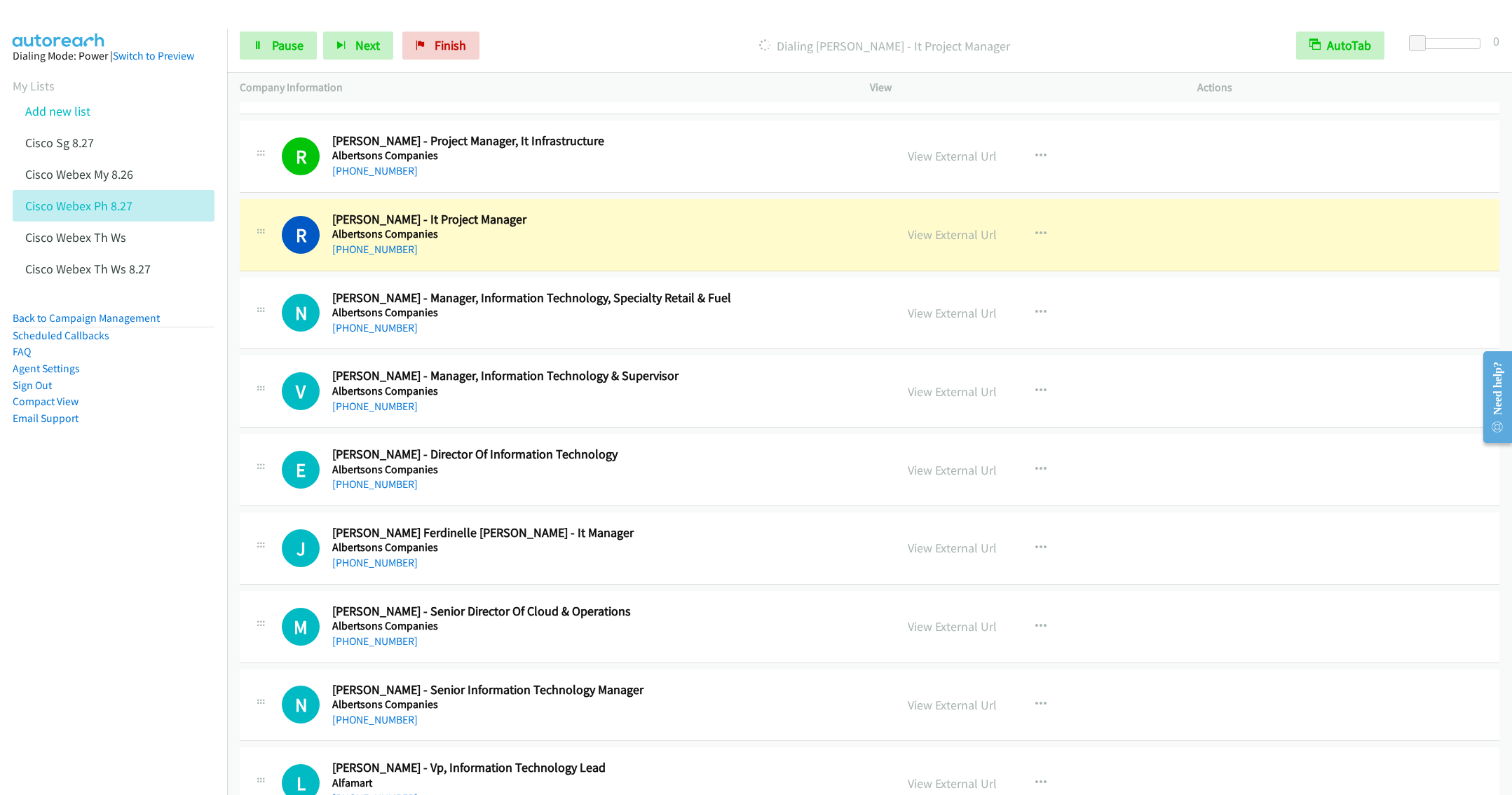
click at [490, 337] on div "[PHONE_NUMBER]" at bounding box center [585, 328] width 506 height 17
click at [262, 42] on icon at bounding box center [257, 46] width 10 height 10
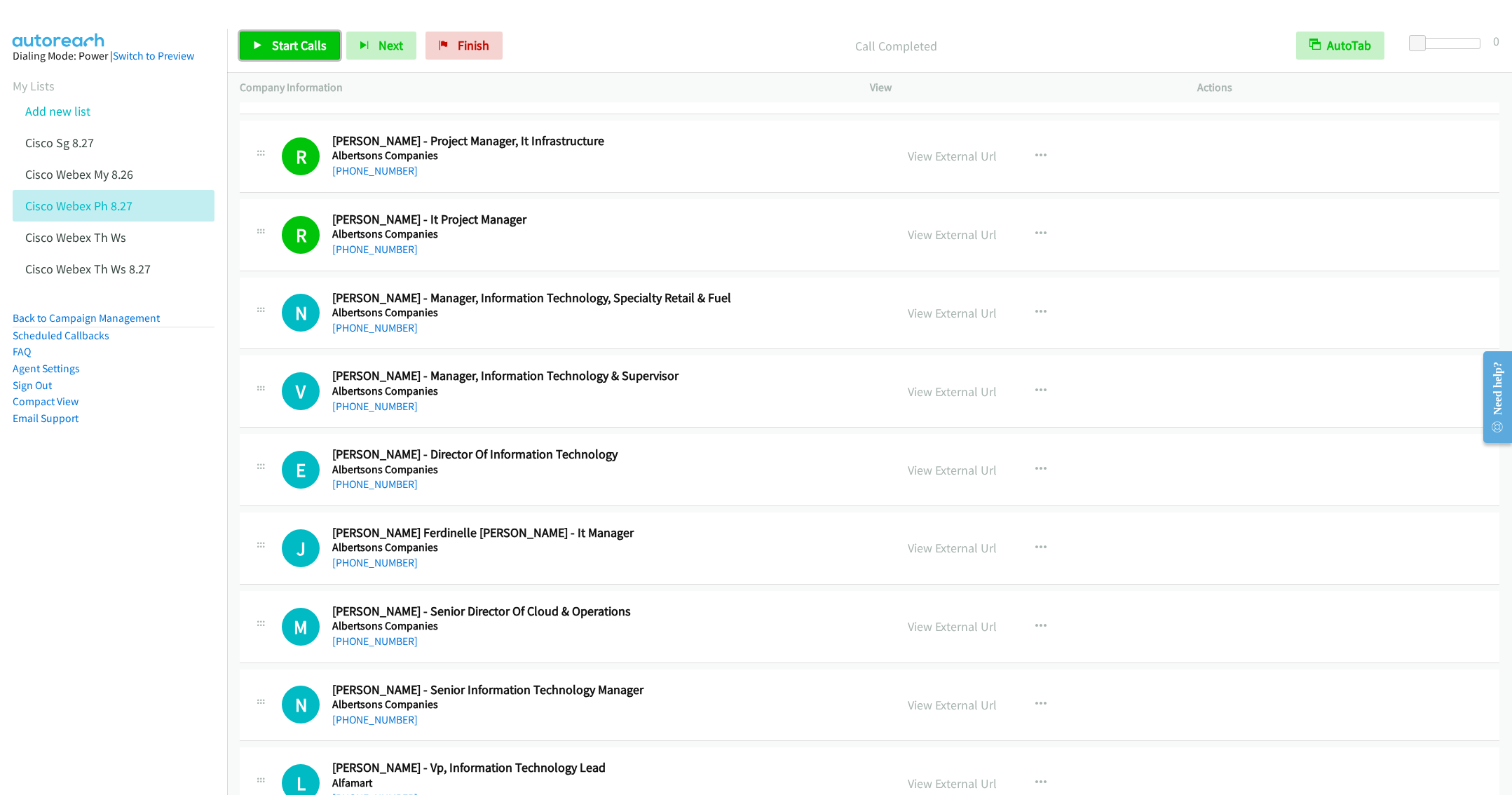
click at [277, 44] on span "Start Calls" at bounding box center [300, 45] width 55 height 16
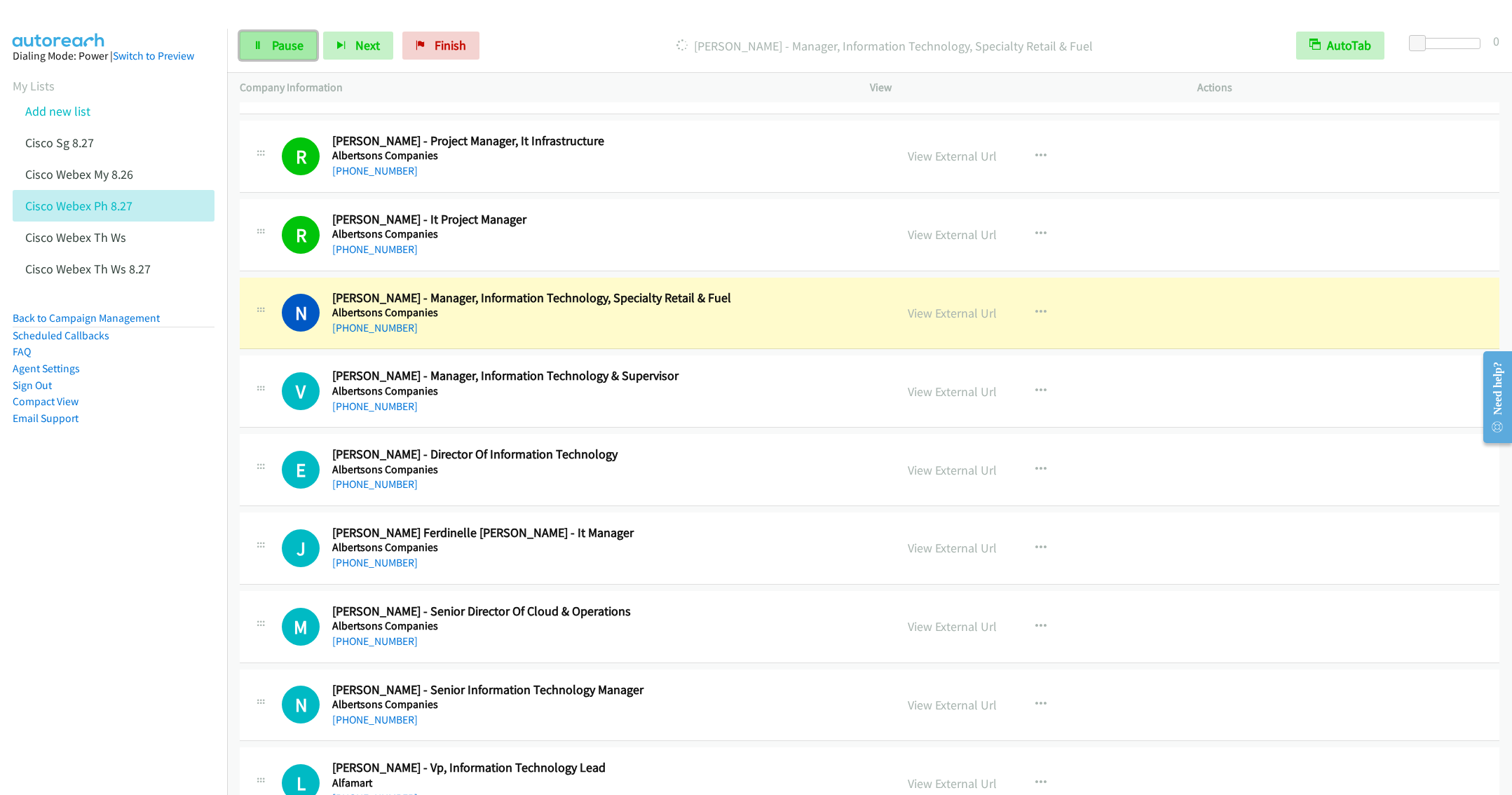
click at [269, 55] on link "Pause" at bounding box center [278, 45] width 77 height 28
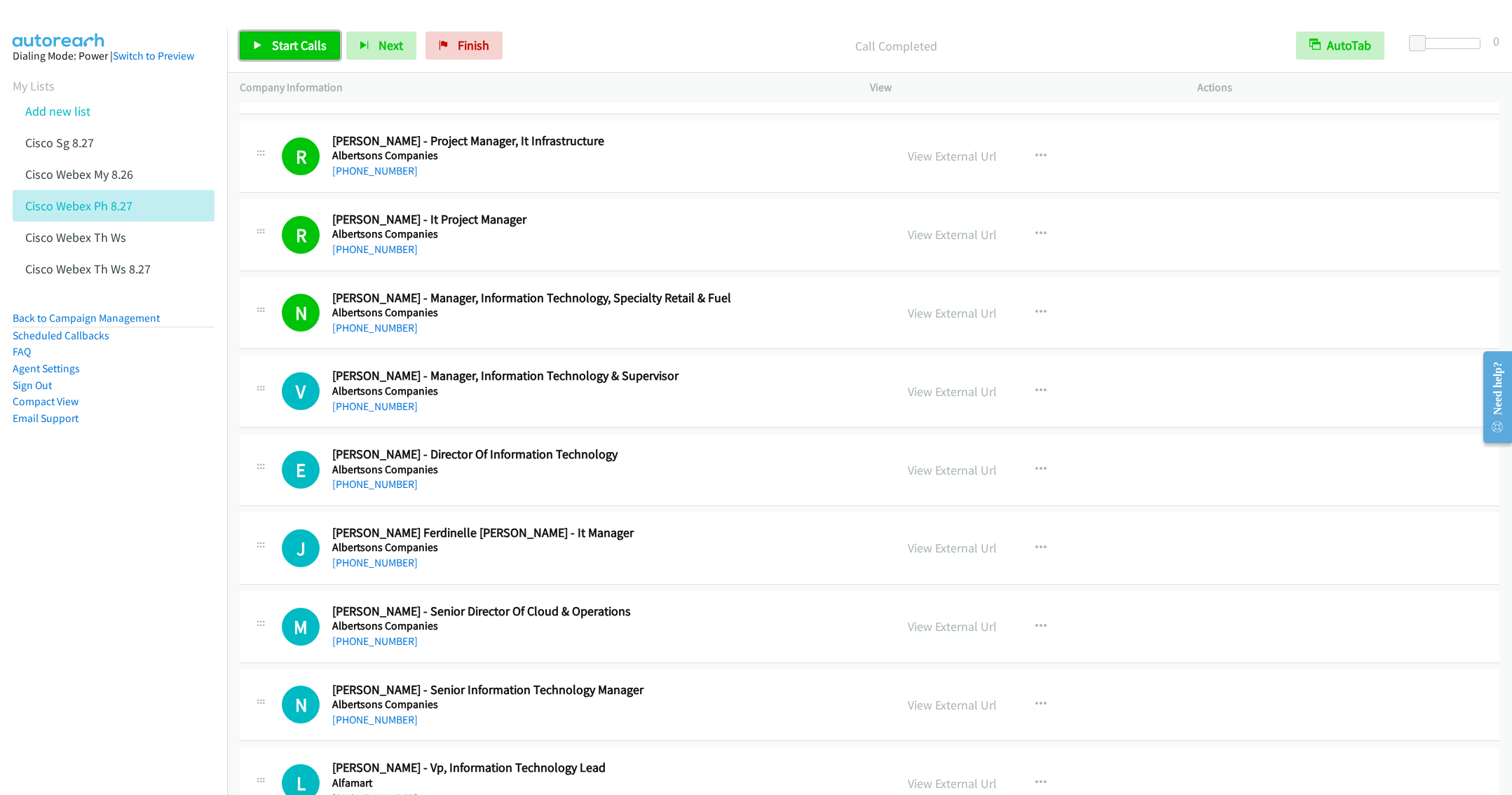
click at [280, 47] on span "Start Calls" at bounding box center [300, 45] width 55 height 16
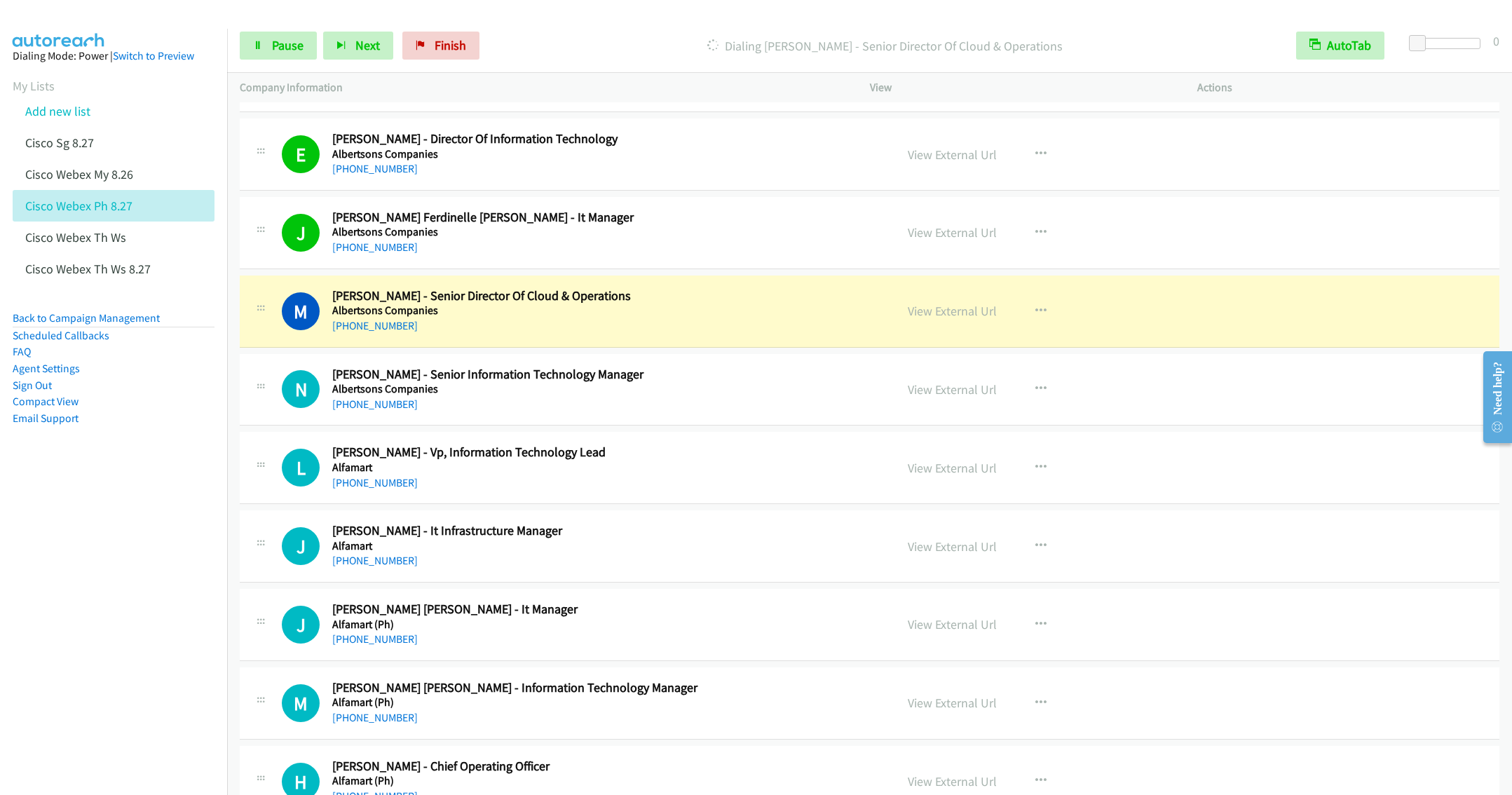
scroll to position [6521, 0]
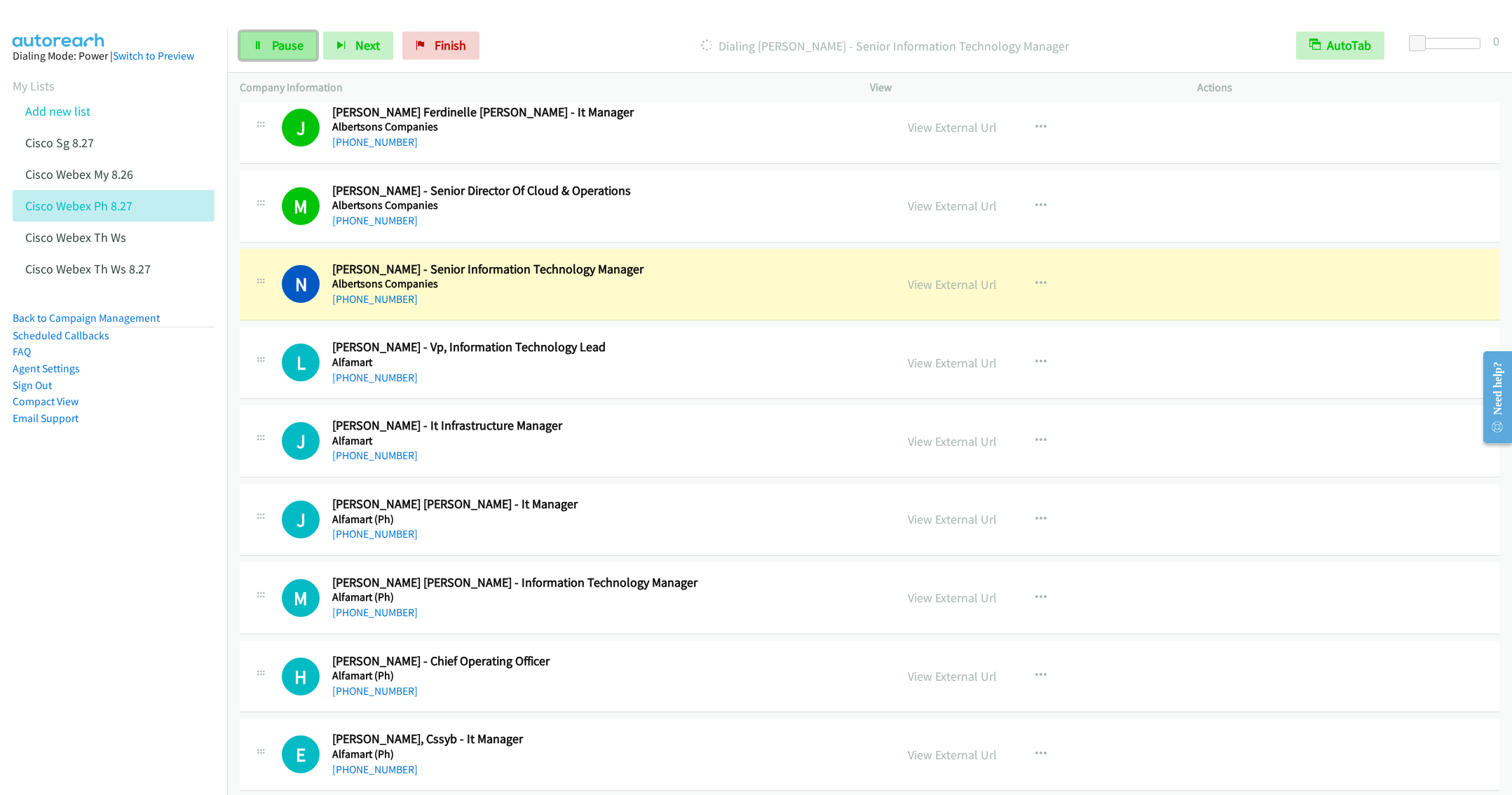
click at [268, 49] on link "Pause" at bounding box center [278, 45] width 77 height 28
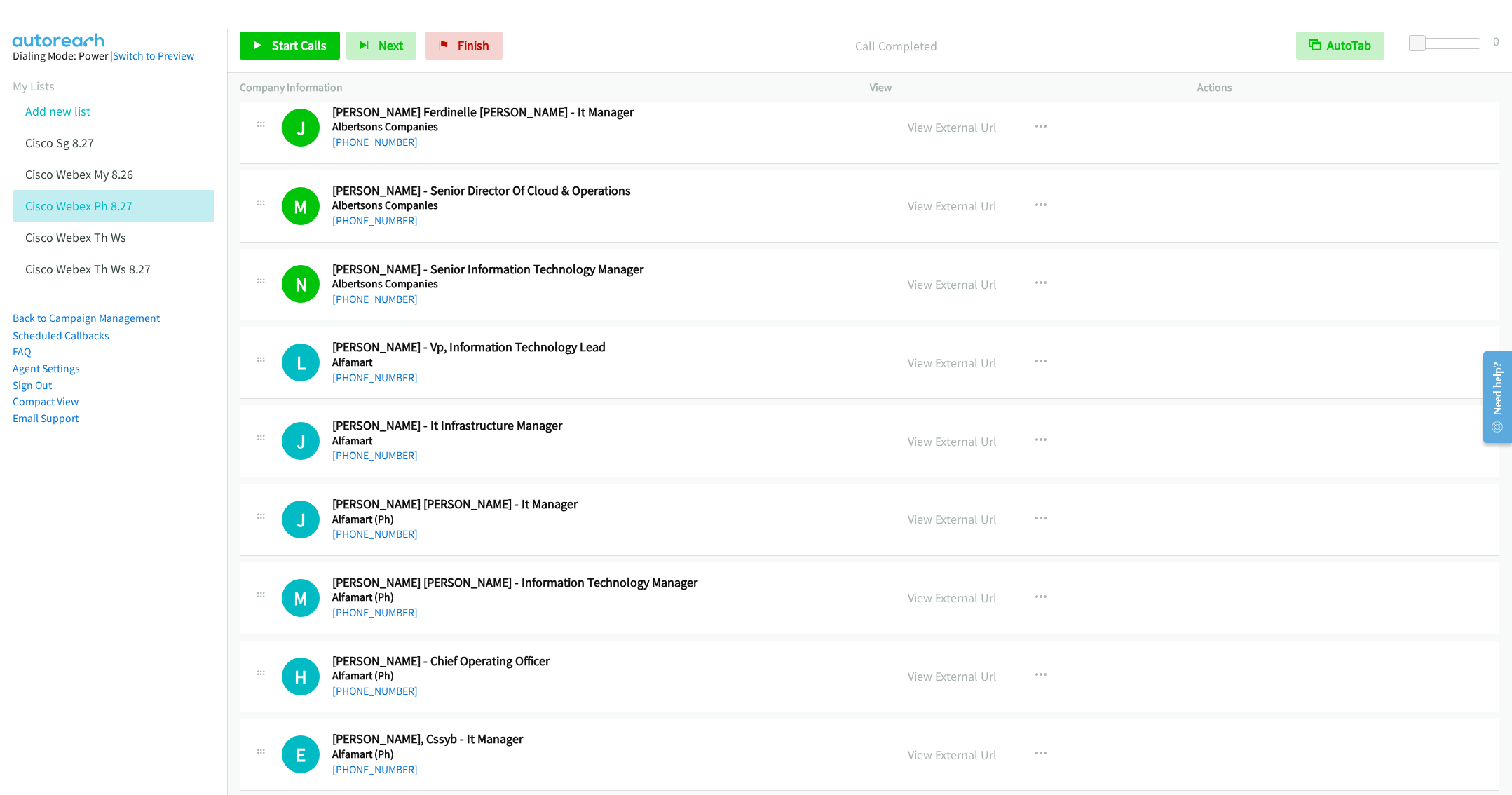
scroll to position [6627, 0]
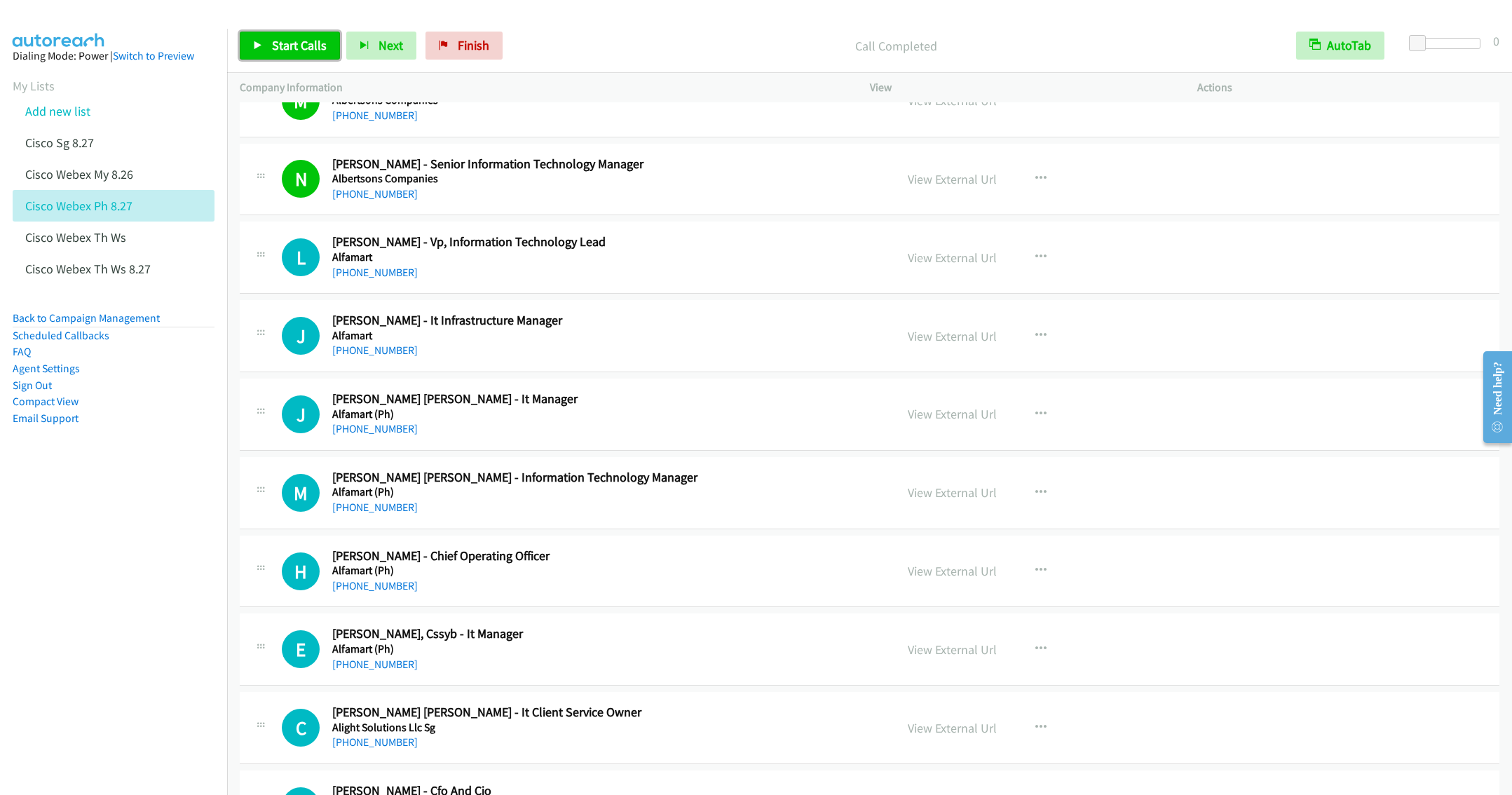
click at [280, 47] on span "Start Calls" at bounding box center [300, 45] width 55 height 16
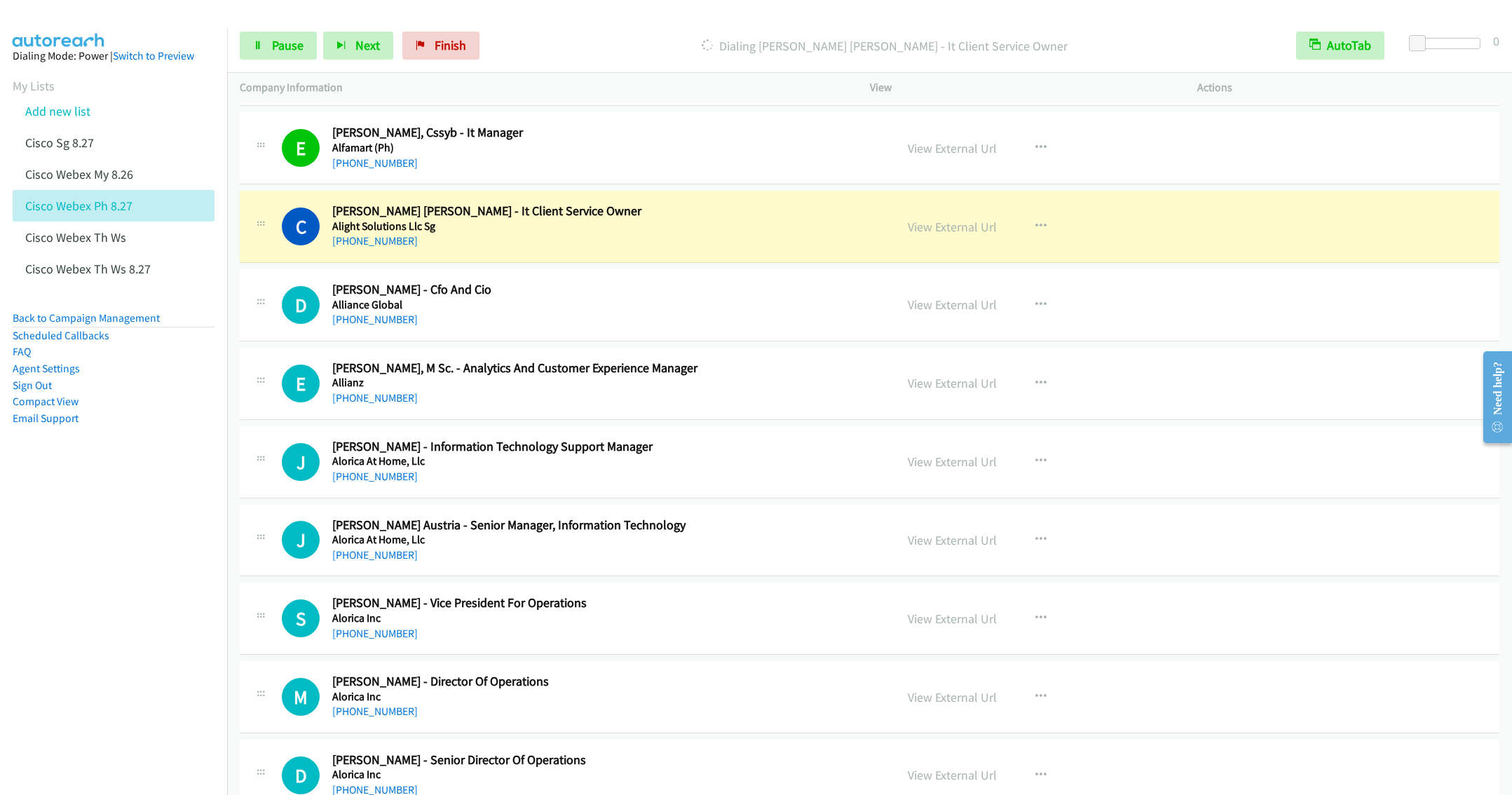
scroll to position [7153, 0]
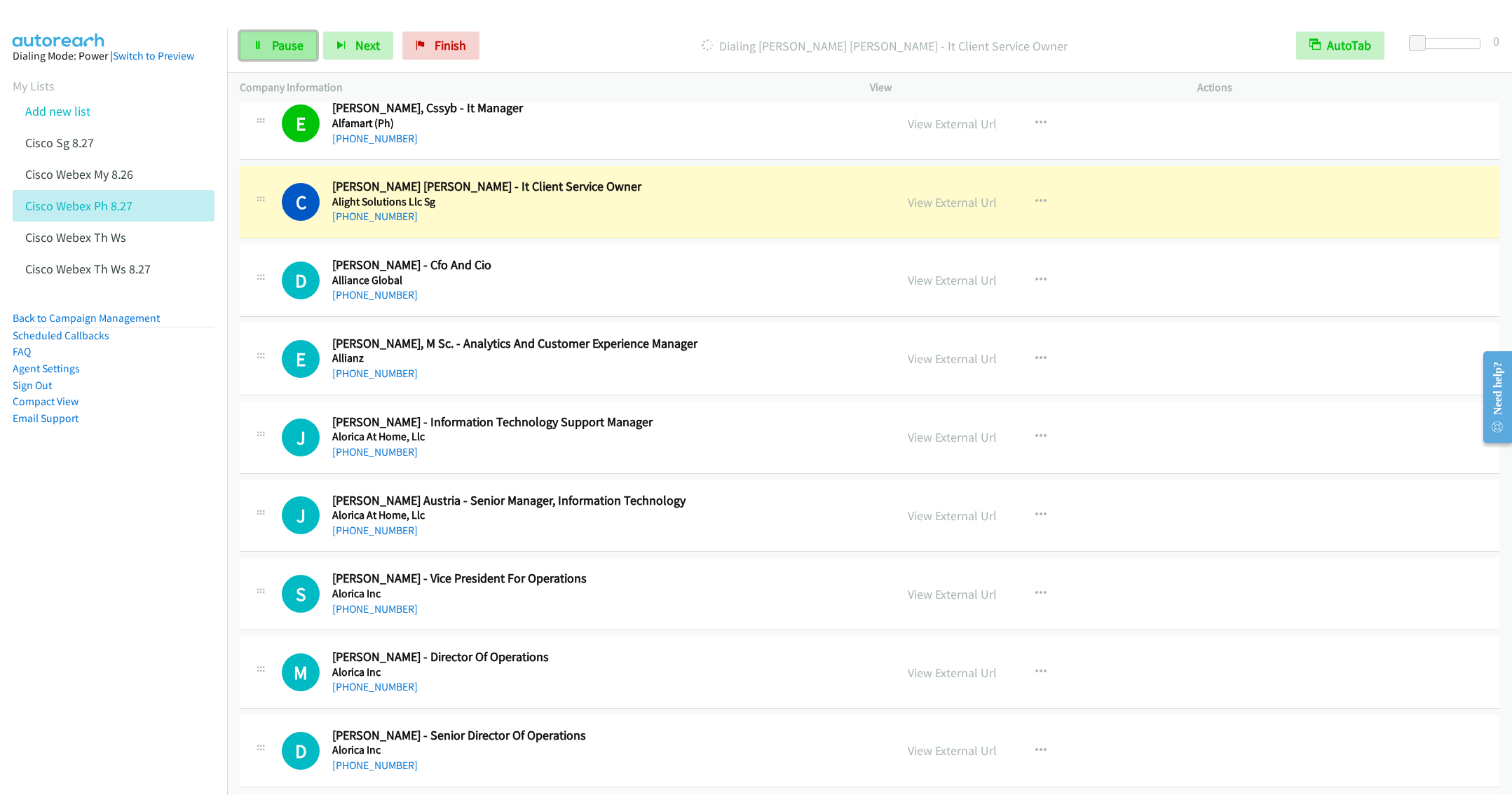
click at [286, 44] on span "Pause" at bounding box center [288, 45] width 31 height 16
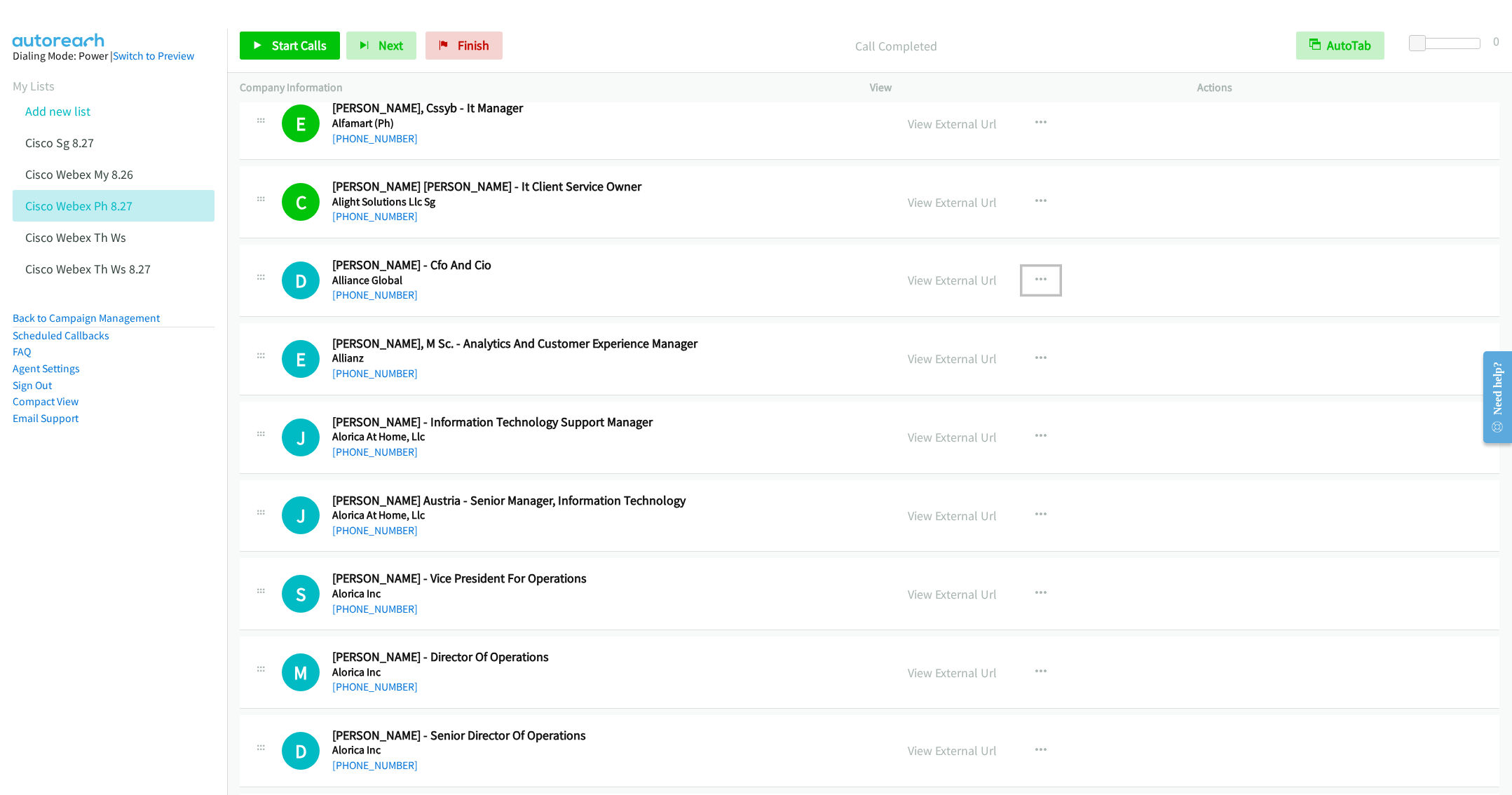
click at [1041, 294] on button "button" at bounding box center [1041, 280] width 38 height 28
click at [955, 414] on link "Remove from list" at bounding box center [966, 401] width 187 height 28
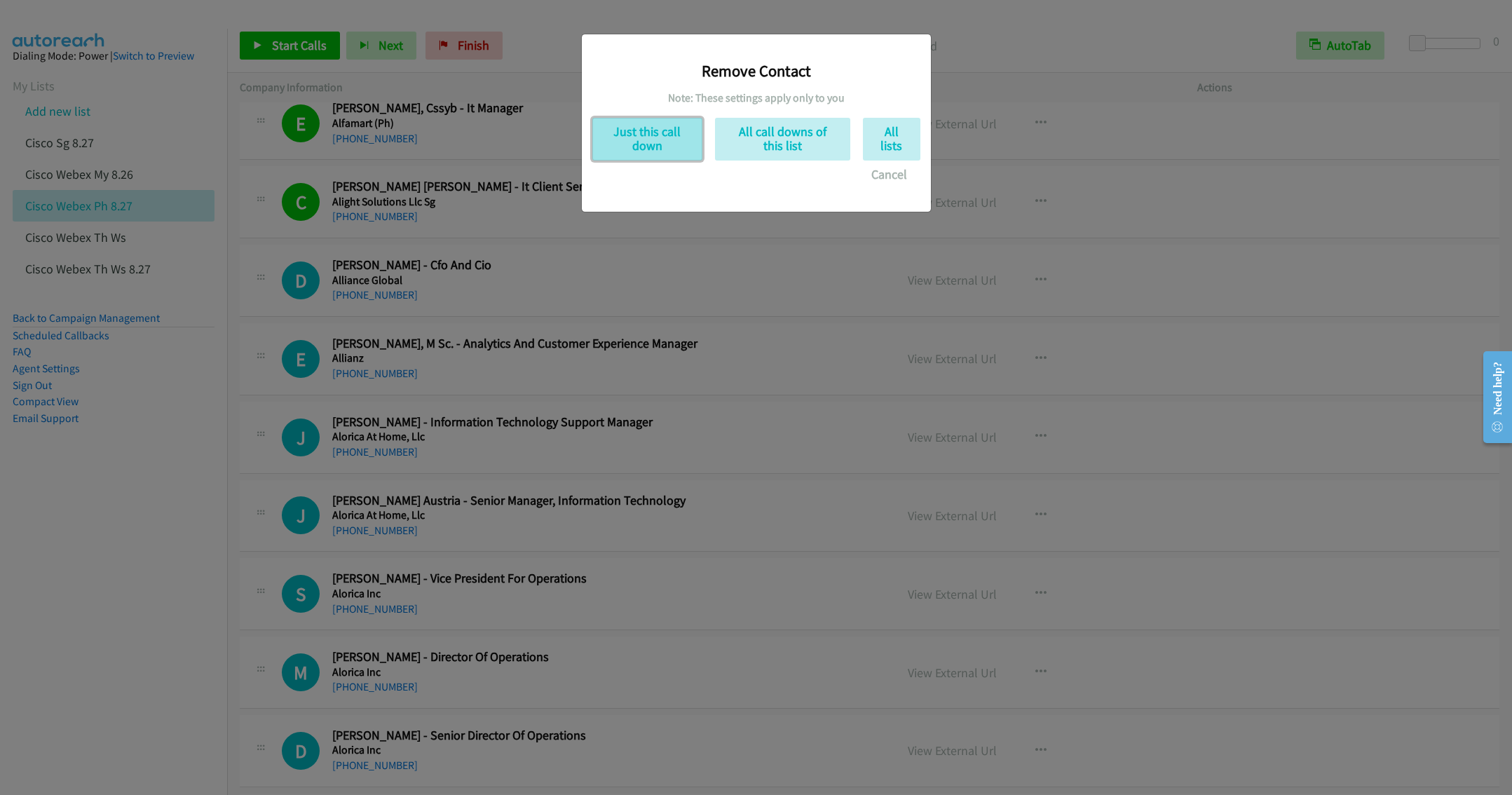
click at [654, 131] on button "Just this call down" at bounding box center [647, 139] width 110 height 43
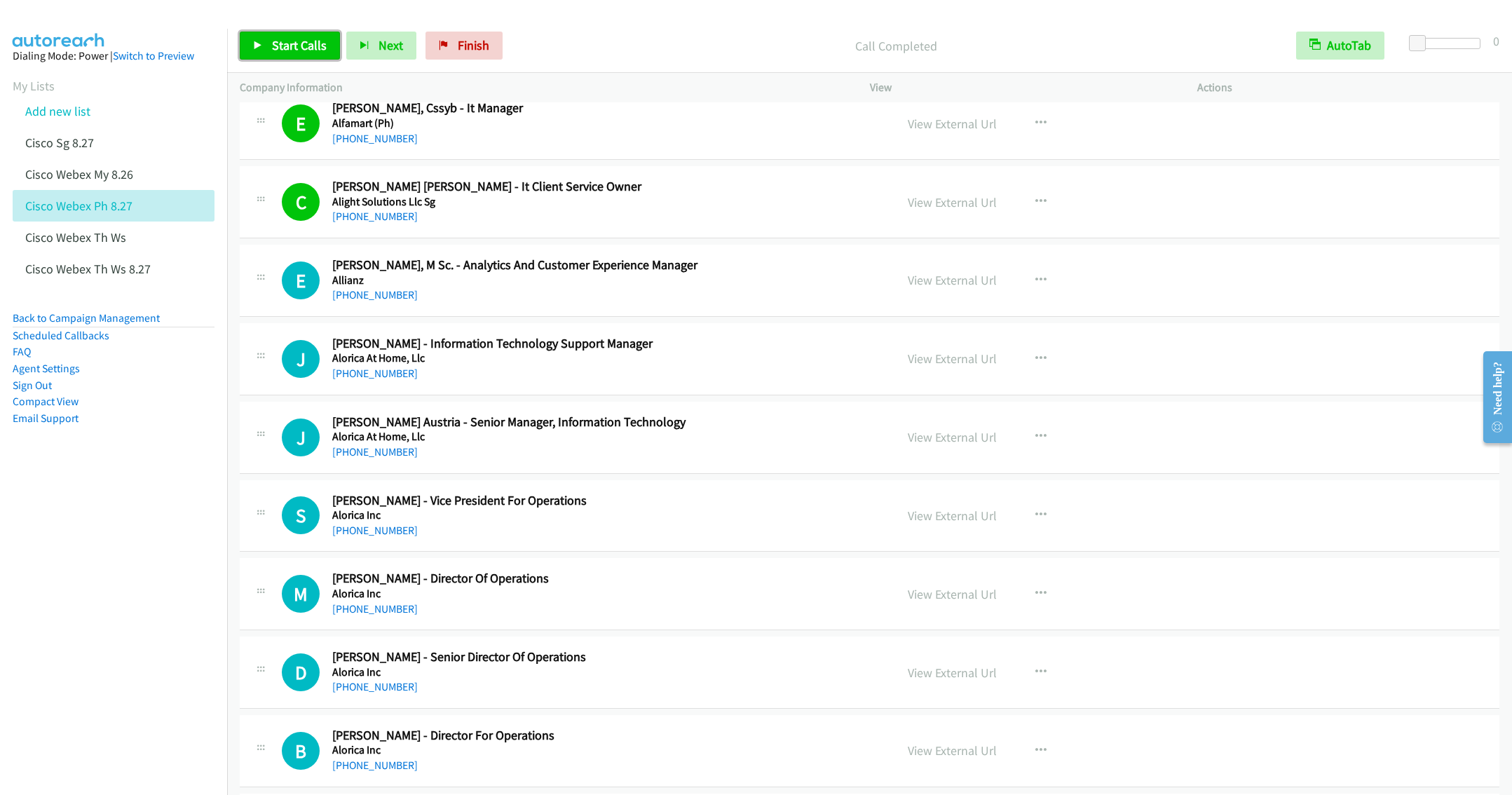
click at [285, 53] on link "Start Calls" at bounding box center [289, 45] width 100 height 28
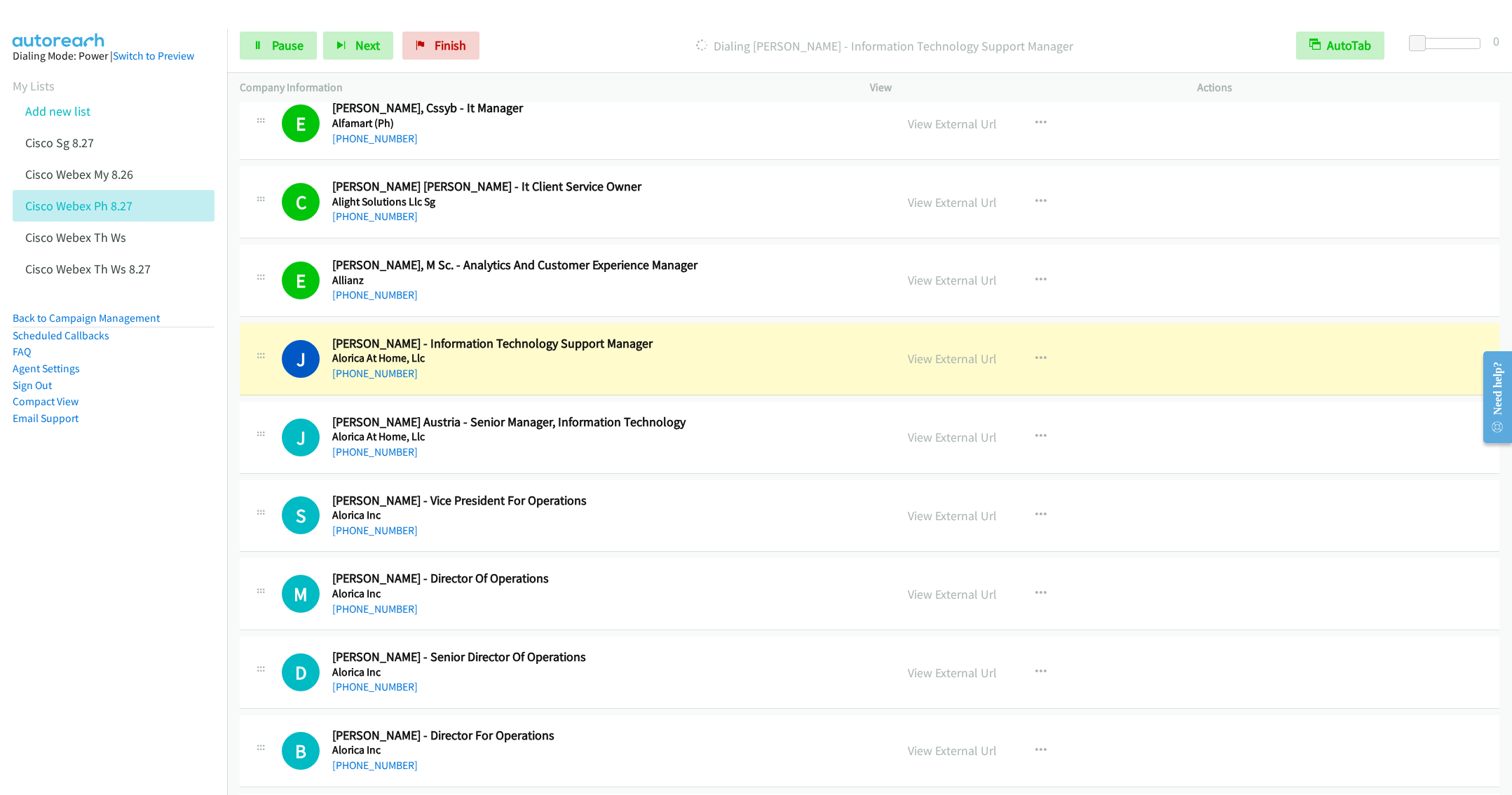
scroll to position [7258, 0]
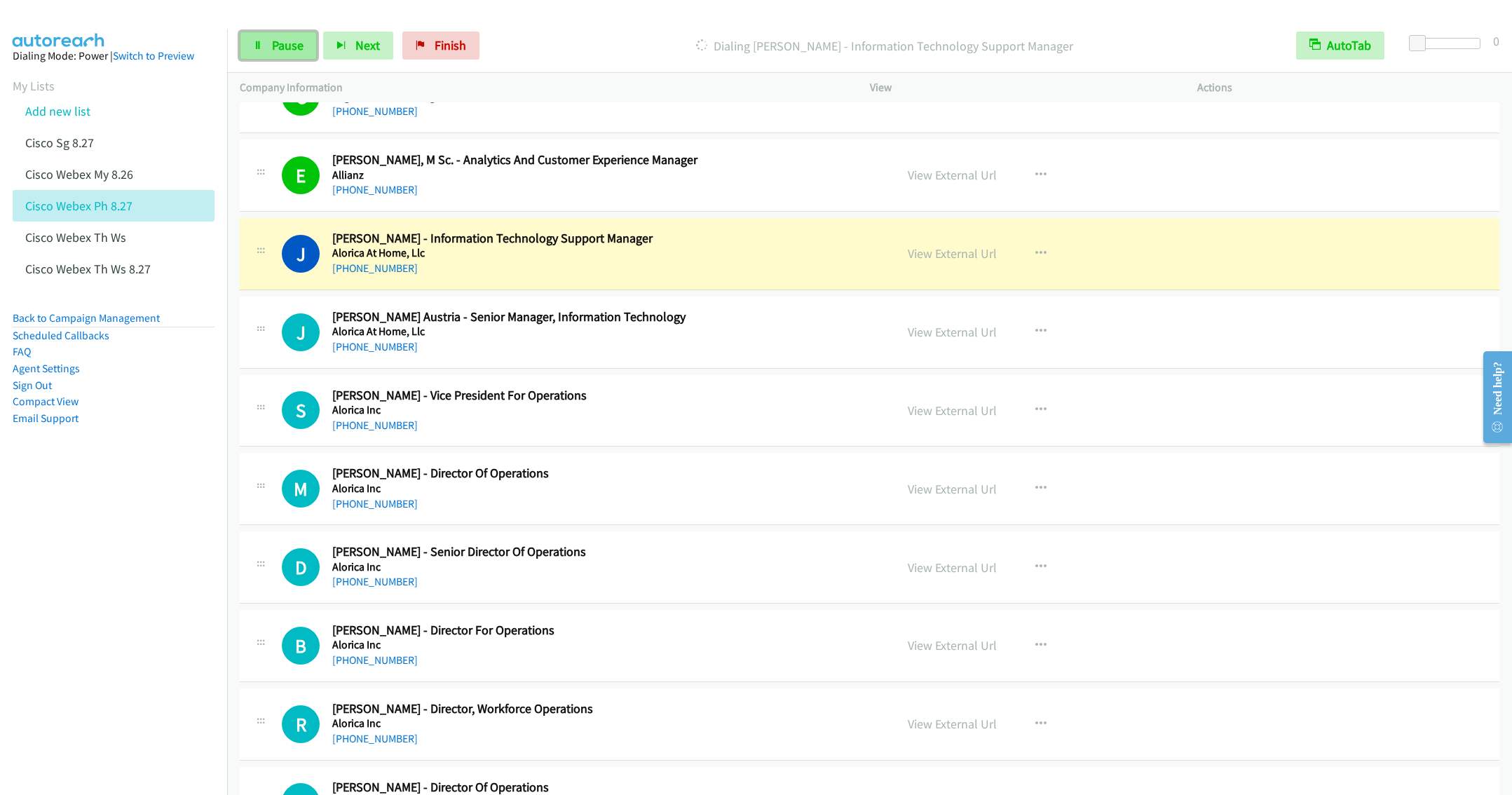
click at [270, 57] on link "Pause" at bounding box center [278, 45] width 77 height 28
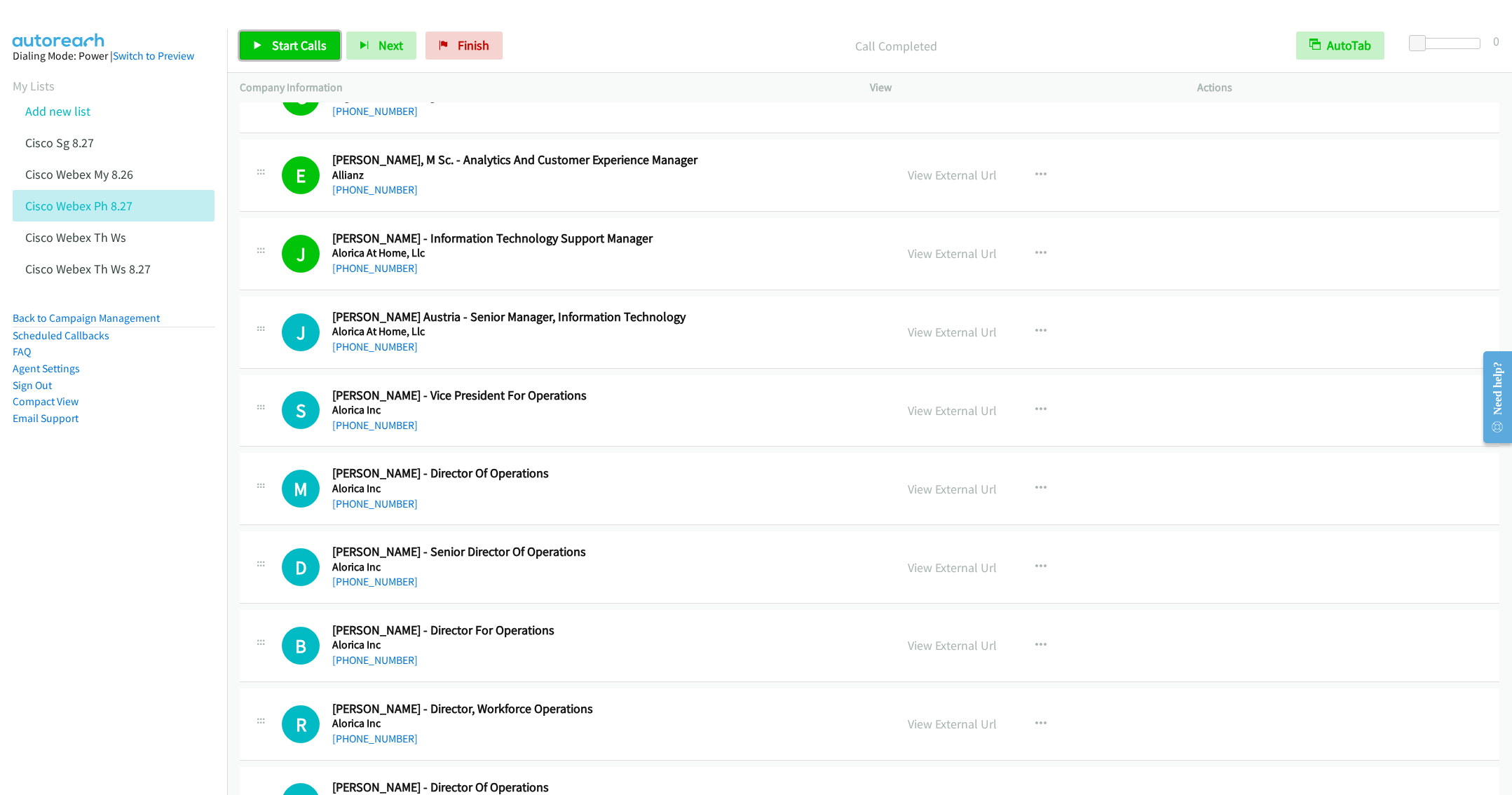
click at [297, 44] on span "Start Calls" at bounding box center [300, 45] width 55 height 16
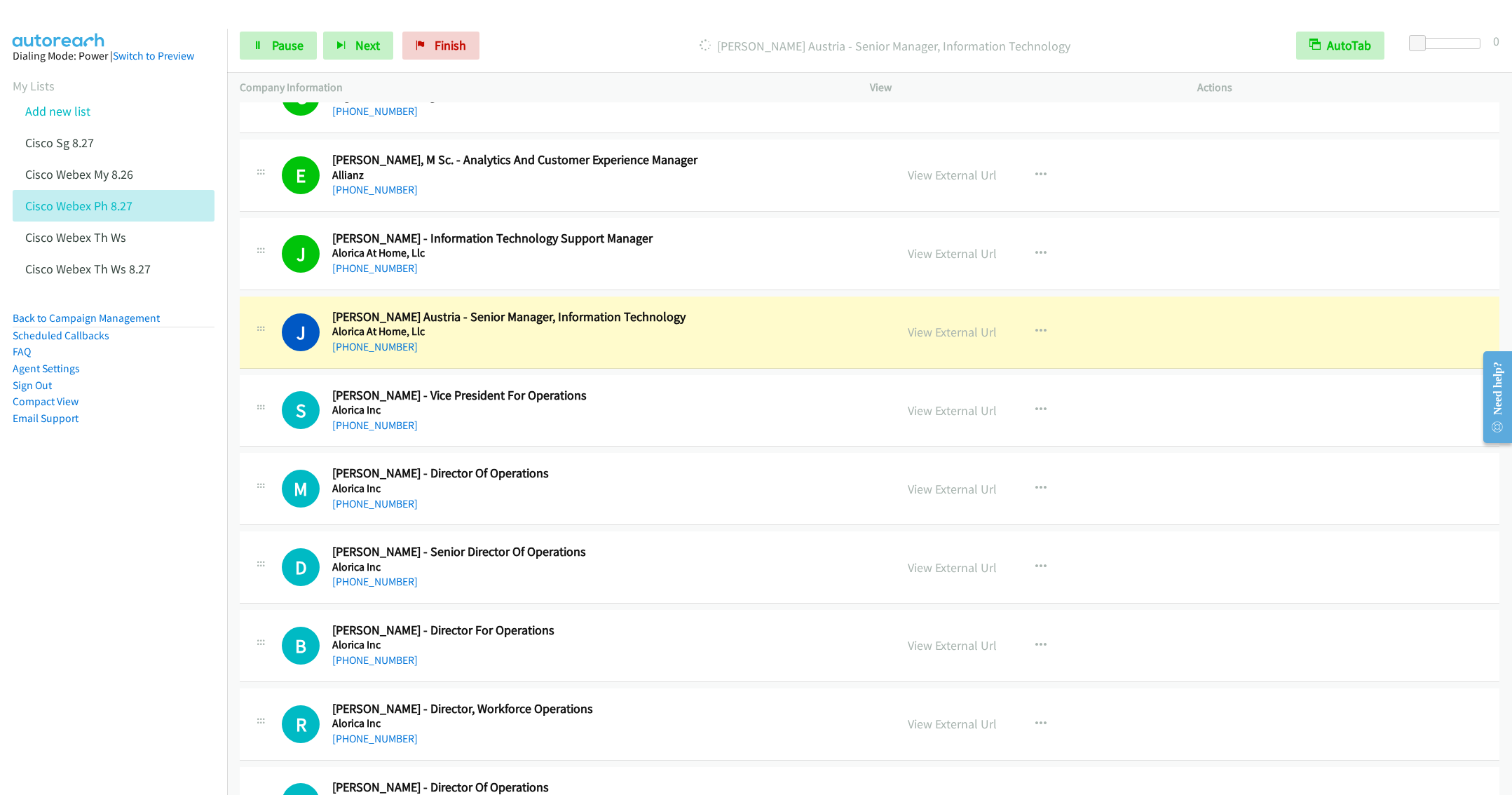
scroll to position [7363, 0]
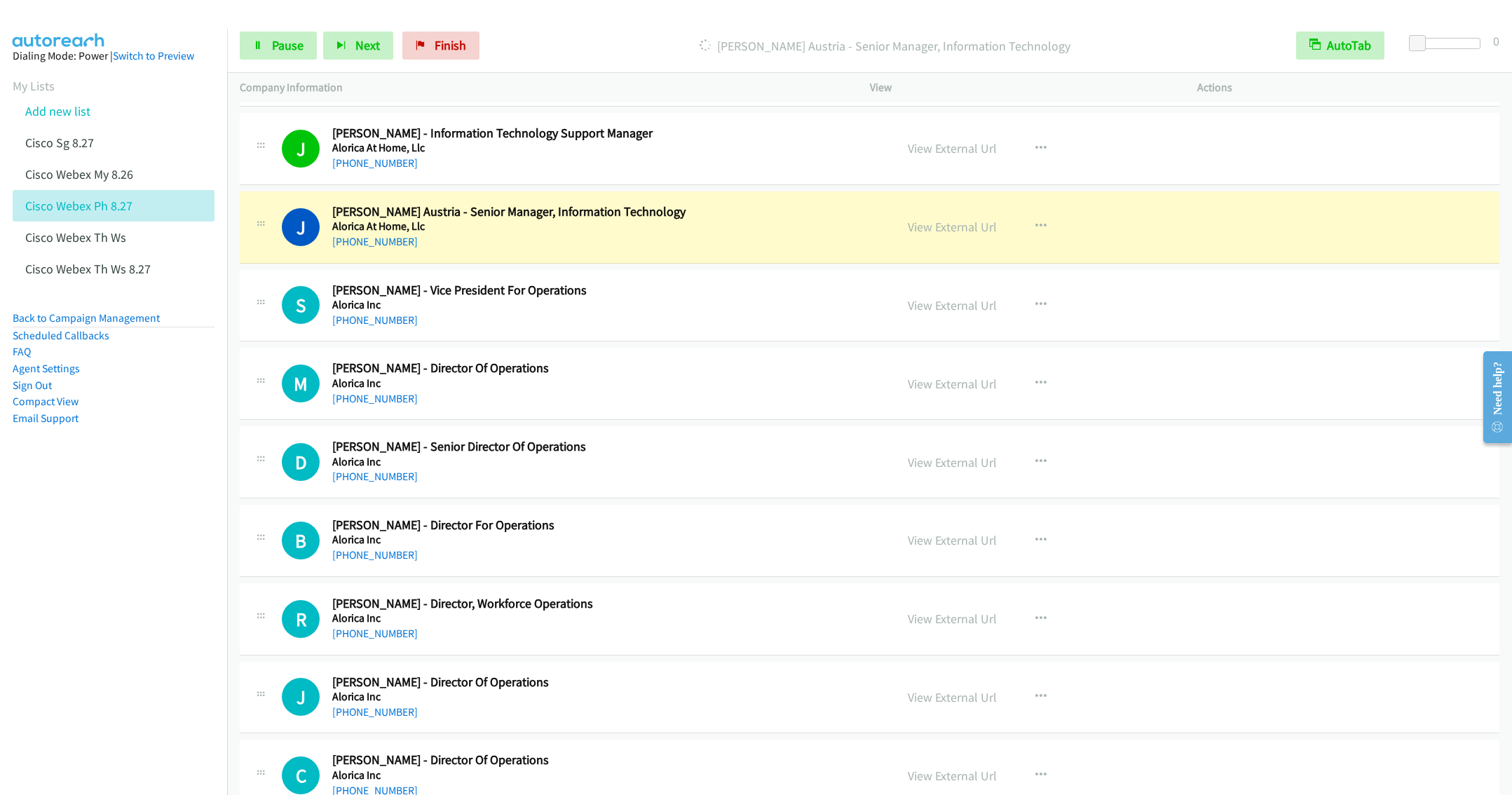
click at [468, 251] on div "[PHONE_NUMBER]" at bounding box center [585, 242] width 506 height 17
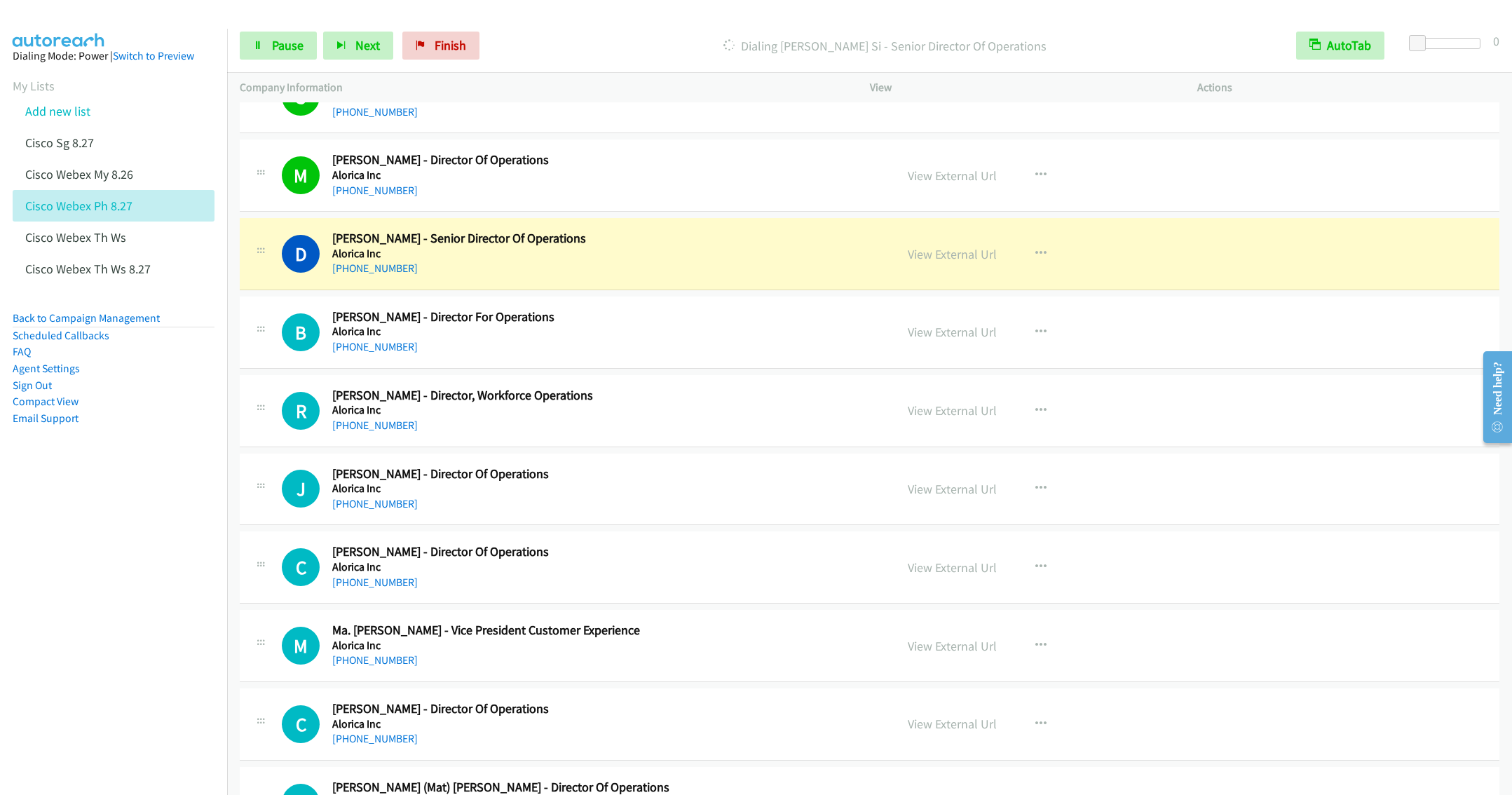
scroll to position [7679, 0]
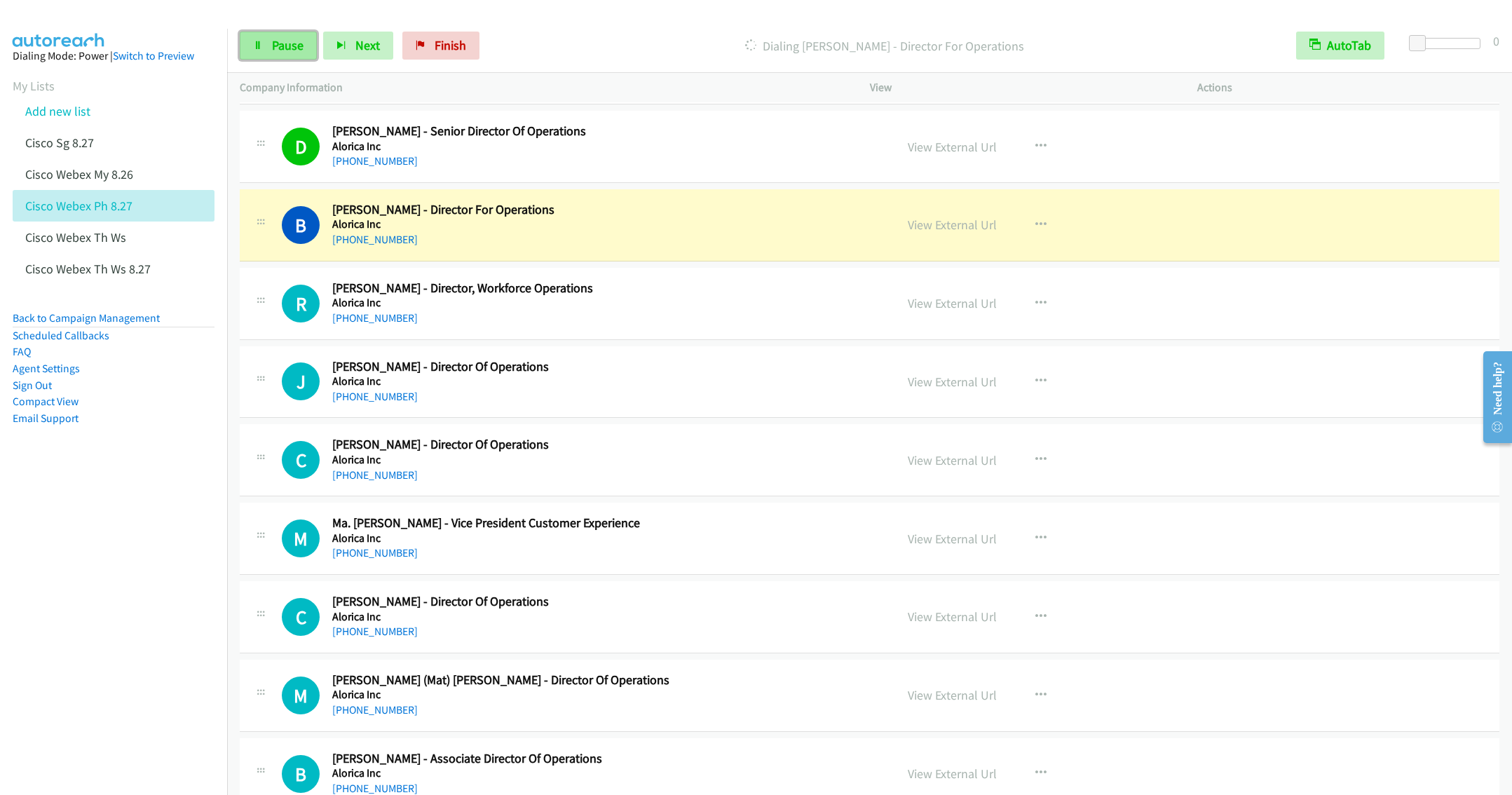
click at [278, 46] on span "Pause" at bounding box center [288, 45] width 31 height 16
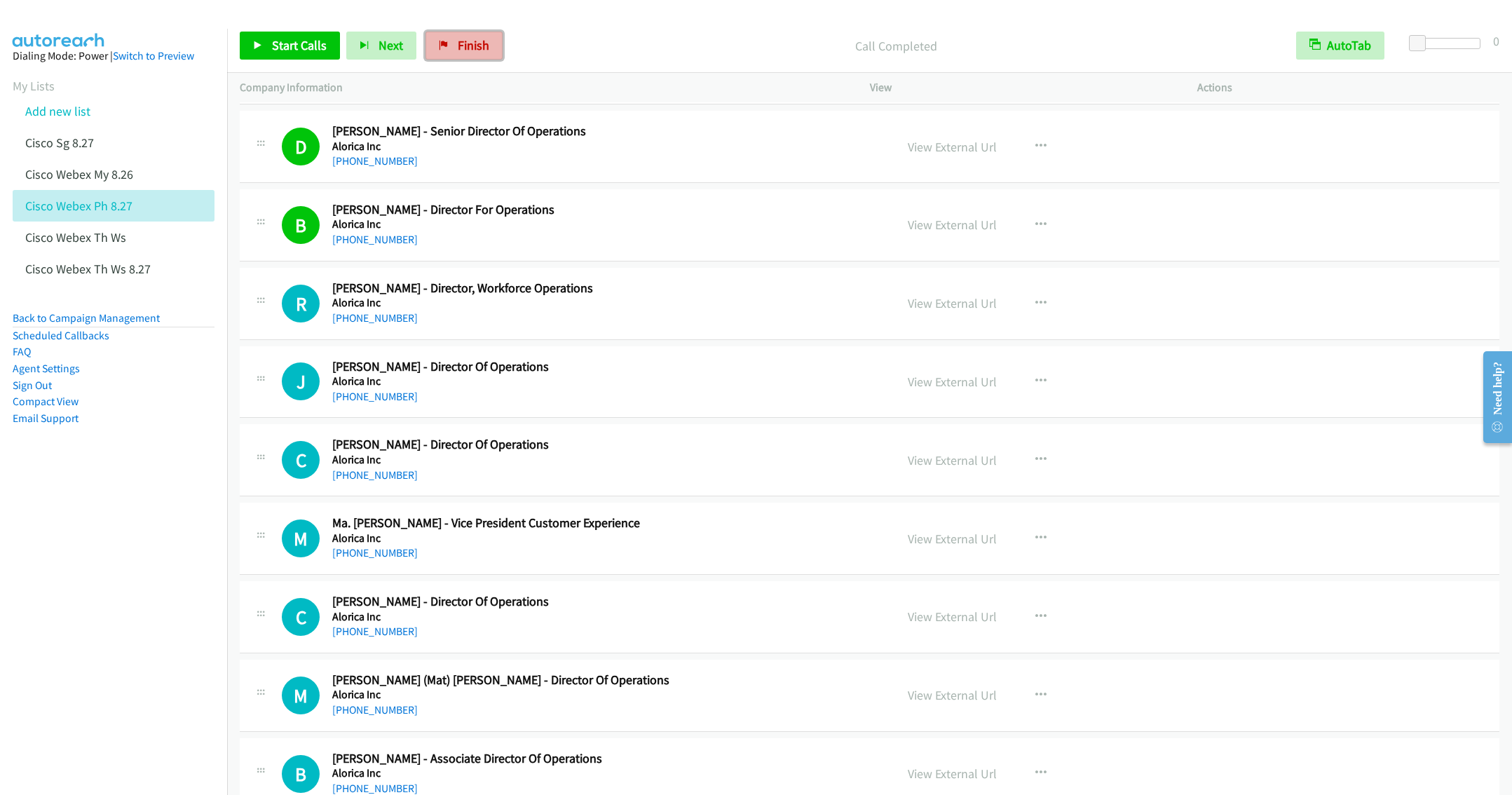
click at [478, 53] on span "Finish" at bounding box center [474, 45] width 31 height 16
